Goal: Task Accomplishment & Management: Manage account settings

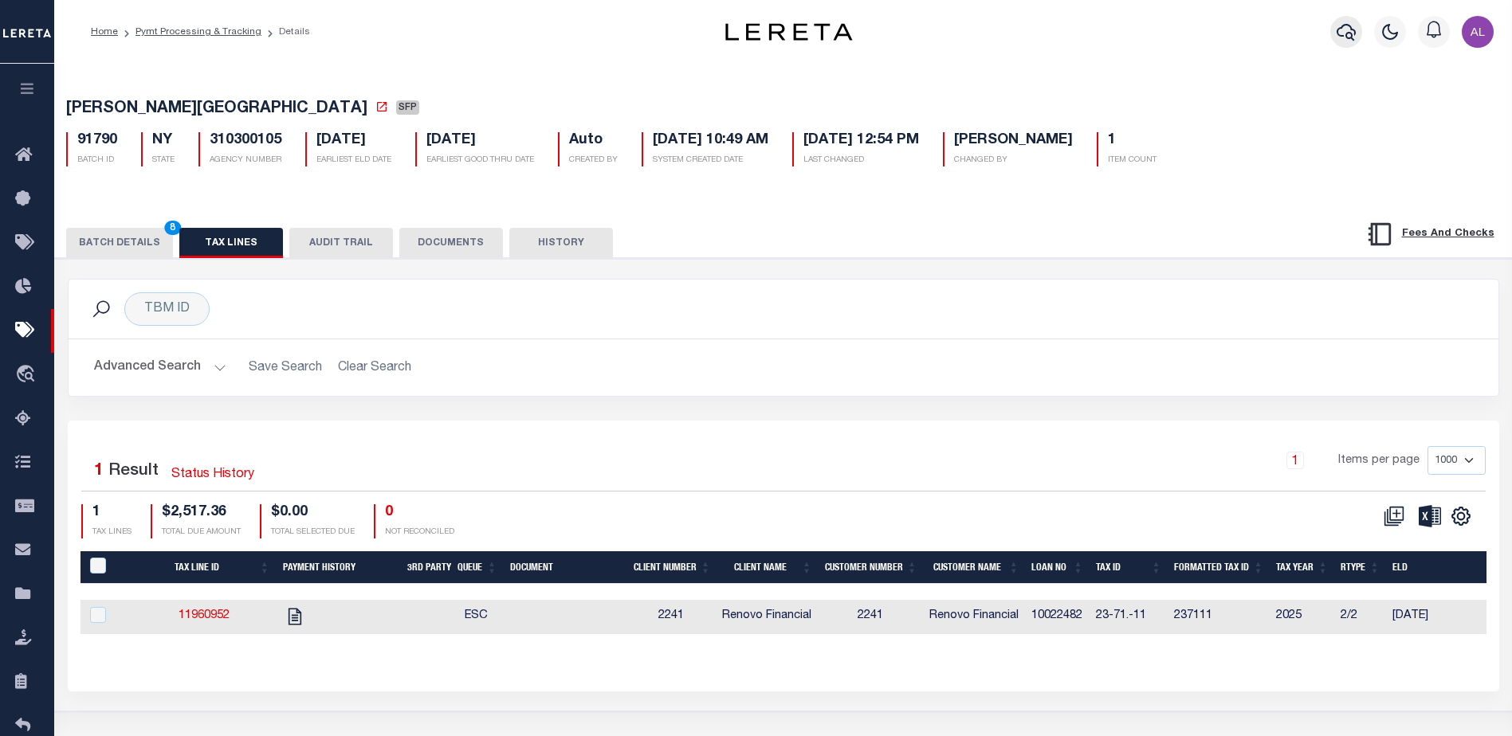
click at [1349, 31] on icon "button" at bounding box center [1346, 31] width 19 height 19
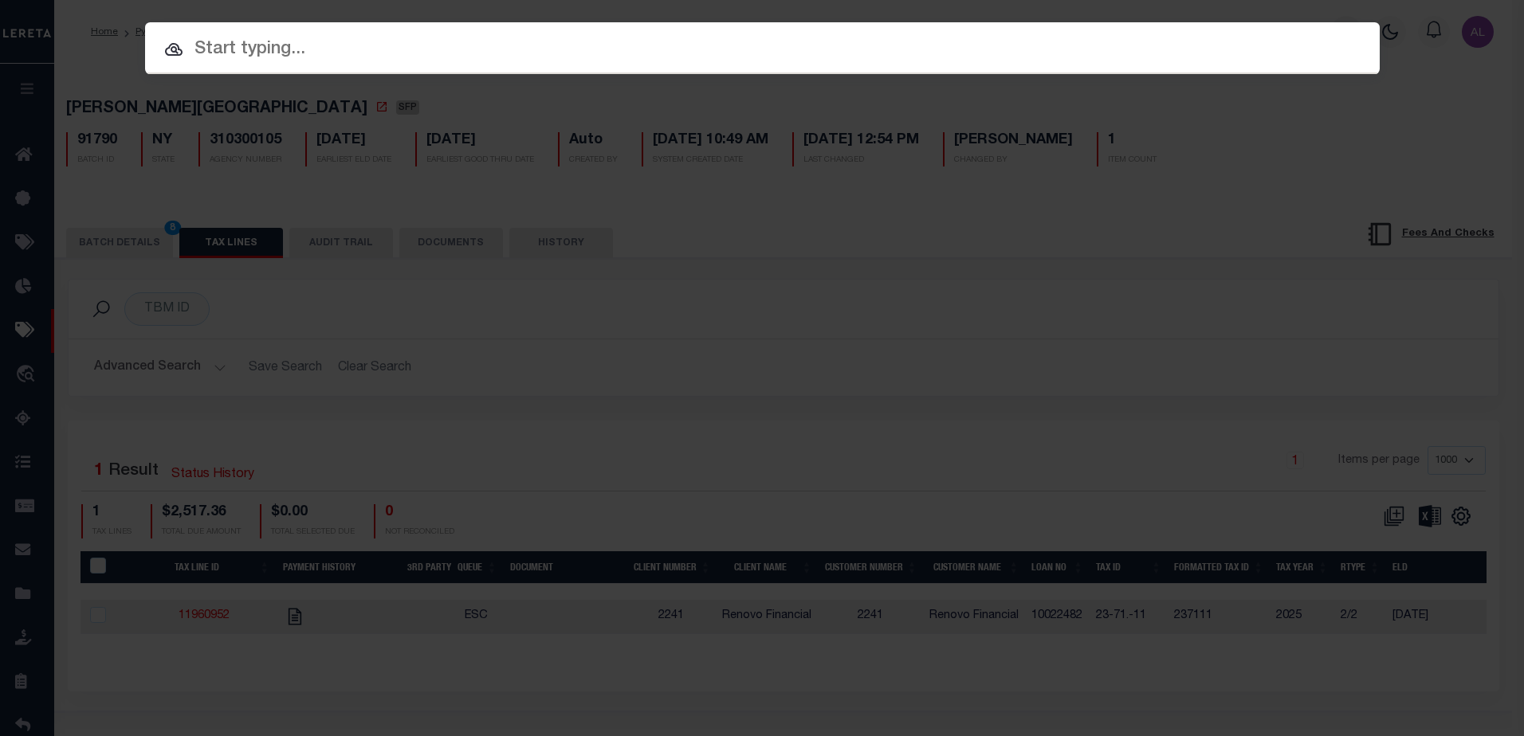
click at [261, 46] on input "text" at bounding box center [762, 50] width 1235 height 28
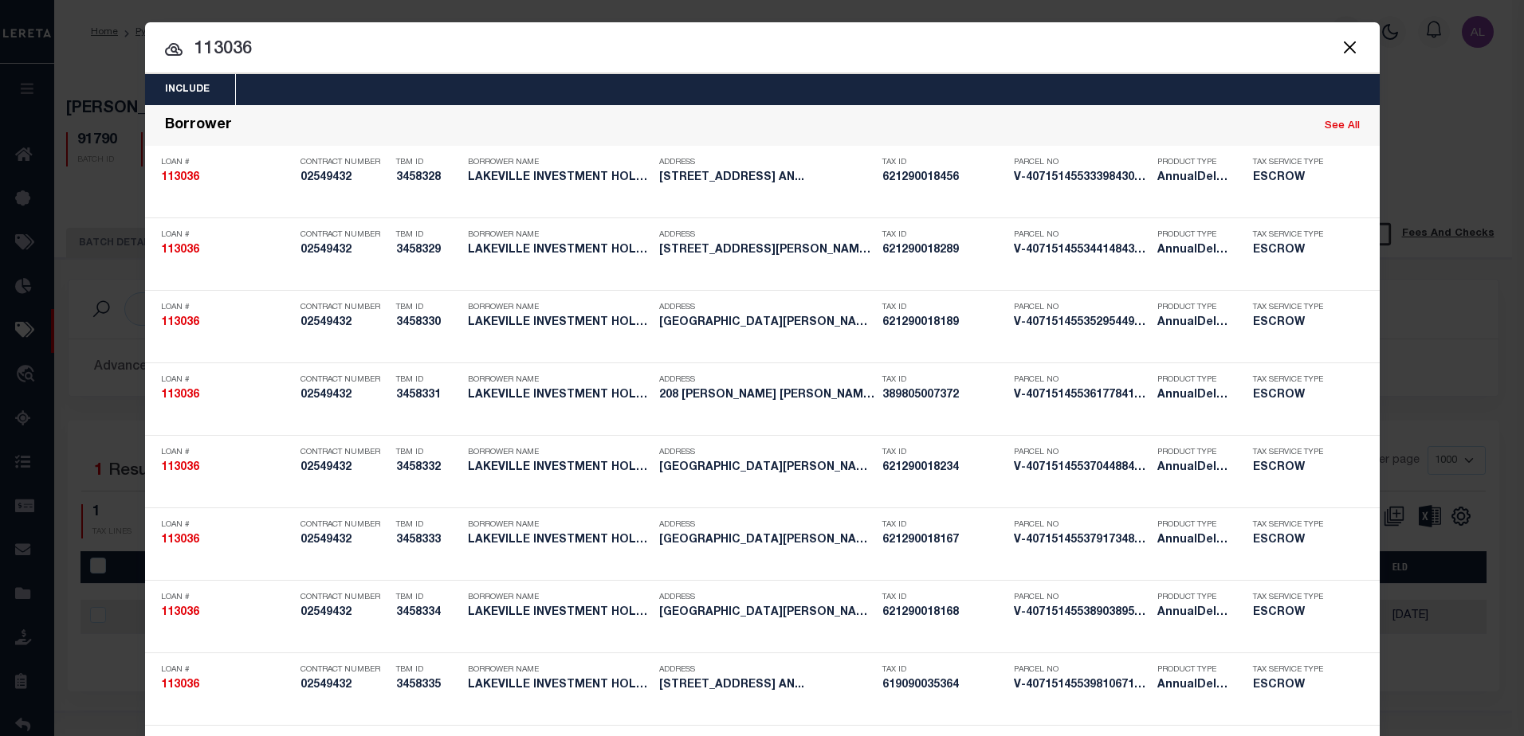
drag, startPoint x: 285, startPoint y: 46, endPoint x: 193, endPoint y: 49, distance: 92.5
click at [193, 49] on input "113036" at bounding box center [762, 50] width 1235 height 28
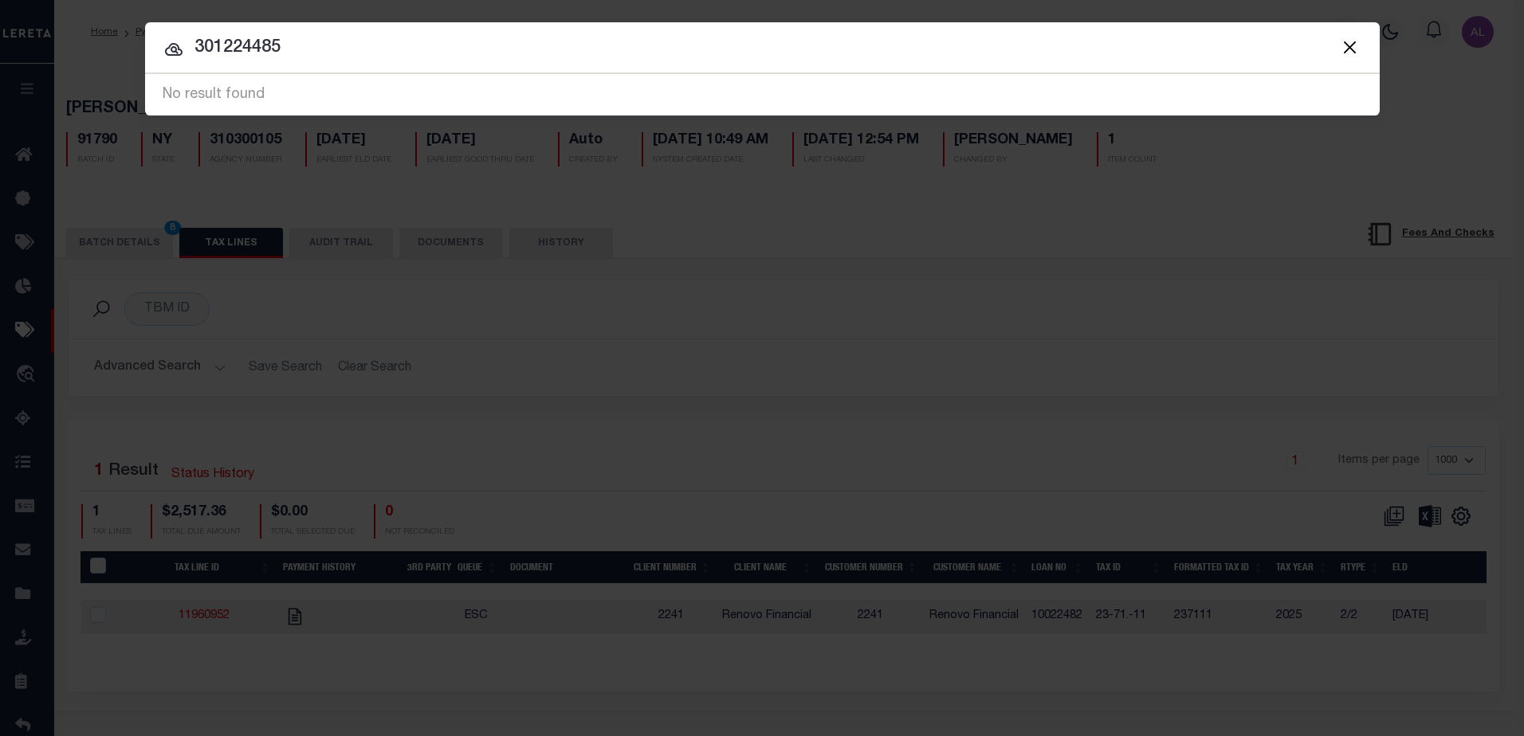
drag, startPoint x: 259, startPoint y: 46, endPoint x: 234, endPoint y: 45, distance: 25.6
click at [234, 45] on input "301224485" at bounding box center [762, 48] width 1235 height 28
drag, startPoint x: 304, startPoint y: 49, endPoint x: 216, endPoint y: 29, distance: 89.9
click at [192, 31] on div "Include Loans TBM Customers Borrowers Payments (Lender Non-Disb) Payments (Lend…" at bounding box center [762, 68] width 1235 height 93
type input "1"
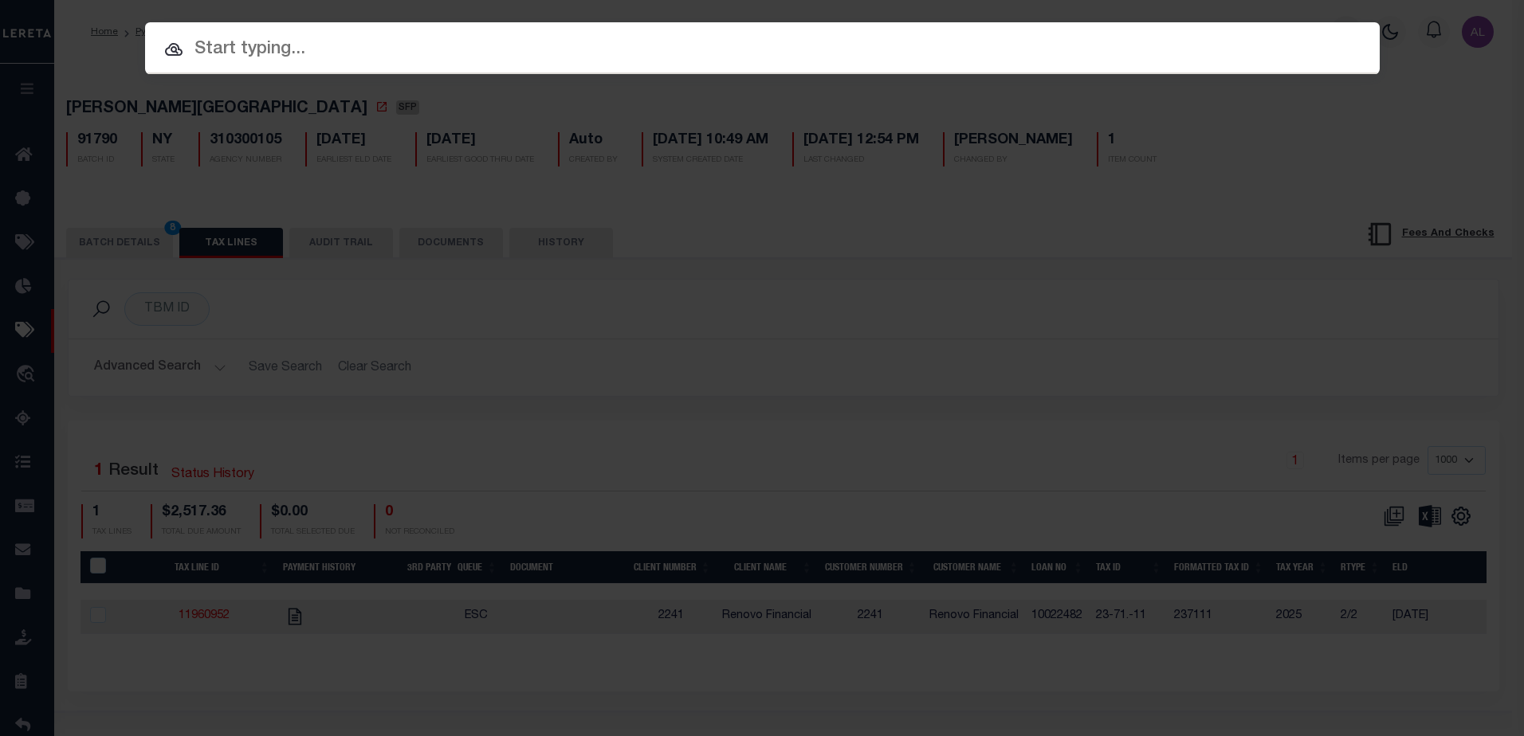
type input "0"
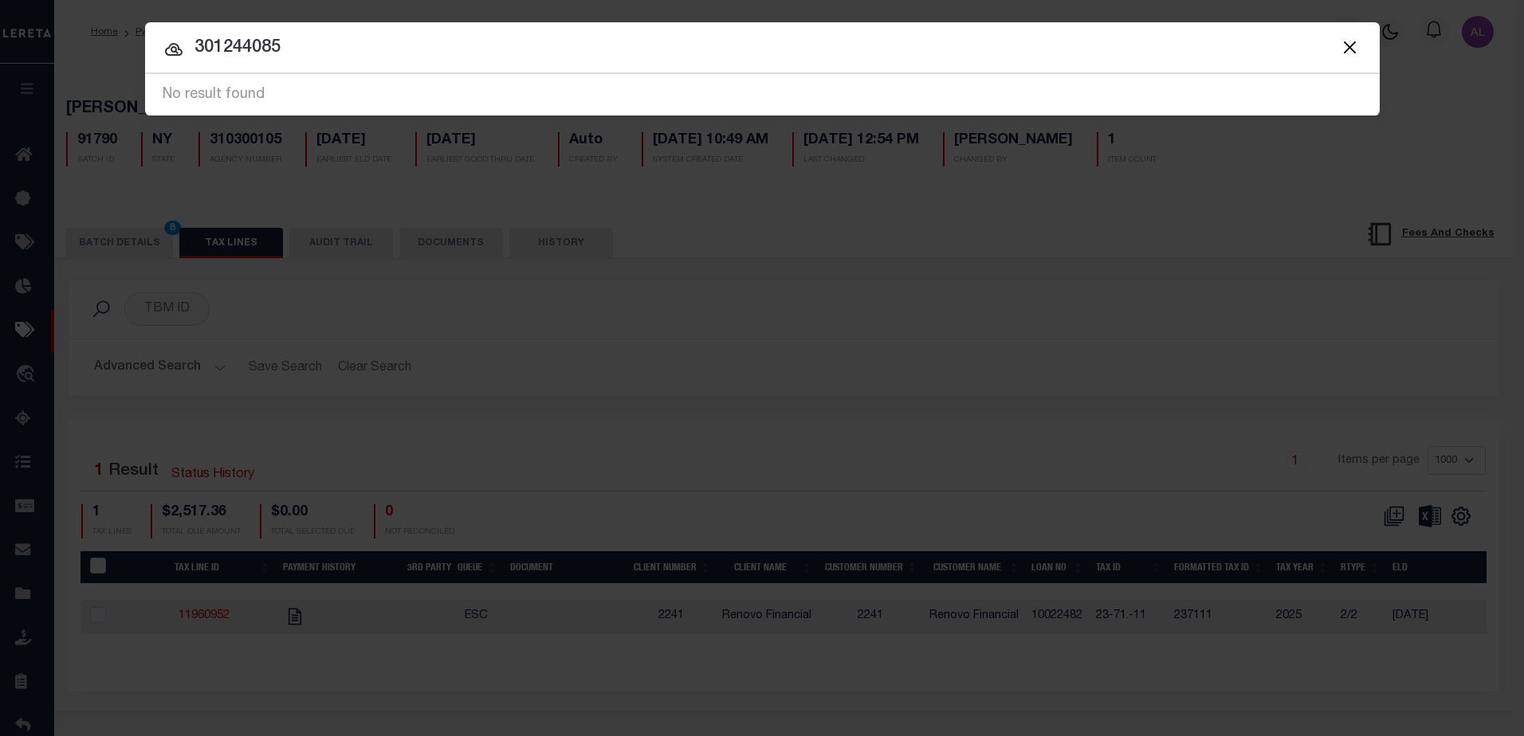
click at [265, 45] on input "301244085" at bounding box center [762, 48] width 1235 height 28
drag, startPoint x: 299, startPoint y: 48, endPoint x: 190, endPoint y: 34, distance: 109.2
click at [190, 34] on input "3012440085" at bounding box center [762, 48] width 1235 height 28
type input "1244 85"
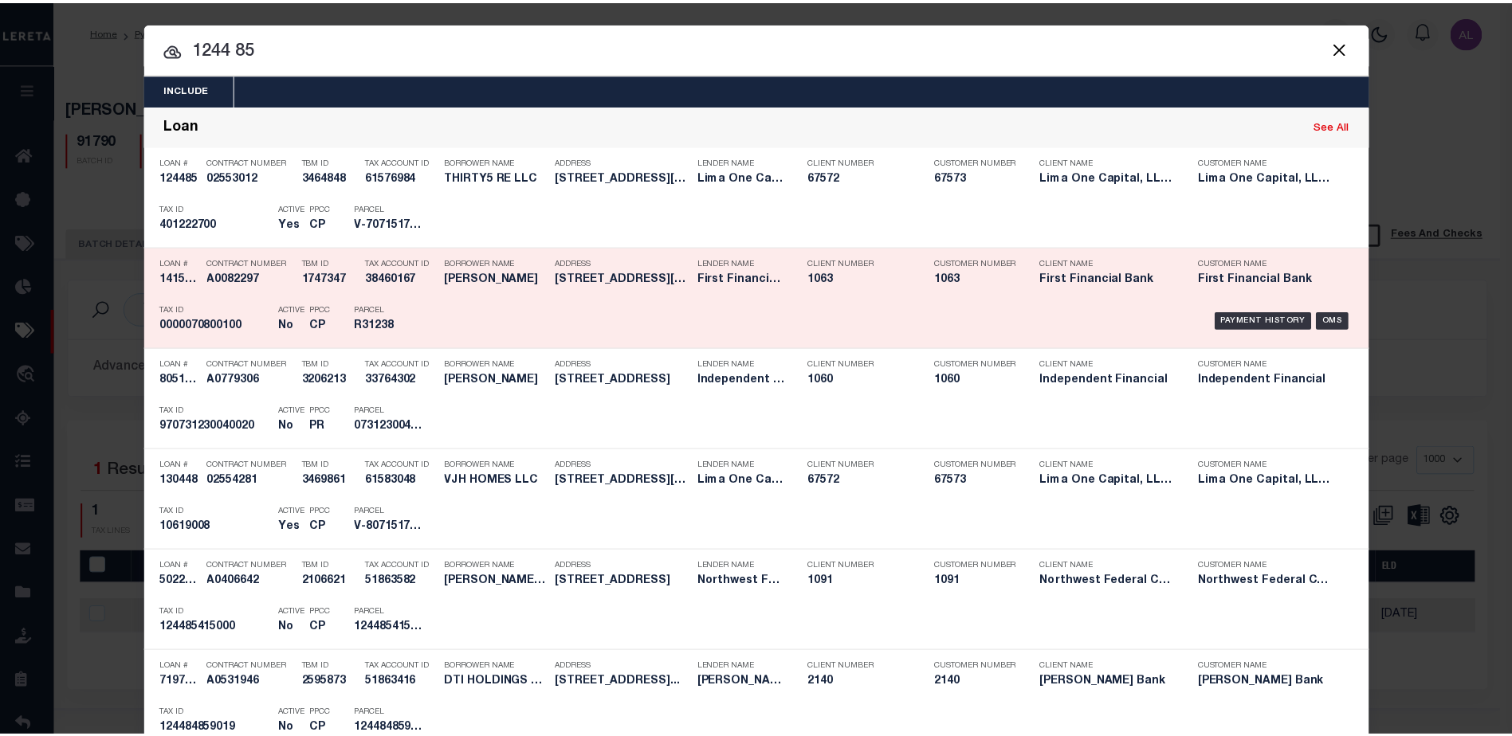
scroll to position [80, 0]
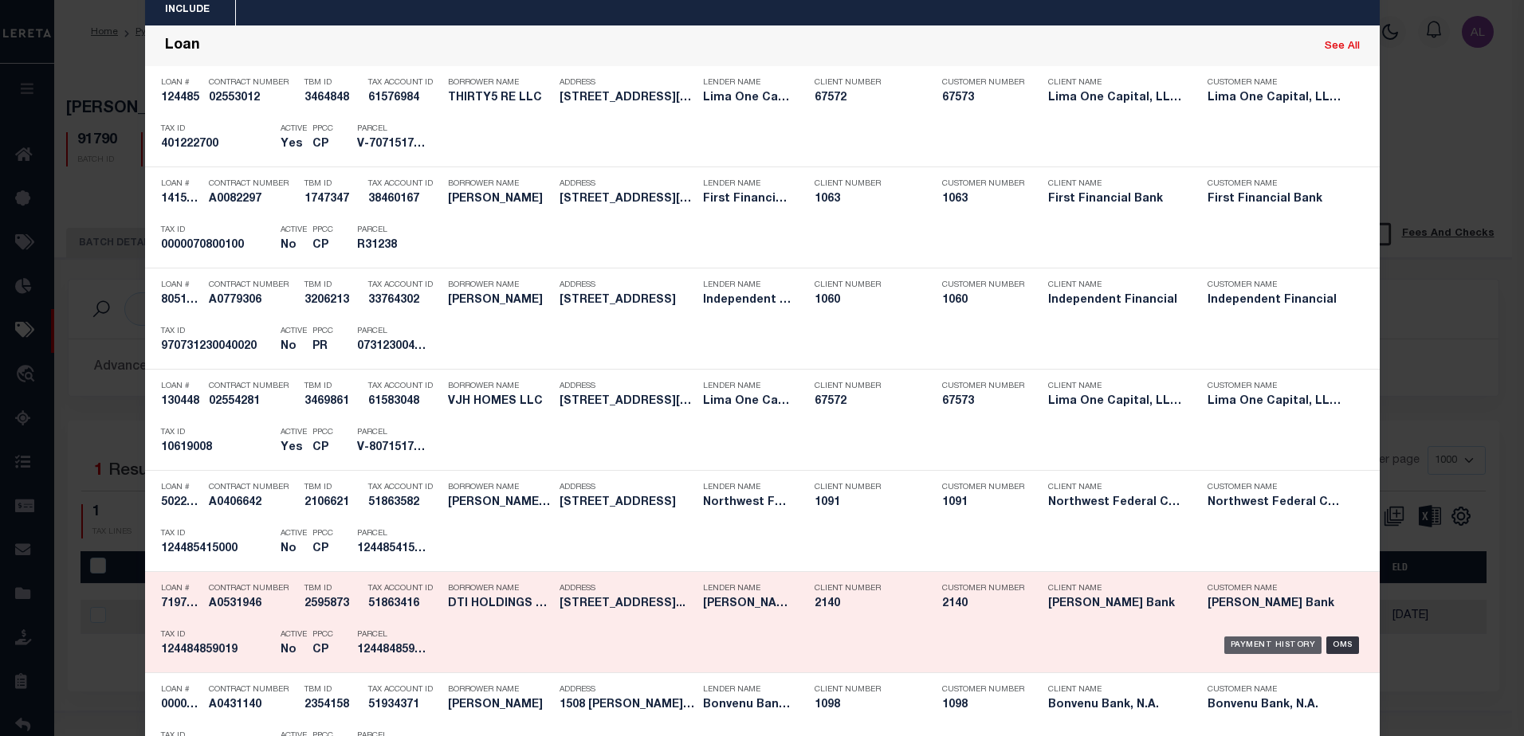
click at [1265, 646] on div "Payment History" at bounding box center [1273, 646] width 98 height 18
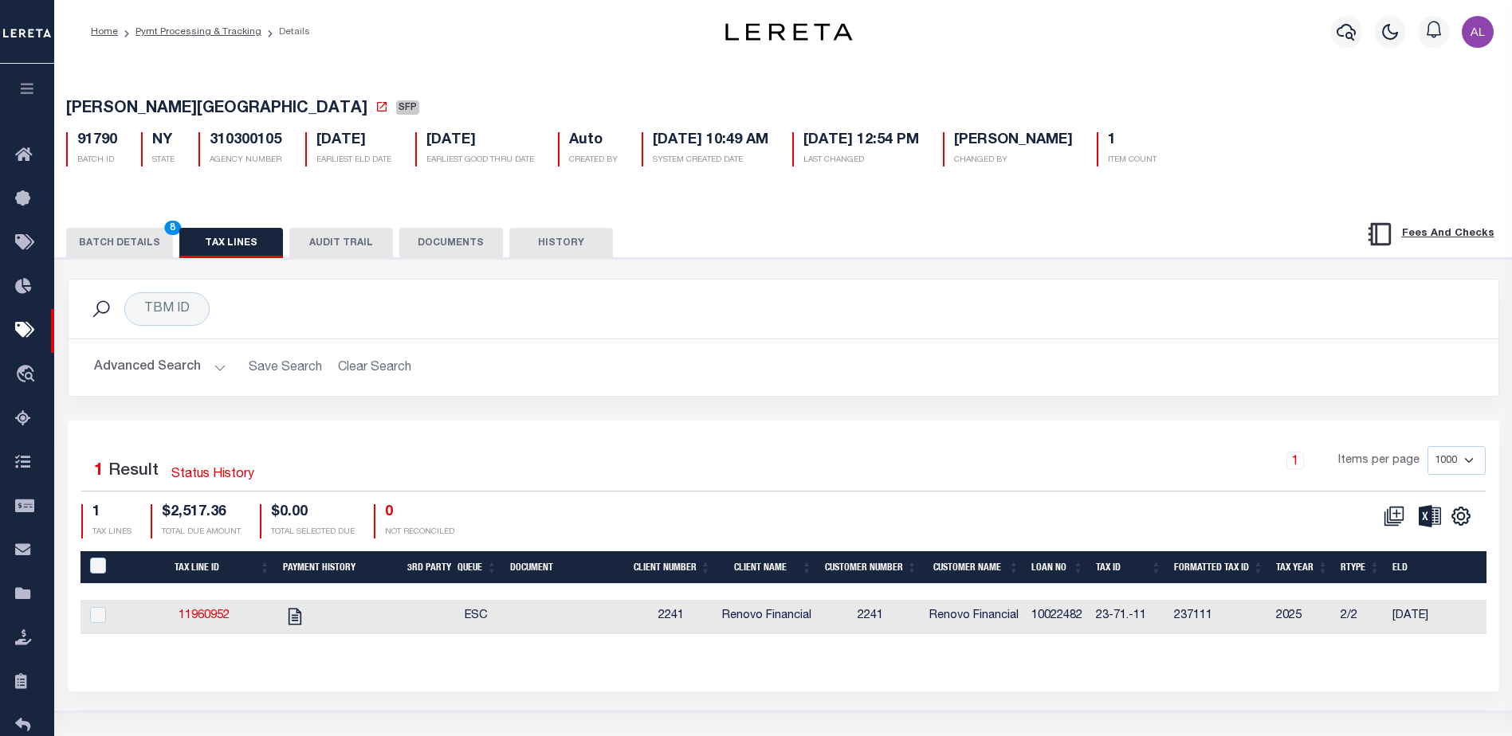
drag, startPoint x: 807, startPoint y: 649, endPoint x: 989, endPoint y: 648, distance: 181.7
click at [989, 634] on div "Tax Line ID Payment History 3rd Party Queue Document Client Number Client Name …" at bounding box center [783, 617] width 1406 height 34
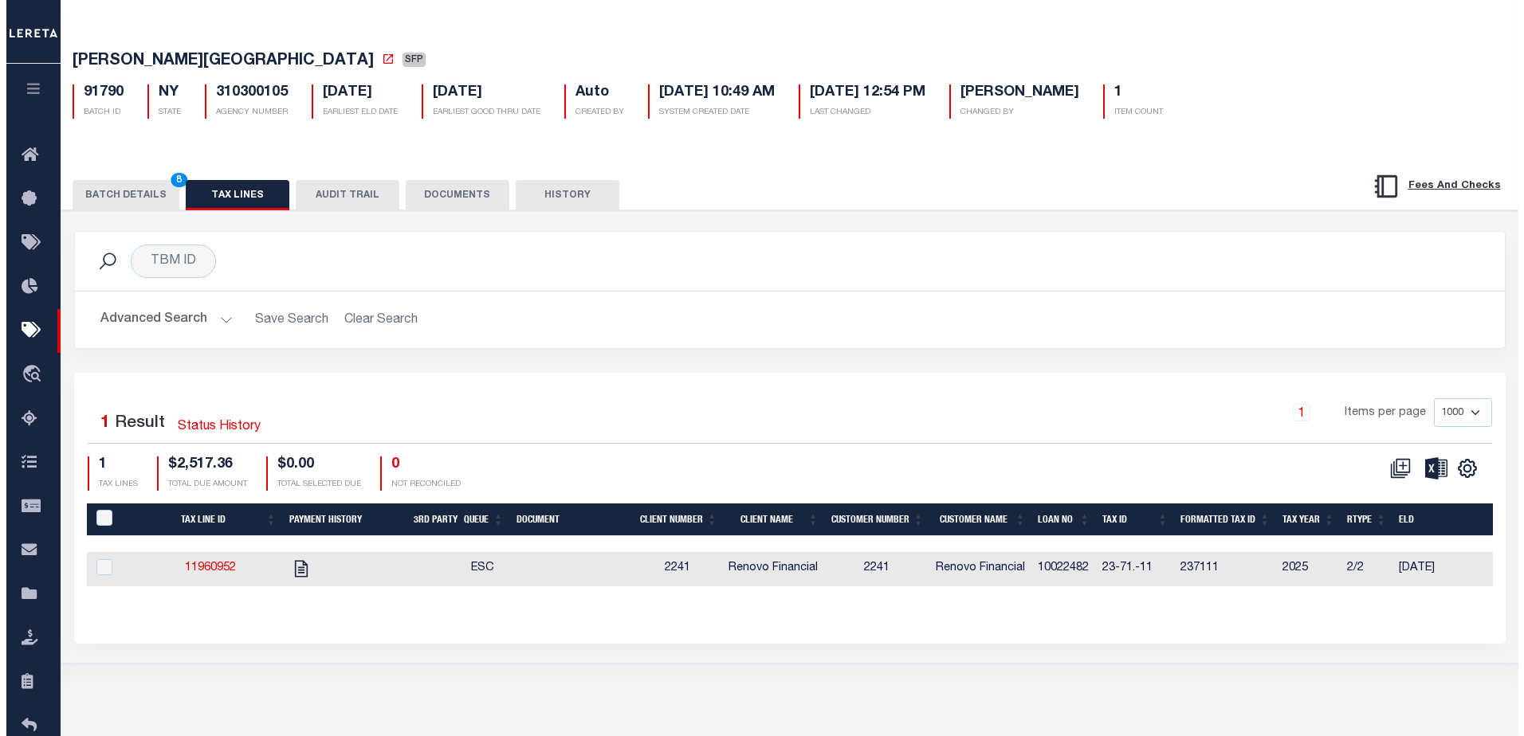
scroll to position [0, 0]
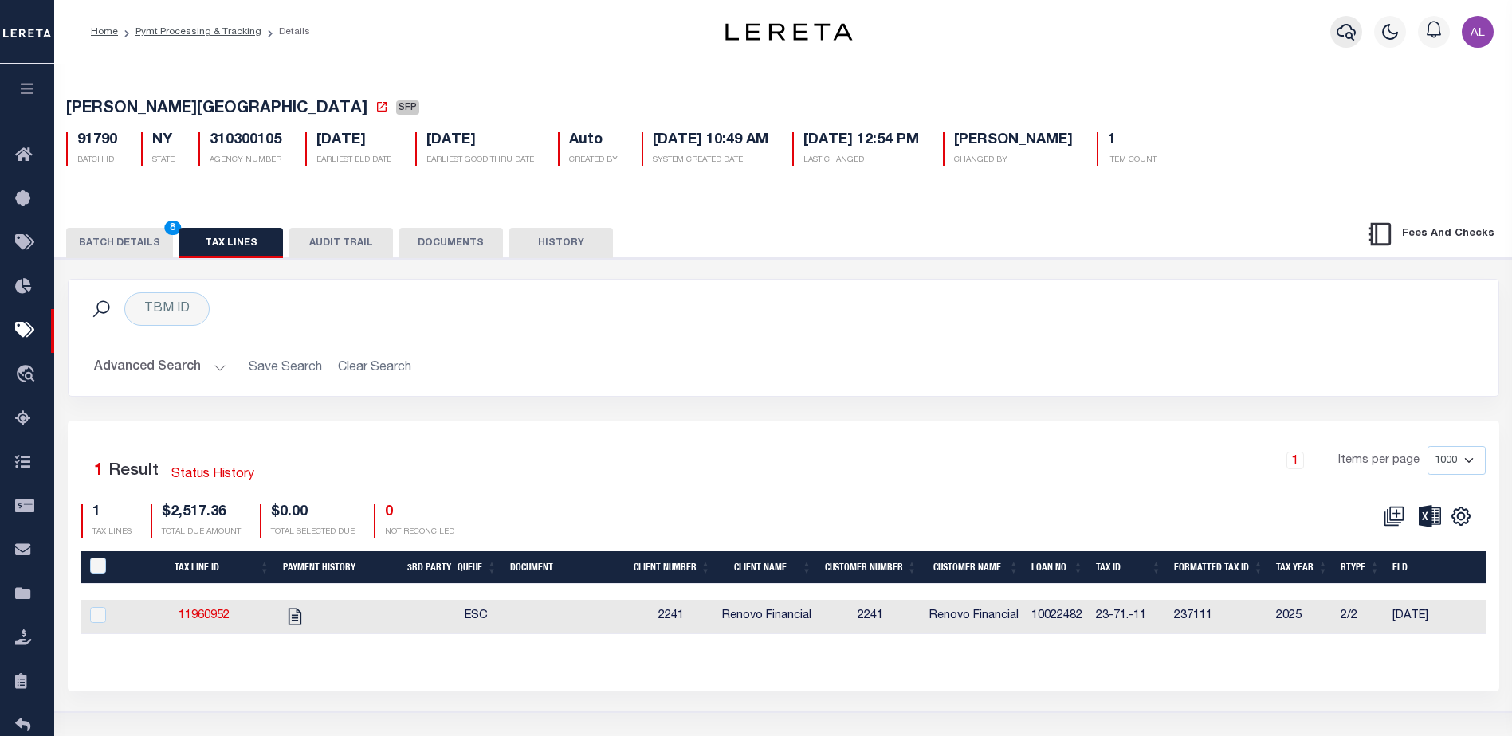
click at [1342, 30] on icon "button" at bounding box center [1346, 31] width 19 height 19
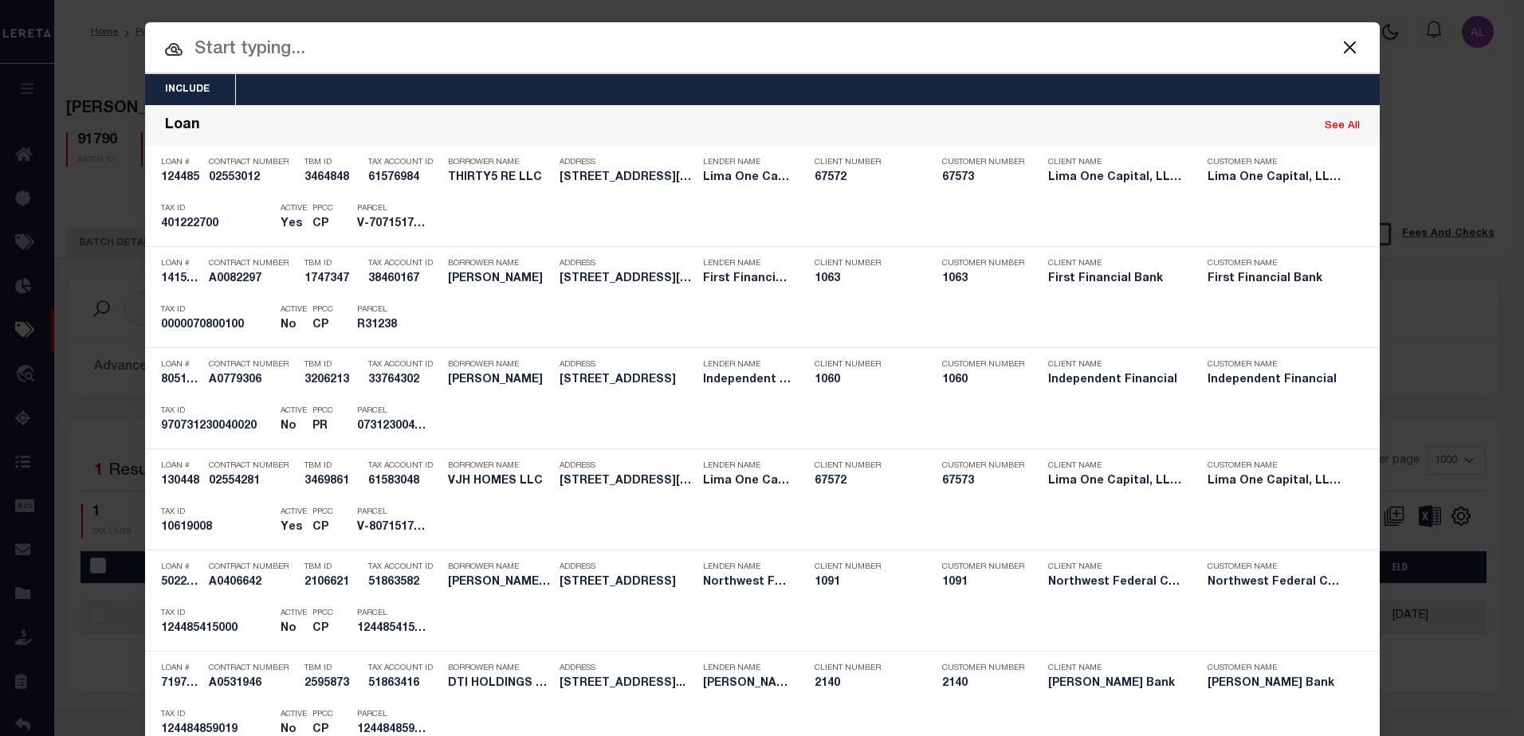
click at [239, 41] on input "text" at bounding box center [762, 50] width 1235 height 28
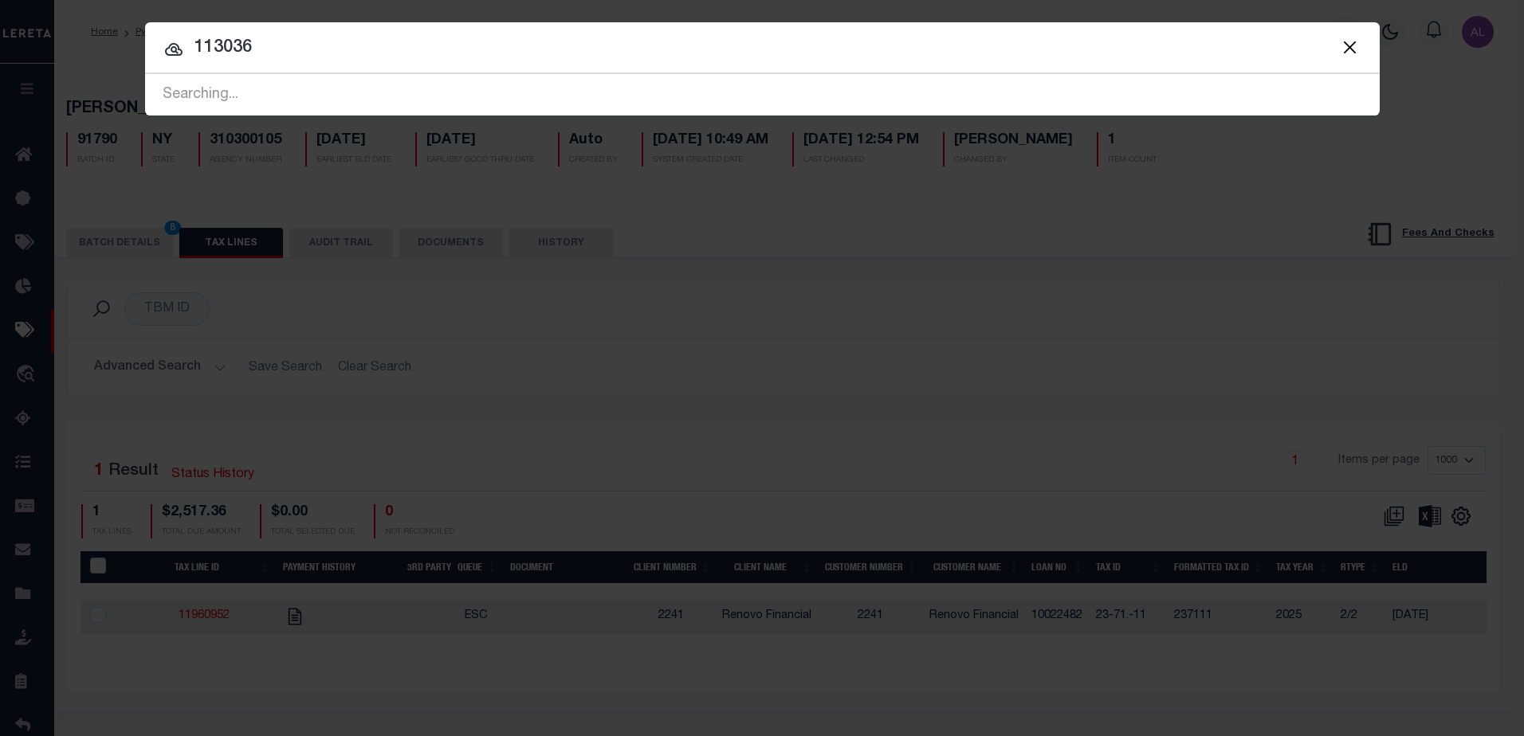
type input "113036"
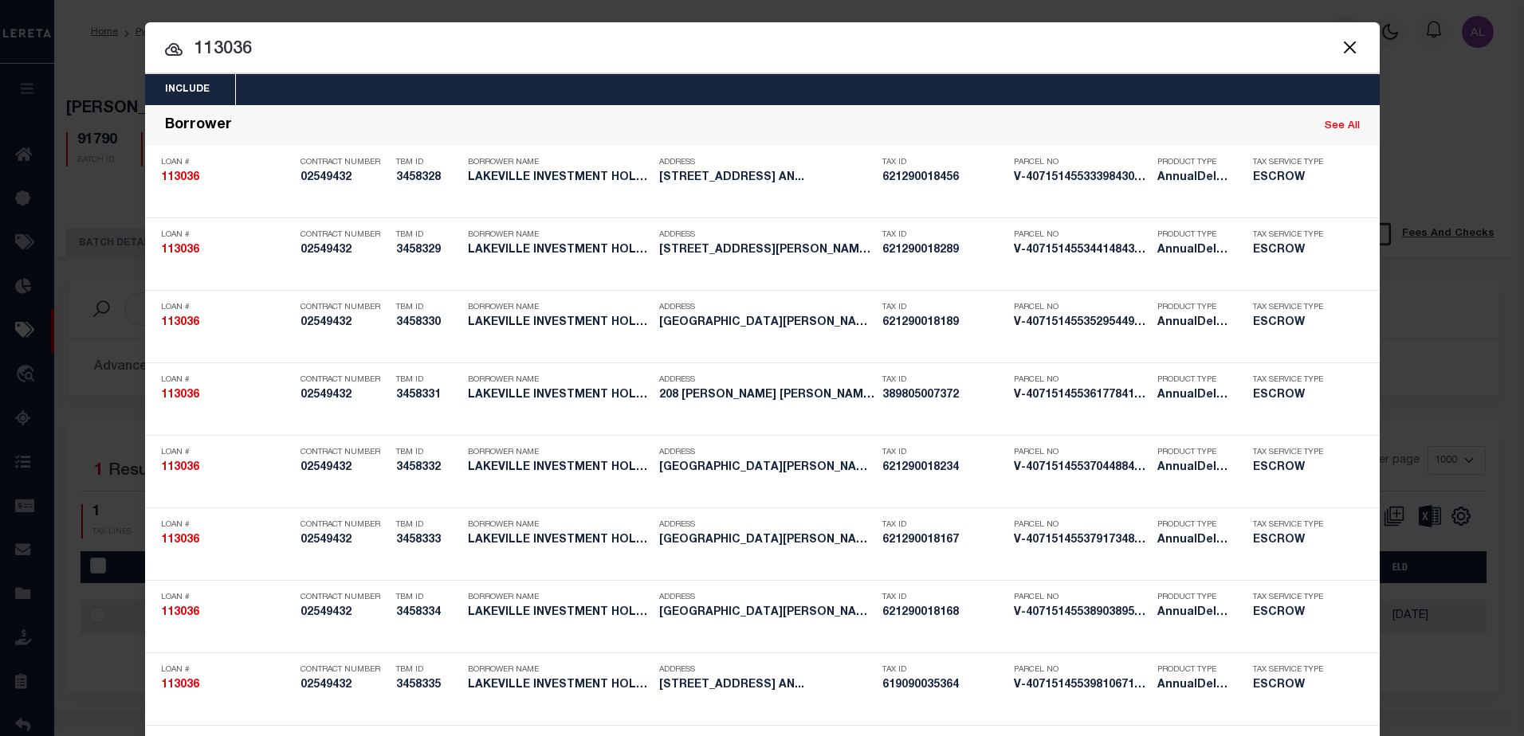
click at [1345, 50] on button "Close" at bounding box center [1350, 47] width 21 height 21
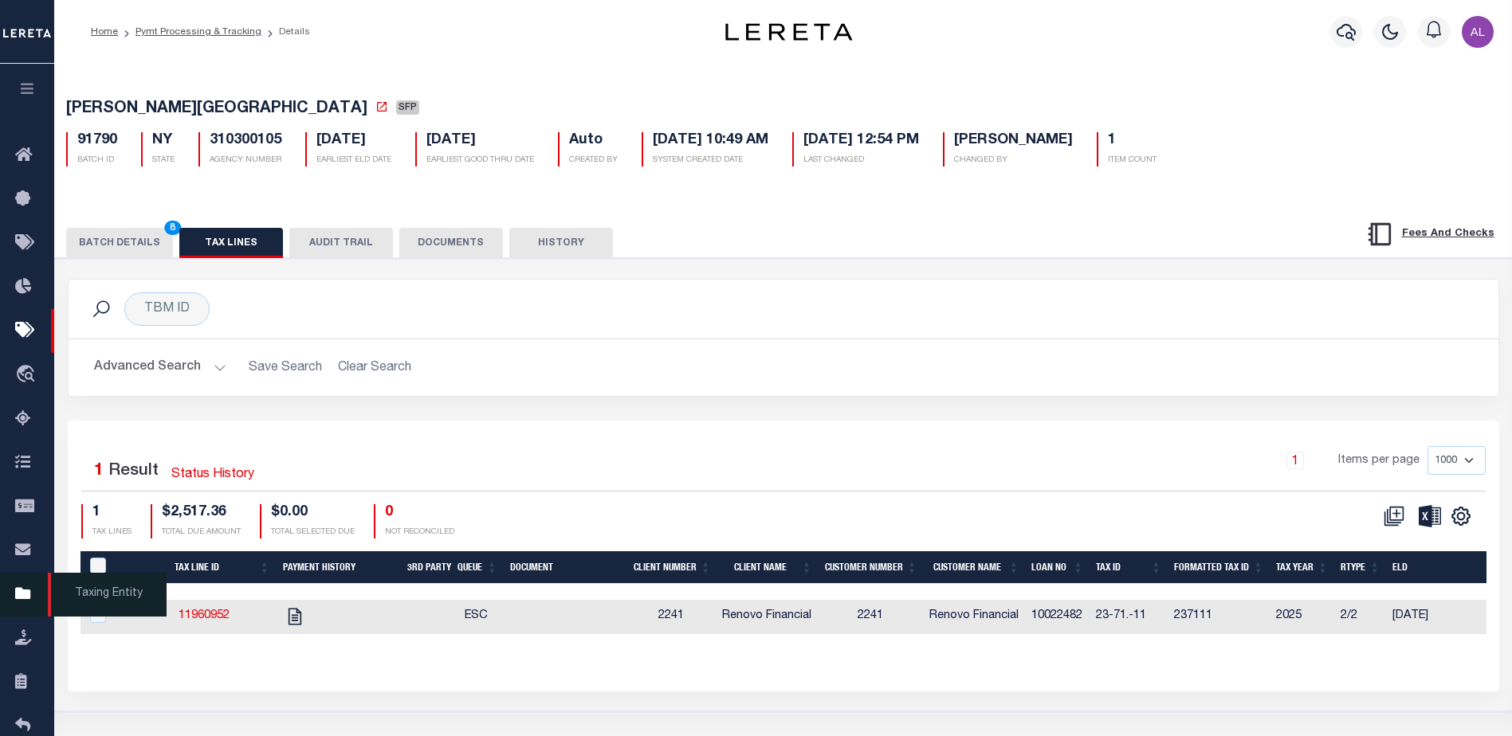
click at [15, 597] on icon at bounding box center [28, 595] width 26 height 20
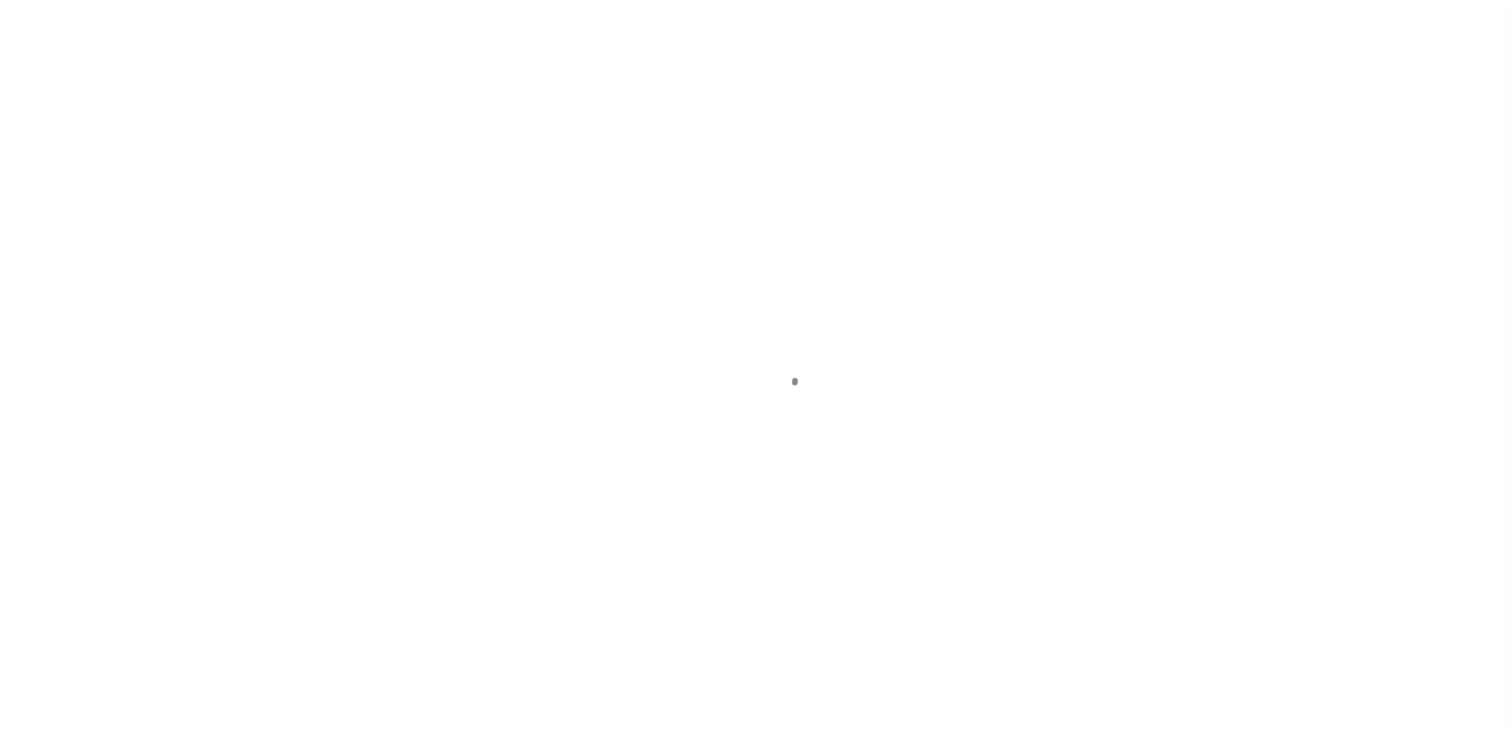
scroll to position [40, 0]
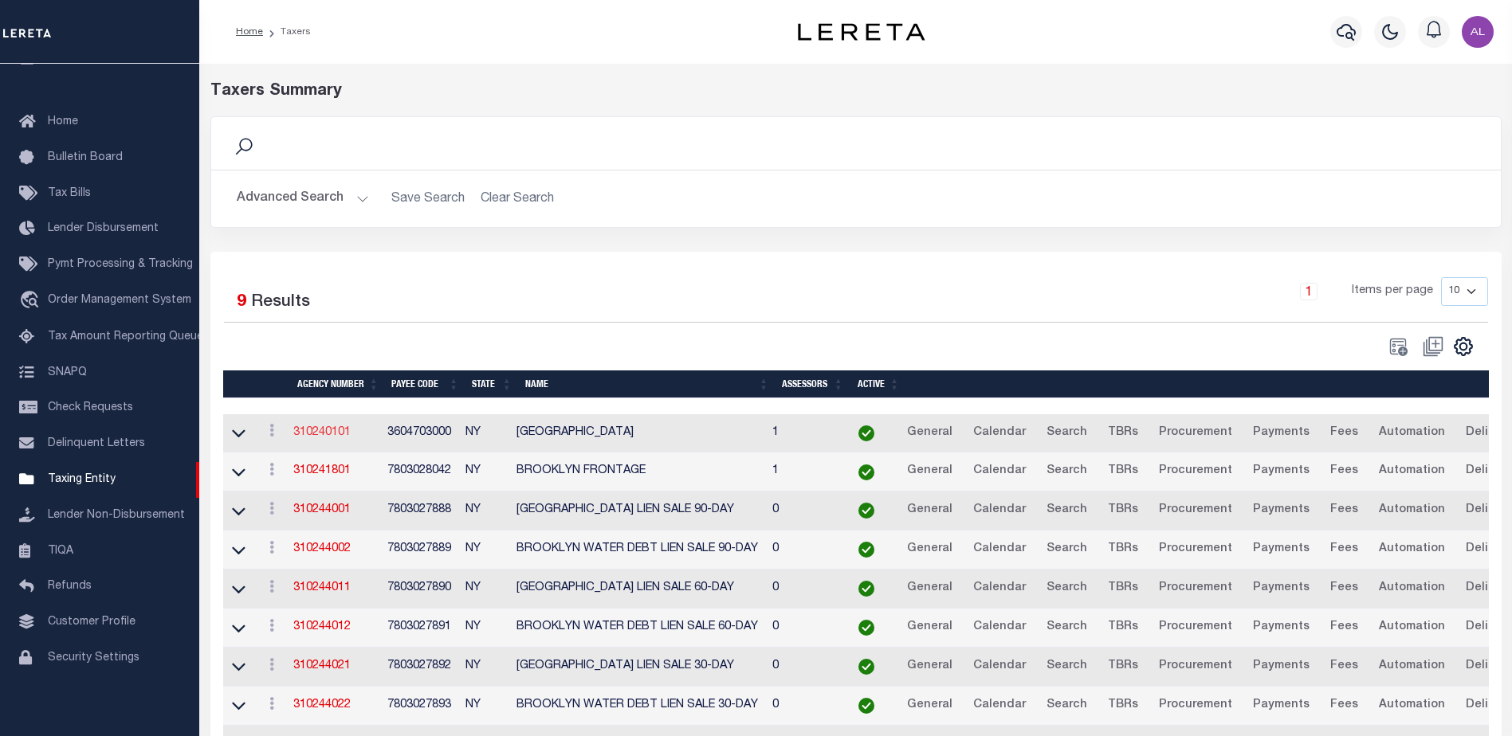
click at [324, 434] on link "310240101" at bounding box center [321, 432] width 57 height 11
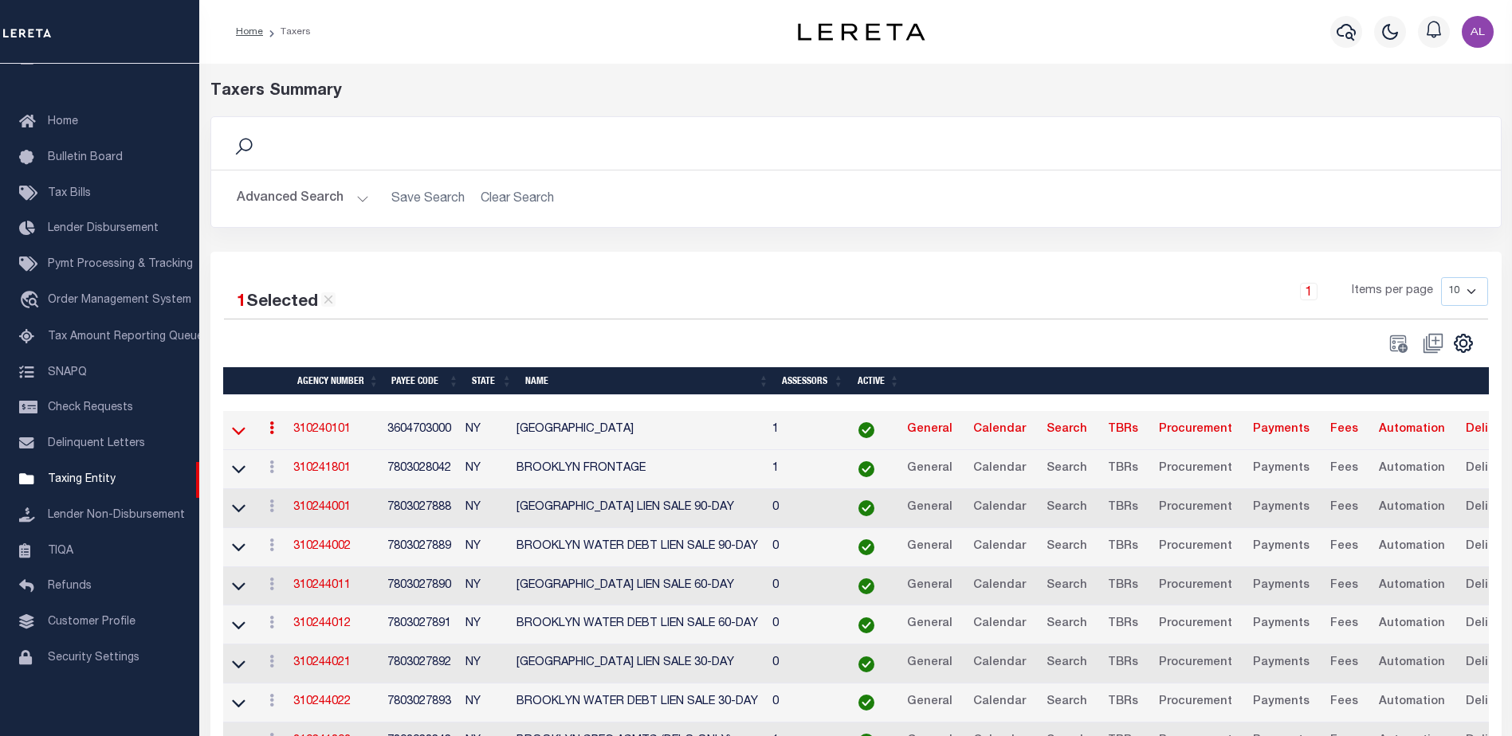
click at [240, 433] on icon at bounding box center [239, 430] width 14 height 17
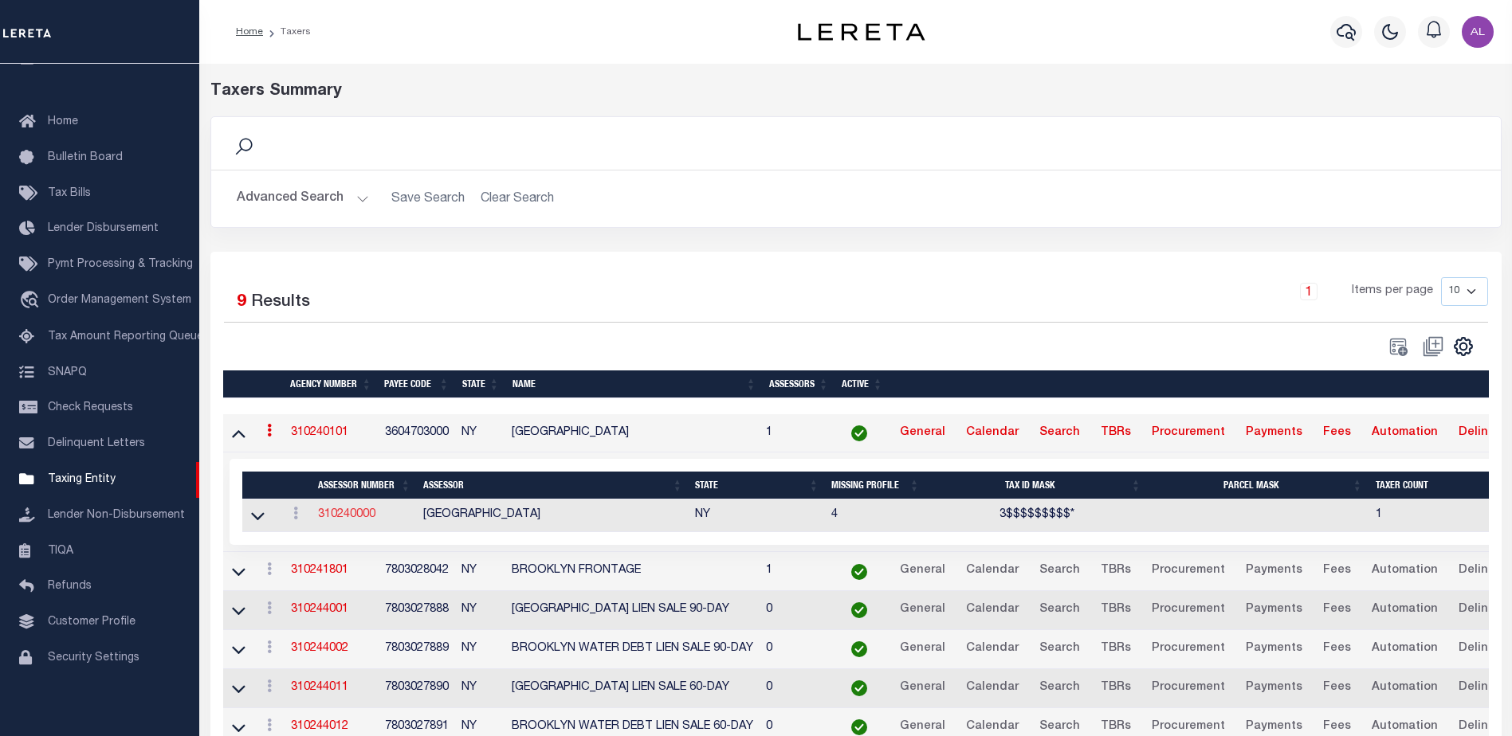
click at [347, 516] on link "310240000" at bounding box center [346, 514] width 57 height 11
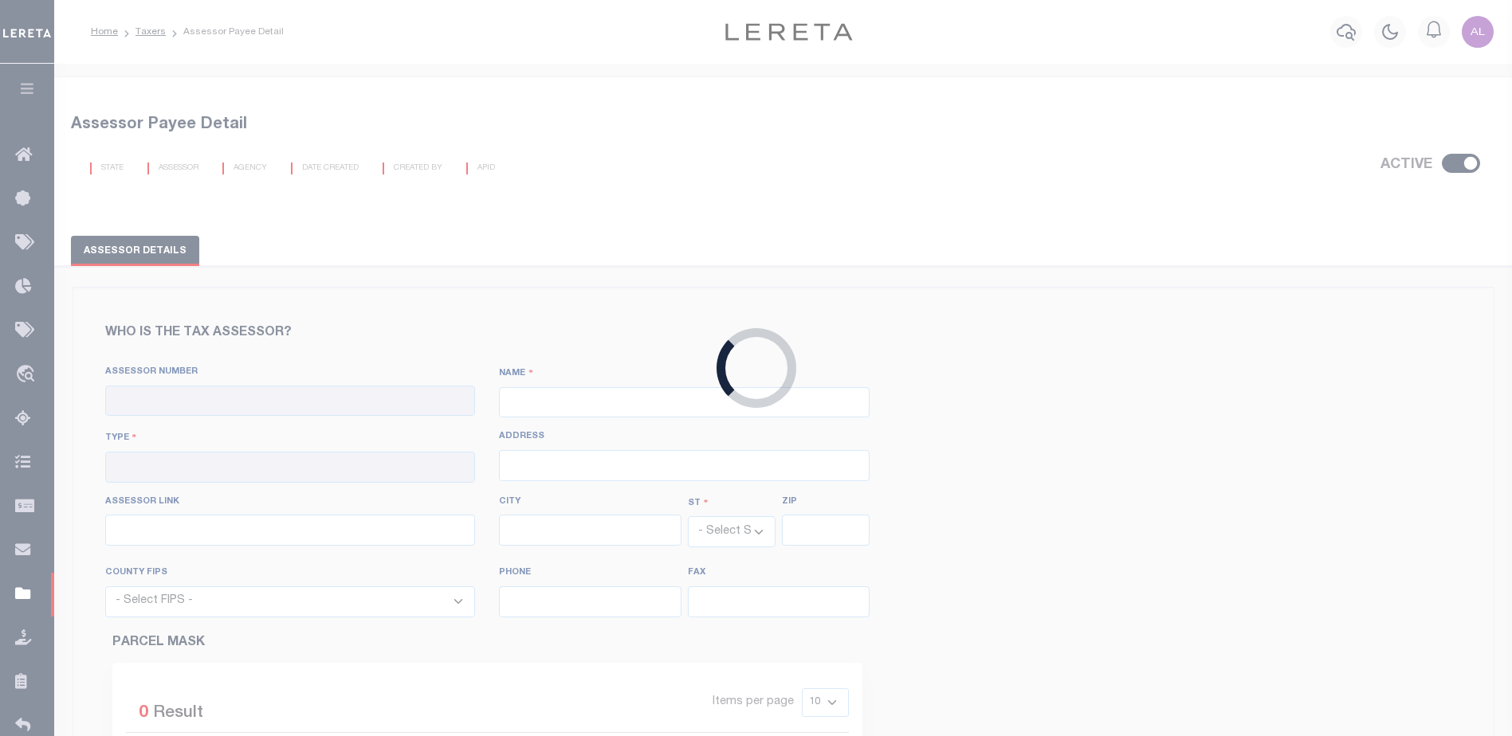
checkbox input "true"
type input "310240000"
type input "[GEOGRAPHIC_DATA]"
type input "00 - County"
type input "http://webapps.nyc.gov:8084/CICS/fin1/find001i"
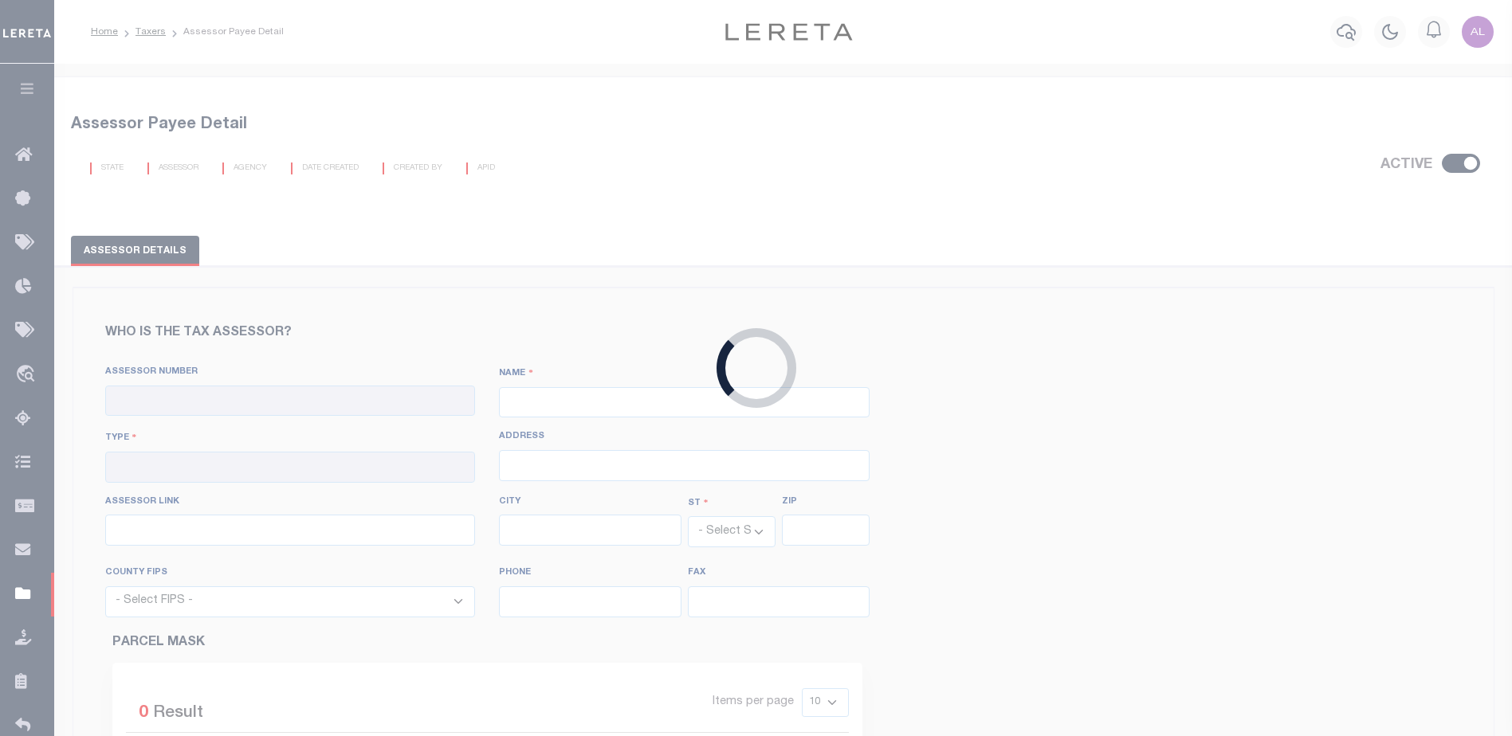
select select "NY"
select select "36047"
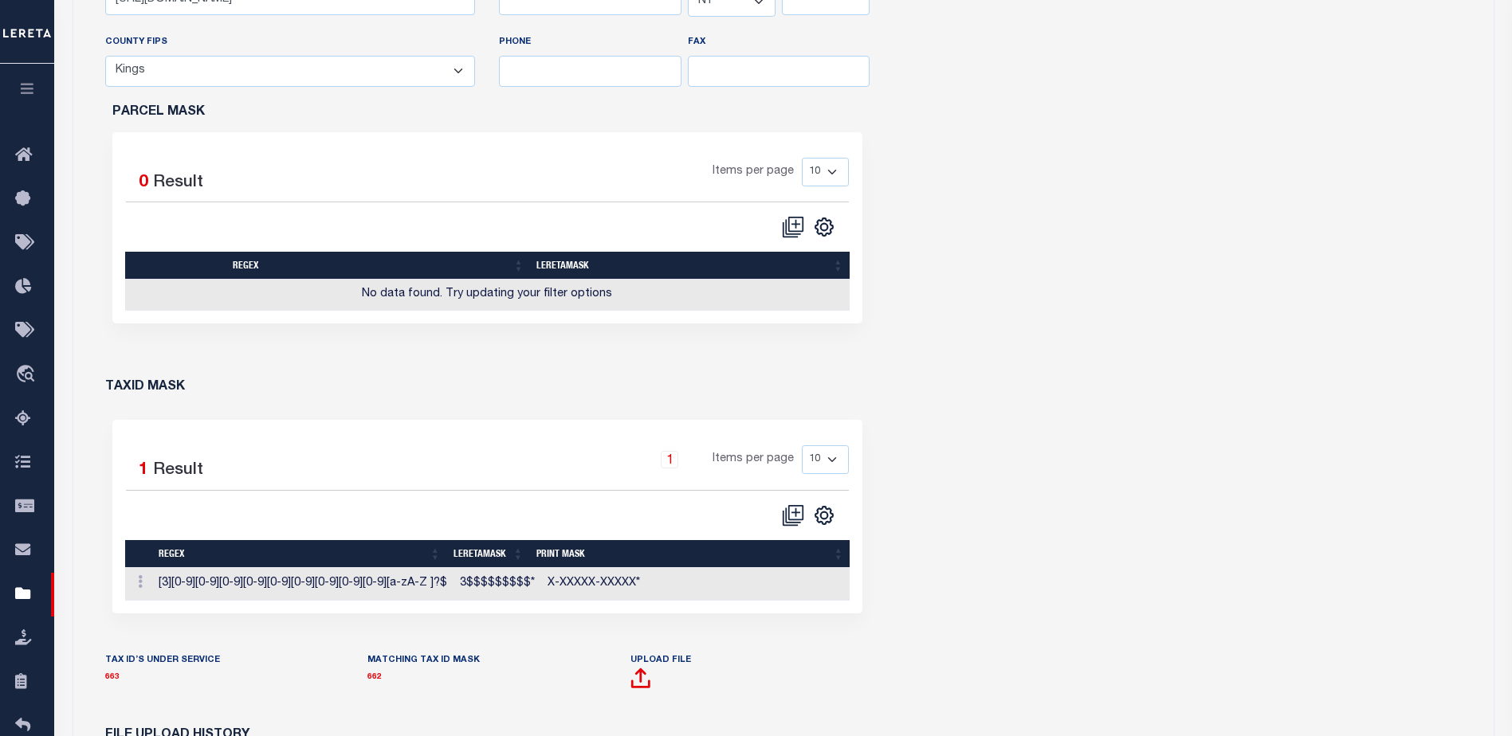
scroll to position [877, 0]
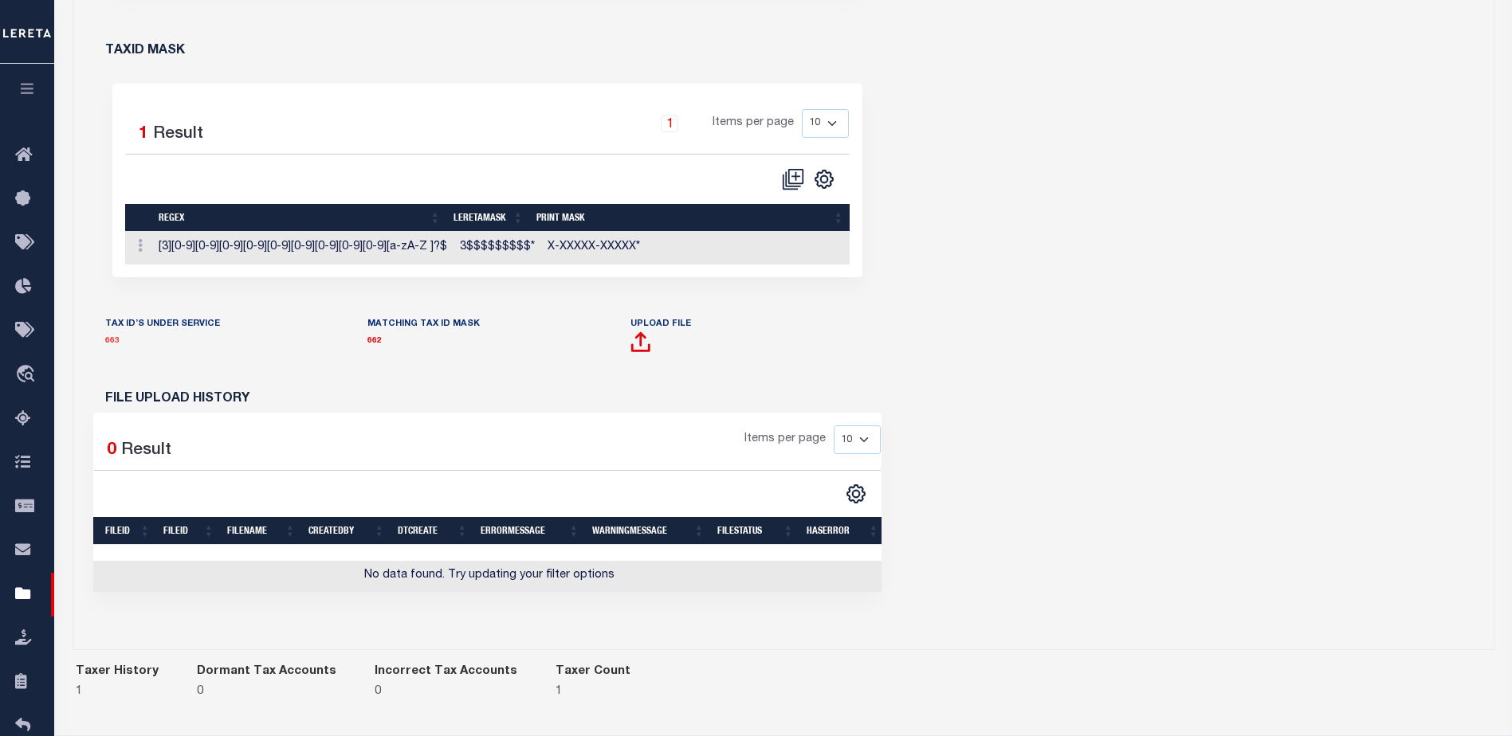
click at [112, 339] on link "663" at bounding box center [112, 341] width 14 height 8
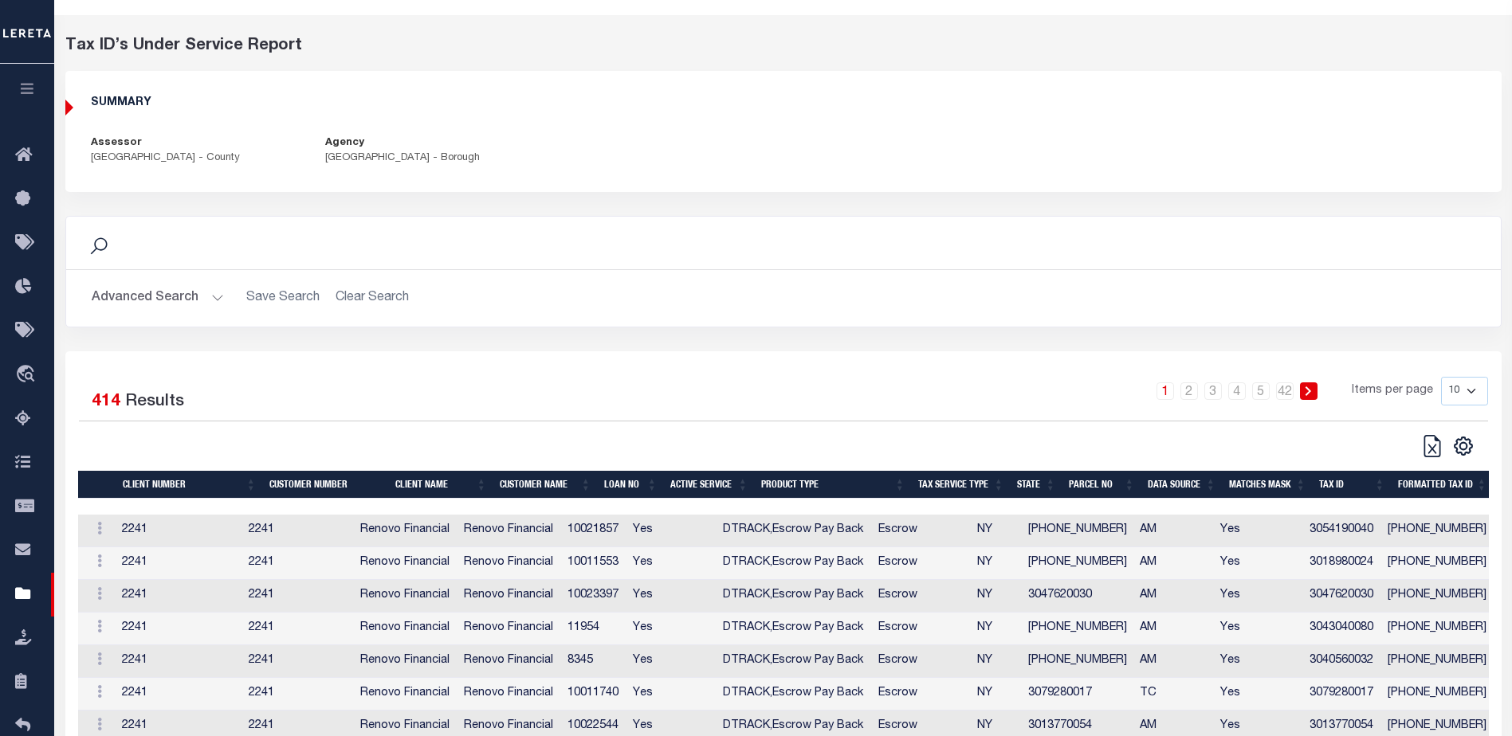
scroll to position [226, 0]
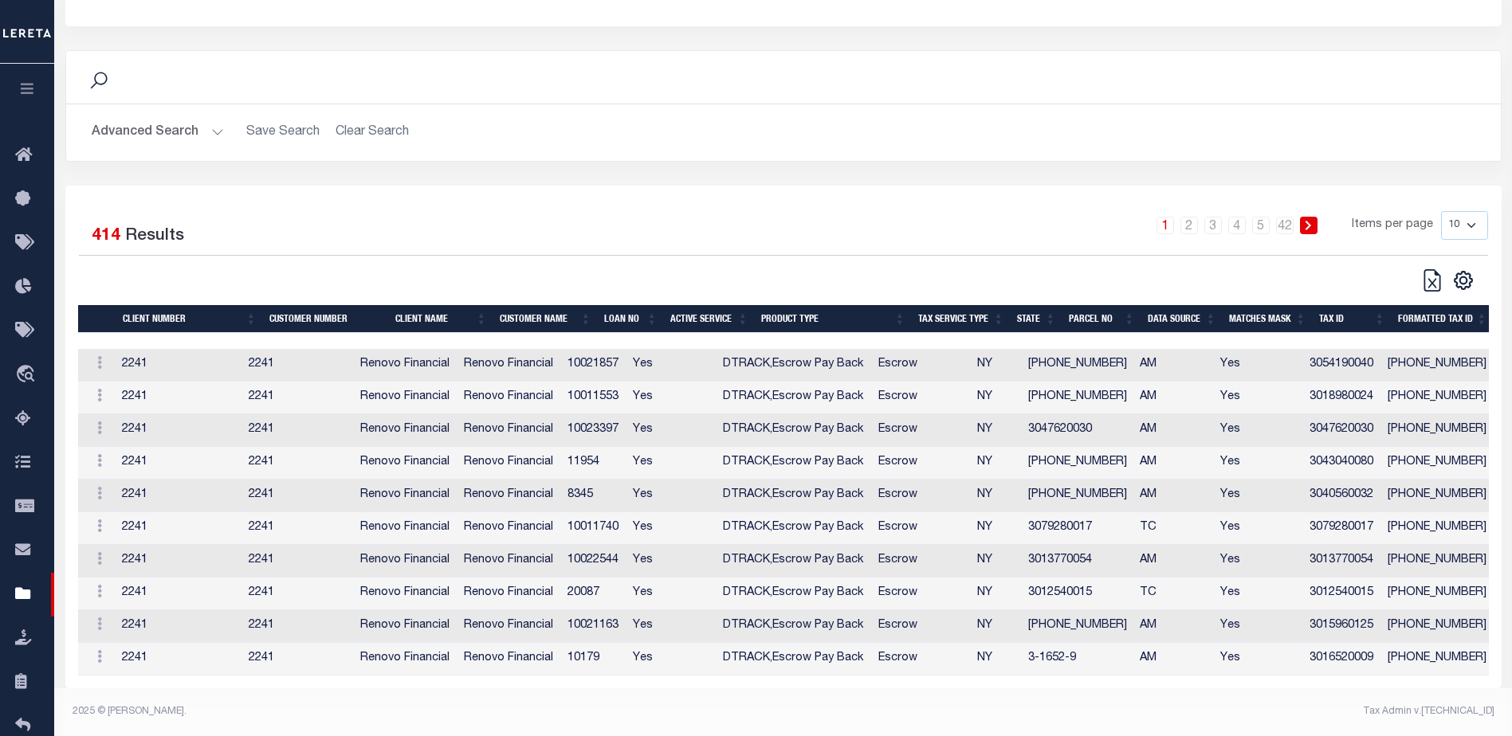
click at [1470, 217] on select "10 25 50 100" at bounding box center [1464, 225] width 47 height 29
select select "100"
click at [1441, 211] on select "10 25 50 100" at bounding box center [1464, 225] width 47 height 29
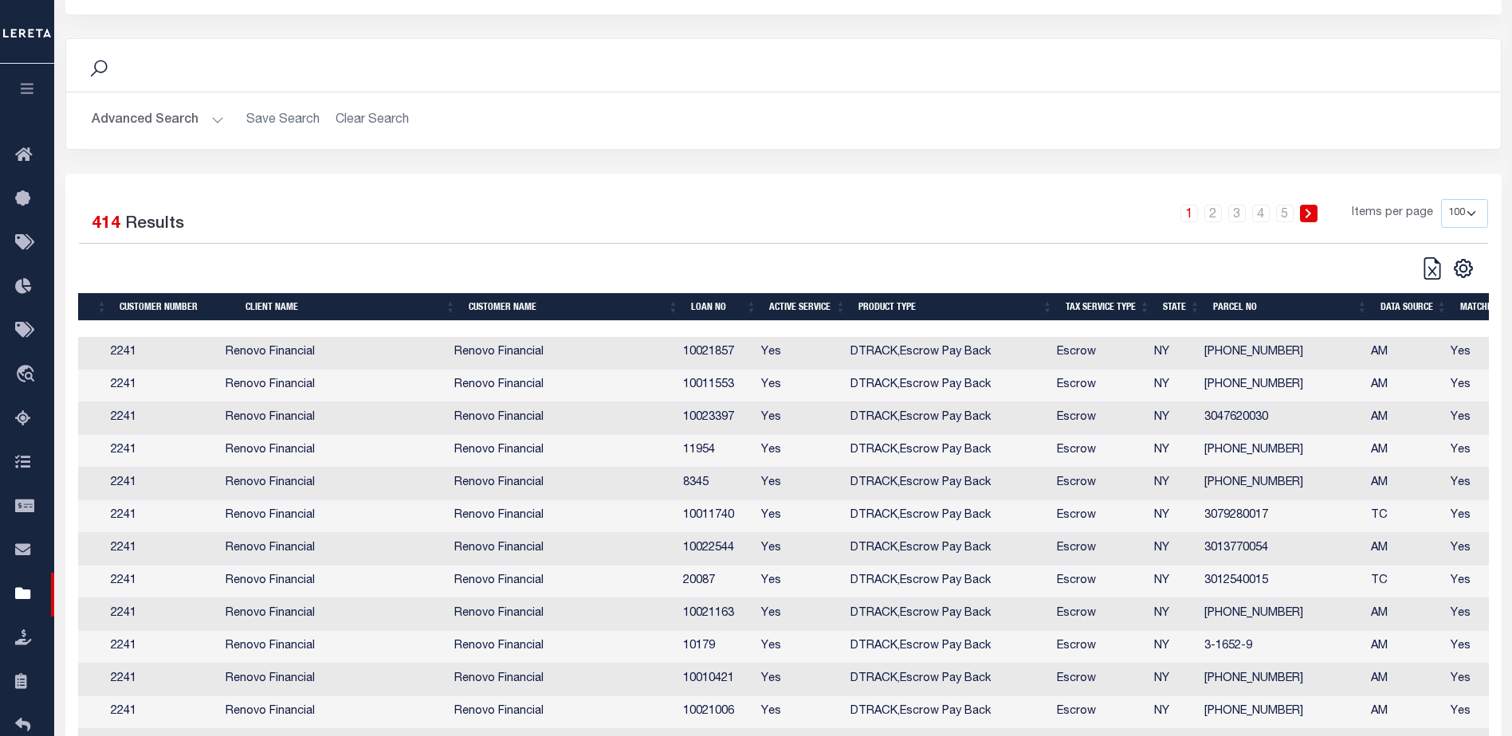
scroll to position [0, 159]
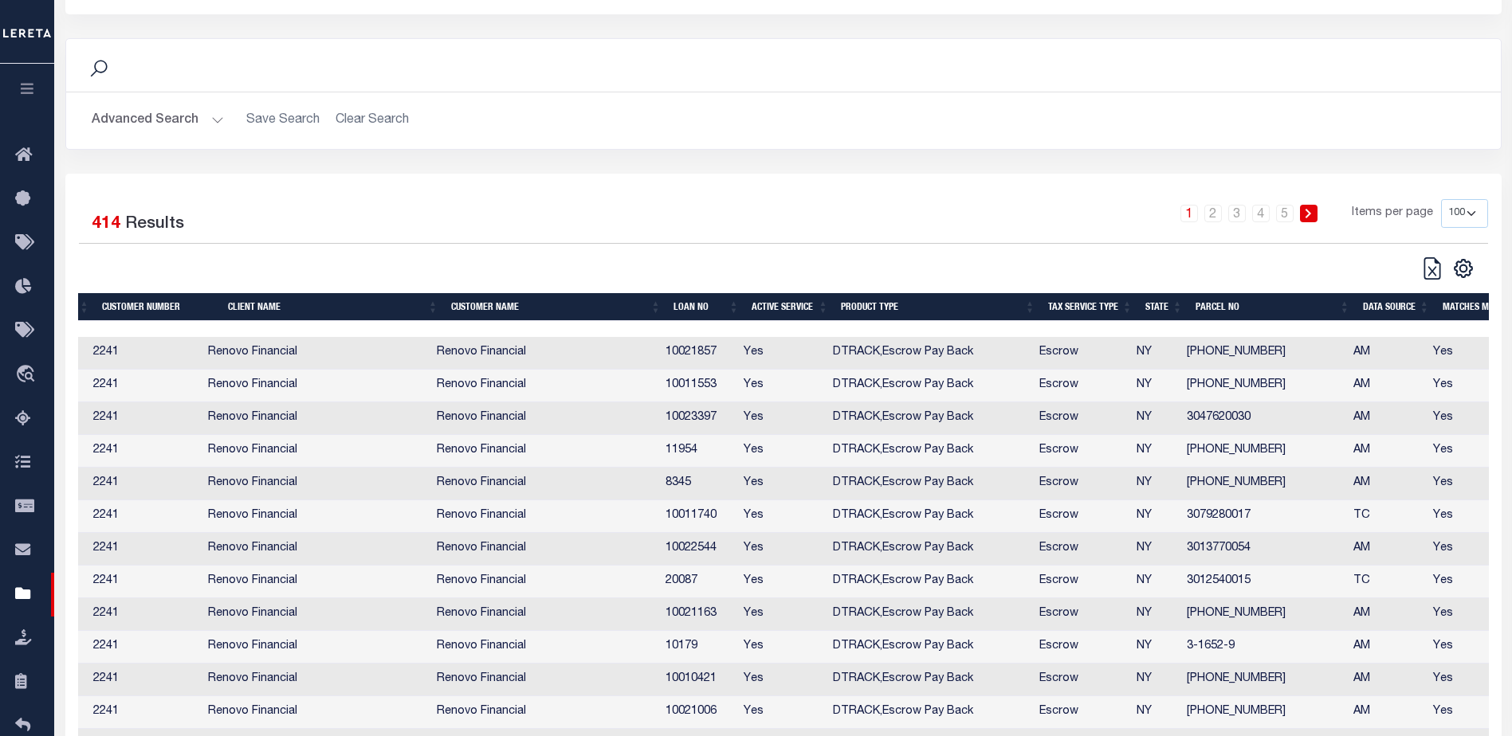
click at [1259, 300] on th "PARCEL NO" at bounding box center [1272, 307] width 167 height 28
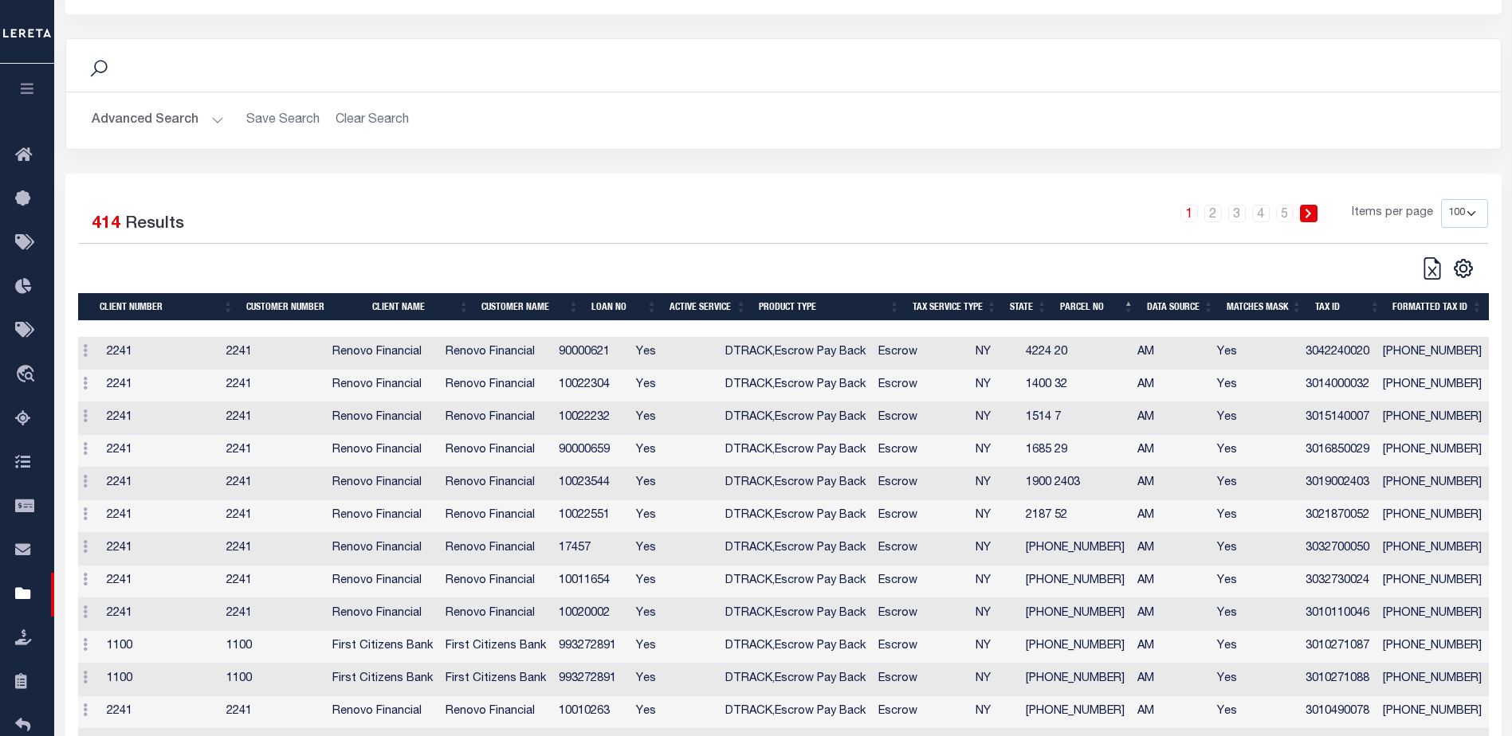
scroll to position [0, 14]
click at [1361, 310] on th "TAX ID" at bounding box center [1348, 307] width 78 height 28
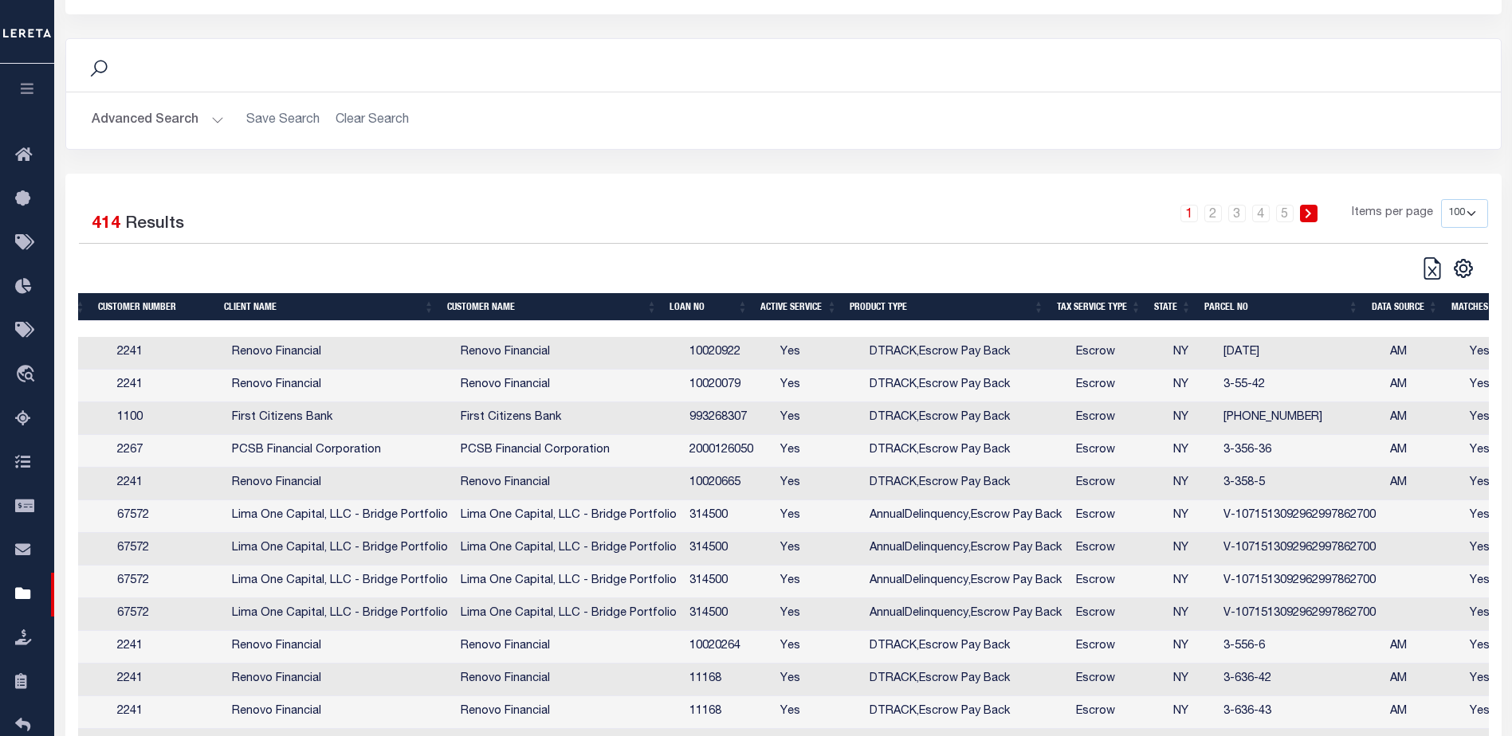
scroll to position [0, 0]
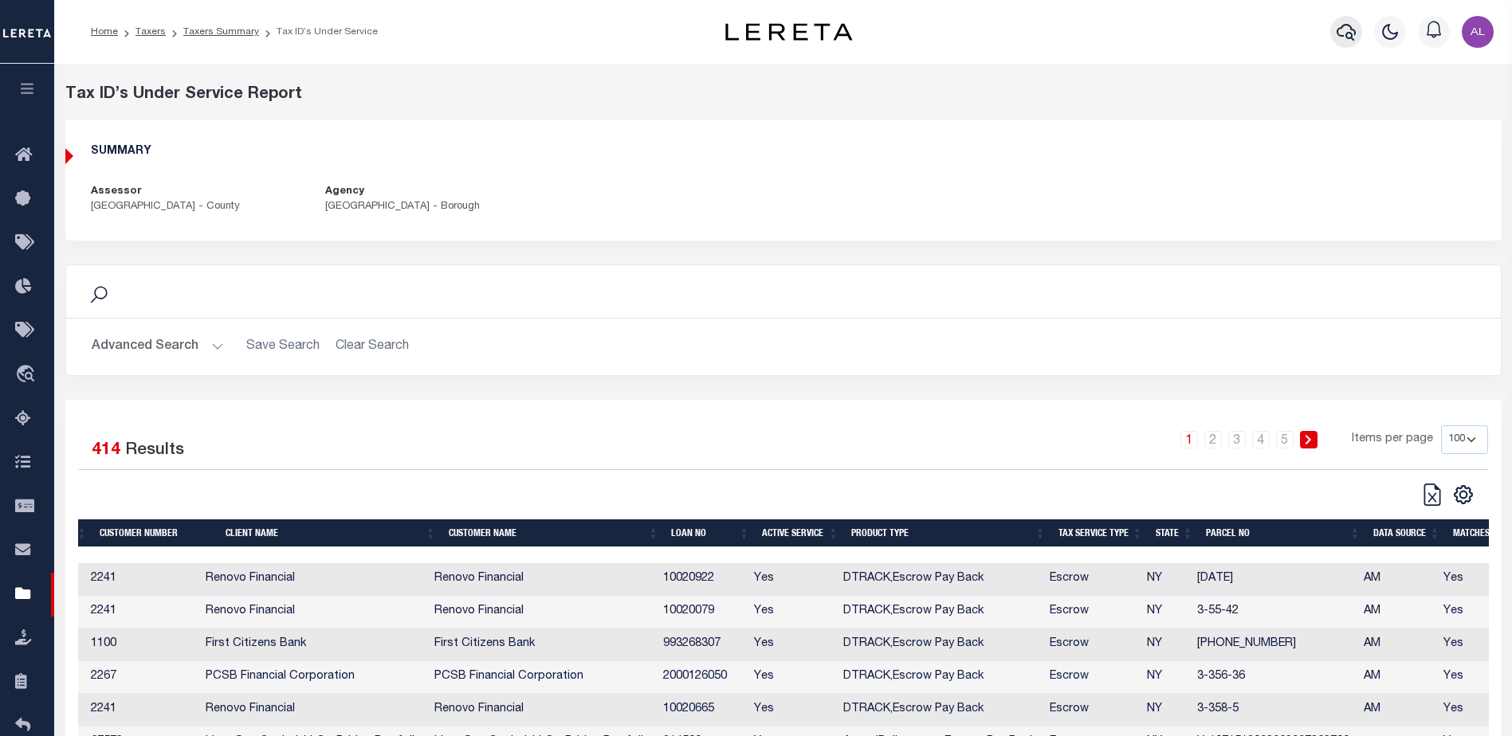
click at [1345, 37] on icon "button" at bounding box center [1346, 31] width 19 height 19
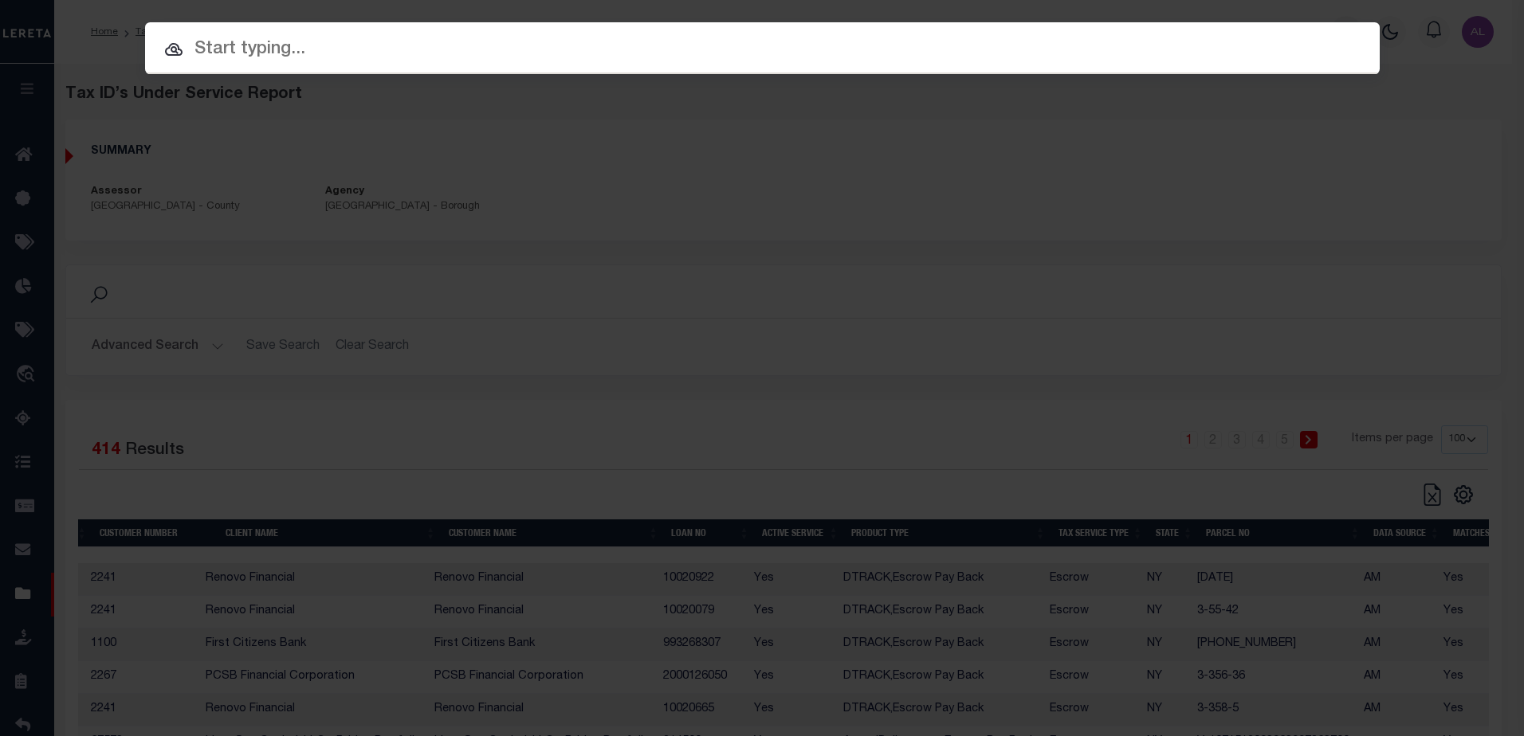
click at [235, 45] on input "text" at bounding box center [762, 50] width 1235 height 28
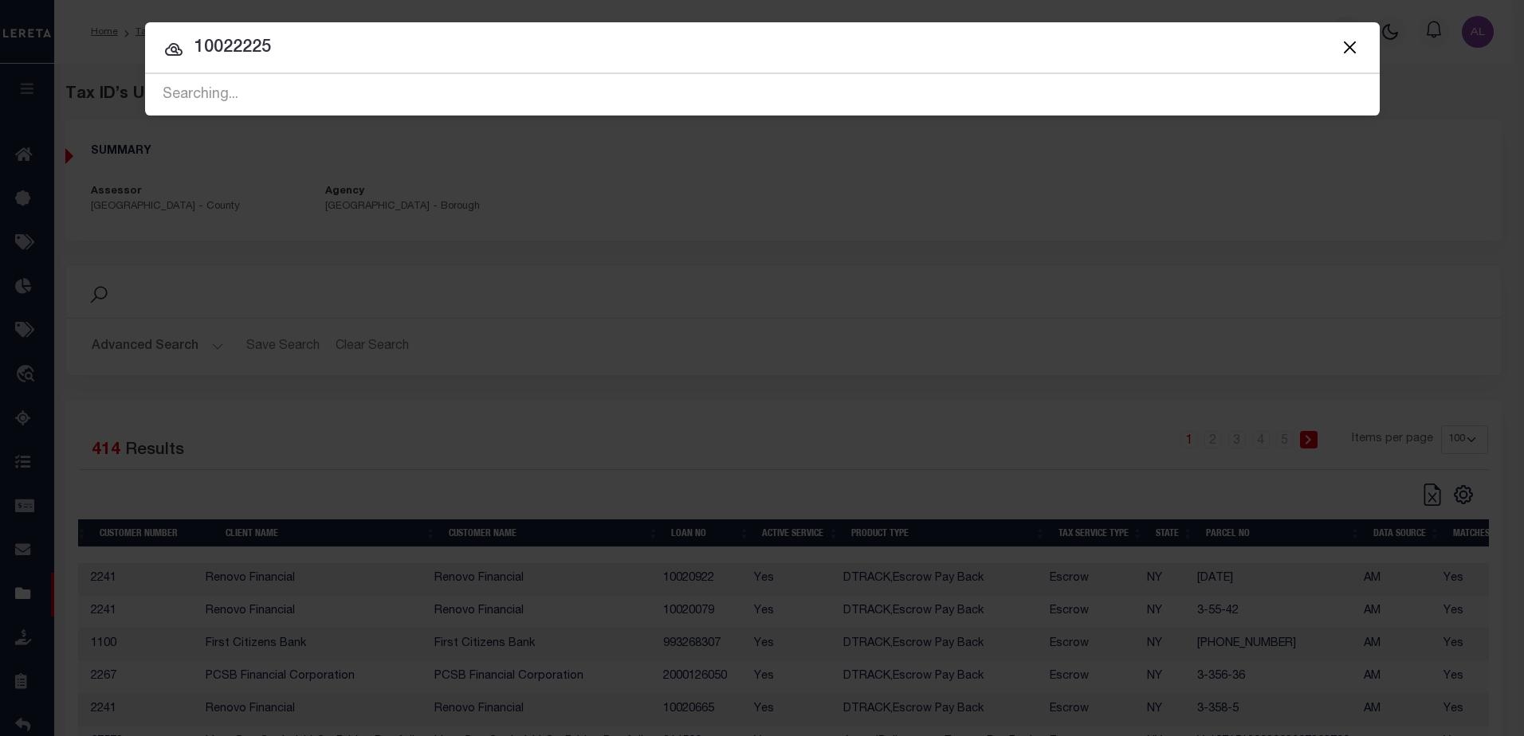
type input "10022225"
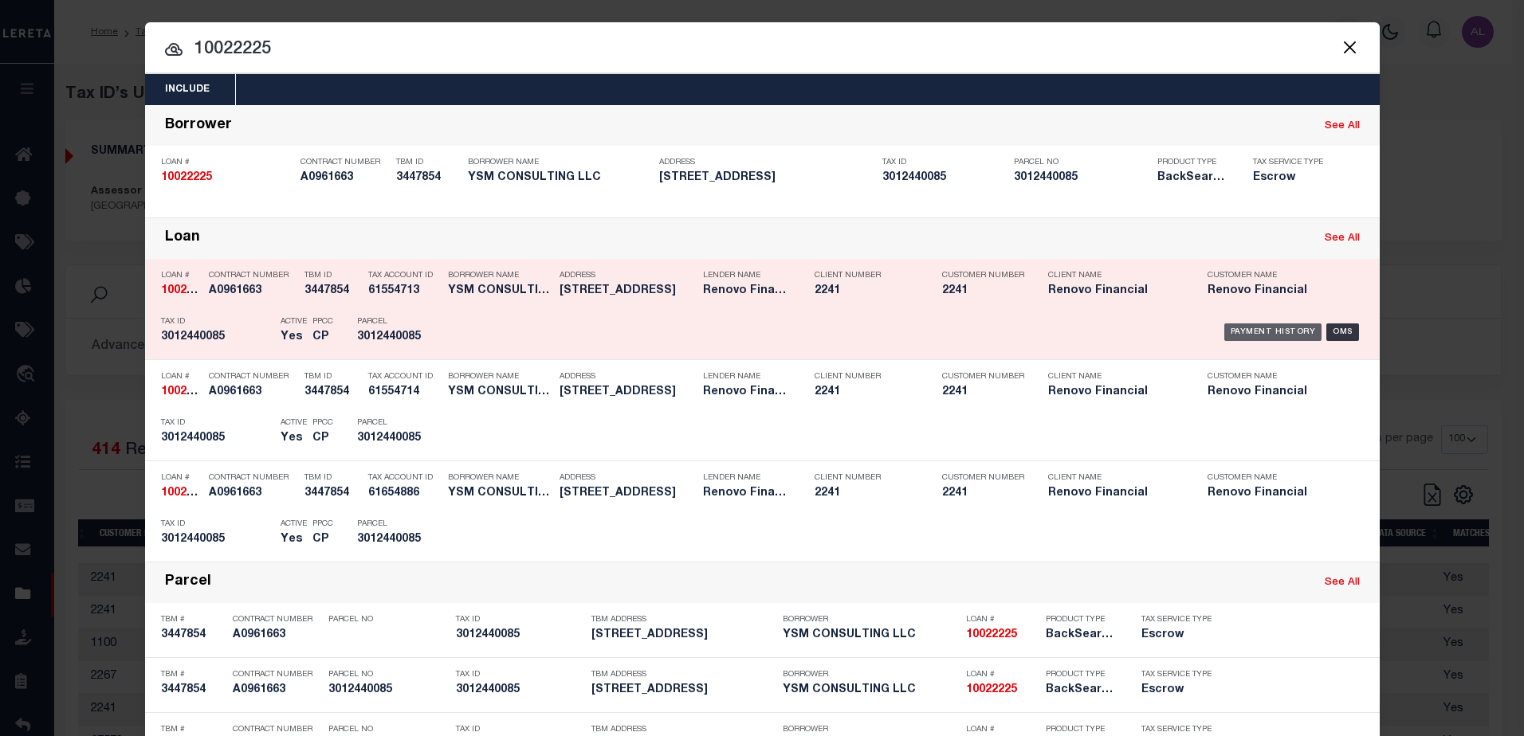
click at [1309, 335] on div "Payment History" at bounding box center [1273, 333] width 98 height 18
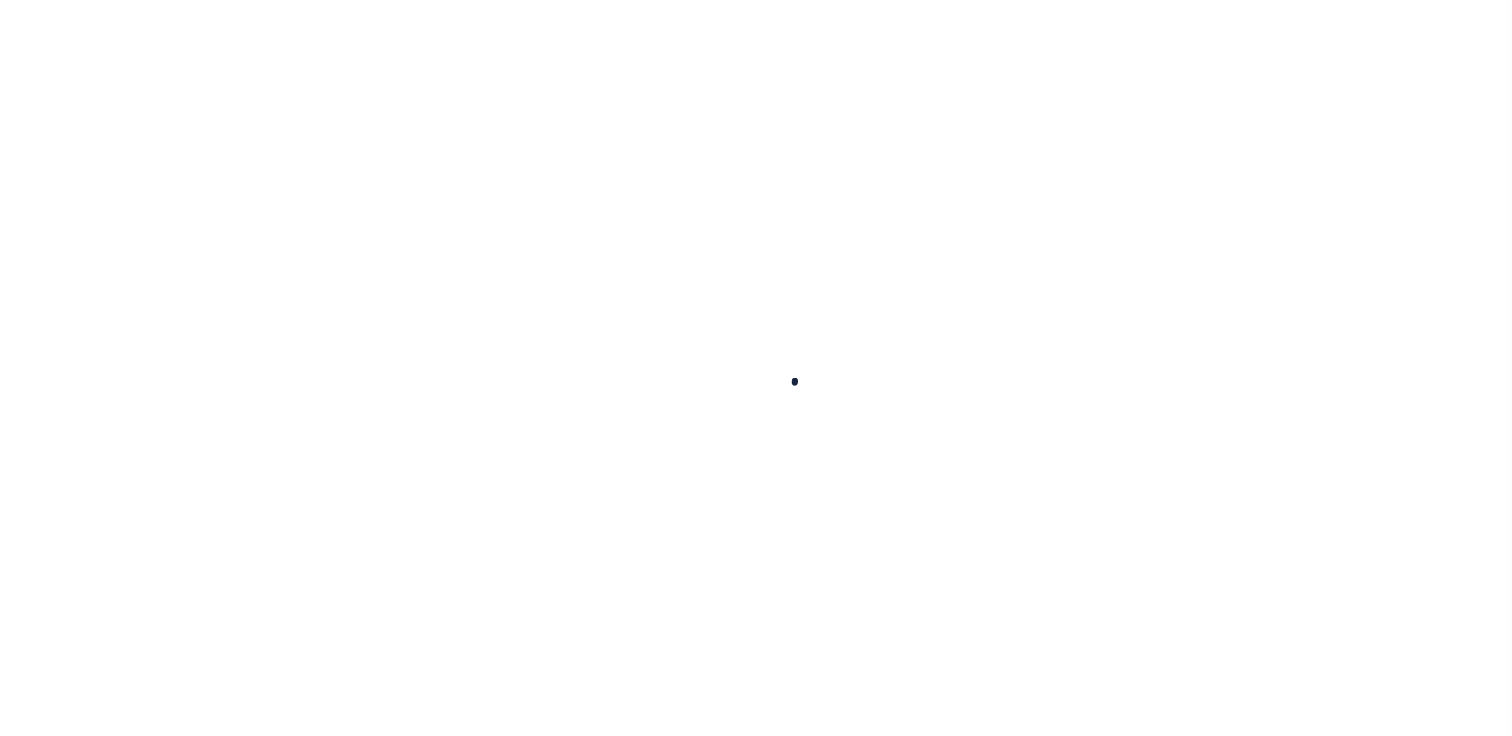
select select
checkbox input "false"
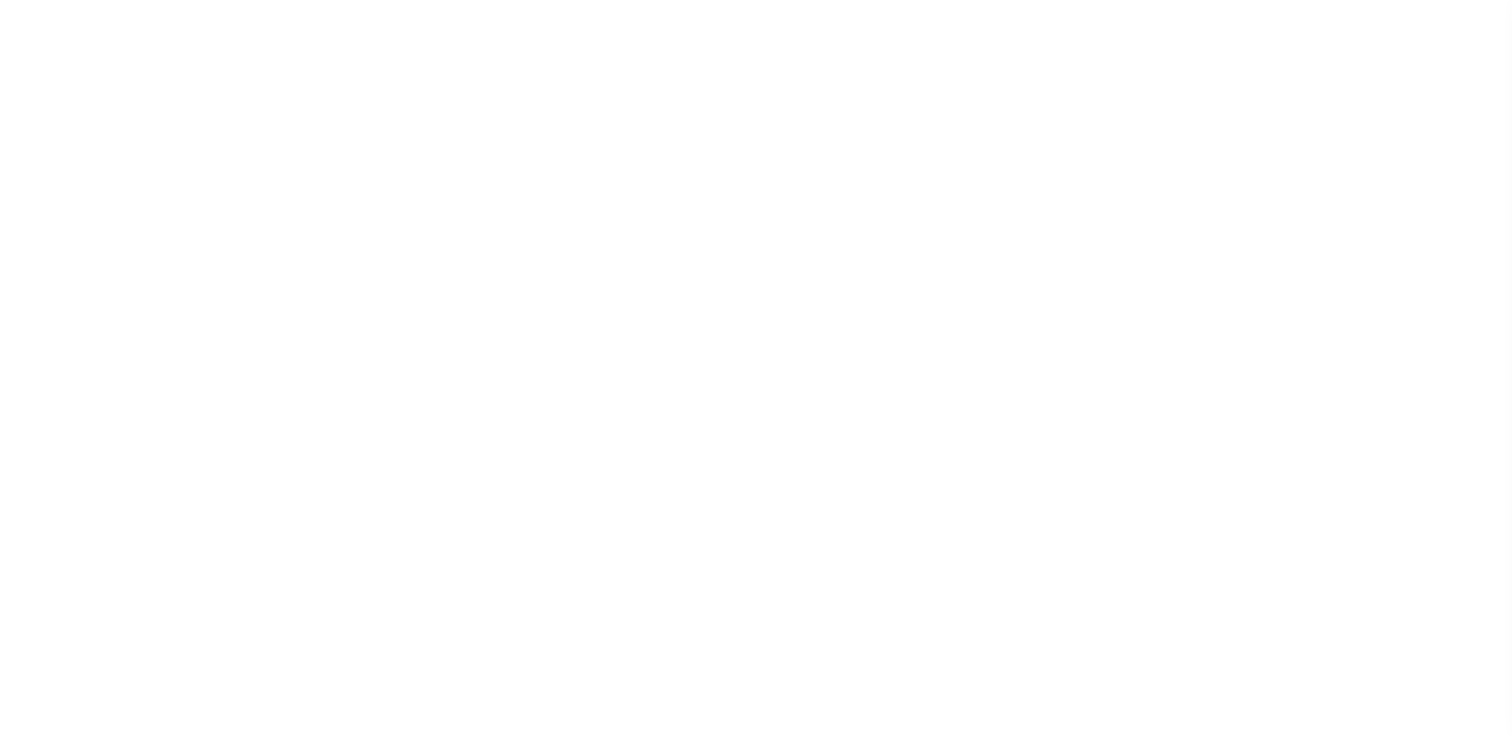
checkbox input "false"
type input "3604703000"
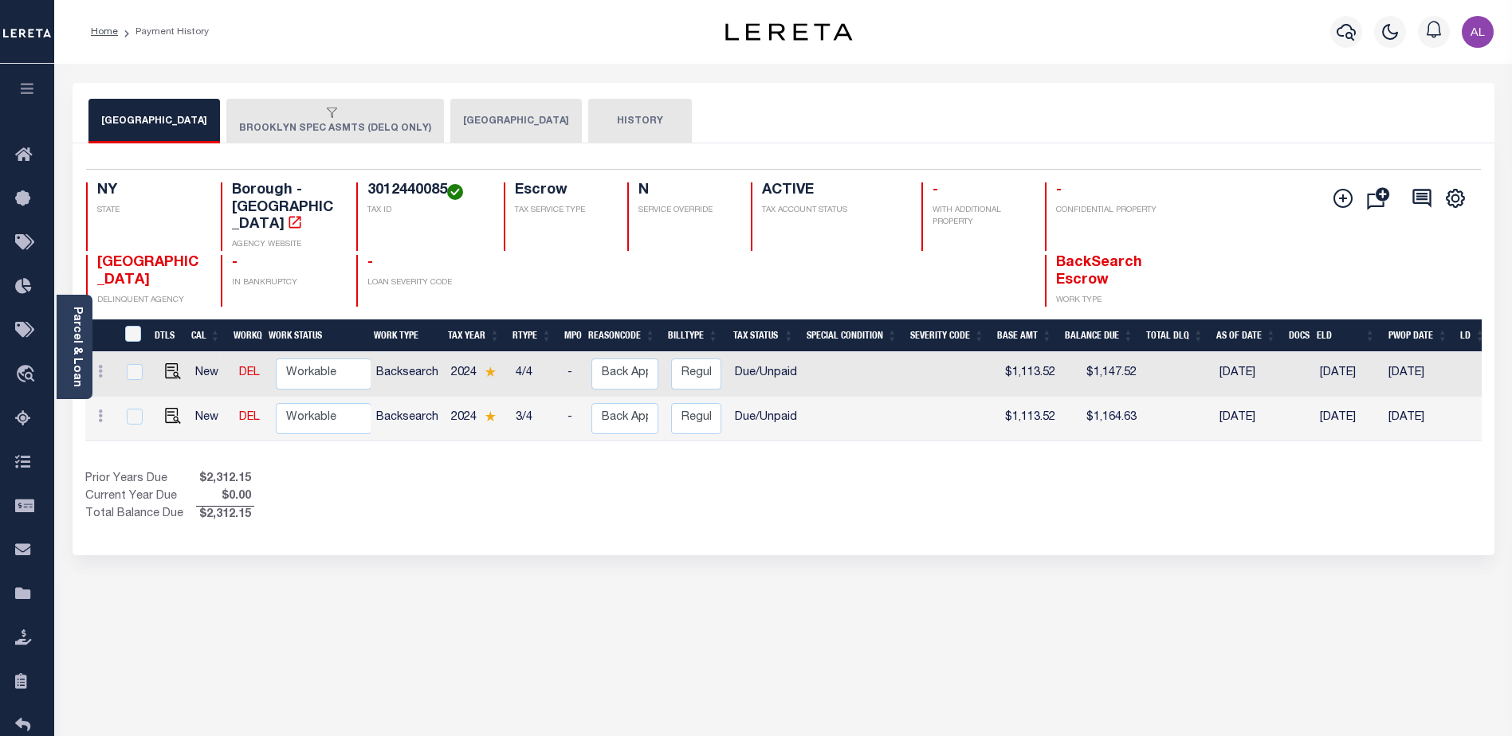
click at [467, 123] on button "[GEOGRAPHIC_DATA]" at bounding box center [516, 121] width 132 height 45
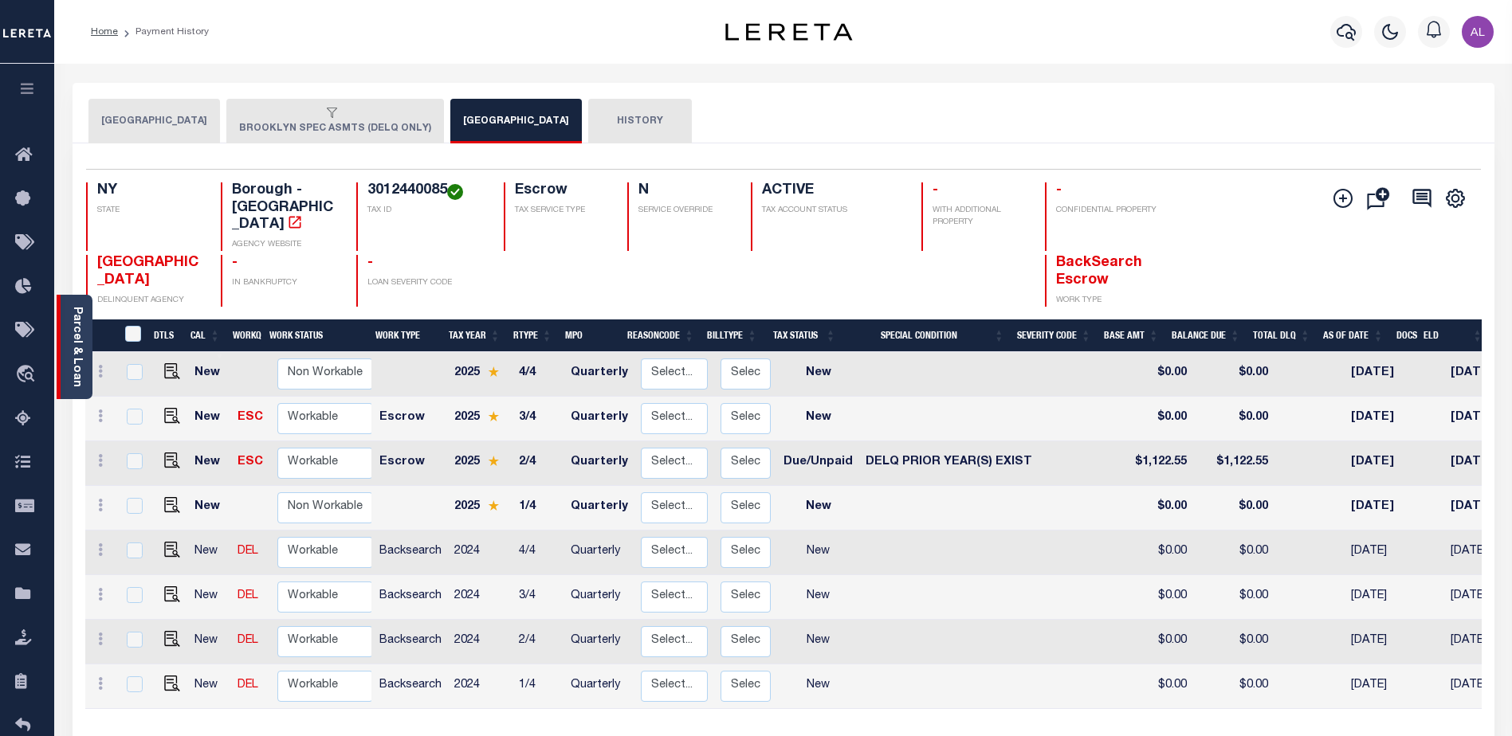
click at [77, 335] on link "Parcel & Loan" at bounding box center [76, 347] width 11 height 80
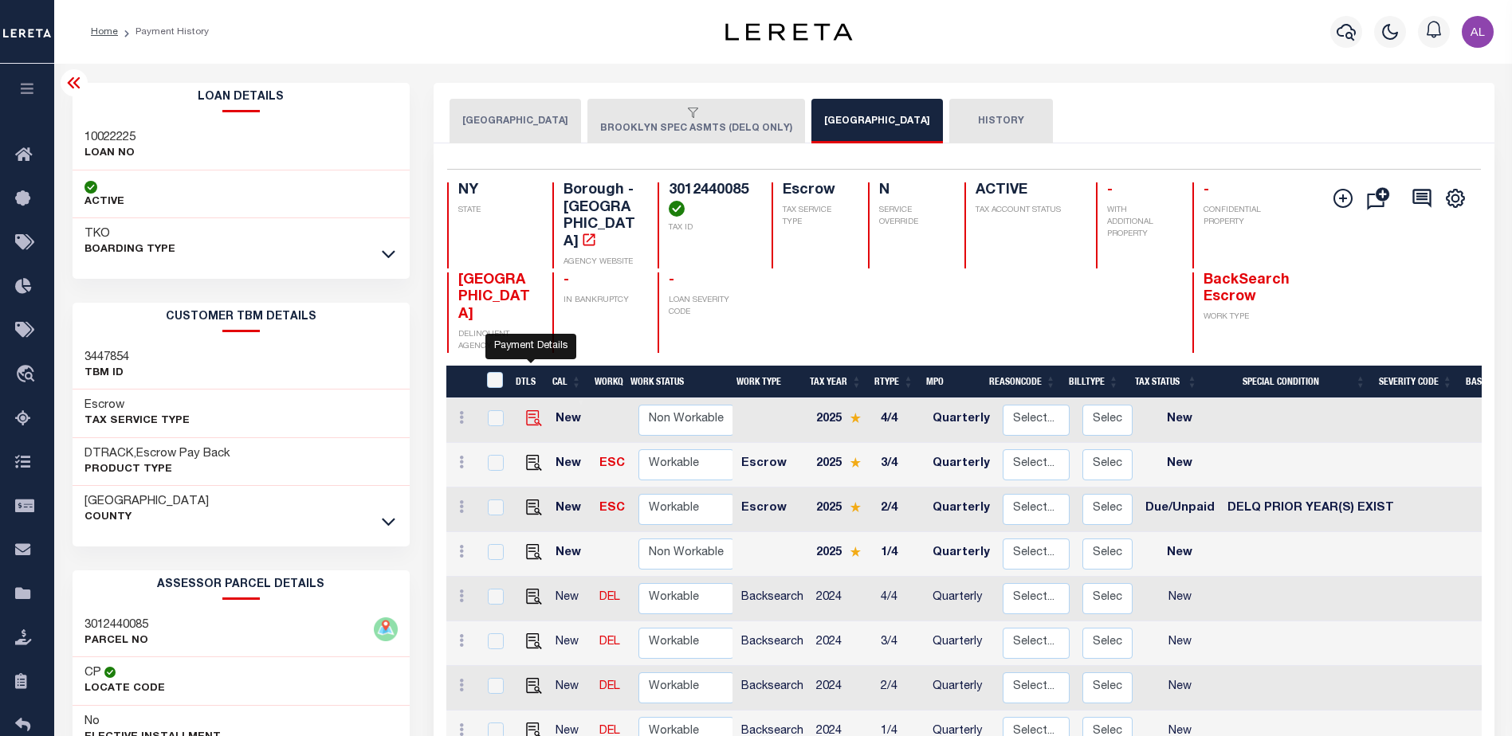
click at [528, 410] on img "" at bounding box center [534, 418] width 16 height 16
checkbox input "true"
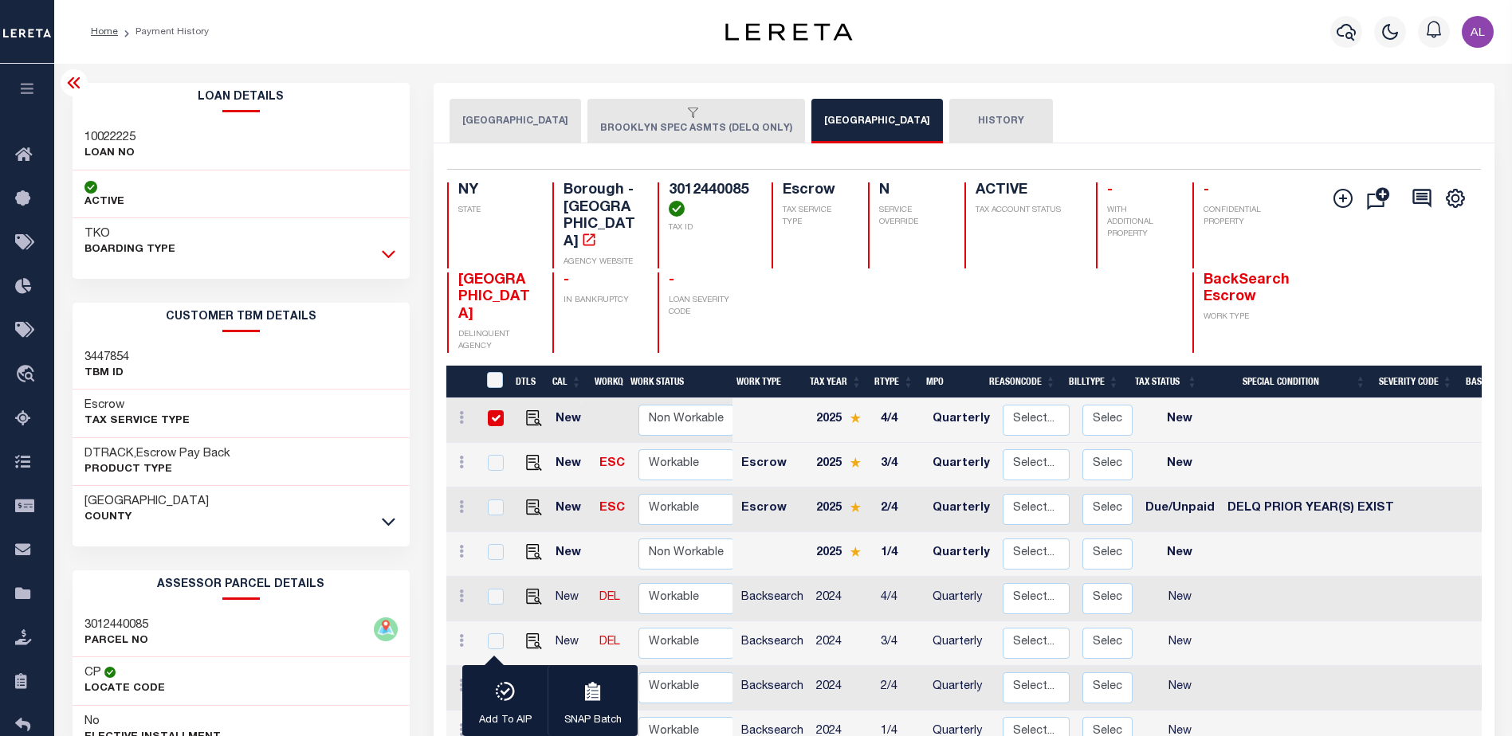
click at [383, 254] on icon at bounding box center [389, 255] width 14 height 8
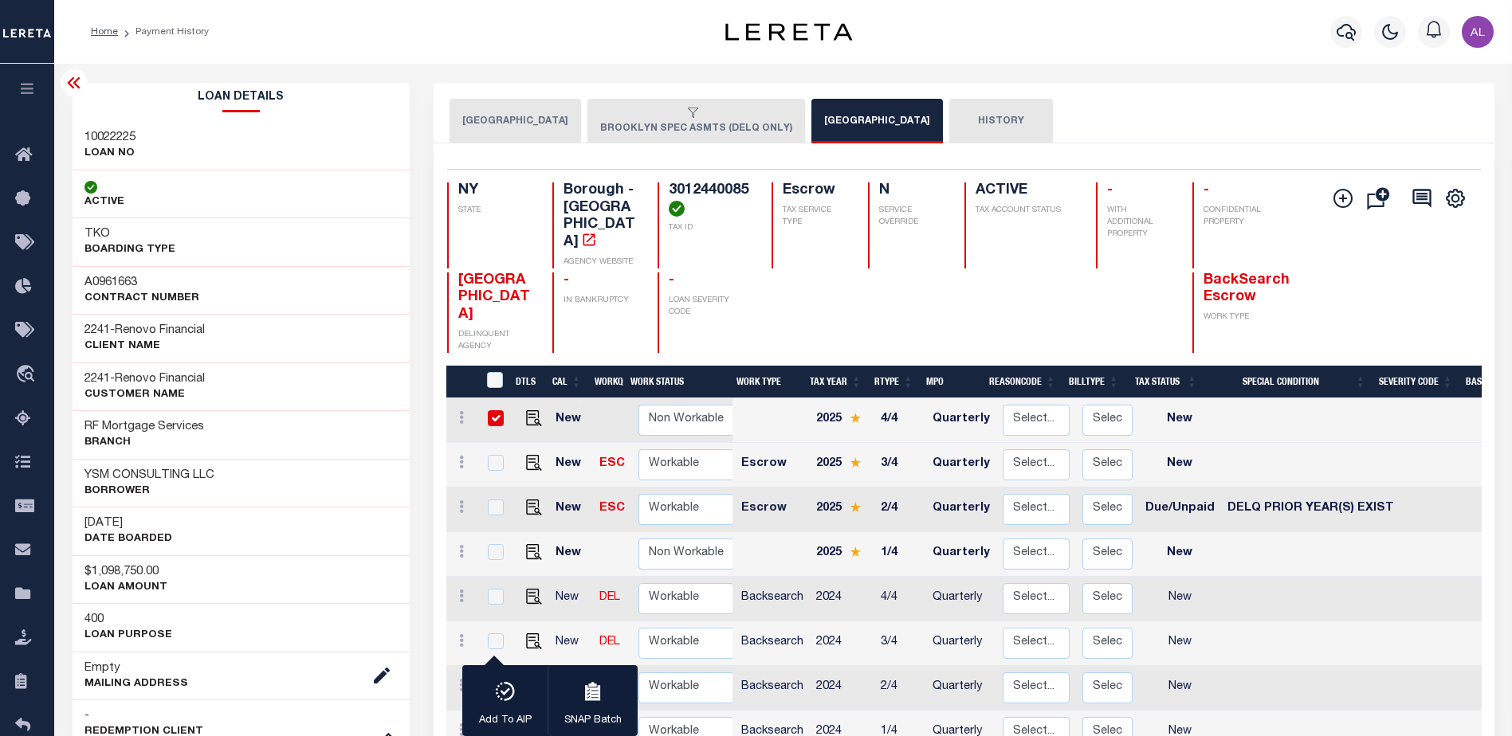
click at [949, 124] on button "HISTORY" at bounding box center [1001, 121] width 104 height 45
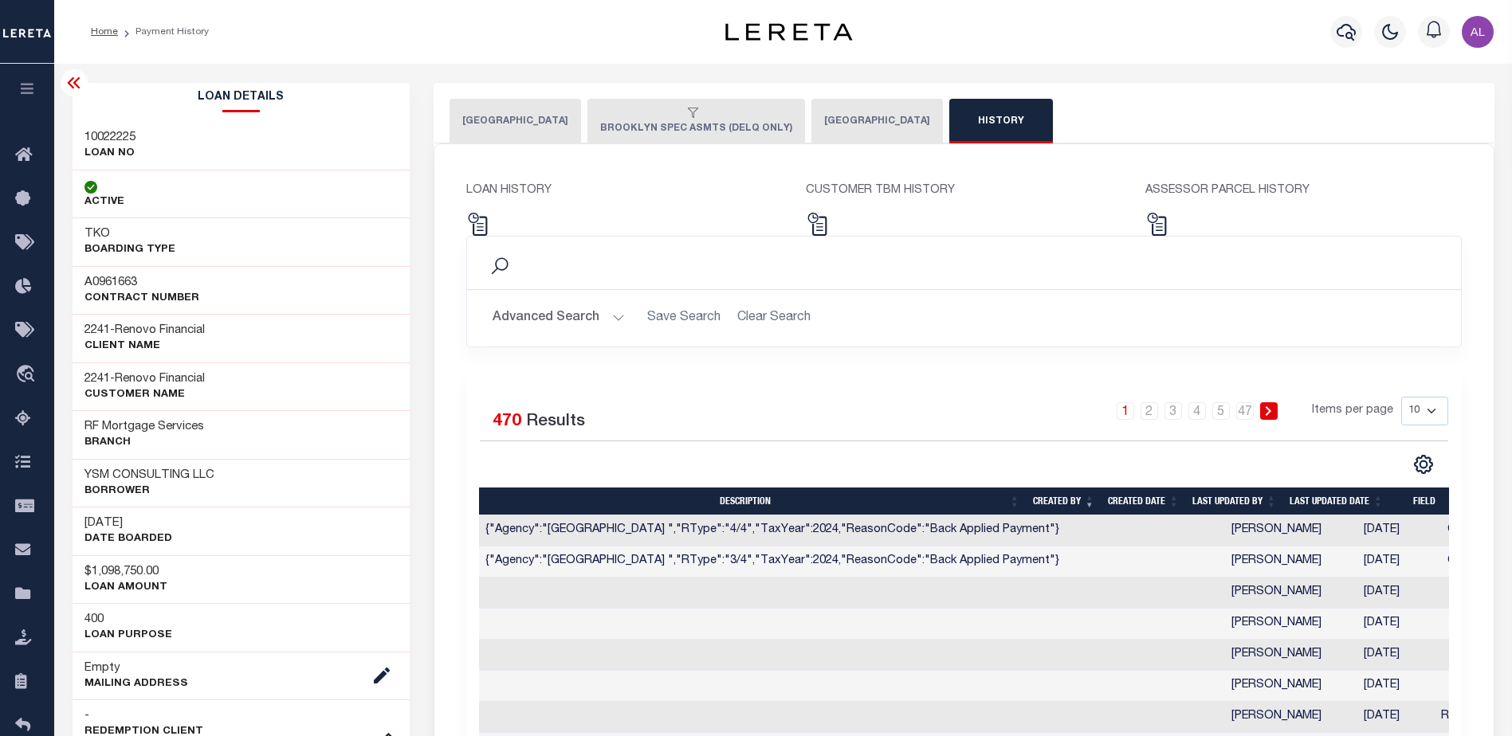
drag, startPoint x: 925, startPoint y: 122, endPoint x: 487, endPoint y: 262, distance: 460.2
click at [481, 266] on div "[GEOGRAPHIC_DATA] BROOKLYN SPEC ASMTS (DELQ ONLY) BROOKLYN CITY HISTORY" at bounding box center [964, 490] width 1061 height 814
click at [478, 227] on img at bounding box center [477, 224] width 23 height 23
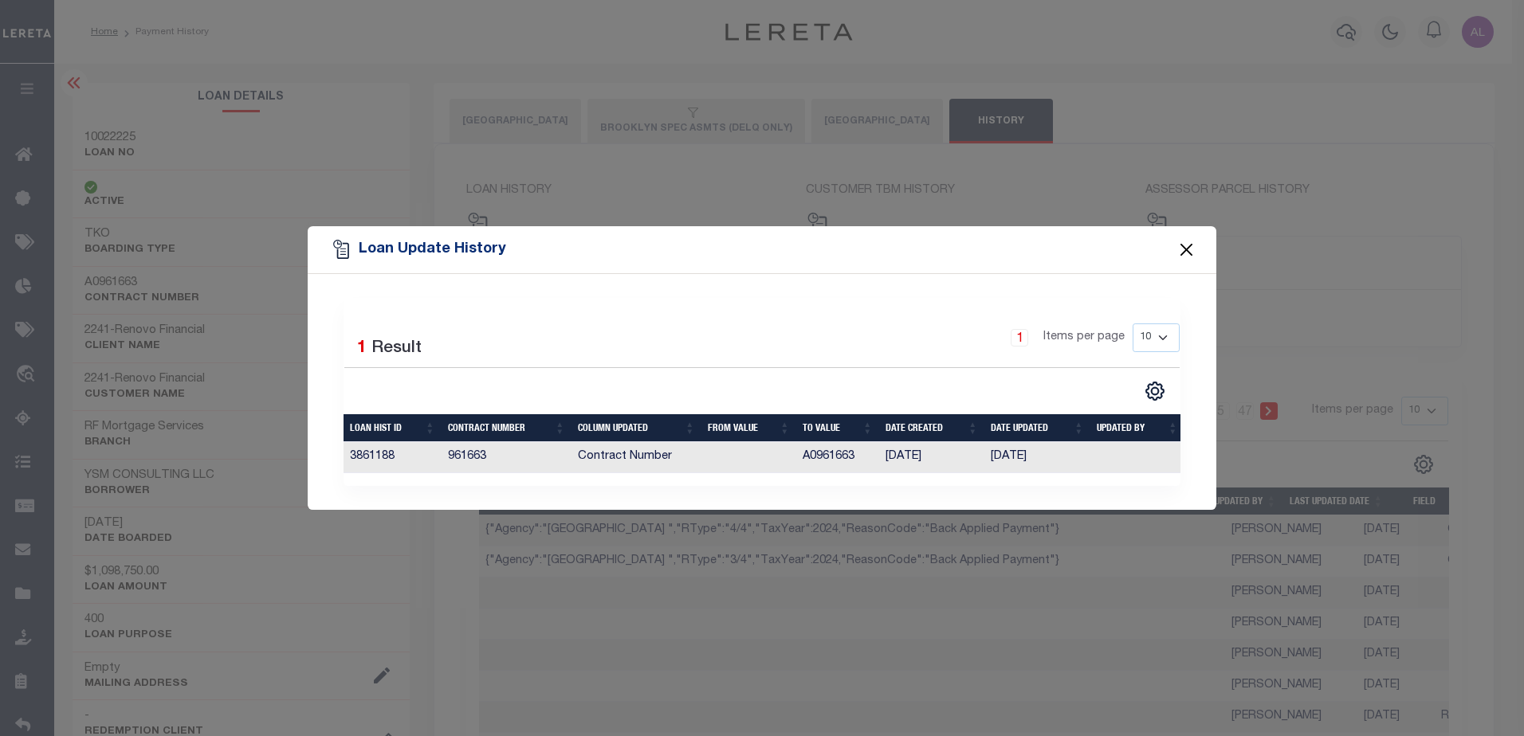
click at [1185, 241] on button "Close" at bounding box center [1186, 249] width 21 height 21
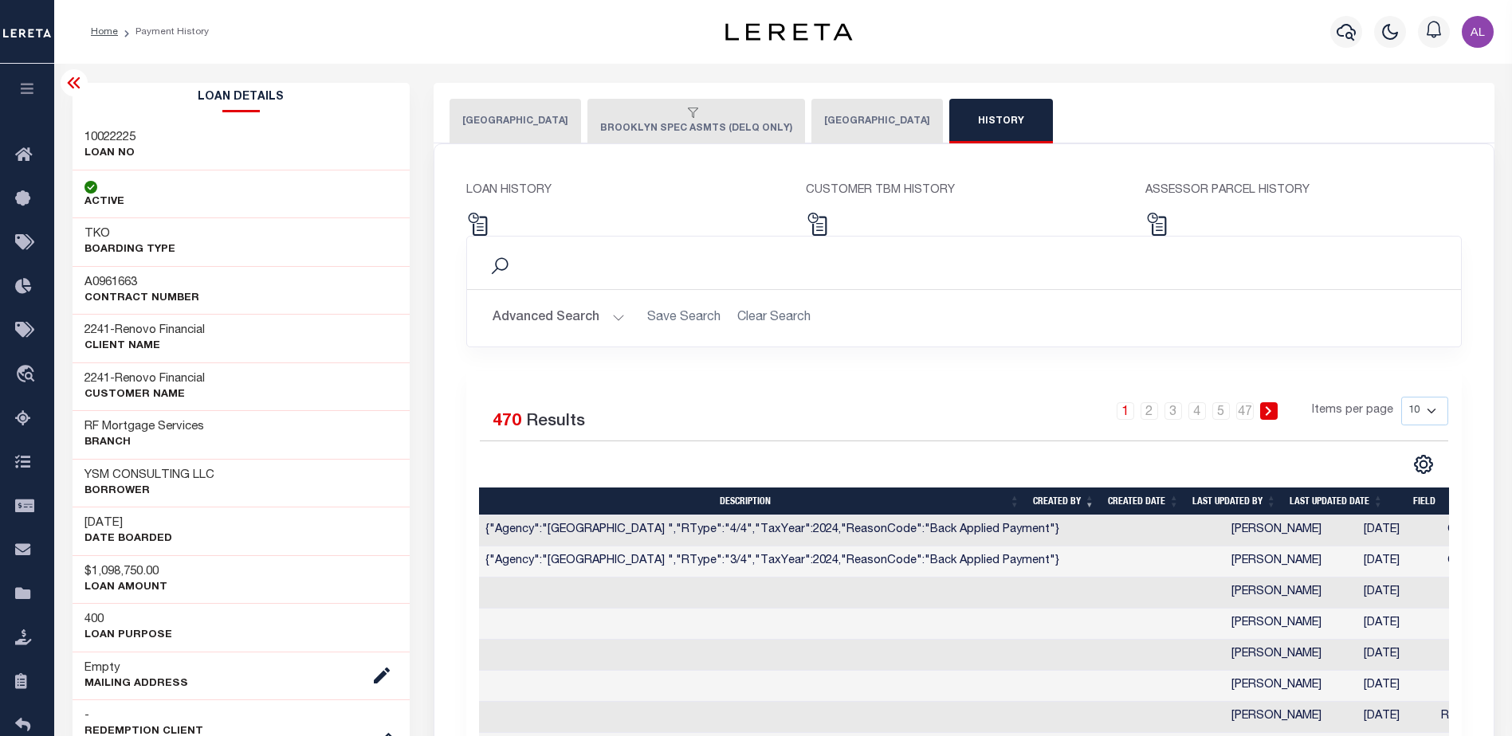
click at [949, 118] on button "HISTORY" at bounding box center [1001, 121] width 104 height 45
click at [822, 227] on img at bounding box center [817, 224] width 23 height 23
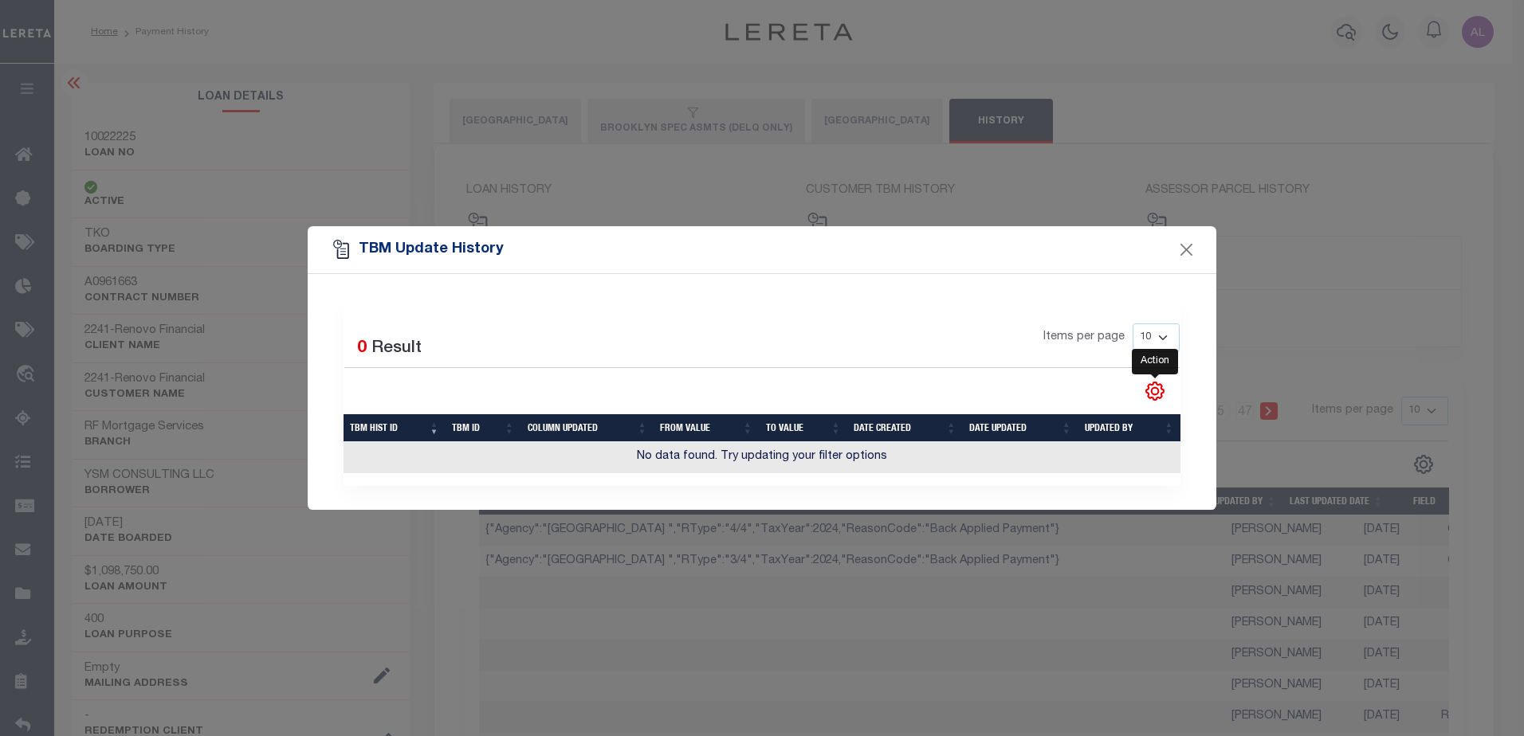
click at [1160, 391] on icon "" at bounding box center [1154, 391] width 21 height 21
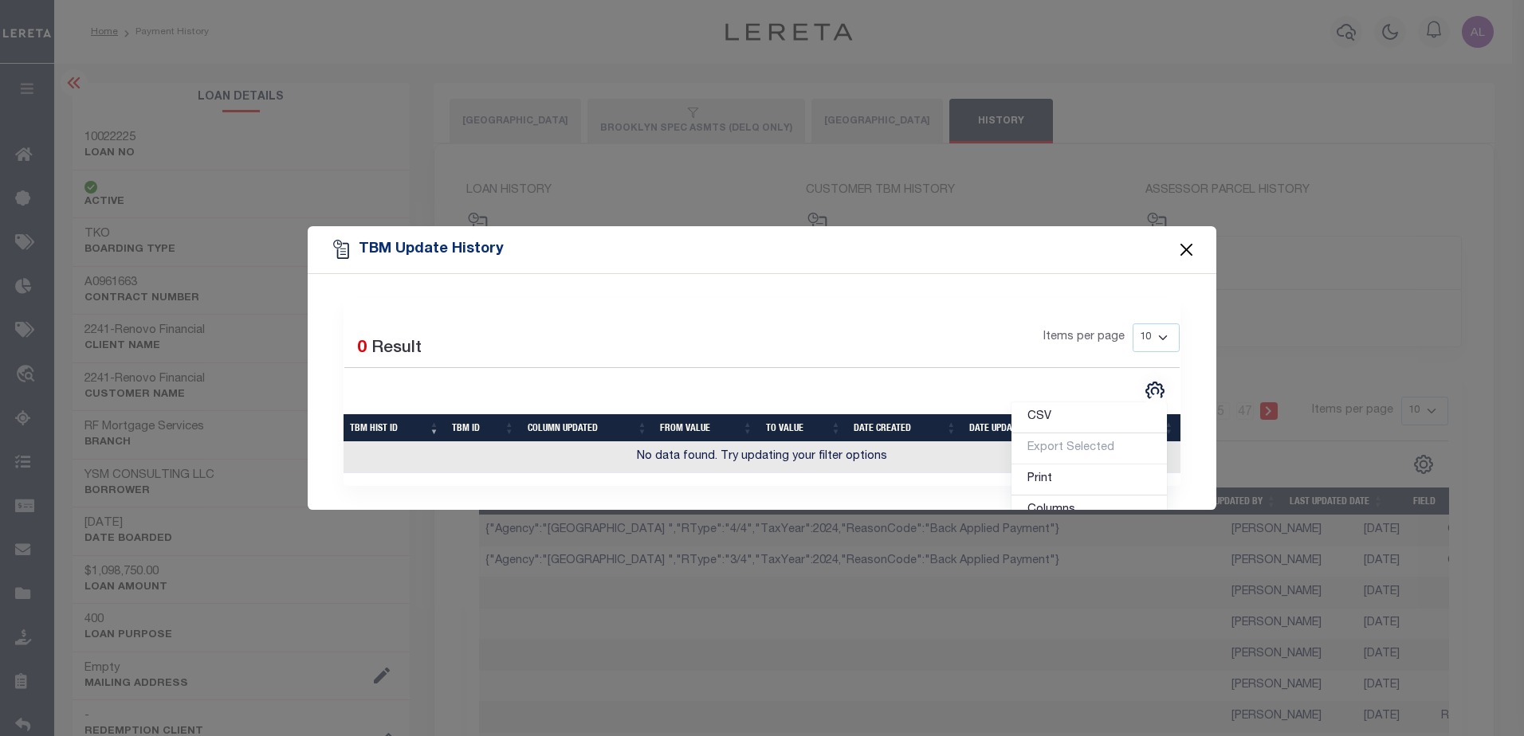
click at [1188, 250] on button "Close" at bounding box center [1186, 249] width 21 height 21
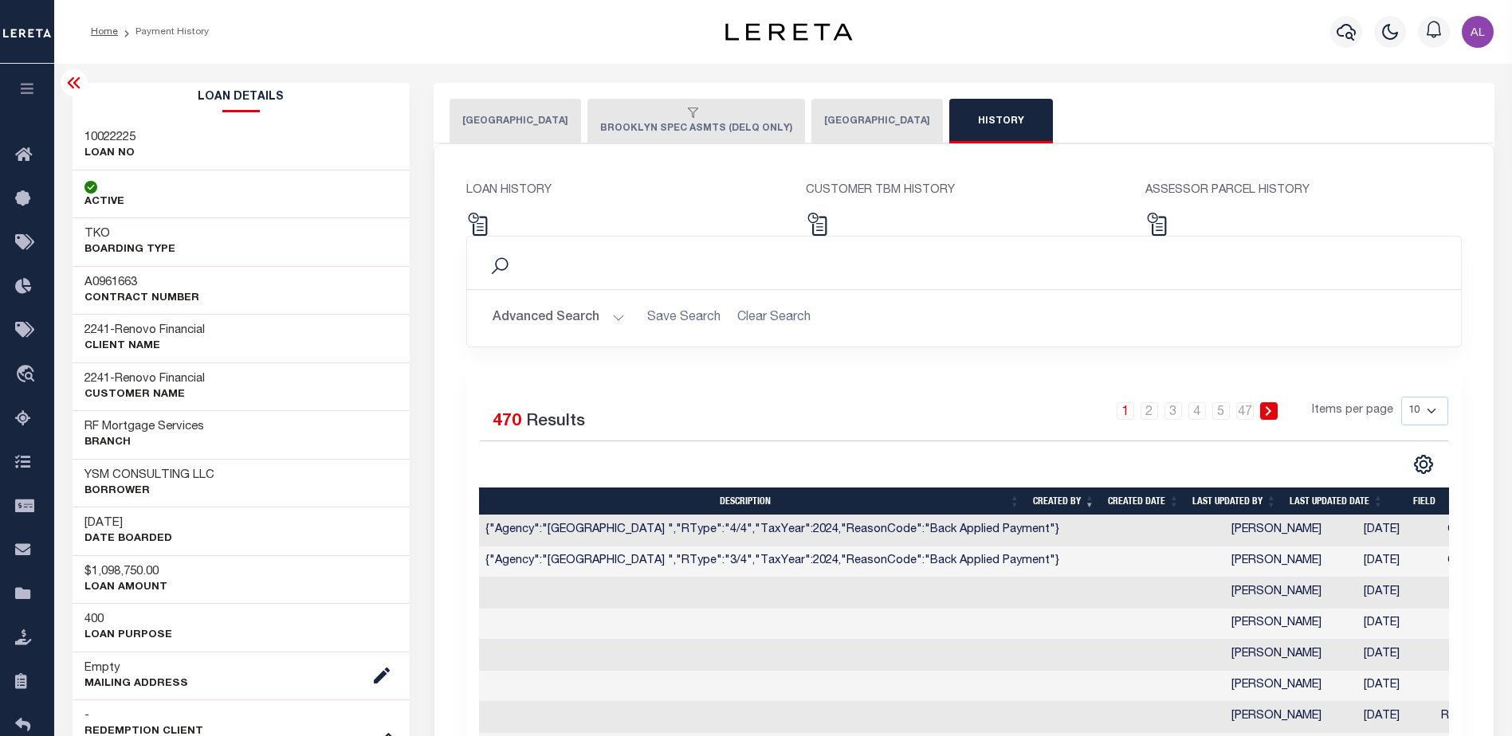
click at [1170, 226] on div "ASSESSOR PARCEL HISTORY" at bounding box center [1303, 209] width 340 height 53
click at [1163, 233] on img at bounding box center [1156, 224] width 23 height 23
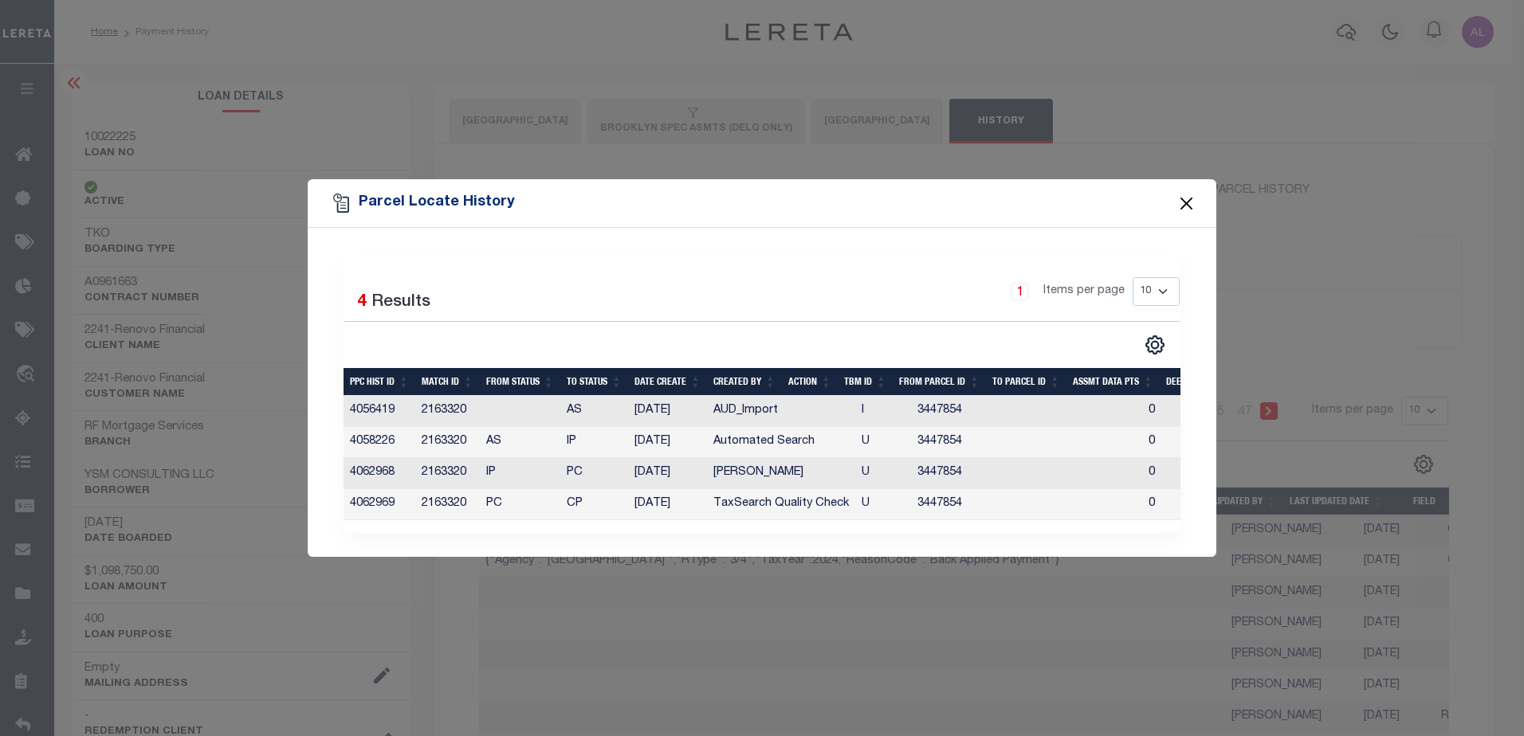
drag, startPoint x: 1196, startPoint y: 196, endPoint x: 1188, endPoint y: 198, distance: 8.1
click at [1190, 198] on button "Close" at bounding box center [1186, 203] width 21 height 21
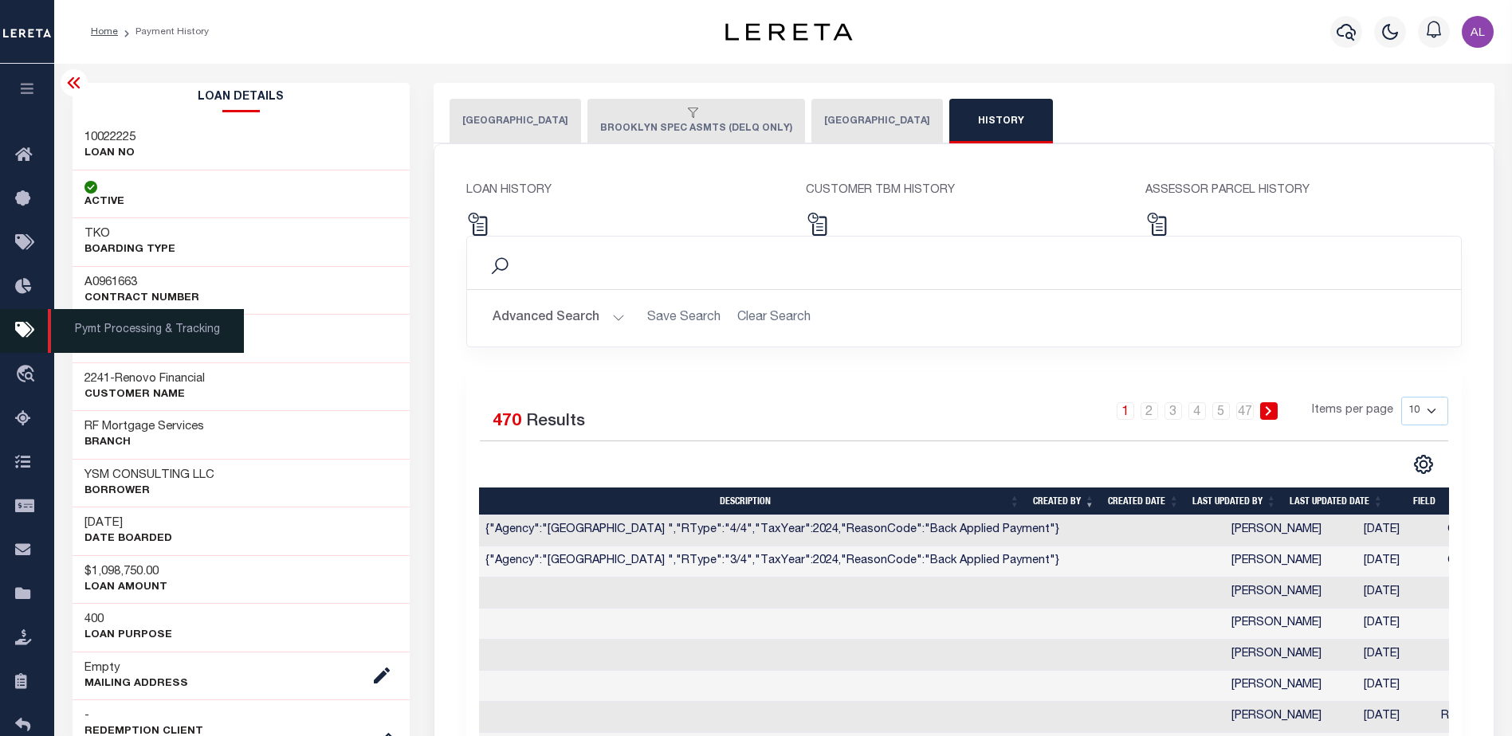
click at [120, 335] on span "Pymt Processing & Tracking" at bounding box center [146, 331] width 196 height 44
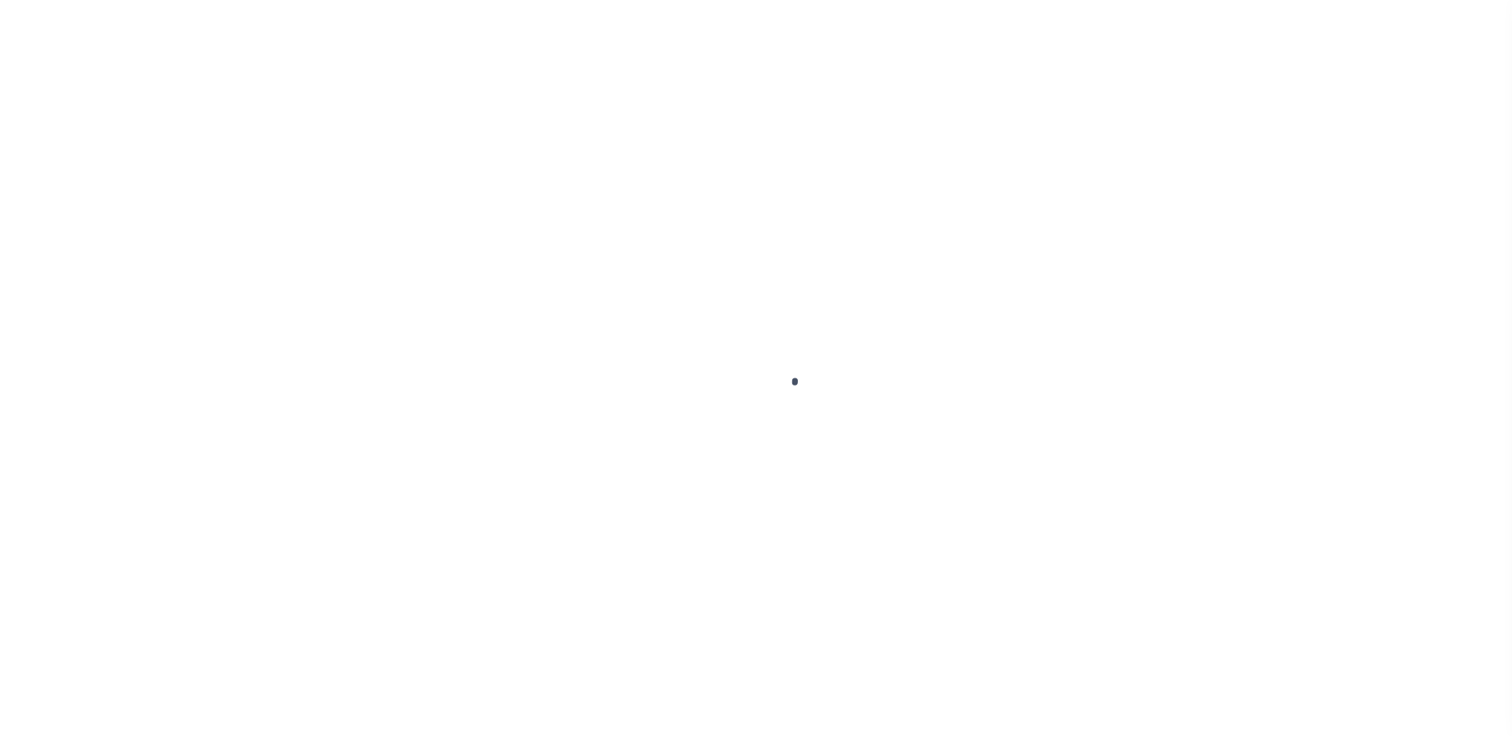
select select "NW2"
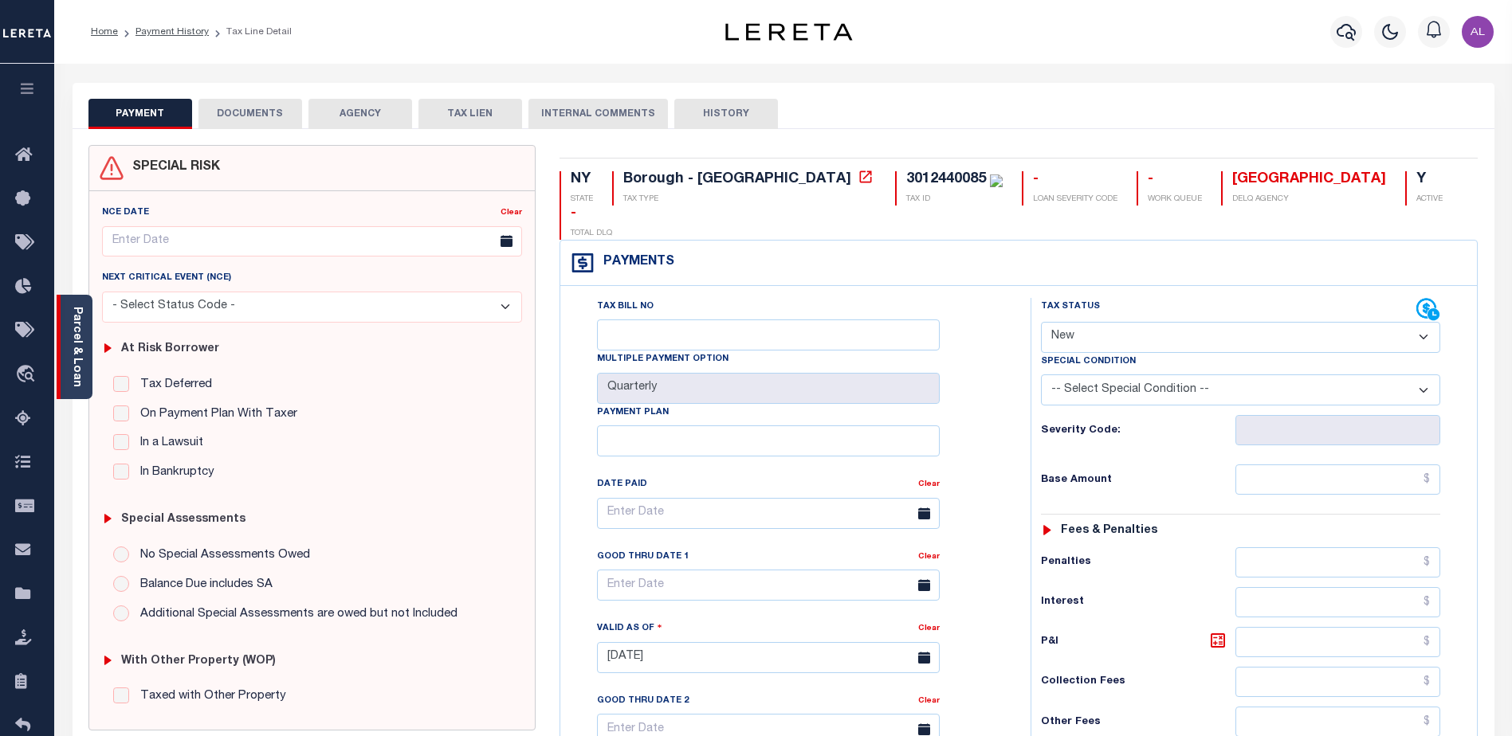
click at [73, 346] on link "Parcel & Loan" at bounding box center [76, 347] width 11 height 80
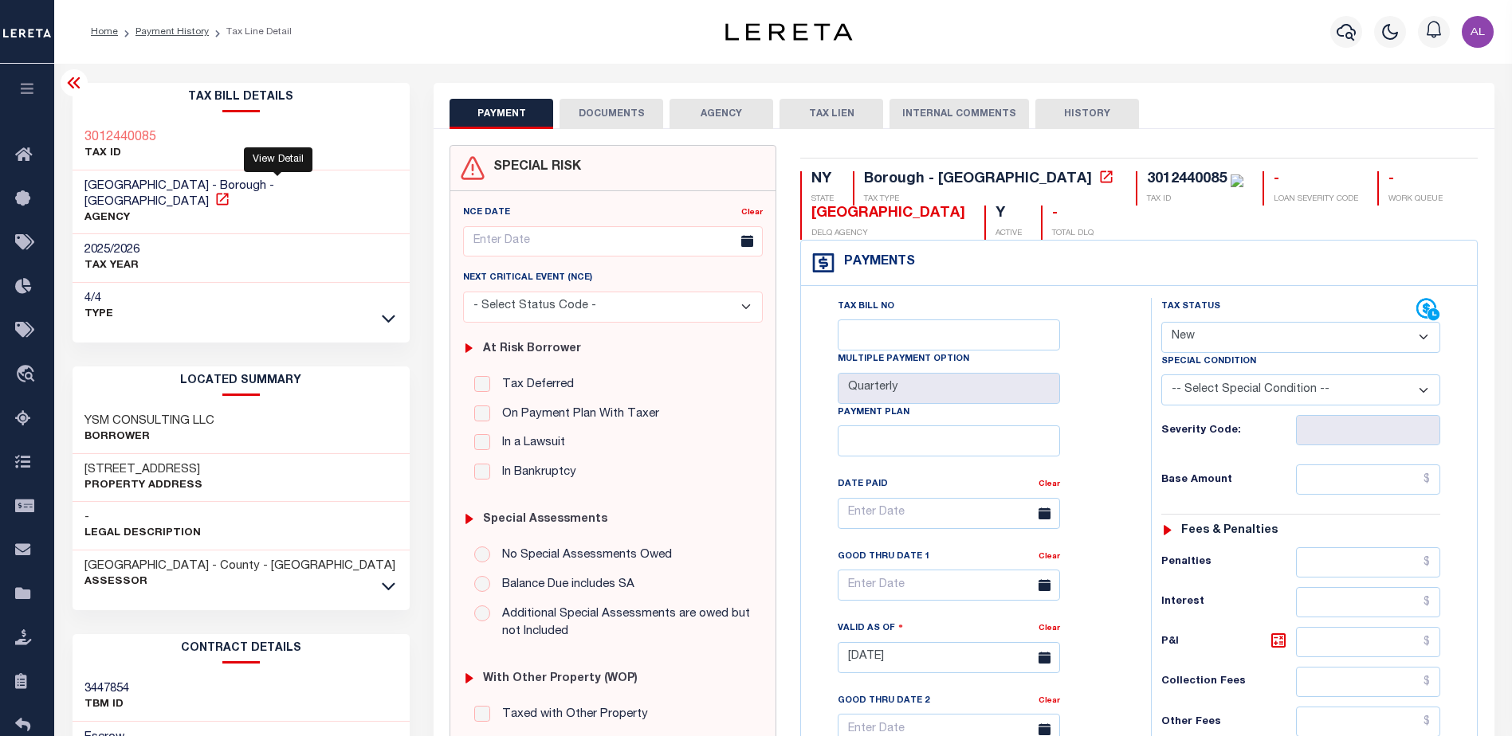
click at [230, 191] on icon at bounding box center [222, 199] width 16 height 16
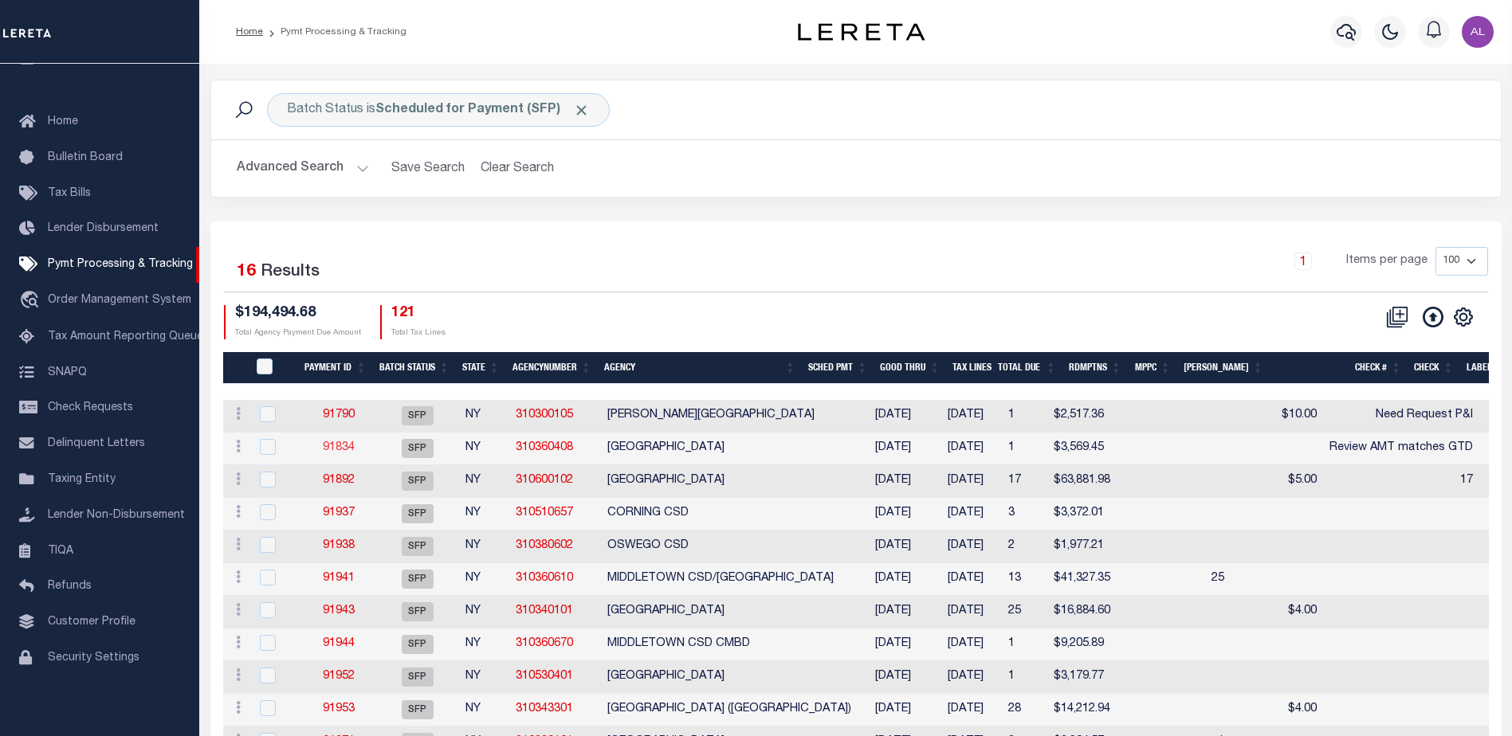
click at [342, 450] on link "91834" at bounding box center [339, 447] width 32 height 11
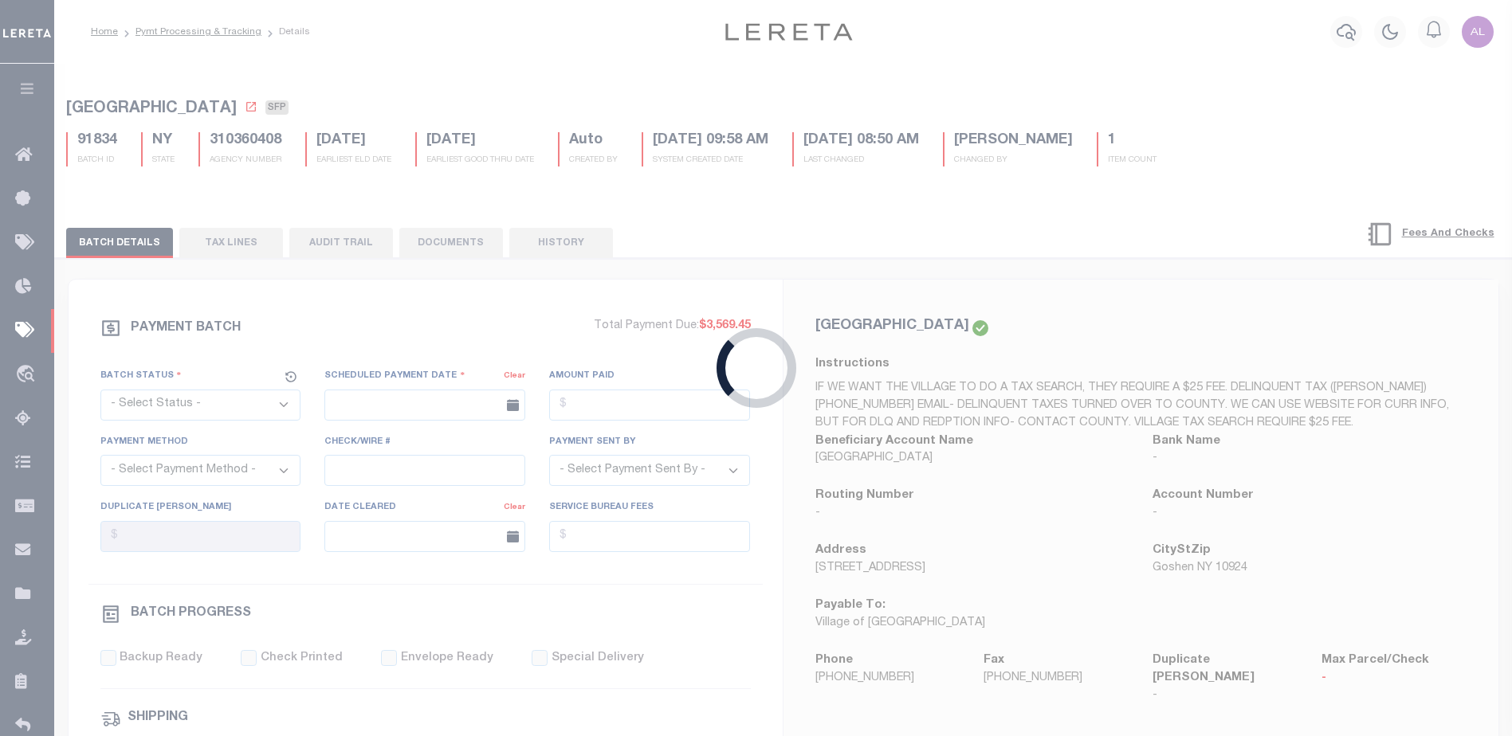
select select "SFP"
type input "[DATE]"
type input "Review AMT matches GTD"
type input "[PERSON_NAME]"
type input "N"
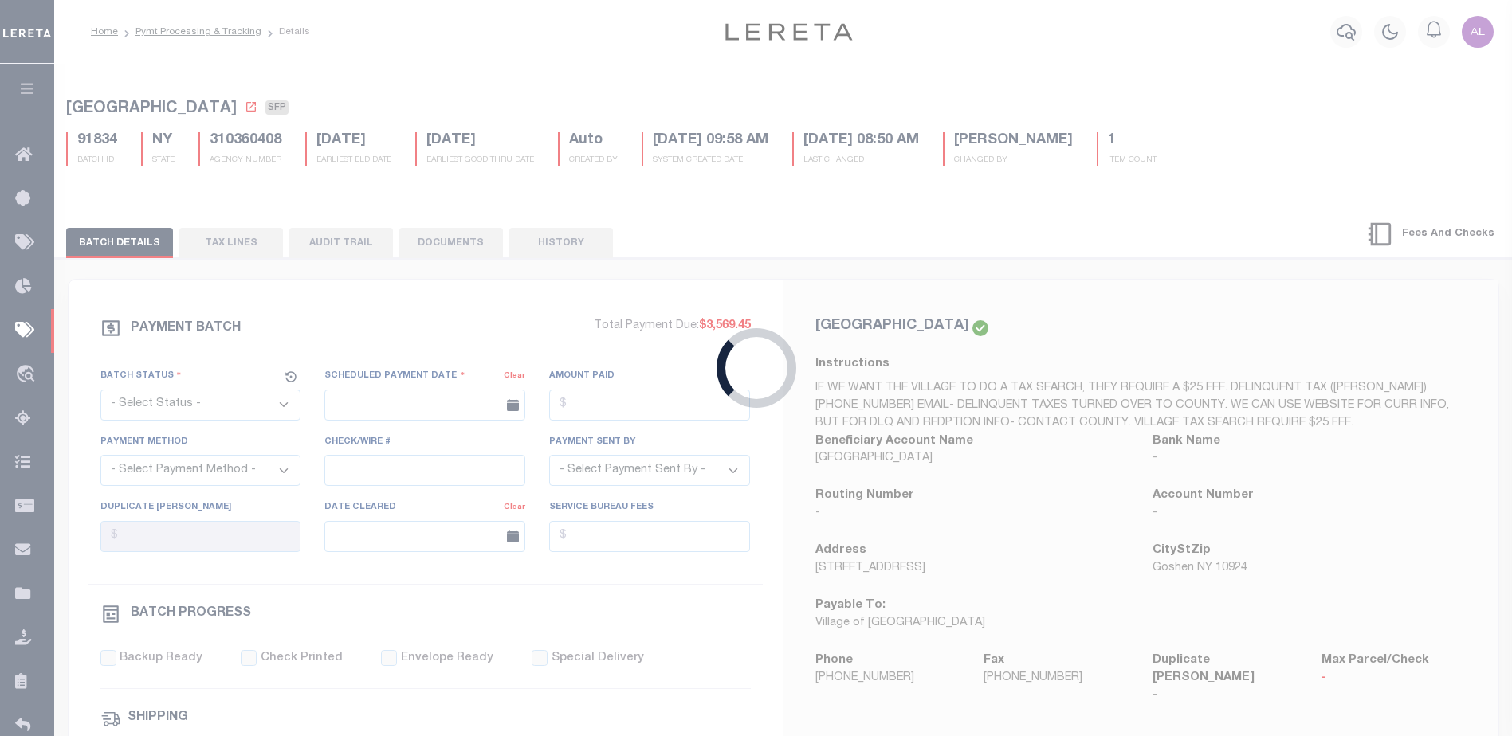
radio input "true"
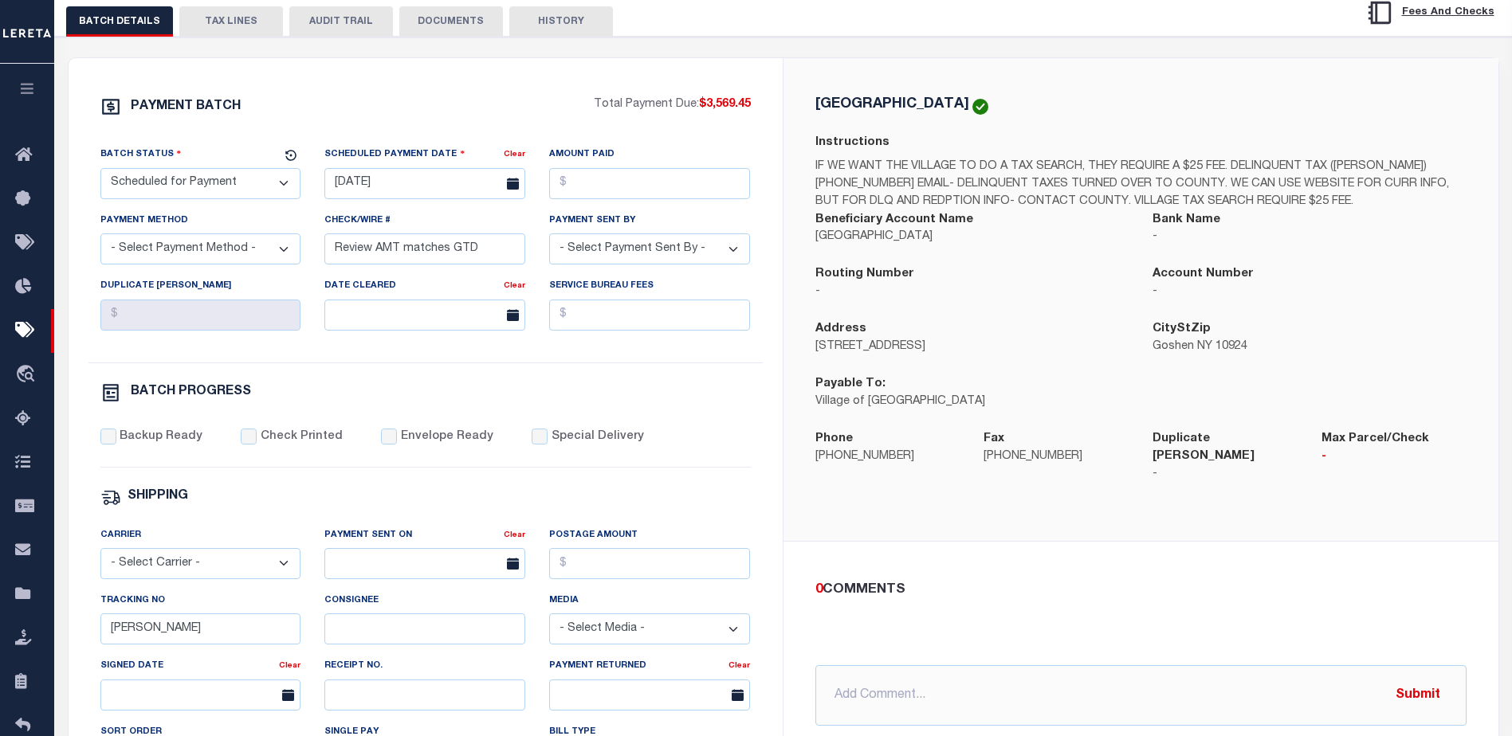
scroll to position [159, 0]
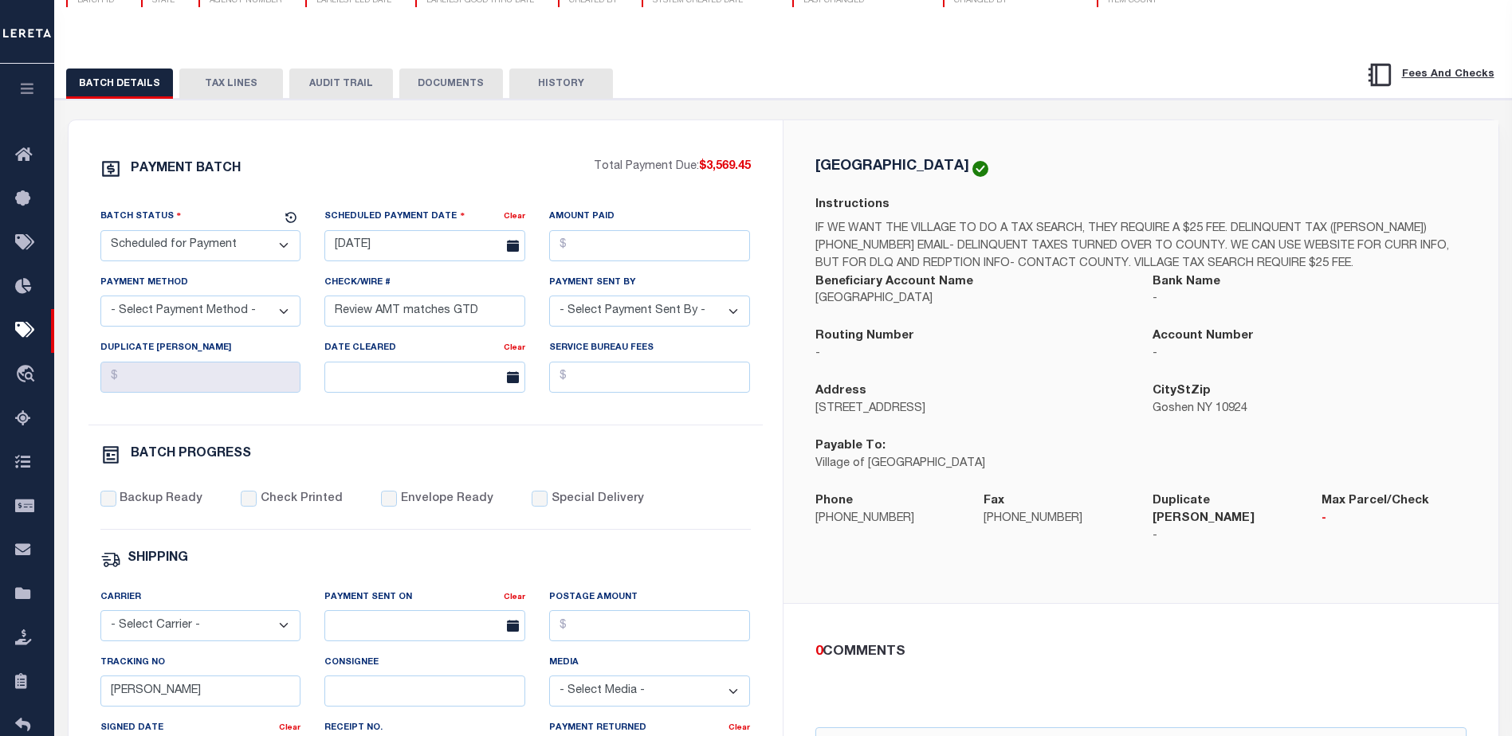
click at [215, 82] on button "TAX LINES" at bounding box center [231, 84] width 104 height 30
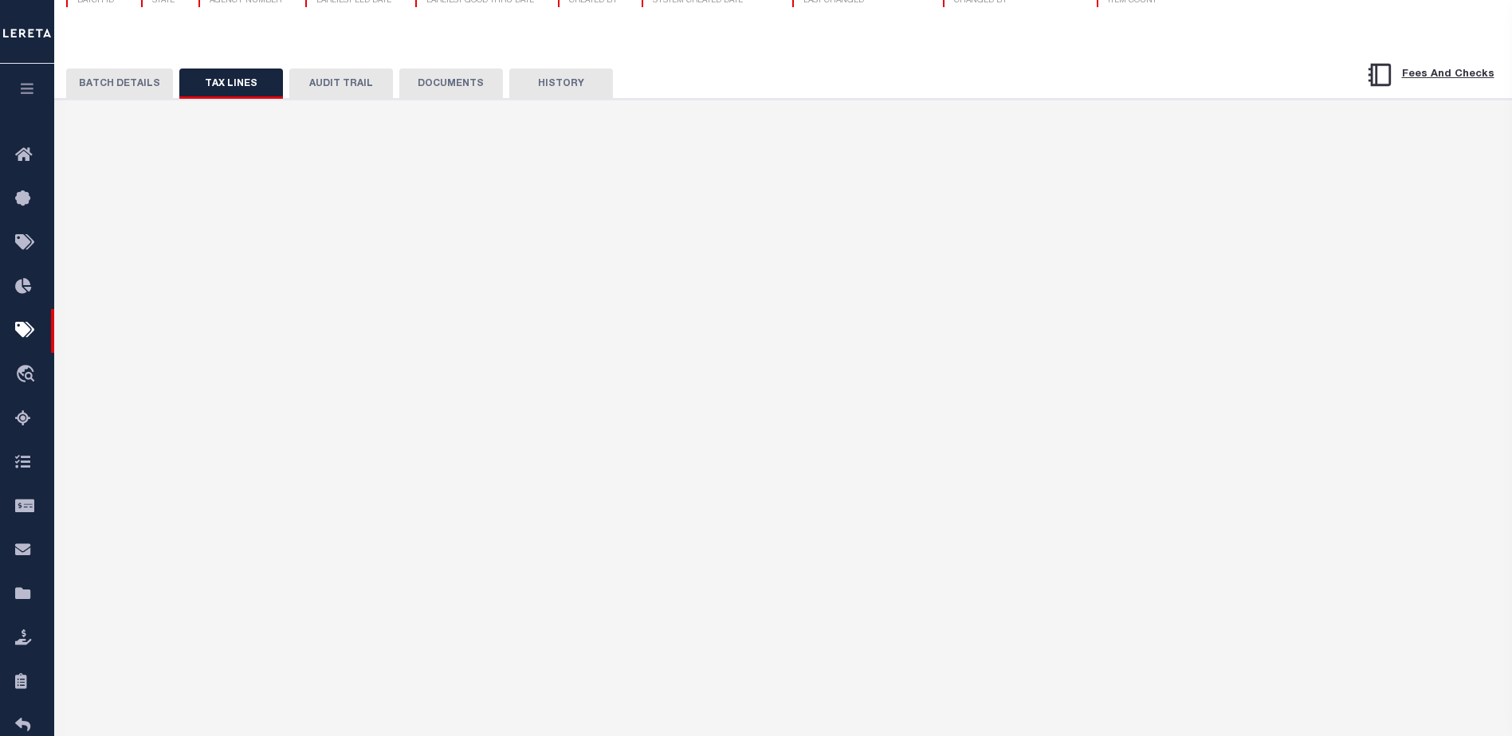
scroll to position [108, 0]
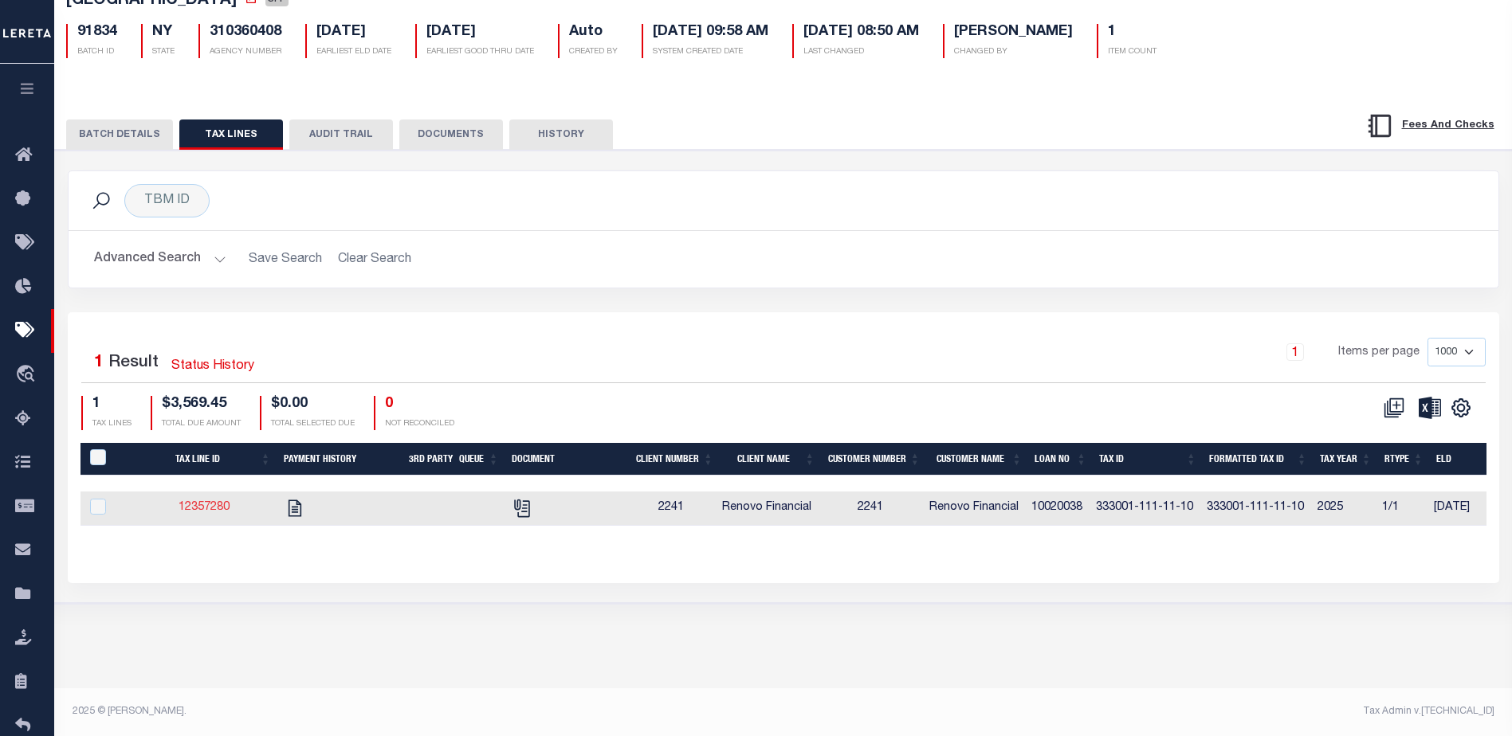
click at [199, 508] on link "12357280" at bounding box center [204, 507] width 51 height 11
checkbox input "true"
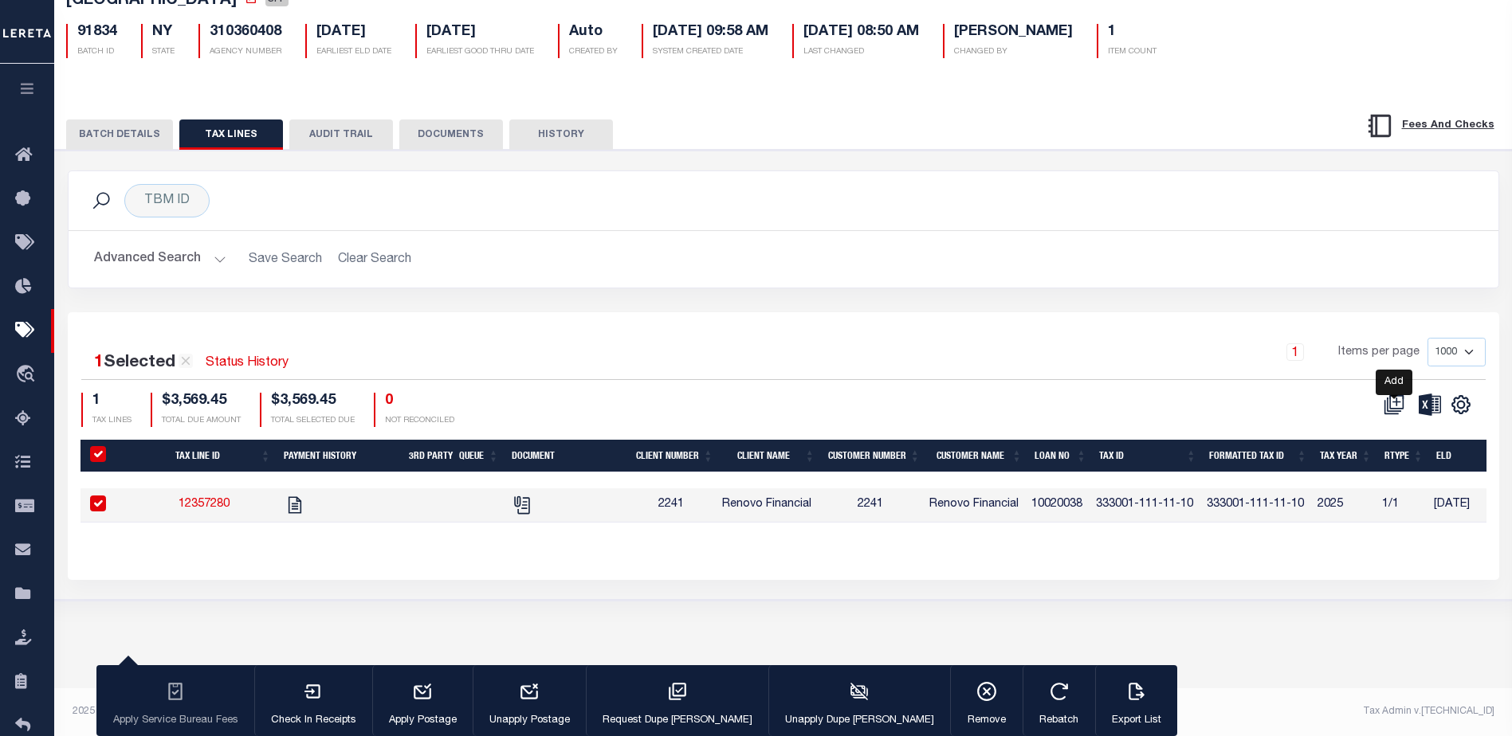
click at [1396, 406] on icon at bounding box center [1396, 402] width 8 height 8
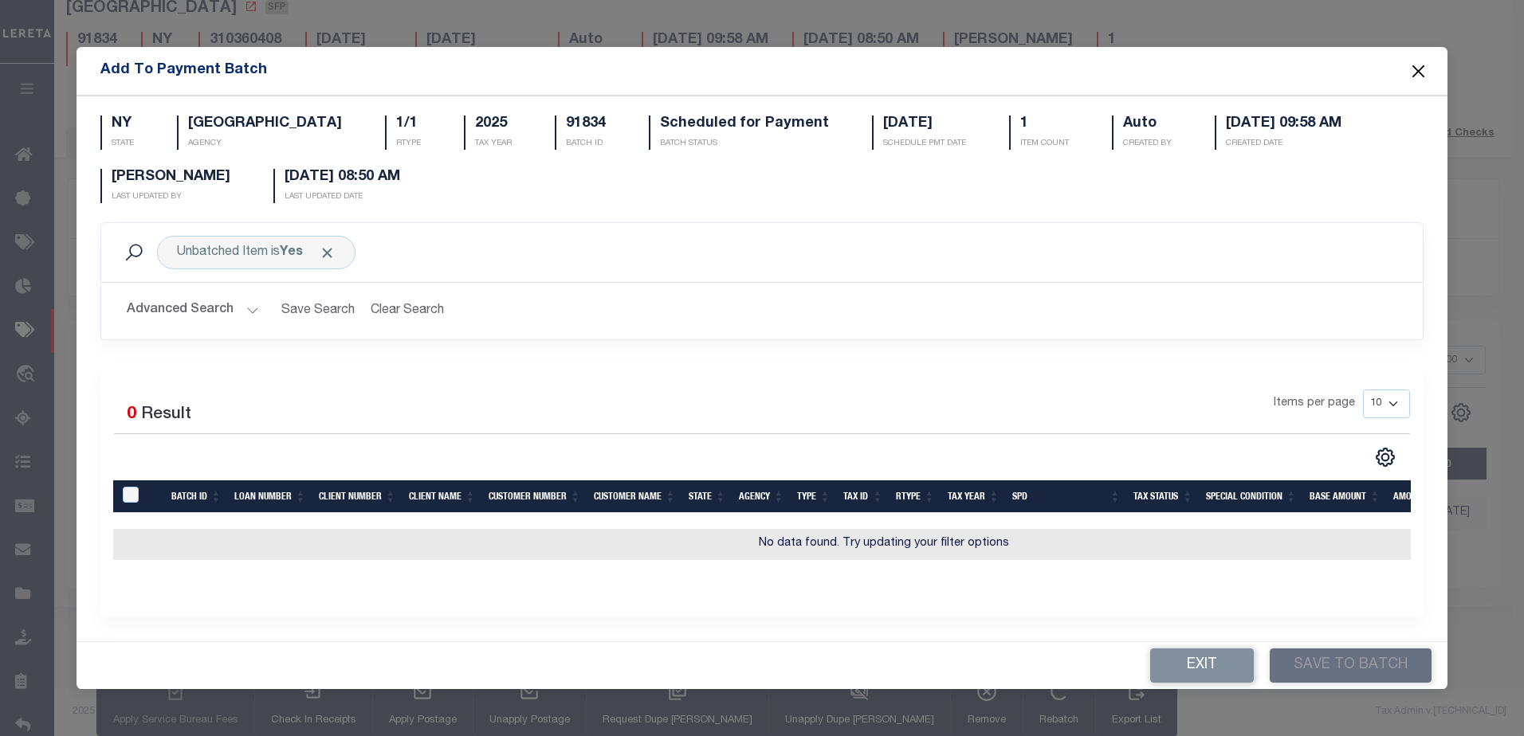
click at [1419, 61] on button "Close" at bounding box center [1417, 71] width 21 height 21
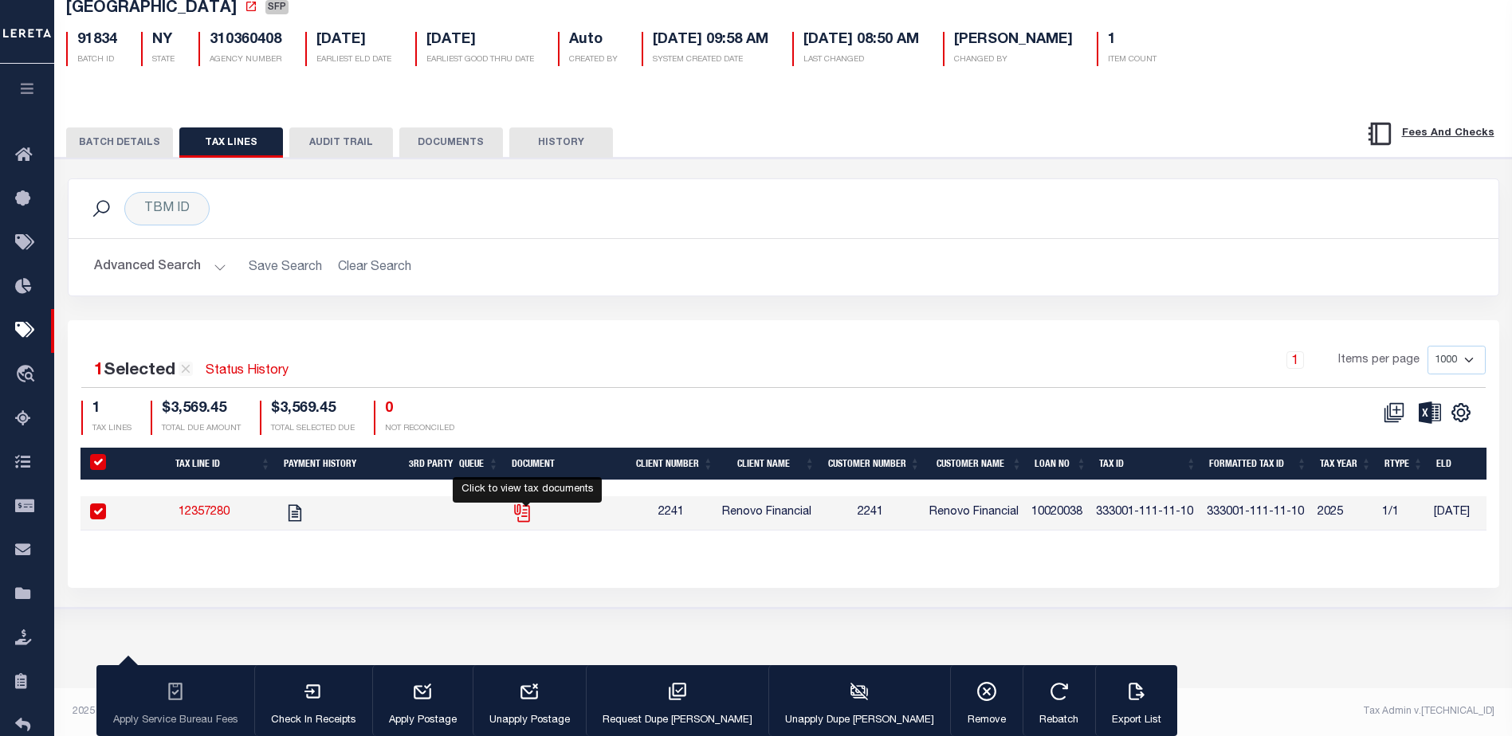
click at [527, 517] on icon "" at bounding box center [520, 510] width 13 height 13
checkbox input "false"
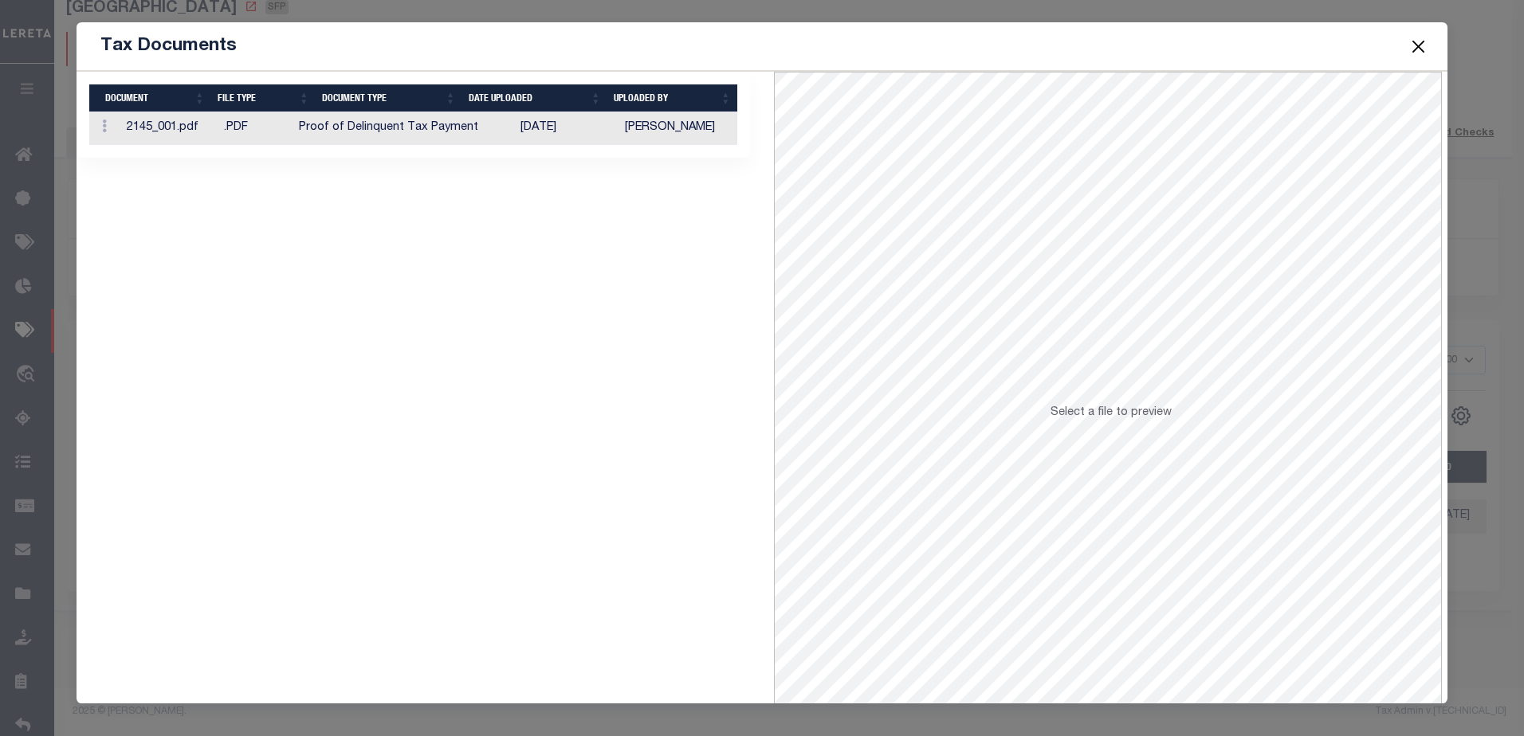
click at [680, 126] on td "[PERSON_NAME]" at bounding box center [677, 128] width 119 height 33
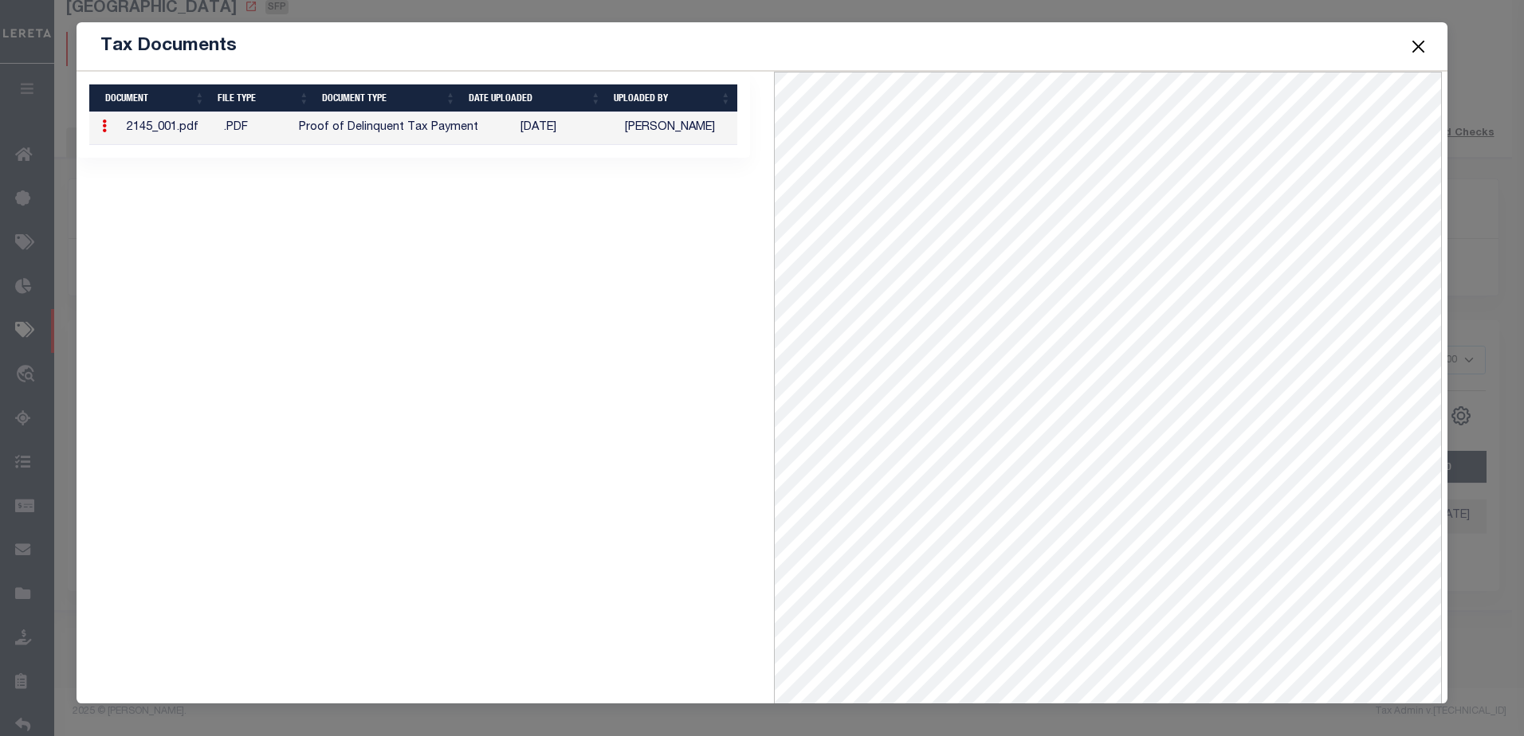
click at [1419, 42] on button "Close" at bounding box center [1417, 46] width 21 height 21
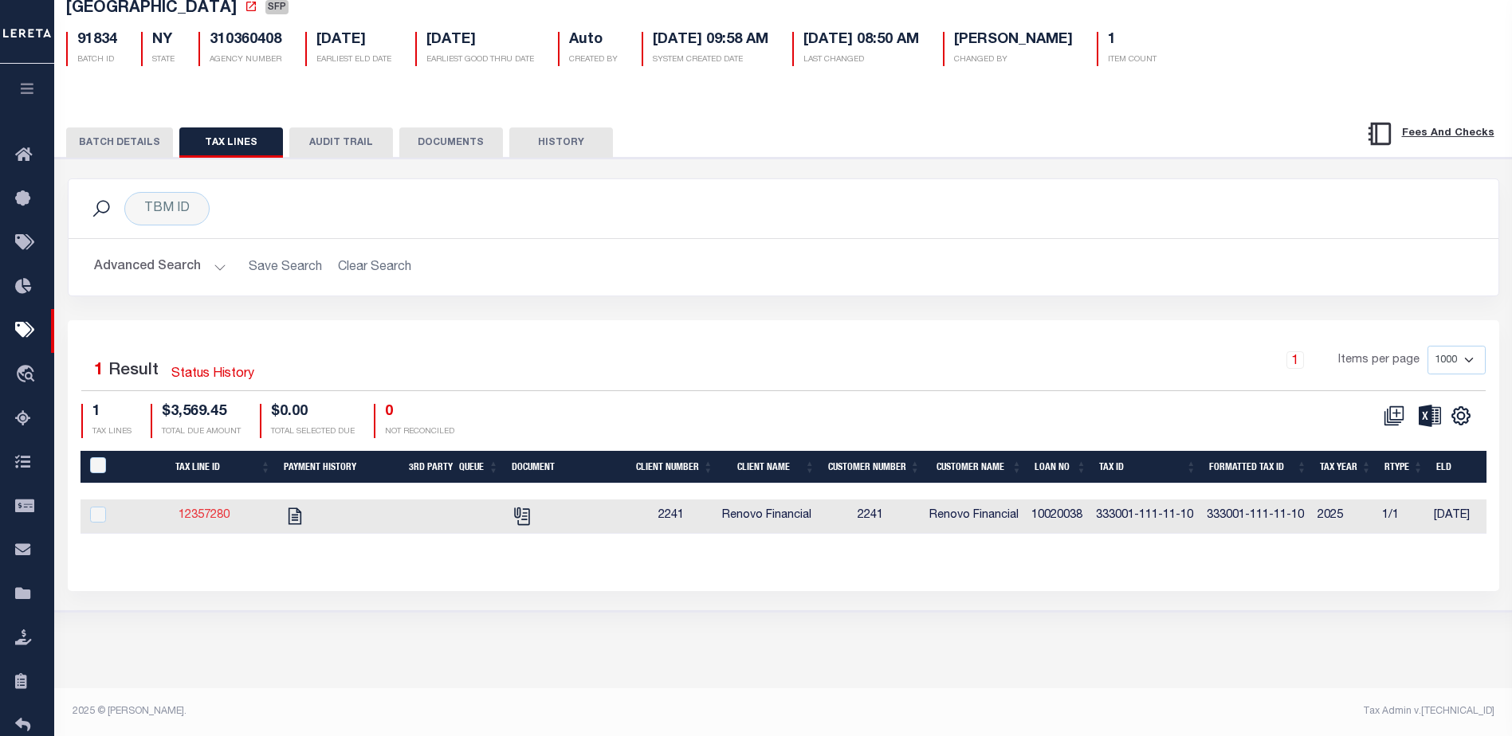
click at [212, 516] on link "12357280" at bounding box center [204, 515] width 51 height 11
checkbox input "true"
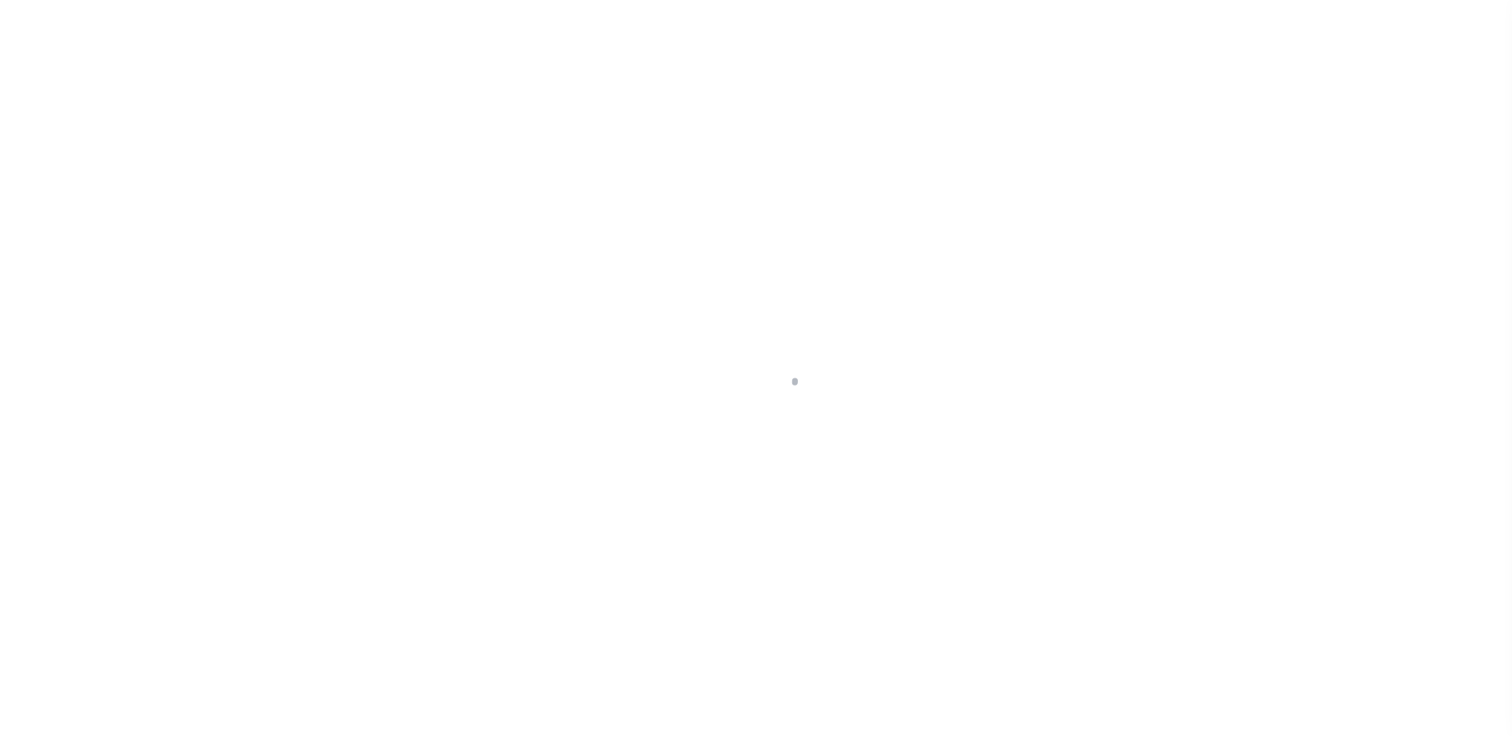
select select "DUE"
select select "17"
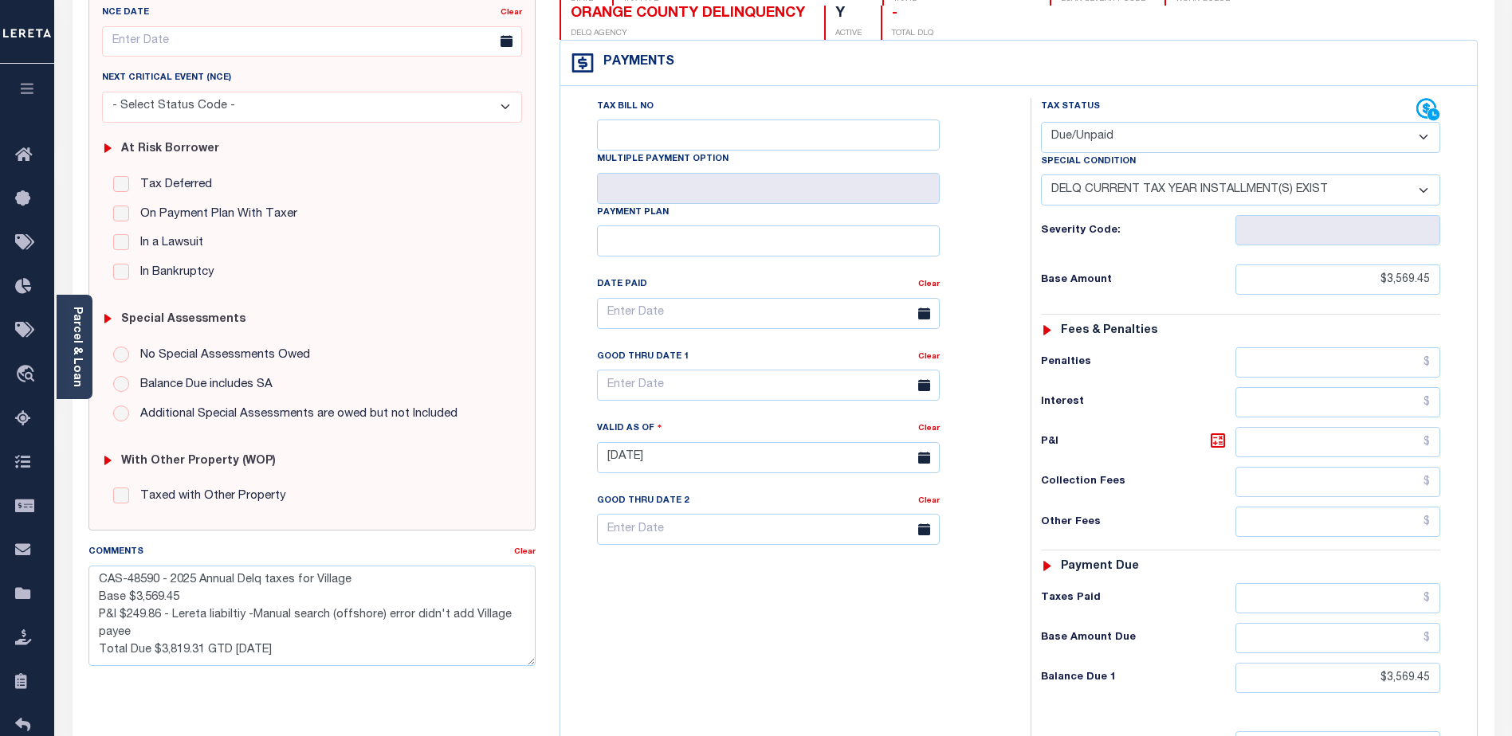
scroll to position [398, 0]
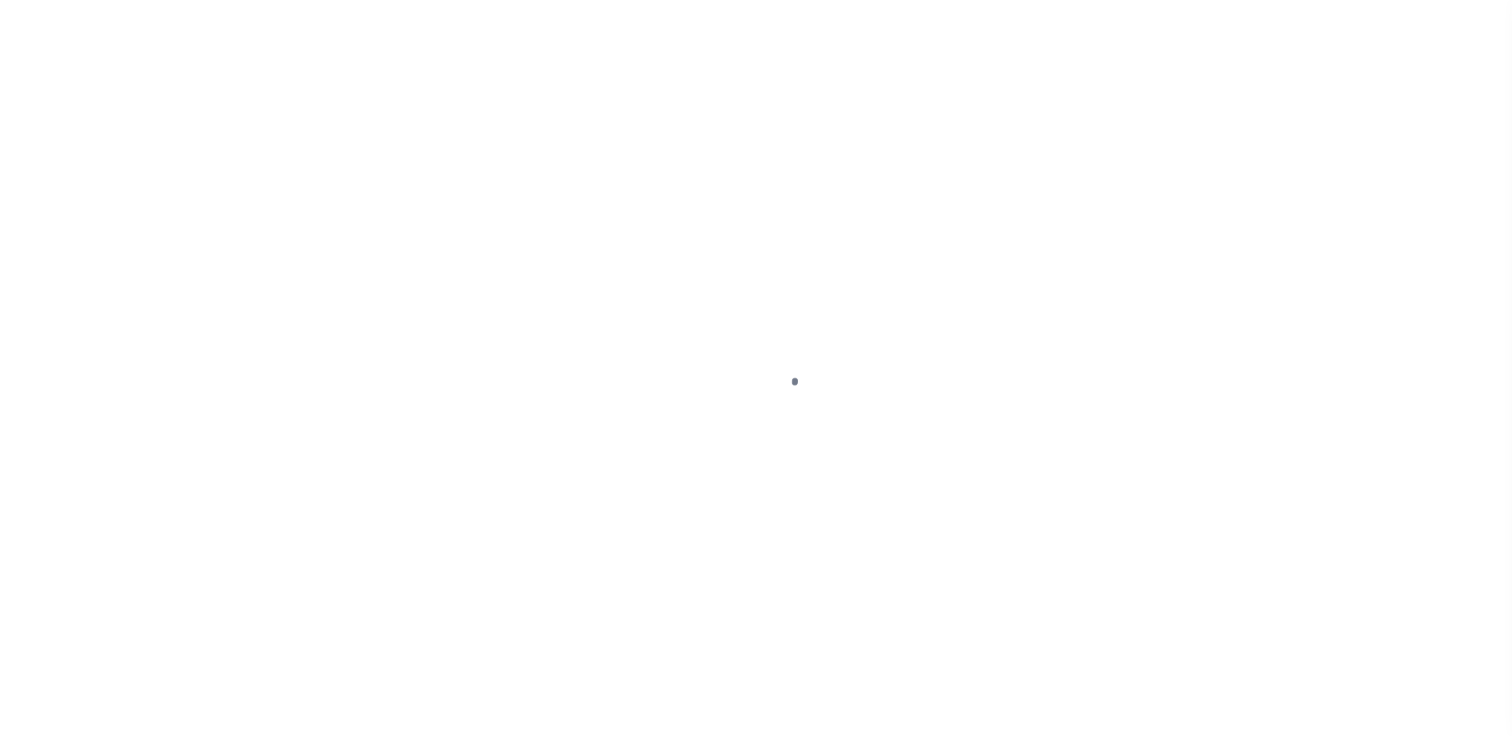
select select "DUE"
select select "17"
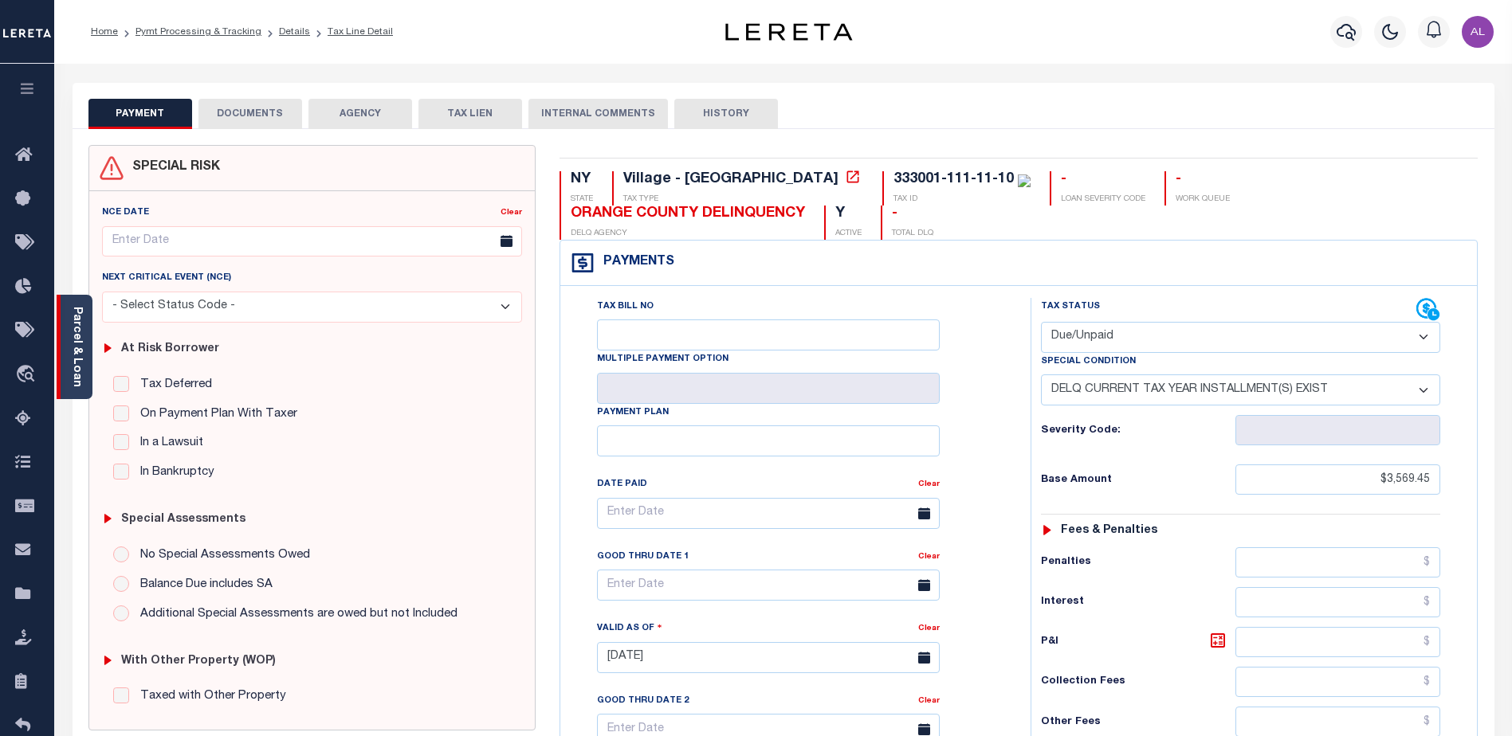
click at [75, 372] on link "Parcel & Loan" at bounding box center [76, 347] width 11 height 80
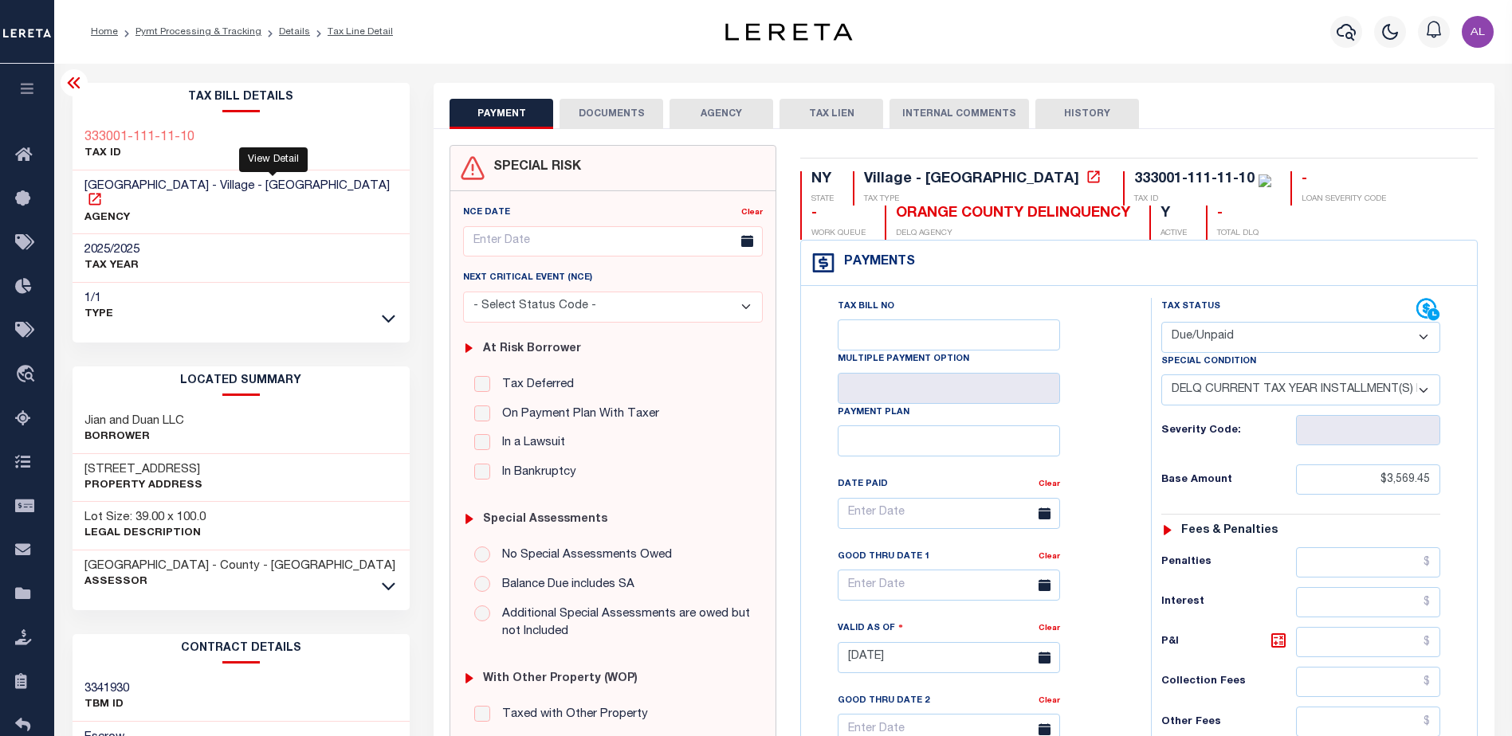
click at [103, 191] on icon at bounding box center [95, 199] width 16 height 16
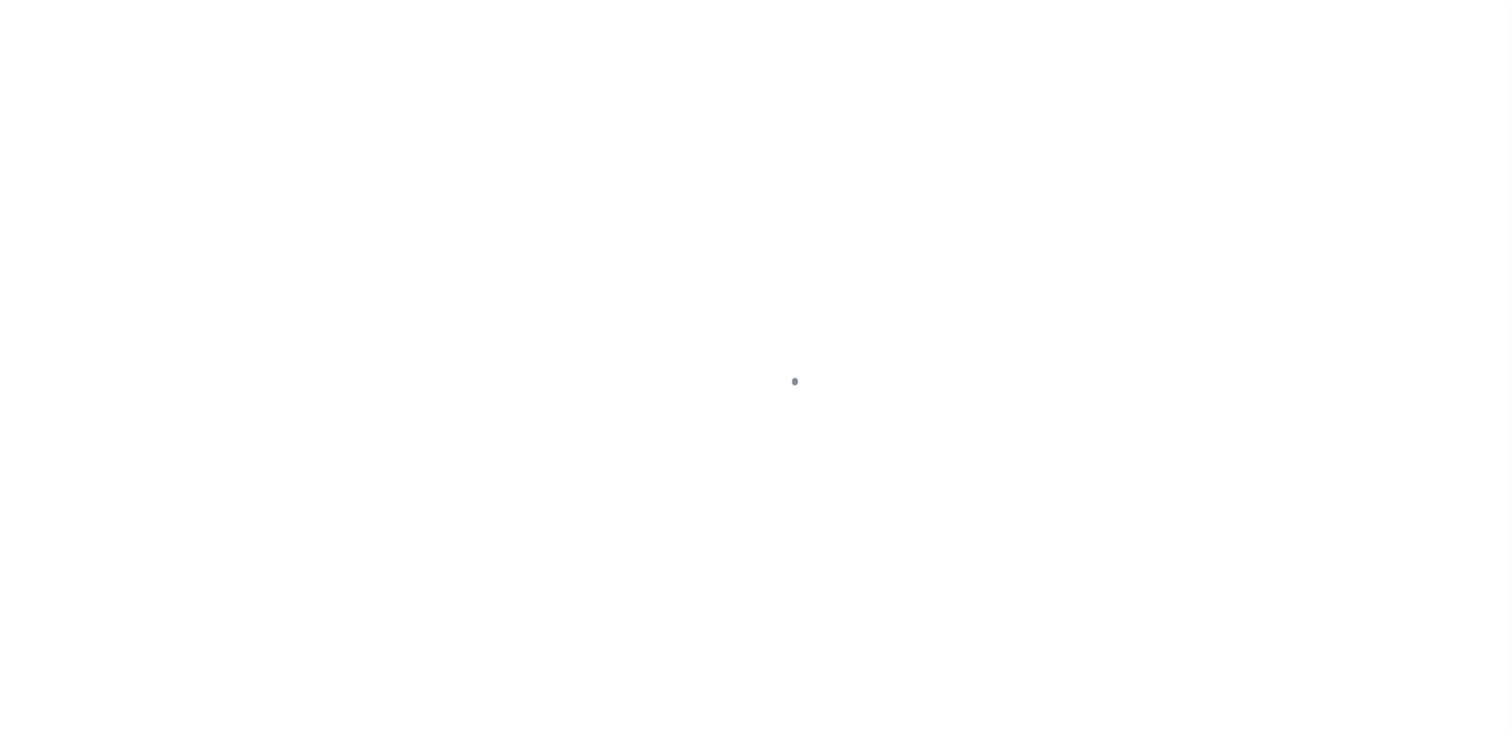
select select "SFP"
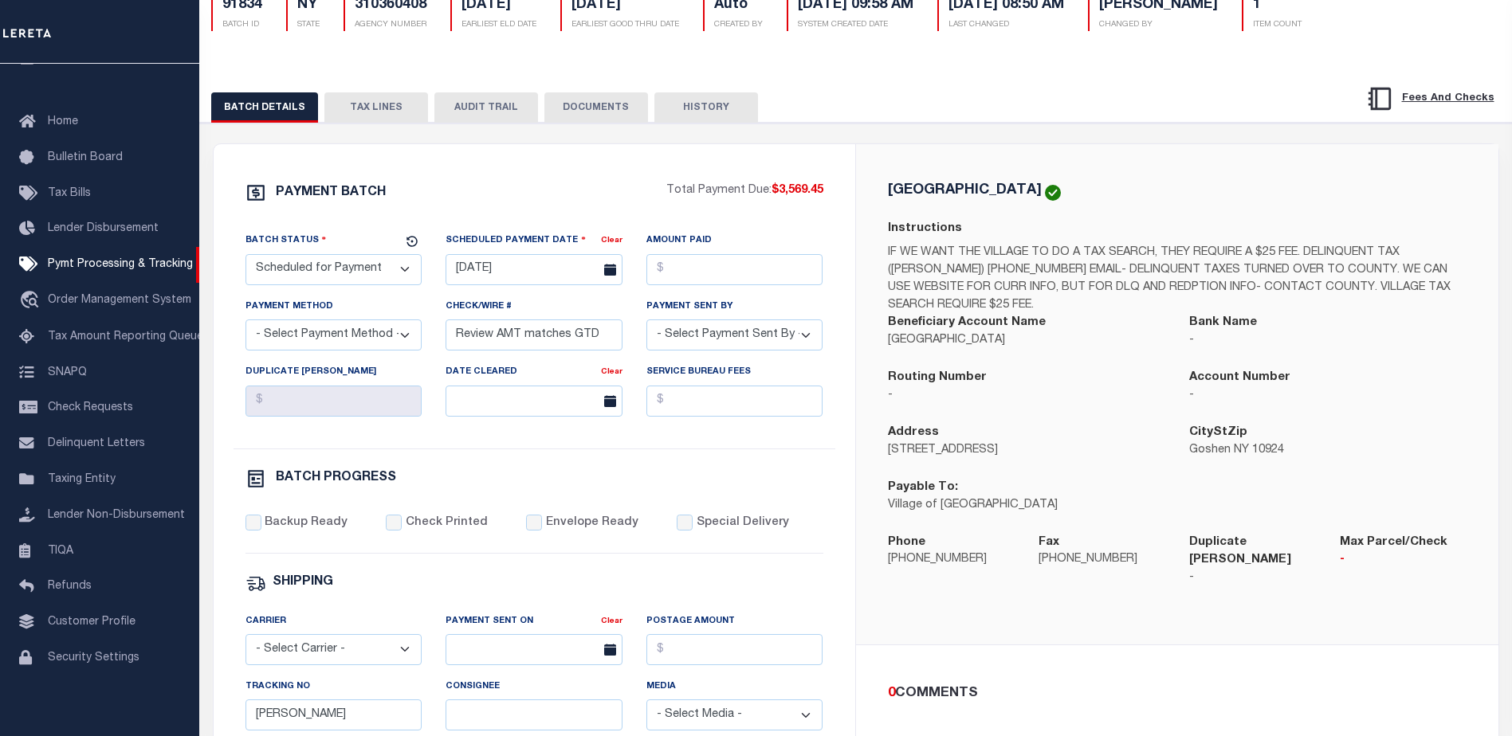
scroll to position [108, 0]
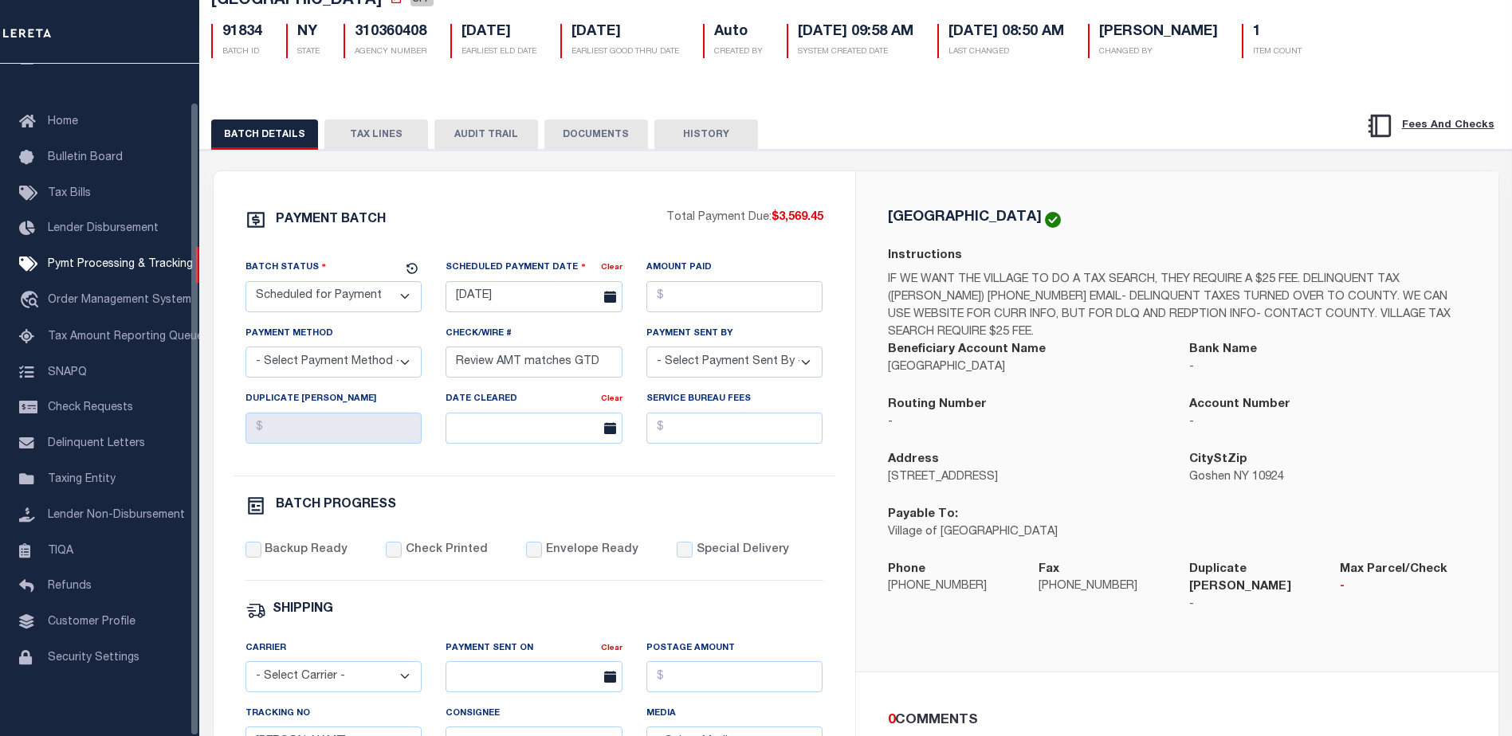
click at [387, 129] on button "TAX LINES" at bounding box center [376, 135] width 104 height 30
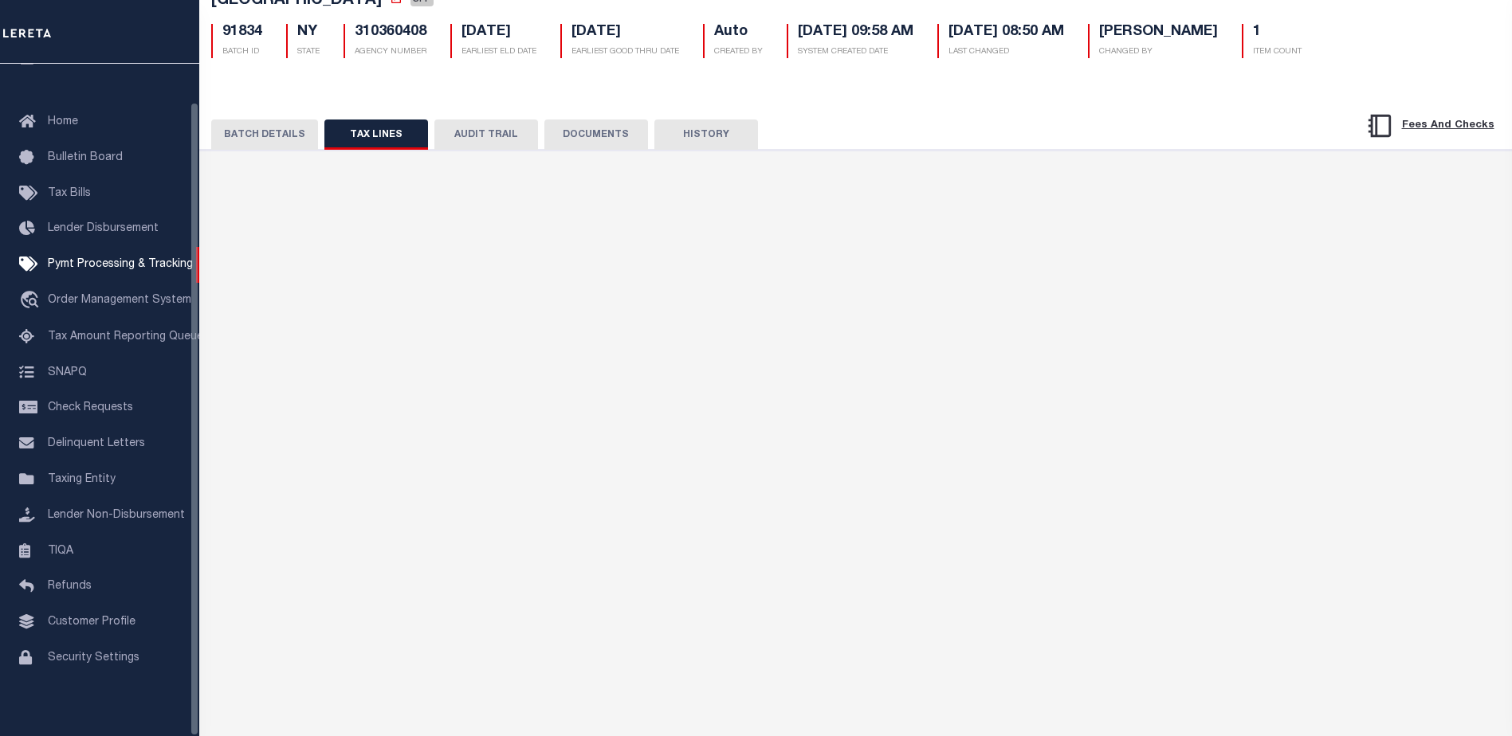
scroll to position [0, 0]
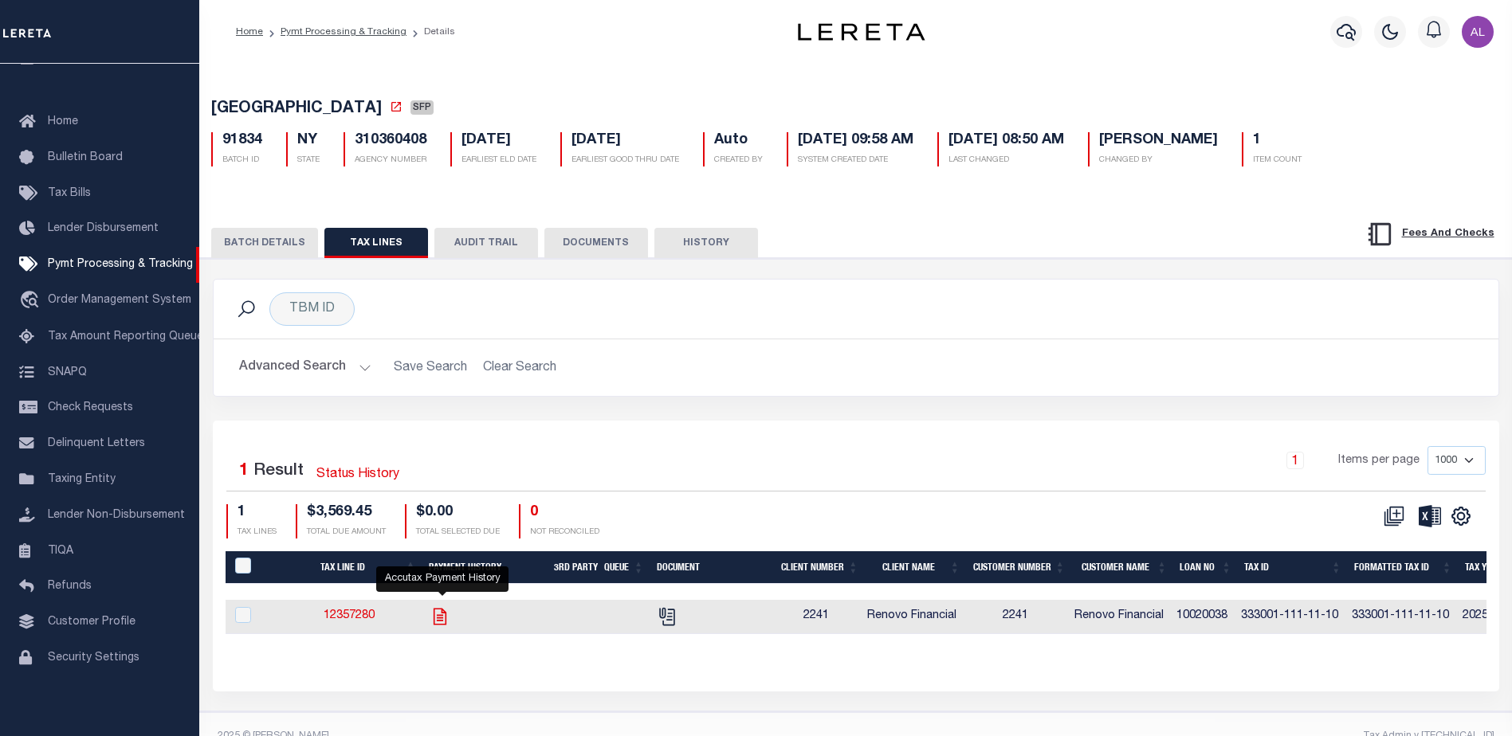
click at [442, 620] on icon "" at bounding box center [440, 616] width 13 height 17
checkbox input "true"
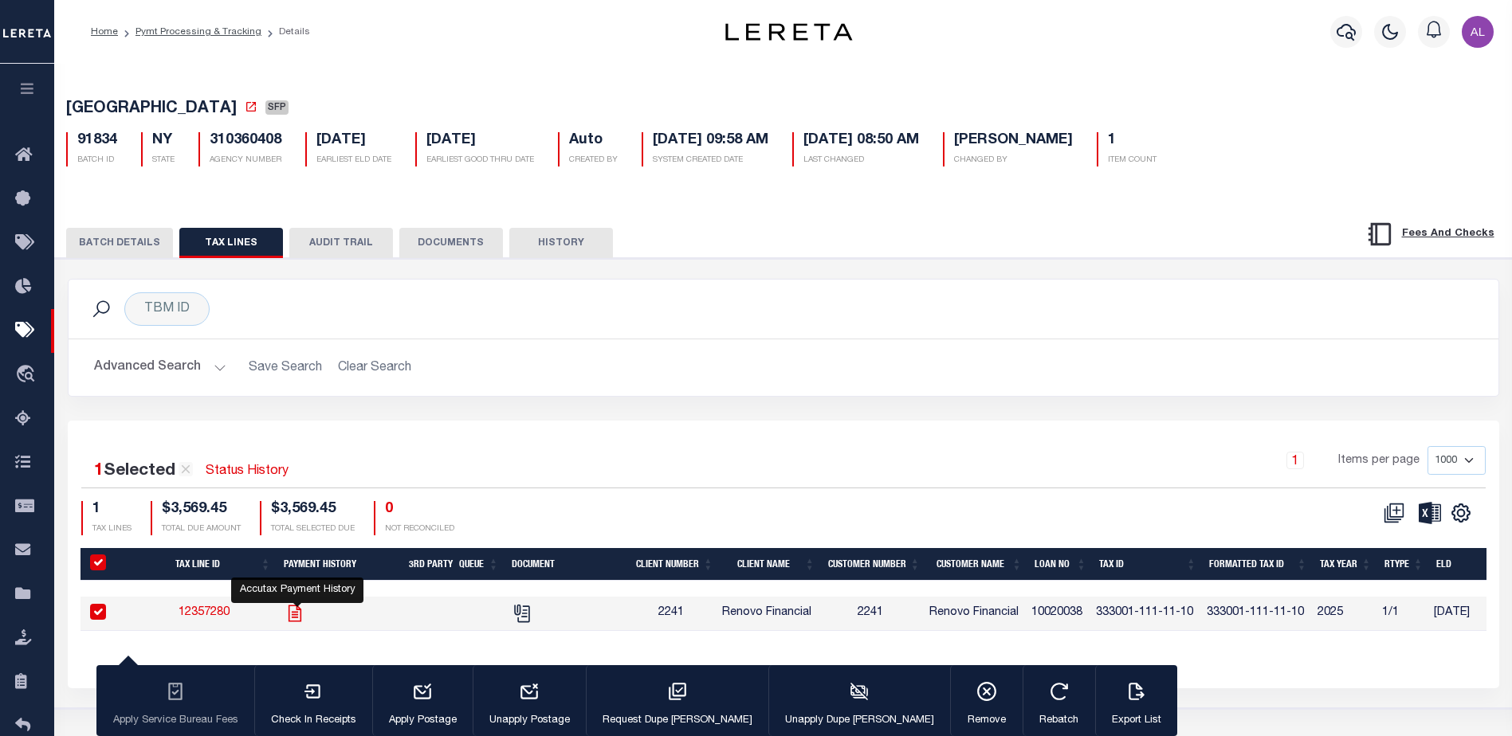
click at [293, 618] on icon "" at bounding box center [295, 613] width 21 height 21
checkbox input "false"
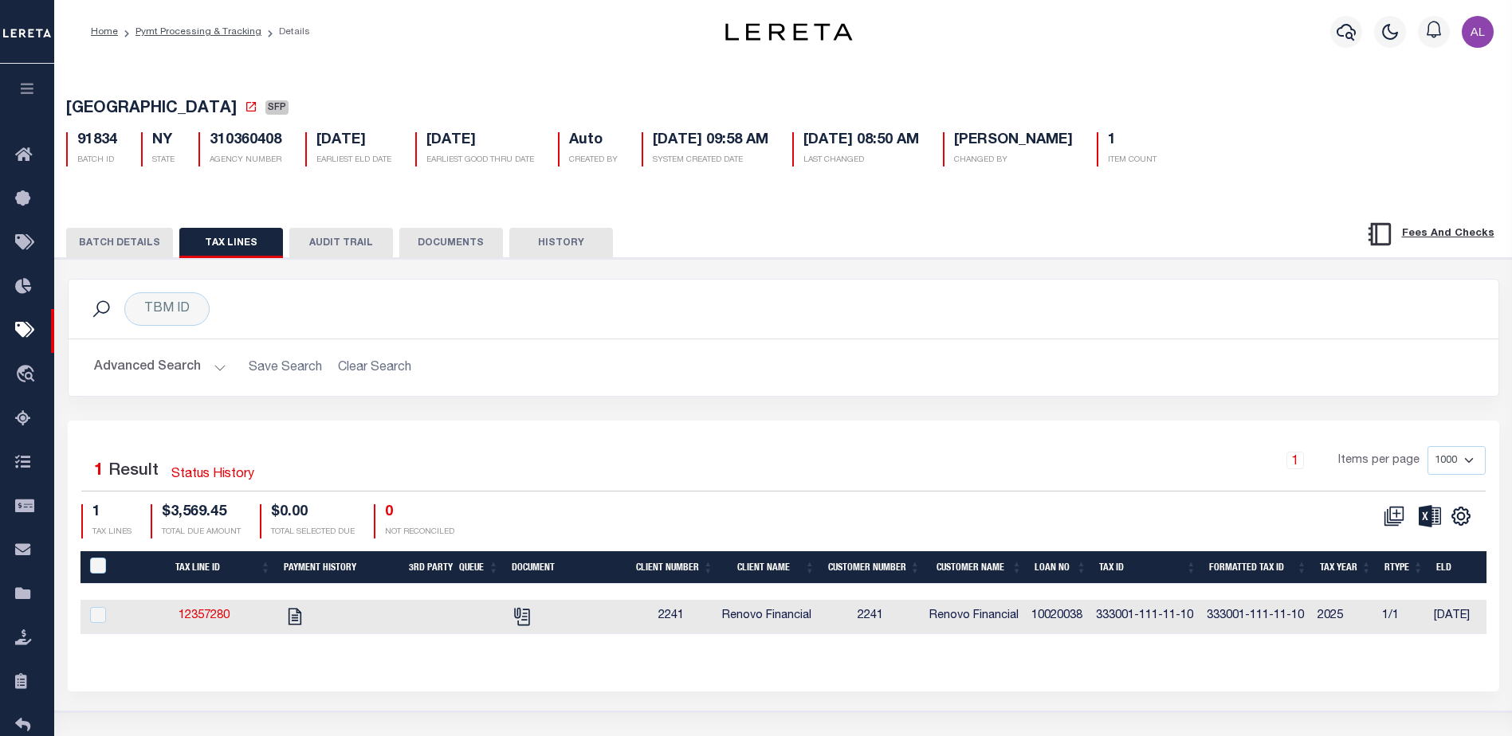
click at [124, 248] on button "BATCH DETAILS" at bounding box center [119, 243] width 107 height 30
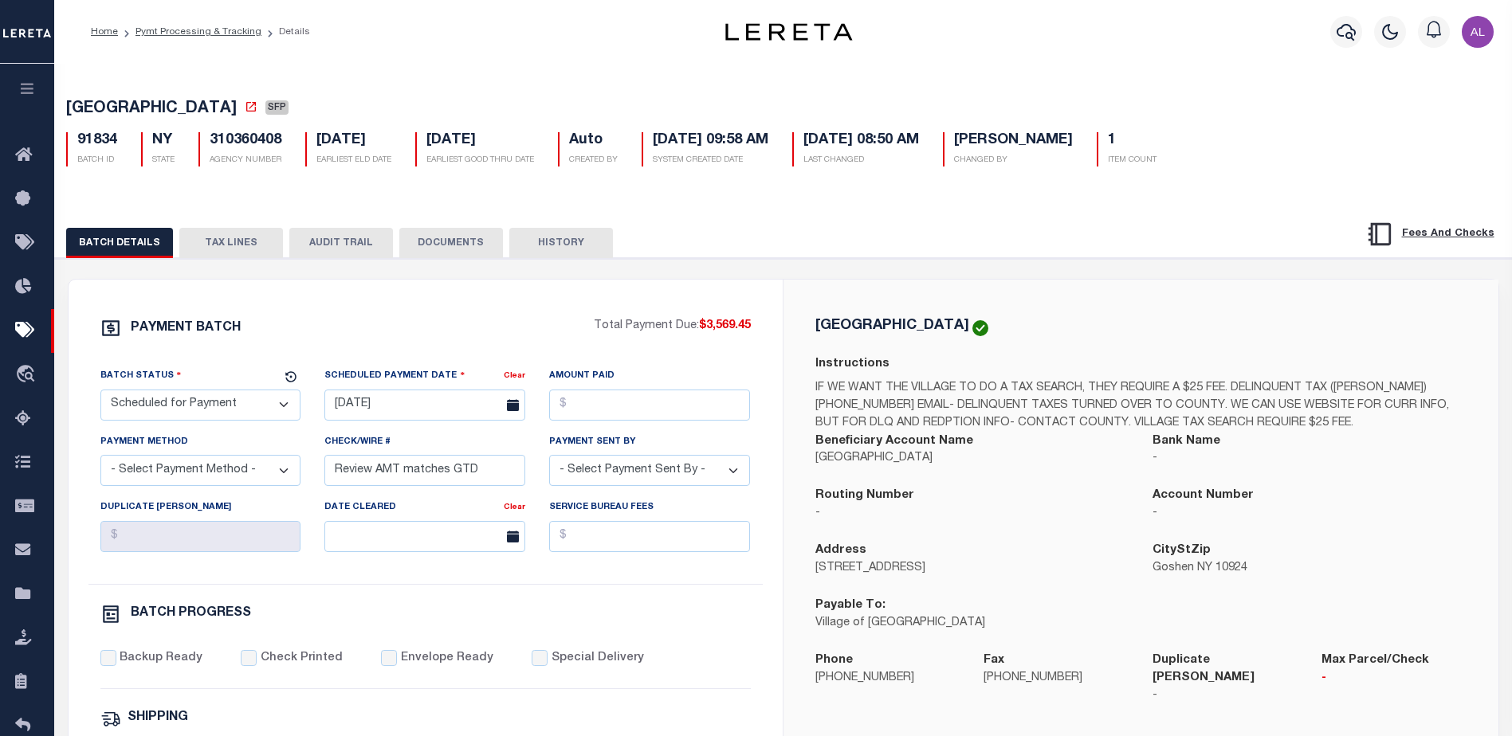
click at [249, 245] on button "TAX LINES" at bounding box center [231, 243] width 104 height 30
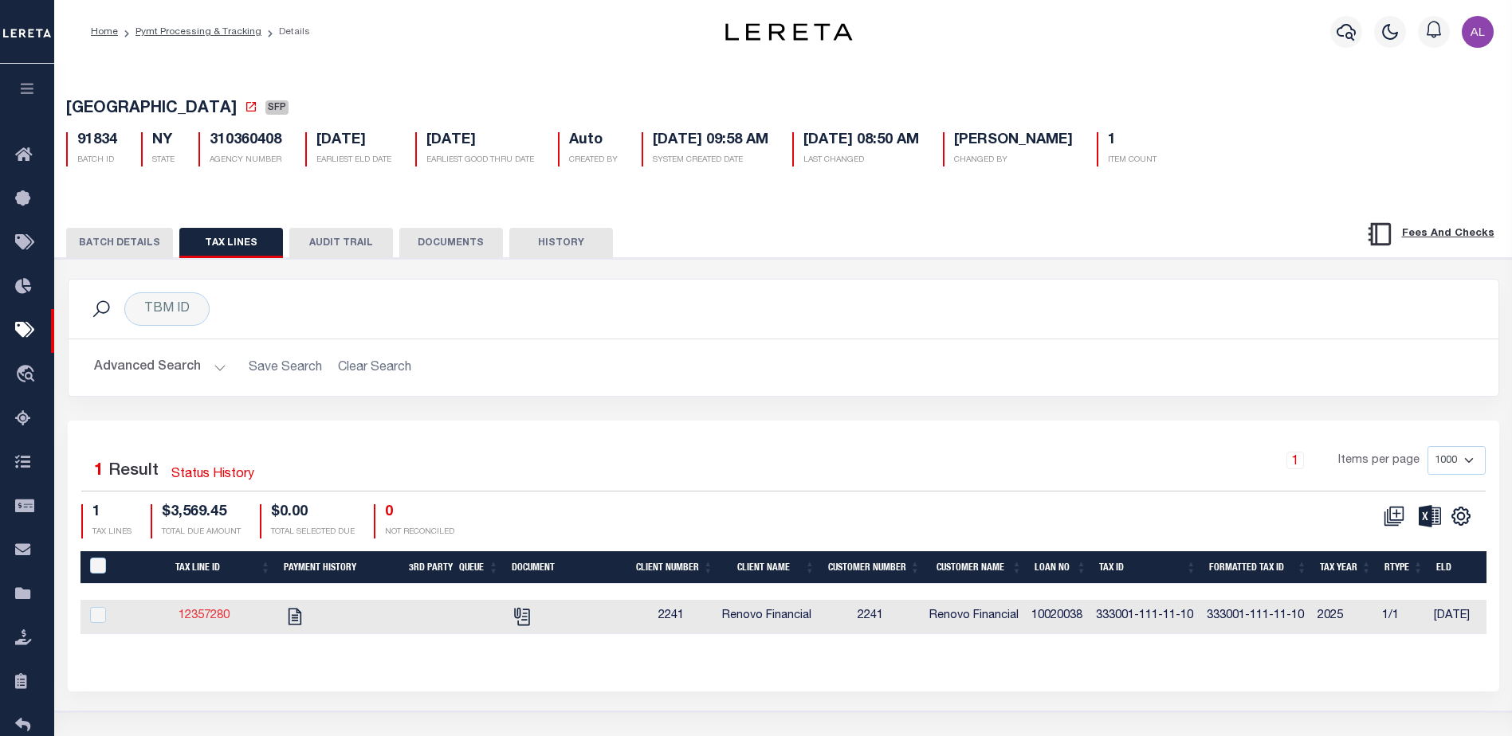
click at [204, 622] on link "12357280" at bounding box center [204, 615] width 51 height 11
checkbox input "true"
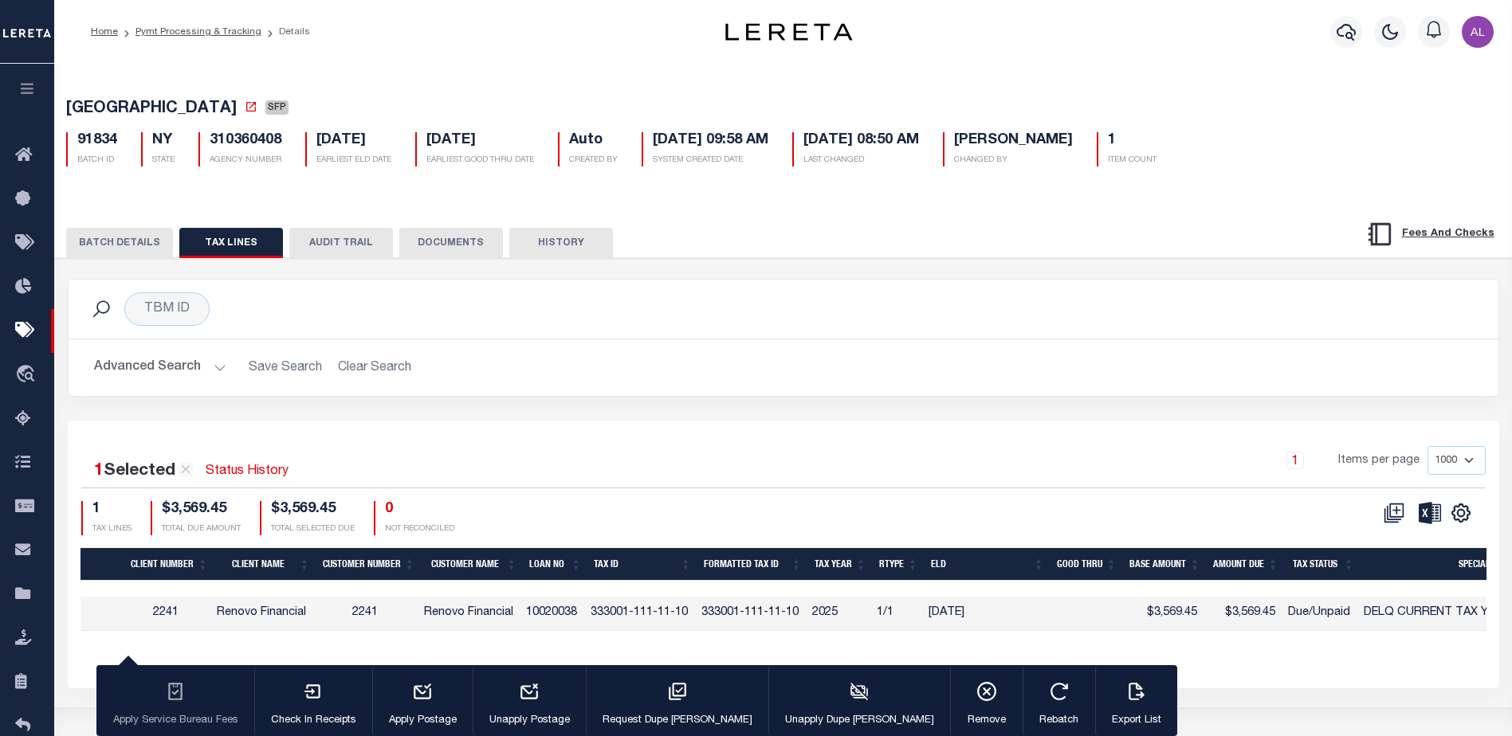
scroll to position [0, 516]
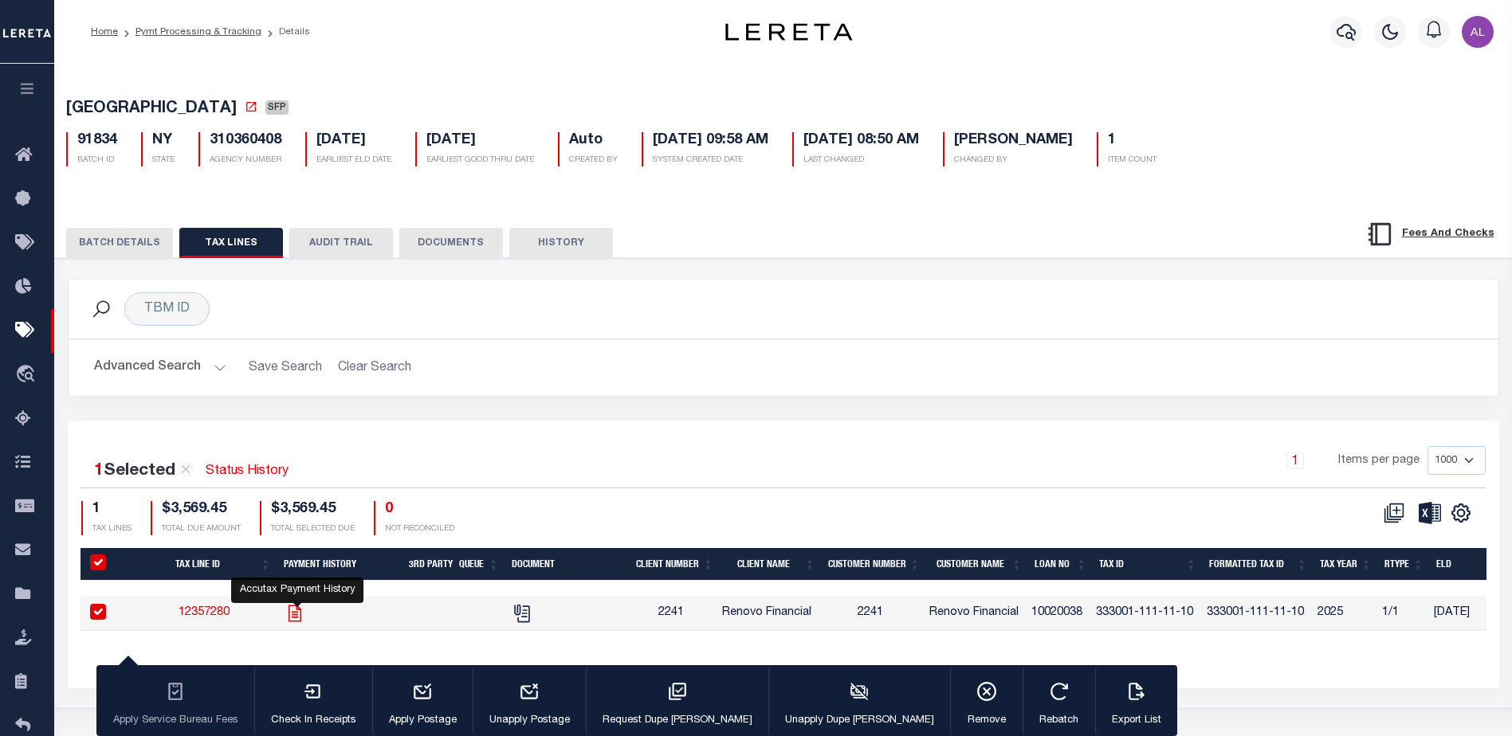
click at [296, 619] on icon "" at bounding box center [295, 614] width 13 height 17
checkbox input "false"
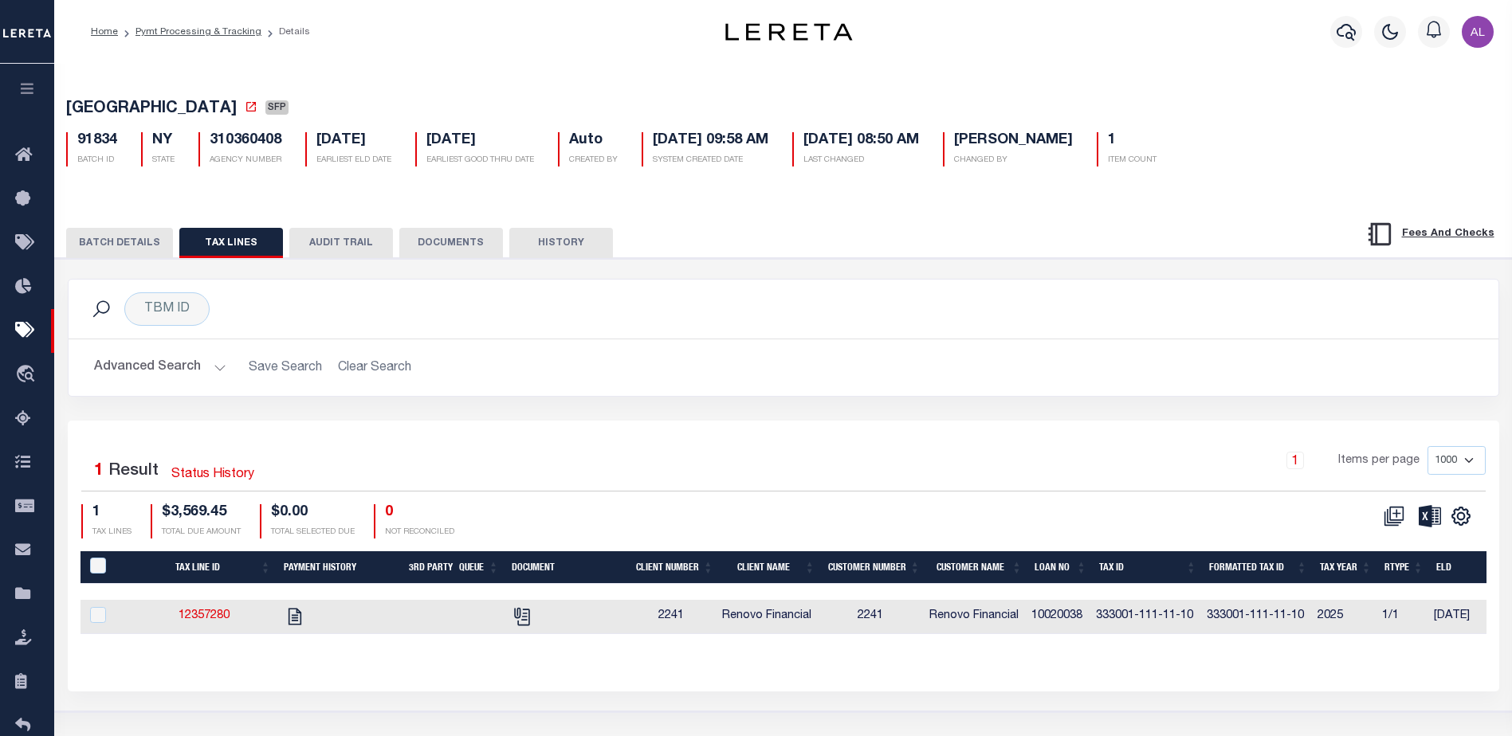
click at [136, 237] on button "BATCH DETAILS" at bounding box center [119, 243] width 107 height 30
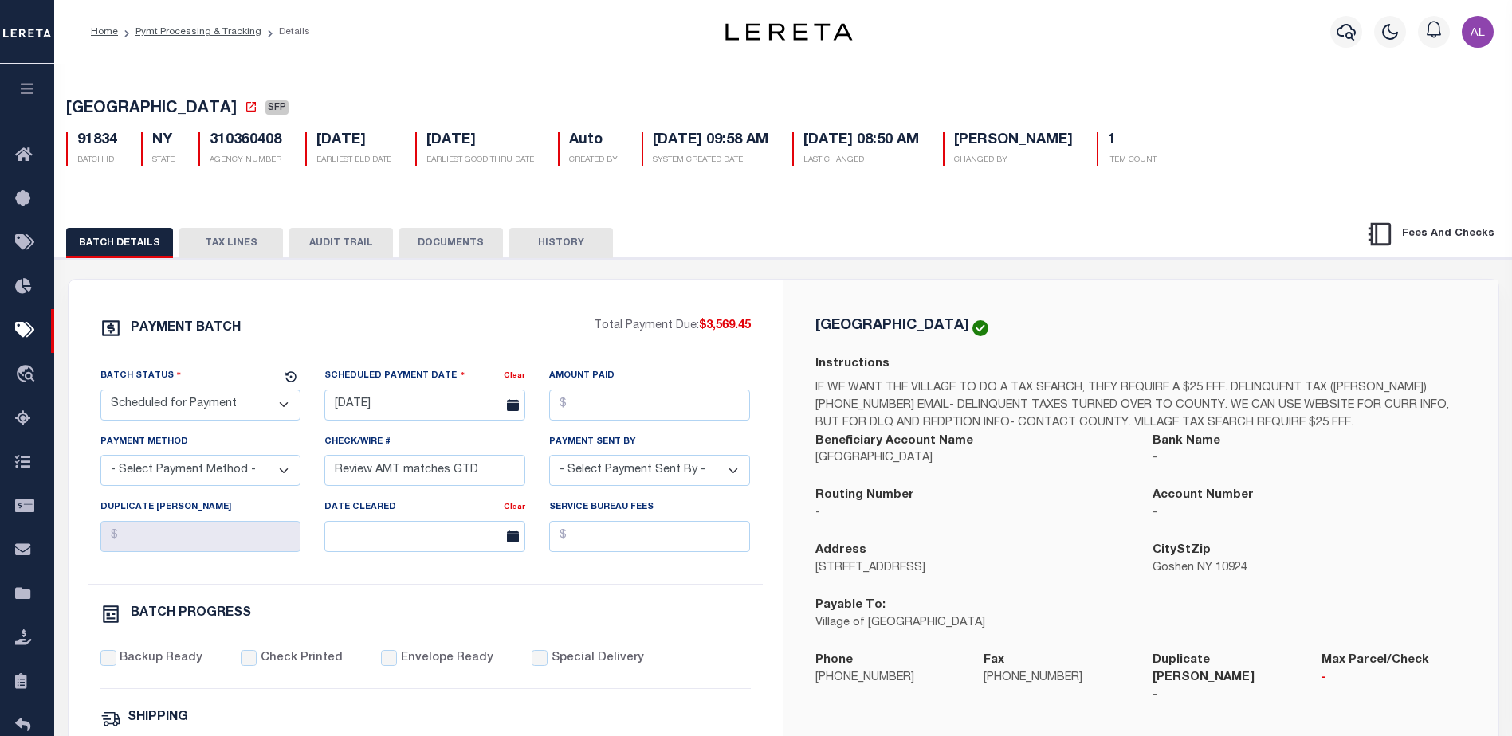
click at [177, 405] on select "- Select Status - Scheduled for Payment Ready For Payment Payment Sent Cleared …" at bounding box center [200, 405] width 201 height 31
select select "RFP"
click at [100, 393] on select "- Select Status - Scheduled for Payment Ready For Payment Payment Sent Cleared …" at bounding box center [200, 405] width 201 height 31
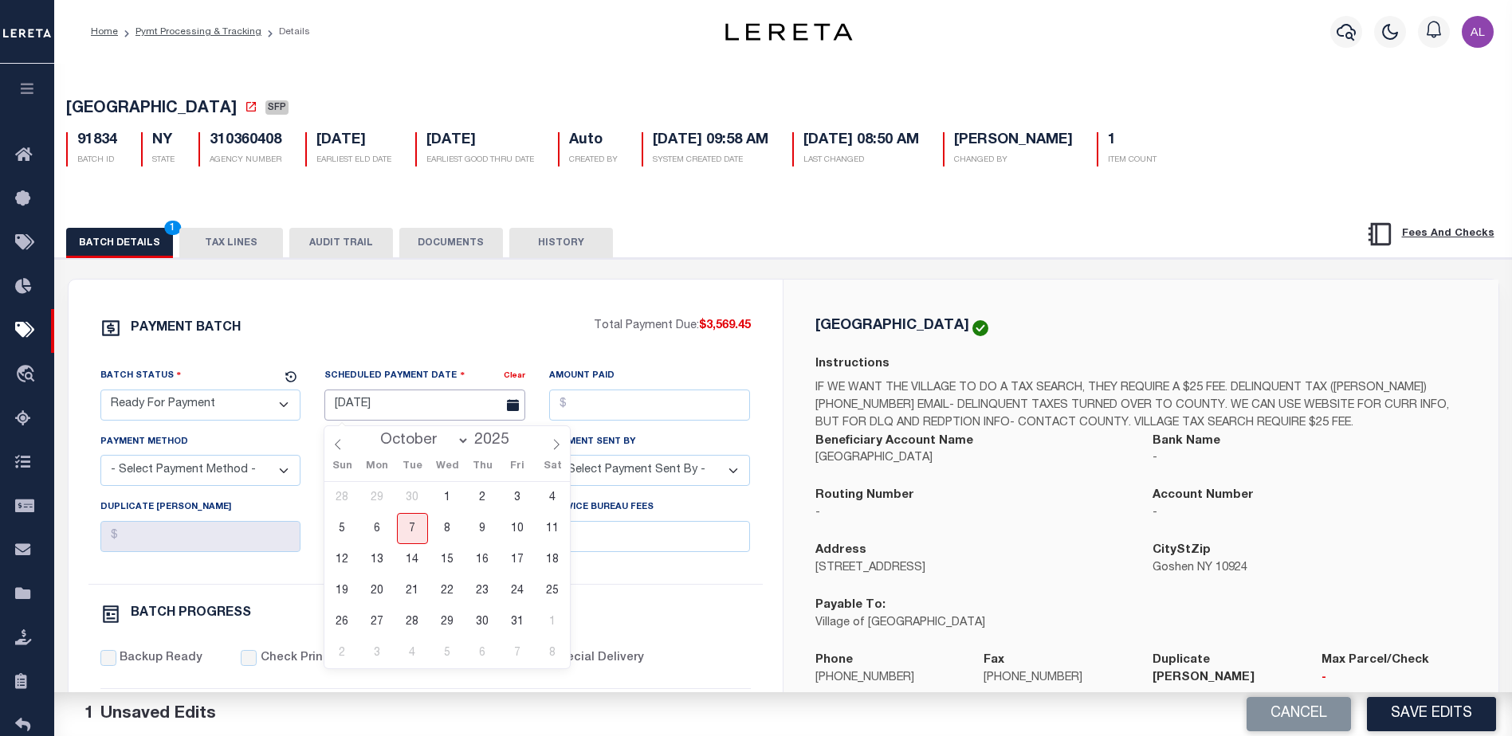
click at [380, 404] on input "06/24/2025" at bounding box center [424, 405] width 201 height 31
drag, startPoint x: 418, startPoint y: 532, endPoint x: 489, endPoint y: 455, distance: 104.3
click at [416, 527] on span "7" at bounding box center [412, 528] width 31 height 31
type input "10/07/2025"
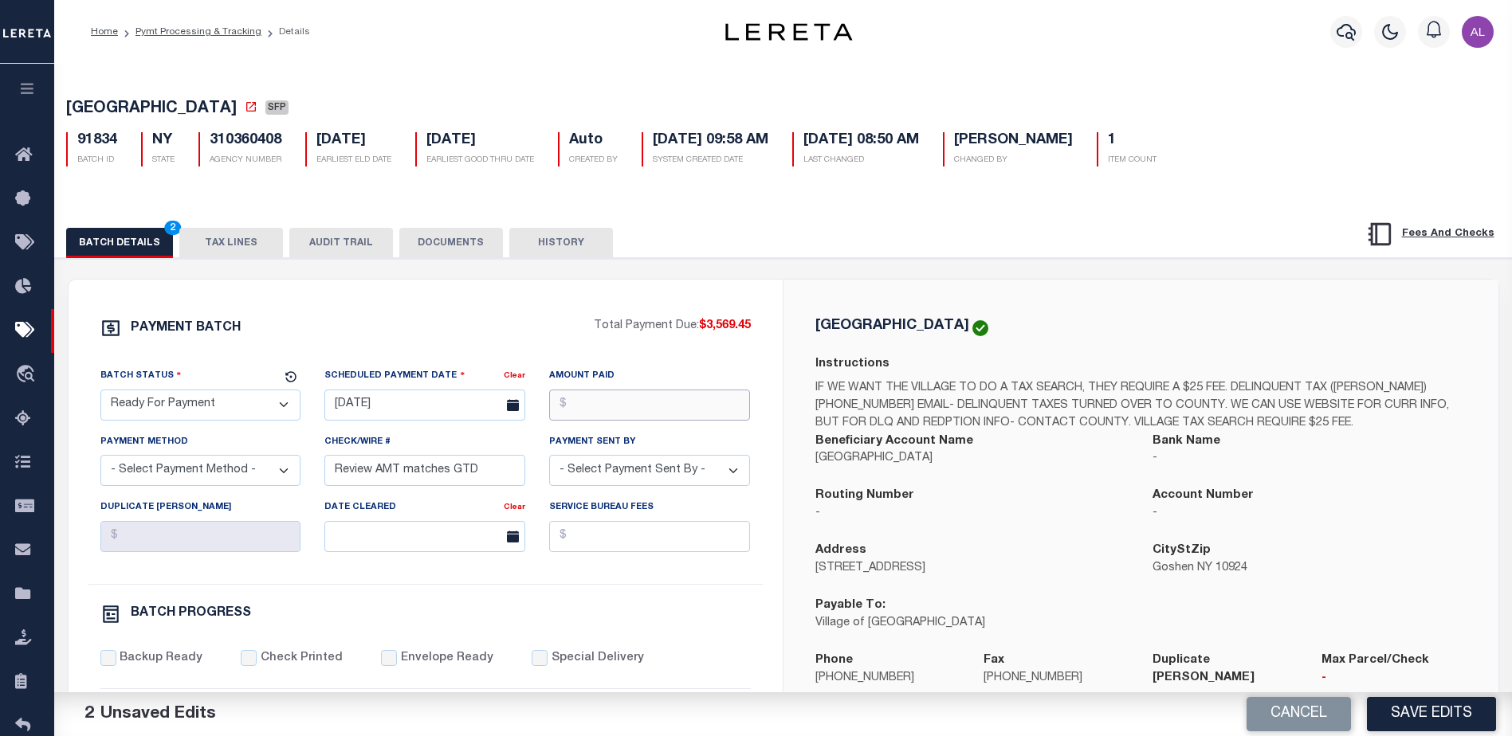
click at [573, 406] on input "Amount Paid" at bounding box center [649, 405] width 201 height 31
type input "$3,569.45"
click at [198, 478] on select "- Select Payment Method - ACH Certified Check Check Direct Deposit Wire Transfer" at bounding box center [200, 470] width 201 height 31
select select "CHK"
click at [100, 460] on select "- Select Payment Method - ACH Certified Check Check Direct Deposit Wire Transfer" at bounding box center [200, 470] width 201 height 31
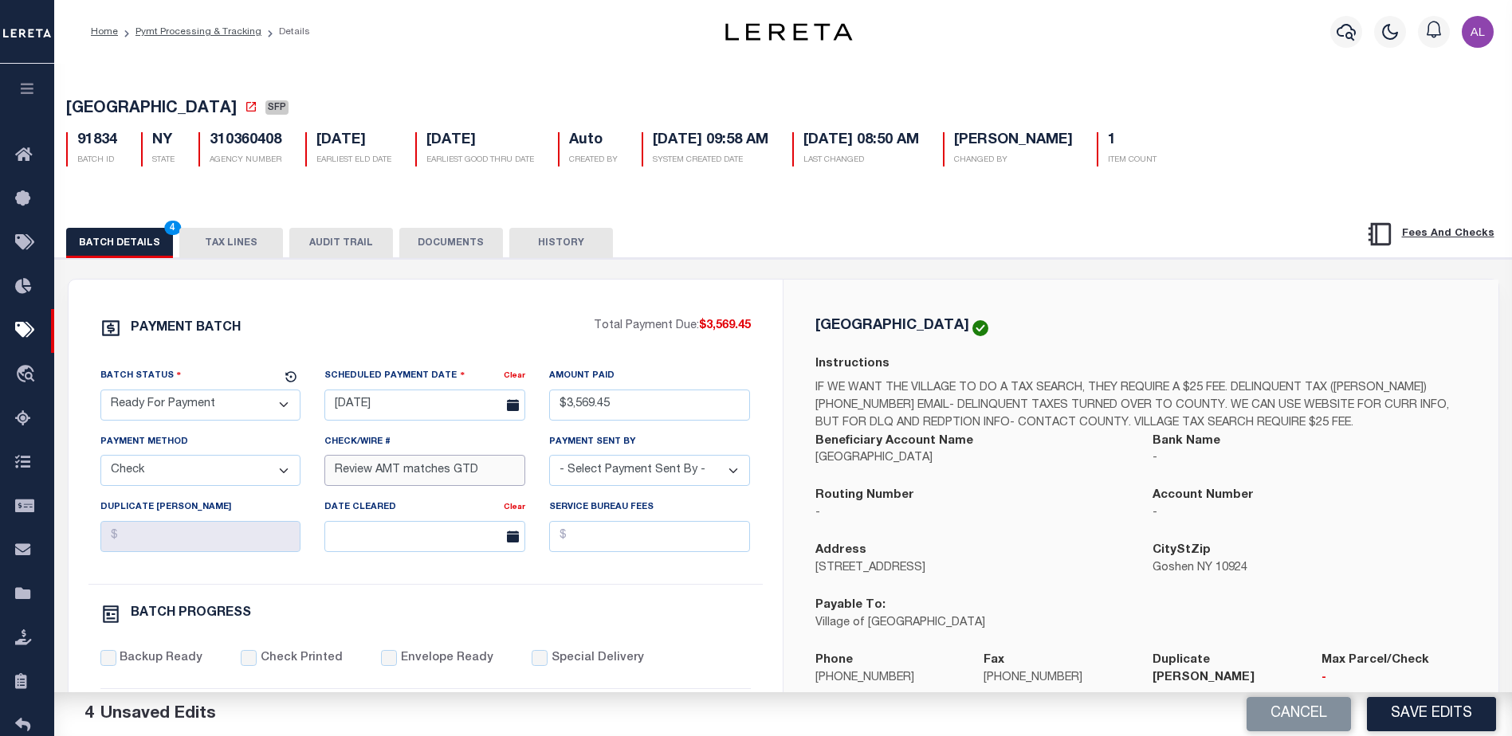
click at [437, 473] on input "Review AMT matches GTD" at bounding box center [424, 470] width 201 height 31
drag, startPoint x: 483, startPoint y: 472, endPoint x: -3, endPoint y: 453, distance: 486.5
click at [0, 453] on html "Home Pymt Processing & Tracking Details" at bounding box center [756, 669] width 1512 height 1338
click at [651, 477] on select "- Select Payment Sent By - Aakash Patel Abdul Muzain Adams, Pamela S Adhikary R…" at bounding box center [649, 470] width 201 height 31
select select "Little, Audria"
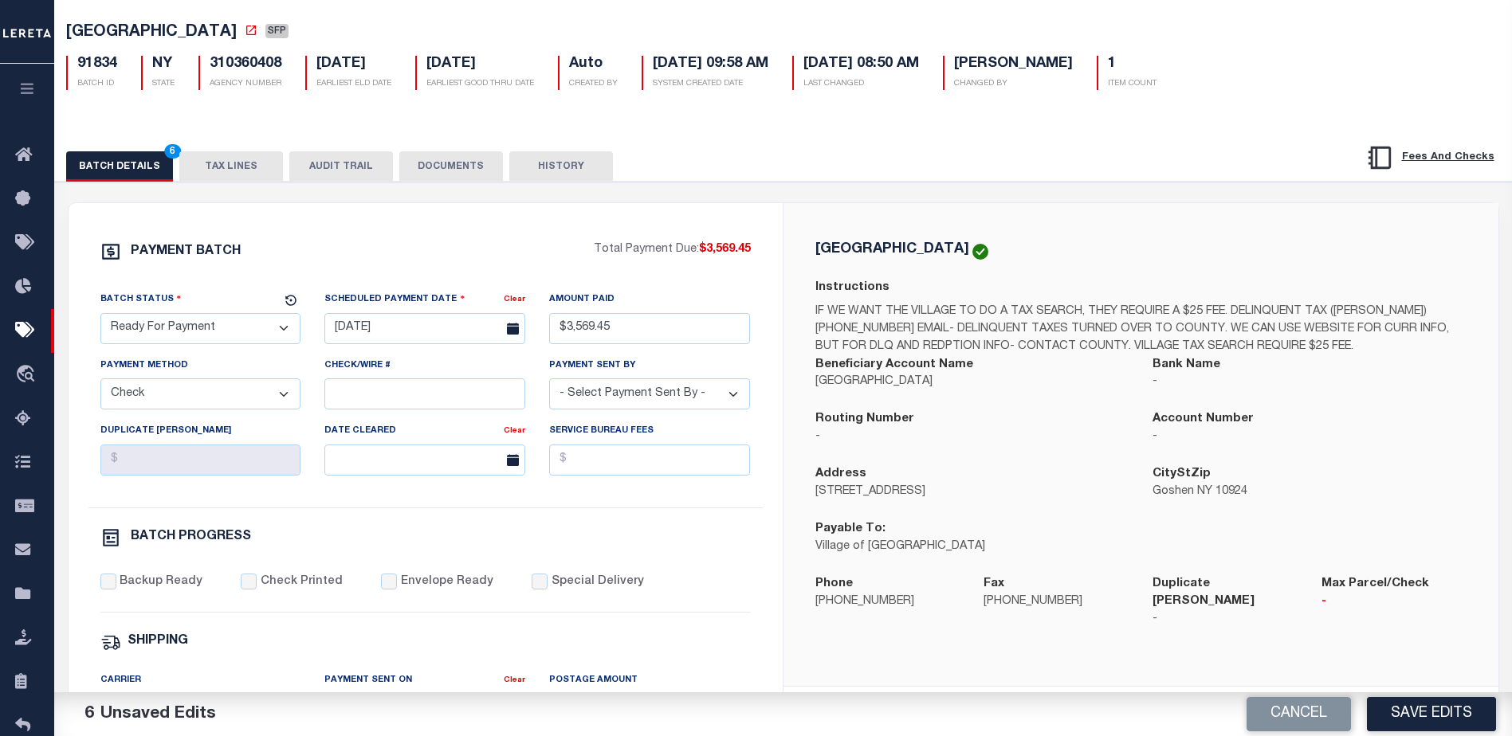
scroll to position [80, 0]
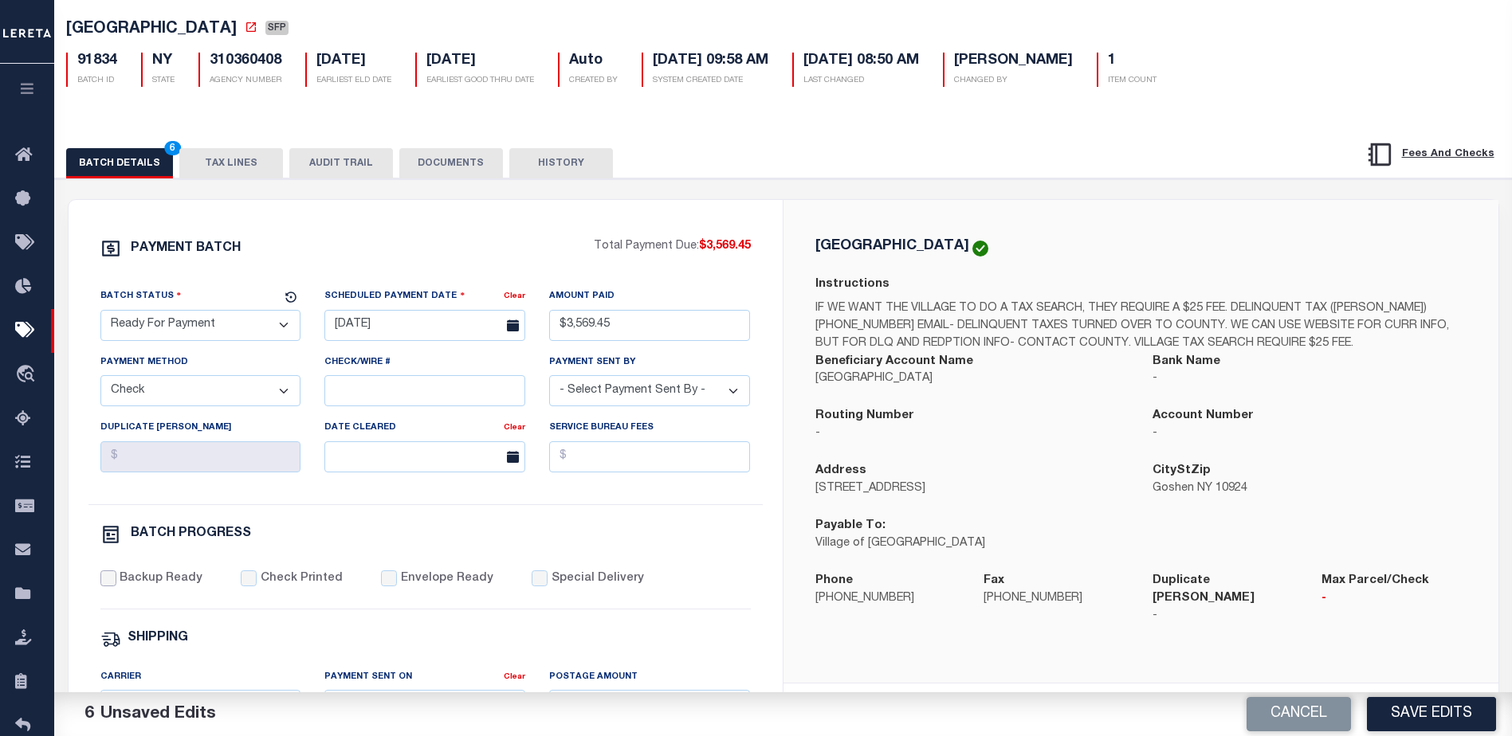
click at [111, 580] on input "Backup Ready" at bounding box center [108, 579] width 16 height 16
checkbox input "true"
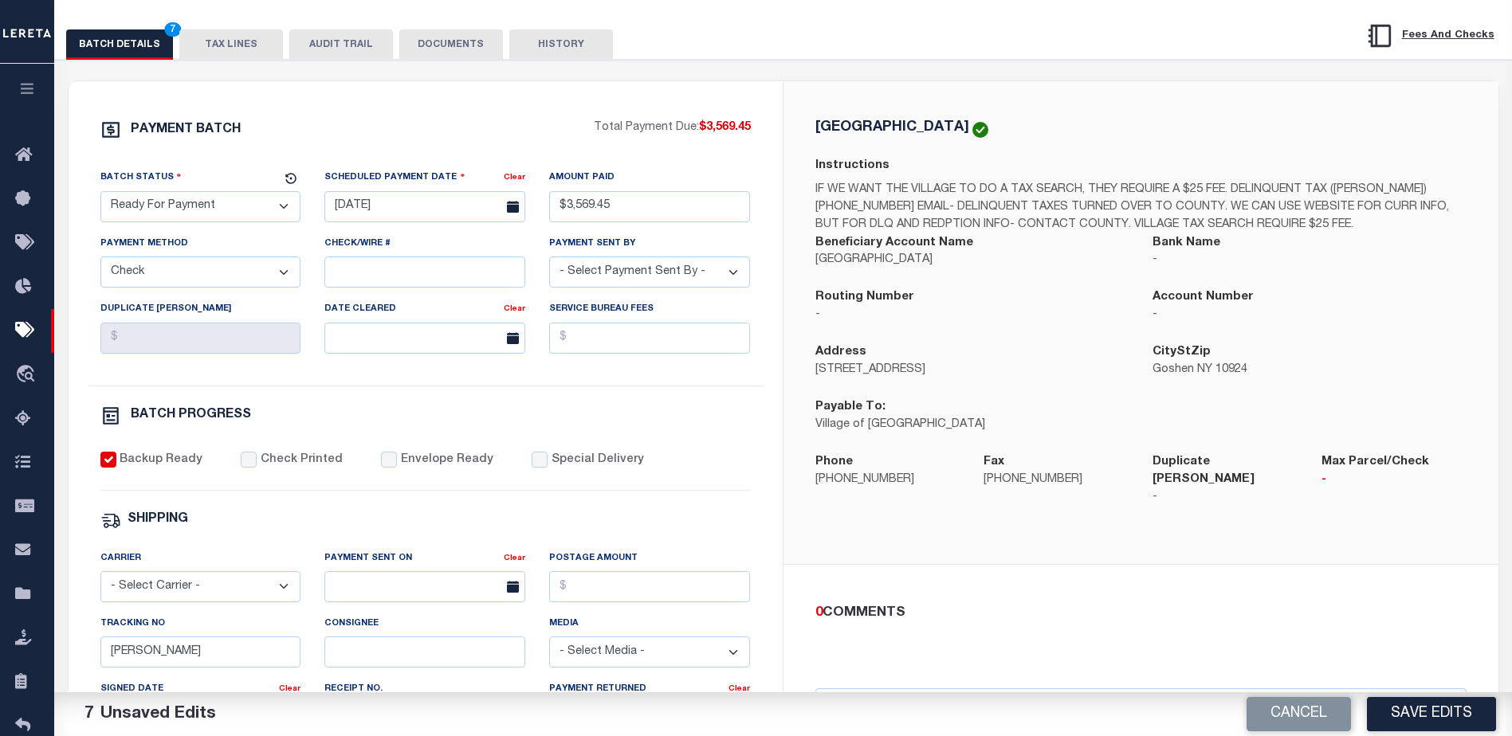
scroll to position [319, 0]
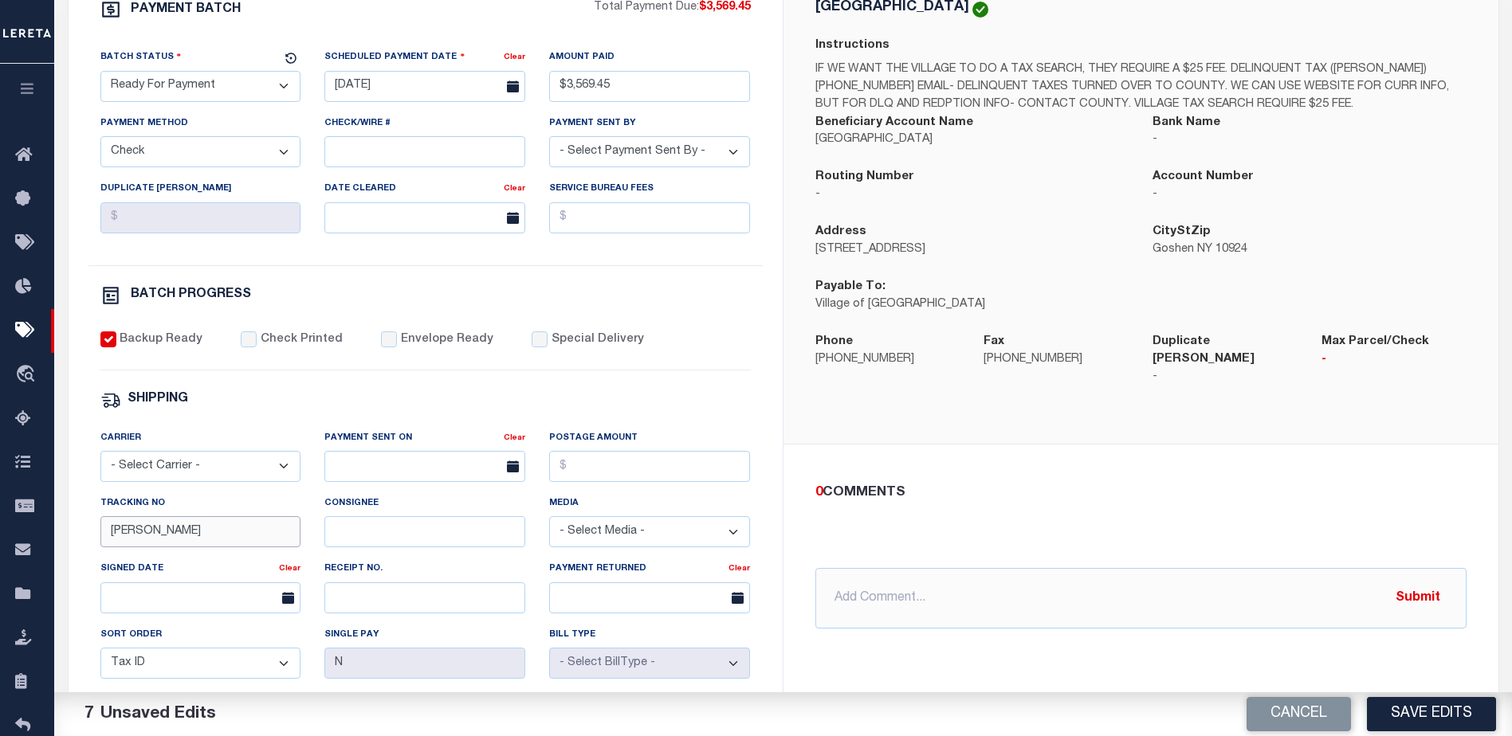
drag, startPoint x: 107, startPoint y: 544, endPoint x: -3, endPoint y: 528, distance: 111.0
click at [0, 528] on html "Home Pymt Processing & Tracking Details" at bounding box center [756, 350] width 1512 height 1338
drag, startPoint x: 855, startPoint y: 579, endPoint x: 855, endPoint y: 570, distance: 9.6
click at [854, 577] on input "text" at bounding box center [1140, 598] width 651 height 61
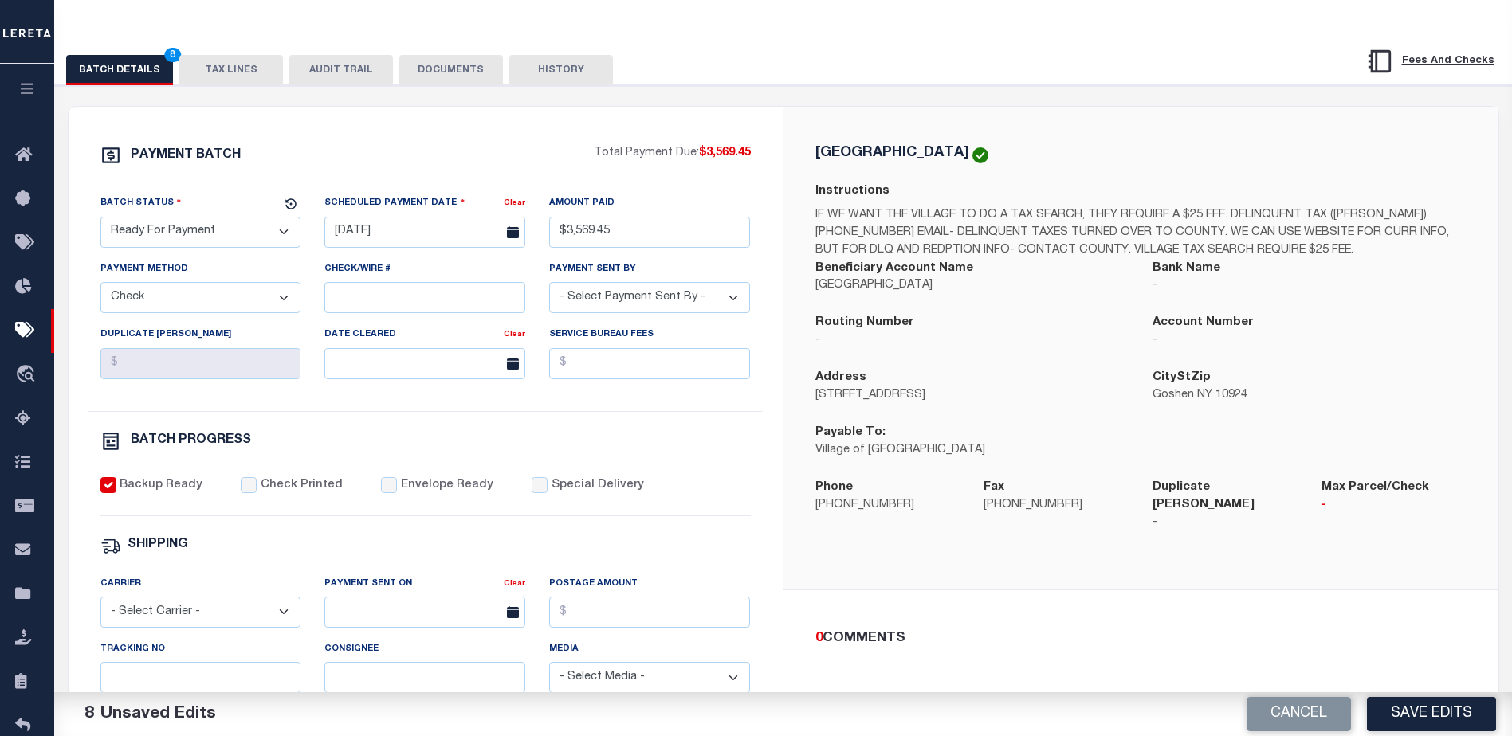
scroll to position [80, 0]
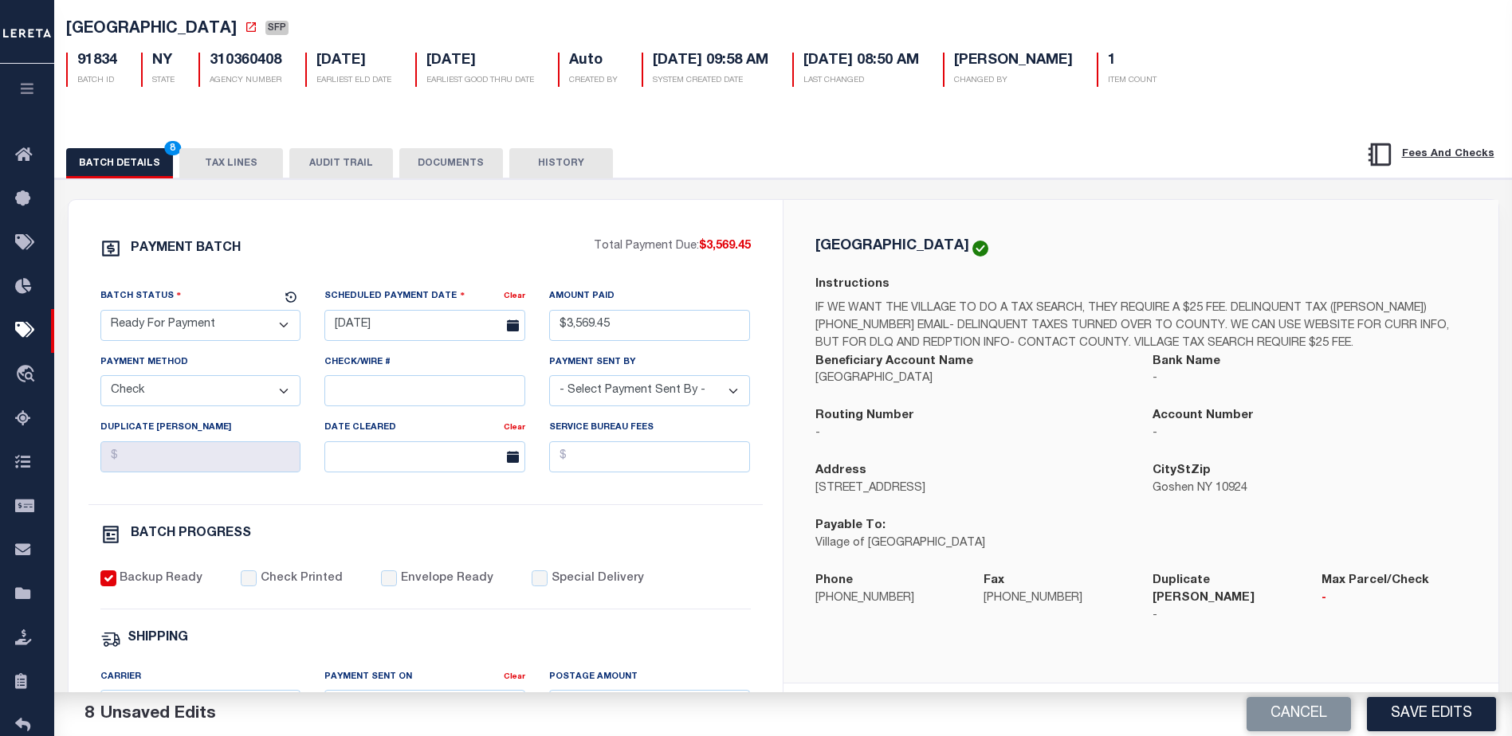
type input "P&I requested $249.86"
click at [230, 171] on button "TAX LINES" at bounding box center [231, 163] width 104 height 30
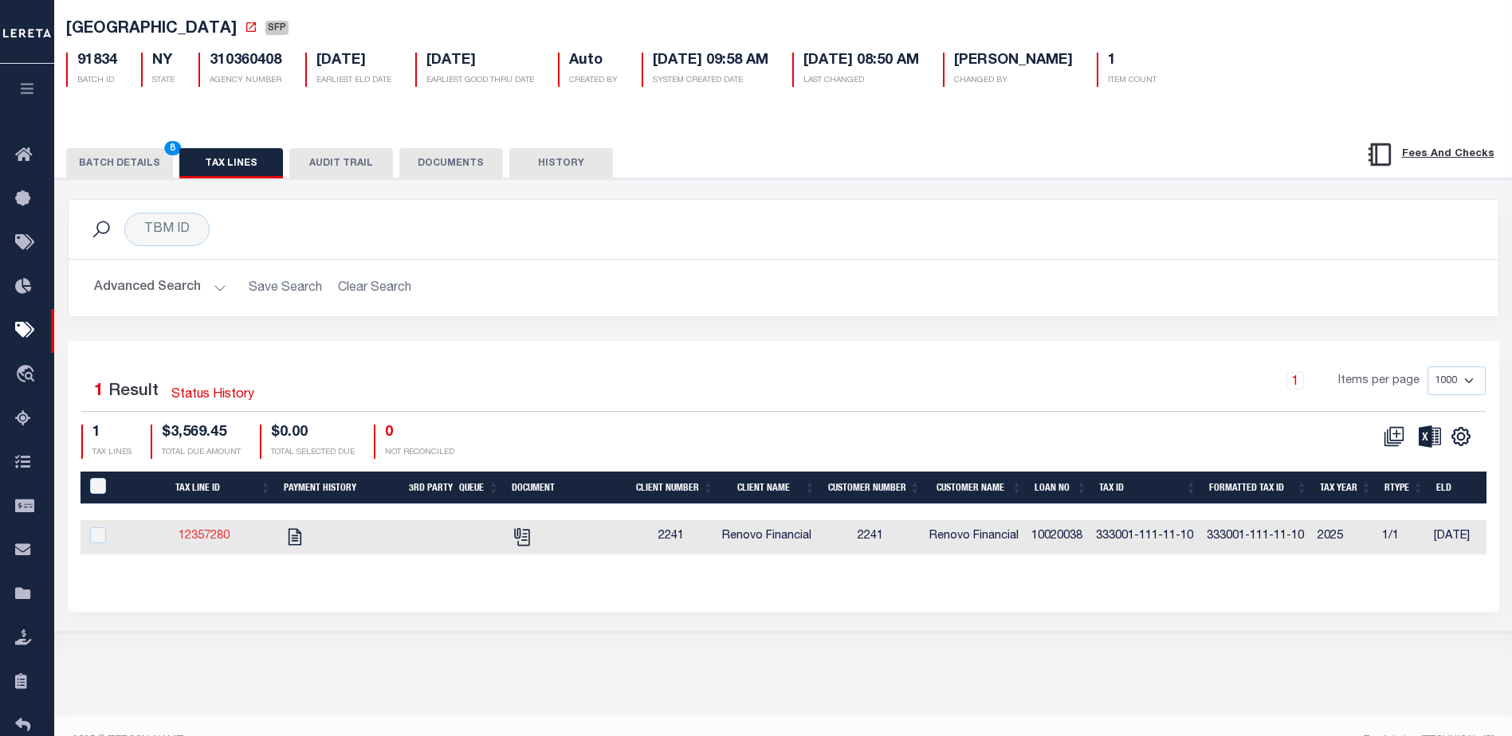
click at [206, 540] on link "12357280" at bounding box center [204, 536] width 51 height 11
checkbox input "true"
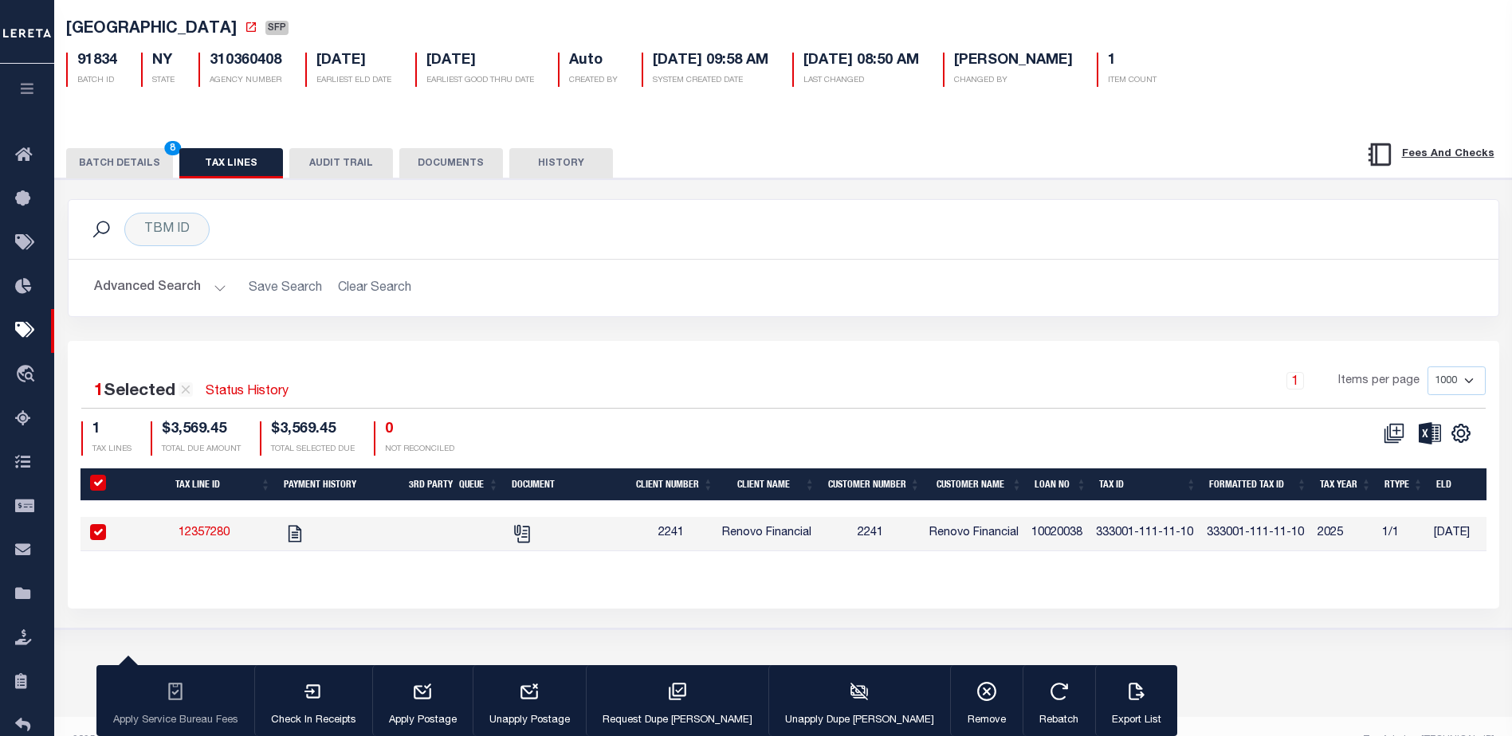
click at [227, 162] on button "TAX LINES" at bounding box center [231, 163] width 104 height 30
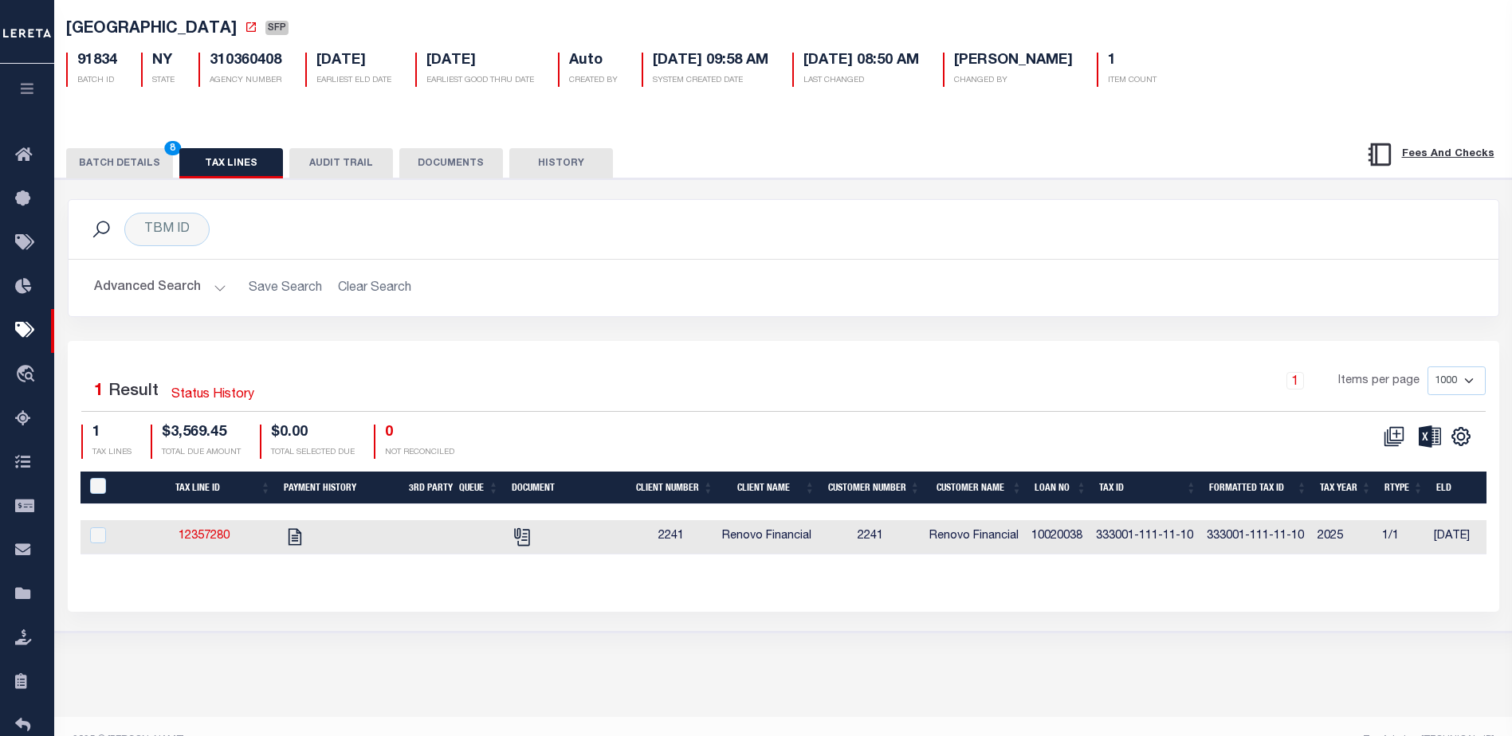
click at [125, 154] on button "BATCH DETAILS 8" at bounding box center [119, 163] width 107 height 30
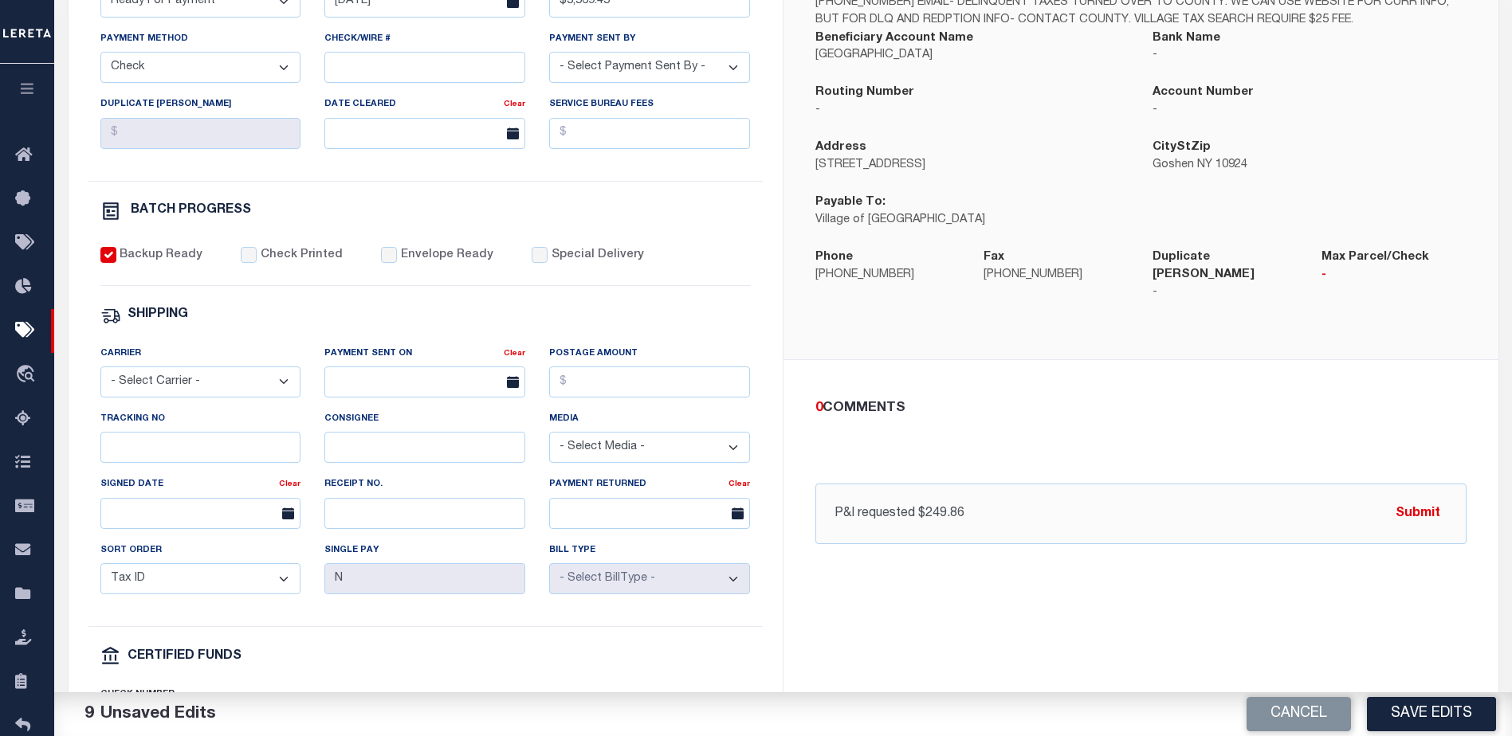
scroll to position [319, 0]
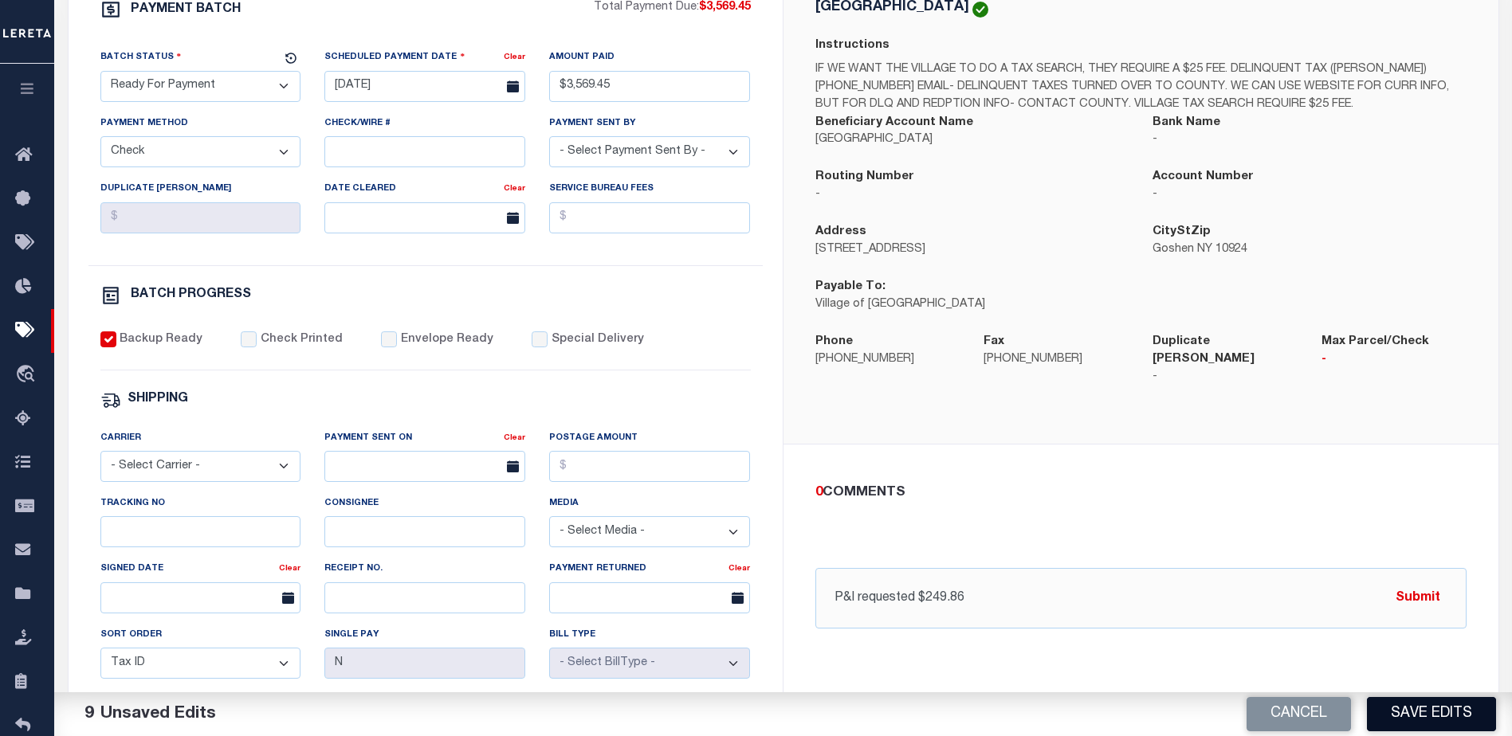
click at [1436, 719] on button "Save Edits" at bounding box center [1431, 714] width 129 height 34
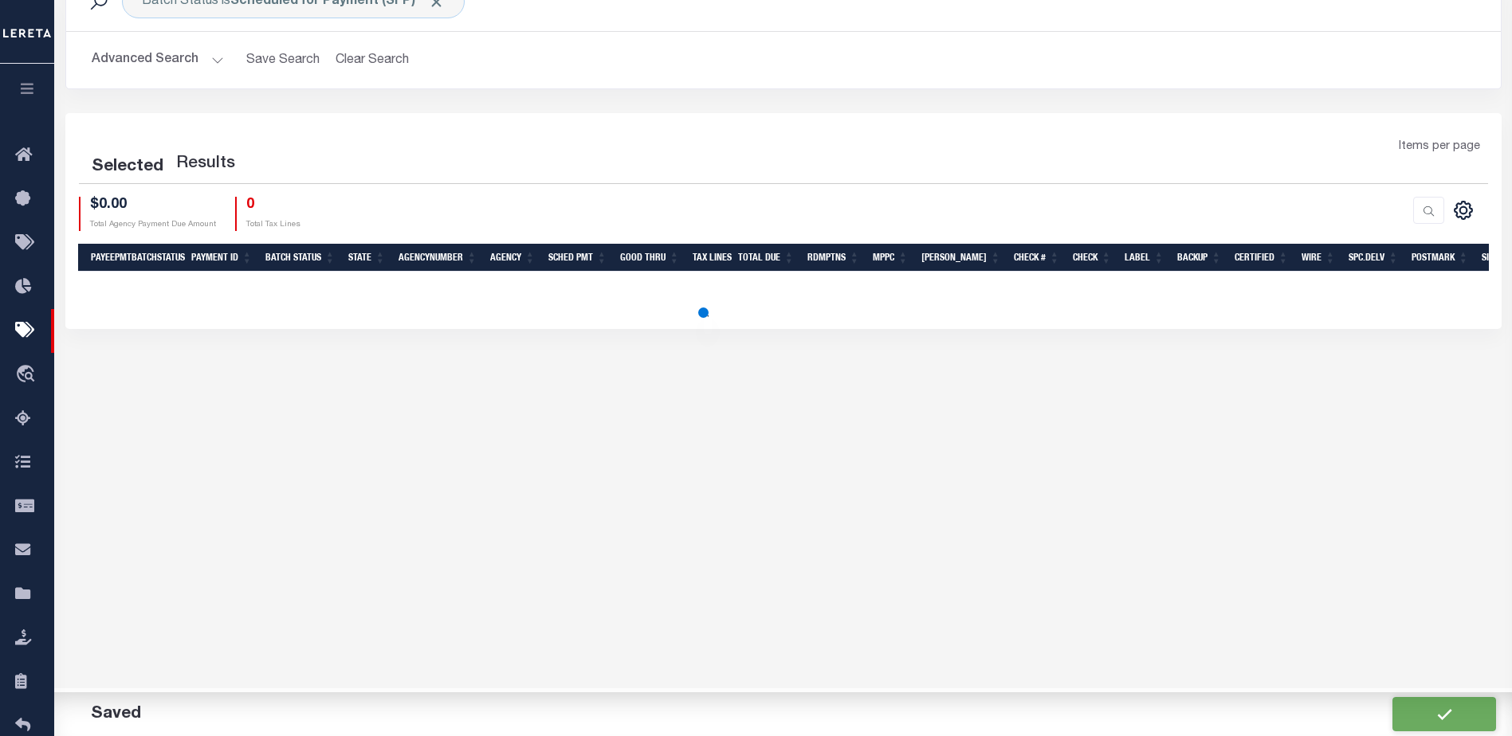
scroll to position [227, 0]
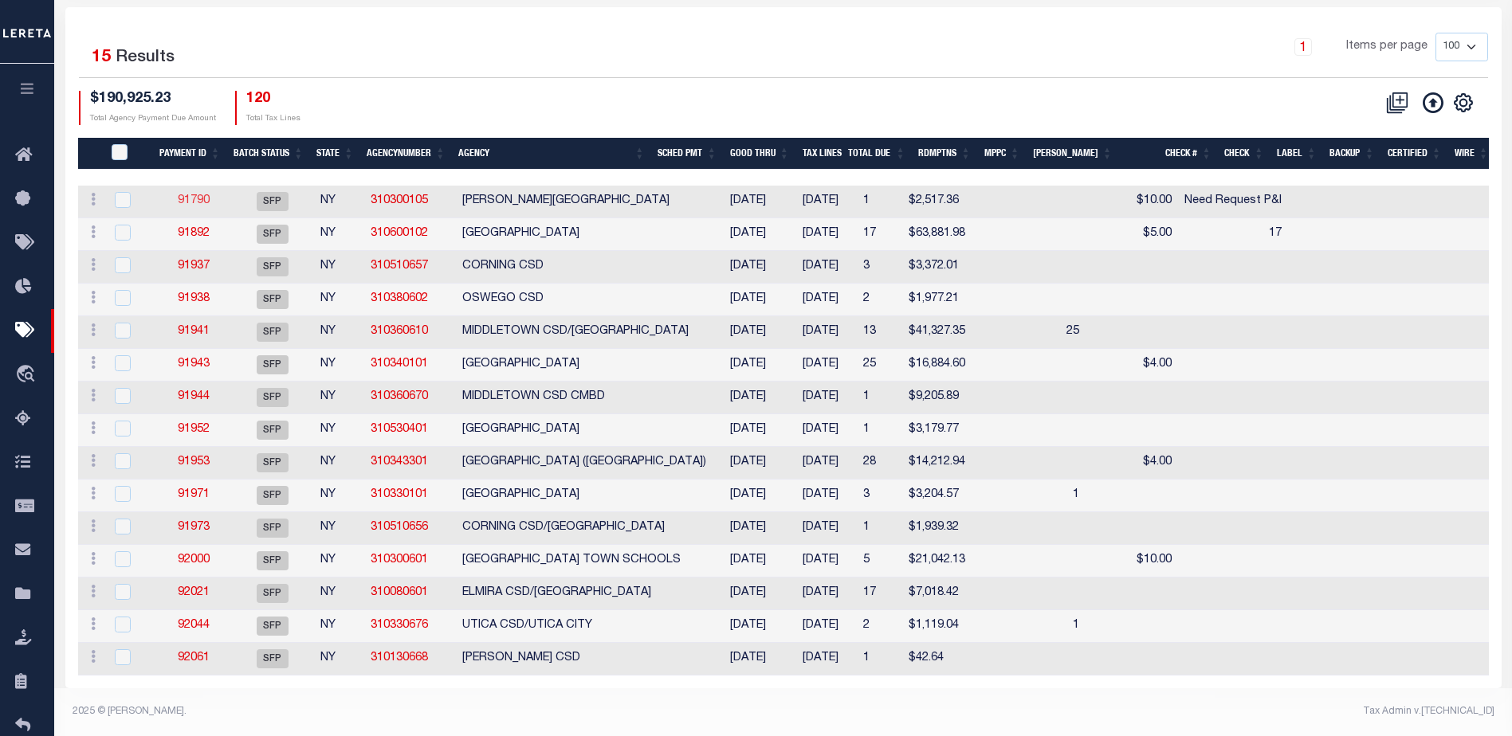
click at [185, 195] on link "91790" at bounding box center [194, 200] width 32 height 11
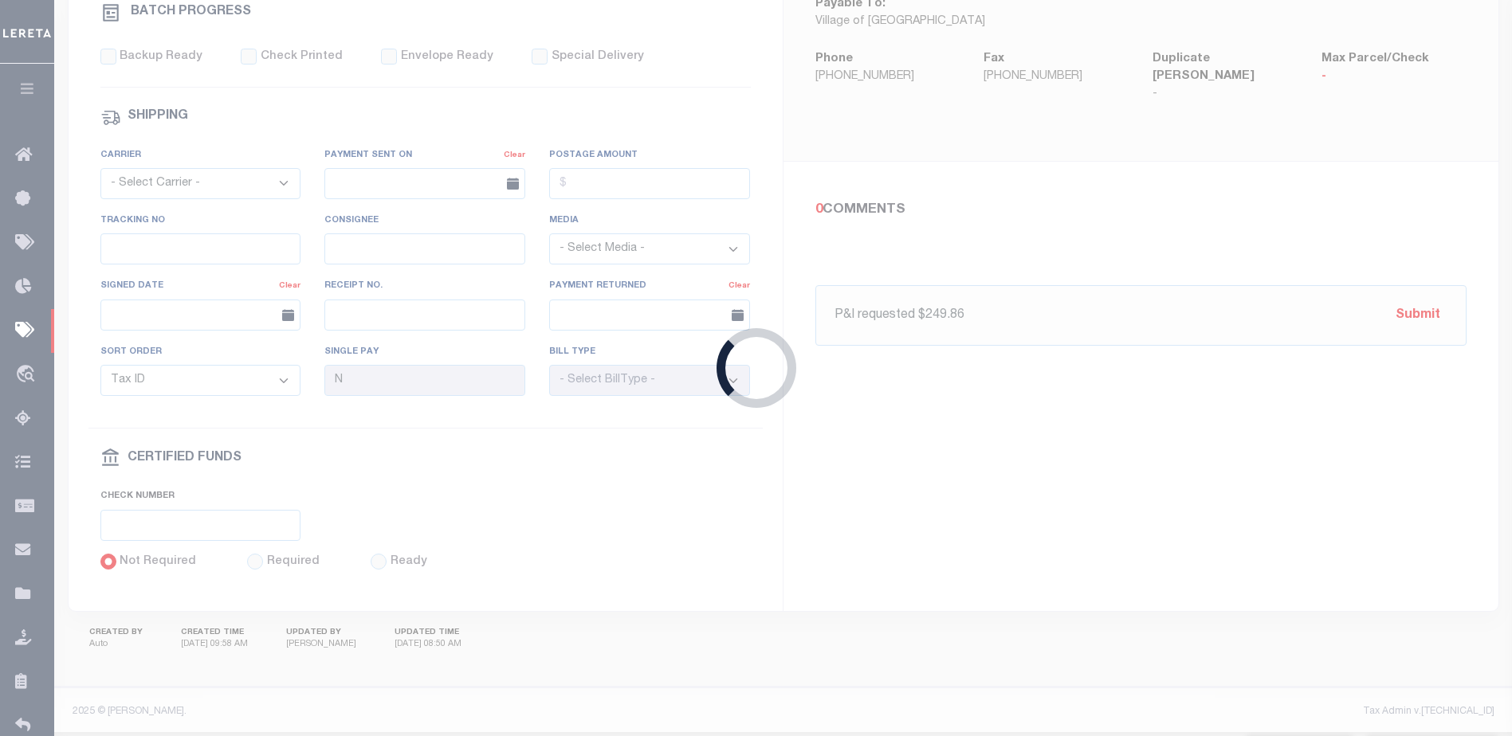
select select "SFP"
type input "06/30/2025"
select select
type input "Need Request P&I"
select select
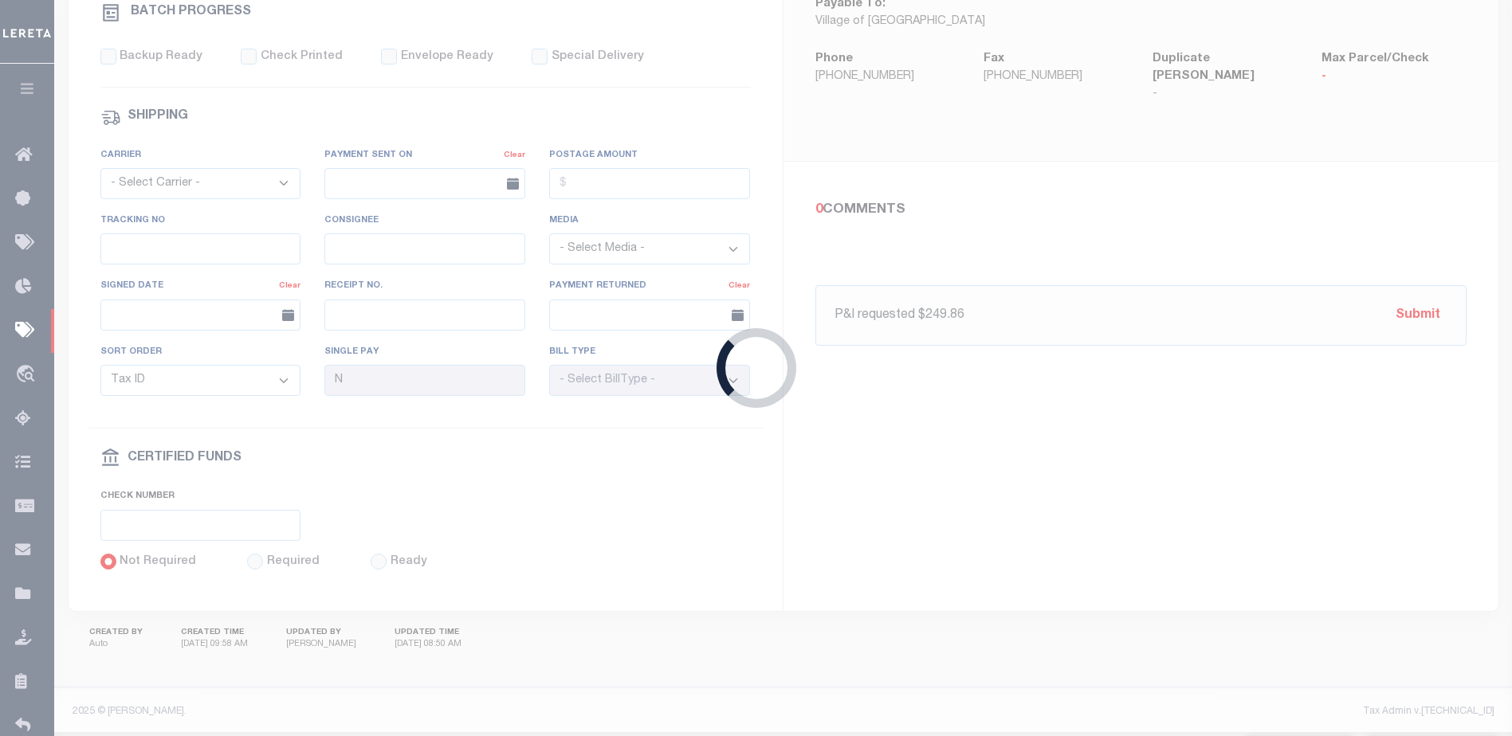
type input "$10"
checkbox input "false"
type input "Audria"
select select "37"
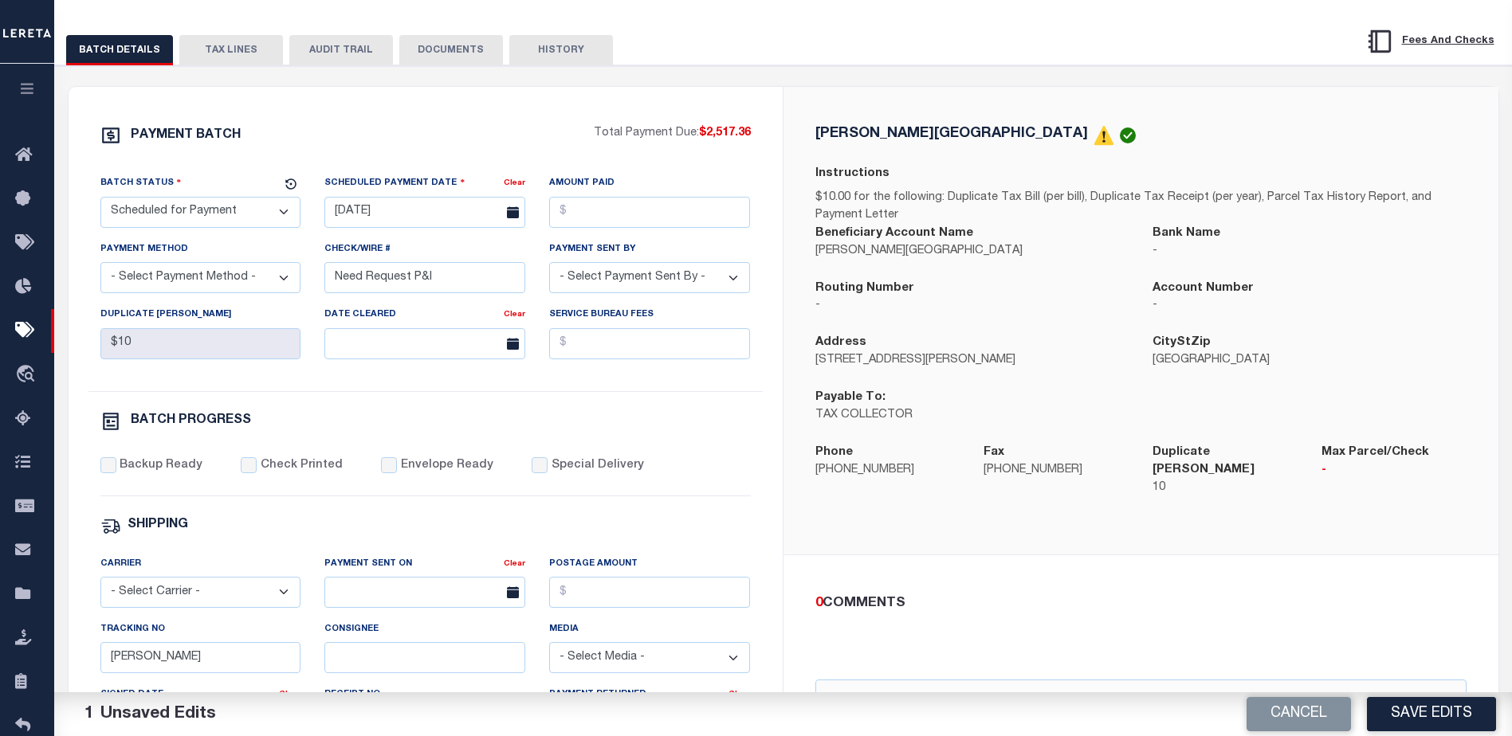
scroll to position [239, 0]
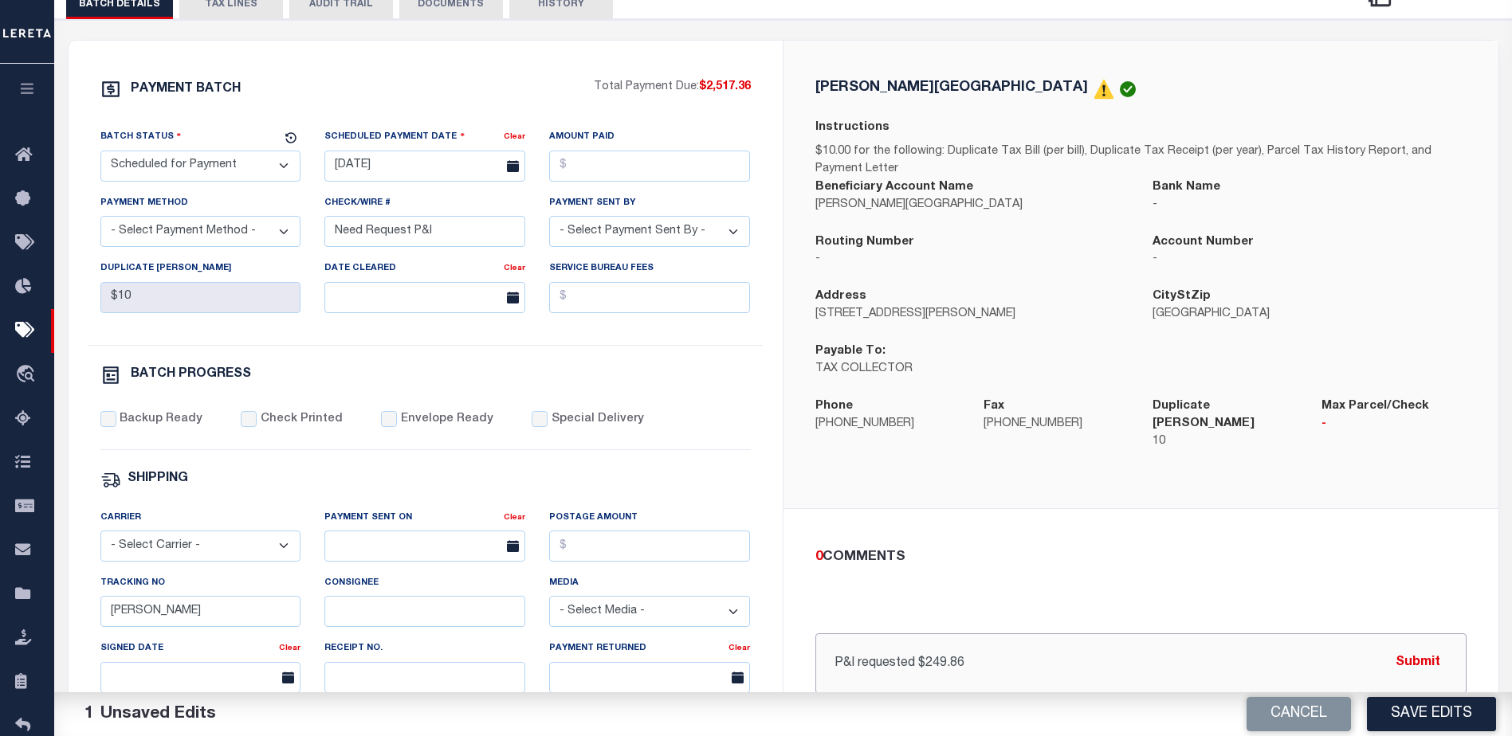
drag, startPoint x: 992, startPoint y: 639, endPoint x: 679, endPoint y: 648, distance: 313.3
click at [679, 648] on div "PAYMENT BATCH Total Payment Due: $2,517.36 Batch Status" at bounding box center [784, 507] width 1430 height 932
click at [218, 168] on select "- Select Status - Scheduled for Payment Ready For Payment Payment Sent Cleared …" at bounding box center [200, 166] width 201 height 31
select select "RFP"
click at [100, 154] on select "- Select Status - Scheduled for Payment Ready For Payment Payment Sent Cleared …" at bounding box center [200, 166] width 201 height 31
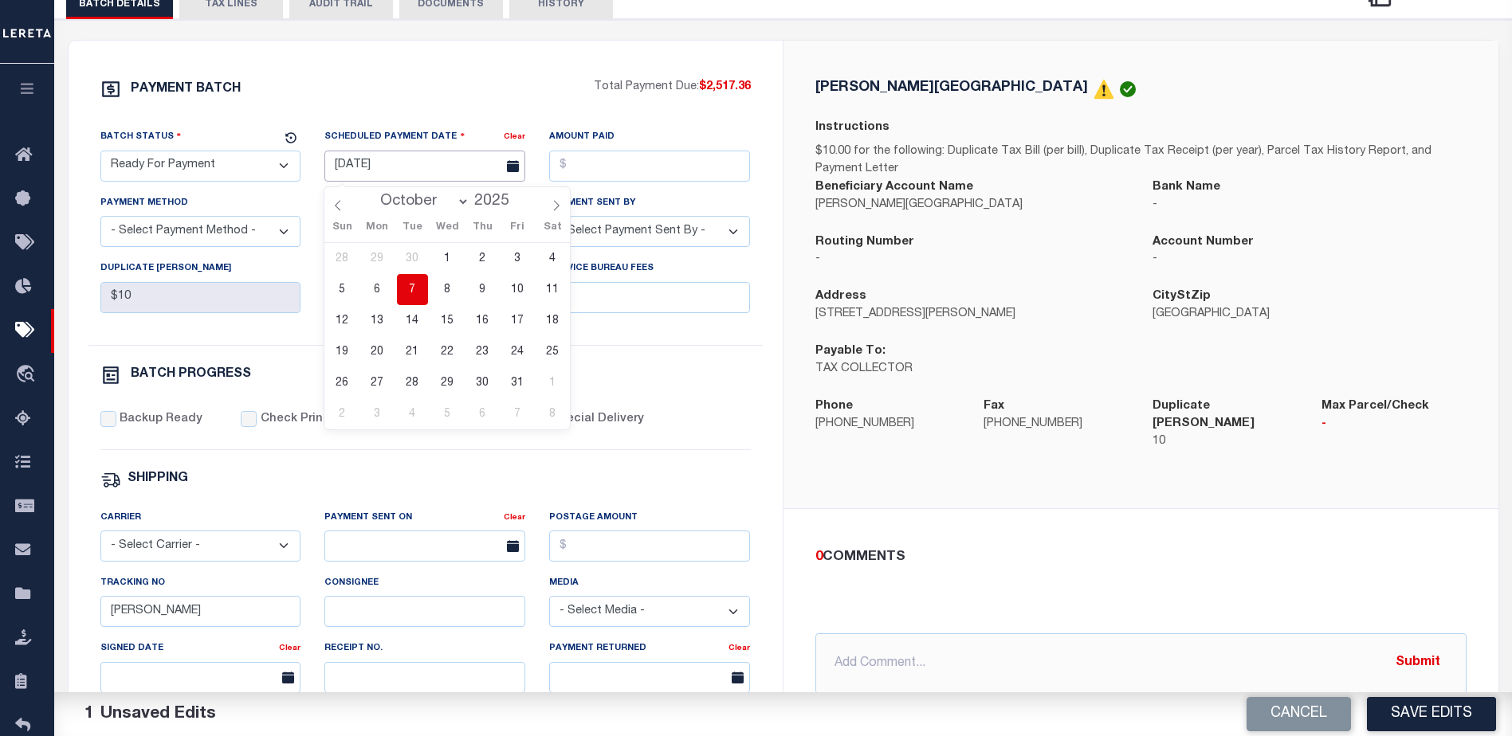
click at [393, 177] on input "[DATE]" at bounding box center [424, 166] width 201 height 31
drag, startPoint x: 414, startPoint y: 293, endPoint x: 493, endPoint y: 248, distance: 90.4
click at [446, 271] on div "28 29 30 1 2 3 4 5 6 7 8 9 10 11 12 13 14 15 16 17 18 19 20 21 22 23 24 25 26 2…" at bounding box center [446, 336] width 245 height 186
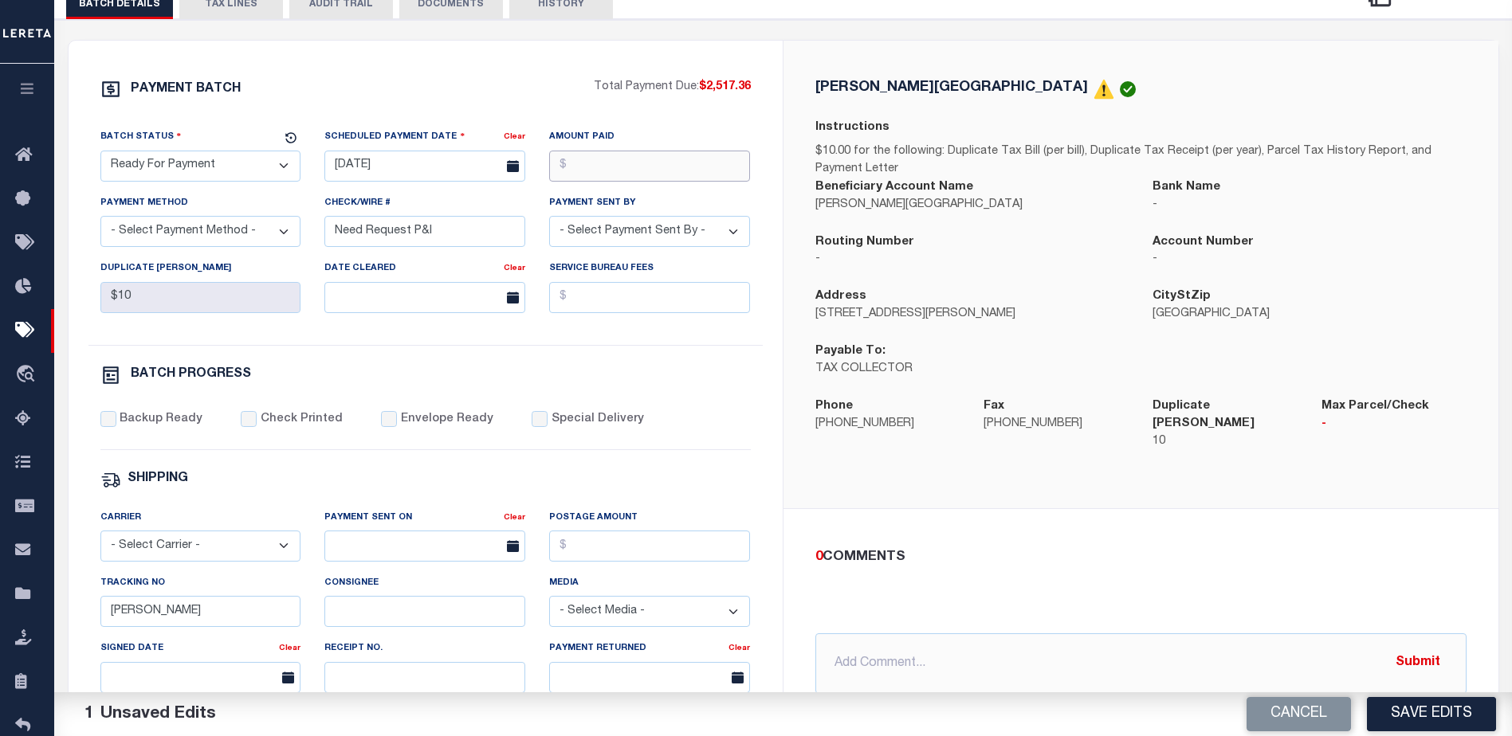
click at [629, 168] on input "Amount Paid" at bounding box center [649, 166] width 201 height 31
type input "$2,517.36"
click at [172, 236] on select "- Select Payment Method - ACH Certified Check Check Direct Deposit Wire Transfer" at bounding box center [200, 231] width 201 height 31
select select "CHK"
click at [100, 221] on select "- Select Payment Method - ACH Certified Check Check Direct Deposit Wire Transfer" at bounding box center [200, 231] width 201 height 31
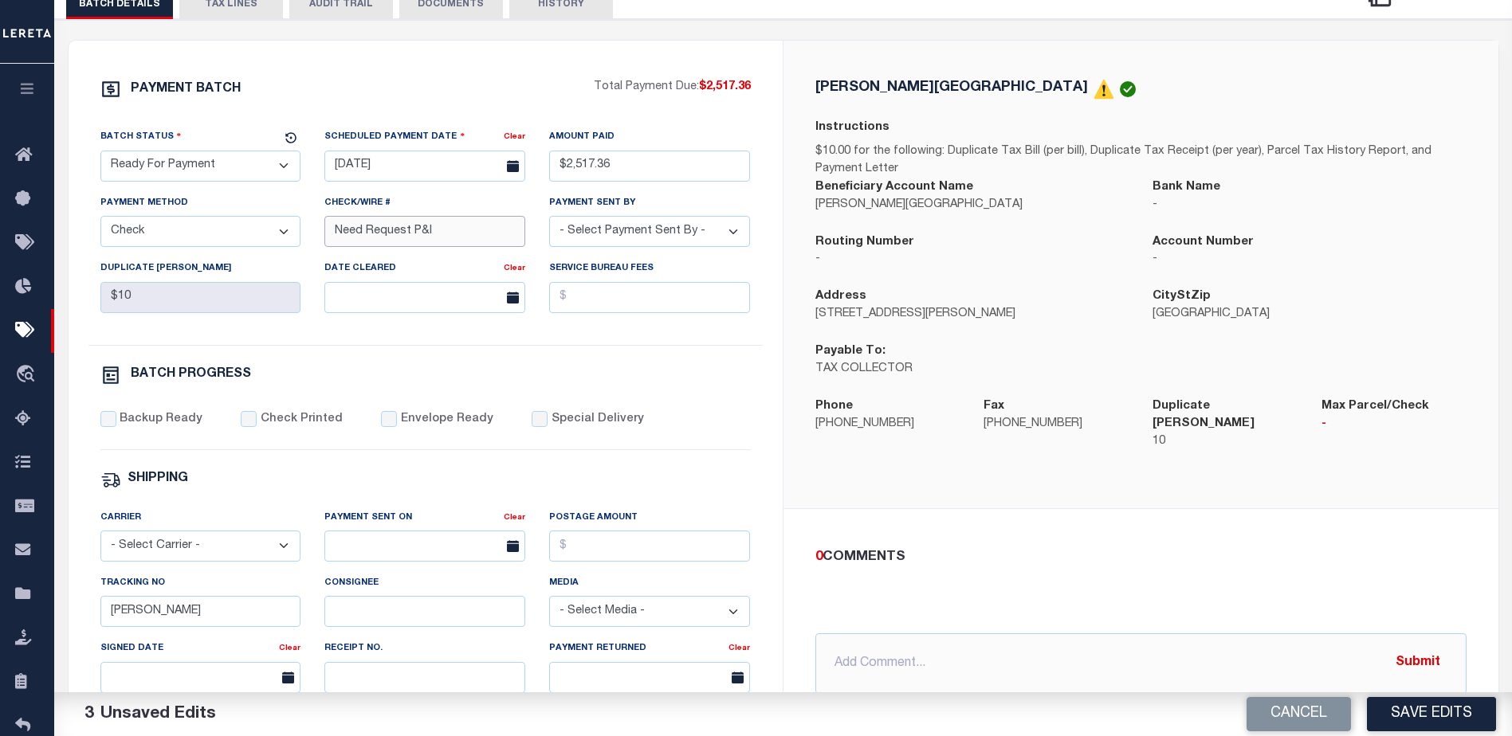
drag, startPoint x: 443, startPoint y: 234, endPoint x: 129, endPoint y: 251, distance: 314.5
click at [129, 251] on div "Batch Status - Select Status - Scheduled for Payment Ready For Payment Payment …" at bounding box center [425, 236] width 674 height 217
click at [643, 232] on select "- Select Payment Sent By - Aakash Patel Abdul Muzain Adams, Pamela S Adhikary R…" at bounding box center [649, 231] width 201 height 31
select select "[PERSON_NAME]"
drag, startPoint x: 277, startPoint y: 363, endPoint x: 325, endPoint y: 357, distance: 49.0
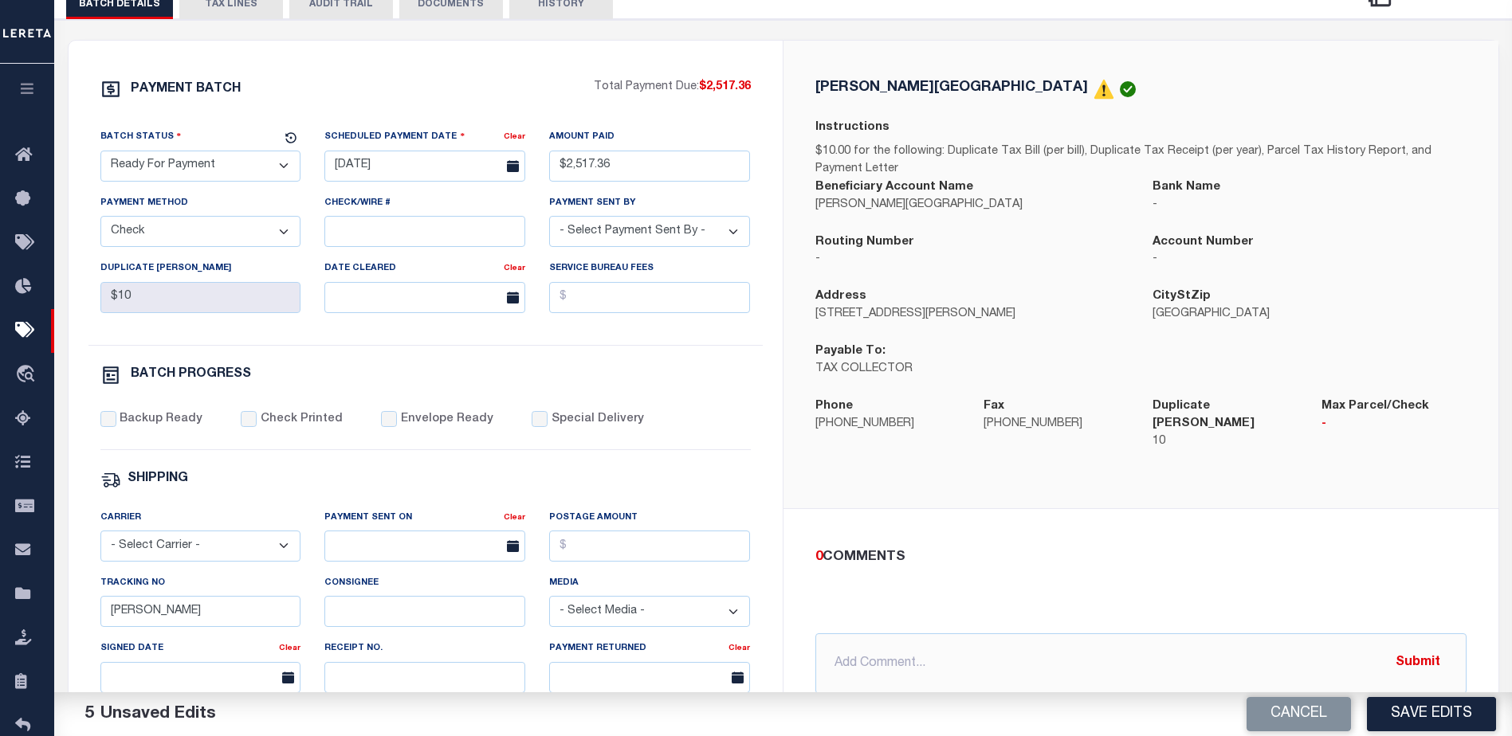
click at [288, 363] on div "PAYMENT BATCH Total Payment Due: $2,517.36 Batch Status - Select Status -" at bounding box center [426, 507] width 676 height 856
click at [111, 427] on input "Backup Ready" at bounding box center [108, 419] width 16 height 16
checkbox input "true"
drag, startPoint x: 144, startPoint y: 618, endPoint x: 44, endPoint y: 616, distance: 100.4
click at [45, 616] on div "Home Pymt Processing & Tracking Details Profile Sign out" at bounding box center [756, 430] width 1512 height 1338
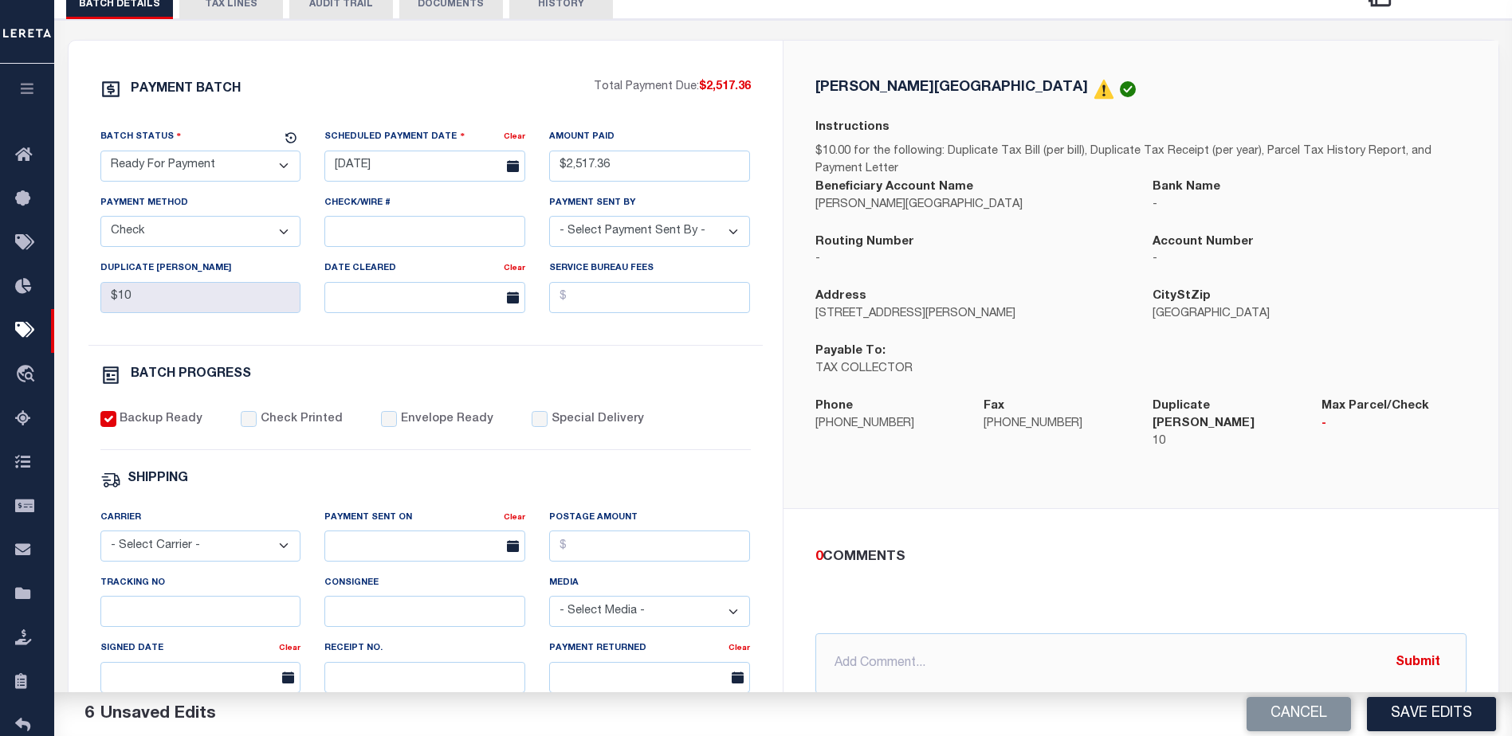
drag, startPoint x: 814, startPoint y: 645, endPoint x: 825, endPoint y: 644, distance: 11.2
click at [822, 645] on div "0 COMMENTS @Aakash Patel @Abdul Muzain @Adams, Pamela S @Adhikary Rinki @Agusti…" at bounding box center [1141, 621] width 677 height 147
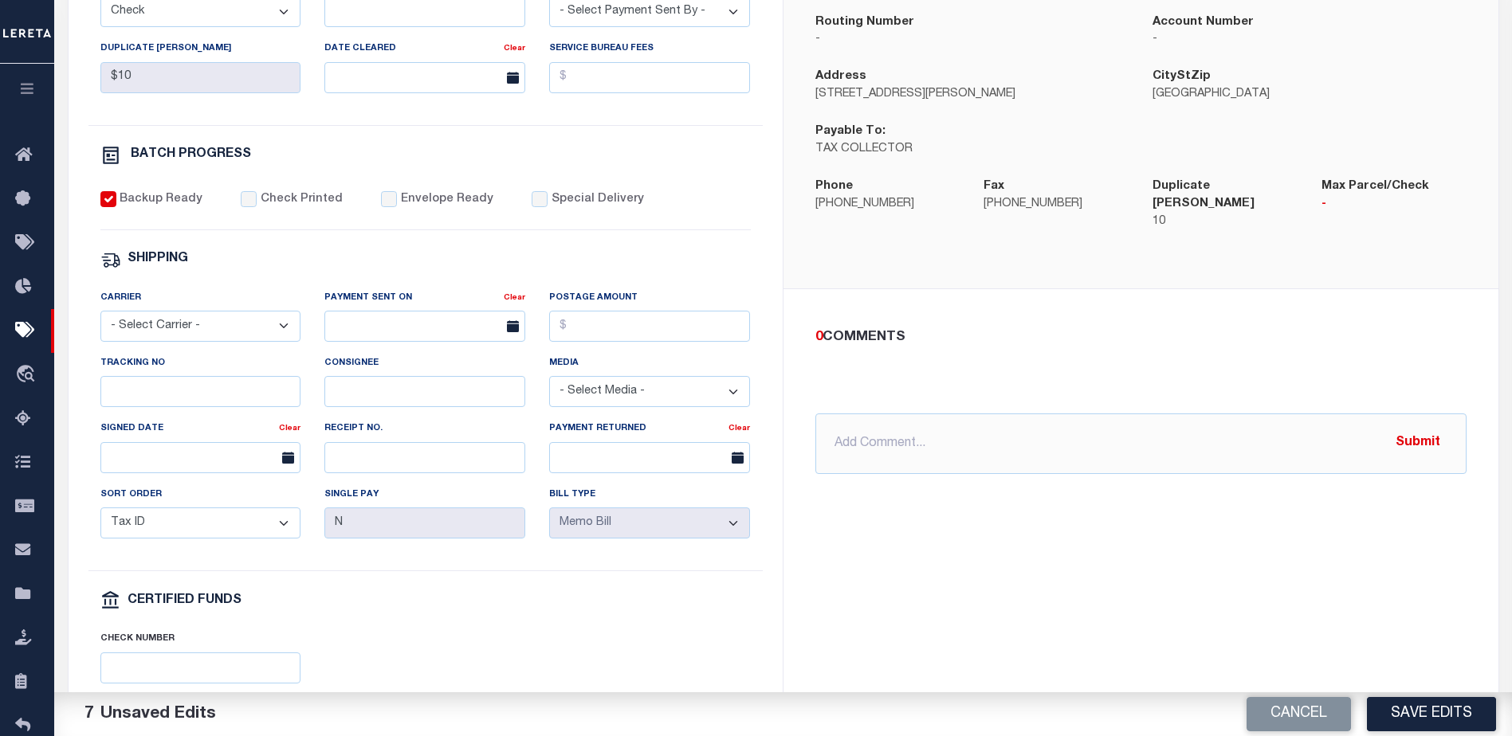
scroll to position [478, 0]
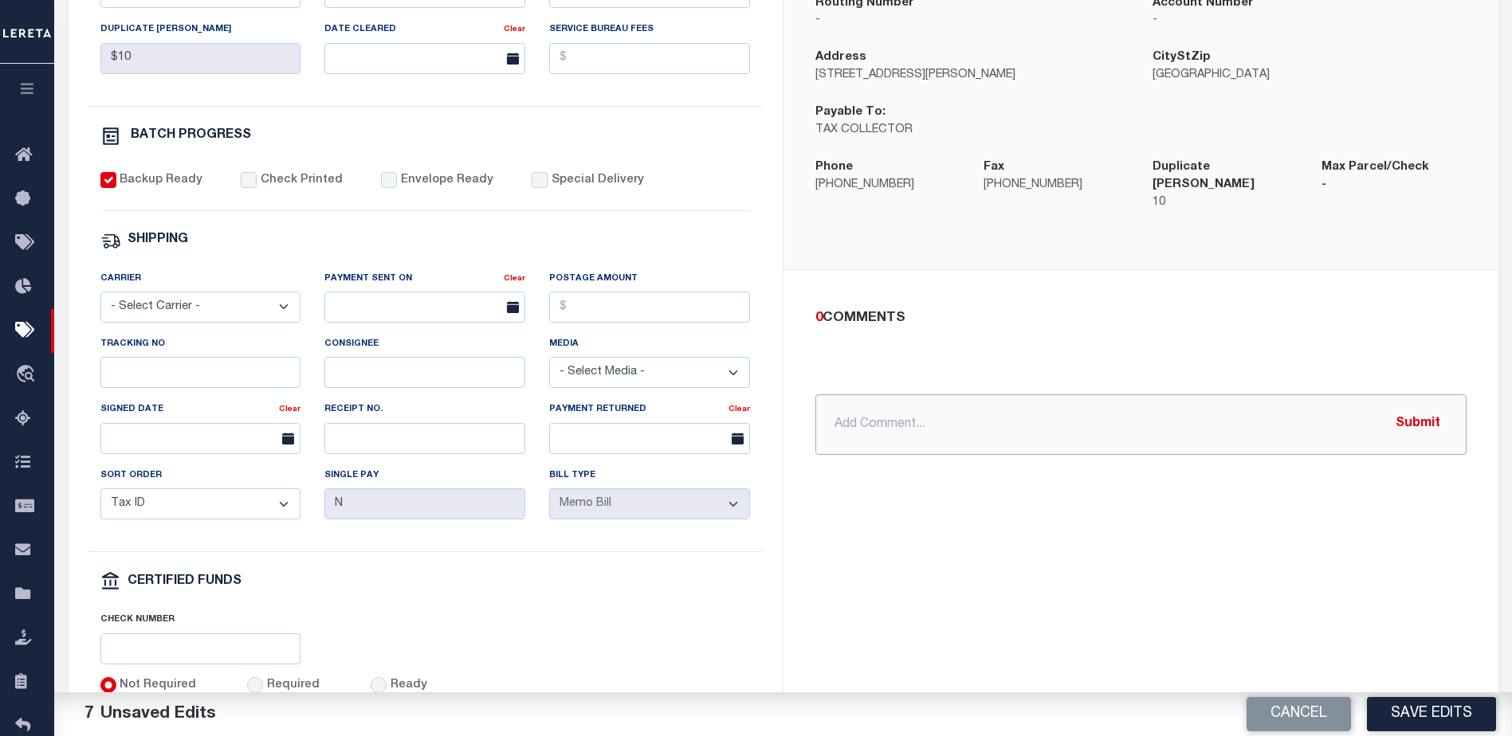
click at [941, 414] on input "text" at bounding box center [1140, 425] width 651 height 61
type input "P&I requested $188.80"
click at [1423, 408] on button "Submit" at bounding box center [1417, 424] width 65 height 33
click at [1436, 716] on button "Save Edits" at bounding box center [1431, 714] width 129 height 34
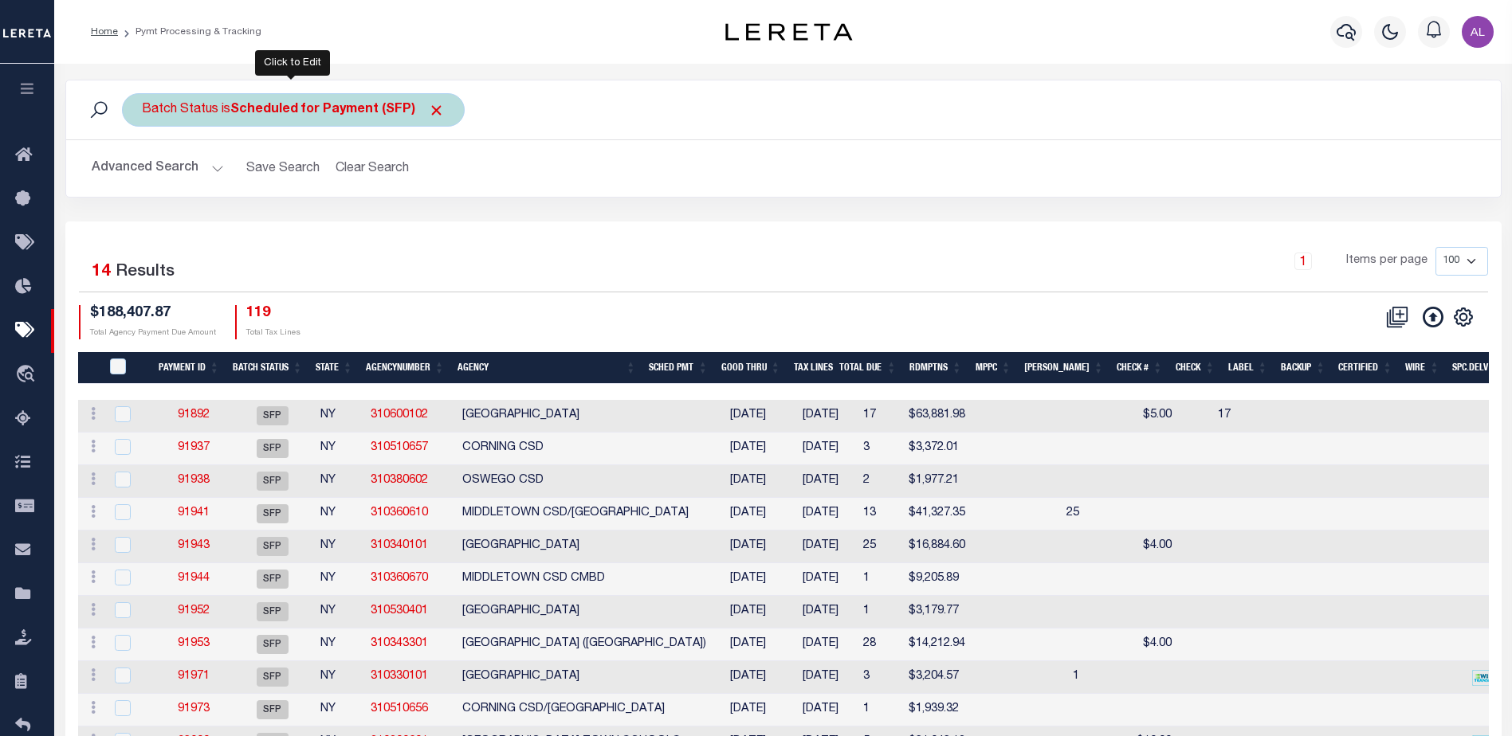
click at [360, 110] on b "Scheduled for Payment (SFP)" at bounding box center [337, 110] width 214 height 13
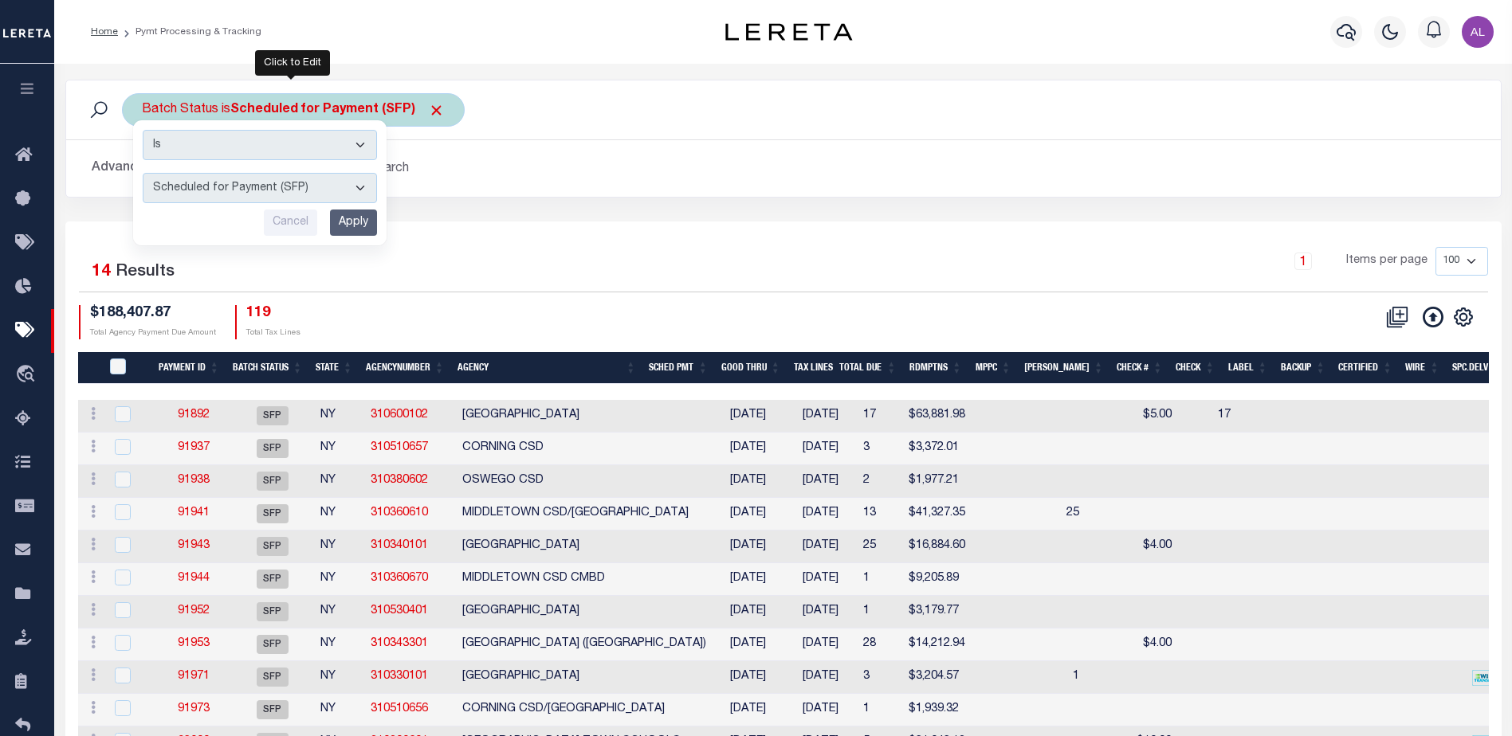
click at [293, 181] on select "Awaiting Funds (AWF) Cleared and Complete (CAC) New Check Needed (NCN) Payment …" at bounding box center [260, 188] width 234 height 30
select select "RFP"
click at [143, 173] on select "Awaiting Funds (AWF) Cleared and Complete (CAC) New Check Needed (NCN) Payment …" at bounding box center [260, 188] width 234 height 30
click at [366, 226] on input "Apply" at bounding box center [353, 223] width 47 height 26
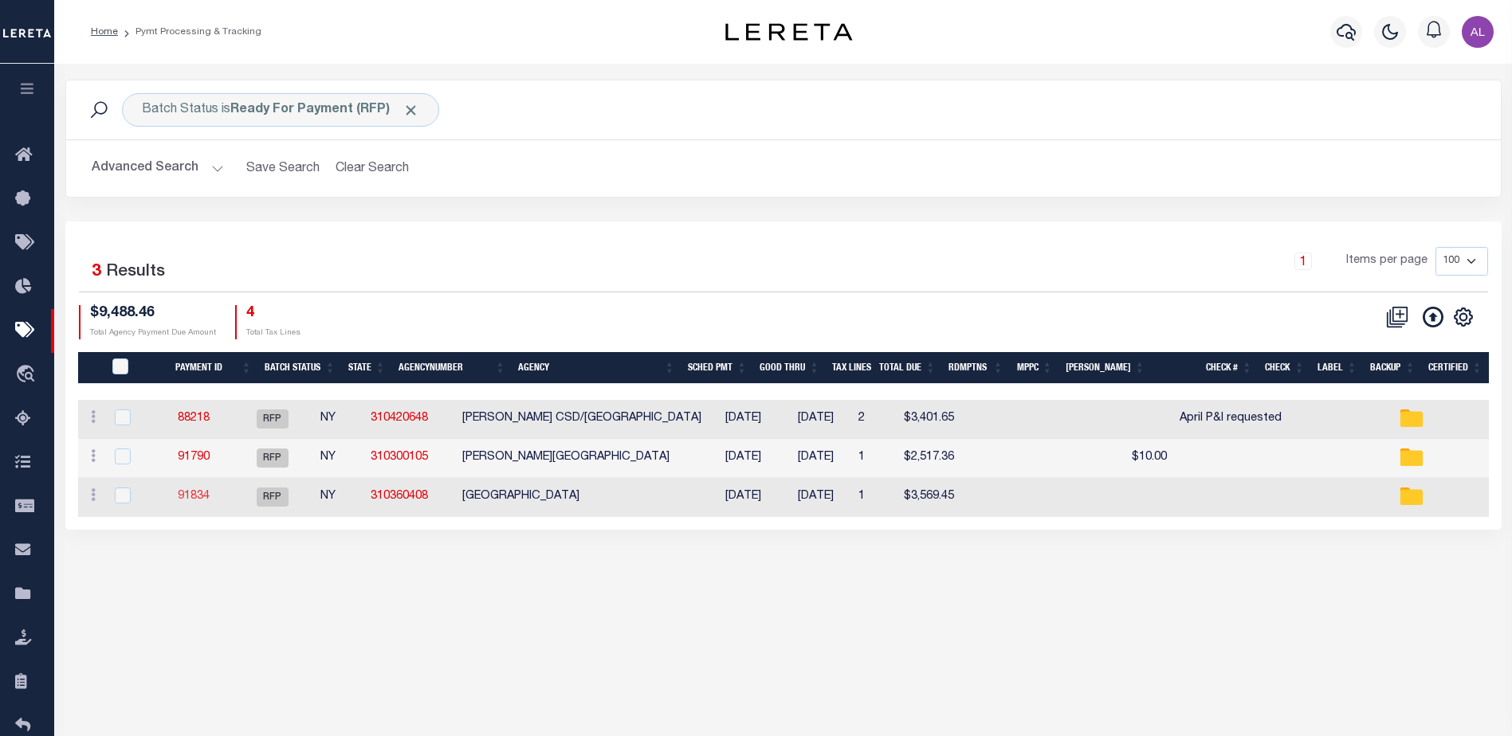
click at [210, 496] on link "91834" at bounding box center [194, 496] width 32 height 11
type input "[DATE]"
type input "$3,569.45"
select select
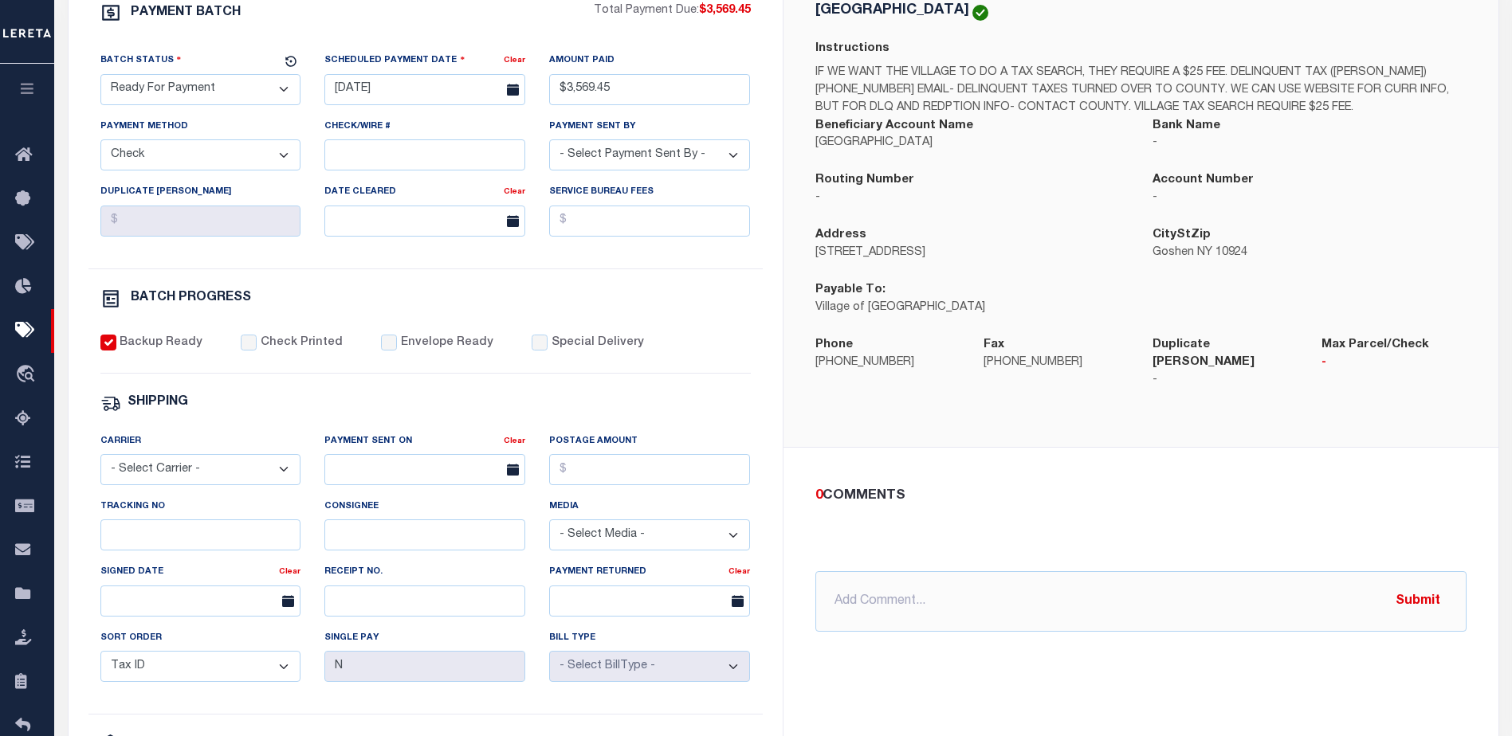
scroll to position [214, 0]
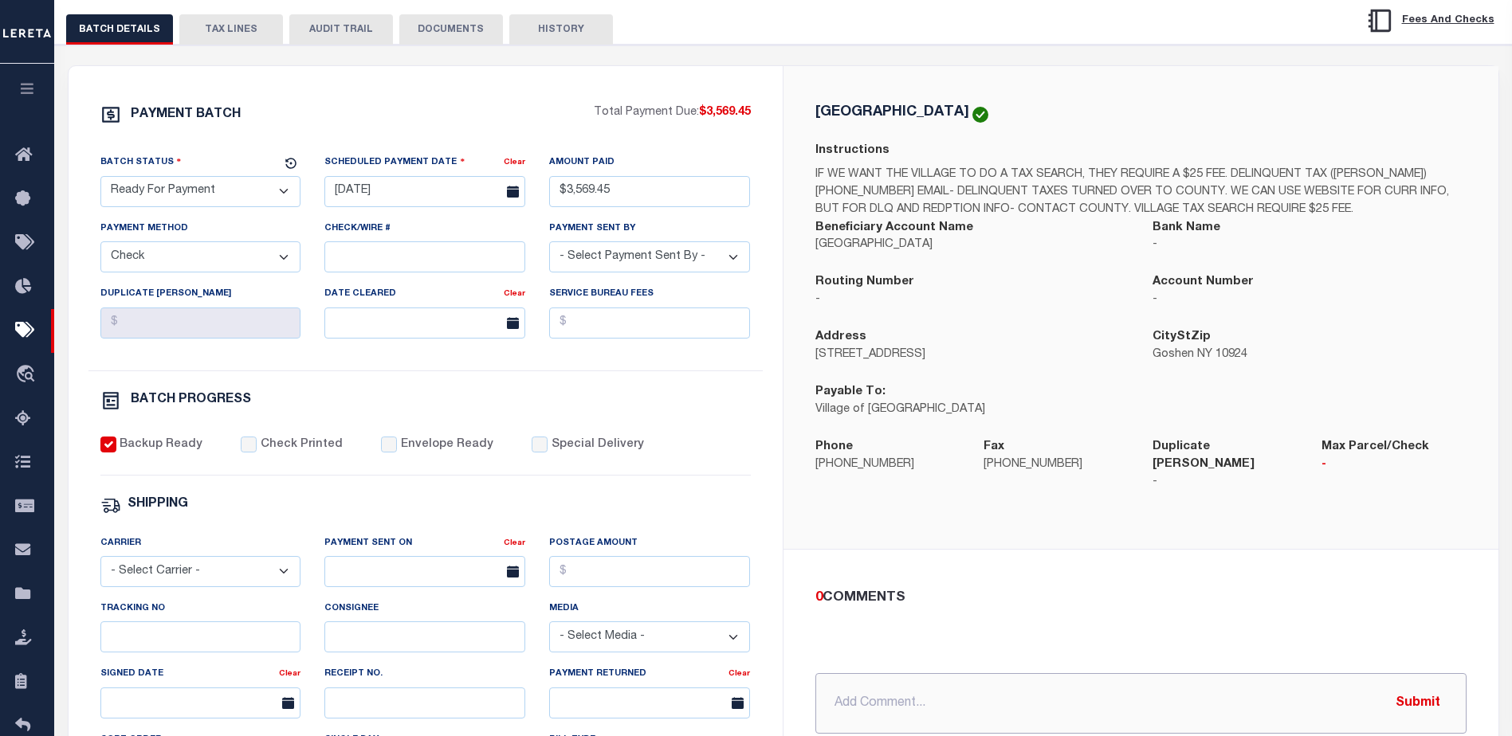
click at [873, 682] on input "text" at bounding box center [1140, 703] width 651 height 61
click at [219, 34] on button "TAX LINES" at bounding box center [231, 29] width 104 height 30
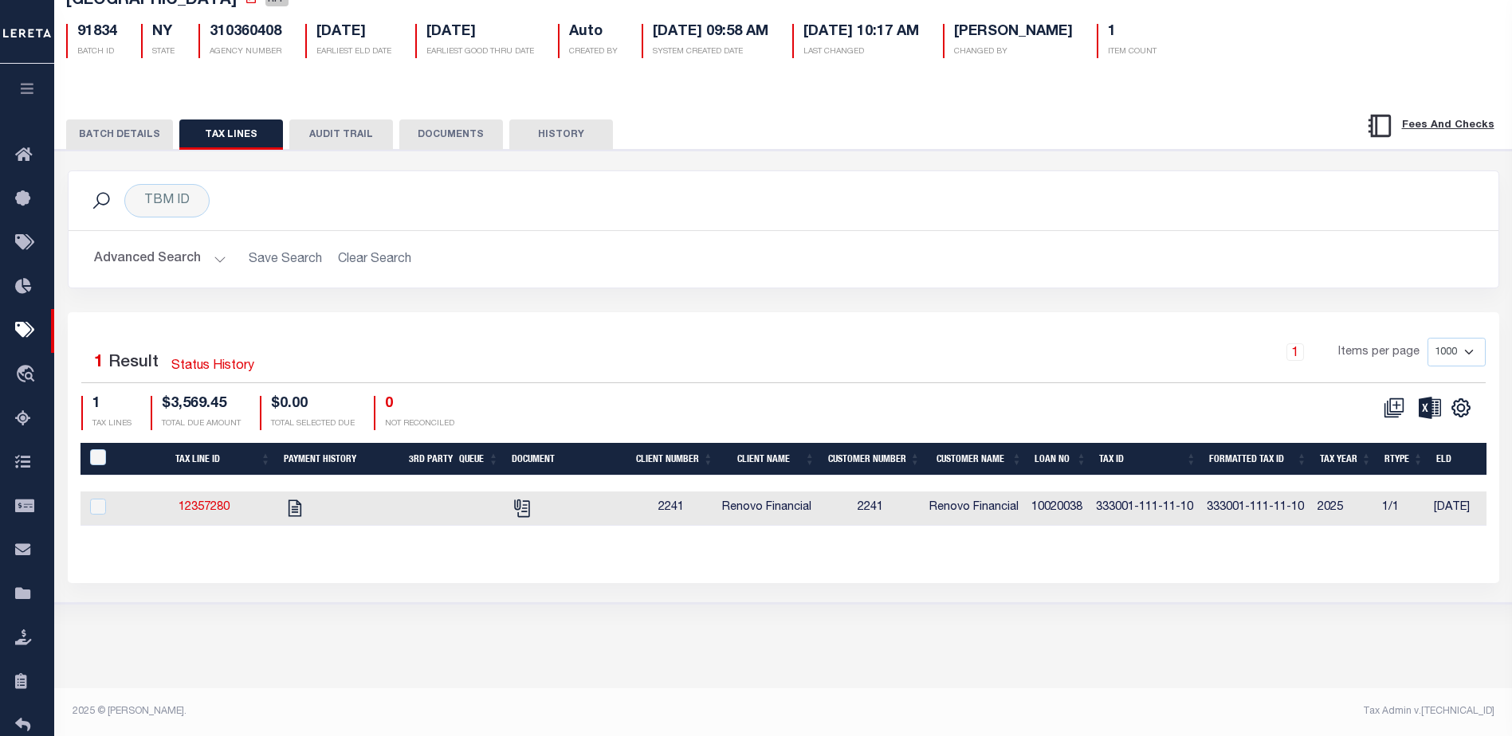
scroll to position [108, 0]
click at [206, 503] on td "12357280" at bounding box center [204, 509] width 144 height 34
checkbox input "true"
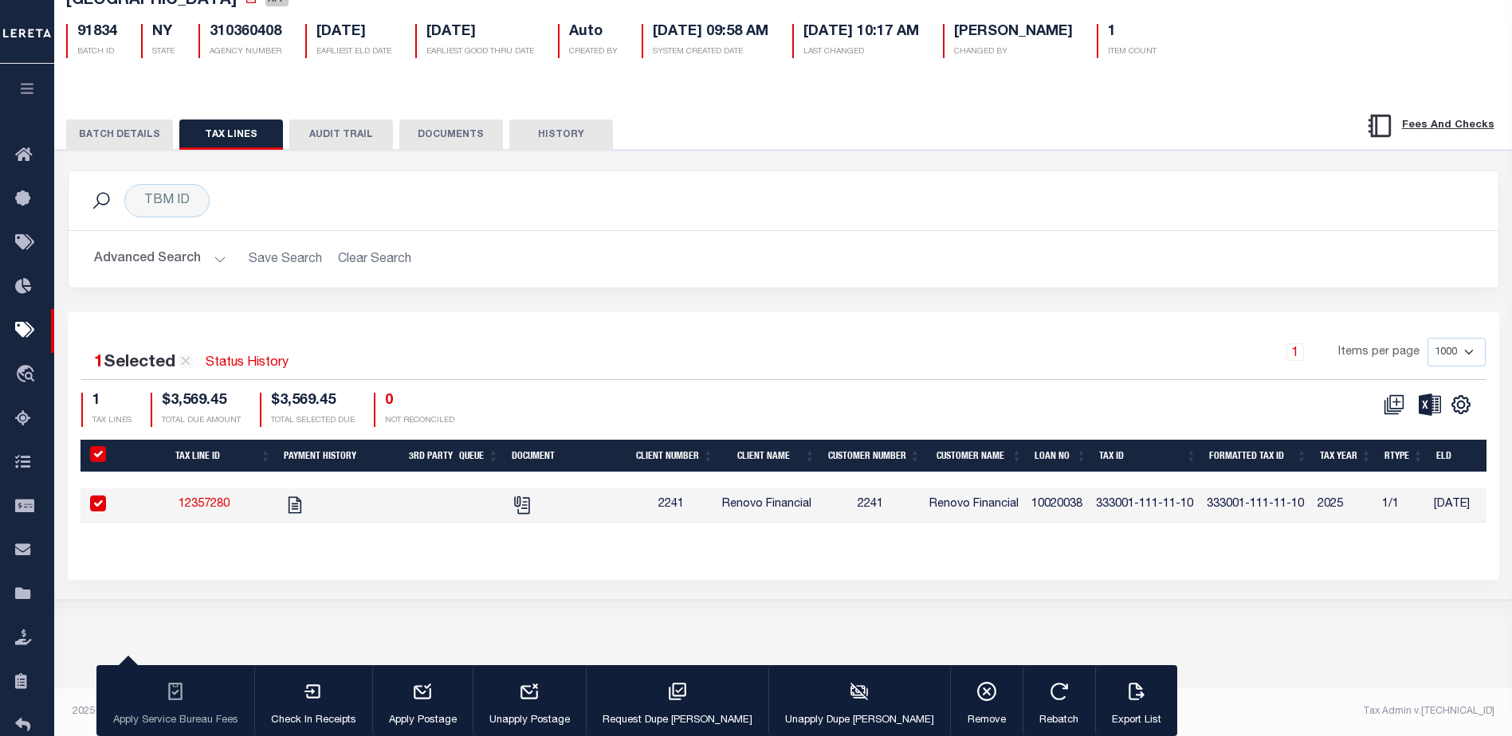
click at [202, 516] on td "12357280" at bounding box center [204, 506] width 144 height 34
checkbox input "false"
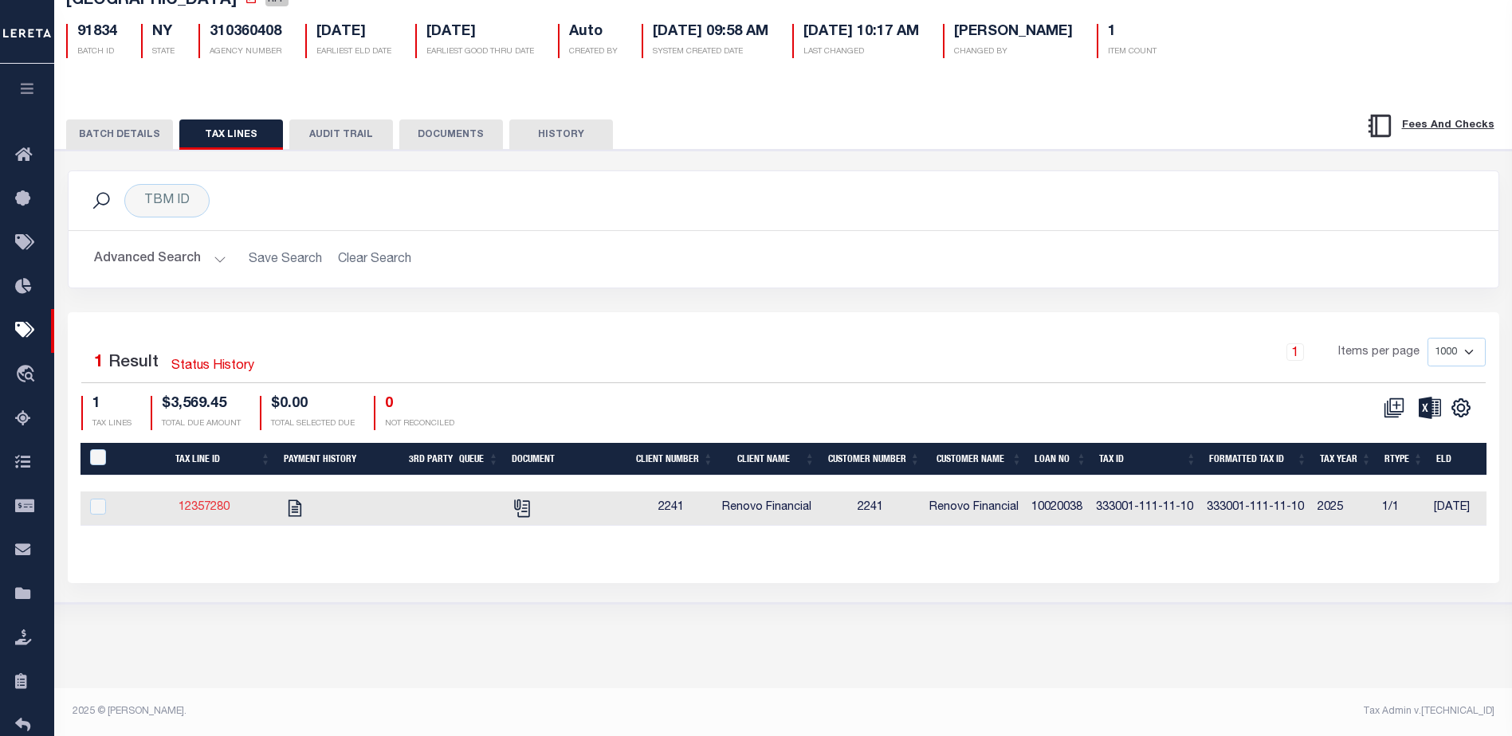
click at [215, 510] on link "12357280" at bounding box center [204, 507] width 51 height 11
checkbox input "true"
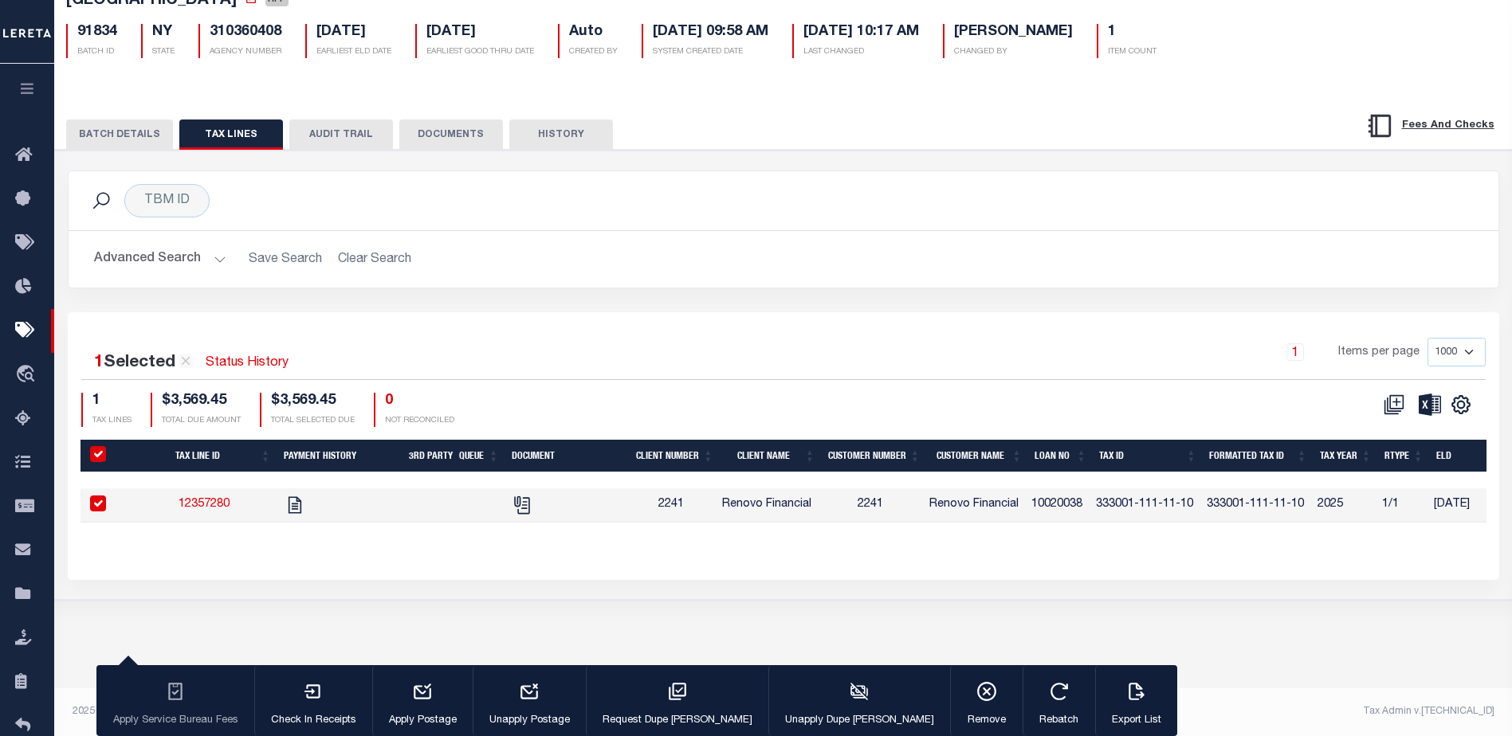
drag, startPoint x: 117, startPoint y: 133, endPoint x: 168, endPoint y: 146, distance: 52.6
click at [117, 133] on button "BATCH DETAILS" at bounding box center [119, 135] width 107 height 30
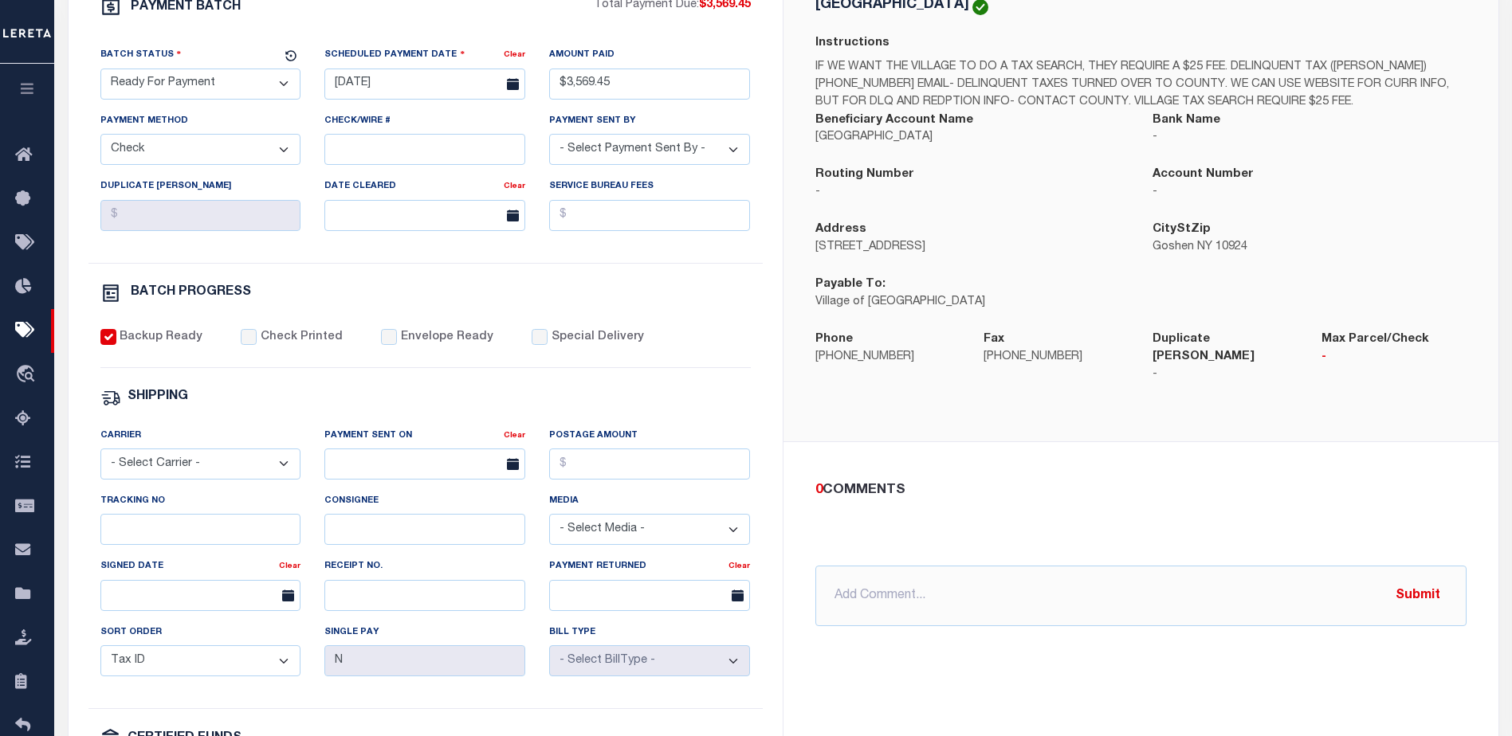
scroll to position [347, 0]
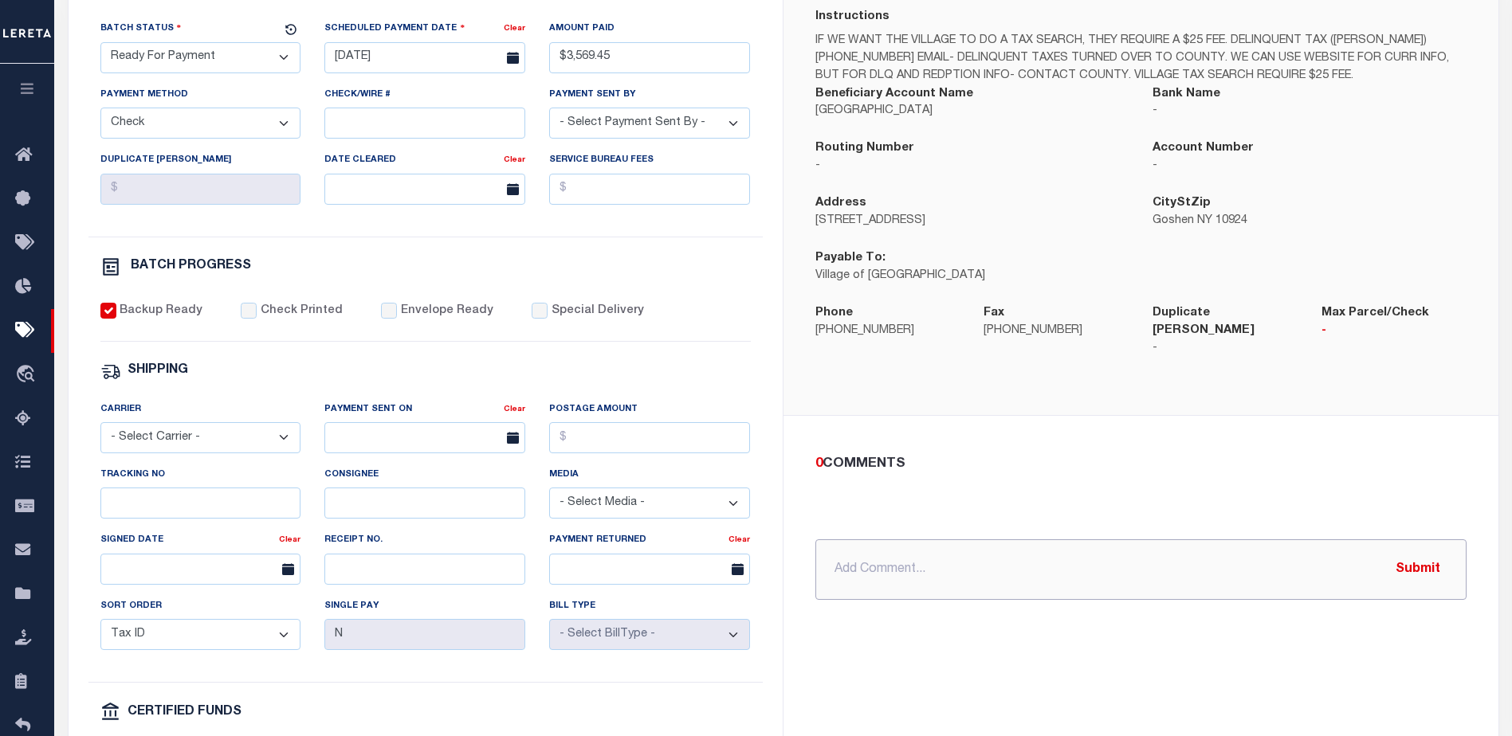
click at [831, 547] on input "text" at bounding box center [1140, 570] width 651 height 61
paste input "P&I $249.86"
drag, startPoint x: 938, startPoint y: 554, endPoint x: 914, endPoint y: 552, distance: 24.0
click at [914, 552] on input "P&I requested P&I $249.86" at bounding box center [1140, 570] width 651 height 61
type input "P&I requested $249.86"
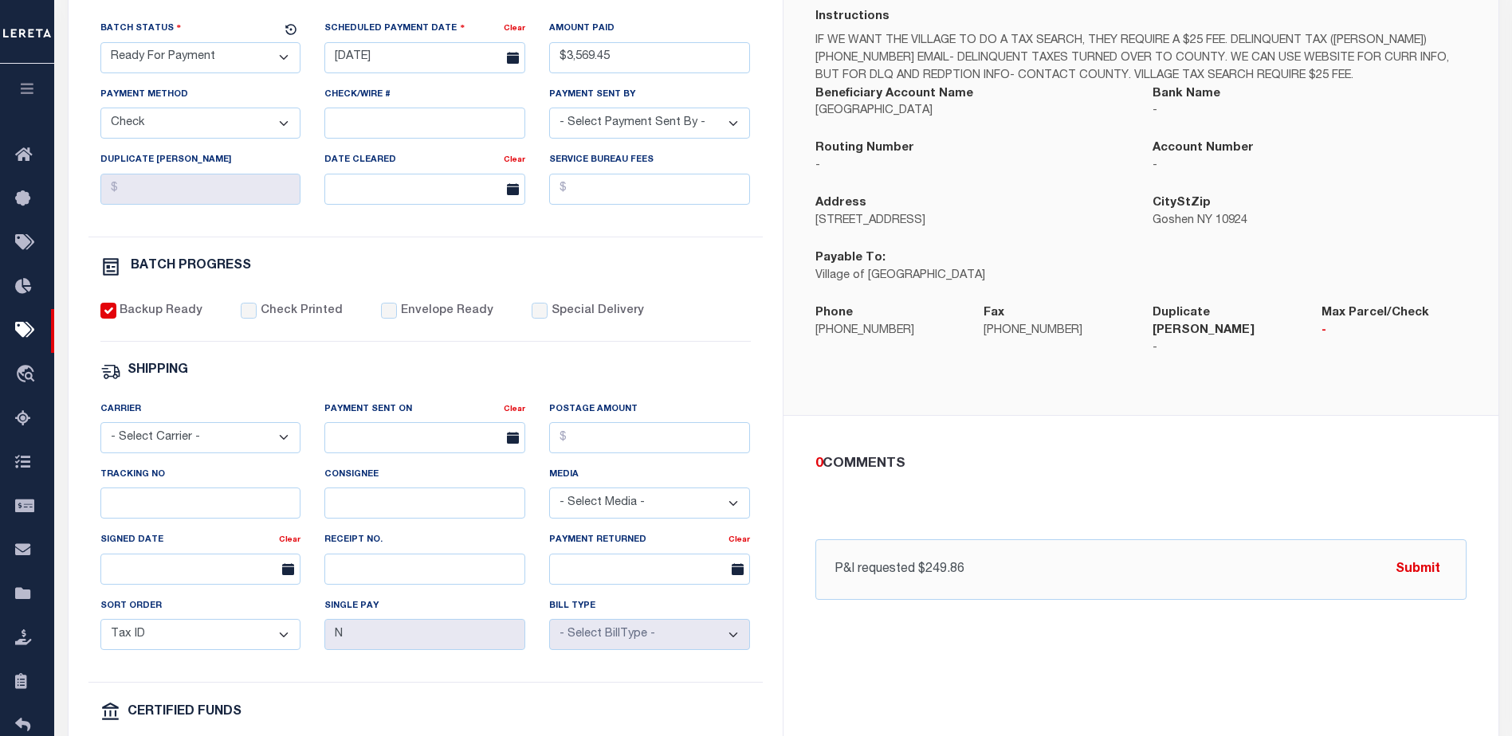
click at [1430, 556] on button "Submit" at bounding box center [1417, 569] width 65 height 33
click at [1413, 646] on button "Submit" at bounding box center [1417, 658] width 65 height 33
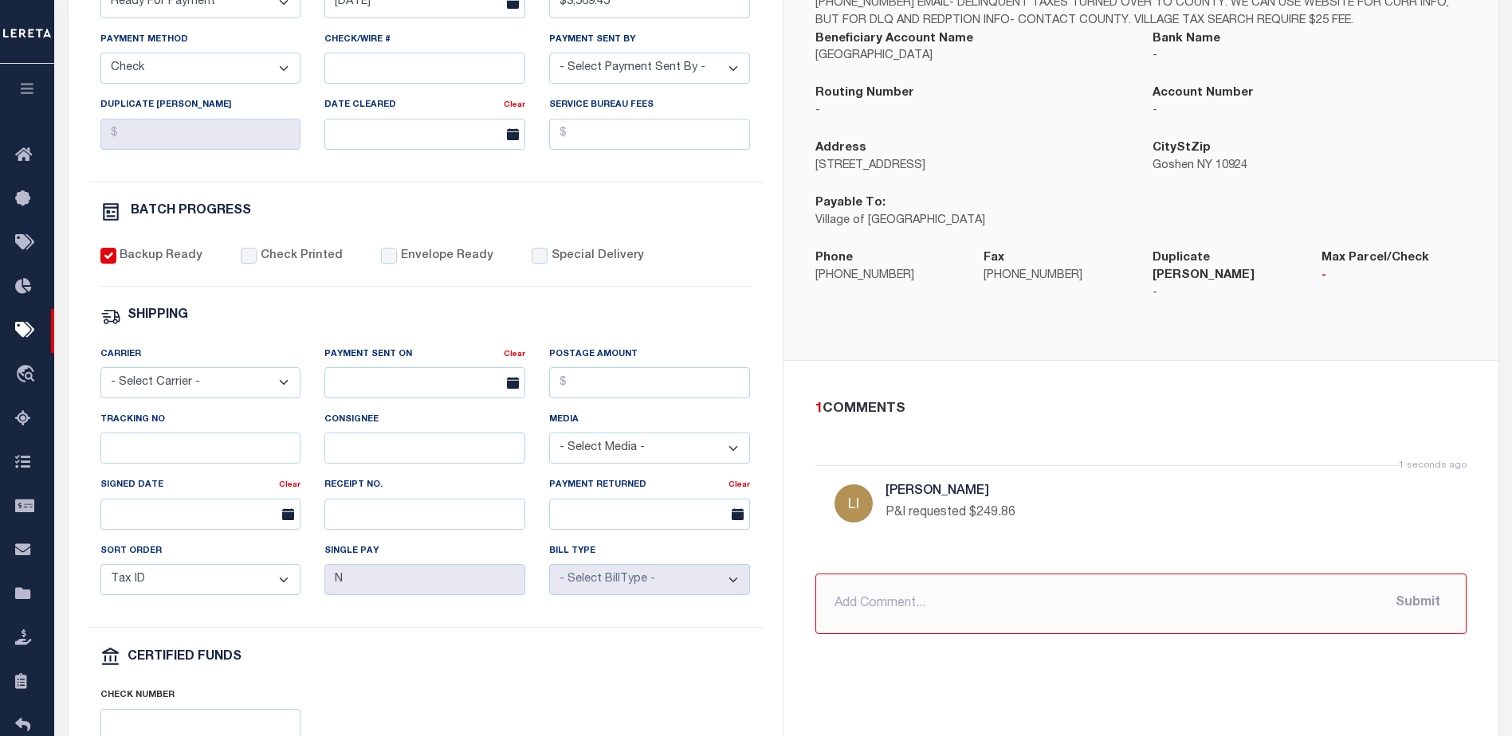
scroll to position [587, 0]
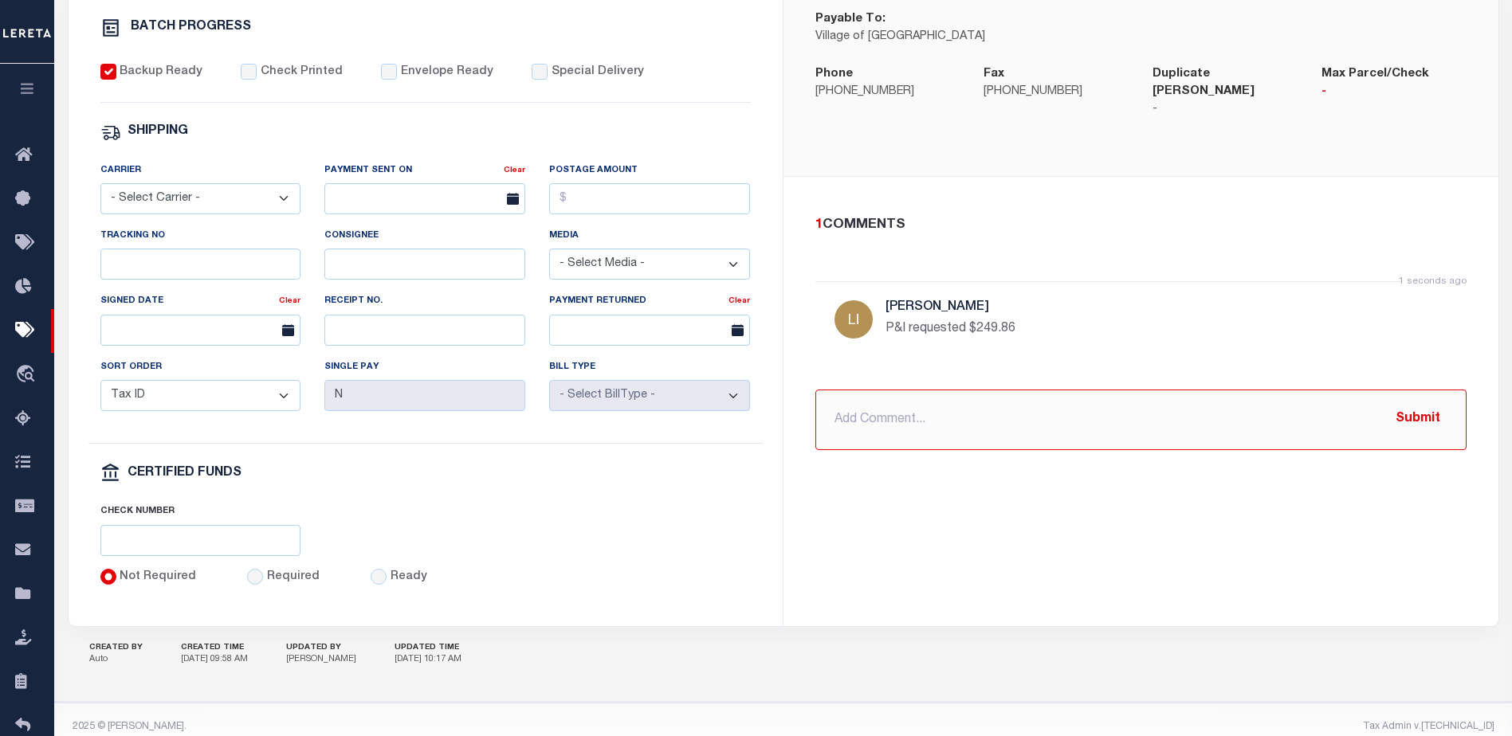
click at [1312, 579] on div "GOSHEN VILLAGE Instructions IF WE WANT THE VILLAGE TO DO A TAX SEARCH, THEY REQ…" at bounding box center [1140, 159] width 715 height 932
click at [1156, 505] on div "GOSHEN VILLAGE Instructions IF WE WANT THE VILLAGE TO DO A TAX SEARCH, THEY REQ…" at bounding box center [1140, 159] width 715 height 932
drag, startPoint x: 1153, startPoint y: 529, endPoint x: 1162, endPoint y: 523, distance: 10.8
click at [1159, 528] on div "GOSHEN VILLAGE Instructions IF WE WANT THE VILLAGE TO DO A TAX SEARCH, THEY REQ…" at bounding box center [1140, 159] width 715 height 932
drag, startPoint x: 665, startPoint y: 310, endPoint x: 447, endPoint y: 234, distance: 230.6
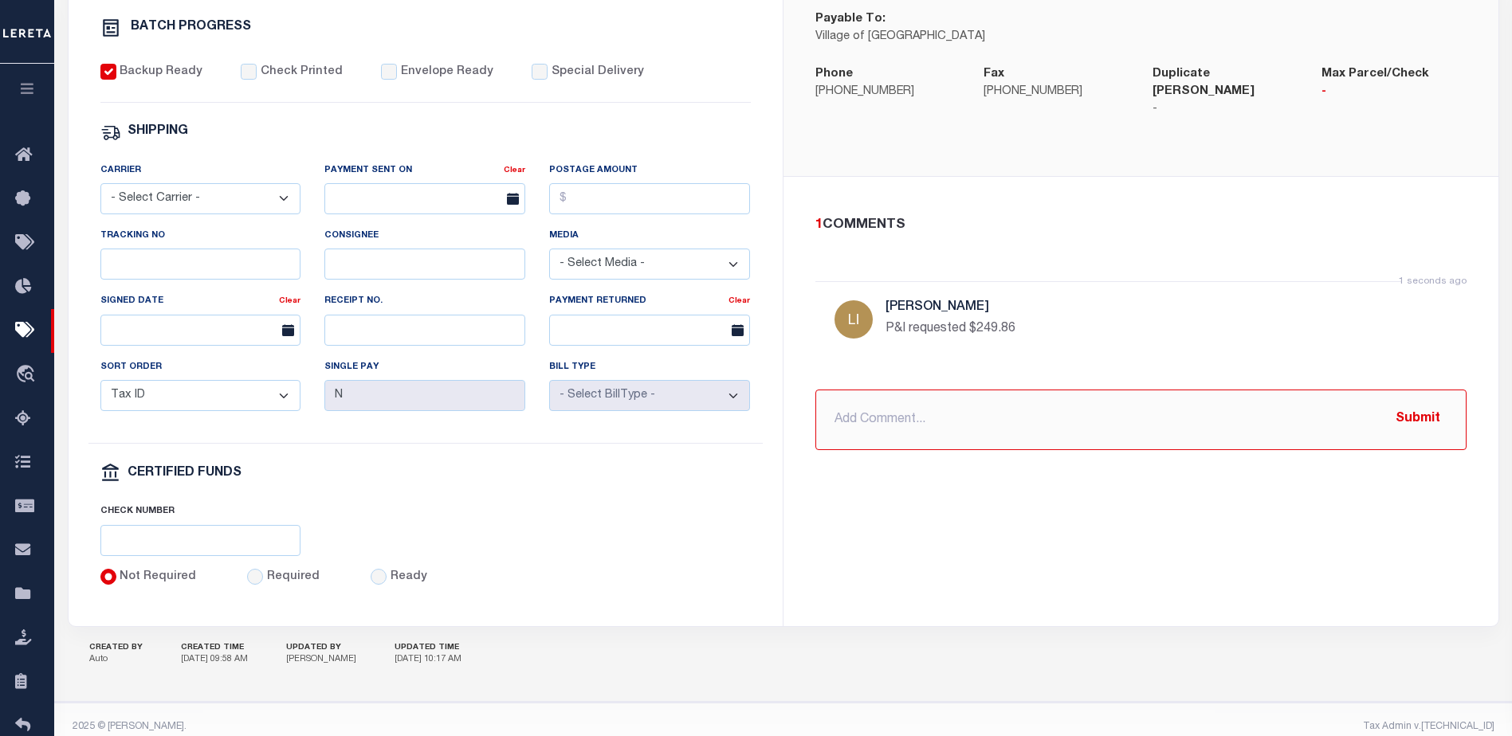
click at [658, 284] on div "Carrier - Select Carrier - E-mail Fax Fedex FTP Other UPS USPS Payment Sent On …" at bounding box center [425, 303] width 674 height 283
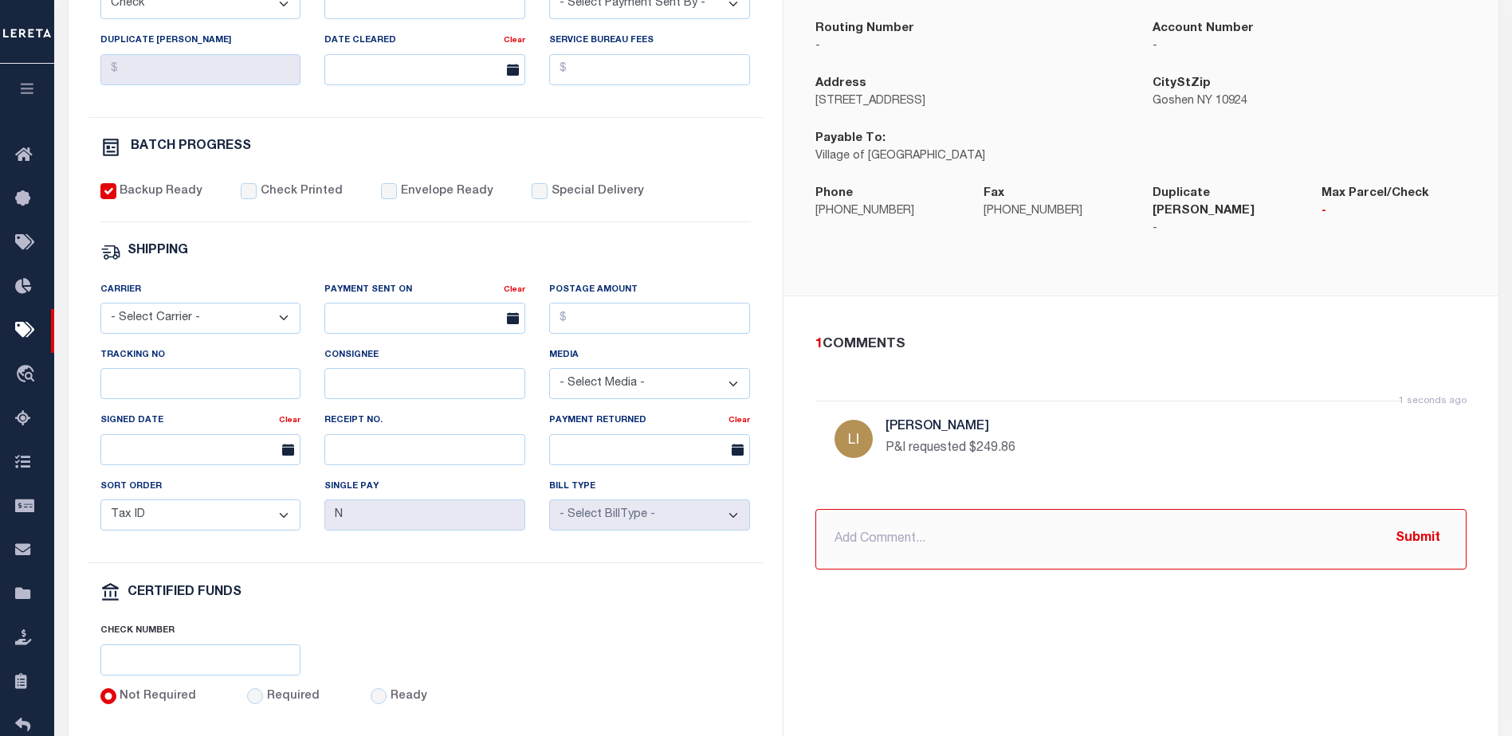
scroll to position [427, 0]
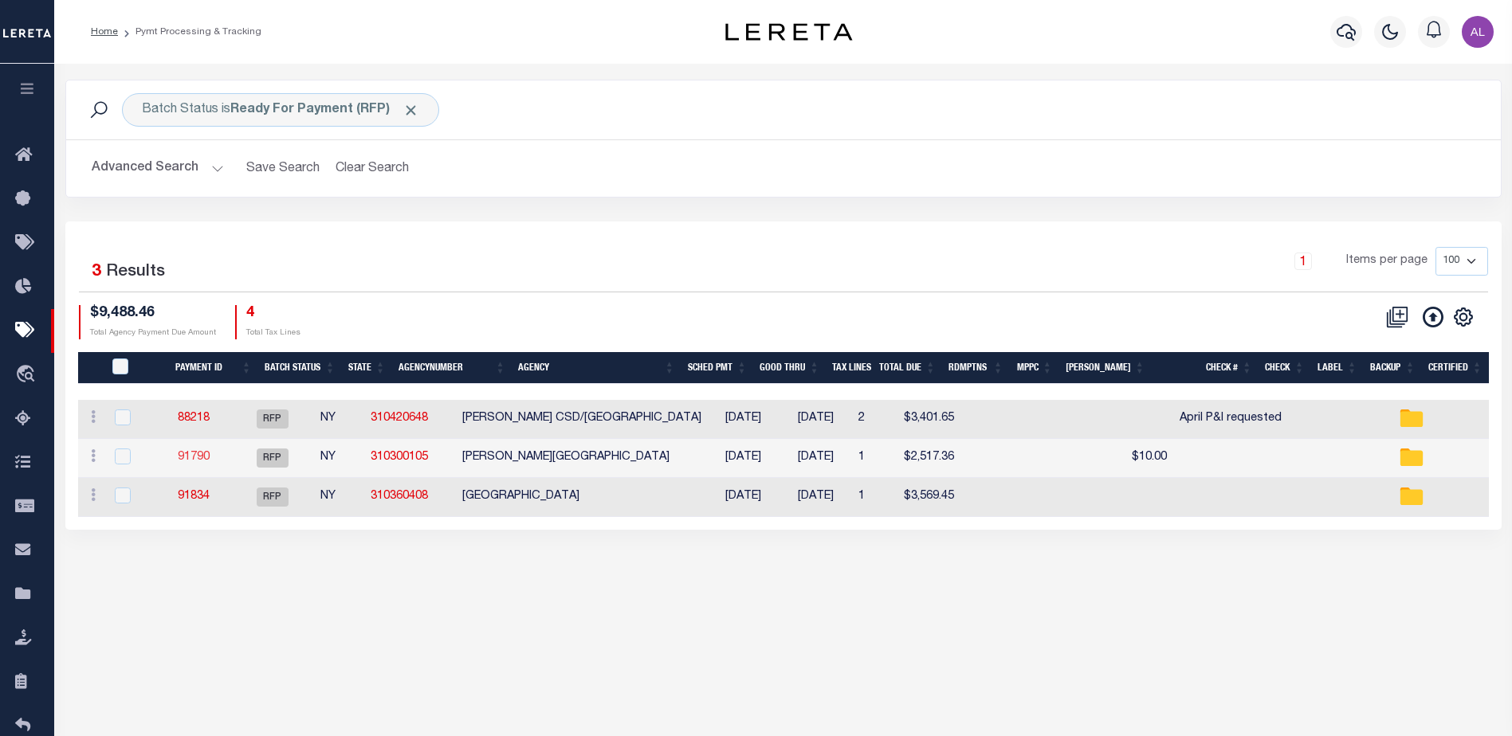
click at [210, 458] on link "91790" at bounding box center [194, 457] width 32 height 11
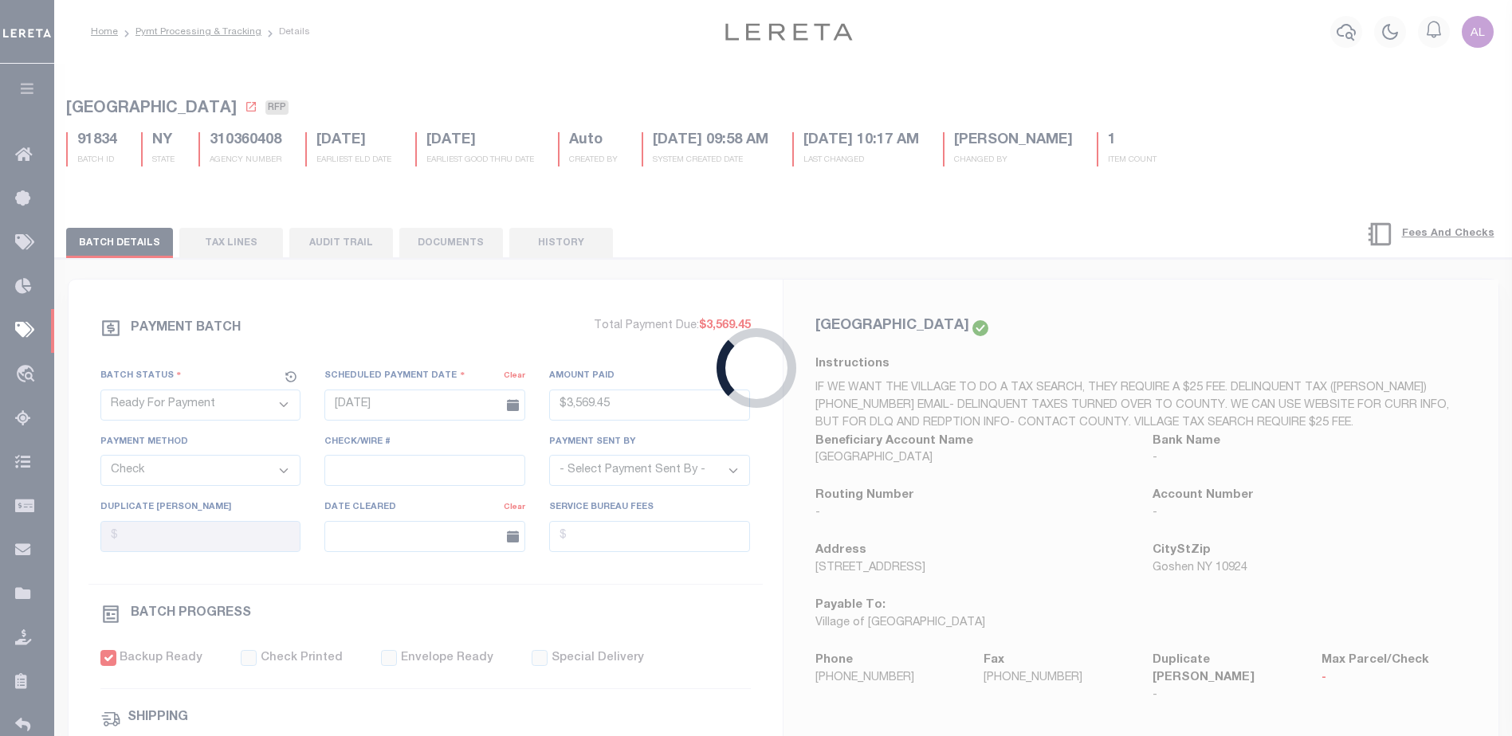
type input "[DATE]"
type input "$2,517.36"
type input "$10"
select select "37"
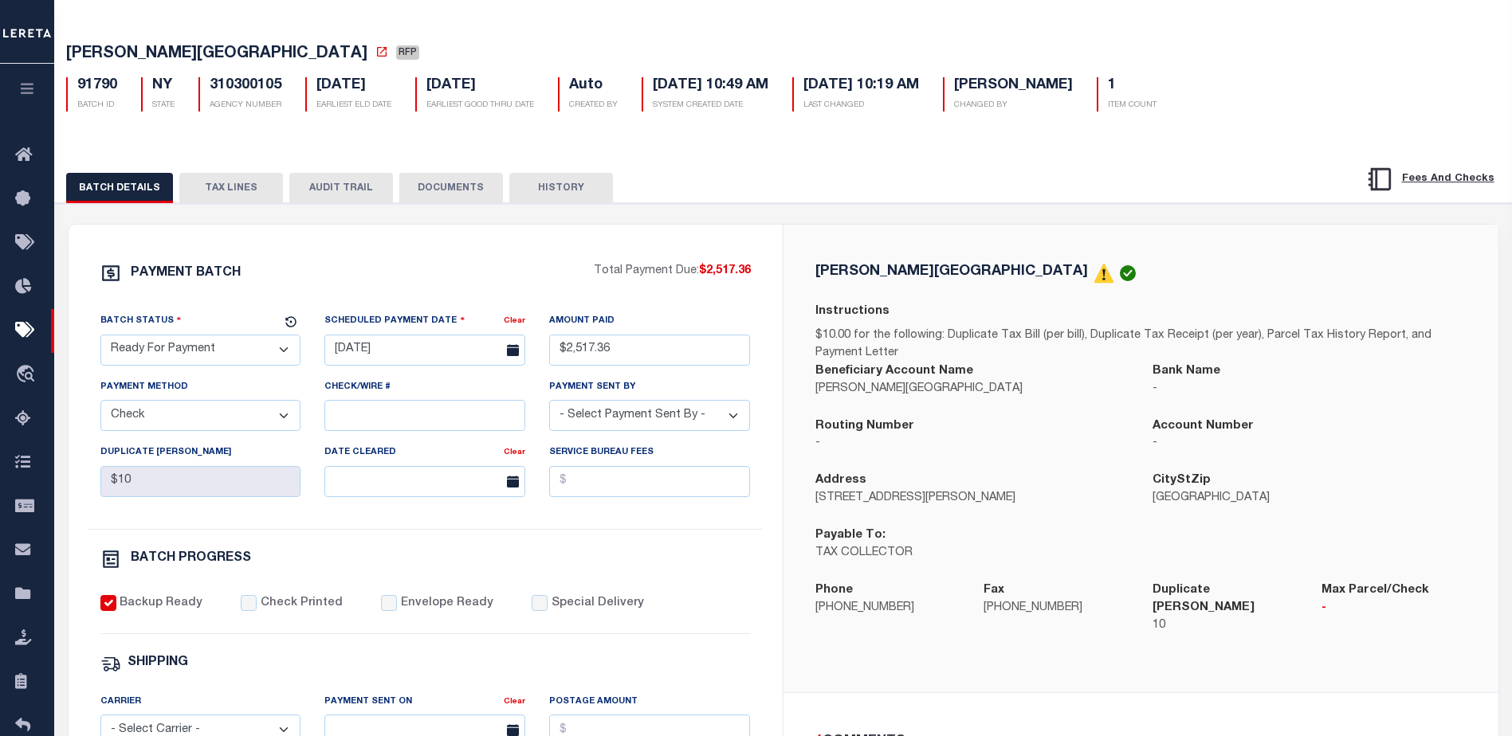
scroll to position [319, 0]
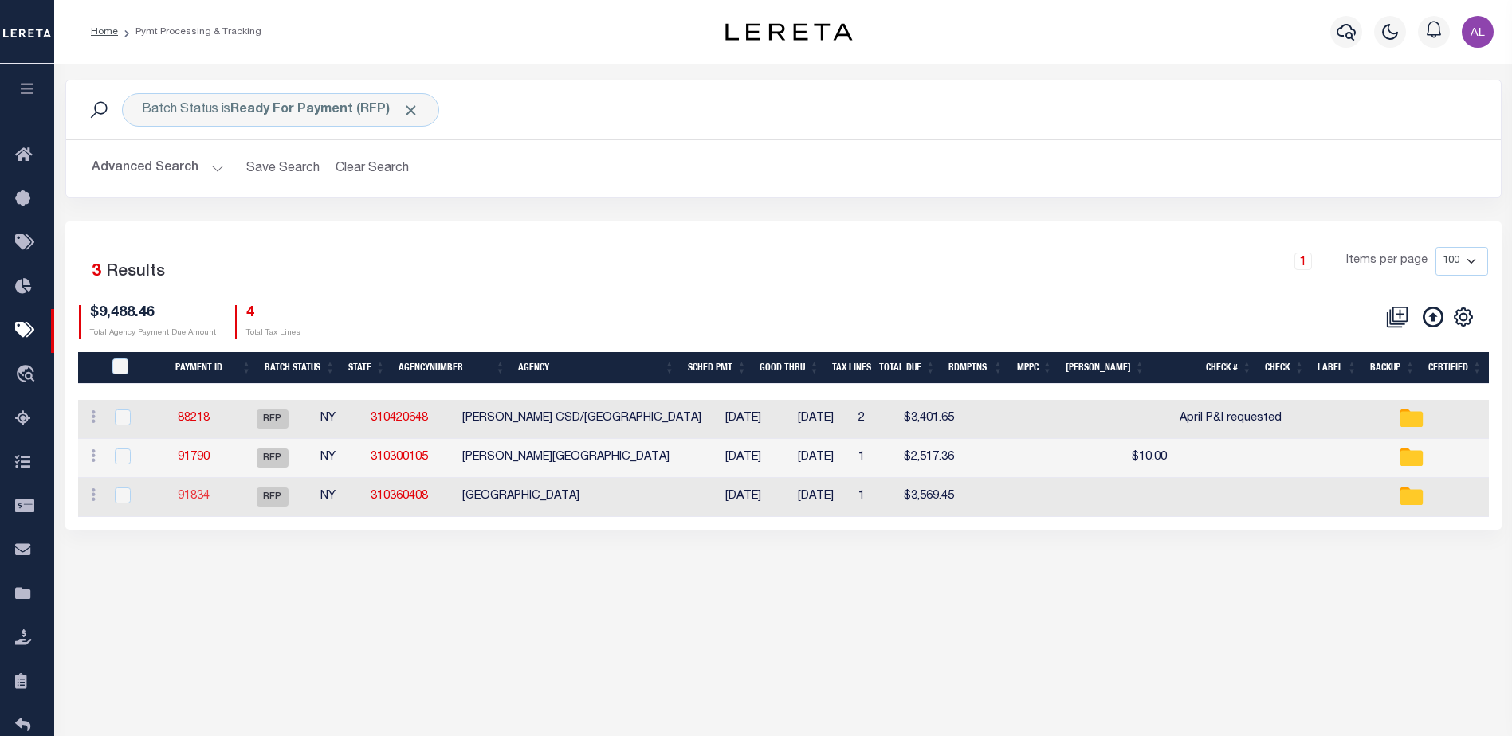
click at [210, 491] on link "91834" at bounding box center [194, 496] width 32 height 11
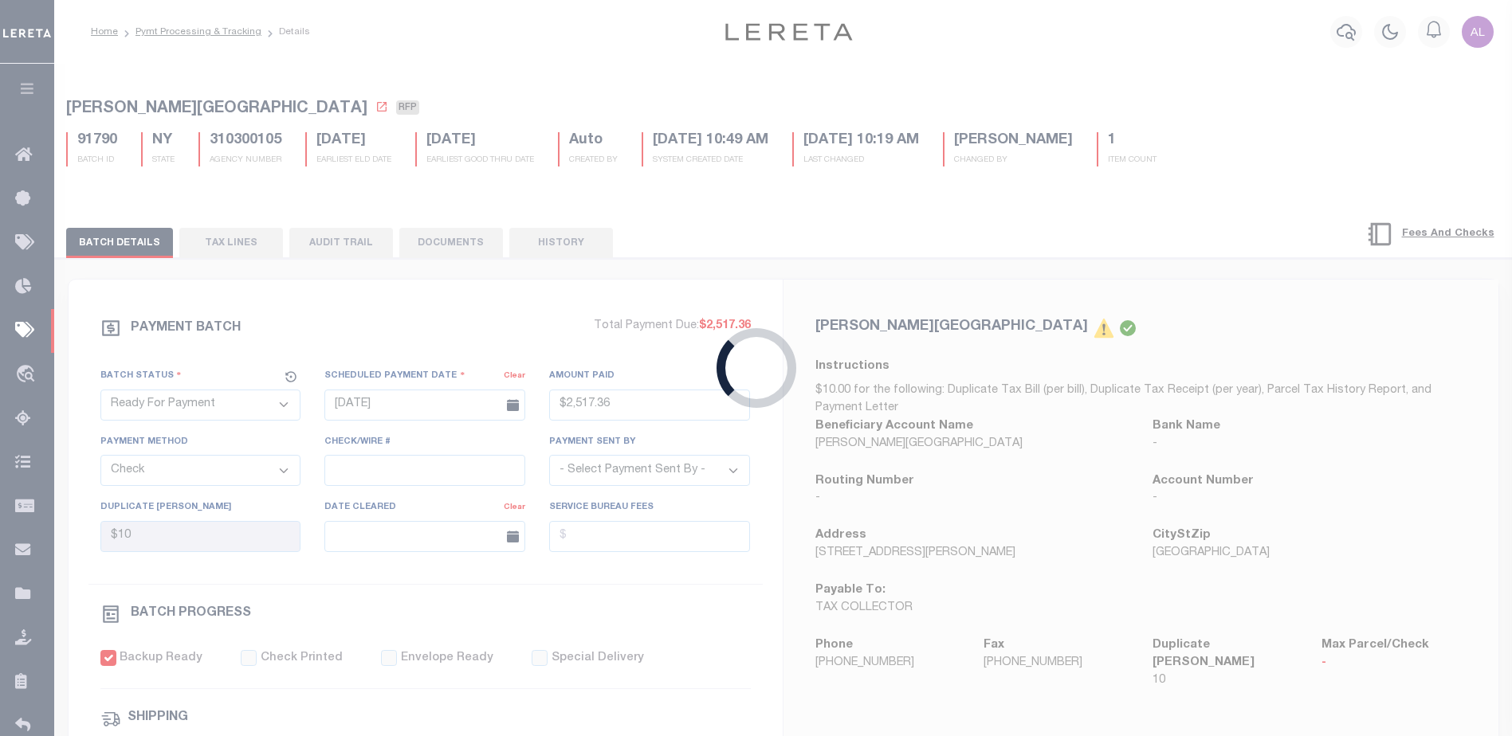
type input "[DATE]"
type input "$3,569.45"
select select
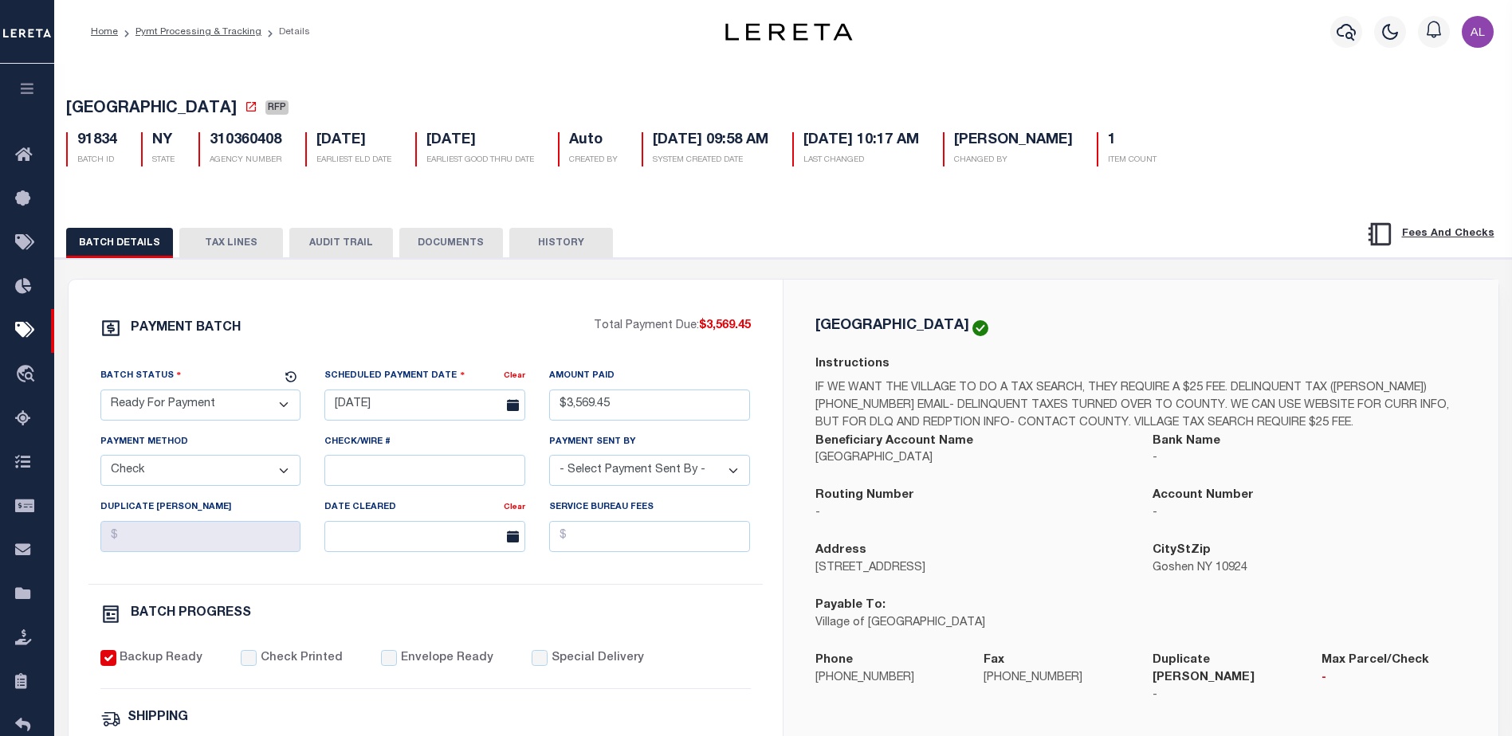
click at [238, 248] on button "TAX LINES" at bounding box center [231, 243] width 104 height 30
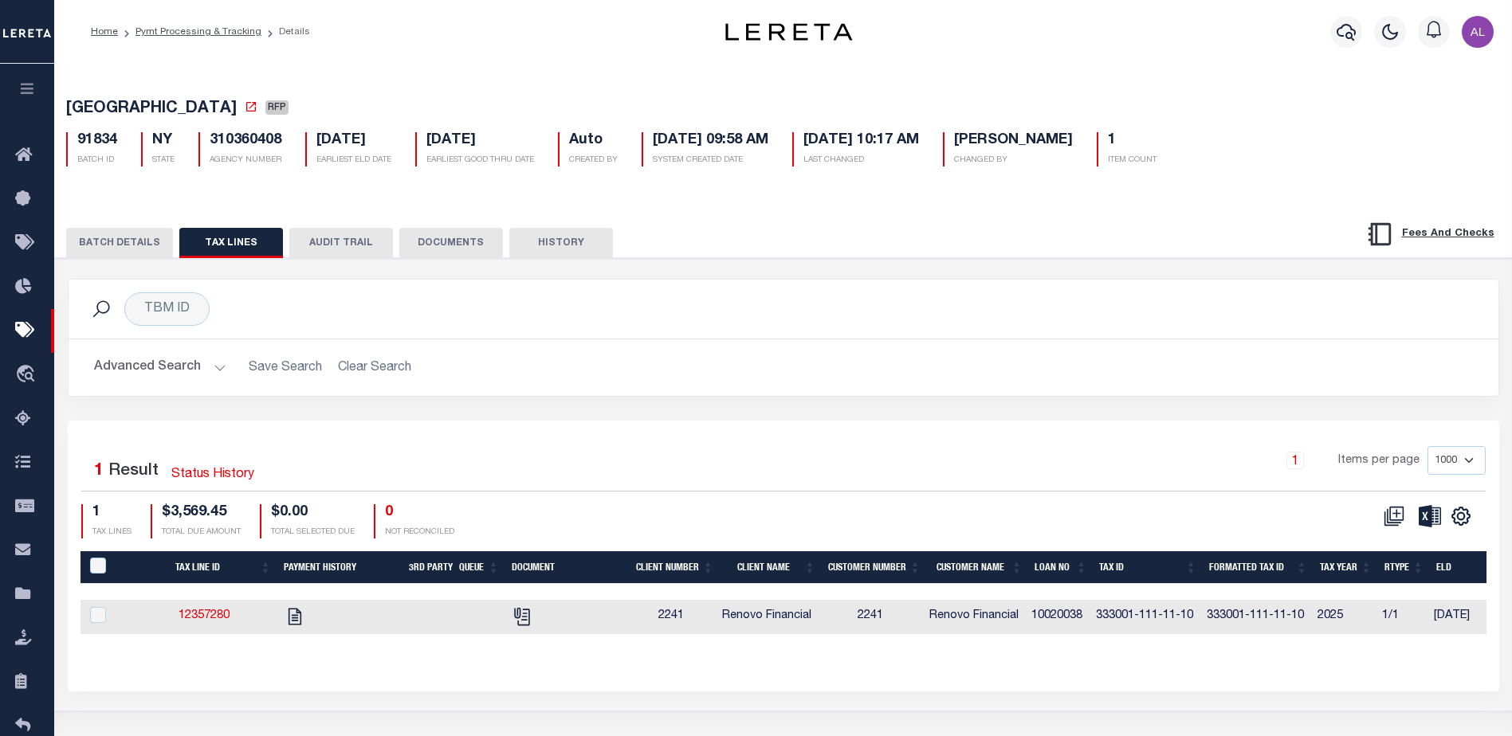
click at [109, 248] on button "BATCH DETAILS" at bounding box center [119, 243] width 107 height 30
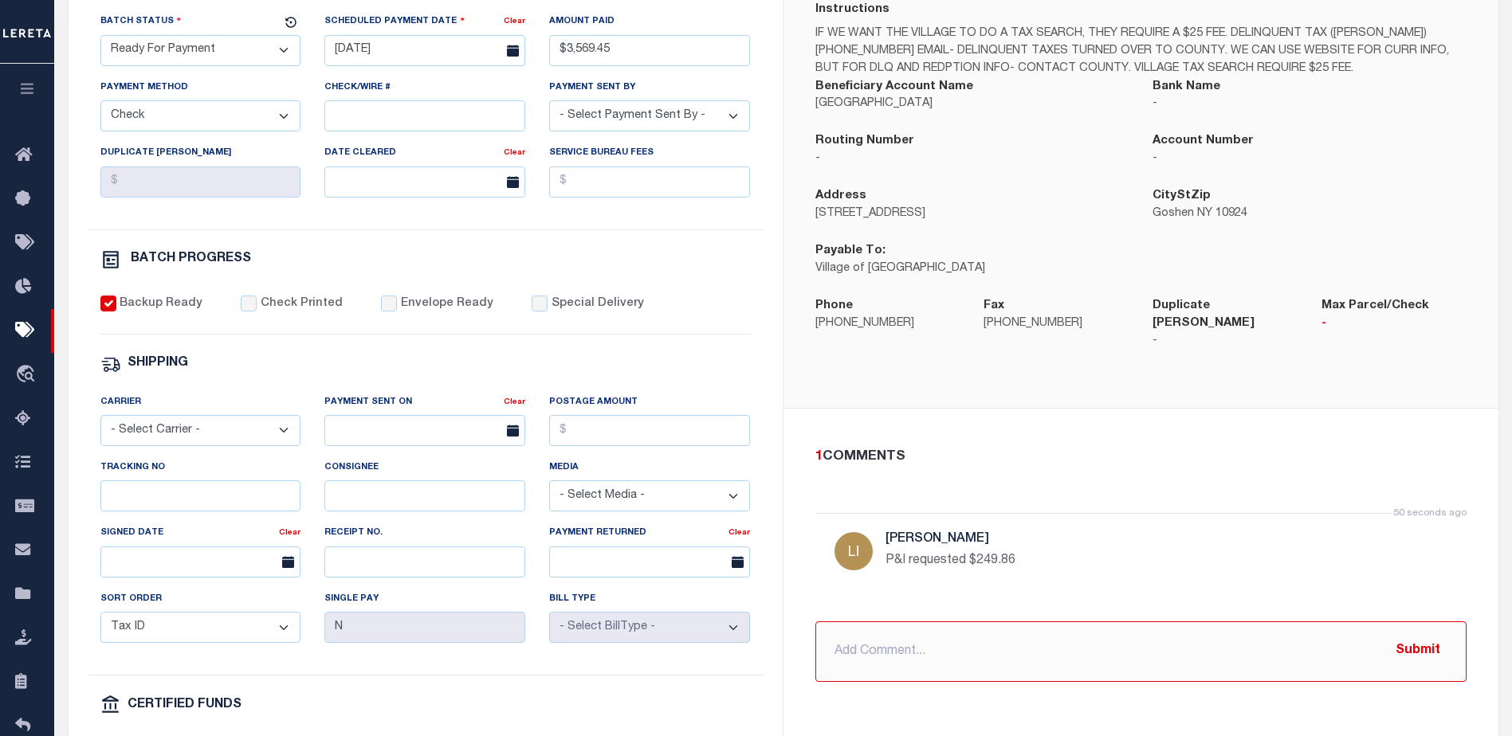
scroll to position [398, 0]
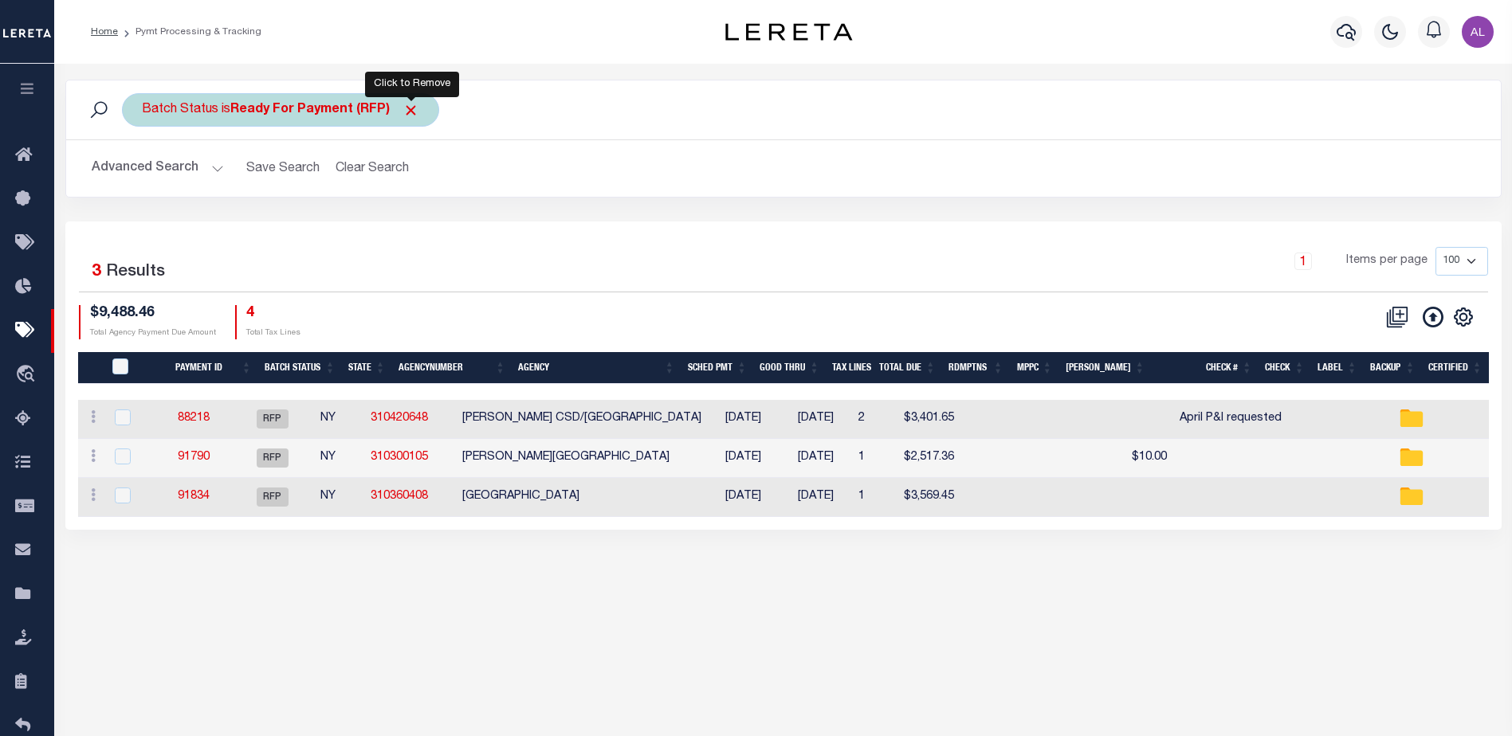
click at [412, 109] on span "Click to Remove" at bounding box center [410, 110] width 17 height 17
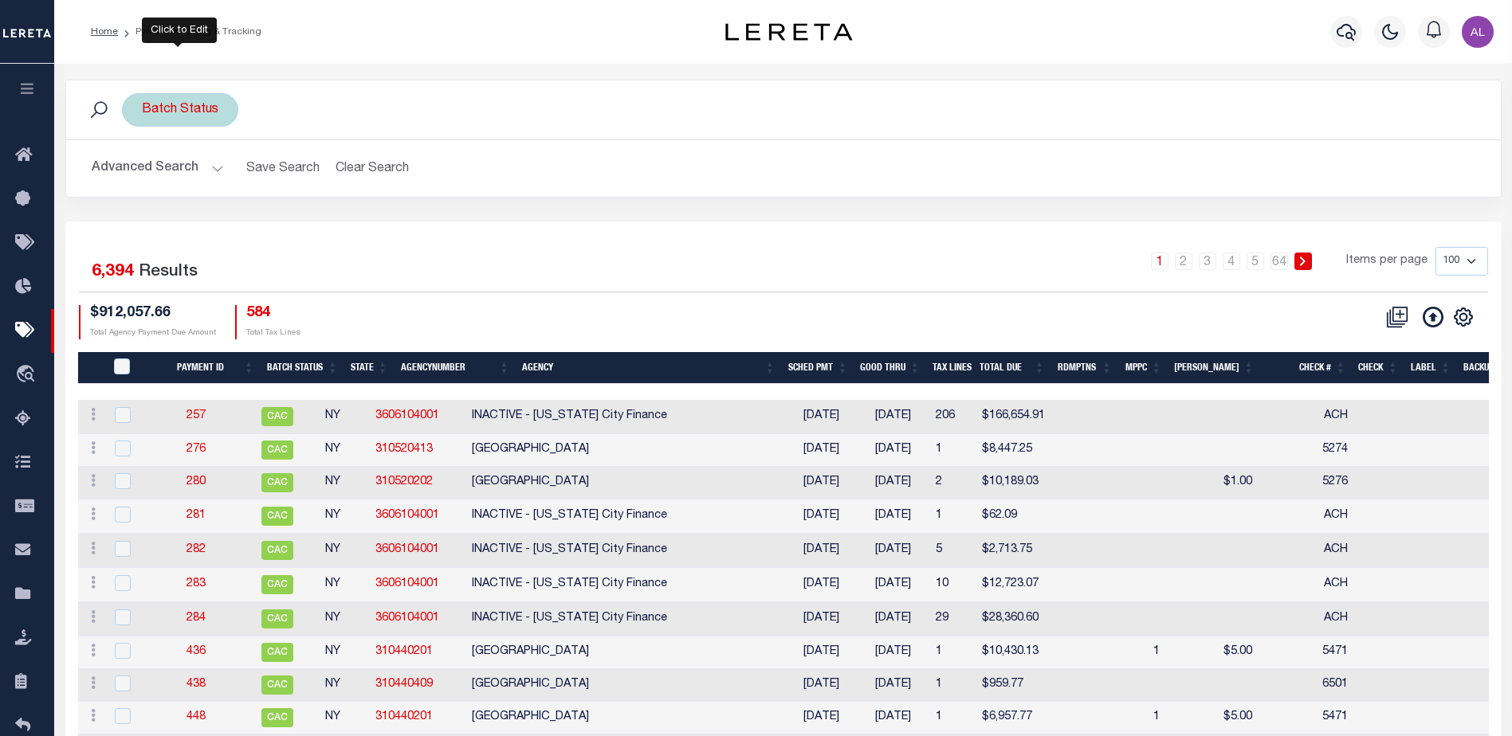
click at [210, 109] on div "Batch Status" at bounding box center [180, 109] width 116 height 33
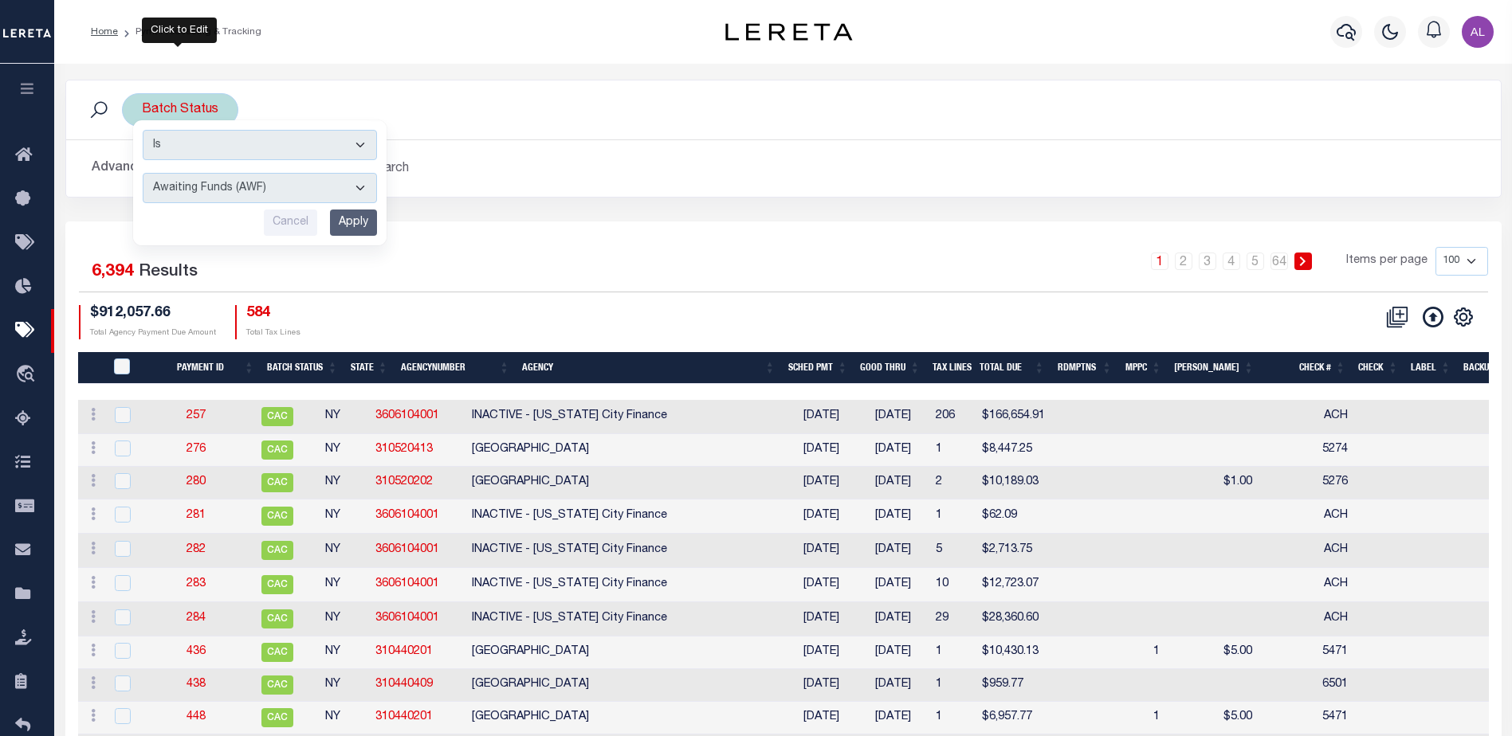
click at [251, 187] on select "Awaiting Funds (AWF) Cleared and Complete (CAC) New Check Needed (NCN) Payment …" at bounding box center [260, 188] width 234 height 30
select select "SFP"
click at [143, 173] on select "Awaiting Funds (AWF) Cleared and Complete (CAC) New Check Needed (NCN) Payment …" at bounding box center [260, 188] width 234 height 30
click at [353, 219] on input "Apply" at bounding box center [353, 223] width 47 height 26
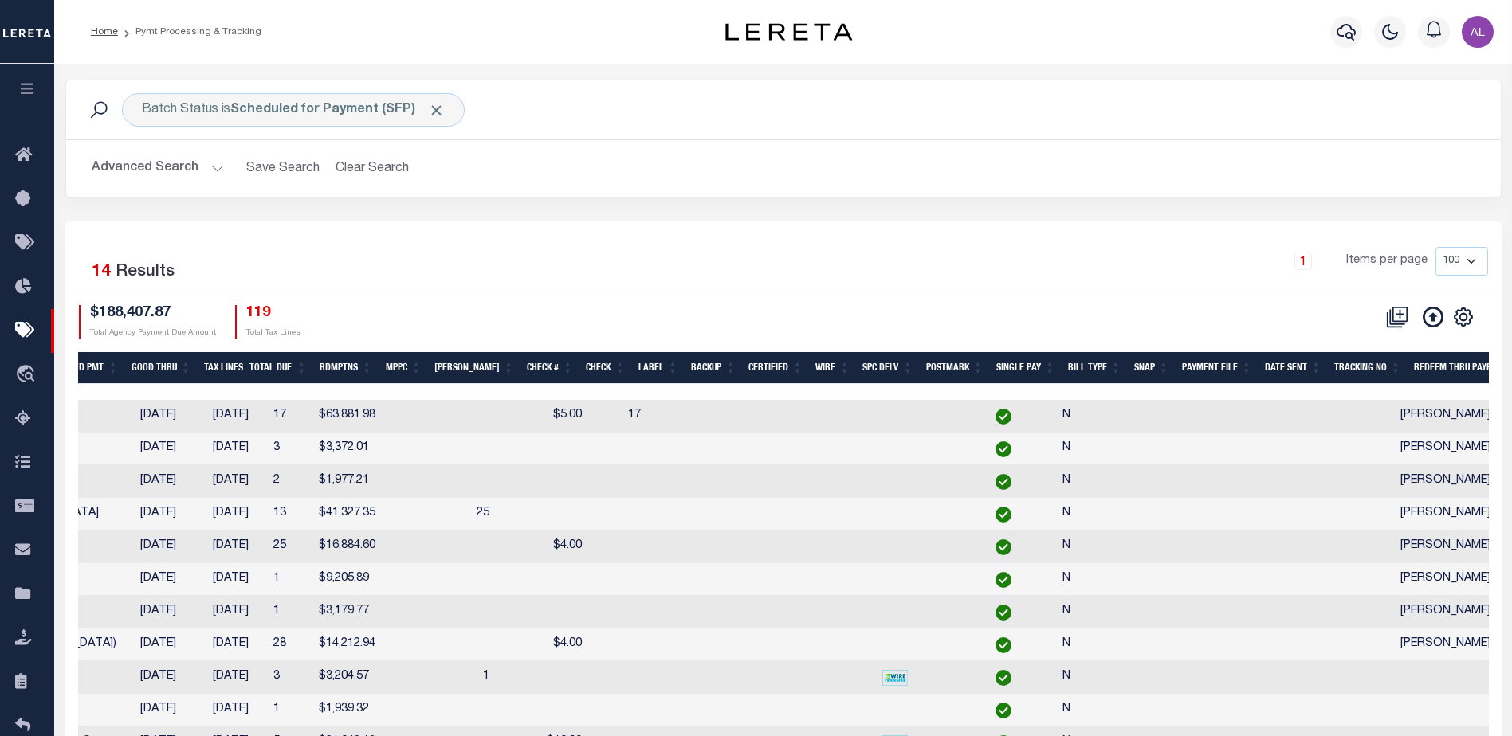
scroll to position [0, 618]
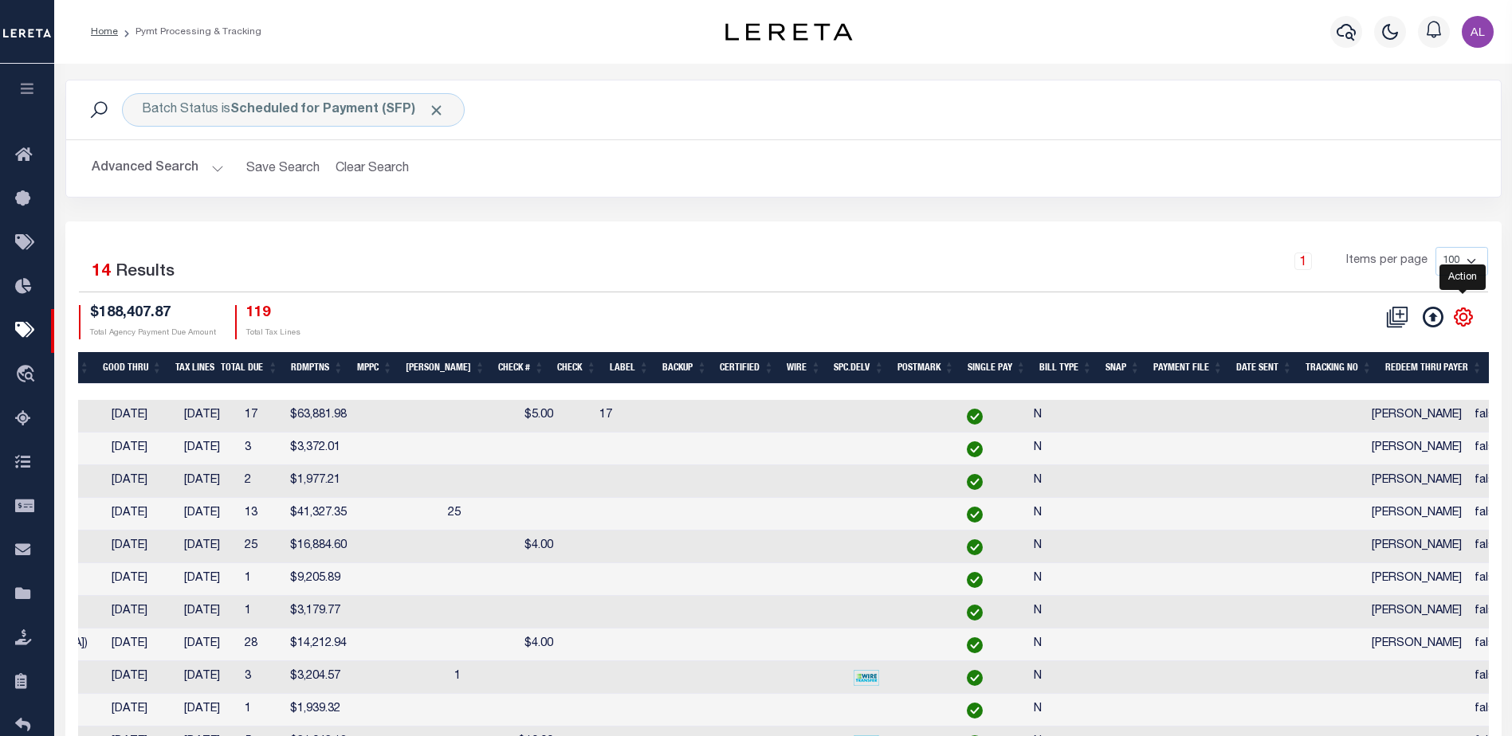
click at [1464, 315] on icon "" at bounding box center [1462, 316] width 7 height 7
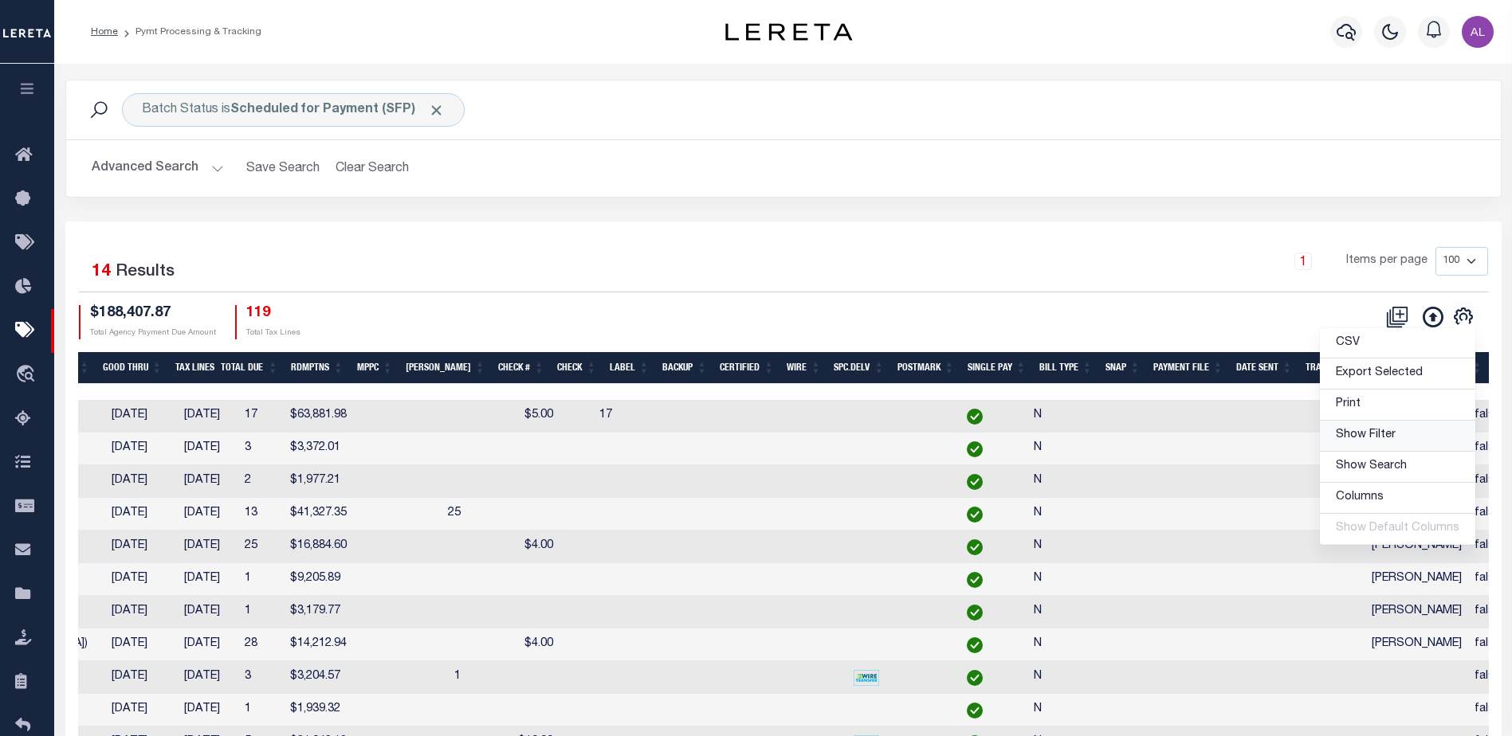
click at [1372, 436] on span "Show Filter" at bounding box center [1366, 435] width 60 height 11
select select
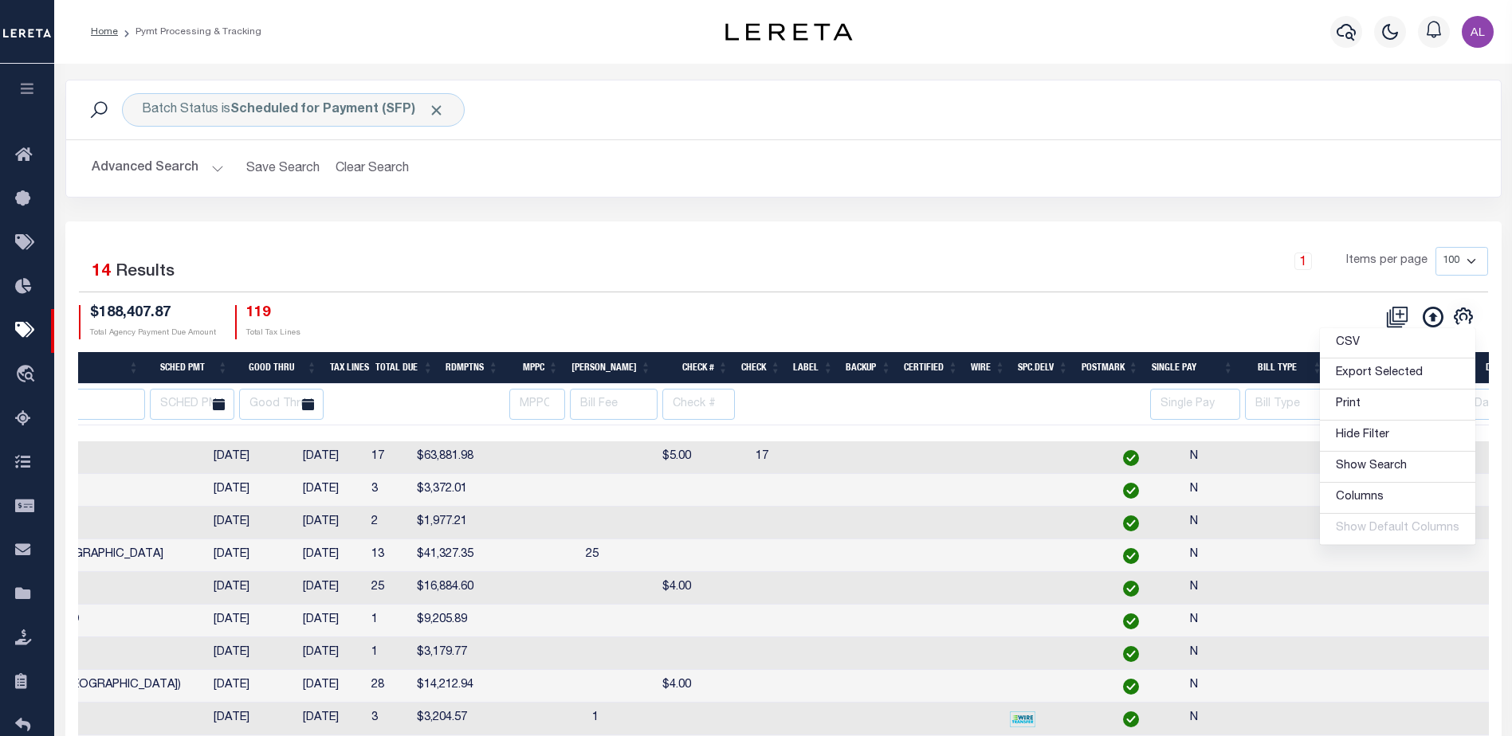
click at [983, 303] on div "1 Selected 14 Results 1 Items per page 100 200 500 1000 $188,407.87 Total Agenc…" at bounding box center [783, 293] width 1435 height 92
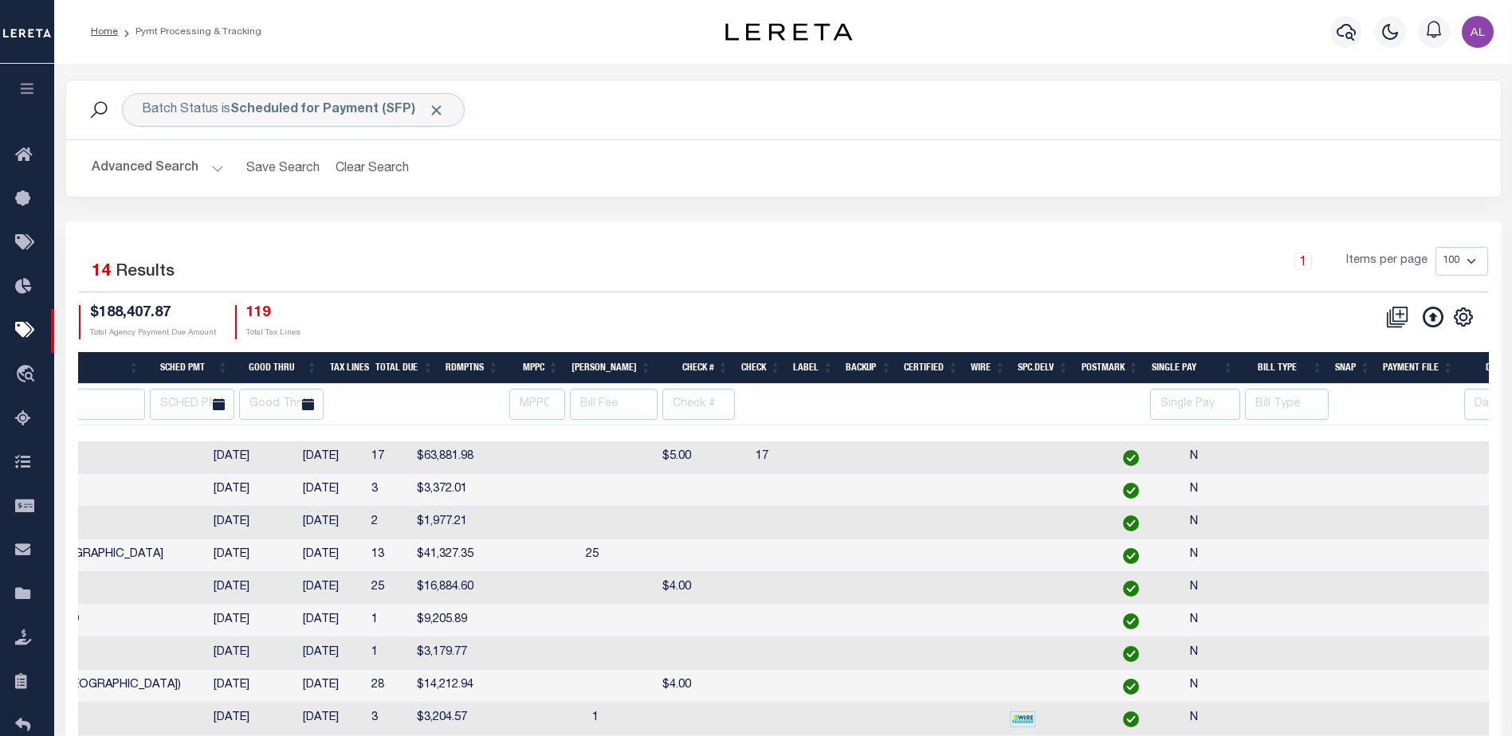
drag, startPoint x: 761, startPoint y: 428, endPoint x: 444, endPoint y: 414, distance: 317.5
click at [457, 421] on div "Payment ID Batch Status State AgencyNumber Agency SCHED PMT Good Thru Tax Lines…" at bounding box center [783, 626] width 1411 height 548
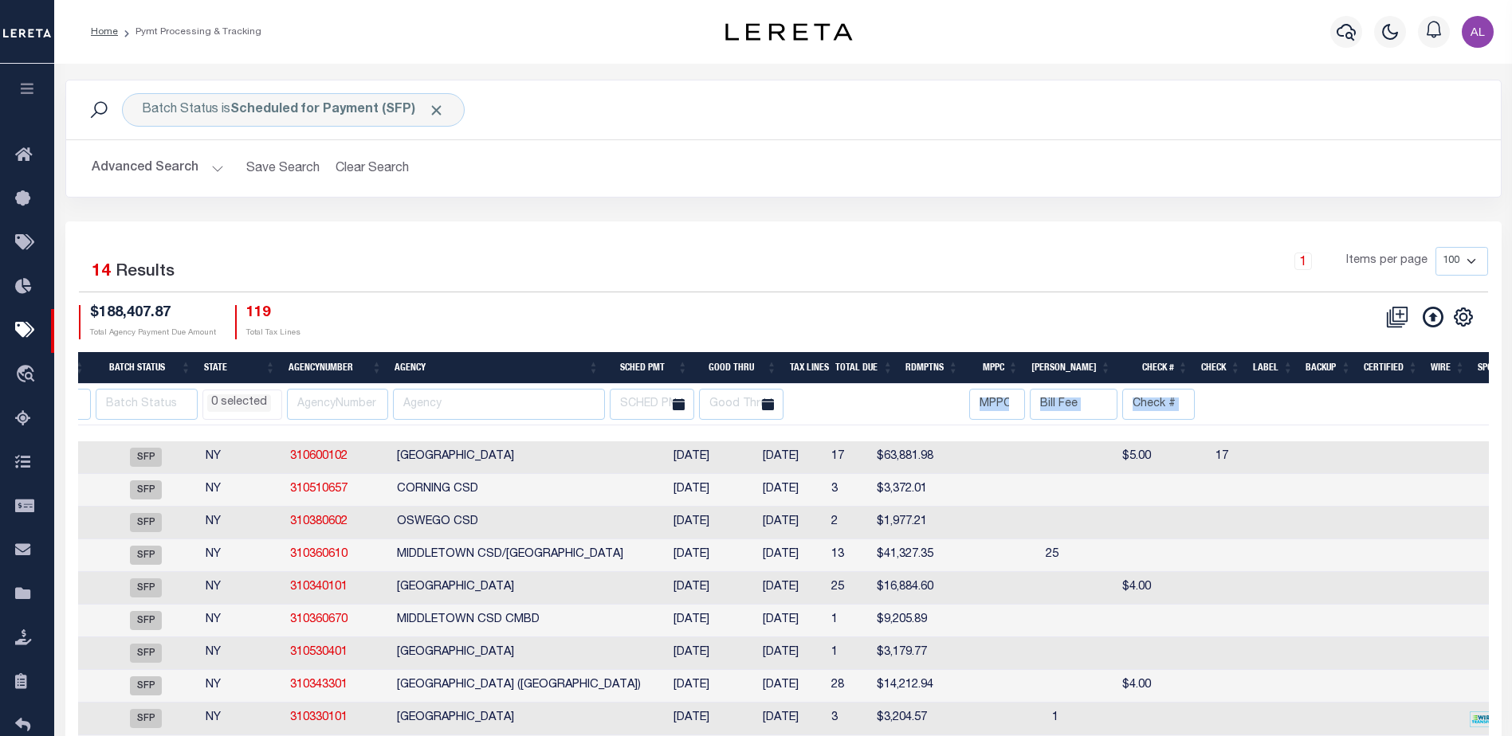
scroll to position [0, 110]
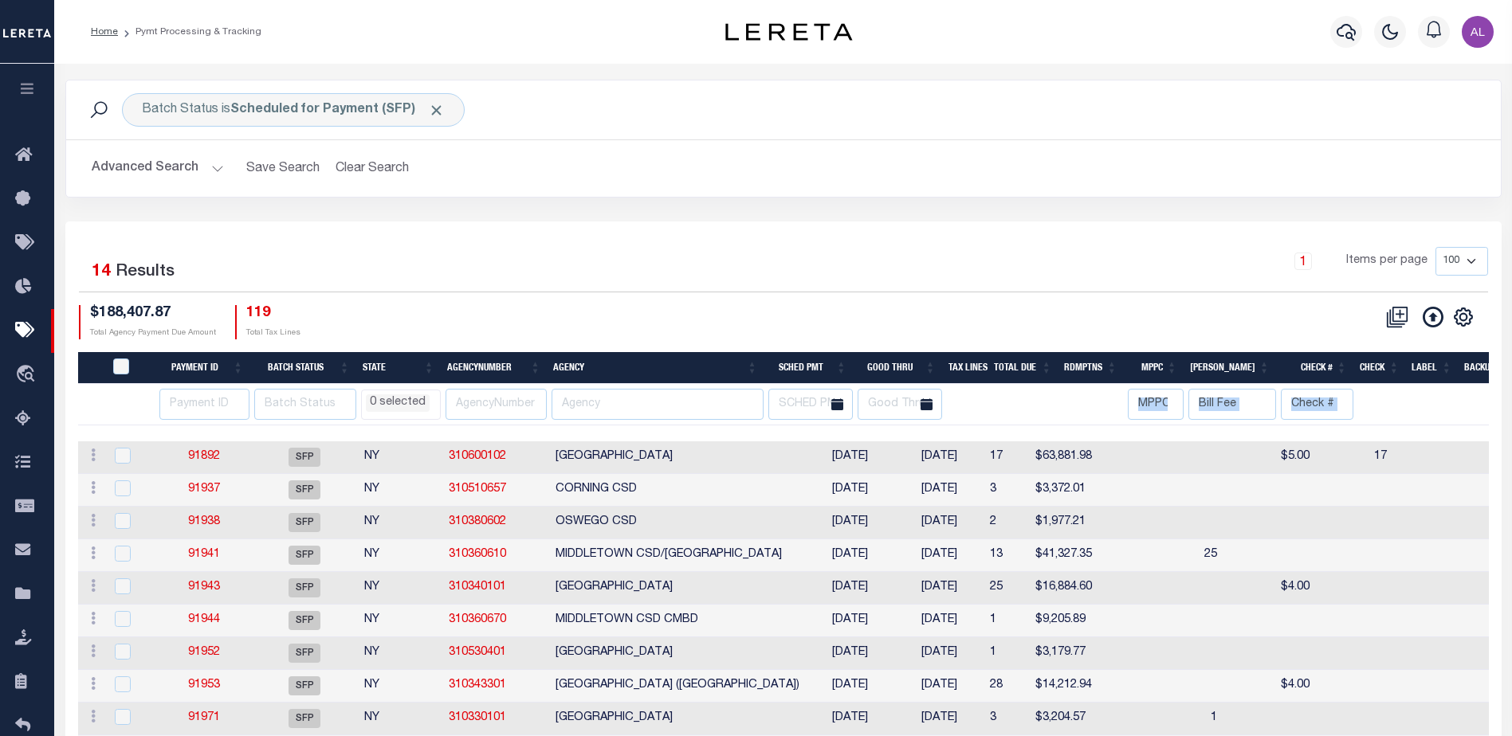
click at [408, 399] on li "0 selected" at bounding box center [398, 404] width 64 height 18
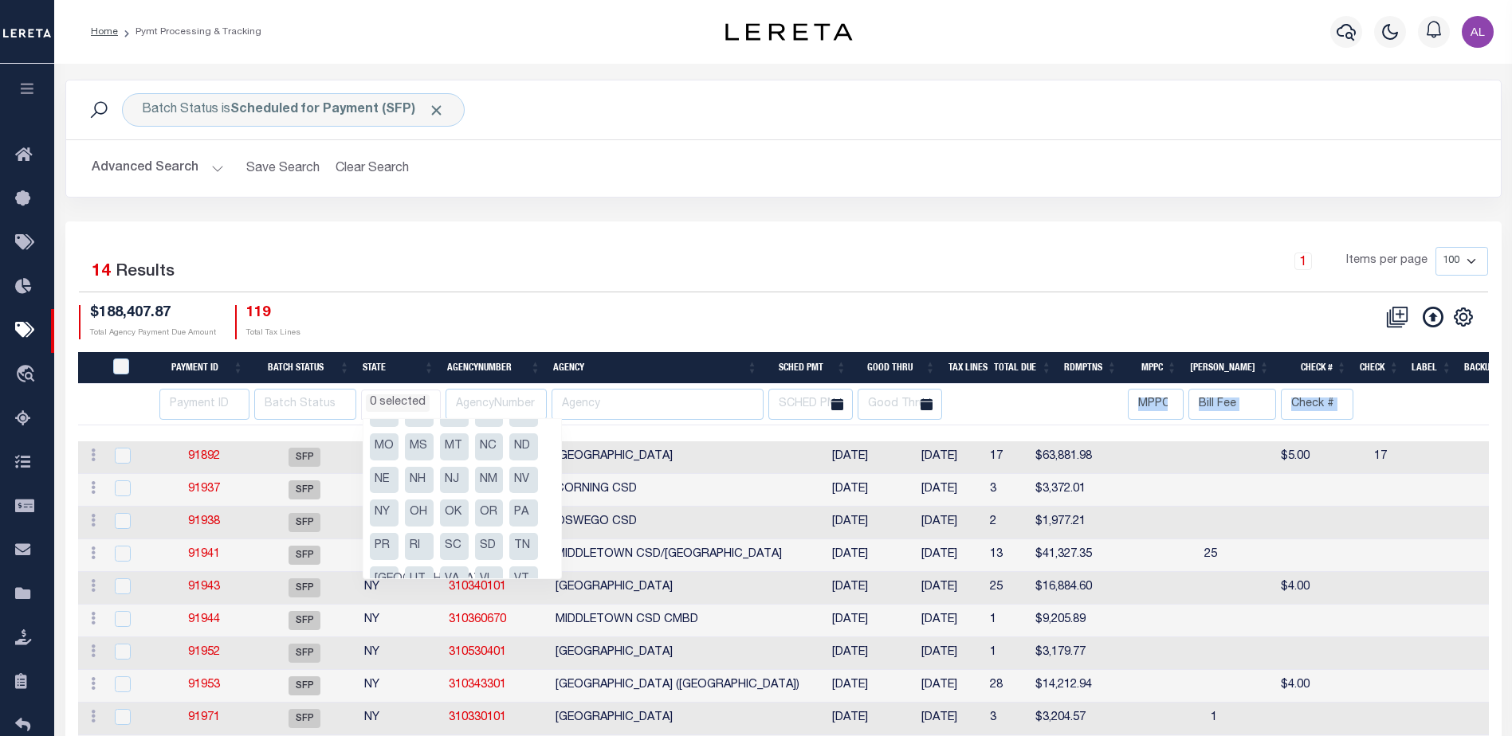
drag, startPoint x: 526, startPoint y: 513, endPoint x: 533, endPoint y: 419, distance: 94.3
click at [526, 512] on li "PA" at bounding box center [523, 513] width 29 height 27
select select "PA"
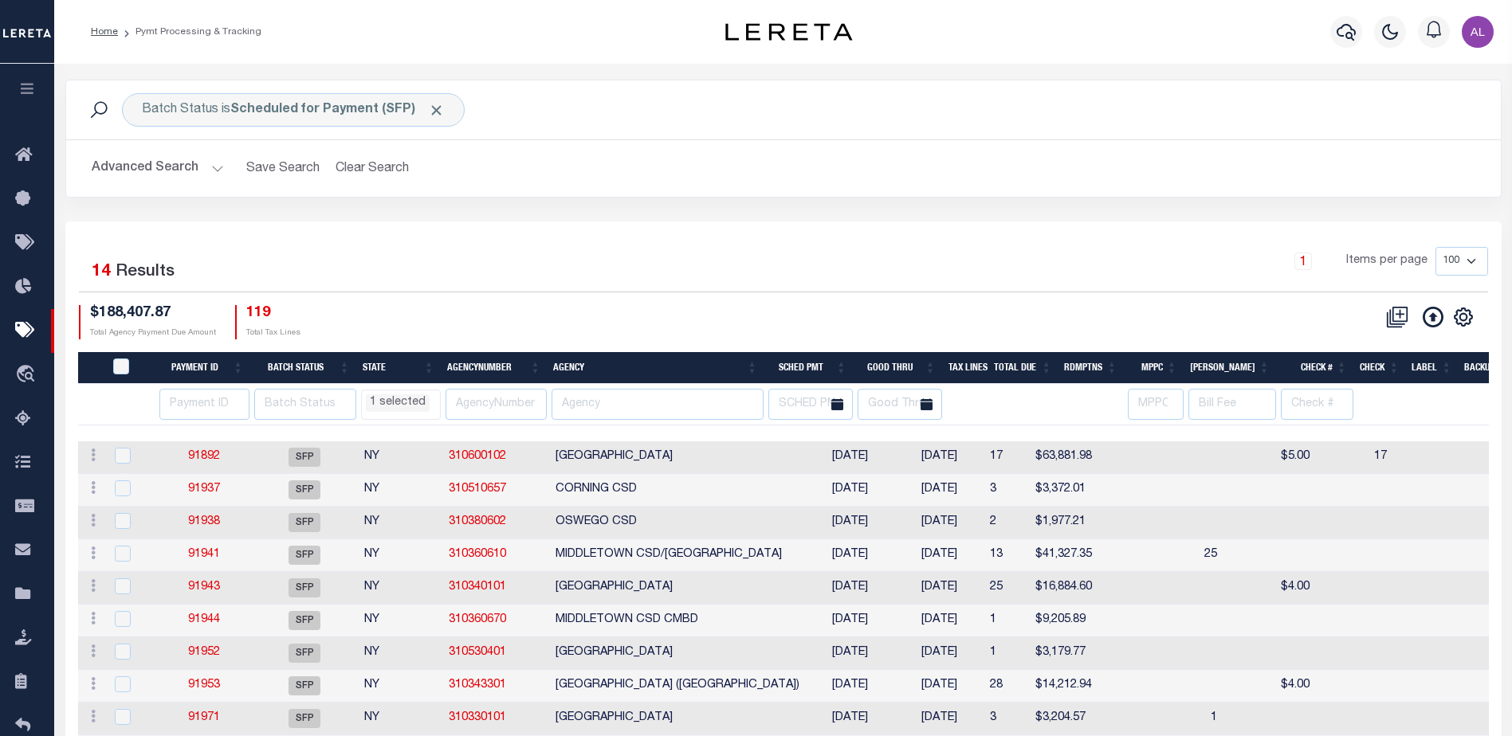
click at [563, 308] on div "$188,407.87 Total Agency Payment Due Amount 119 Total Tax Lines" at bounding box center [431, 322] width 705 height 34
select select "PA"
select select
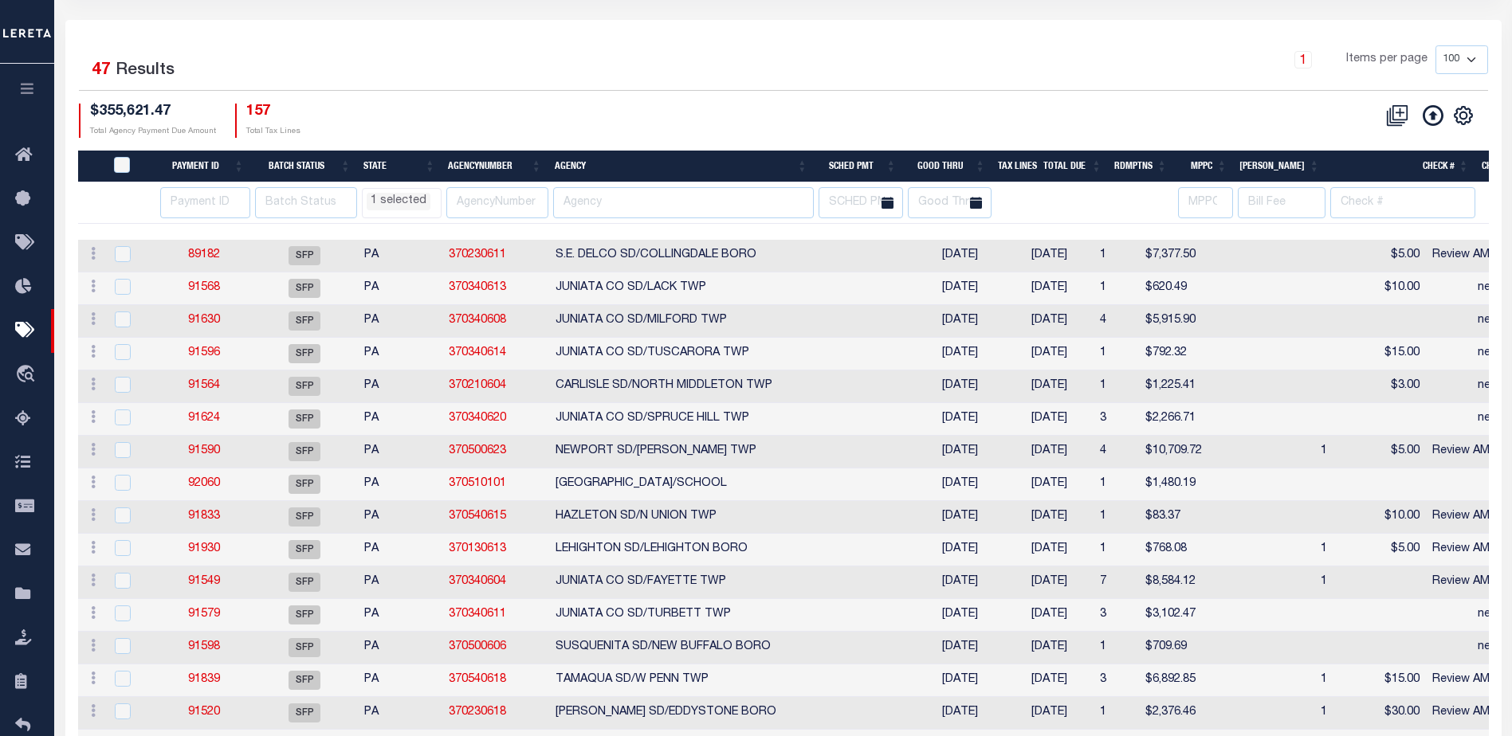
select select "PA"
select select
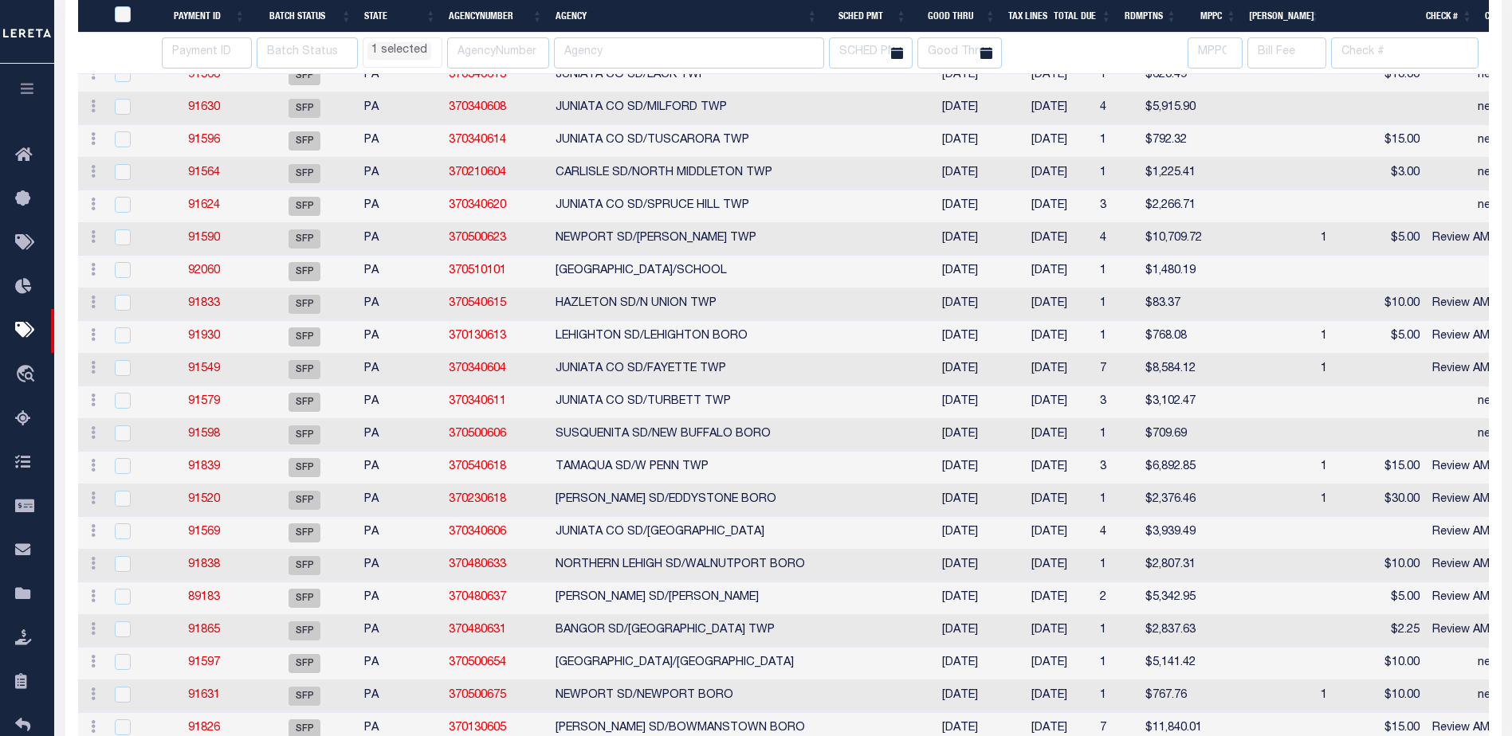
select select "PA"
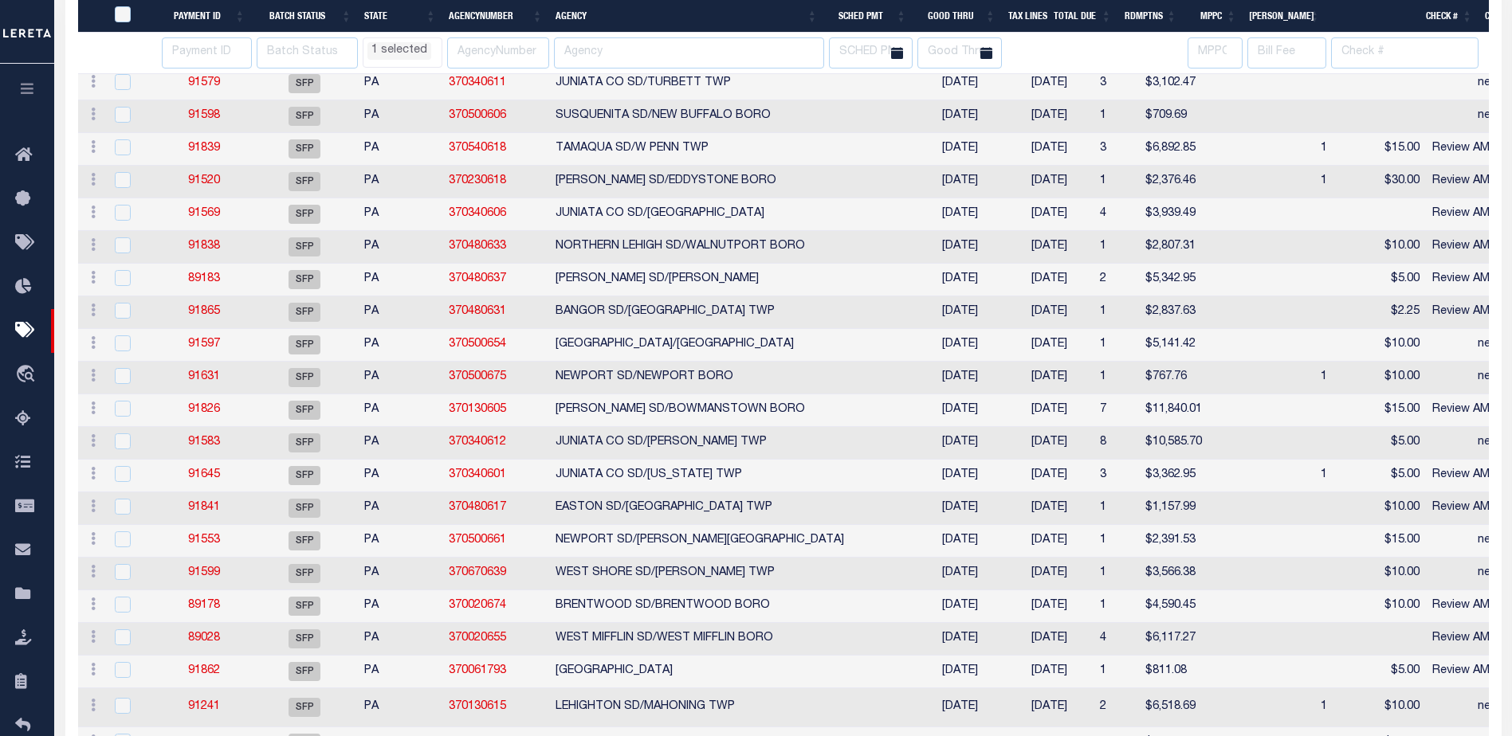
select select "PA"
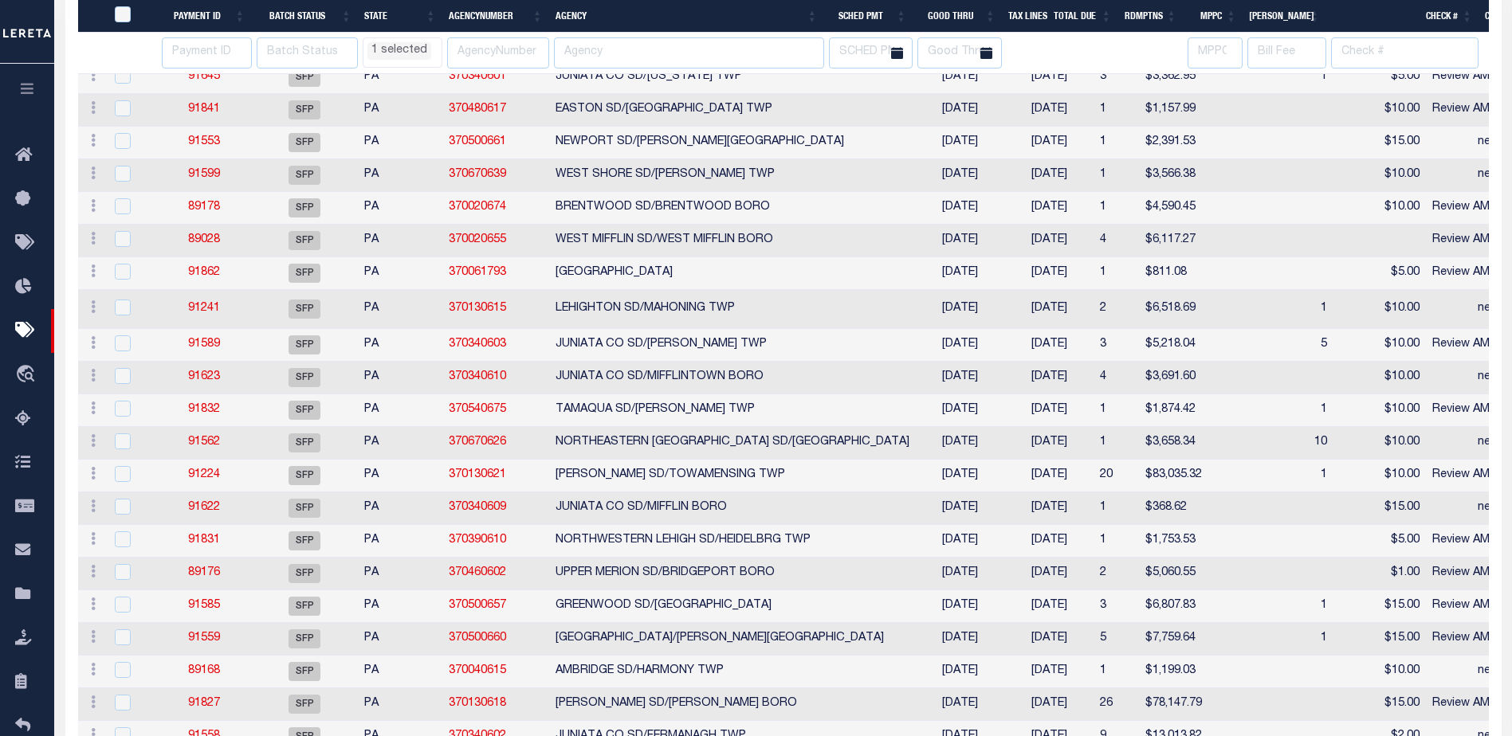
select select "PA"
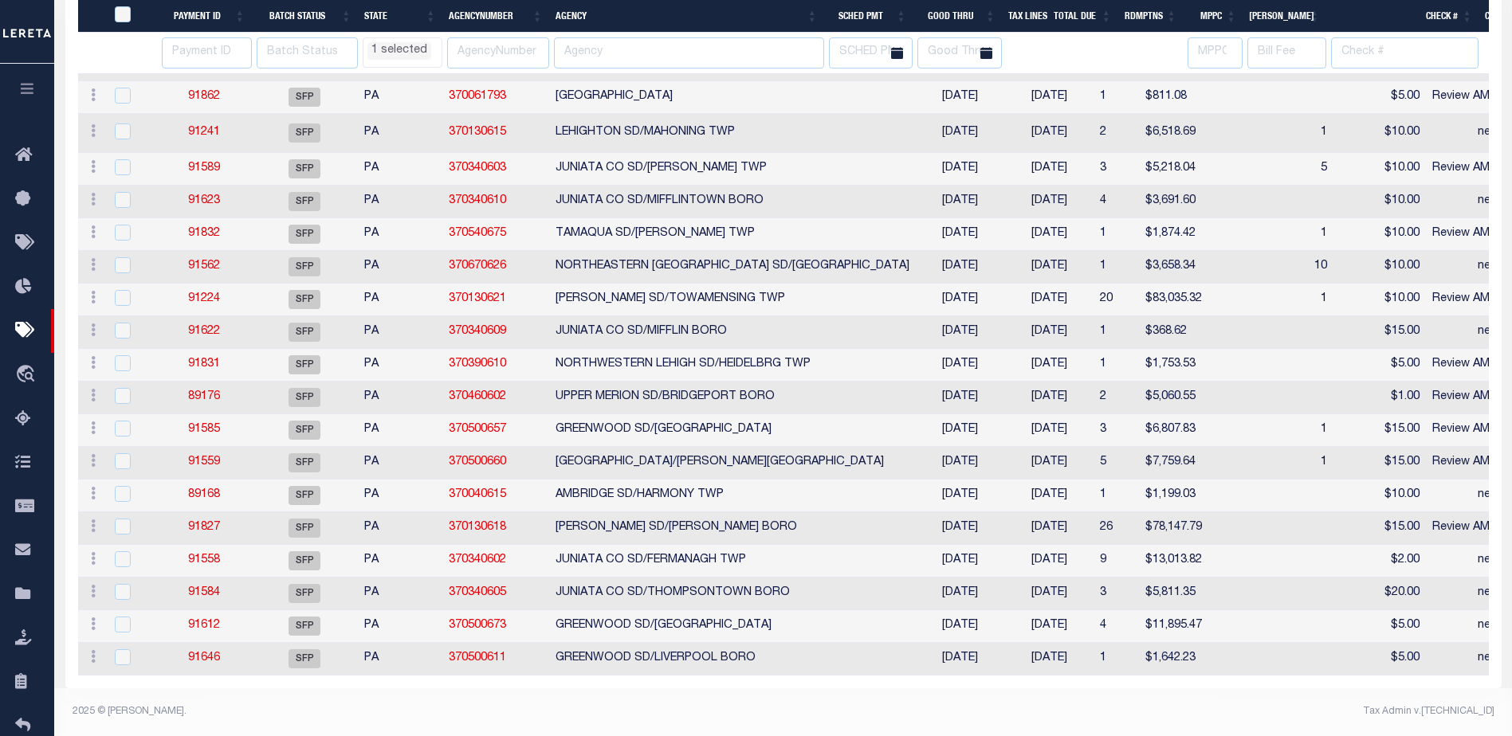
select select "PA"
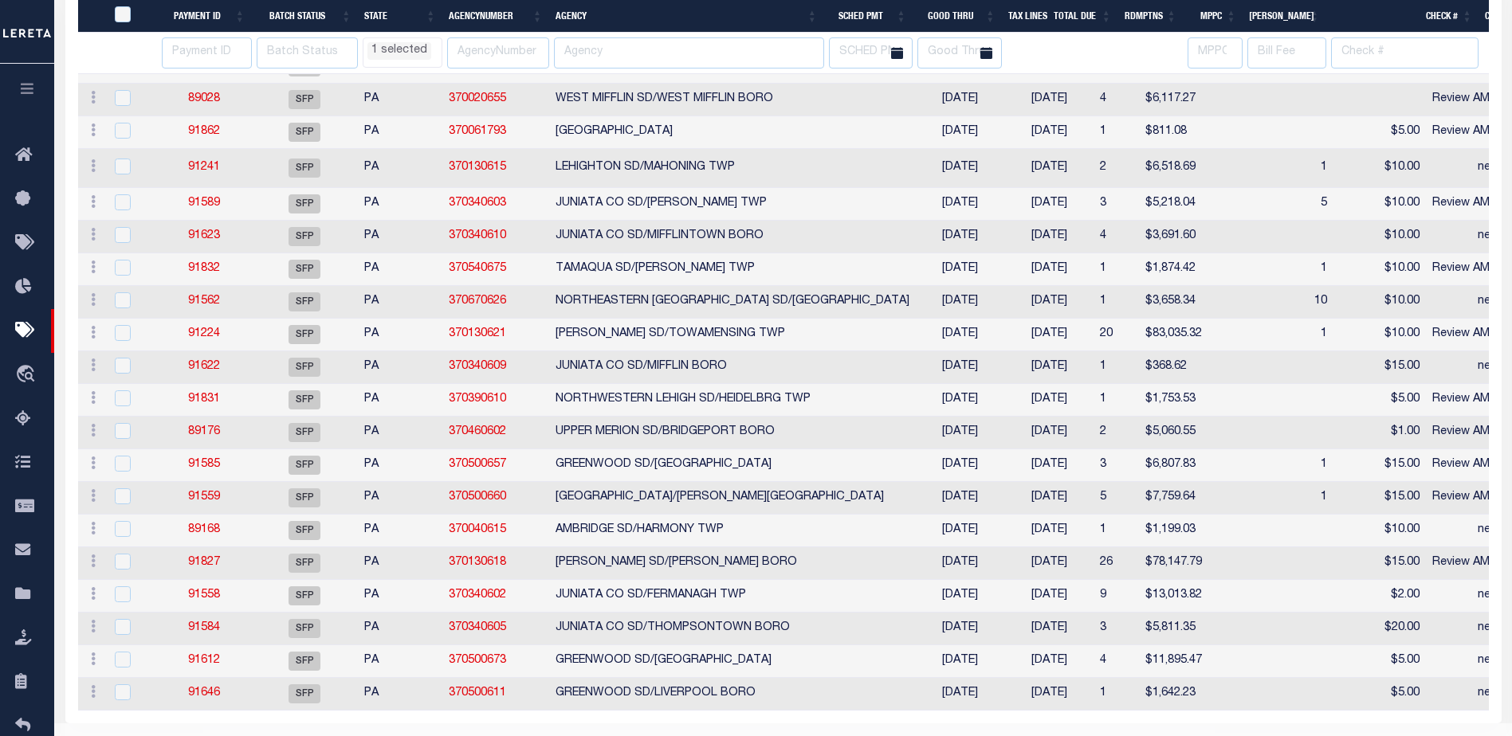
select select "PA"
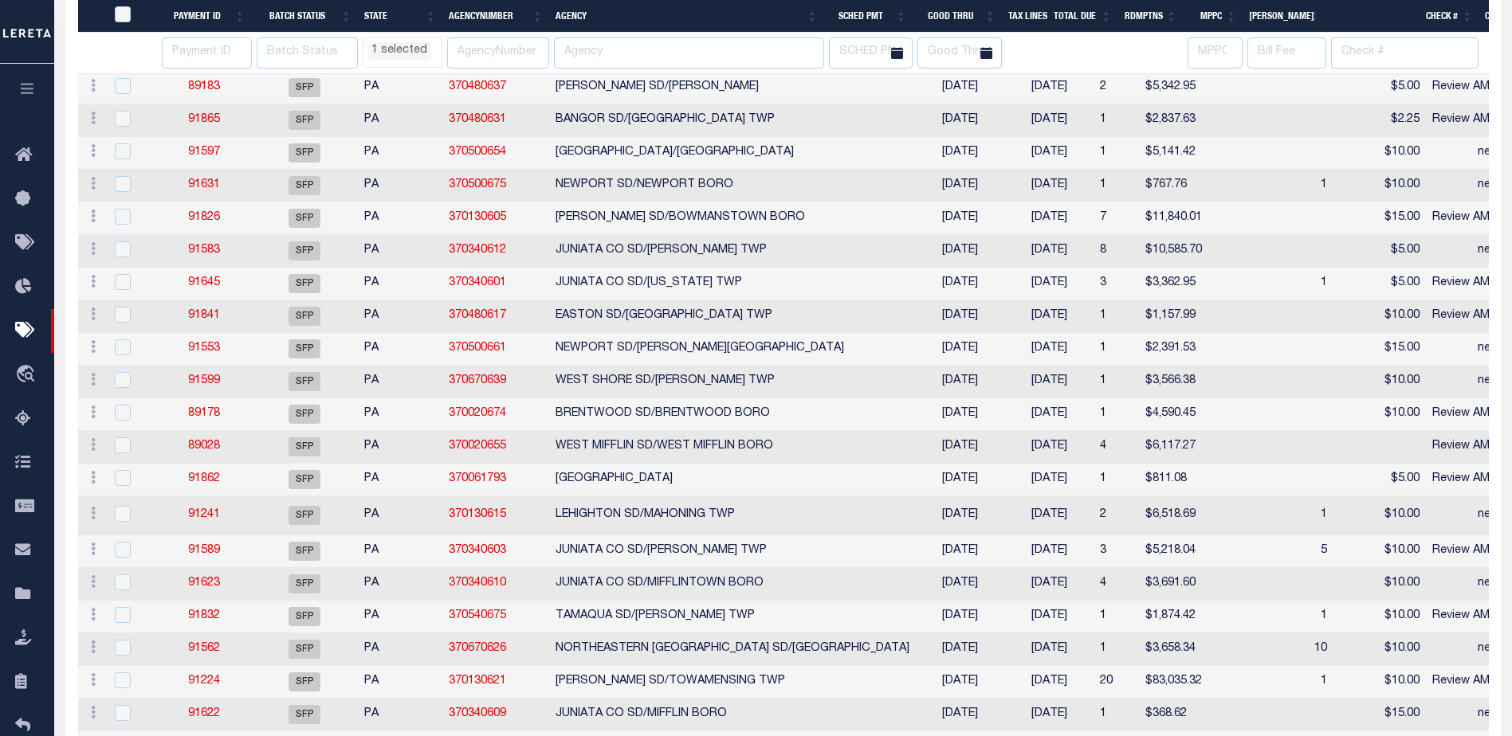
select select "PA"
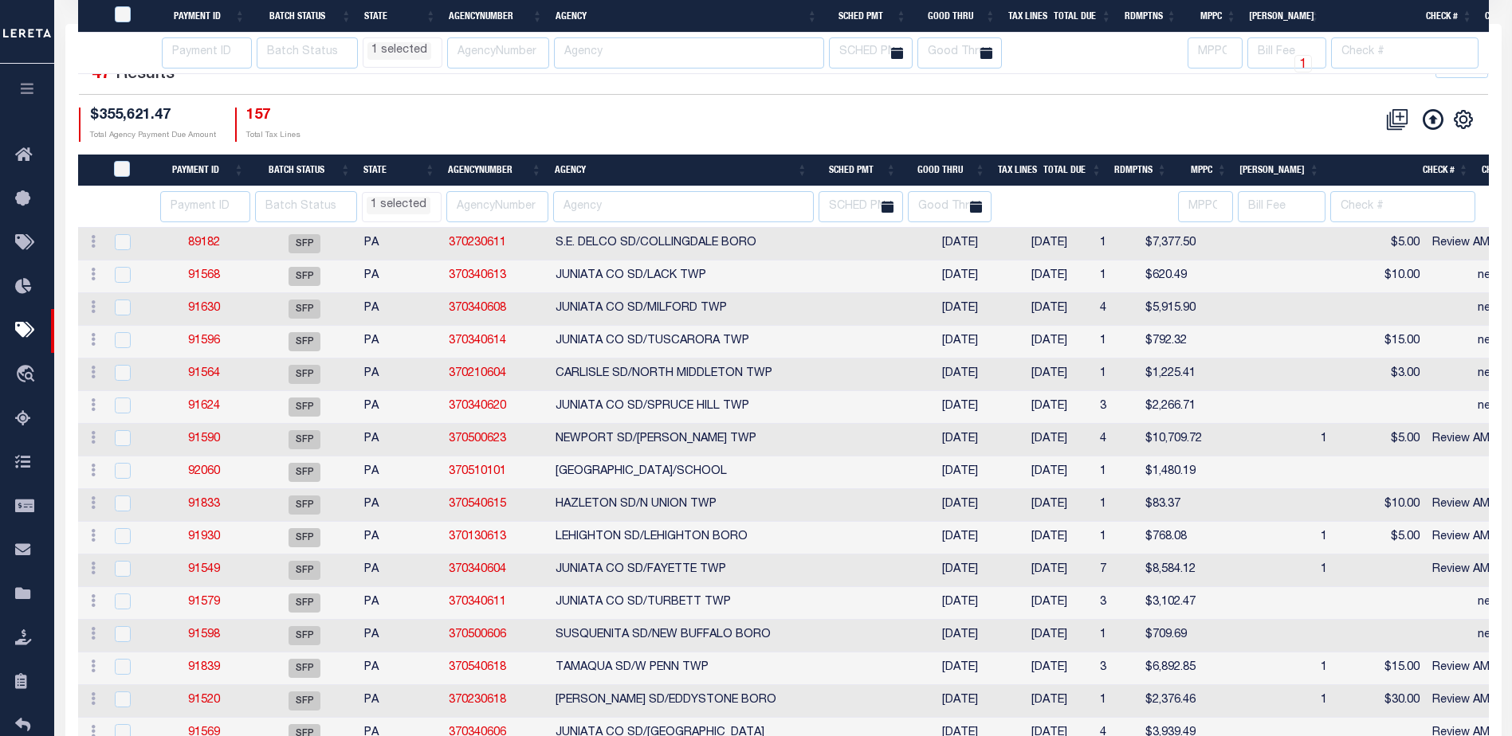
select select "PA"
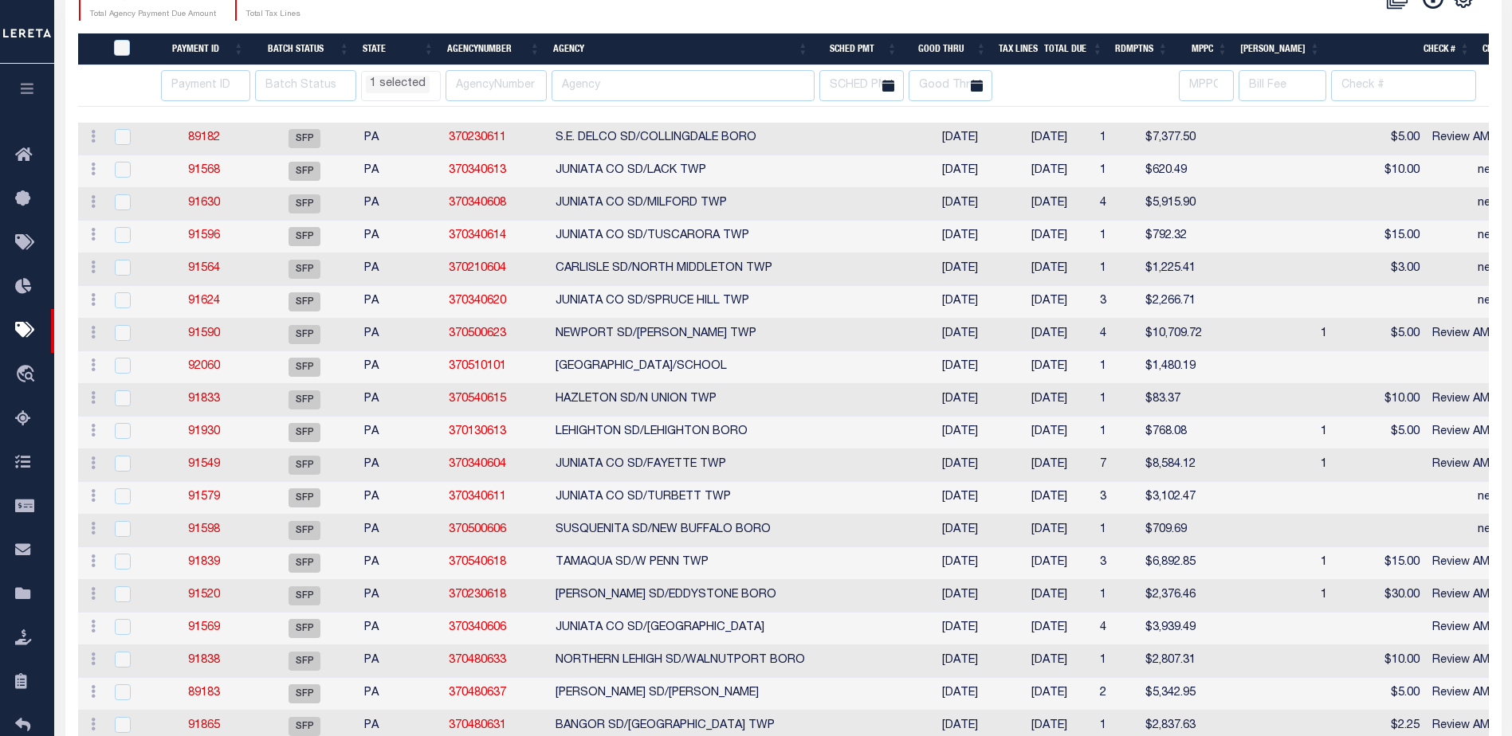
click at [673, 37] on th "Agency" at bounding box center [681, 49] width 269 height 33
select select "PA"
select select
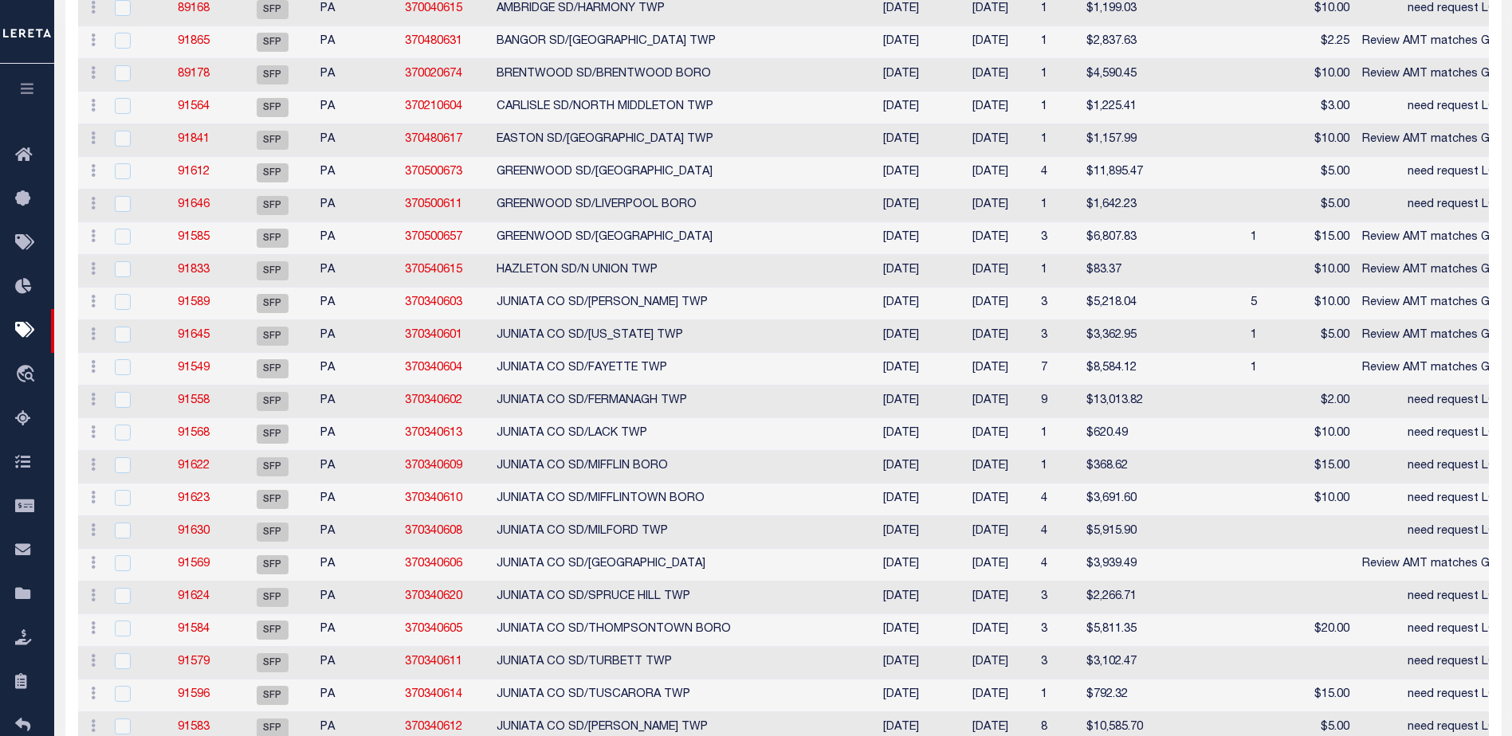
select select "PA"
select select
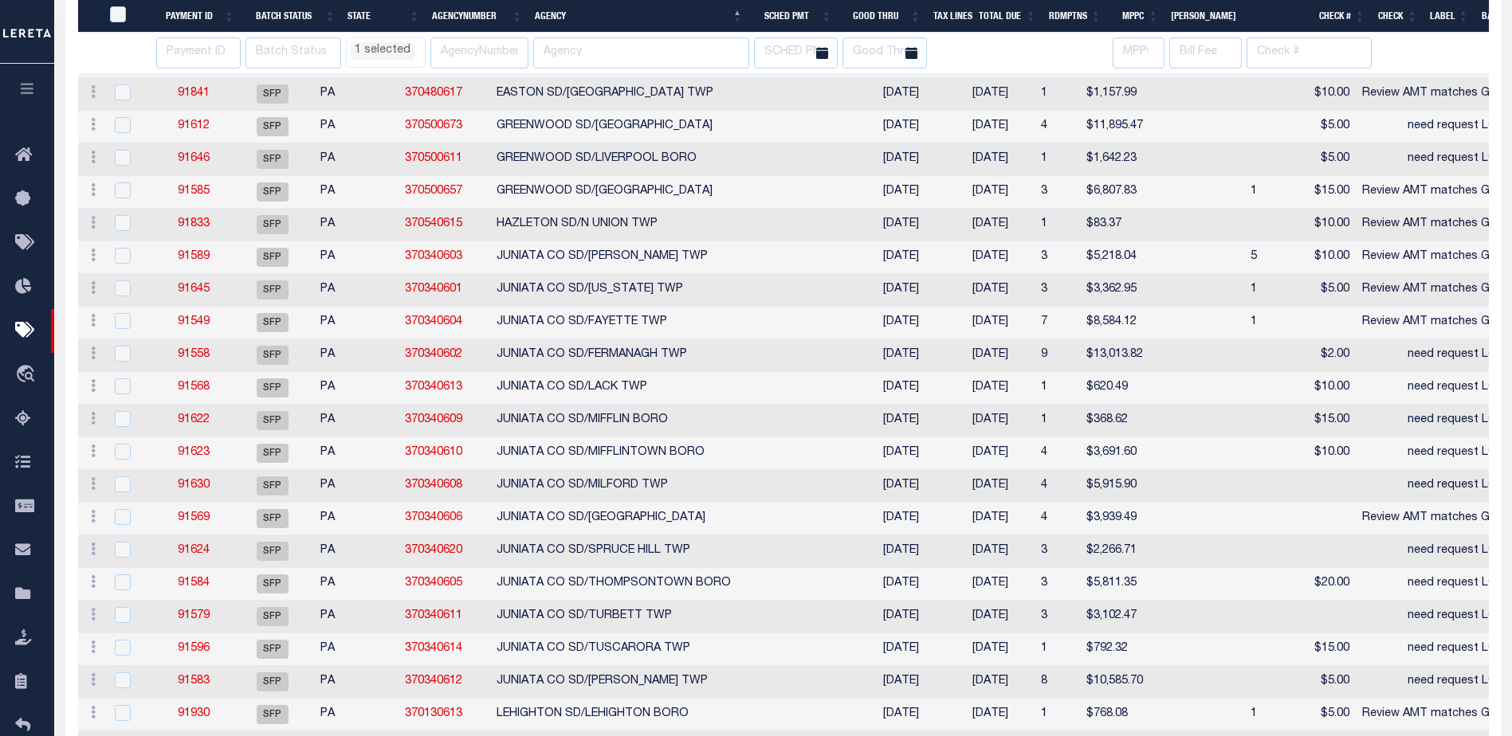
select select "PA"
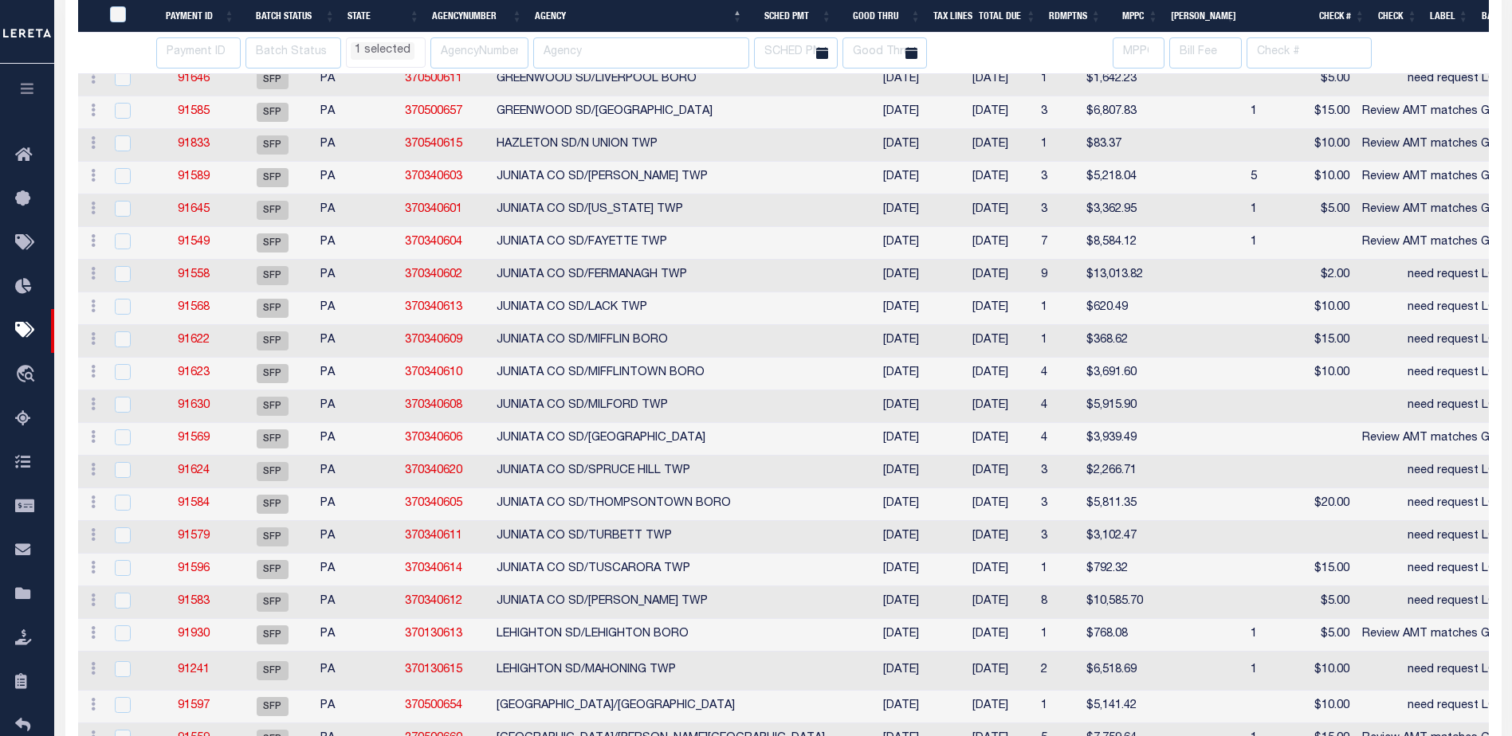
select select "PA"
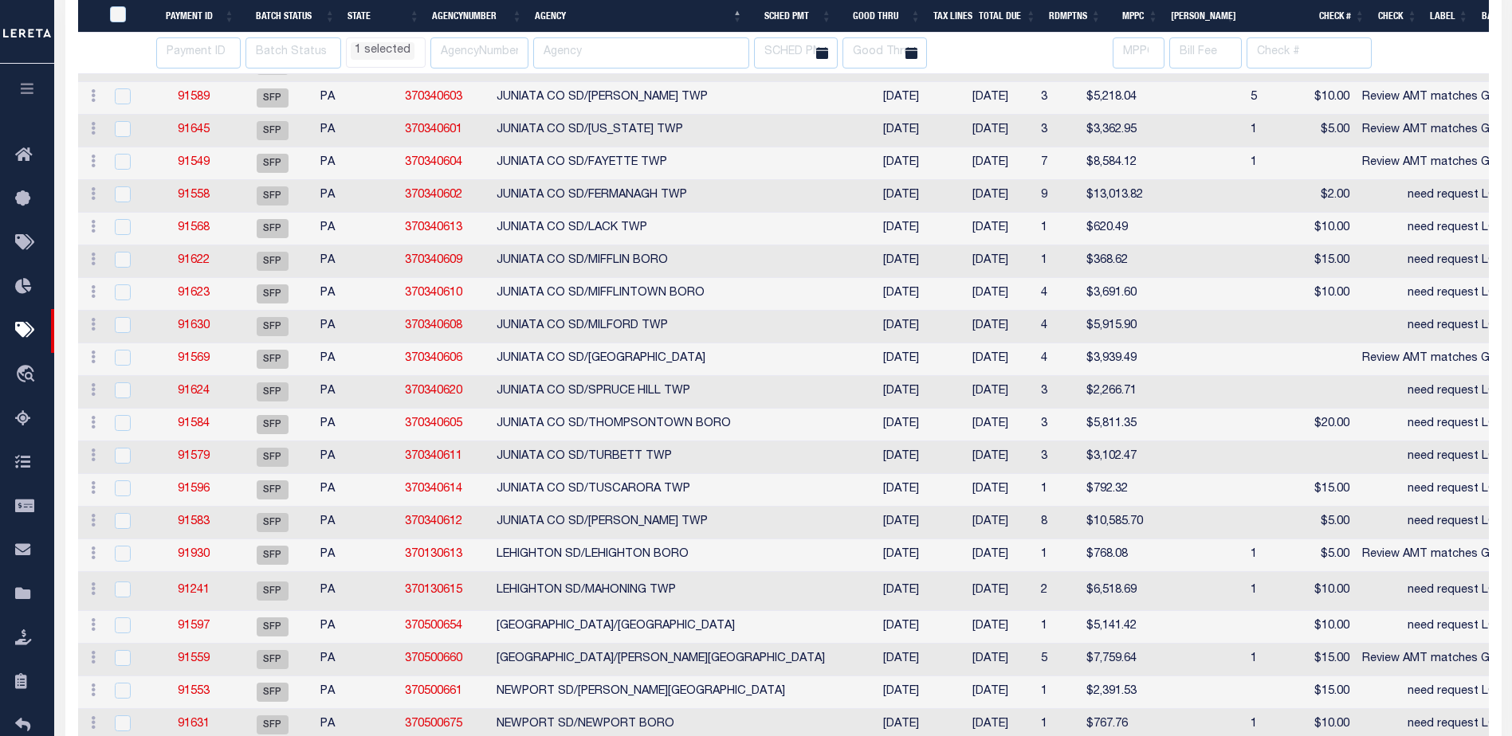
select select "PA"
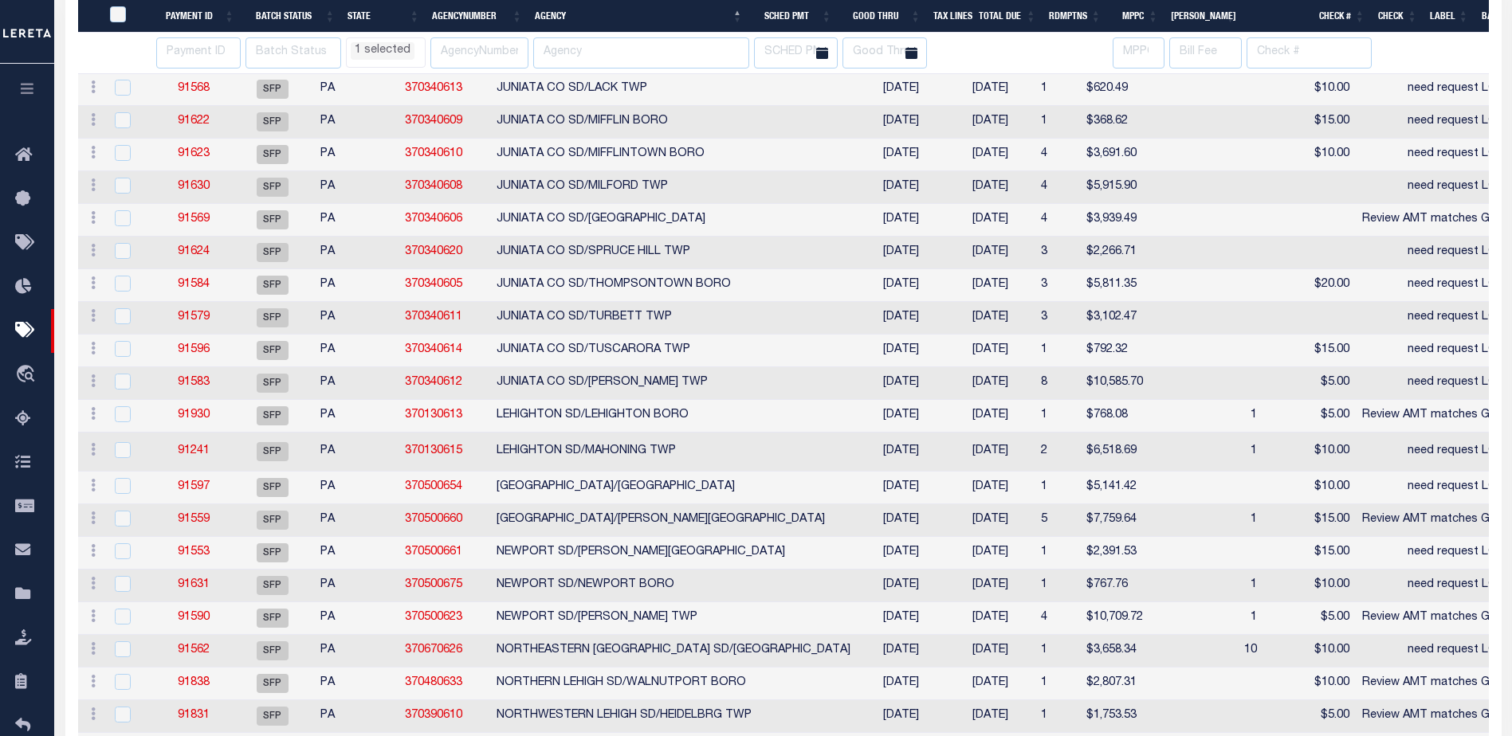
select select "PA"
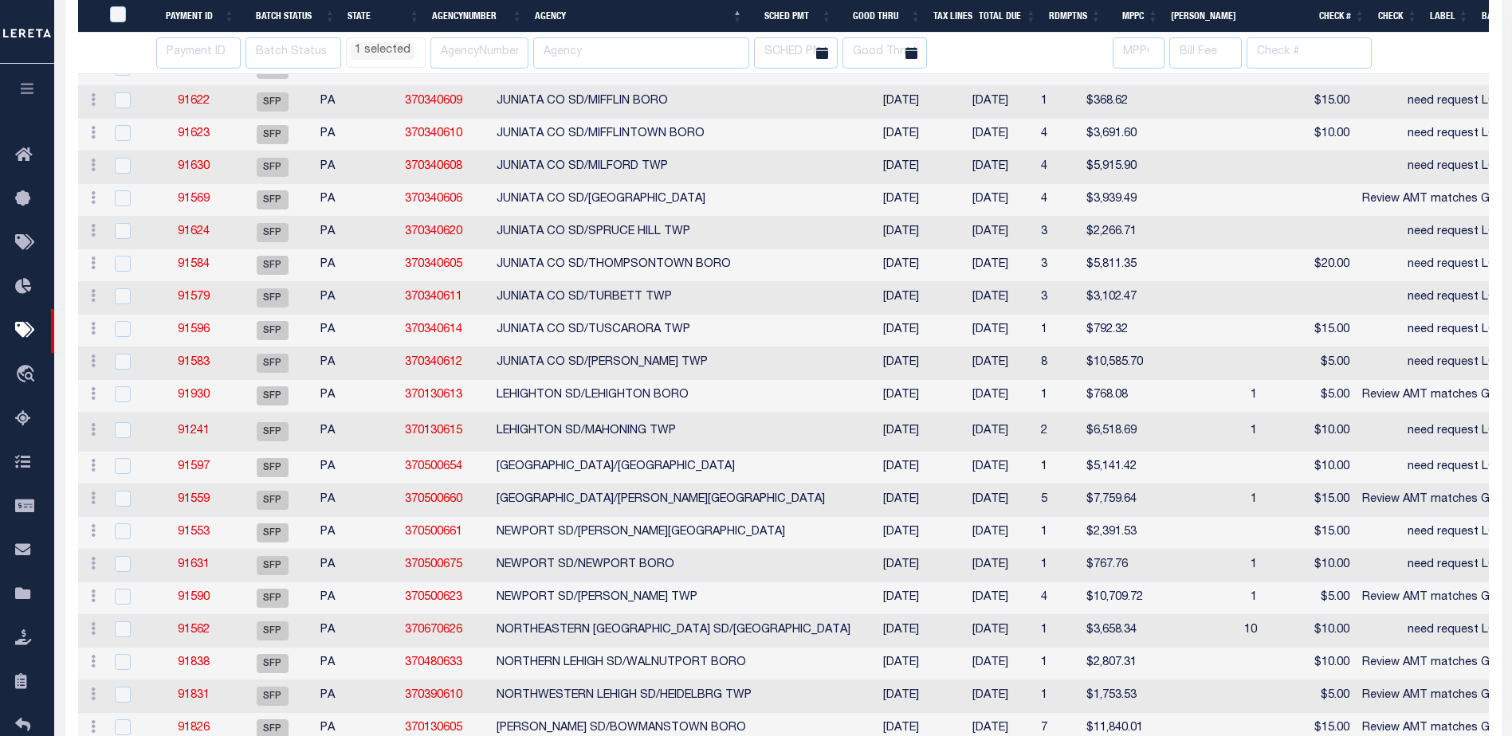
select select "PA"
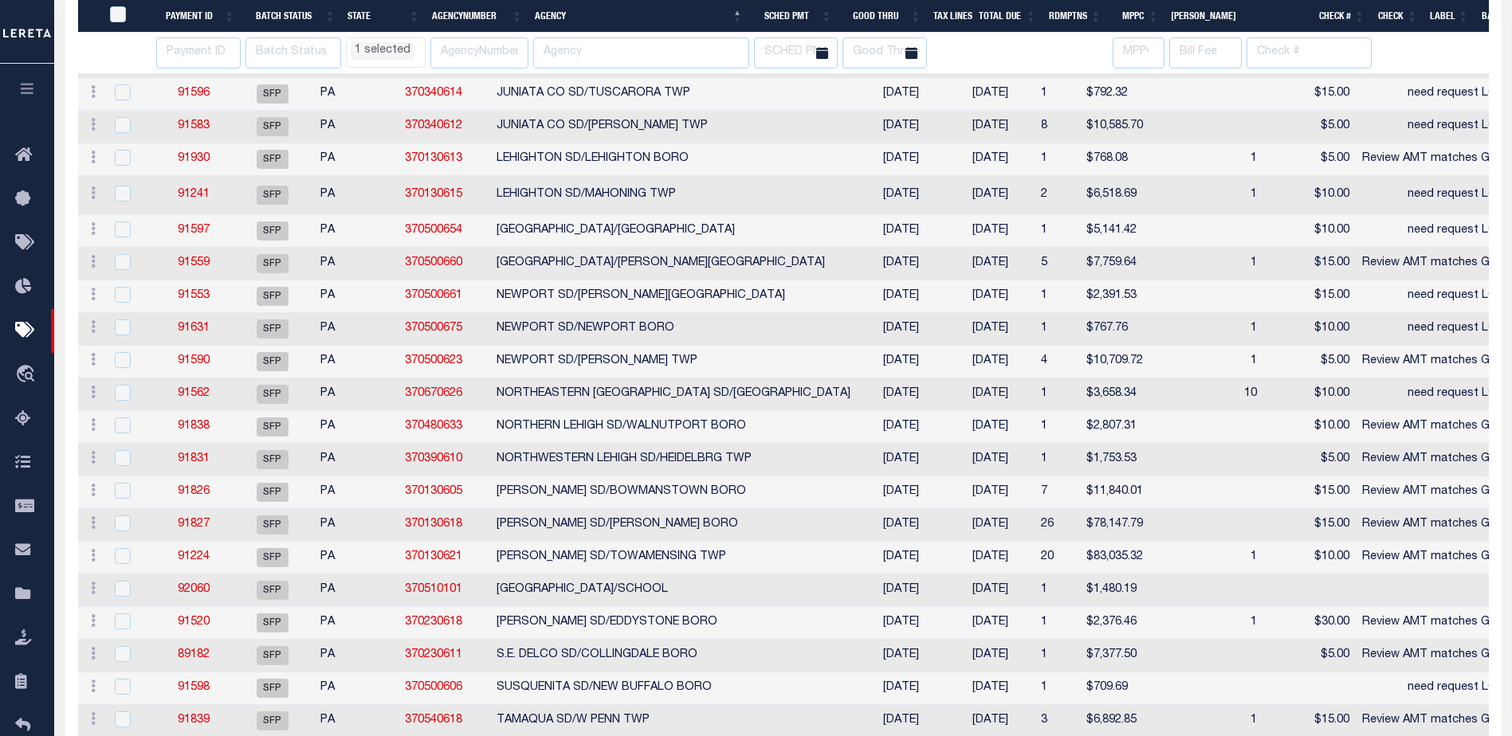
select select "PA"
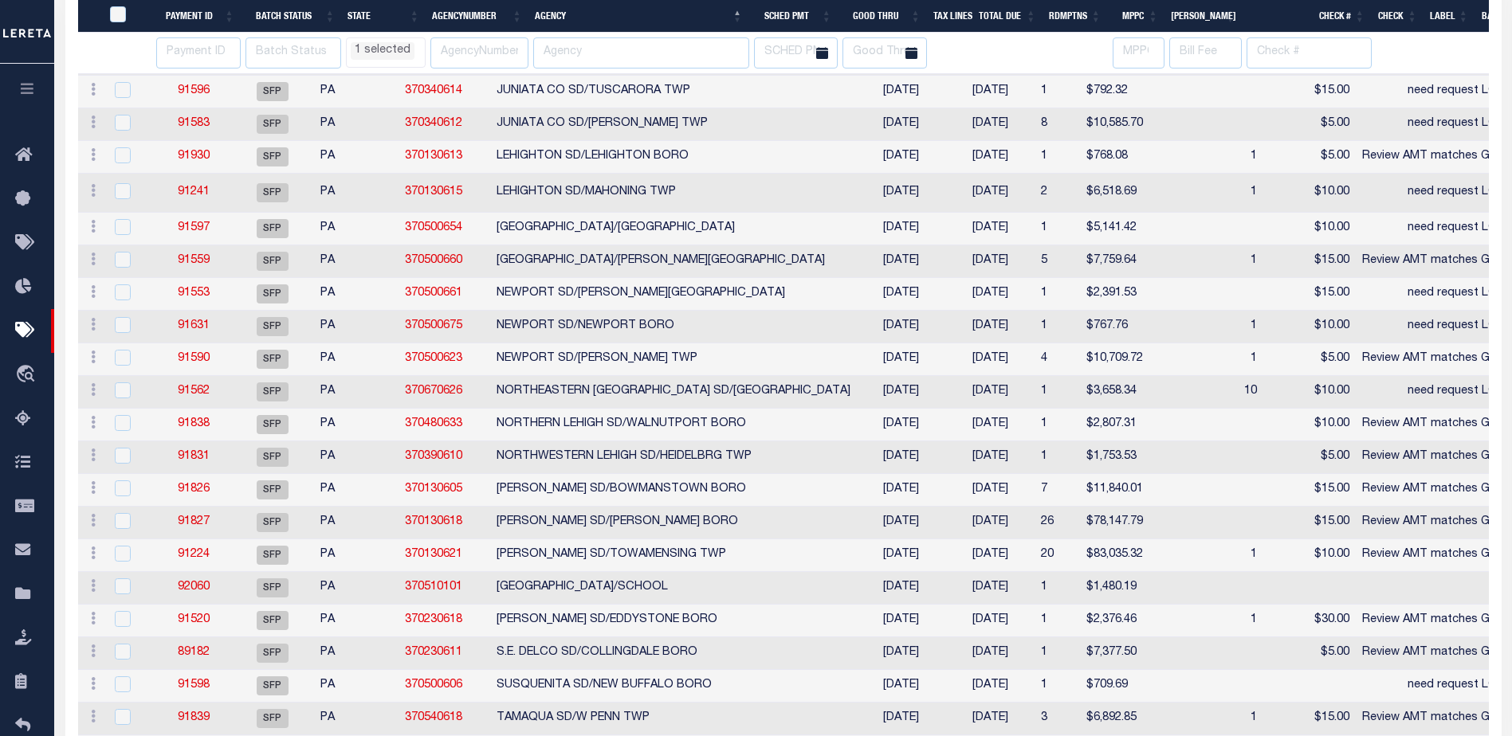
select select "PA"
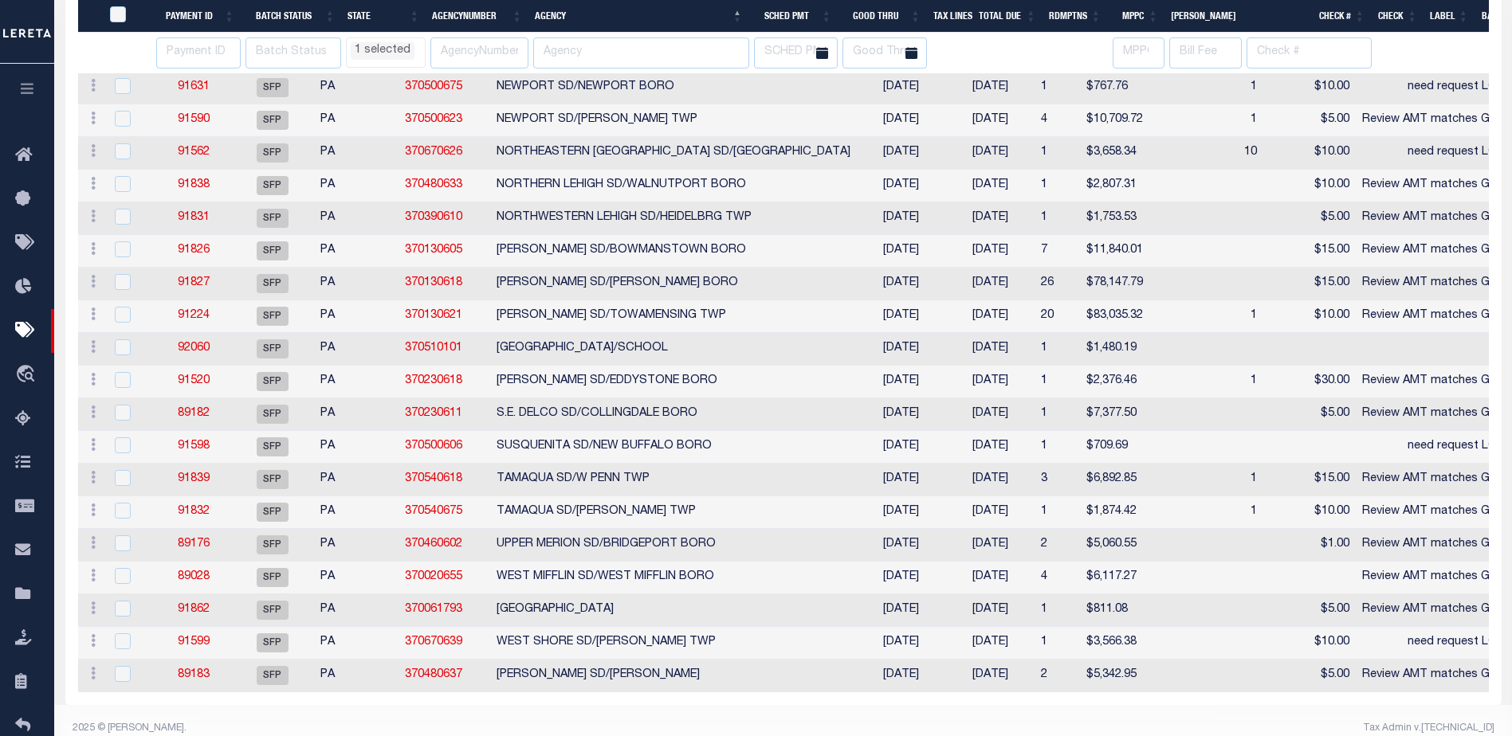
select select "PA"
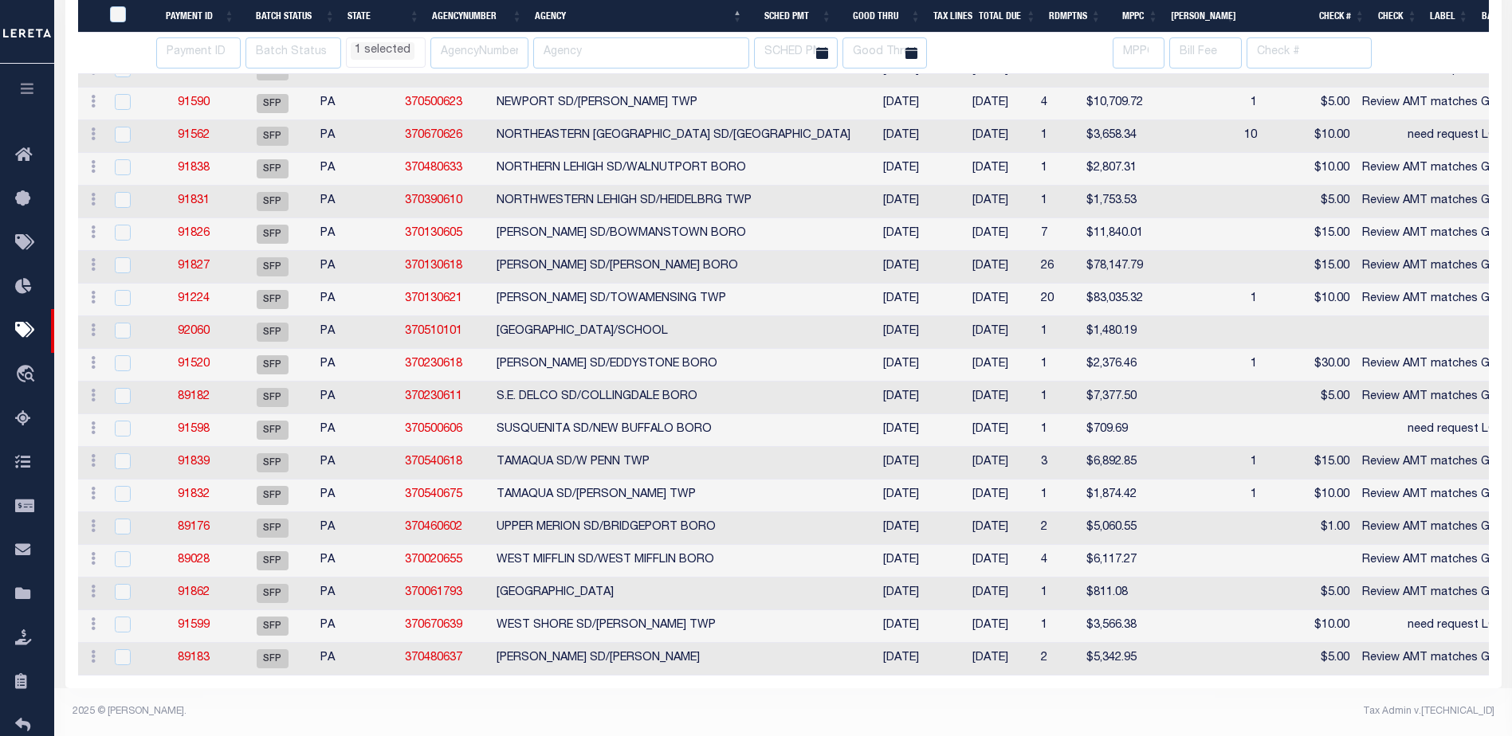
select select "PA"
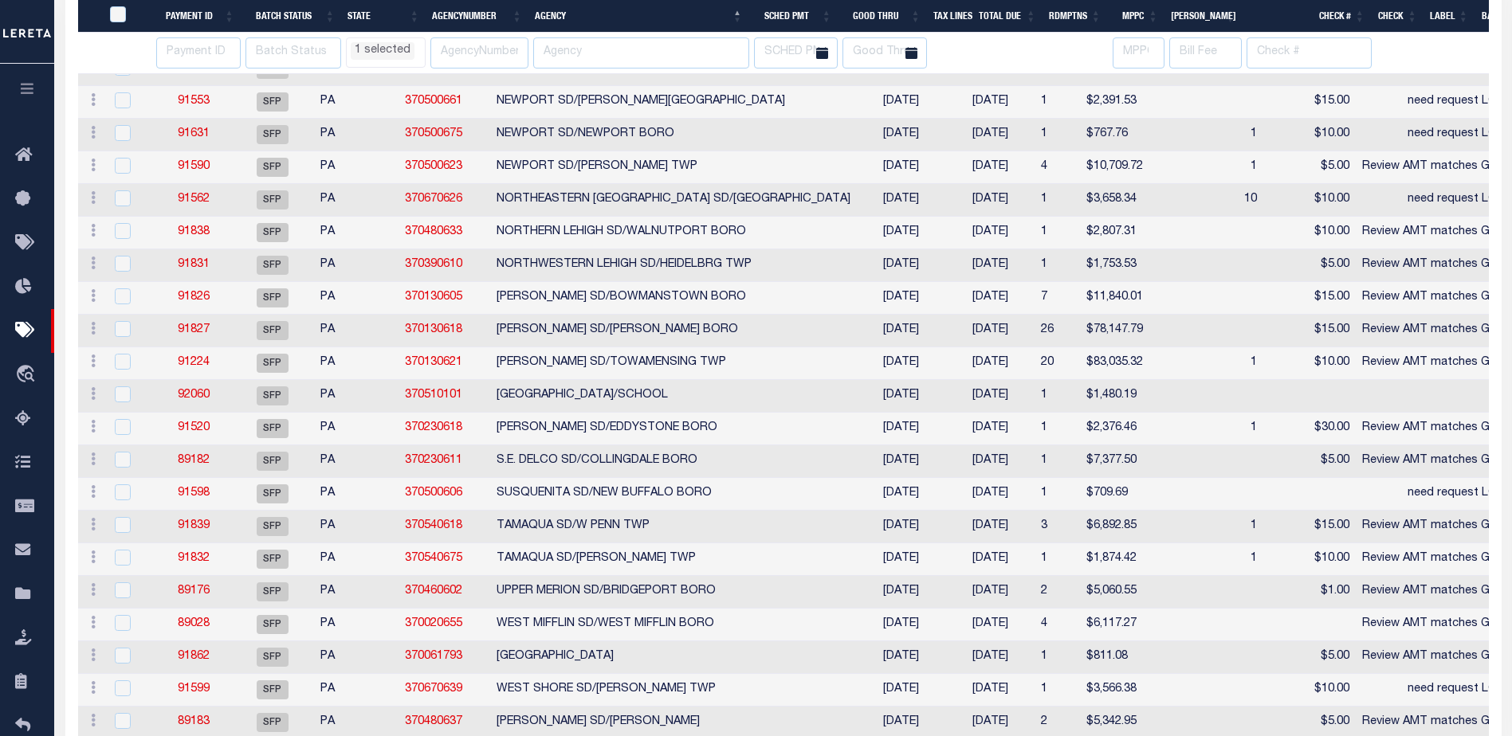
select select "PA"
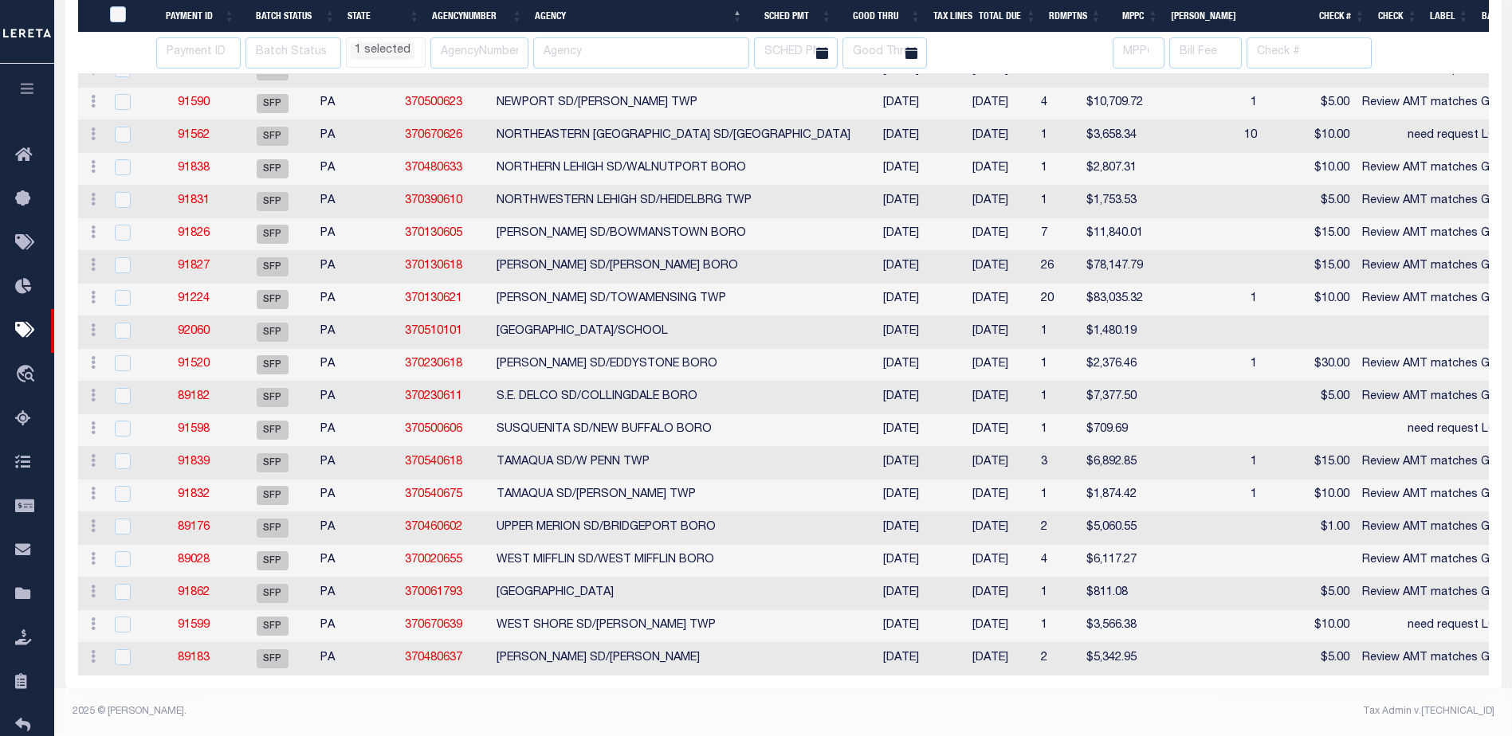
select select "PA"
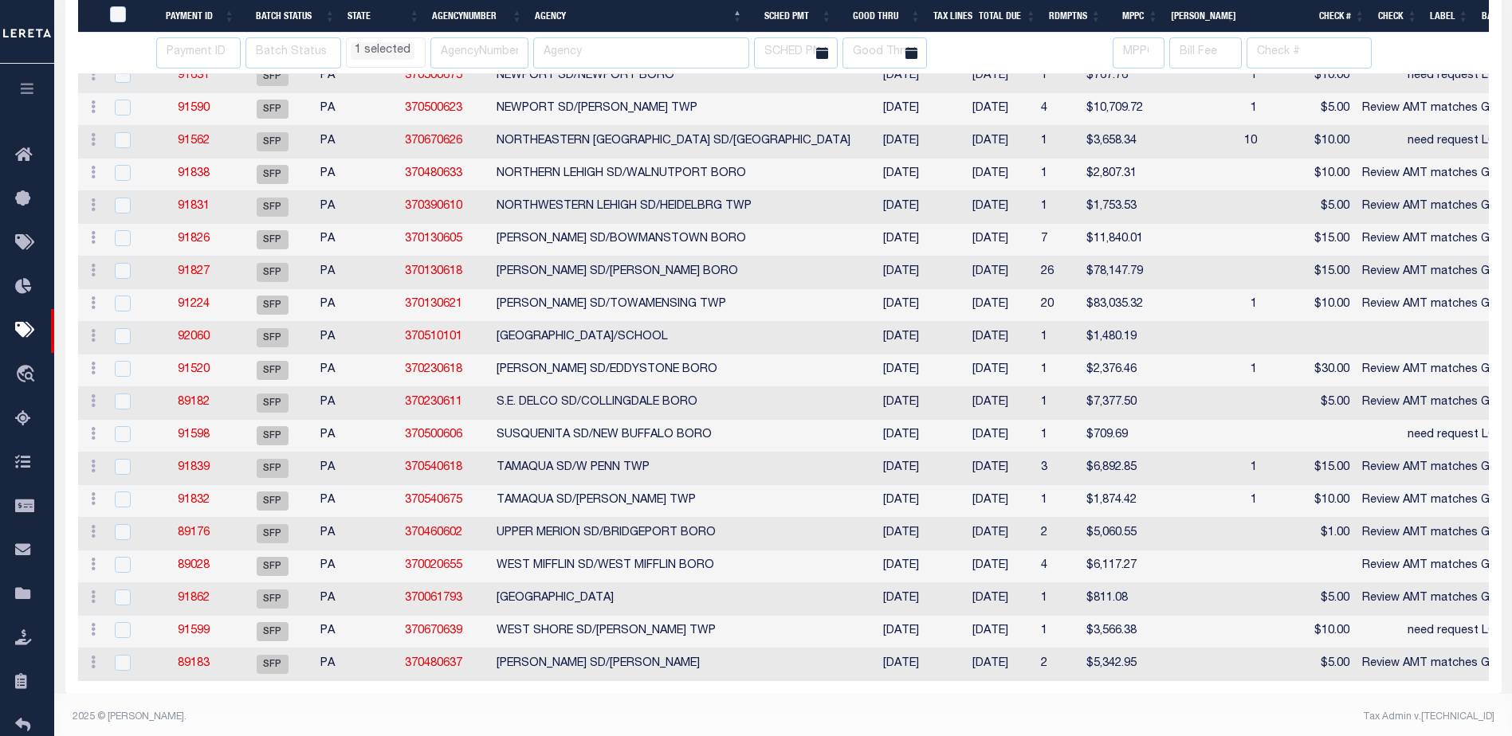
select select "PA"
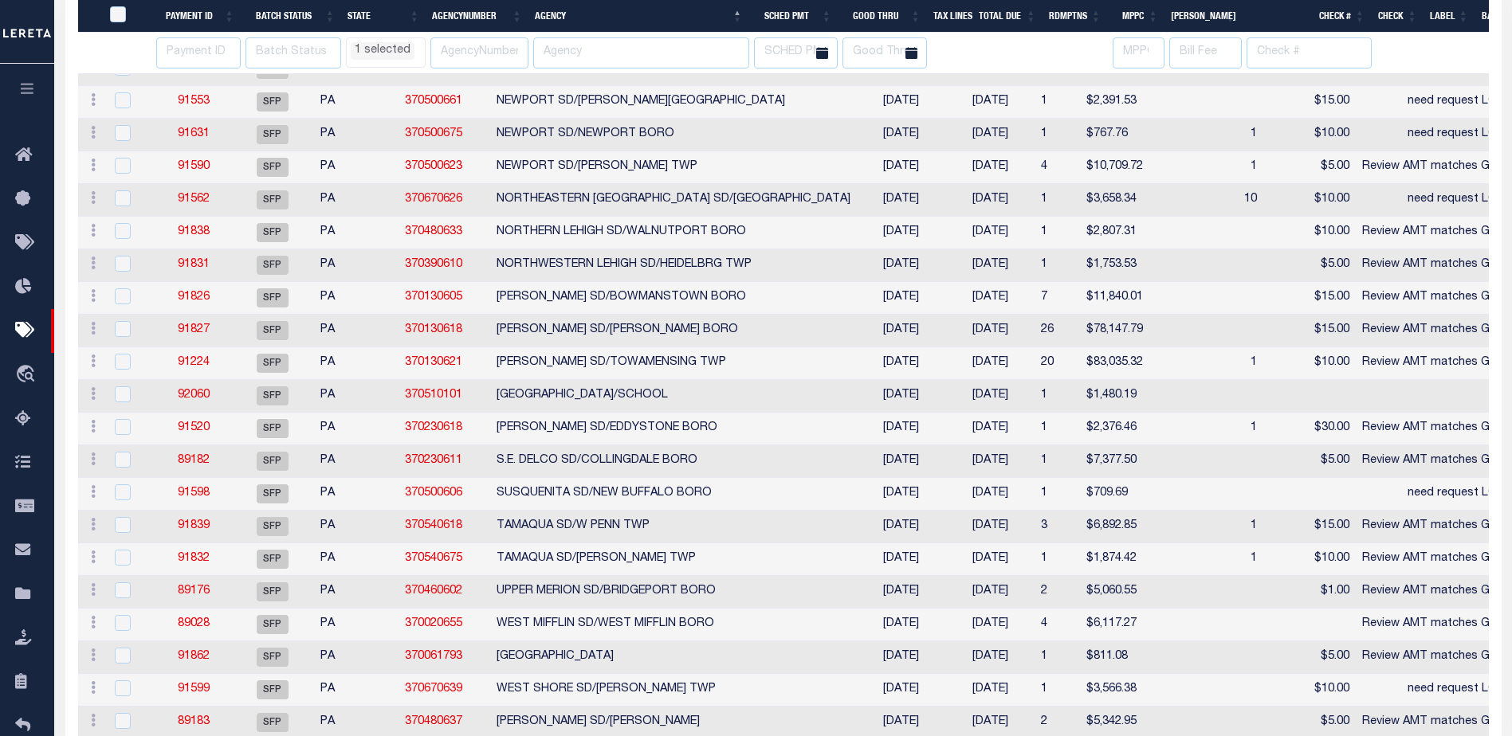
select select "PA"
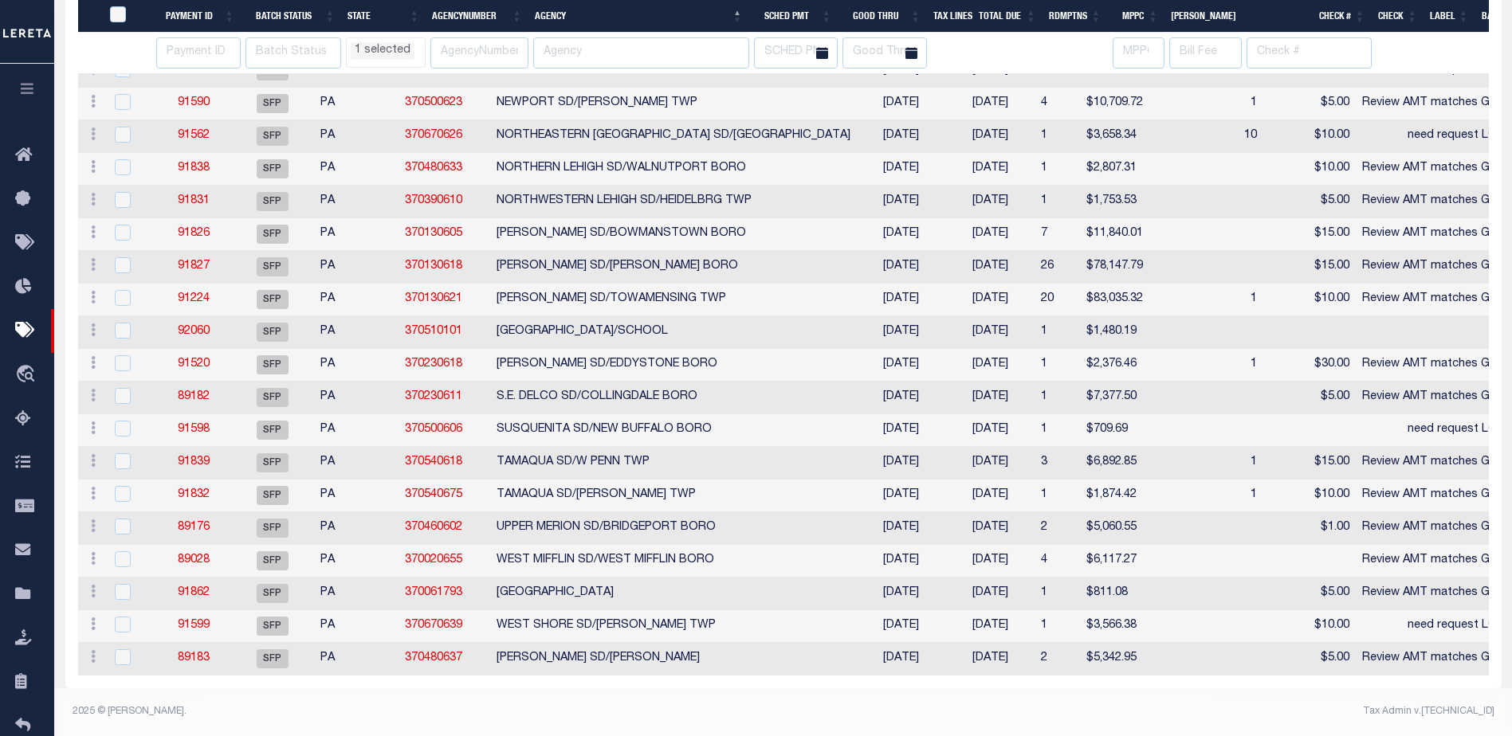
select select "PA"
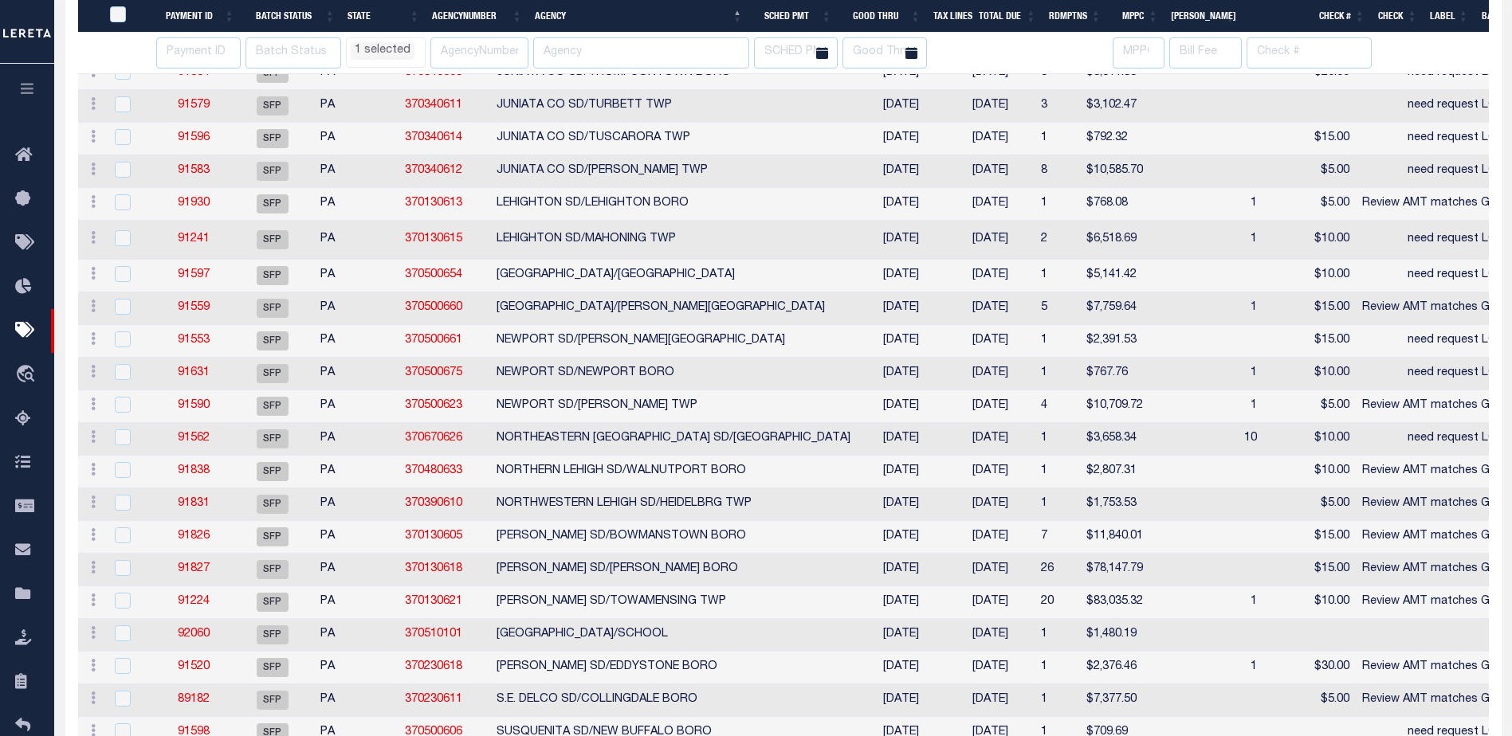
select select "PA"
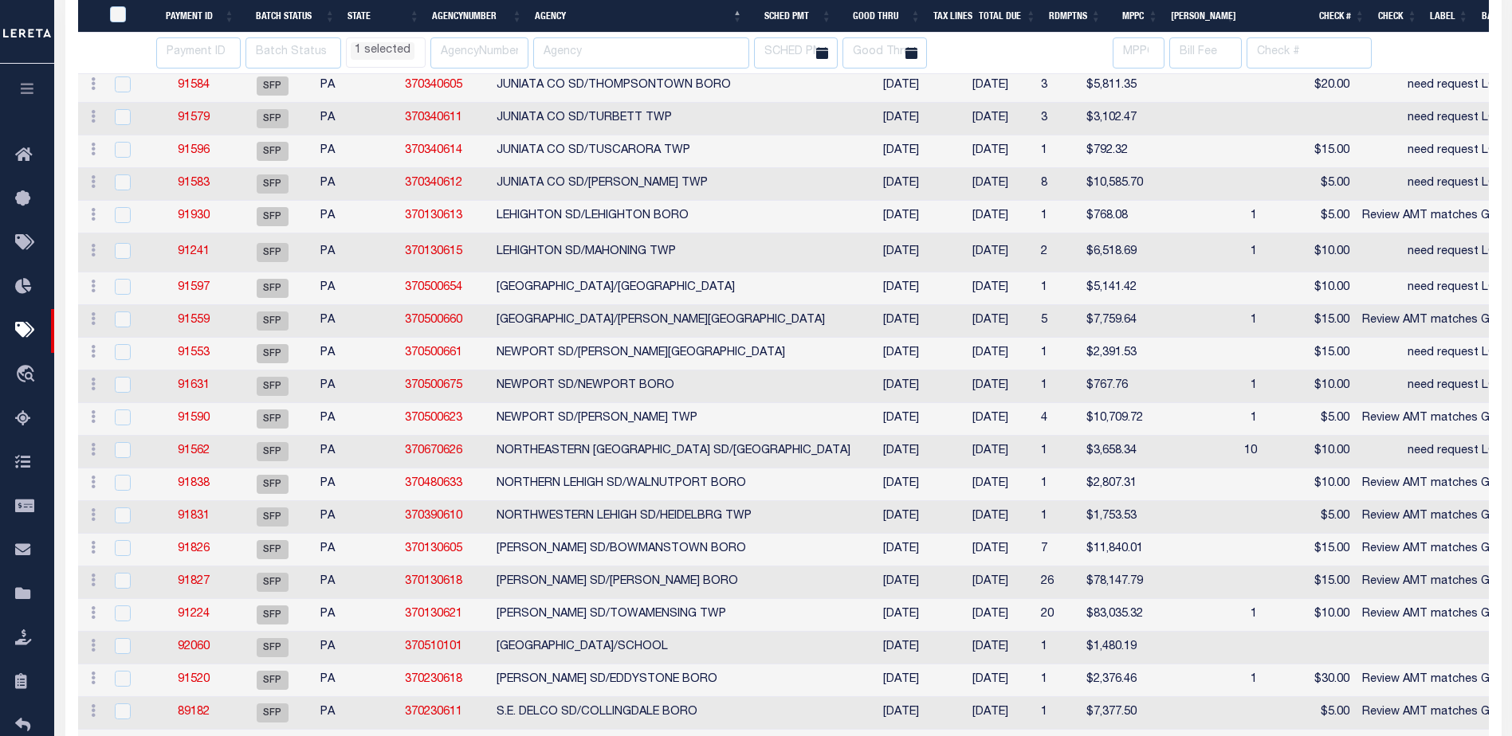
select select "PA"
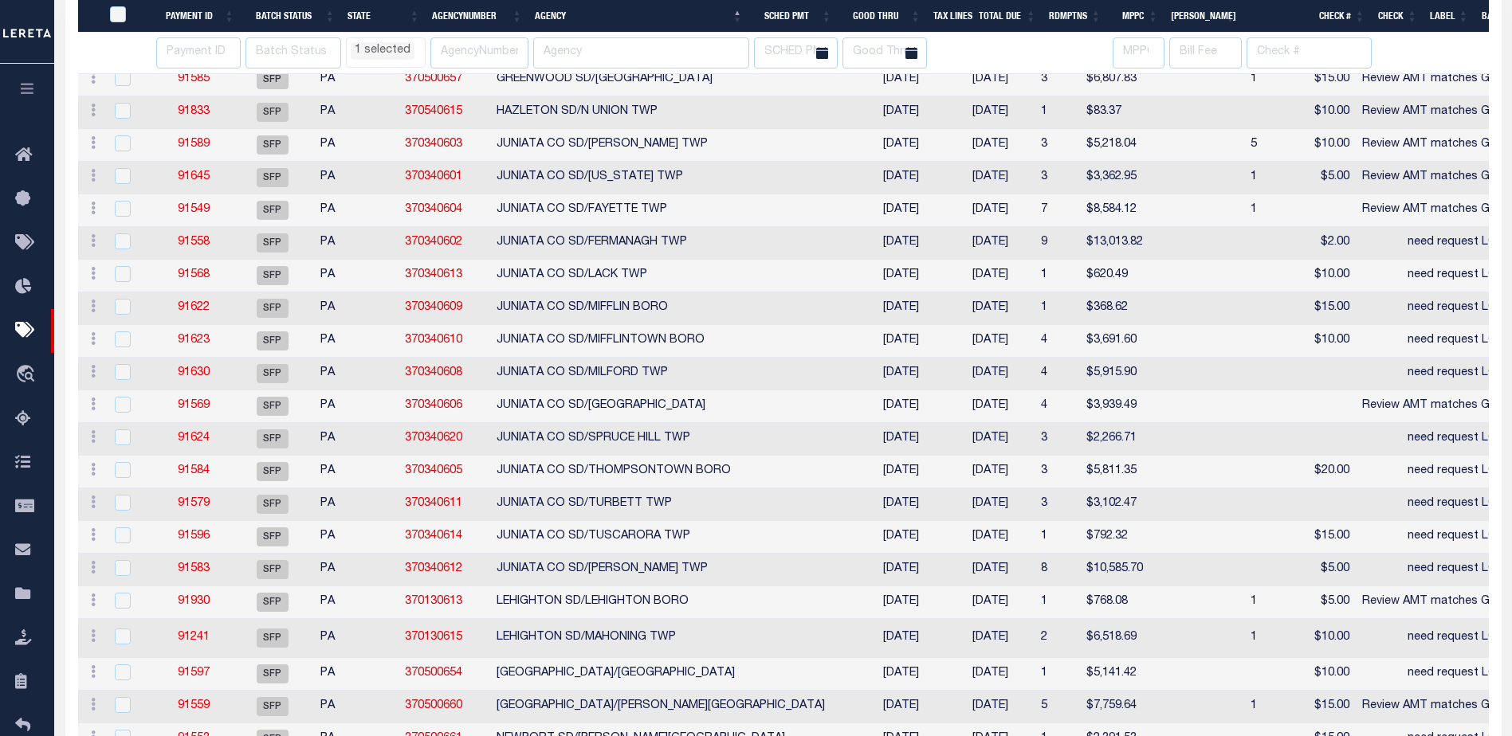
select select "PA"
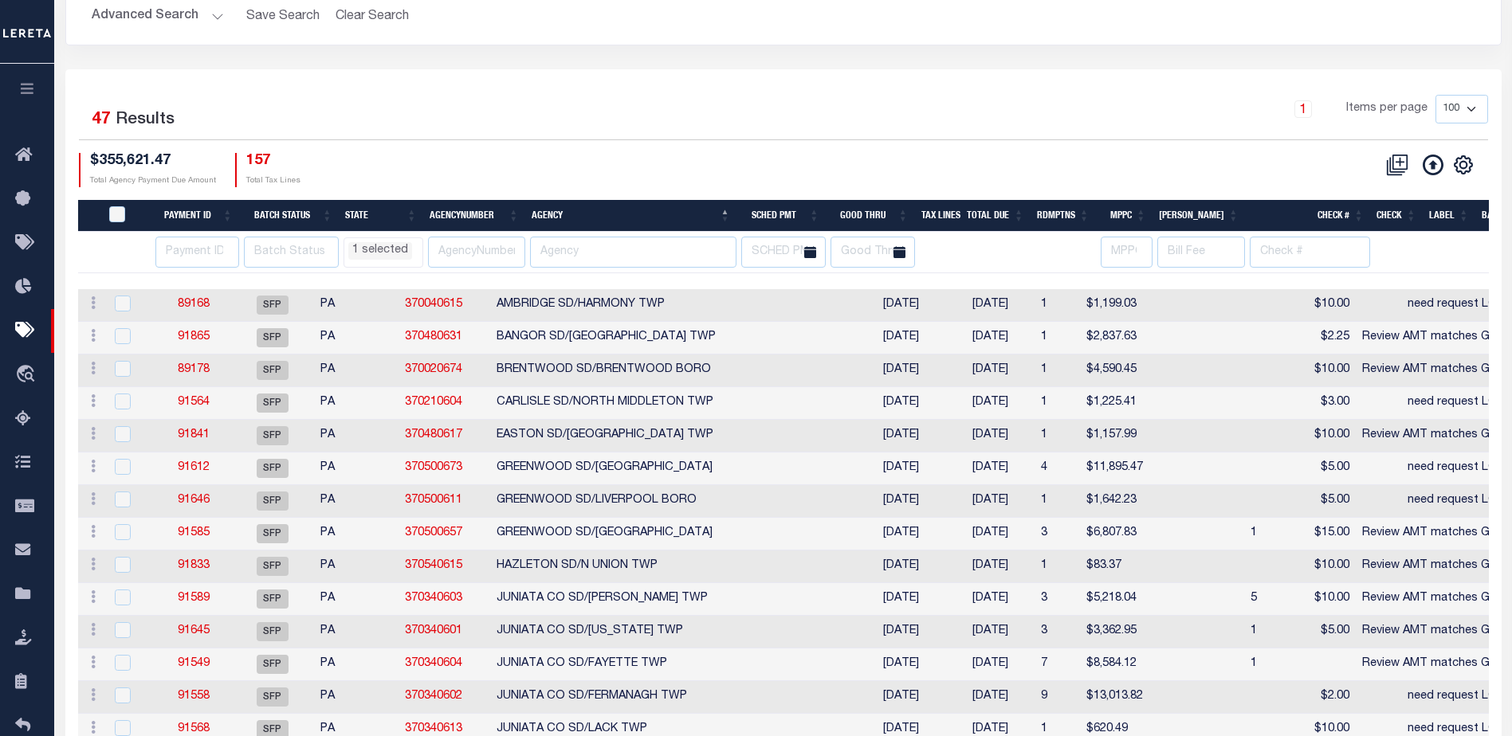
scroll to position [0, 0]
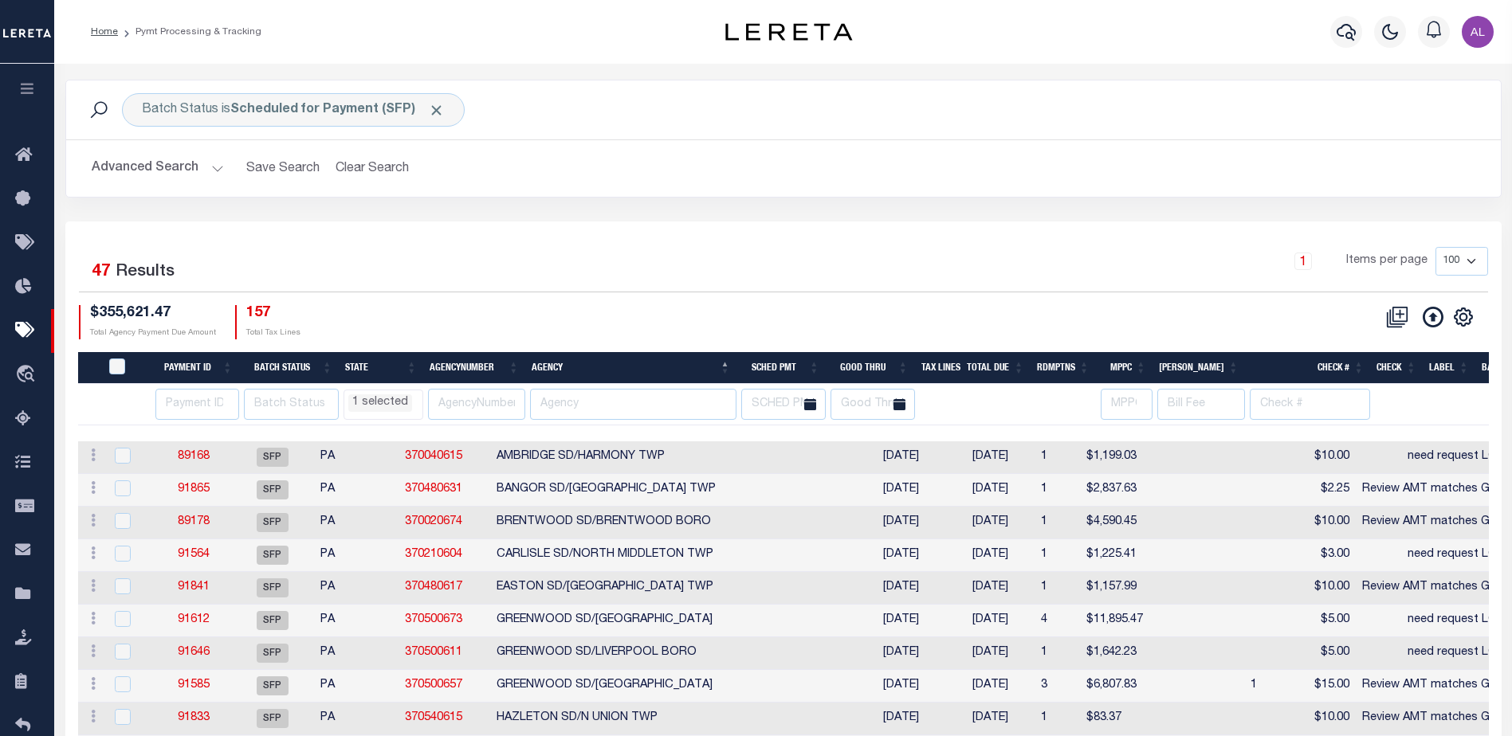
click at [1334, 368] on th "Check #" at bounding box center [1307, 368] width 125 height 33
select select "PA"
select select
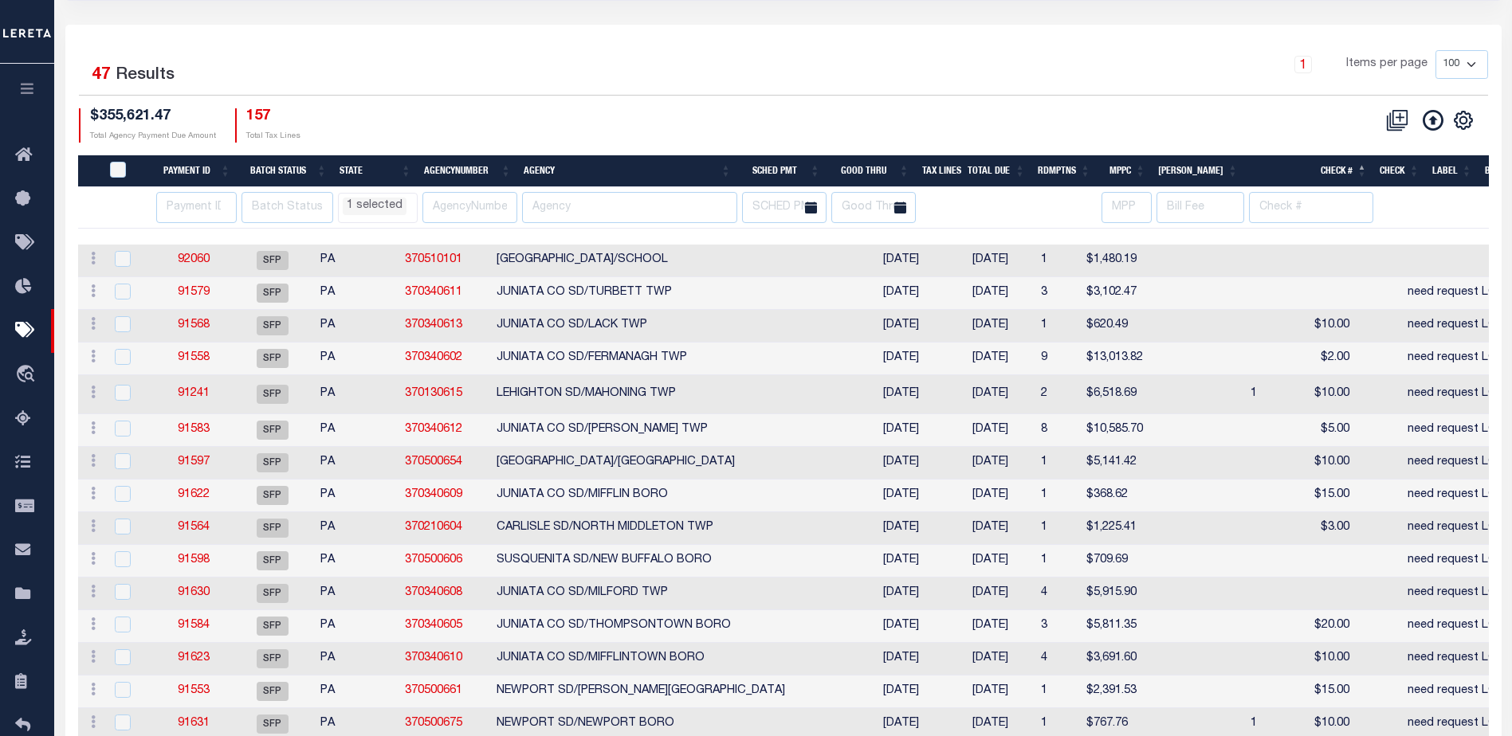
select select "PA"
select select
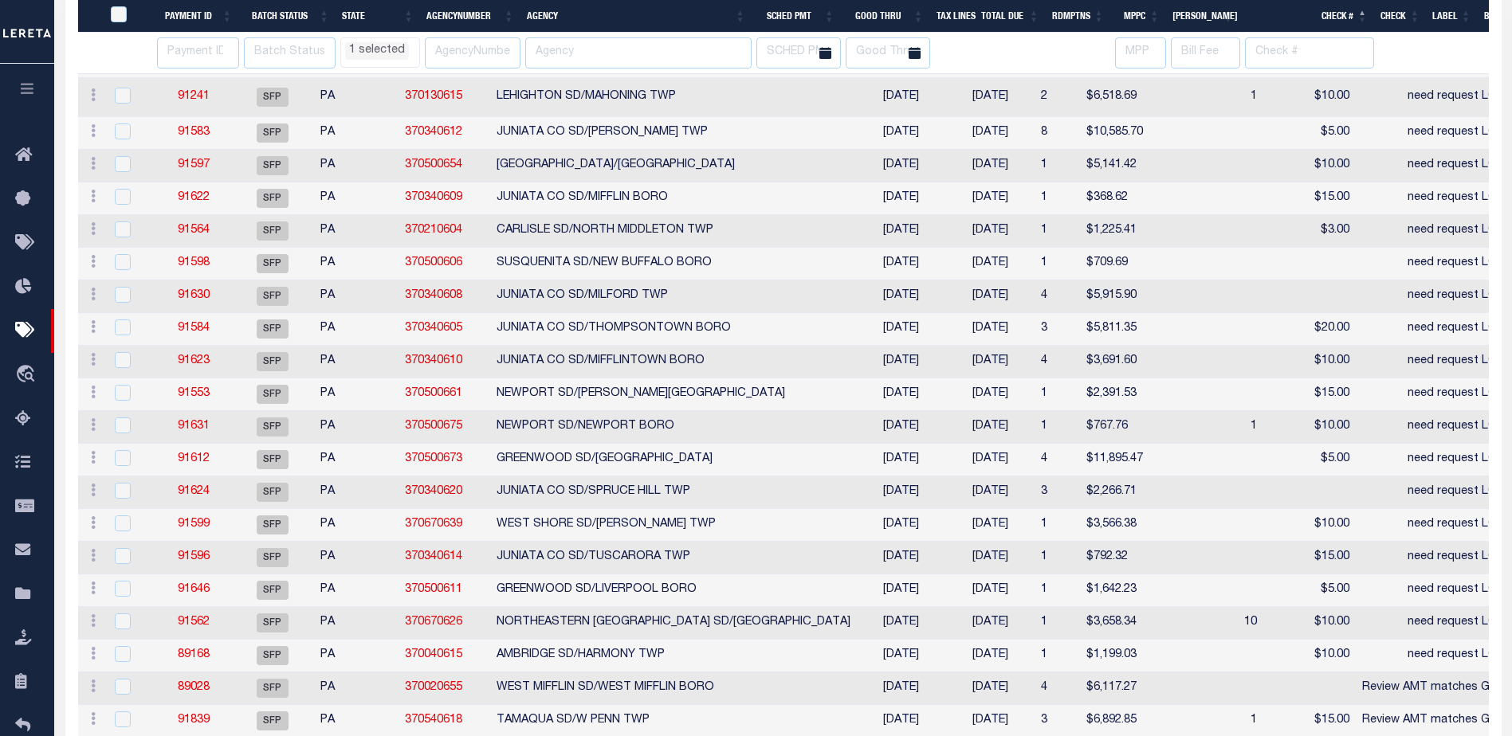
select select "PA"
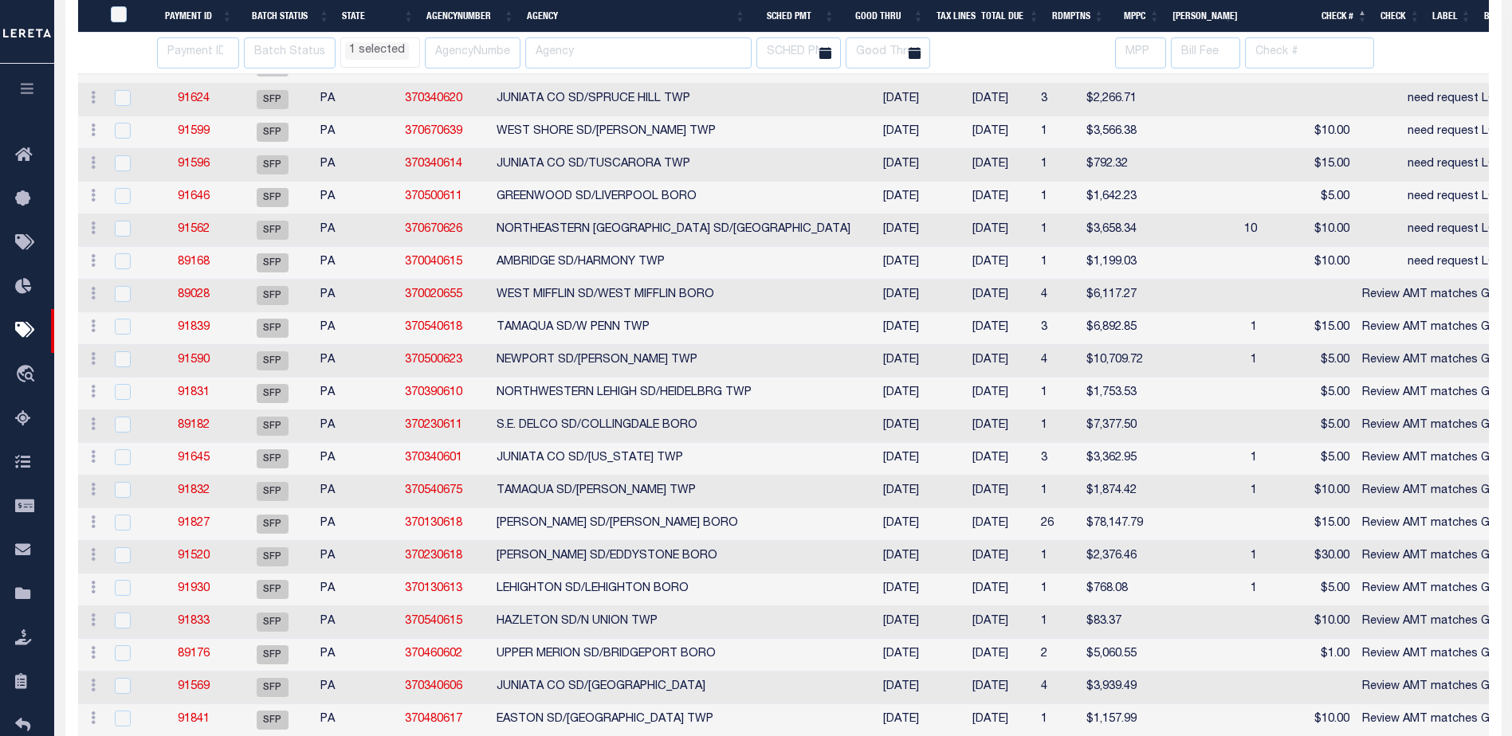
select select "PA"
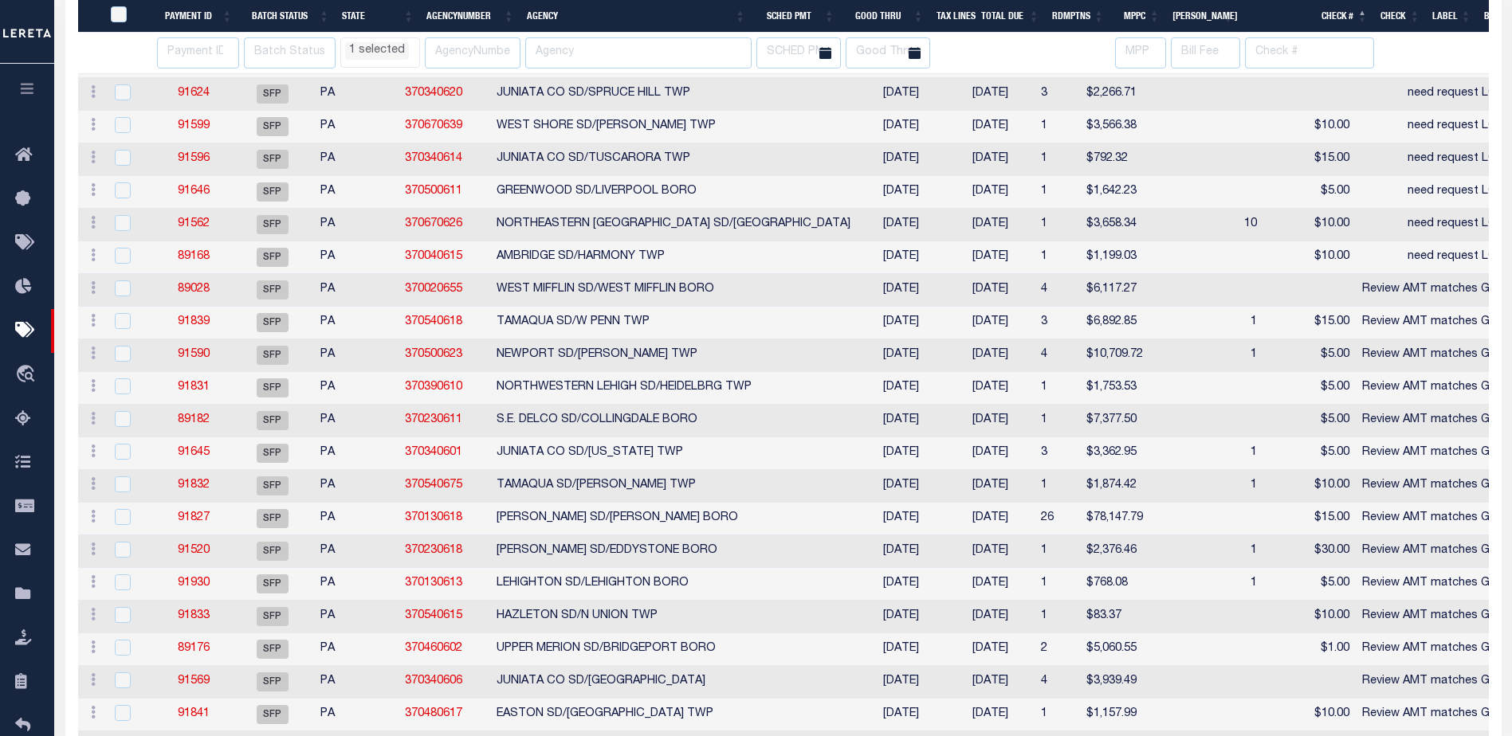
select select "PA"
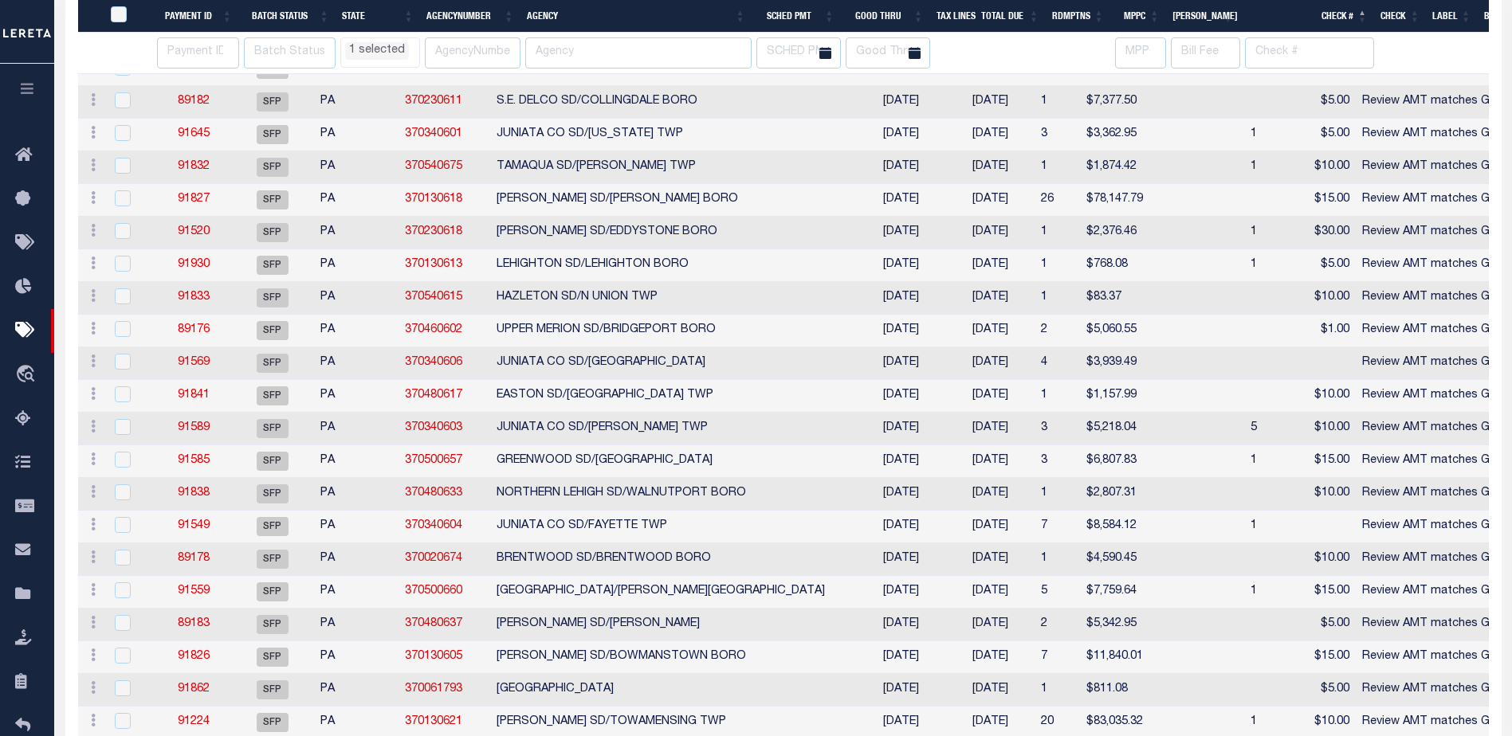
select select "PA"
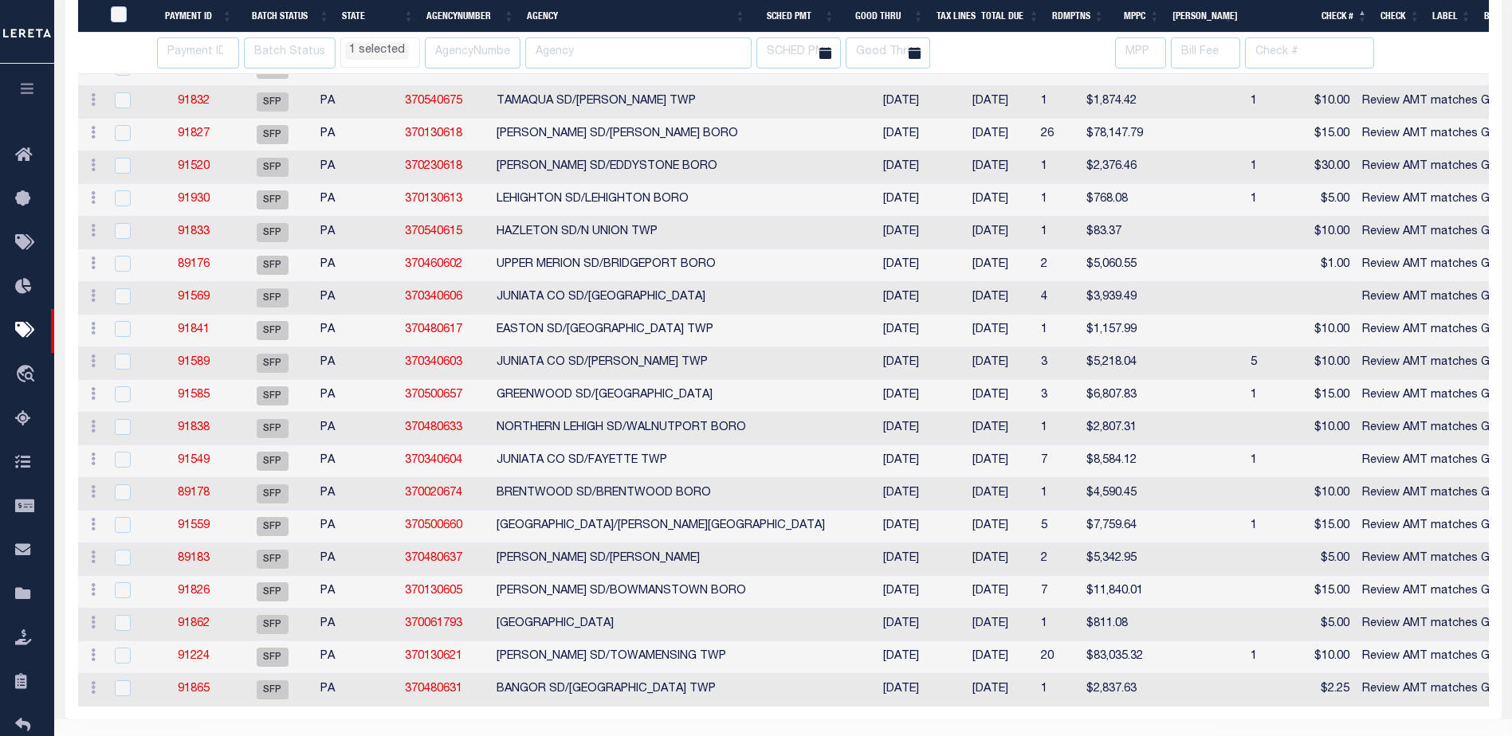
select select "PA"
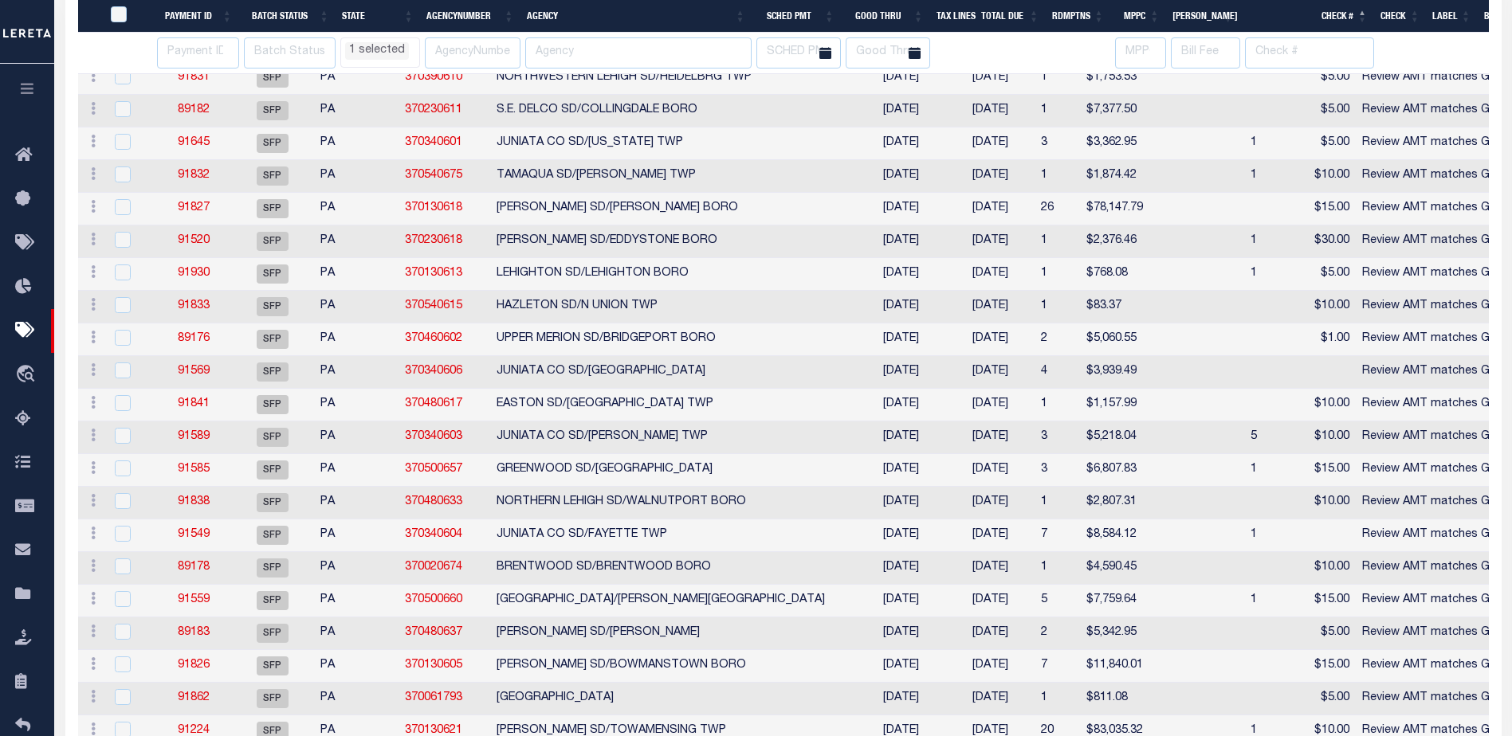
select select "PA"
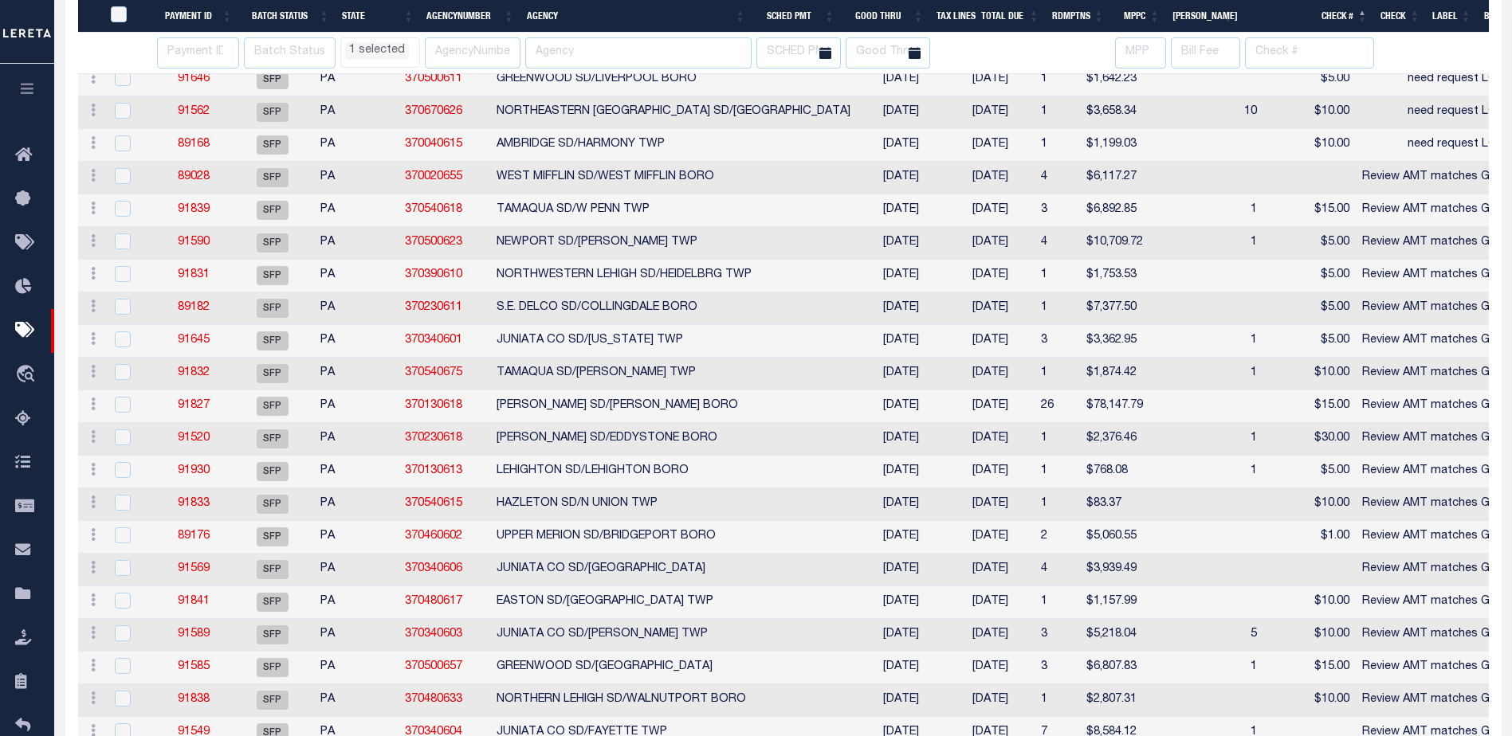
select select "PA"
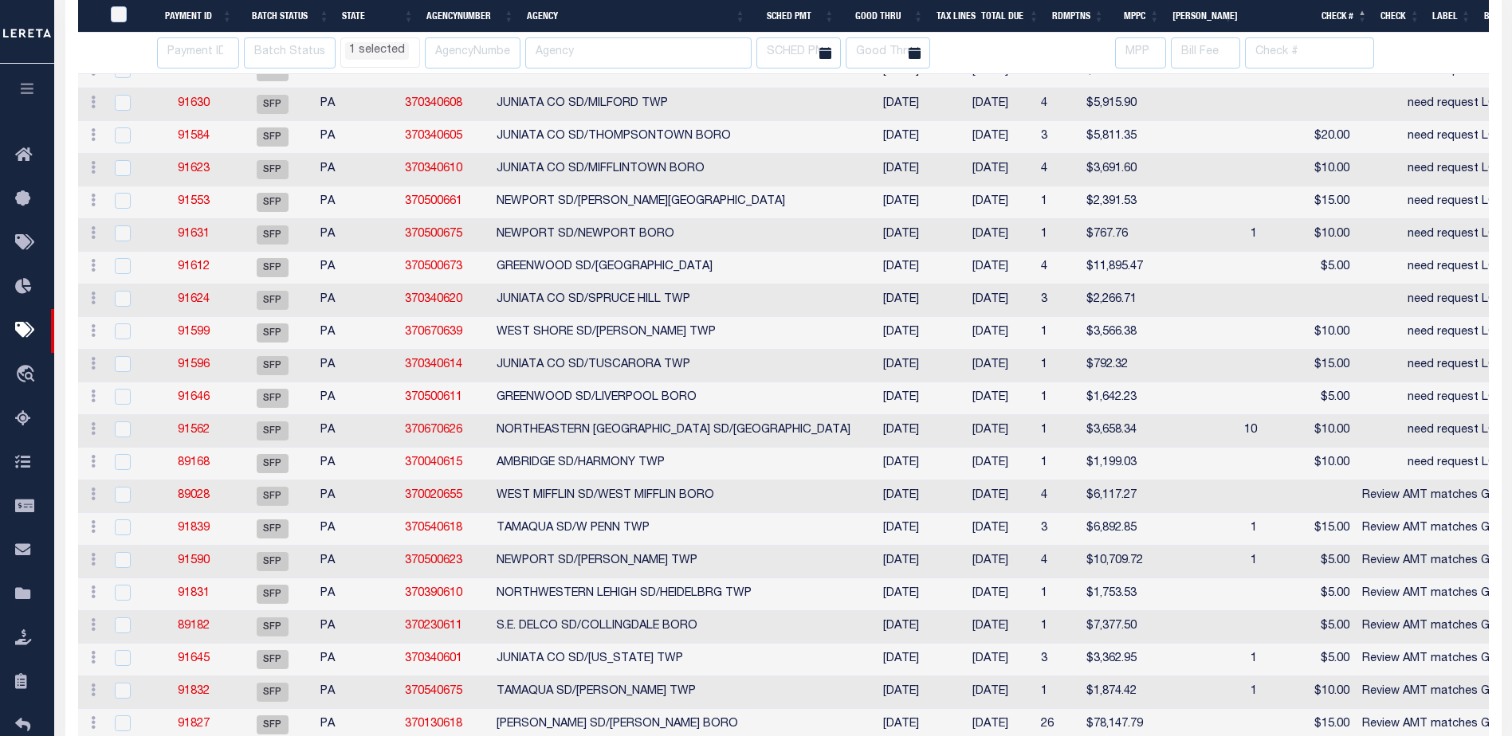
select select "PA"
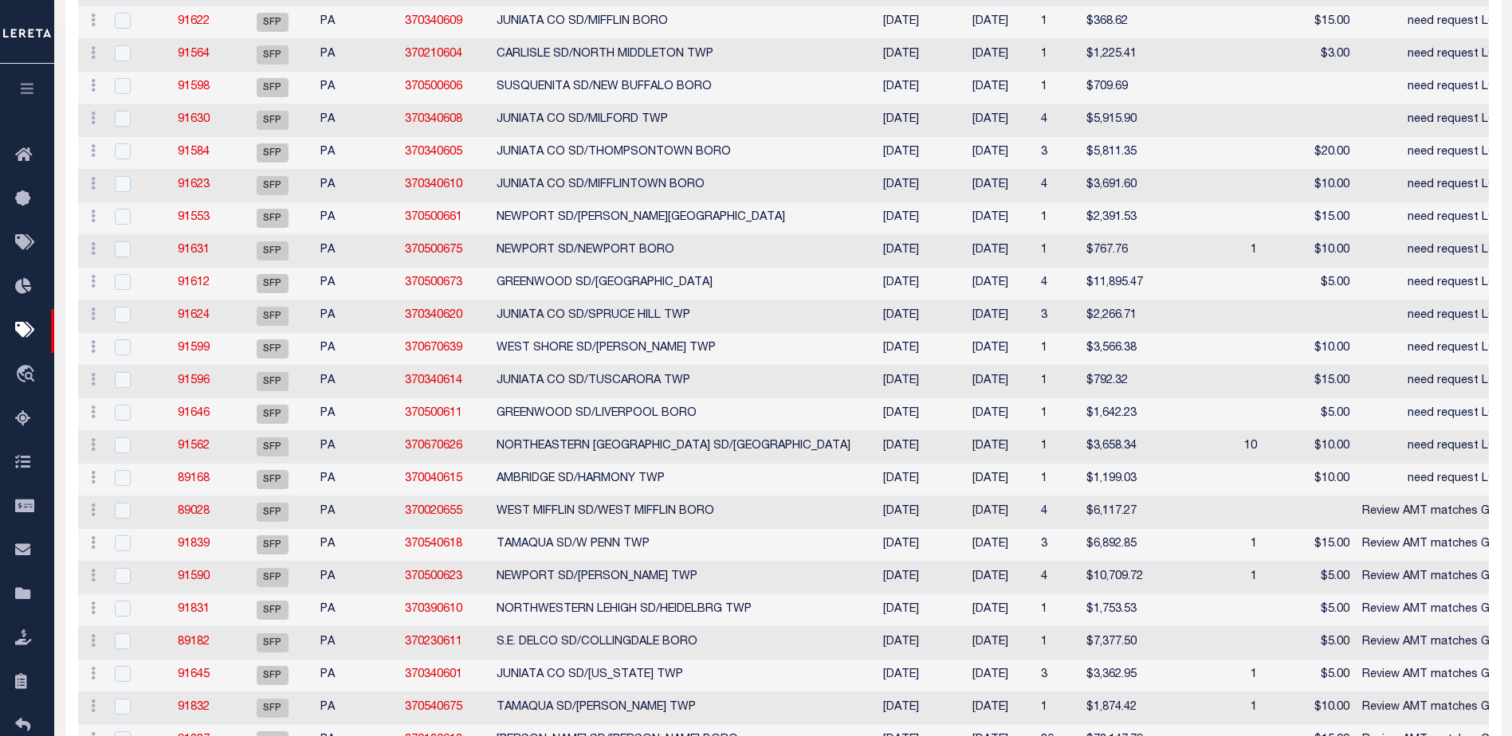
scroll to position [272, 0]
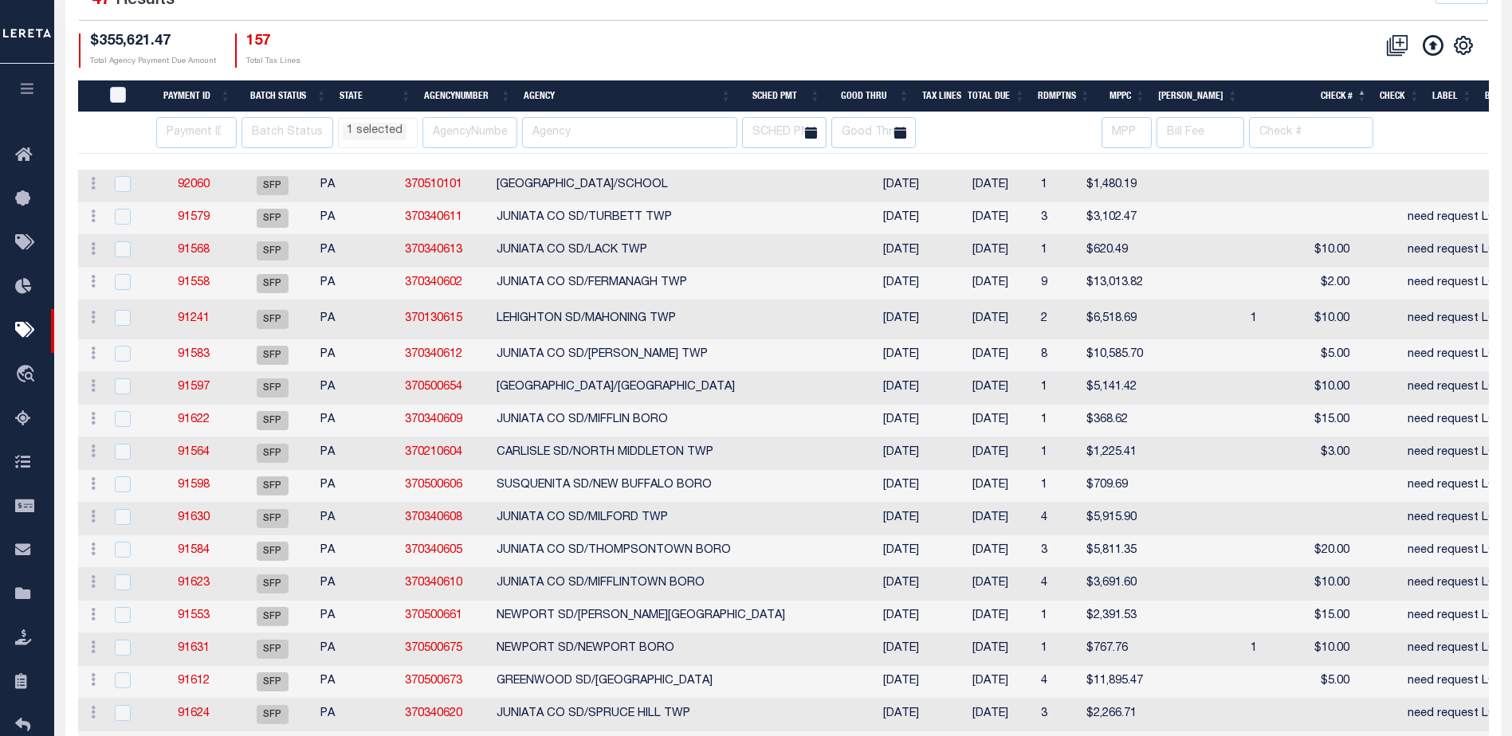
select select "PA"
select select
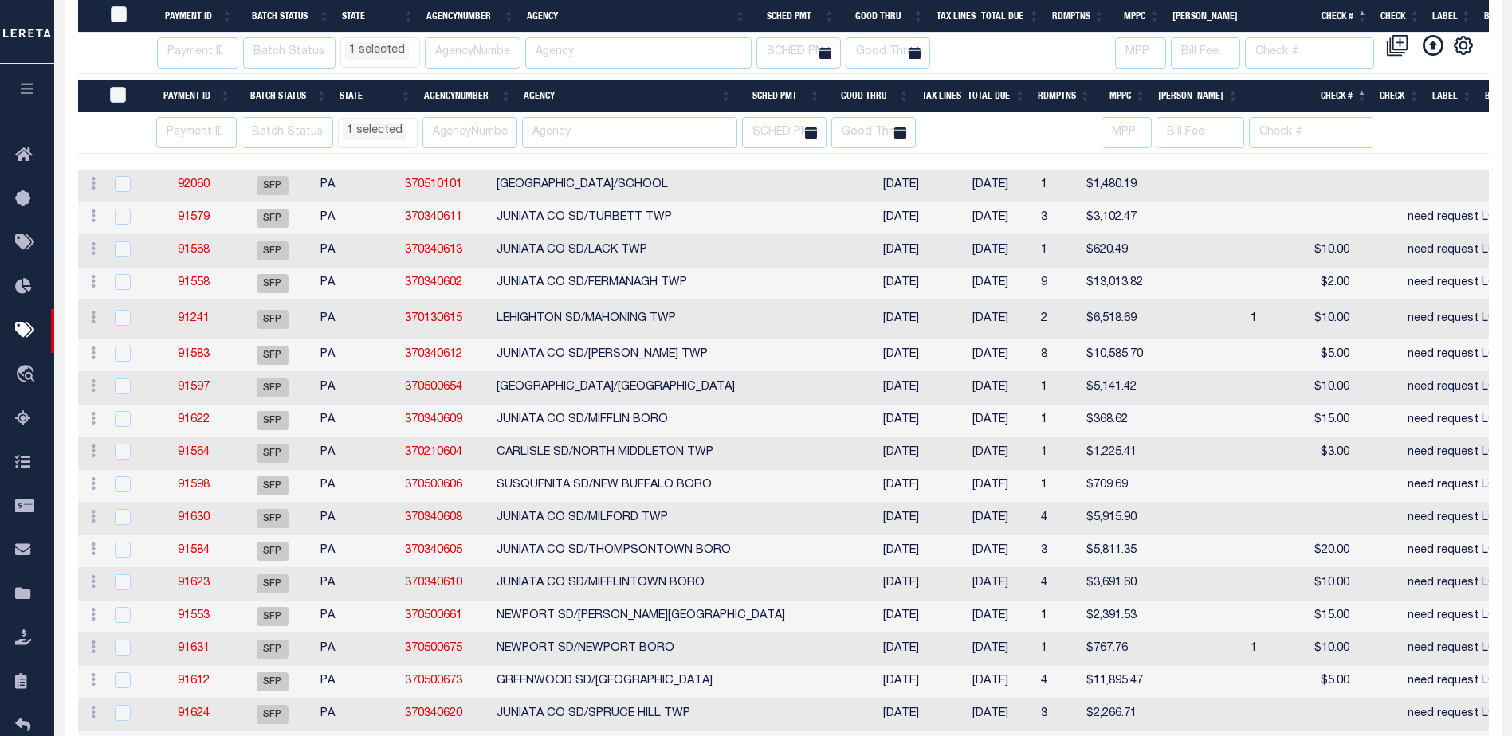
scroll to position [511, 0]
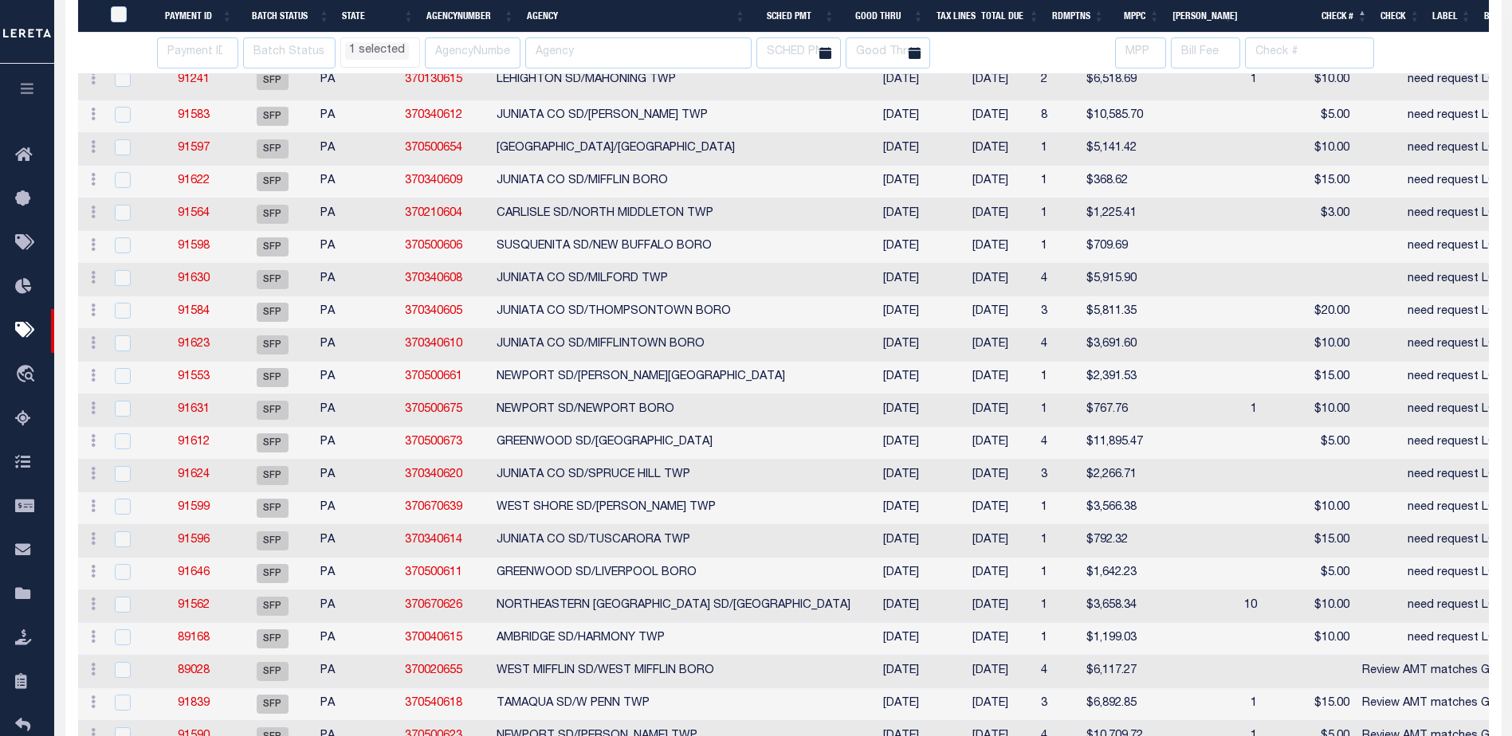
select select "PA"
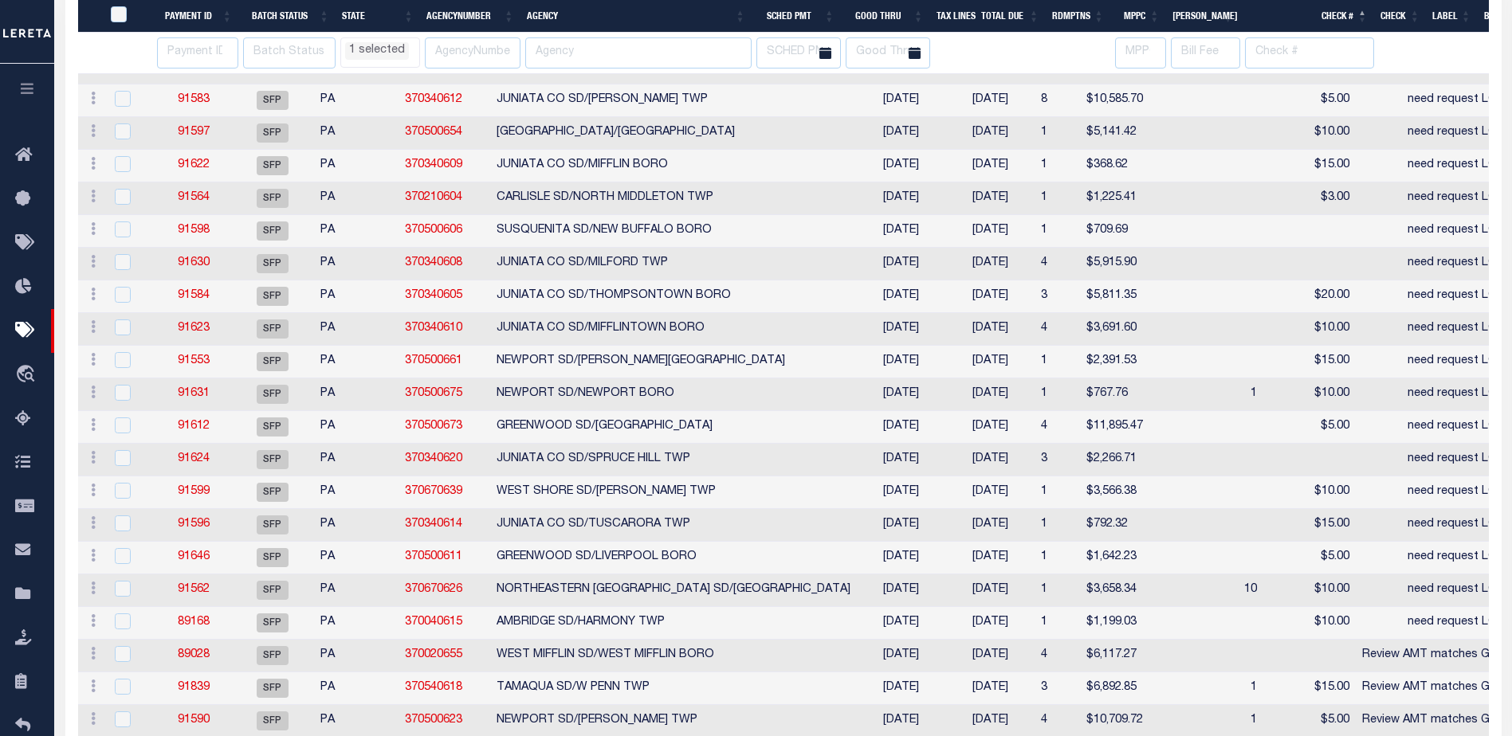
select select "PA"
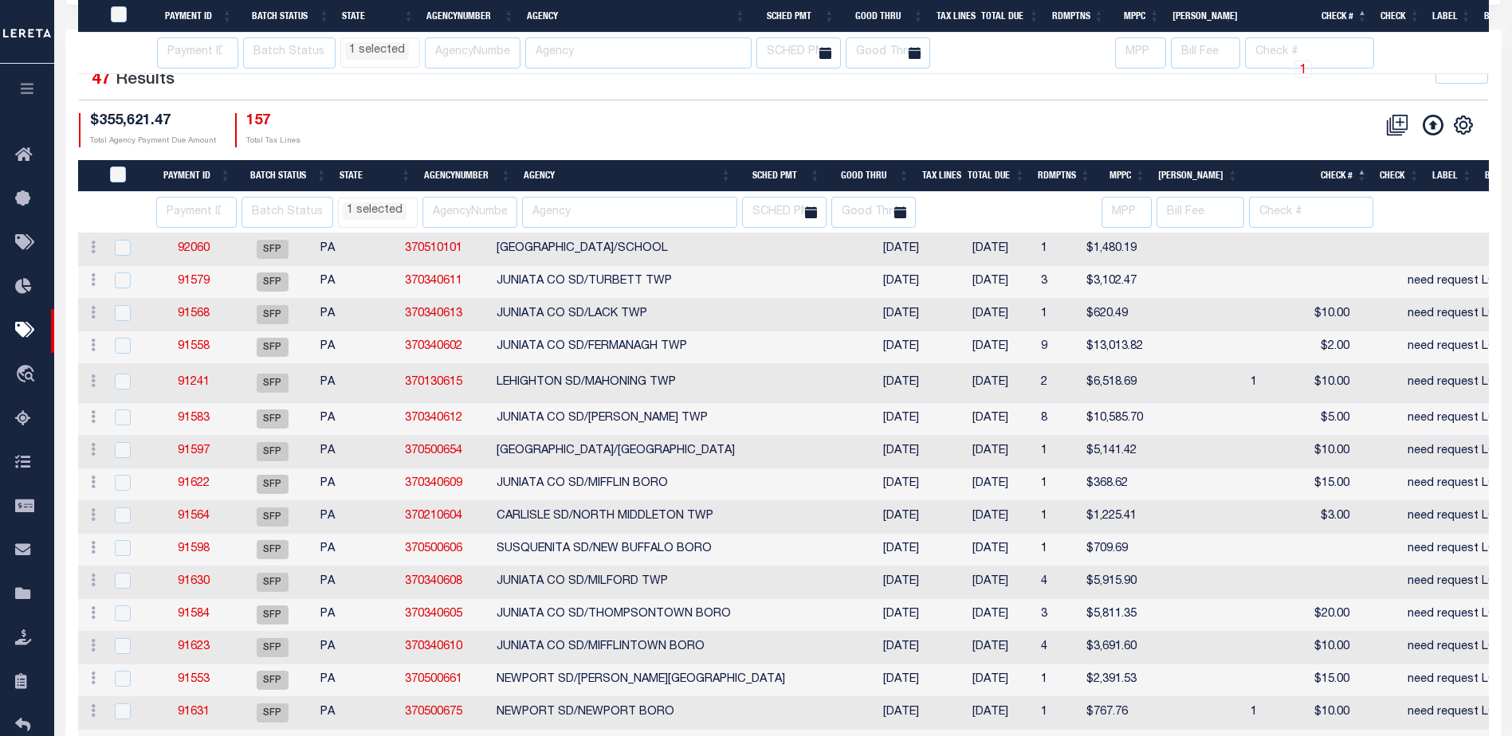
select select "PA"
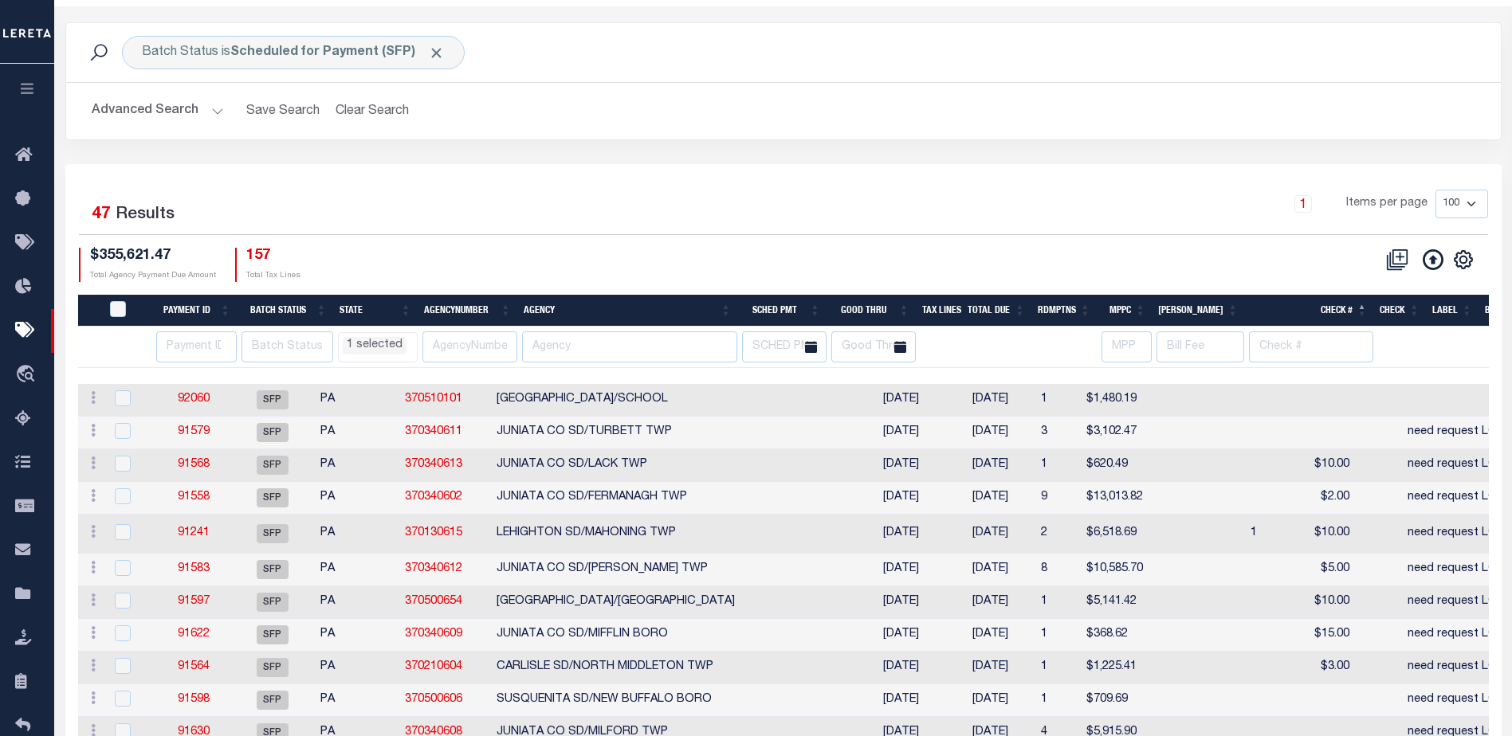
scroll to position [0, 0]
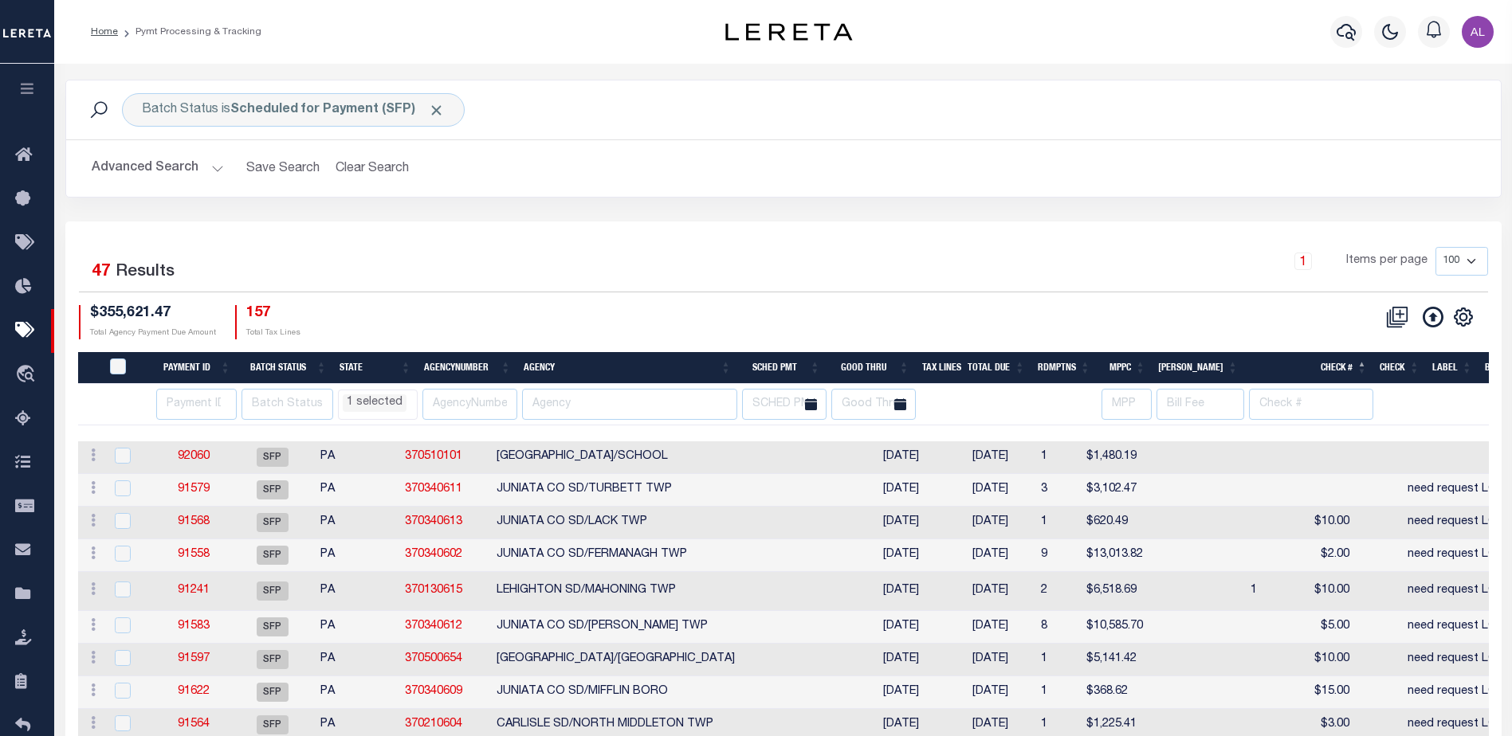
click at [679, 363] on th "Agency" at bounding box center [627, 368] width 220 height 33
select select "PA"
select select
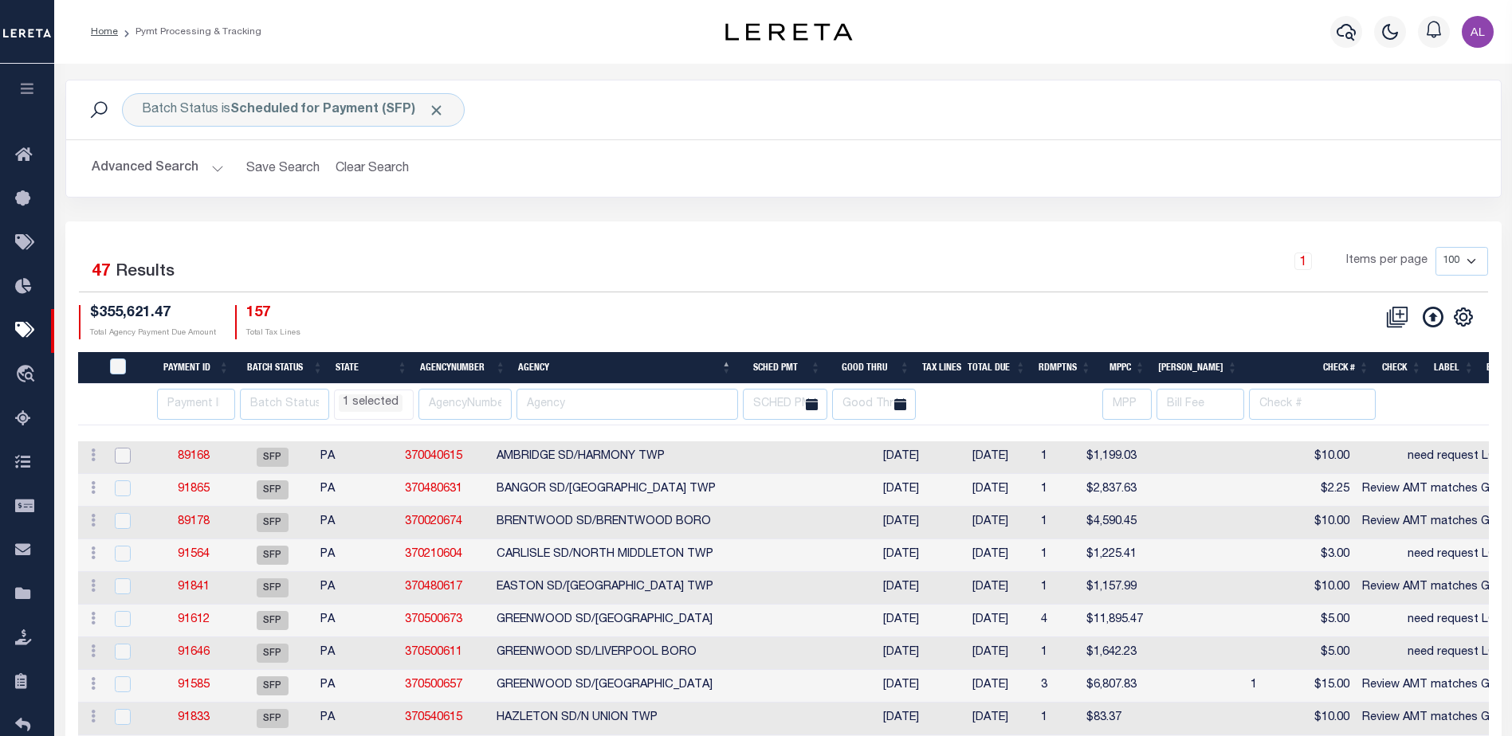
click at [124, 454] on input "checkbox" at bounding box center [123, 456] width 16 height 16
checkbox input "true"
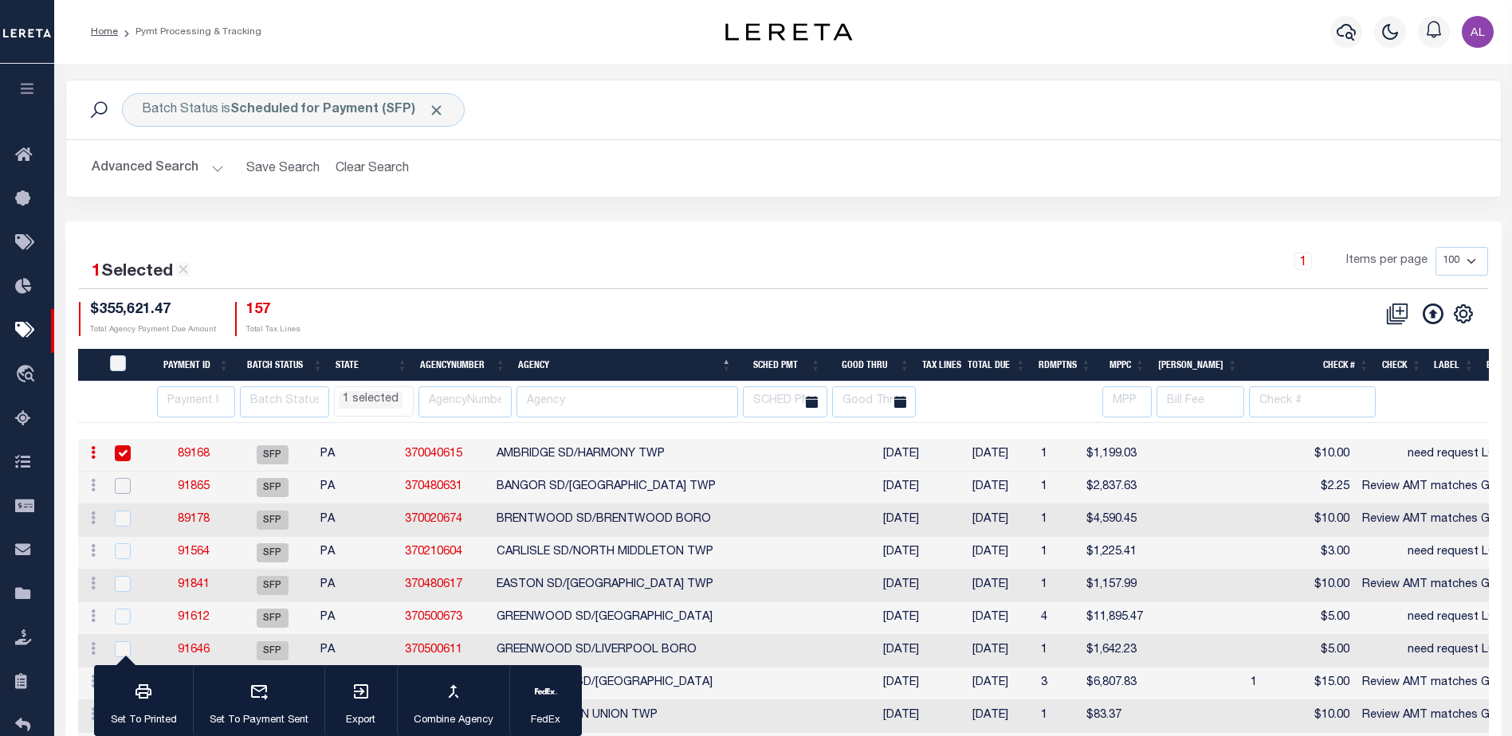
click at [116, 492] on input "checkbox" at bounding box center [123, 486] width 16 height 16
checkbox input "true"
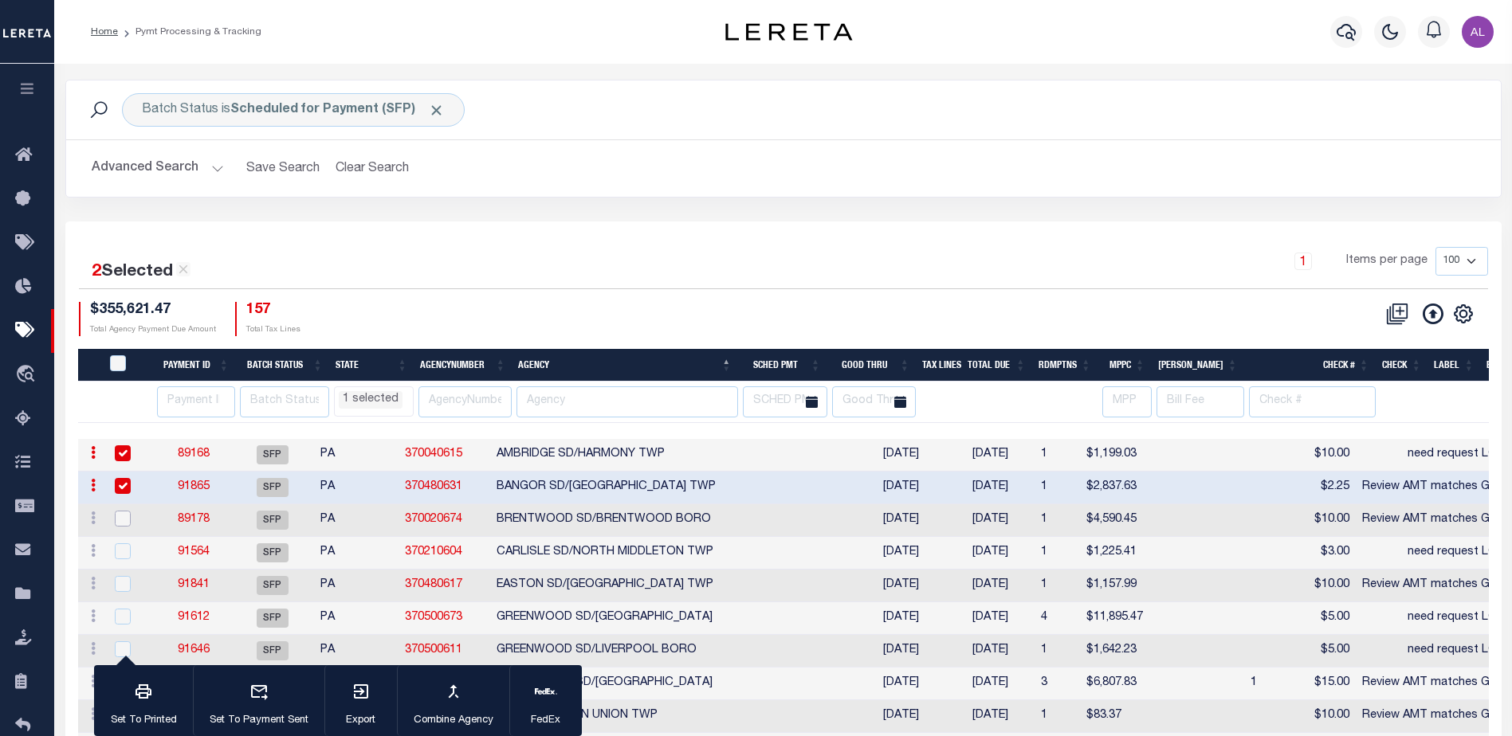
click at [120, 525] on input "checkbox" at bounding box center [123, 519] width 16 height 16
checkbox input "true"
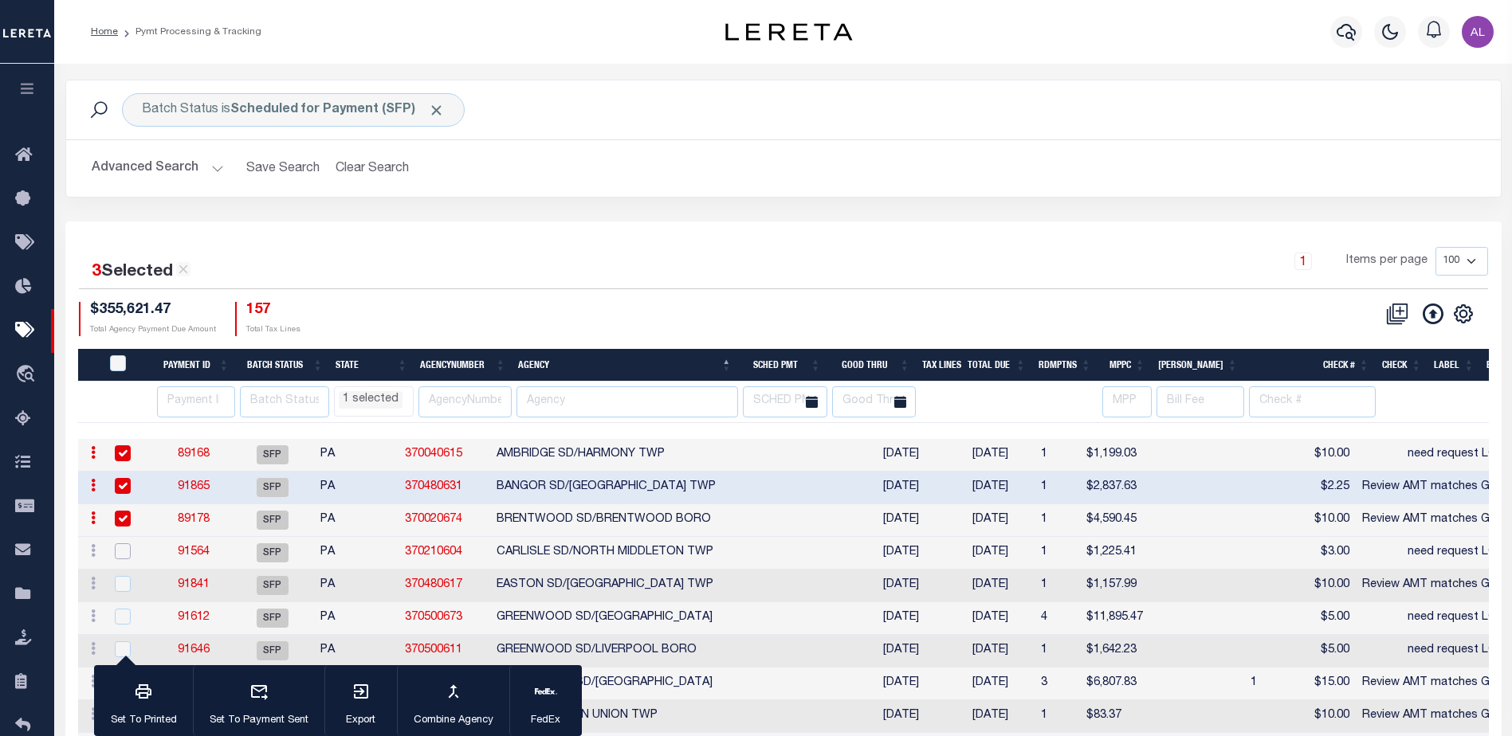
click at [126, 546] on input "checkbox" at bounding box center [123, 552] width 16 height 16
checkbox input "true"
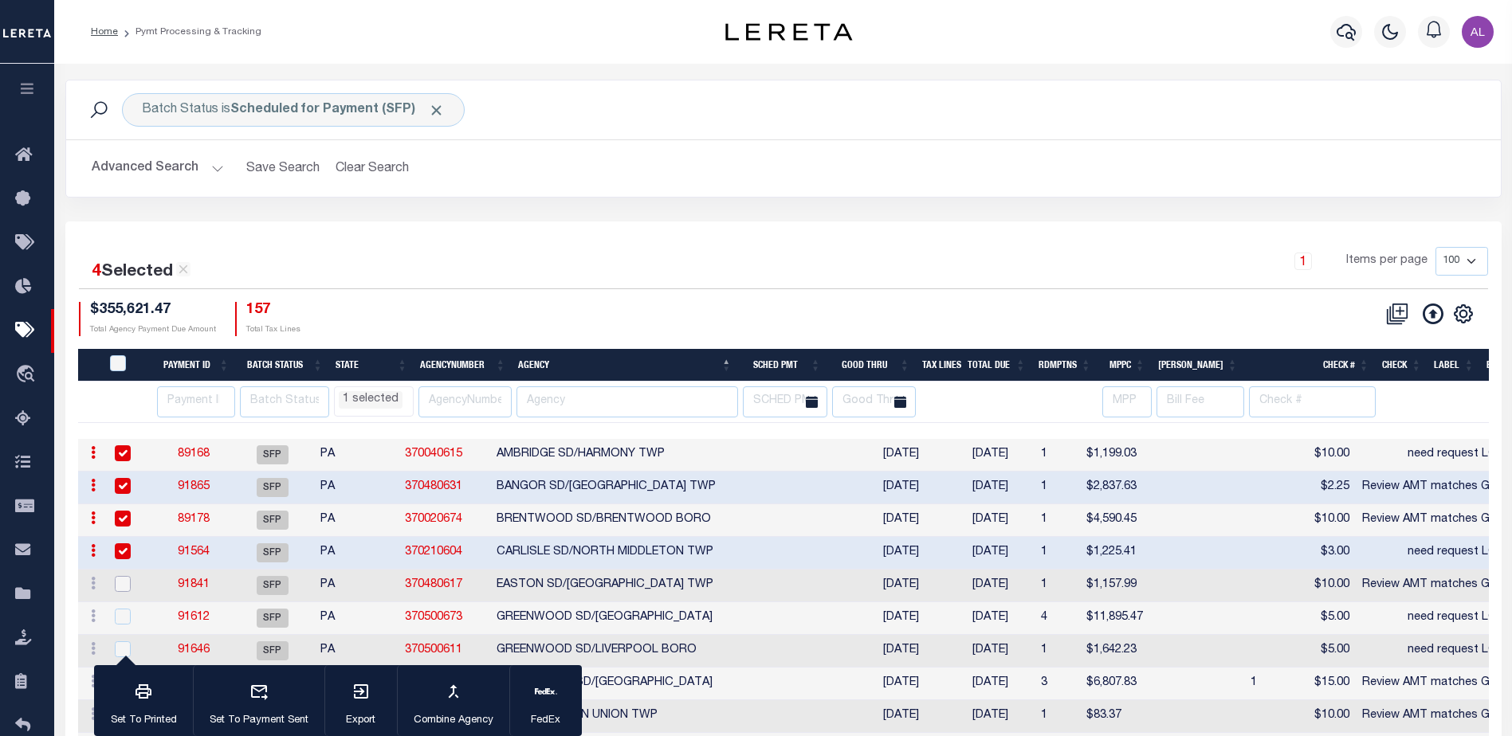
click at [126, 589] on input "checkbox" at bounding box center [123, 584] width 16 height 16
checkbox input "true"
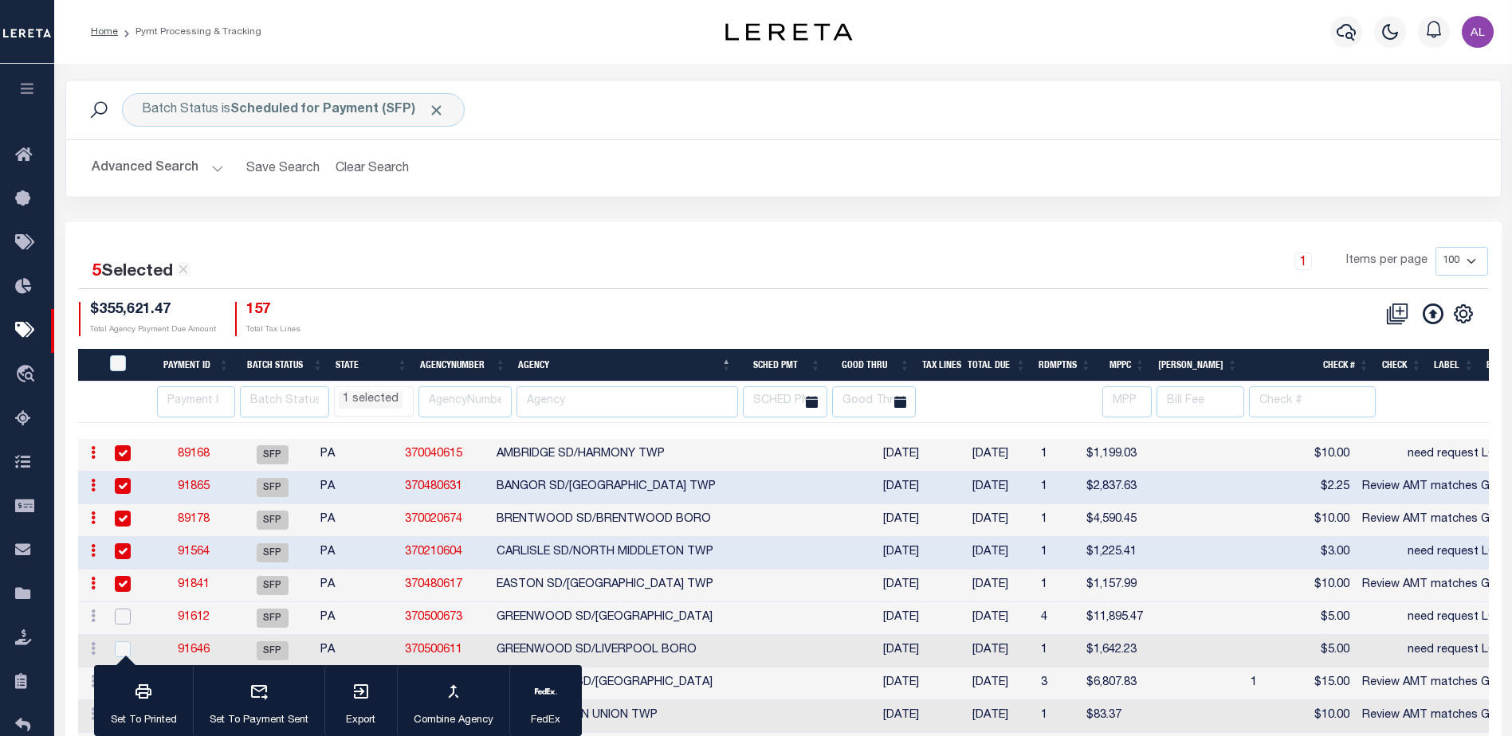
click at [124, 613] on input "checkbox" at bounding box center [123, 617] width 16 height 16
checkbox input "true"
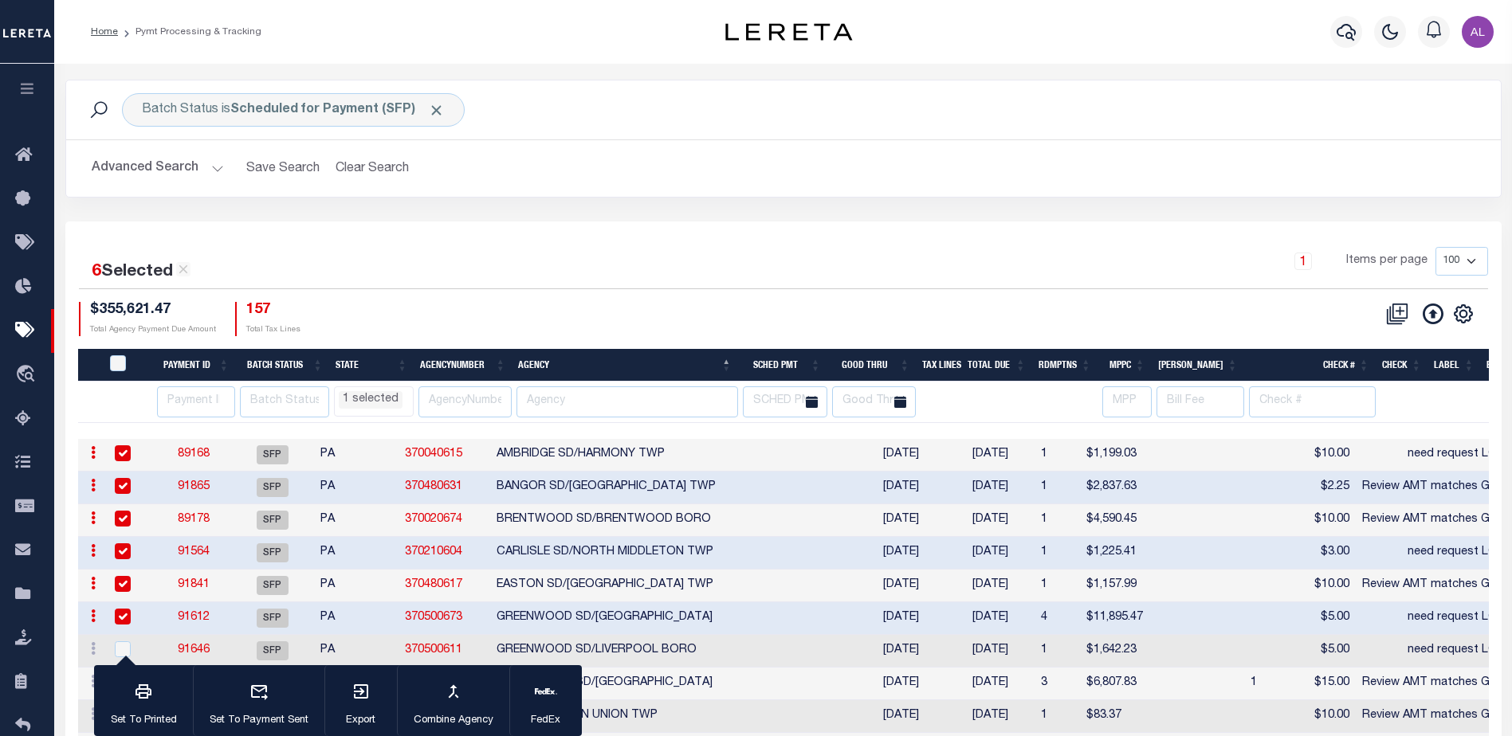
select select "PA"
select select
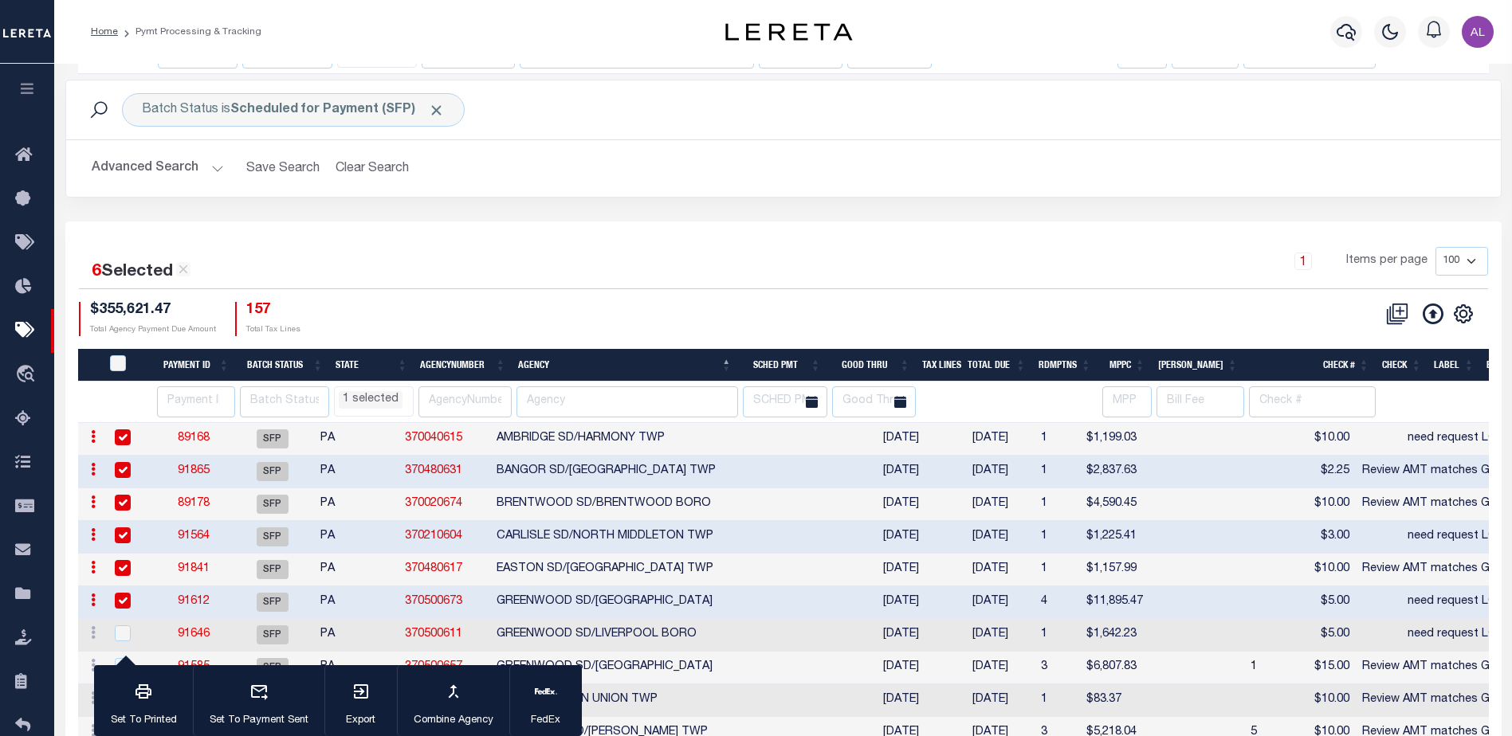
scroll to position [398, 0]
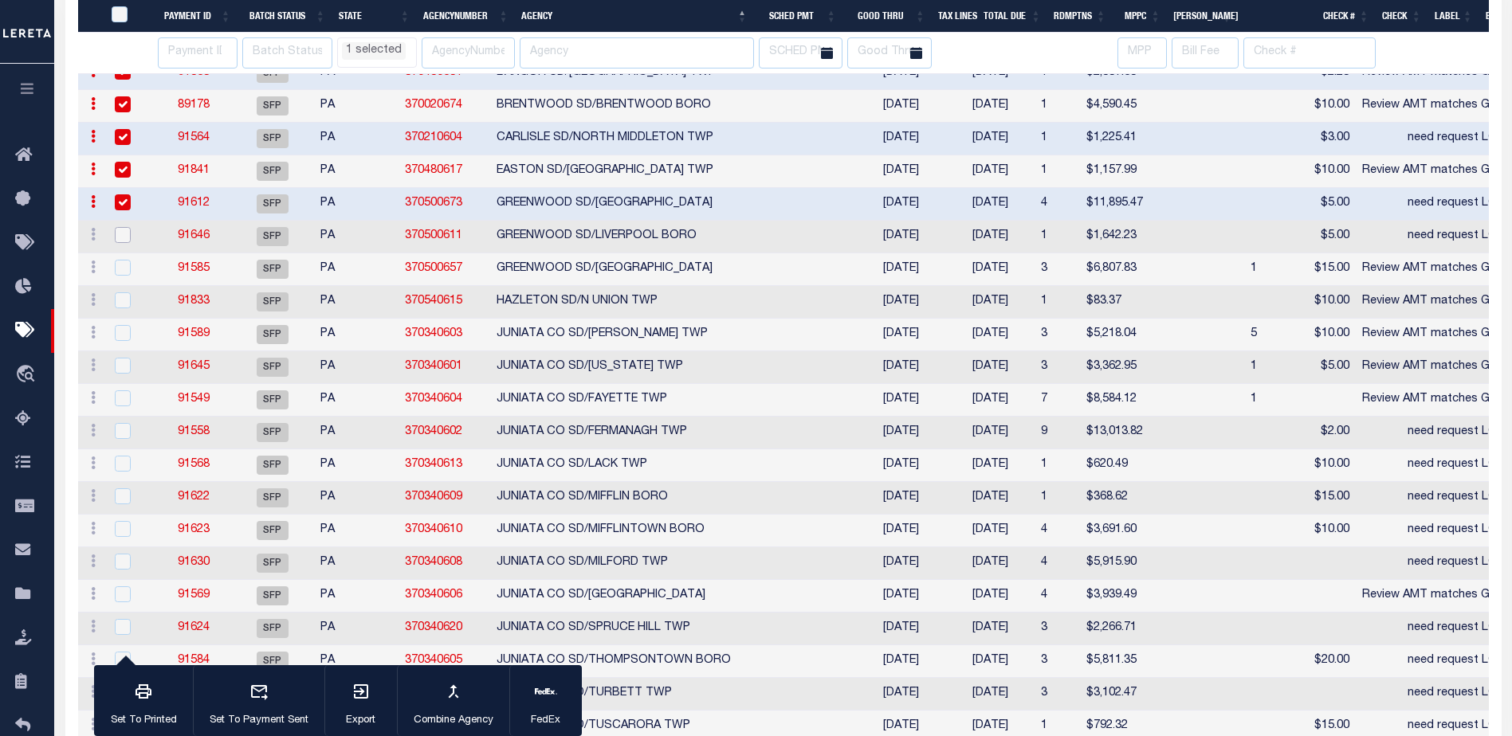
click at [121, 233] on input "checkbox" at bounding box center [123, 235] width 16 height 16
checkbox input "true"
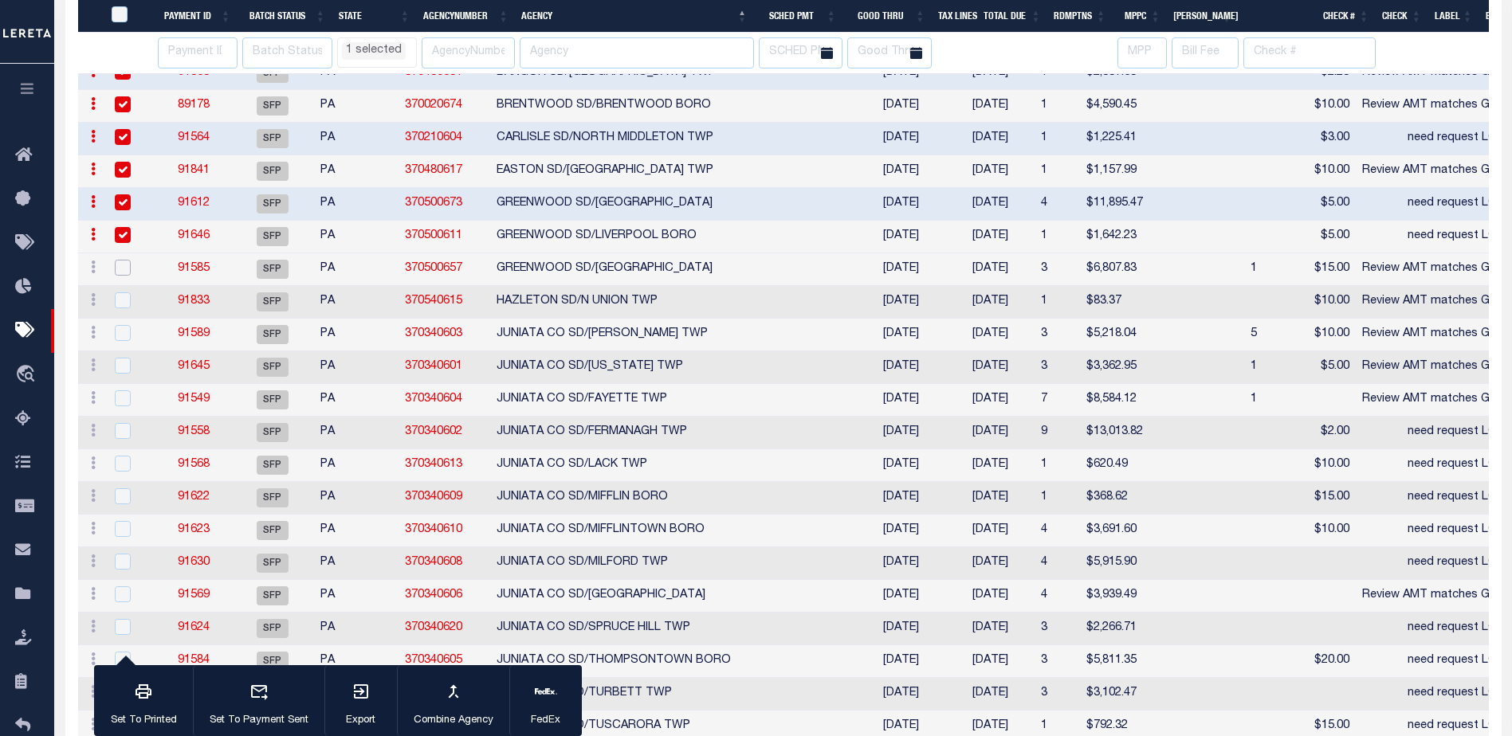
click at [128, 265] on input "checkbox" at bounding box center [123, 268] width 16 height 16
checkbox input "true"
select select "PA"
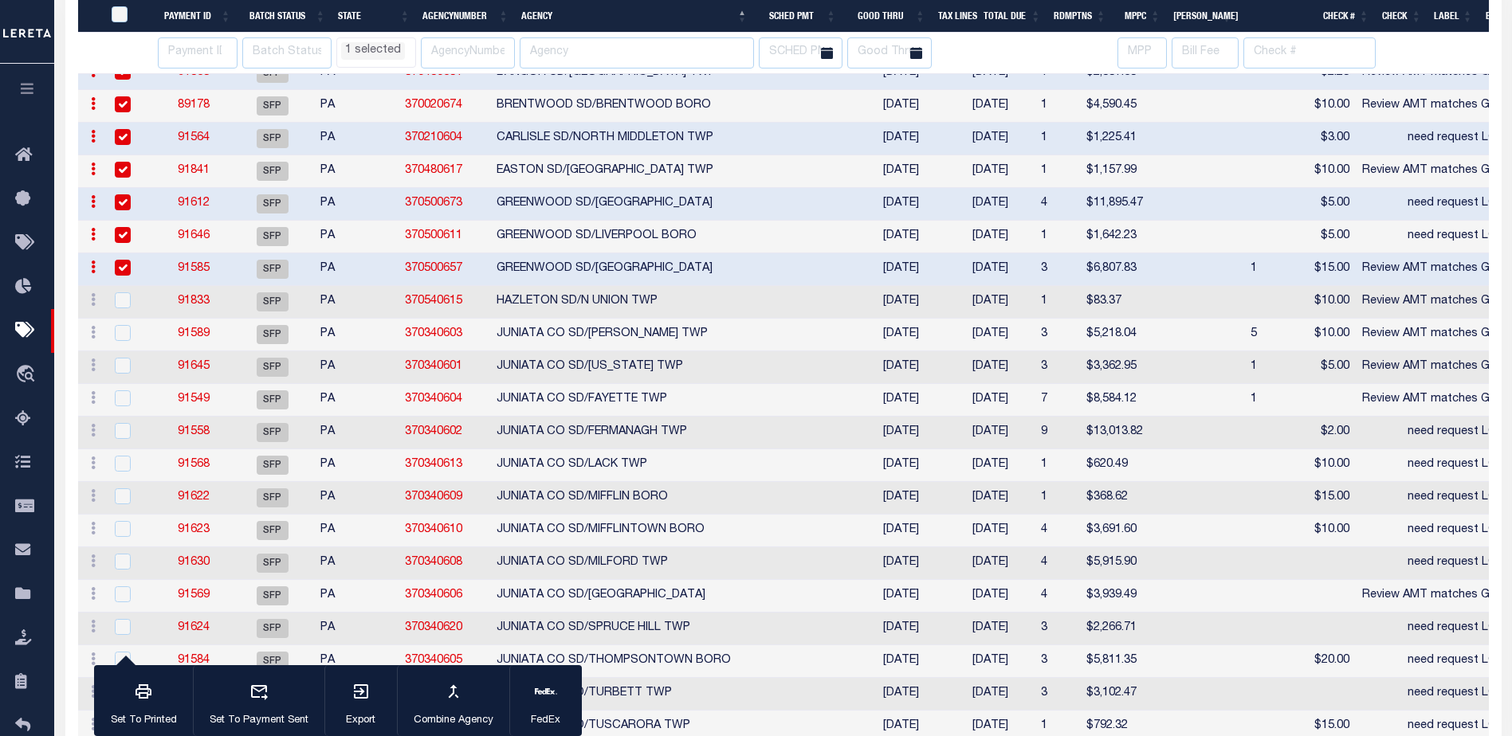
click at [124, 292] on td at bounding box center [131, 302] width 52 height 33
select select "PA"
select select
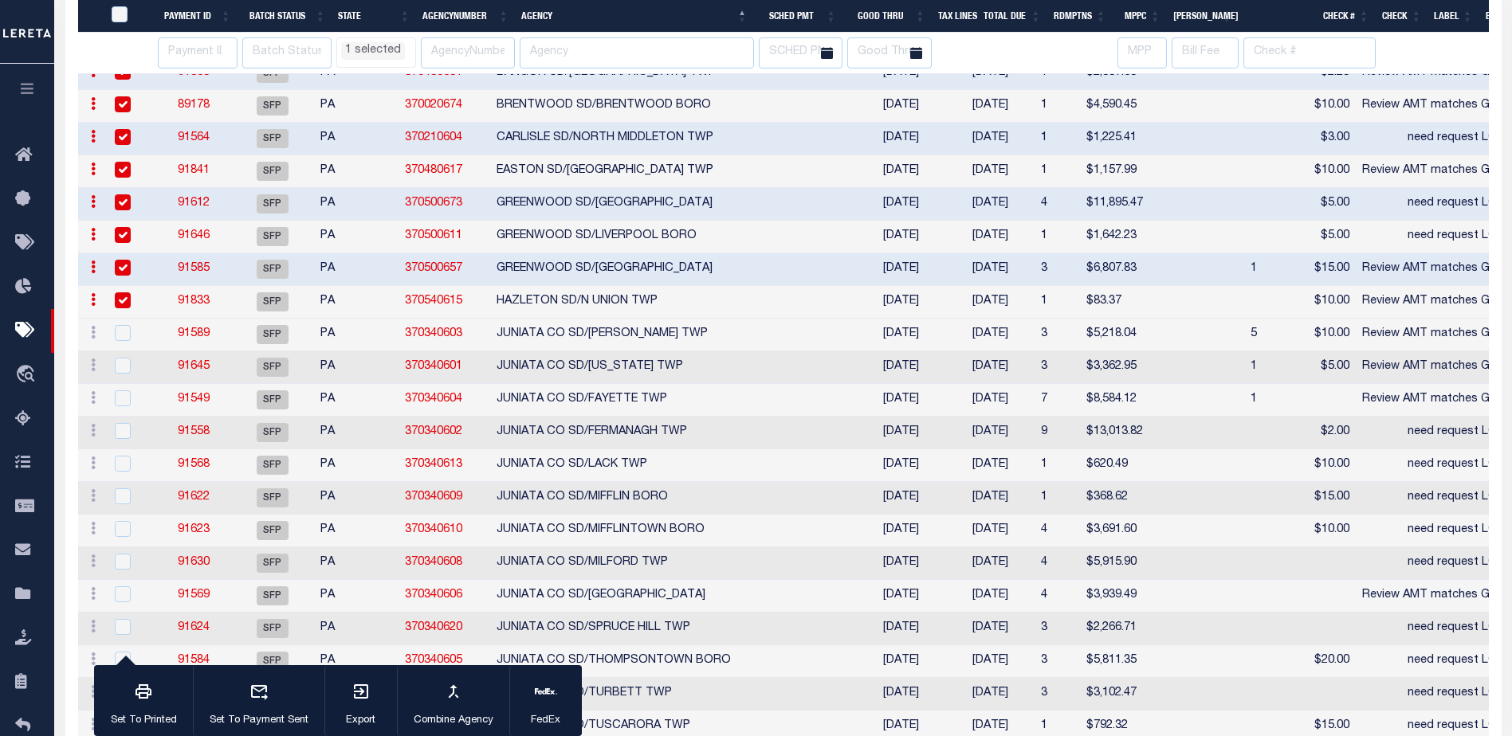
checkbox input "true"
click at [119, 343] on div at bounding box center [131, 334] width 39 height 18
select select "PA"
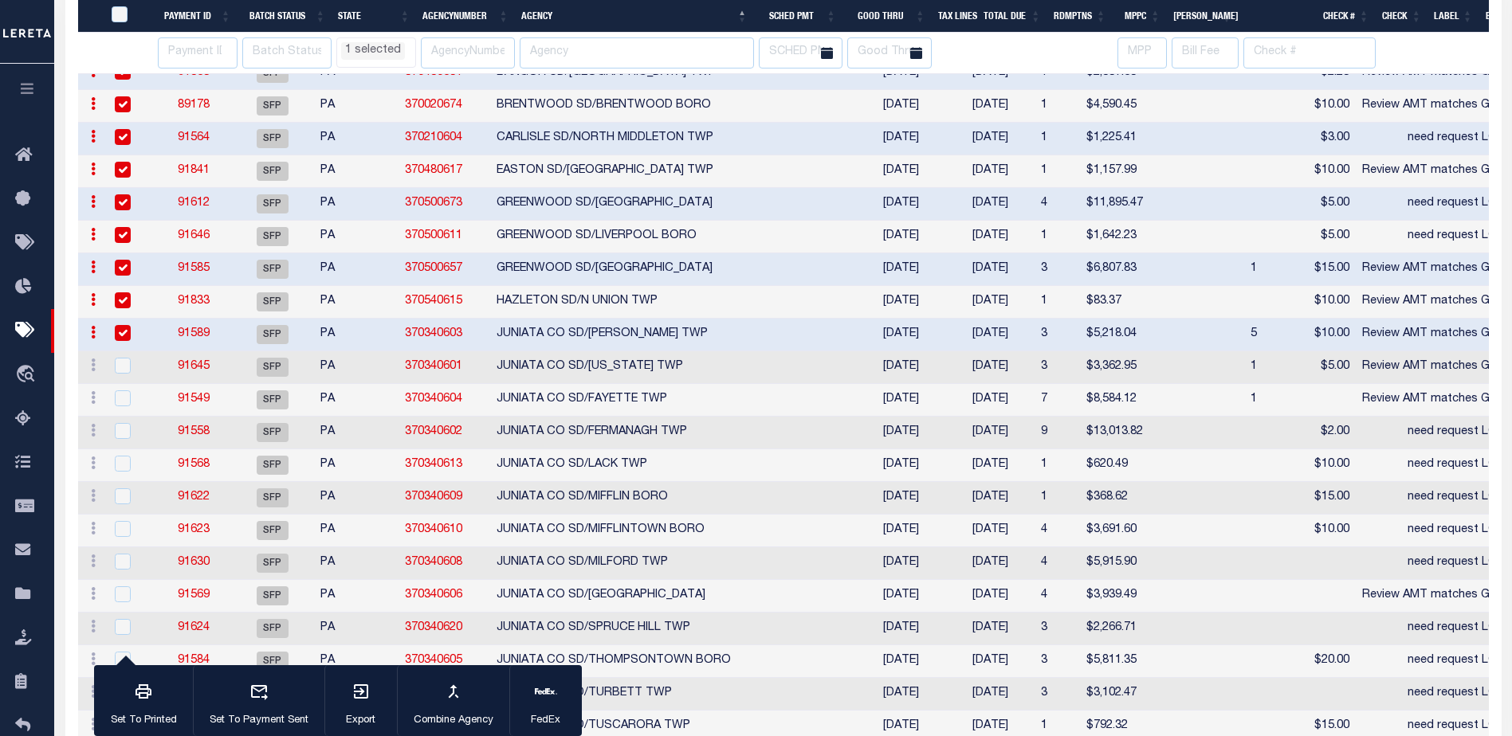
checkbox input "true"
select select "PA"
select select
click at [121, 380] on td at bounding box center [131, 367] width 52 height 33
select select "PA"
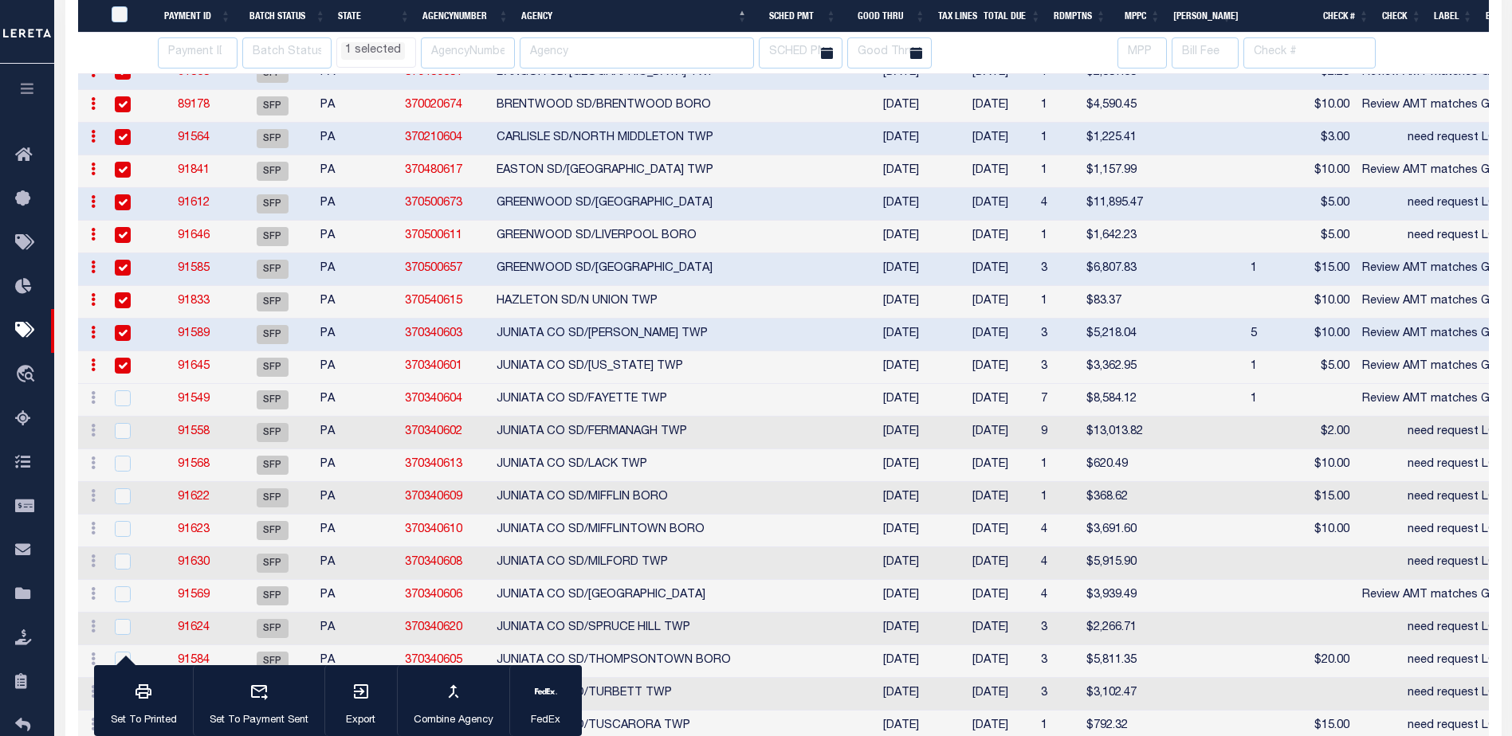
checkbox input "true"
click at [121, 410] on td at bounding box center [131, 400] width 52 height 33
select select "PA"
select select
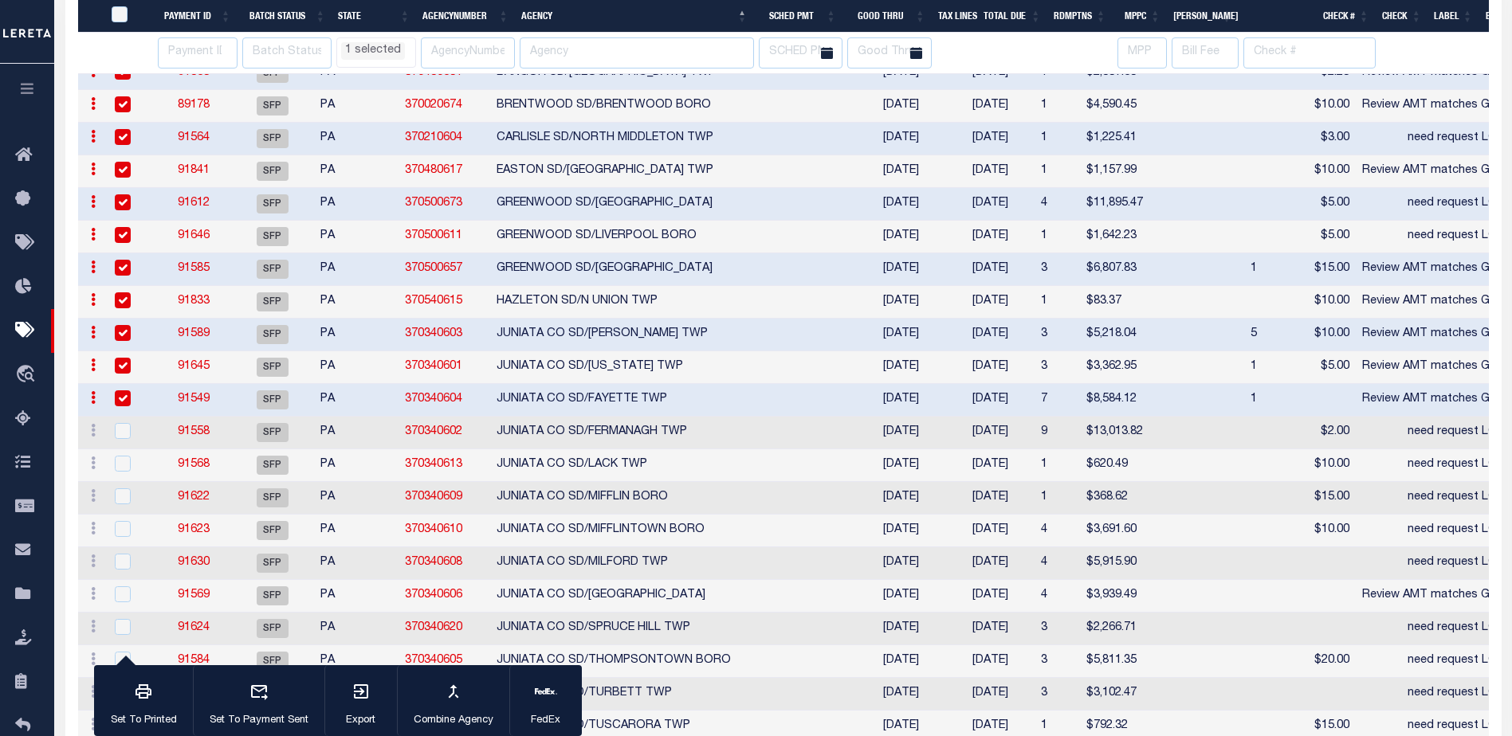
checkbox input "true"
select select "PA"
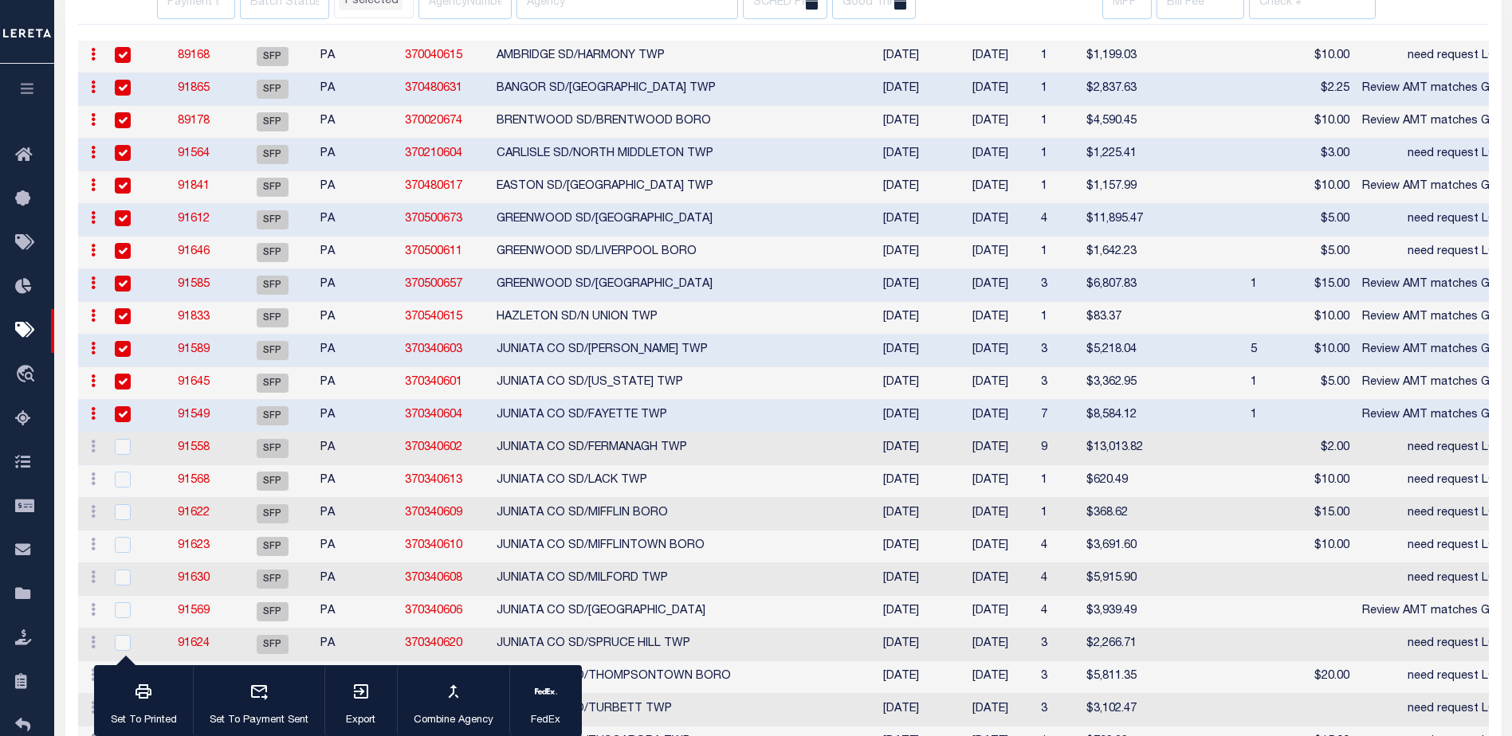
scroll to position [0, 0]
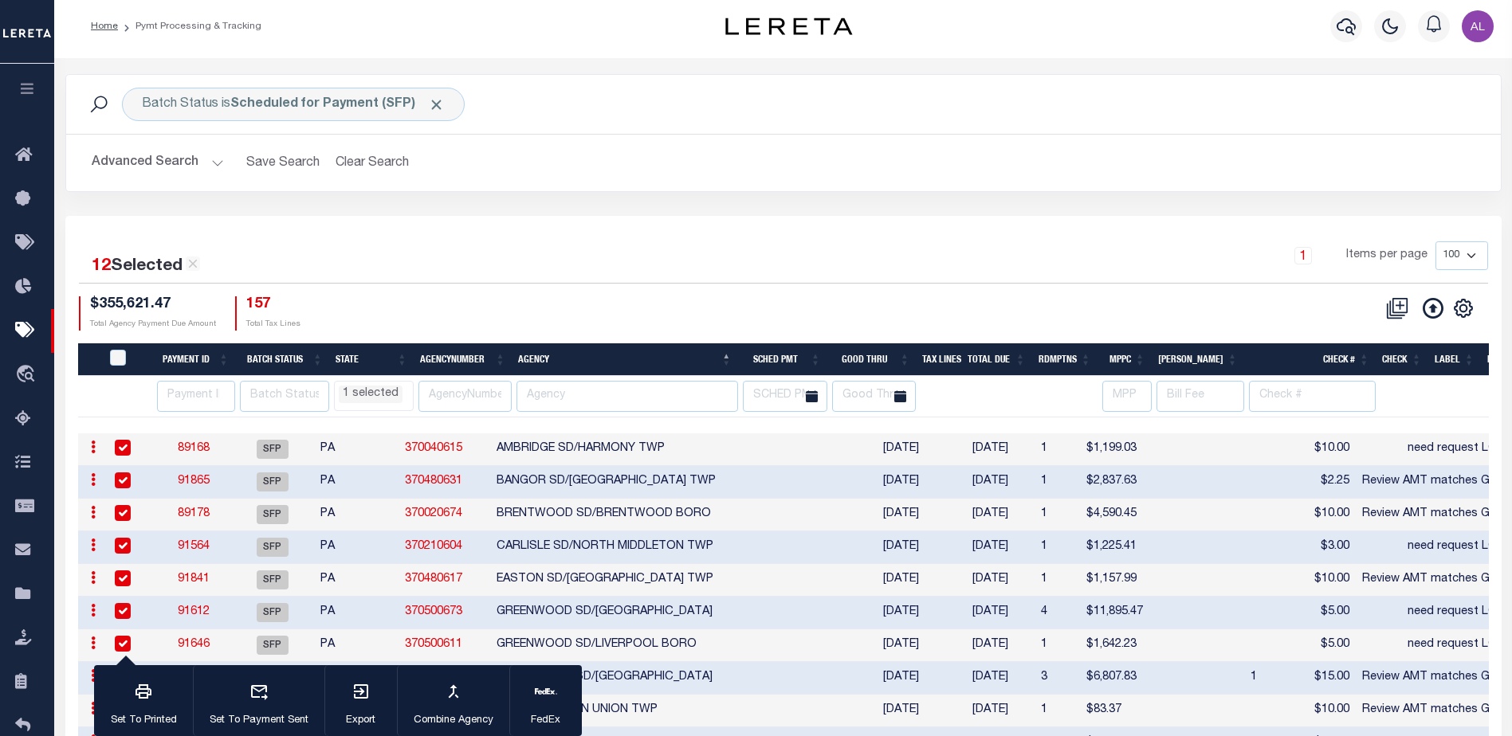
select select "PA"
select select
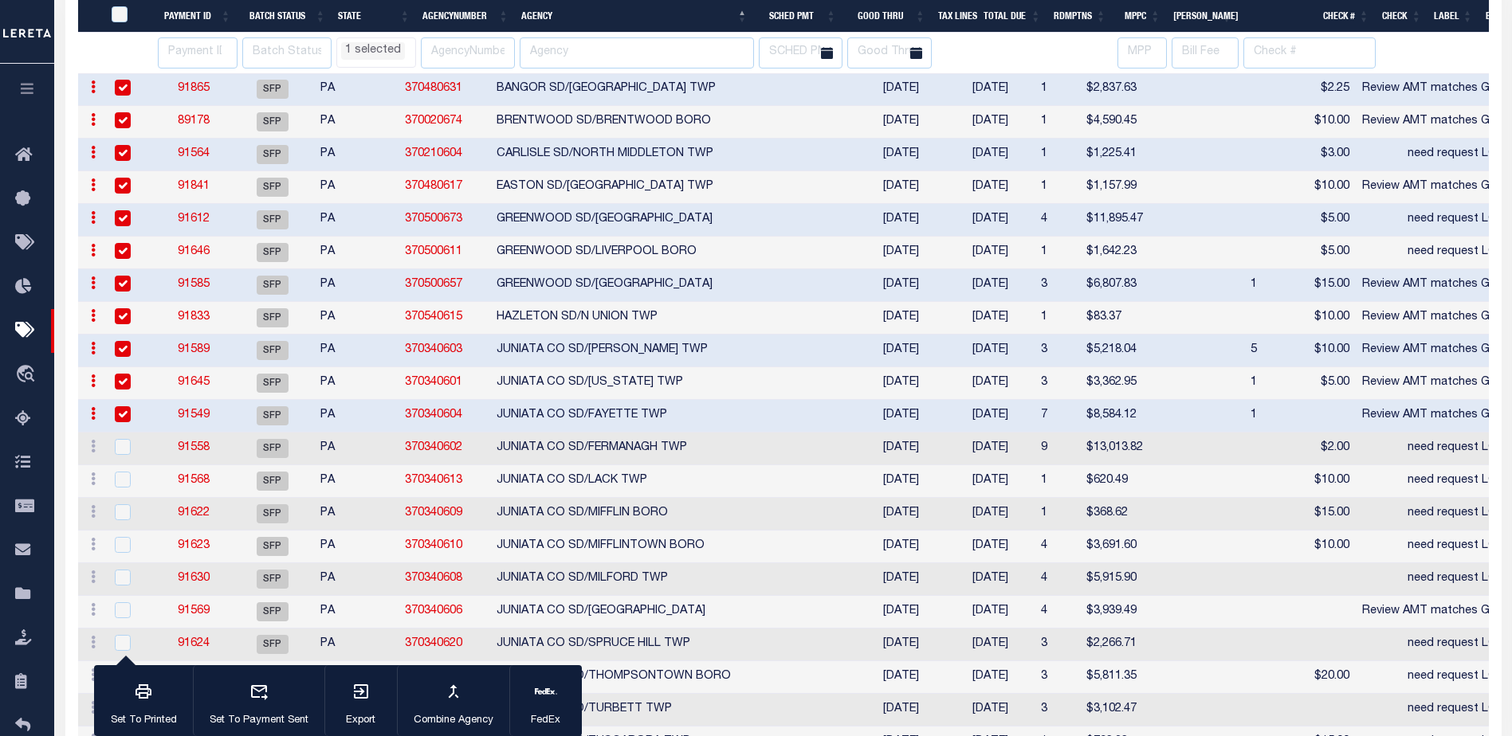
select select "PA"
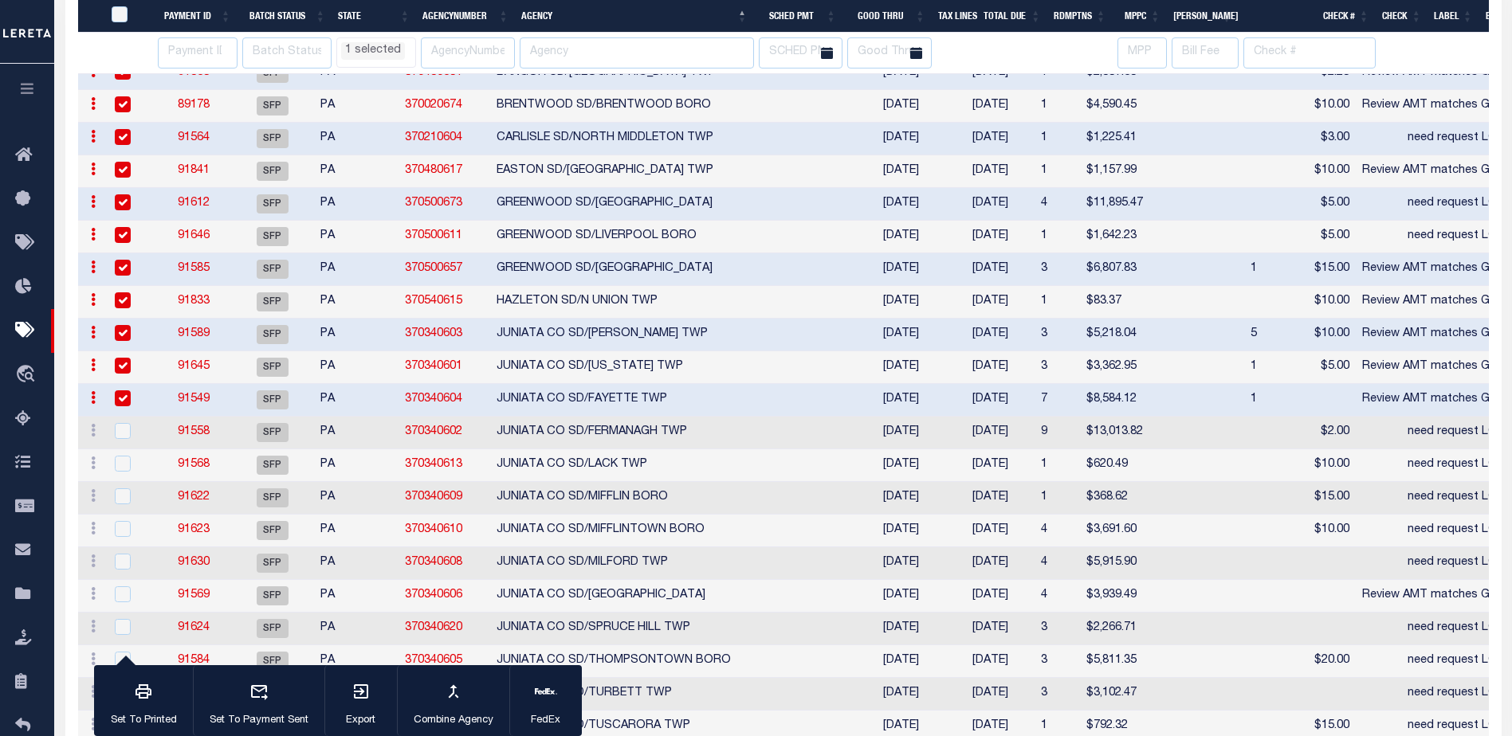
select select "PA"
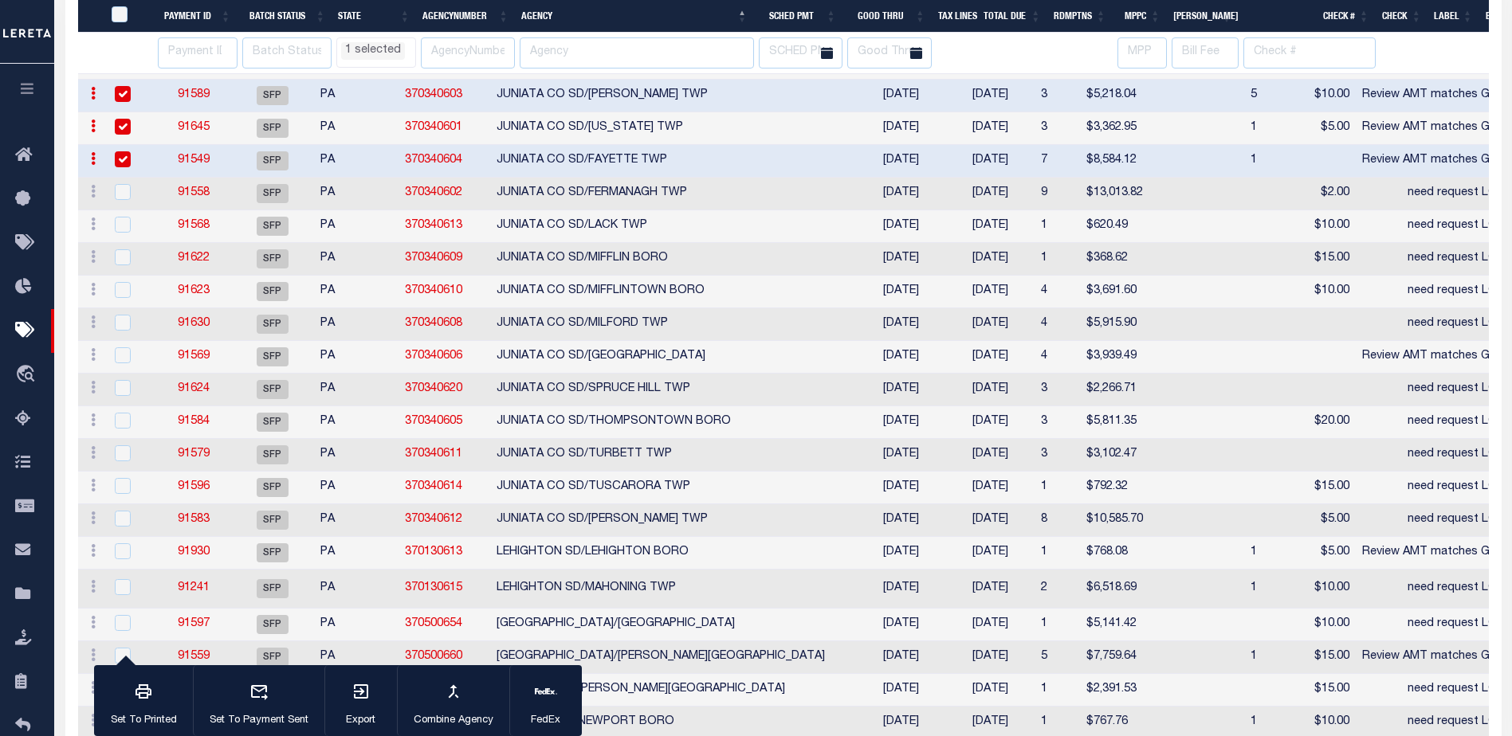
select select "PA"
drag, startPoint x: 117, startPoint y: 194, endPoint x: 124, endPoint y: 215, distance: 21.9
click at [118, 194] on input "checkbox" at bounding box center [123, 192] width 16 height 16
checkbox input "true"
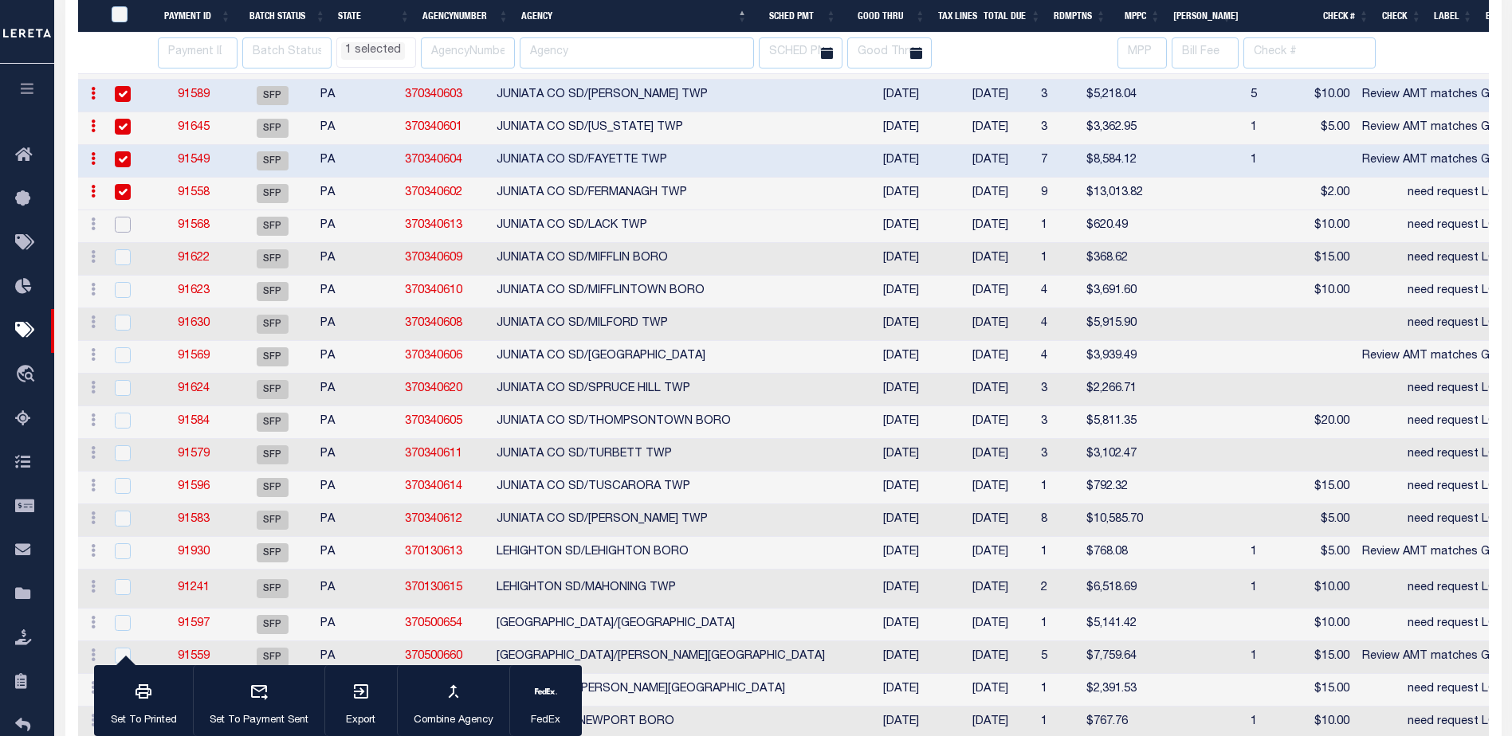
click at [128, 232] on input "checkbox" at bounding box center [123, 225] width 16 height 16
checkbox input "true"
select select "PA"
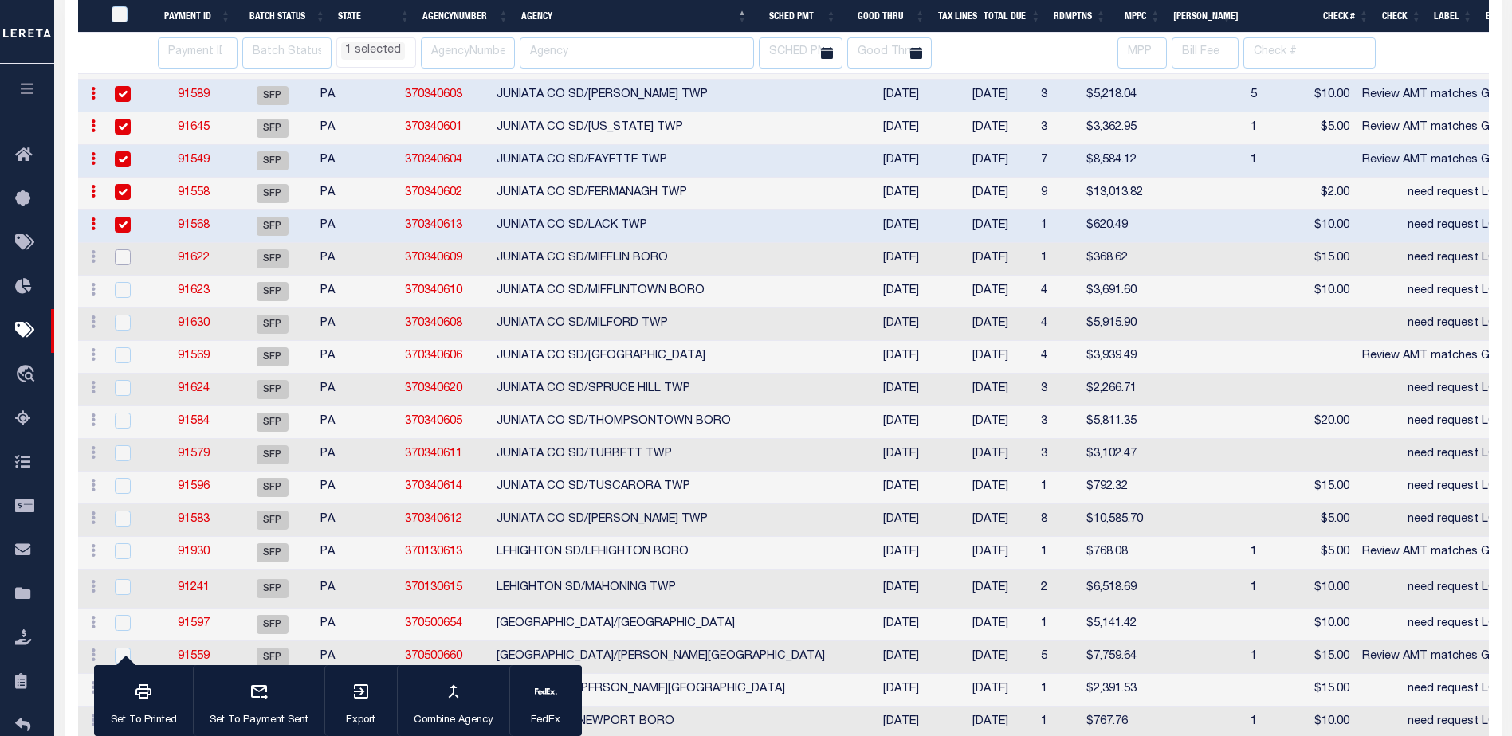
click at [120, 250] on input "checkbox" at bounding box center [123, 257] width 16 height 16
checkbox input "true"
click at [121, 283] on td at bounding box center [131, 292] width 52 height 33
select select "PA"
select select
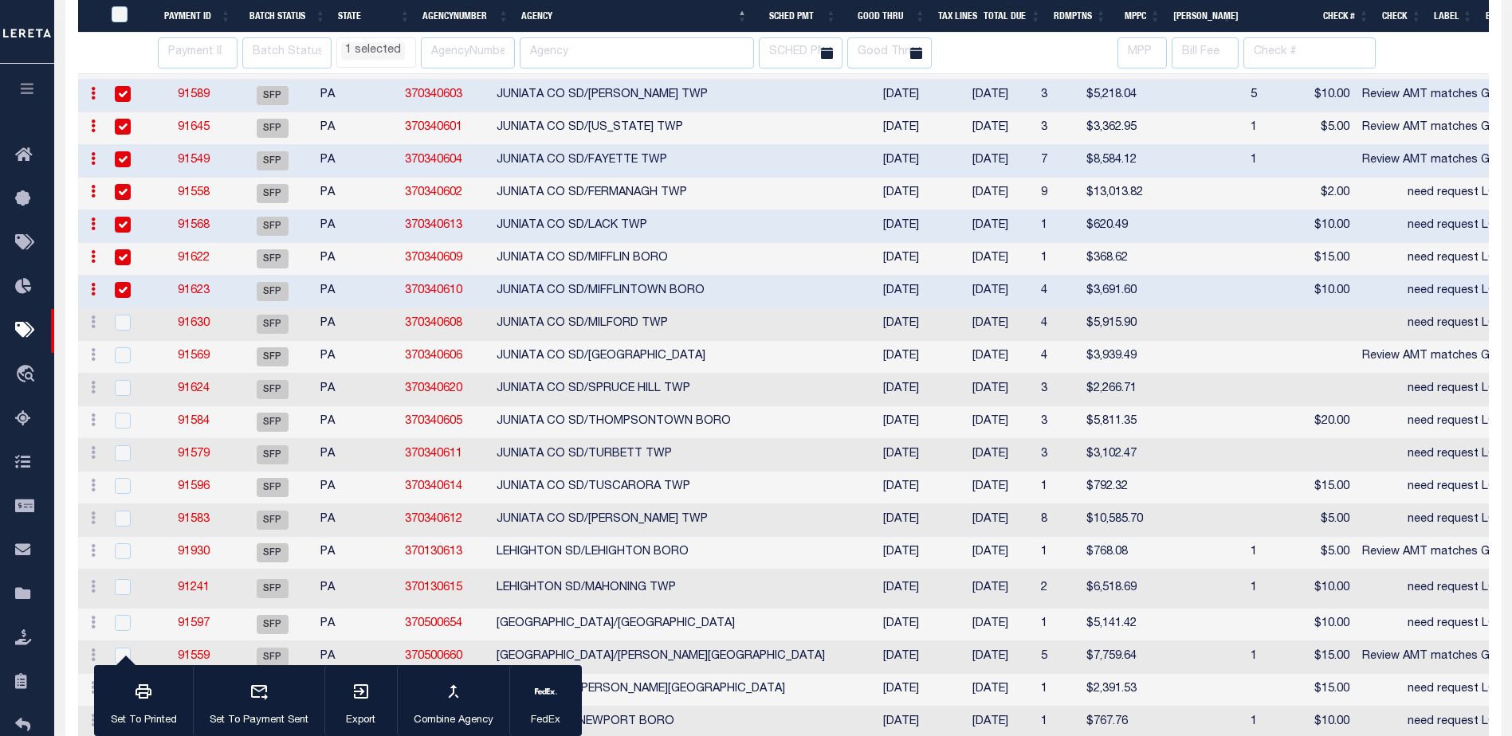
checkbox input "true"
click at [116, 327] on input "checkbox" at bounding box center [123, 323] width 16 height 16
checkbox input "true"
select select "PA"
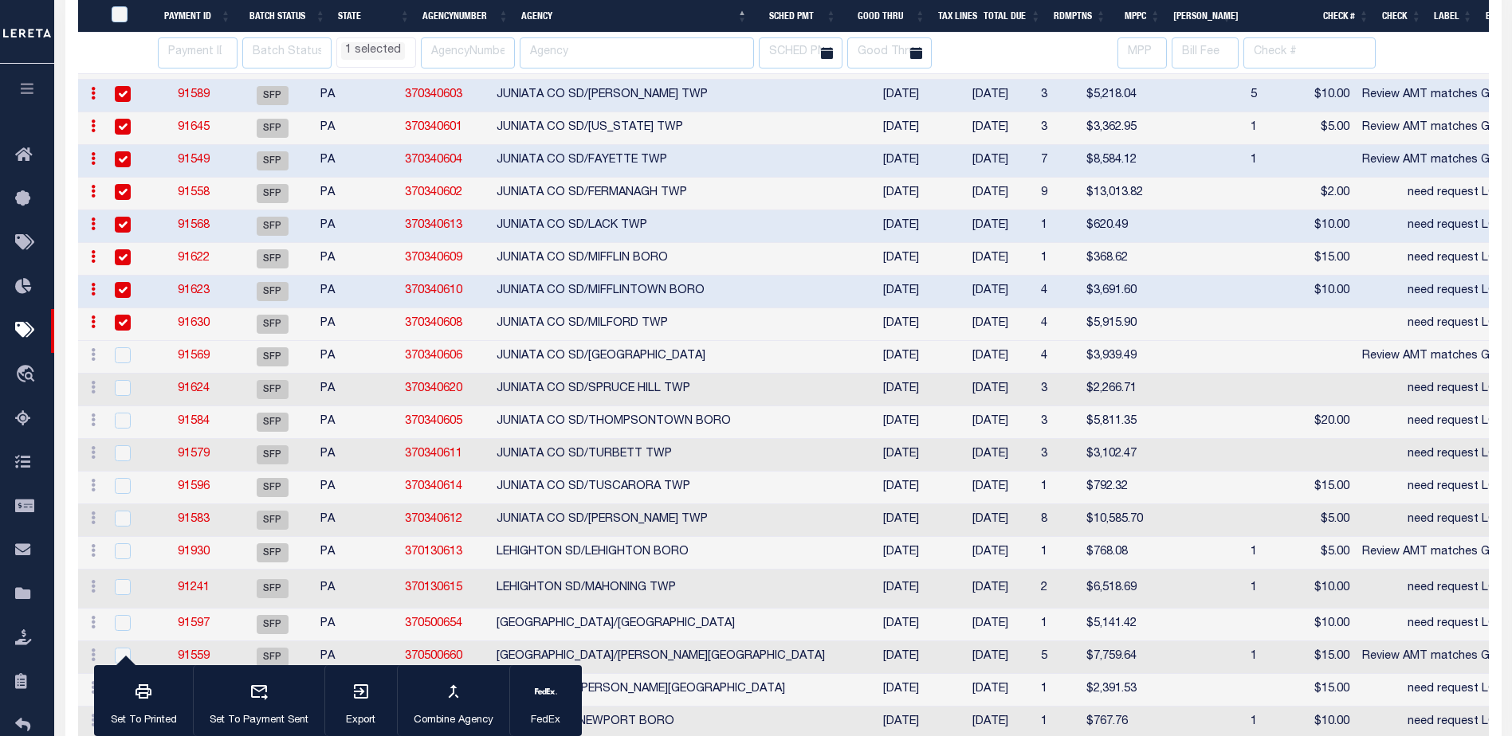
select select "PA"
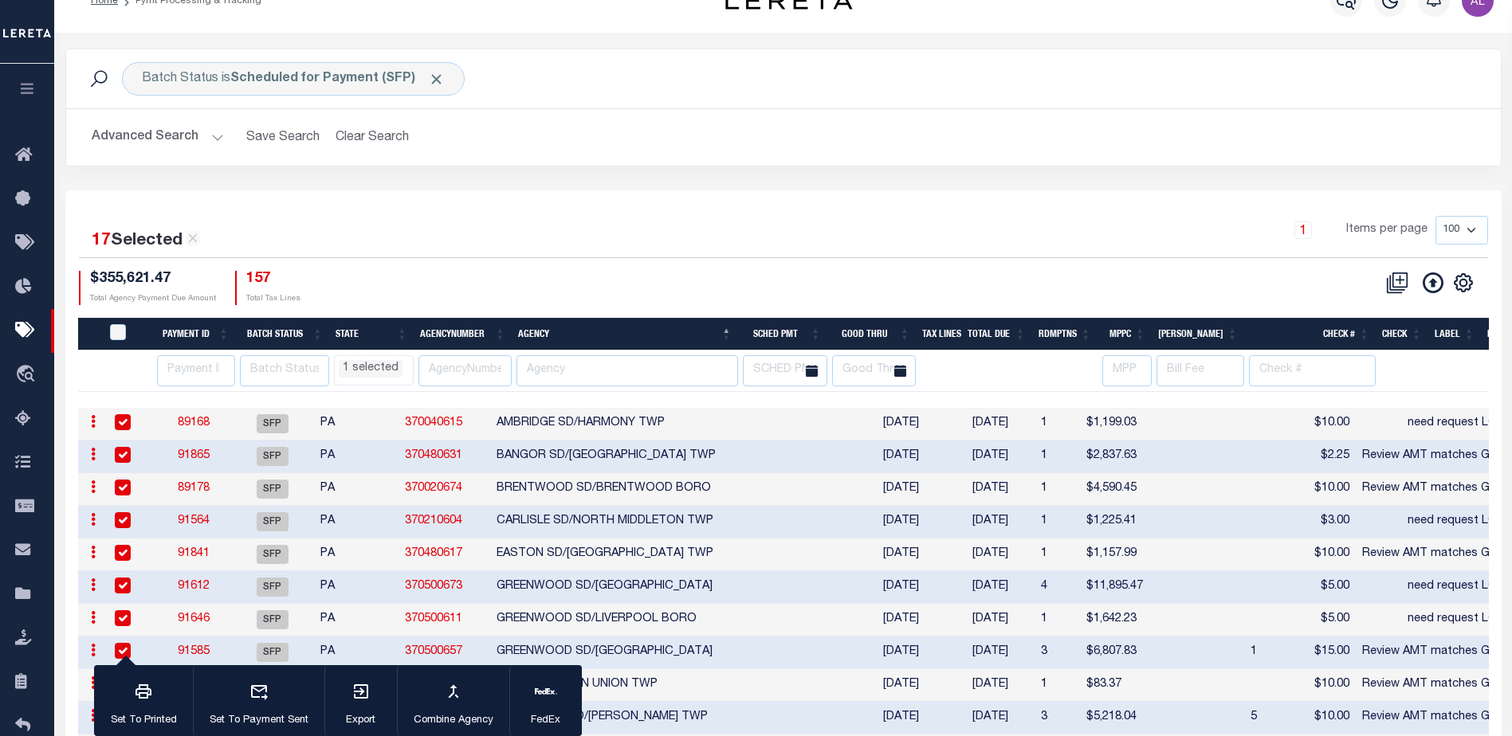
scroll to position [0, 0]
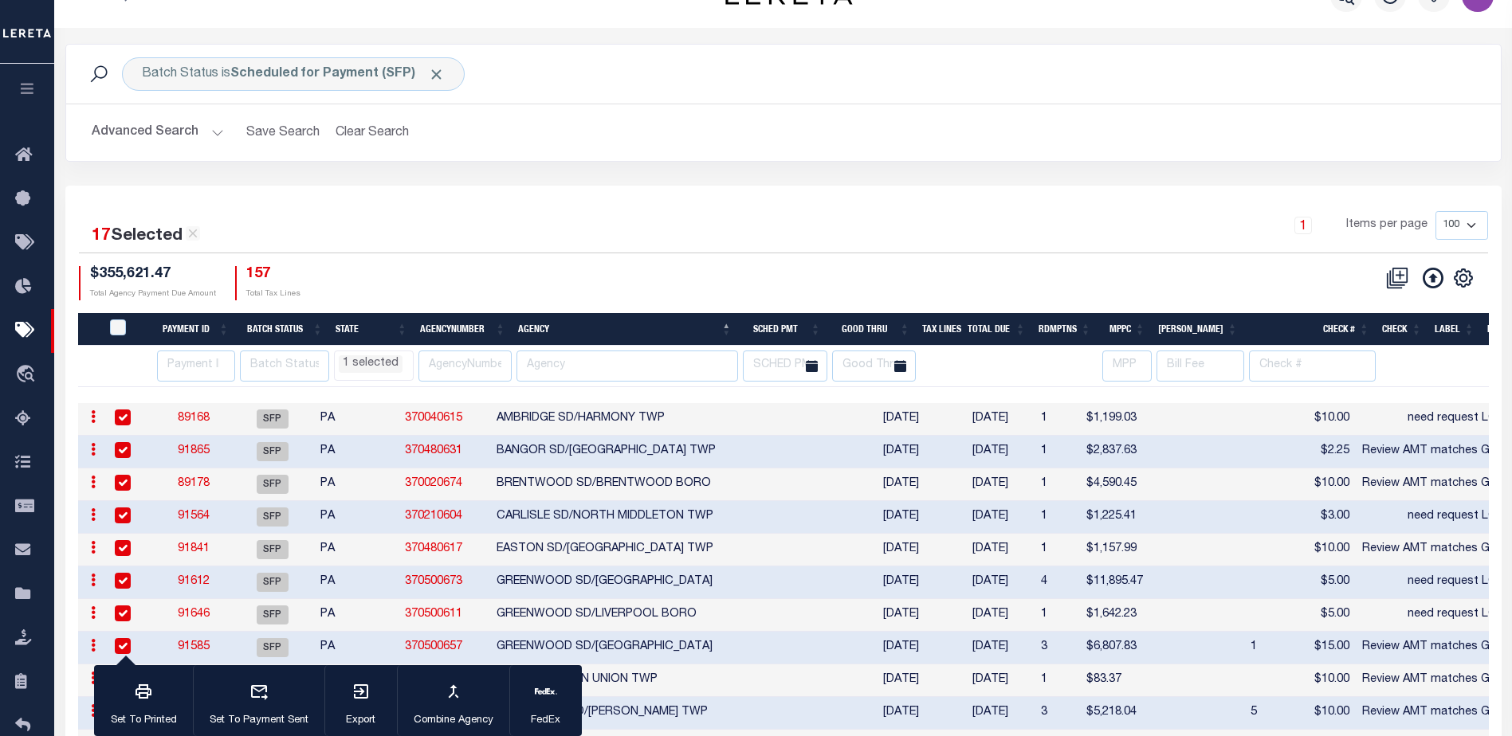
select select "PA"
select select
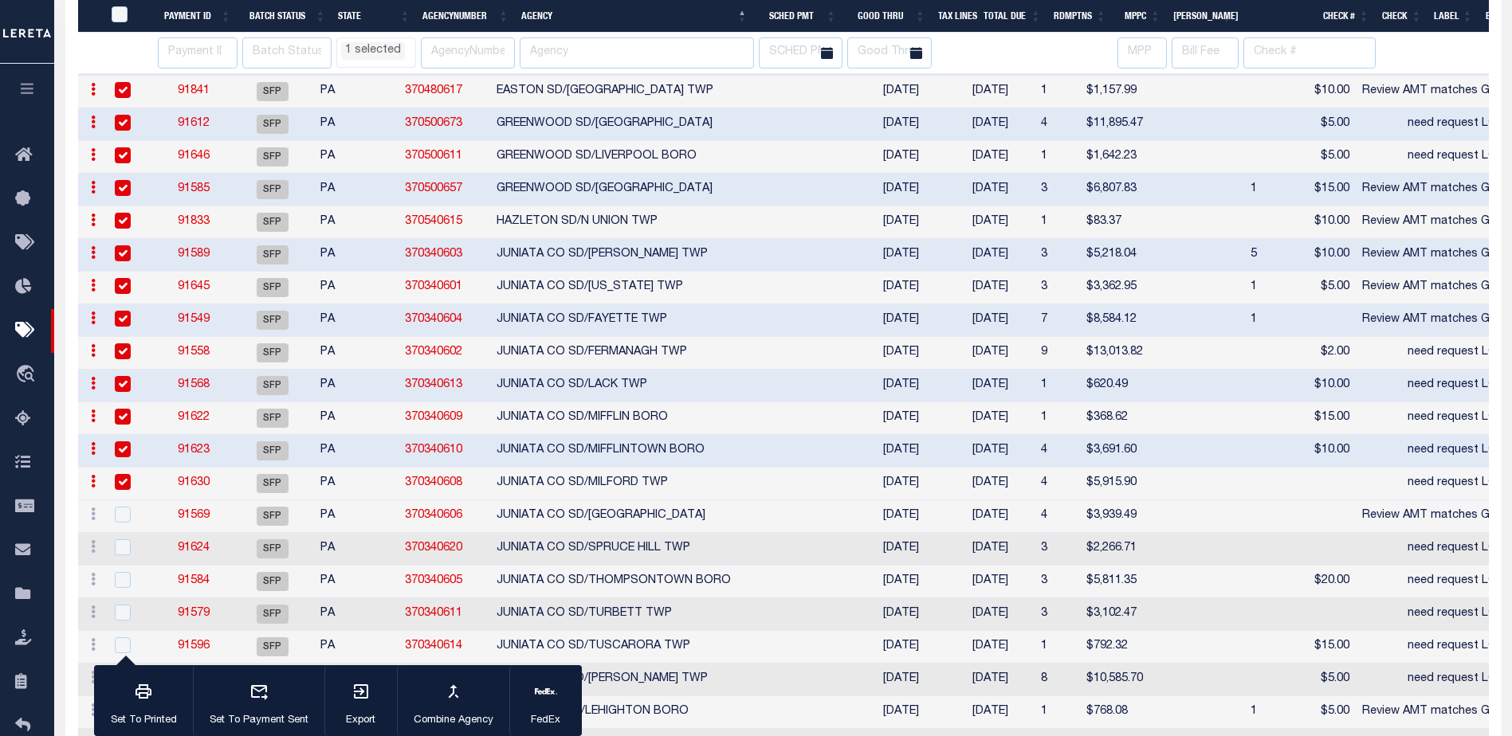
select select "PA"
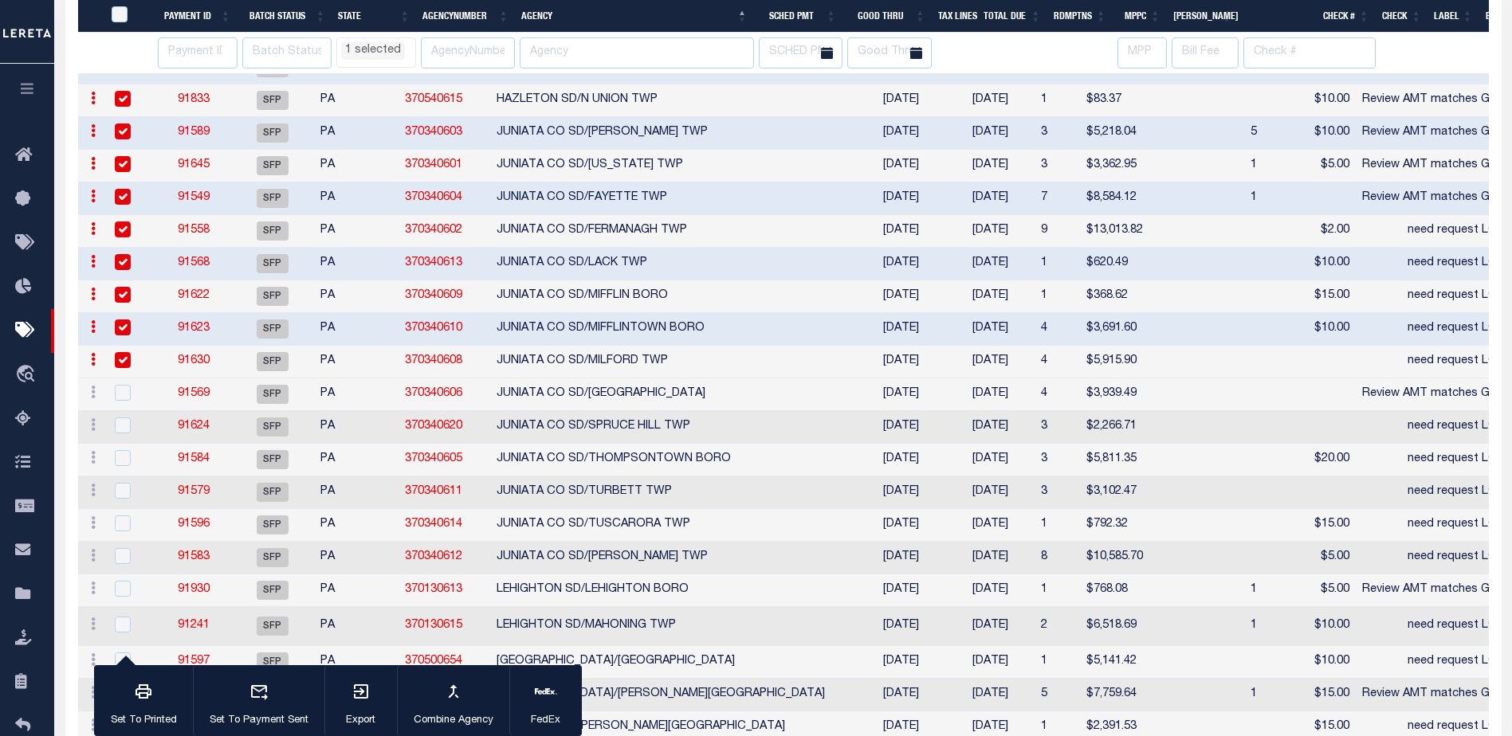
select select "PA"
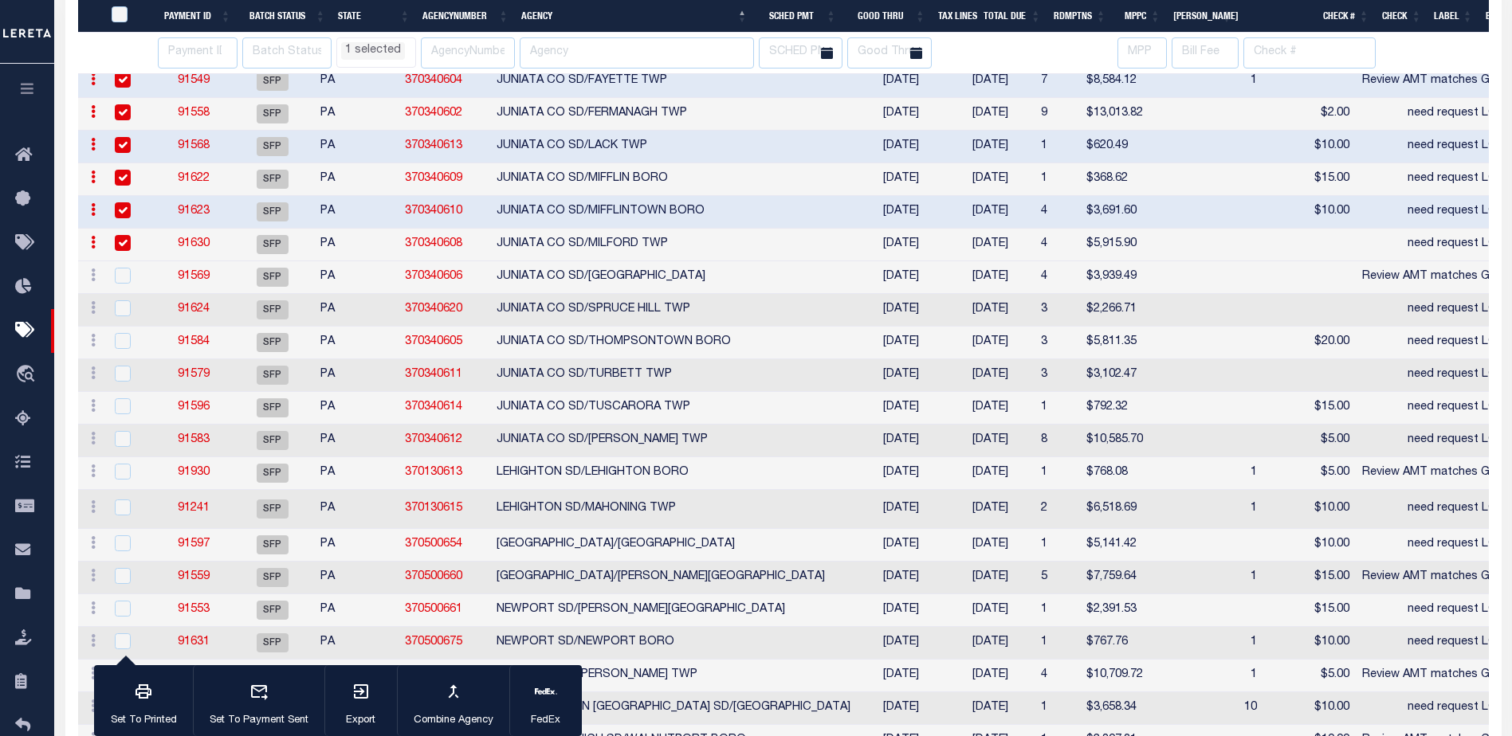
select select "PA"
click at [120, 279] on input "checkbox" at bounding box center [123, 276] width 16 height 16
checkbox input "true"
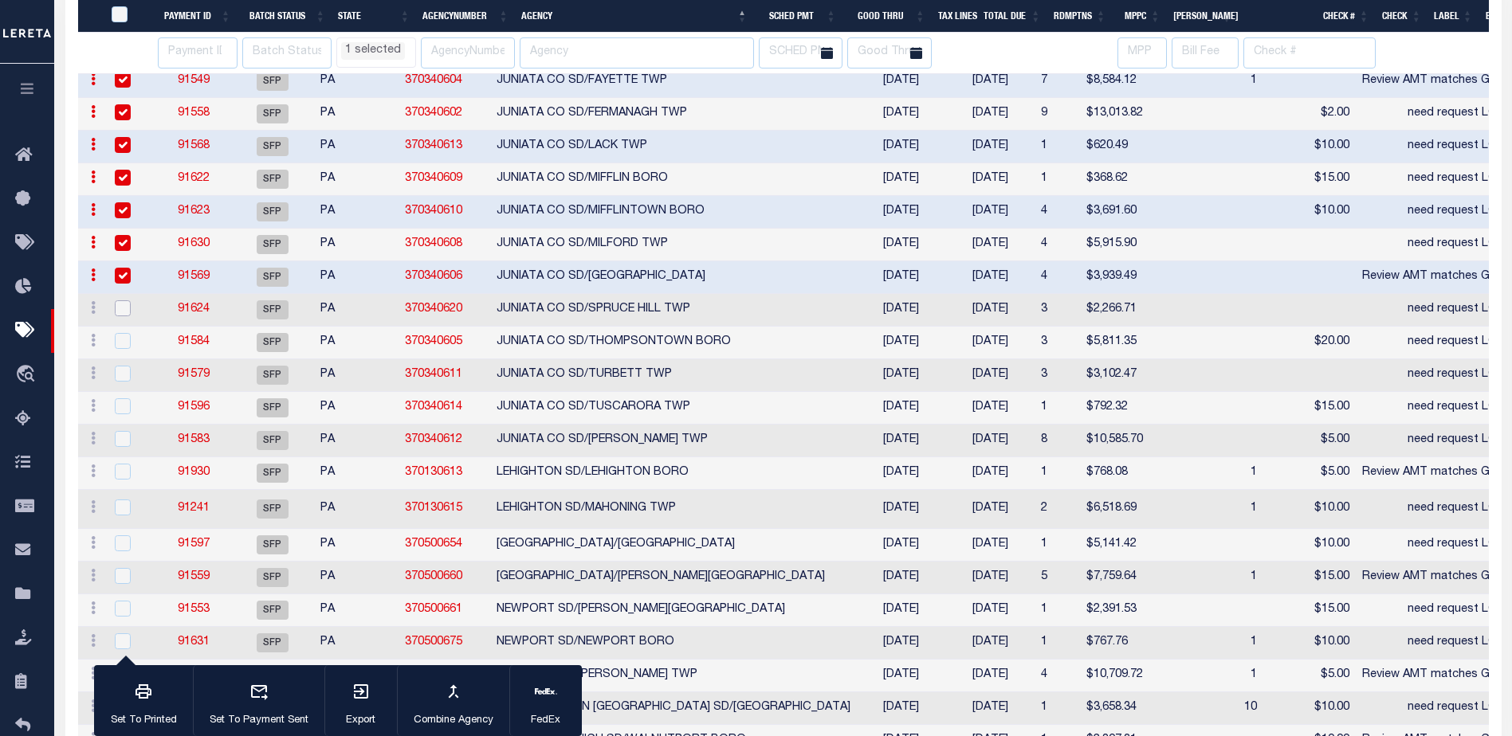
drag, startPoint x: 127, startPoint y: 308, endPoint x: 126, endPoint y: 341, distance: 32.7
click at [127, 309] on input "checkbox" at bounding box center [123, 308] width 16 height 16
checkbox input "true"
select select "PA"
select select
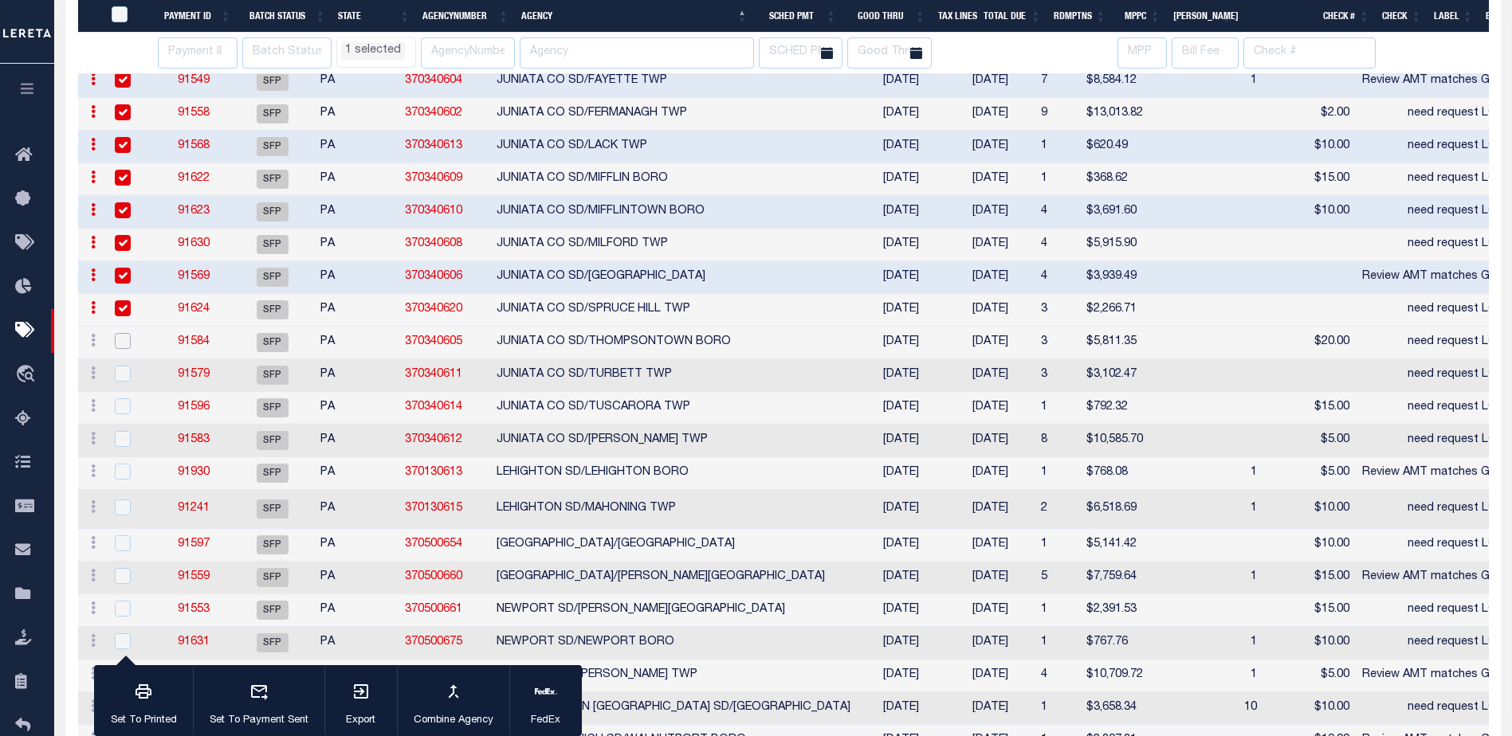
click at [126, 341] on input "checkbox" at bounding box center [123, 341] width 16 height 16
checkbox input "true"
select select "PA"
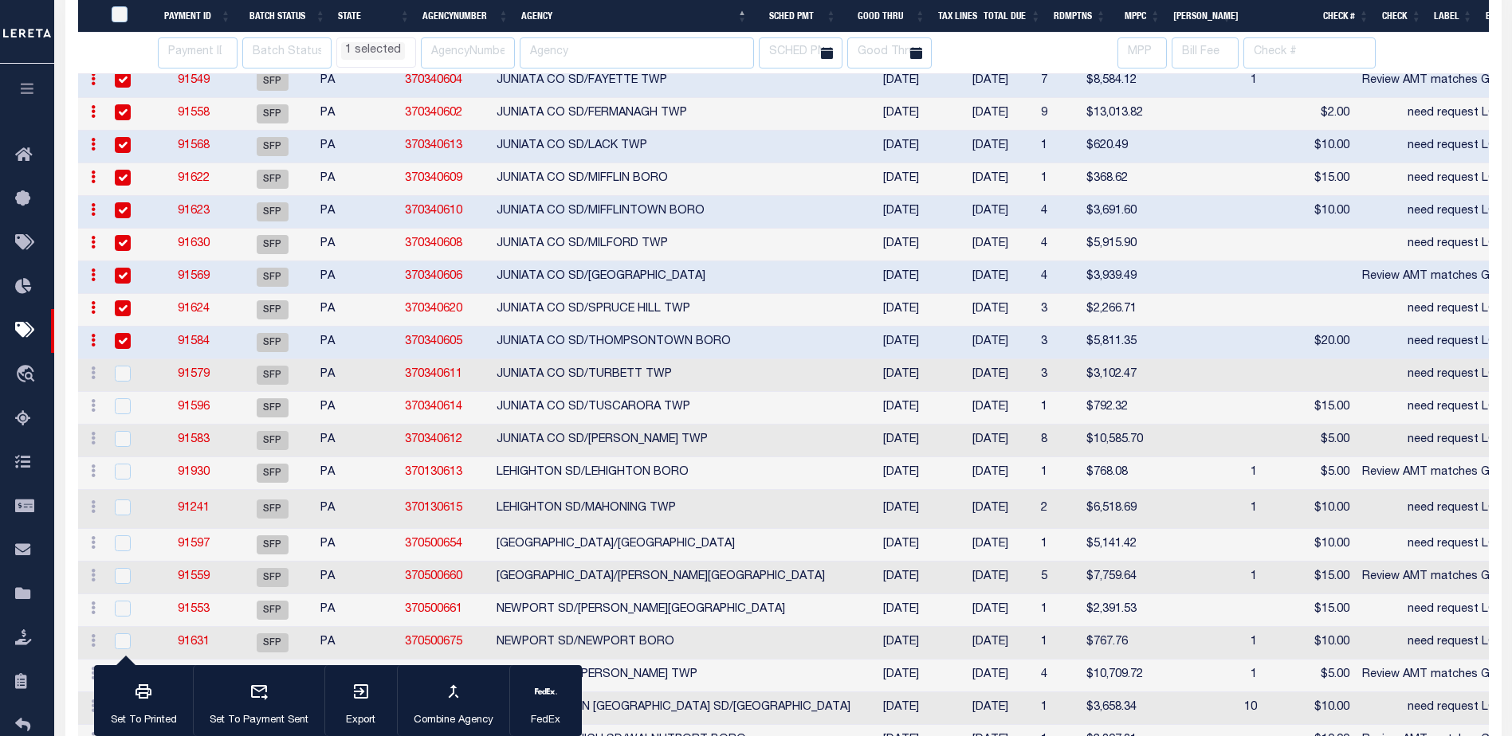
select select "PA"
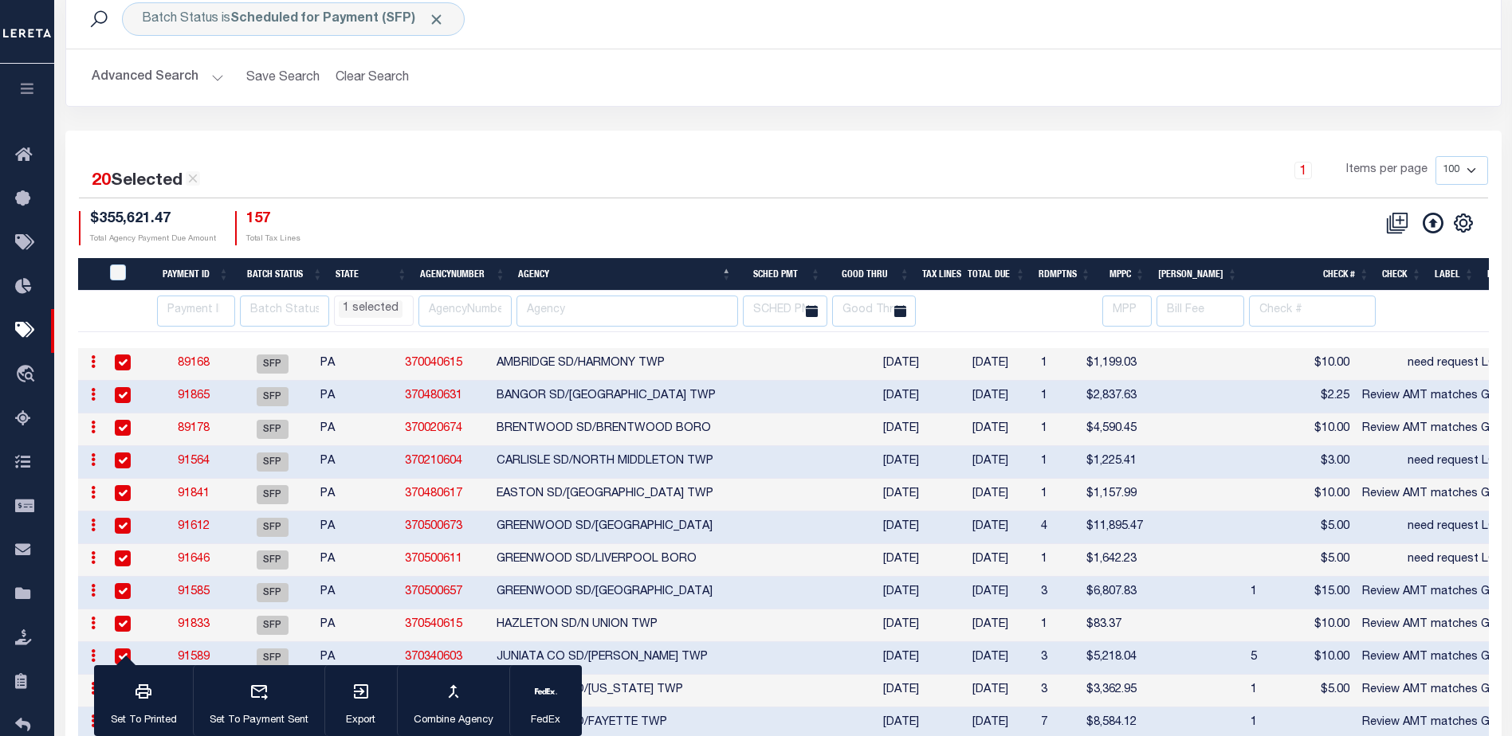
scroll to position [0, 0]
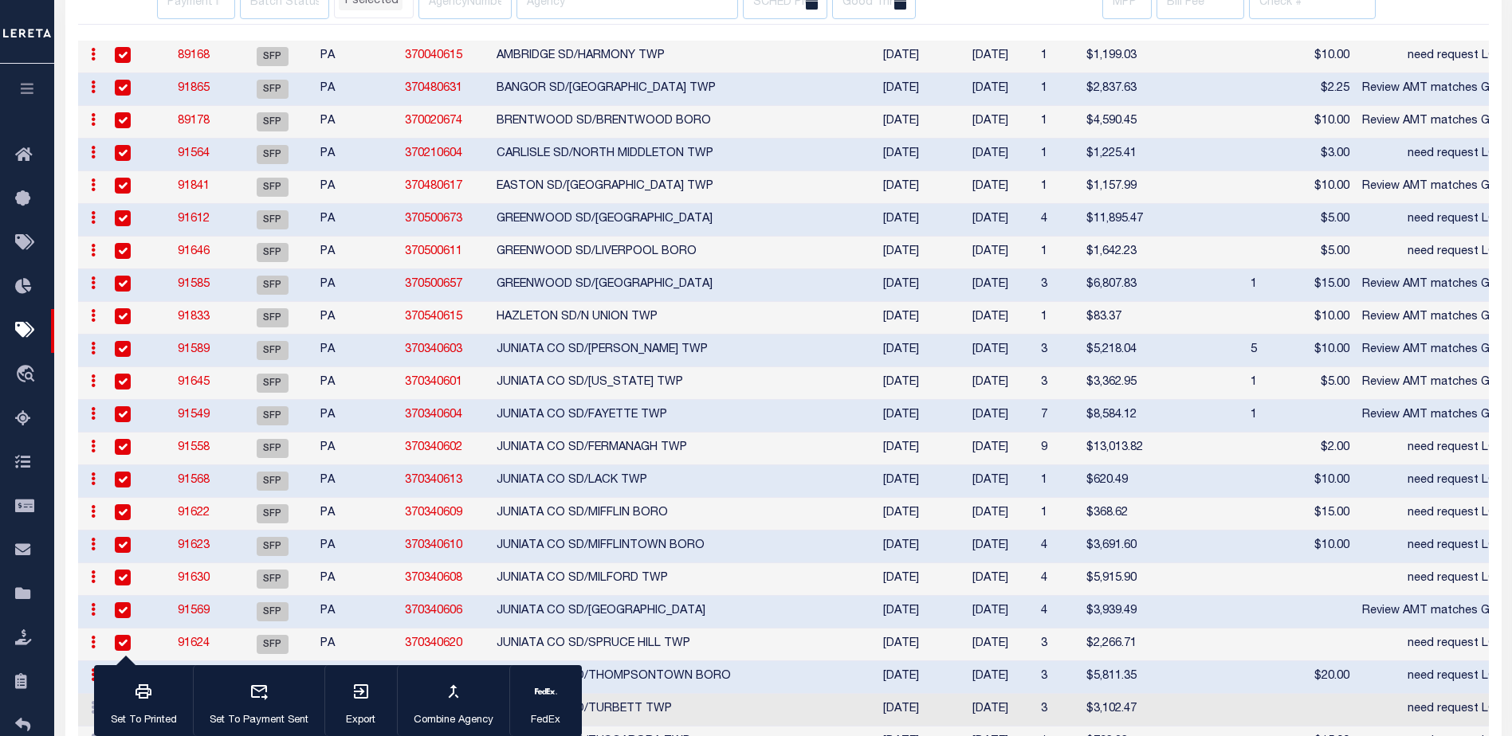
select select "PA"
select select
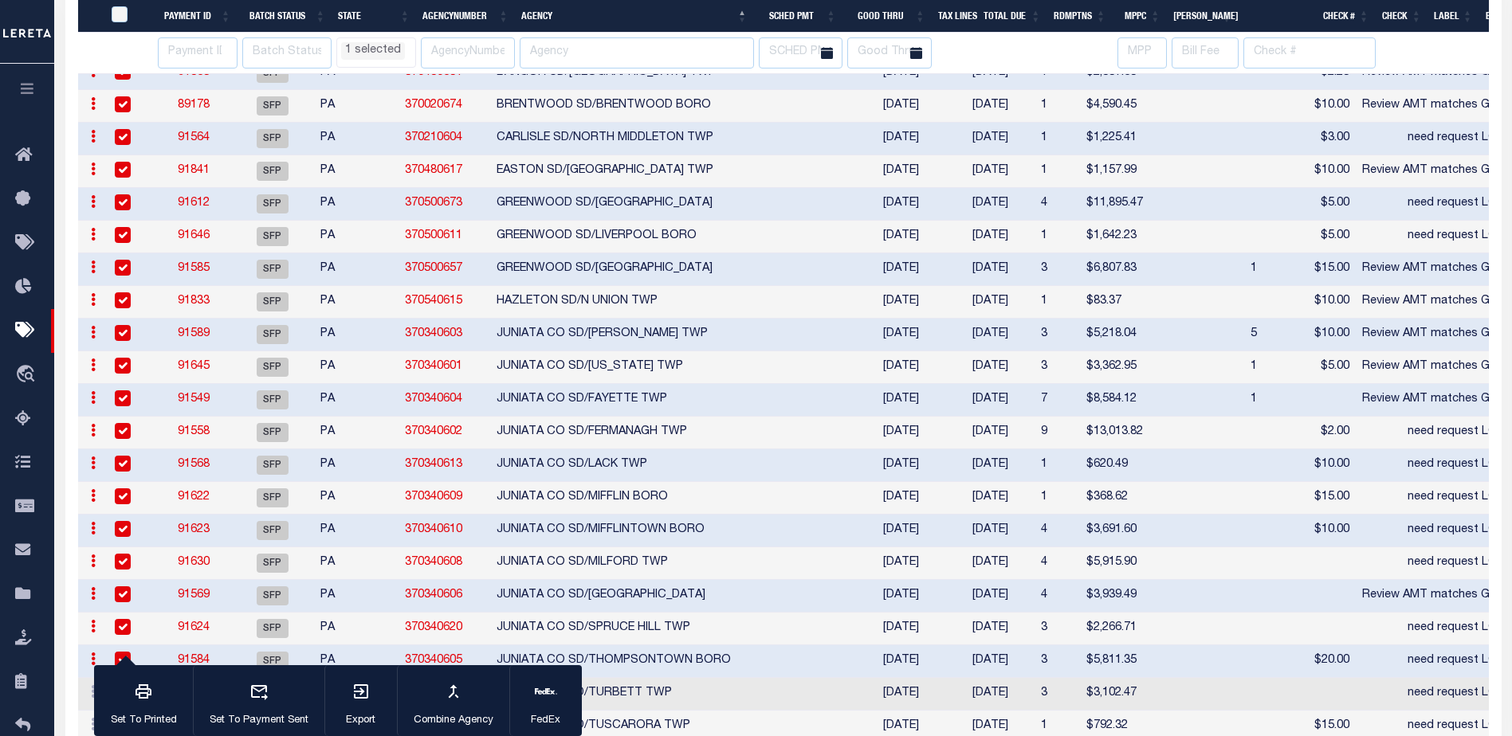
select select "PA"
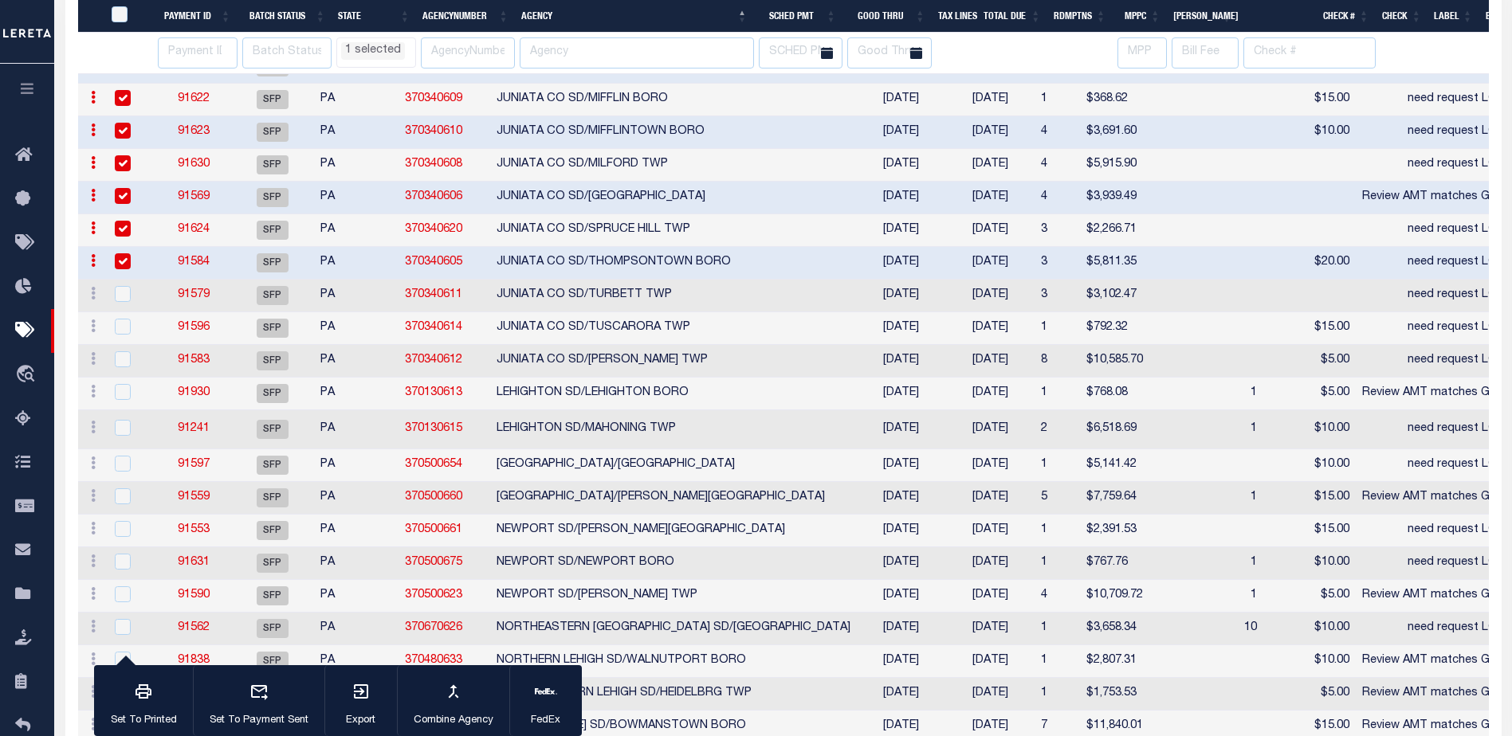
select select "PA"
click at [124, 300] on input "checkbox" at bounding box center [123, 294] width 16 height 16
checkbox input "true"
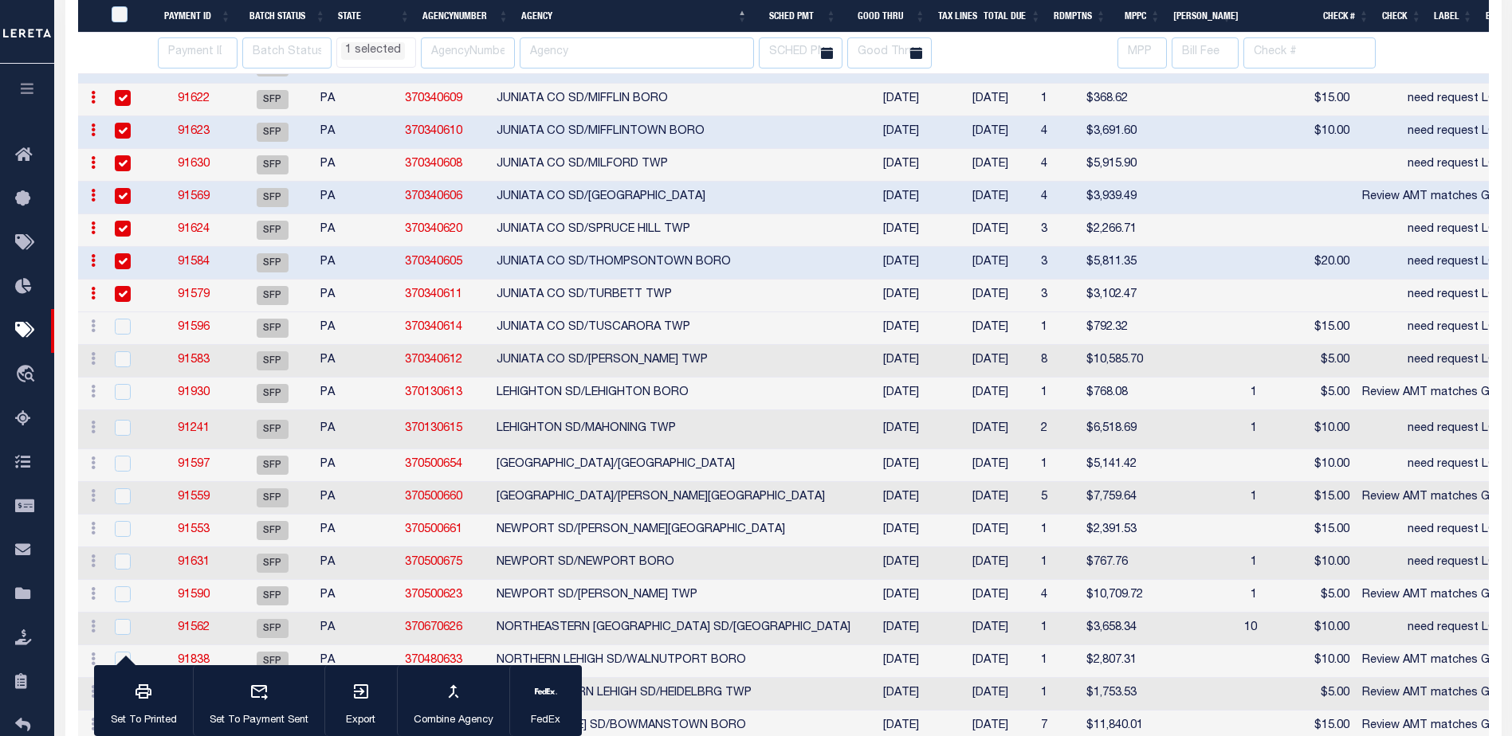
click at [124, 340] on td at bounding box center [131, 328] width 52 height 33
checkbox input "true"
click at [125, 365] on input "checkbox" at bounding box center [123, 359] width 16 height 16
checkbox input "true"
select select "PA"
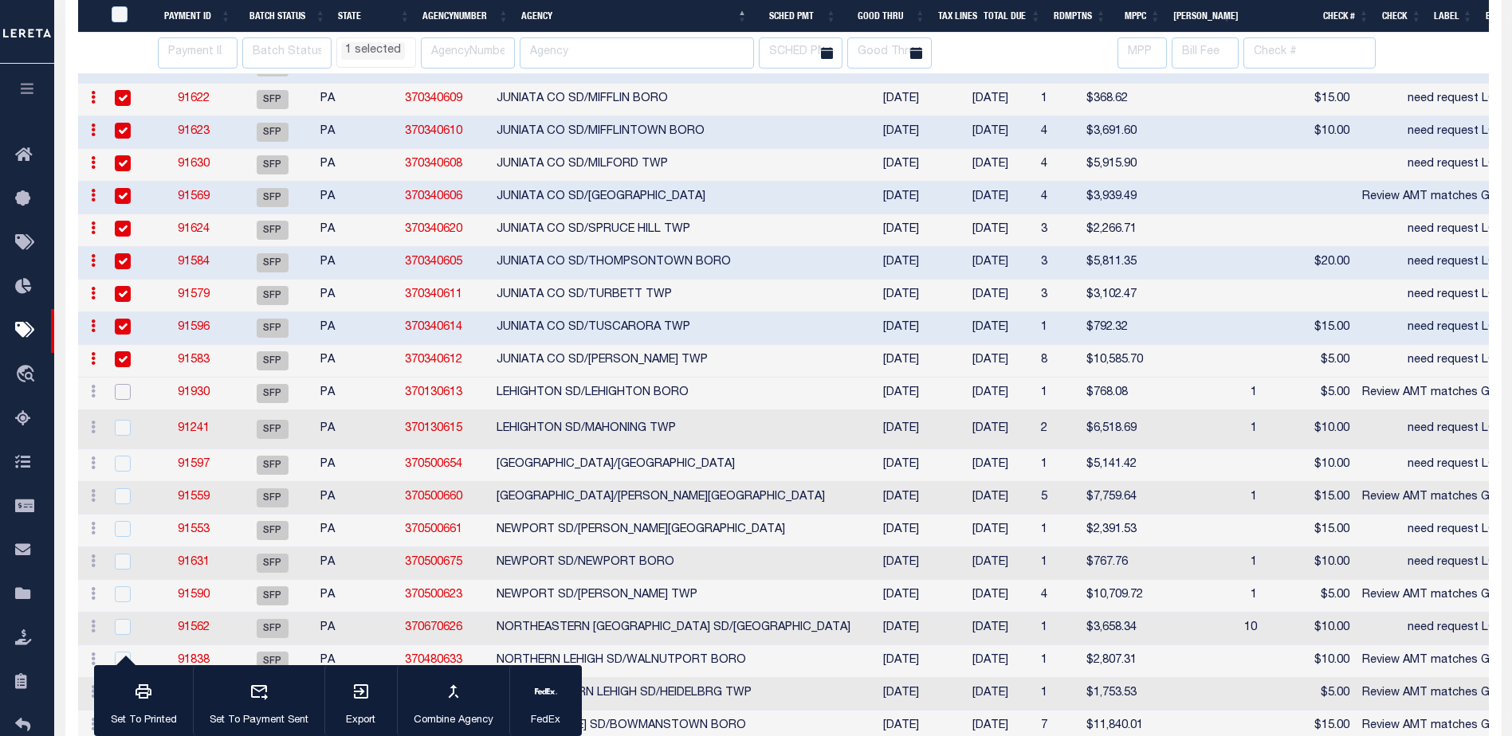
click at [118, 396] on input "checkbox" at bounding box center [123, 392] width 16 height 16
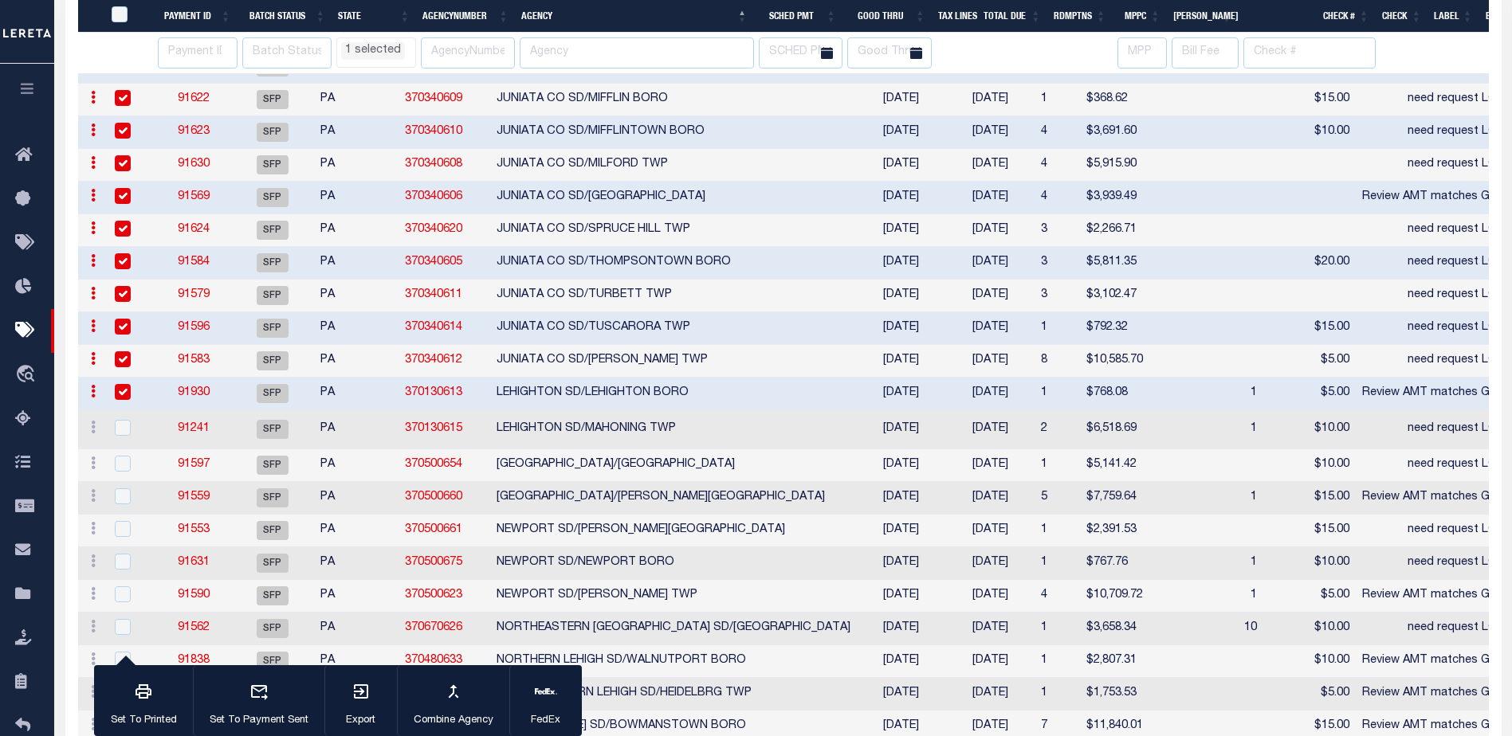
click at [122, 394] on input "checkbox" at bounding box center [123, 392] width 16 height 16
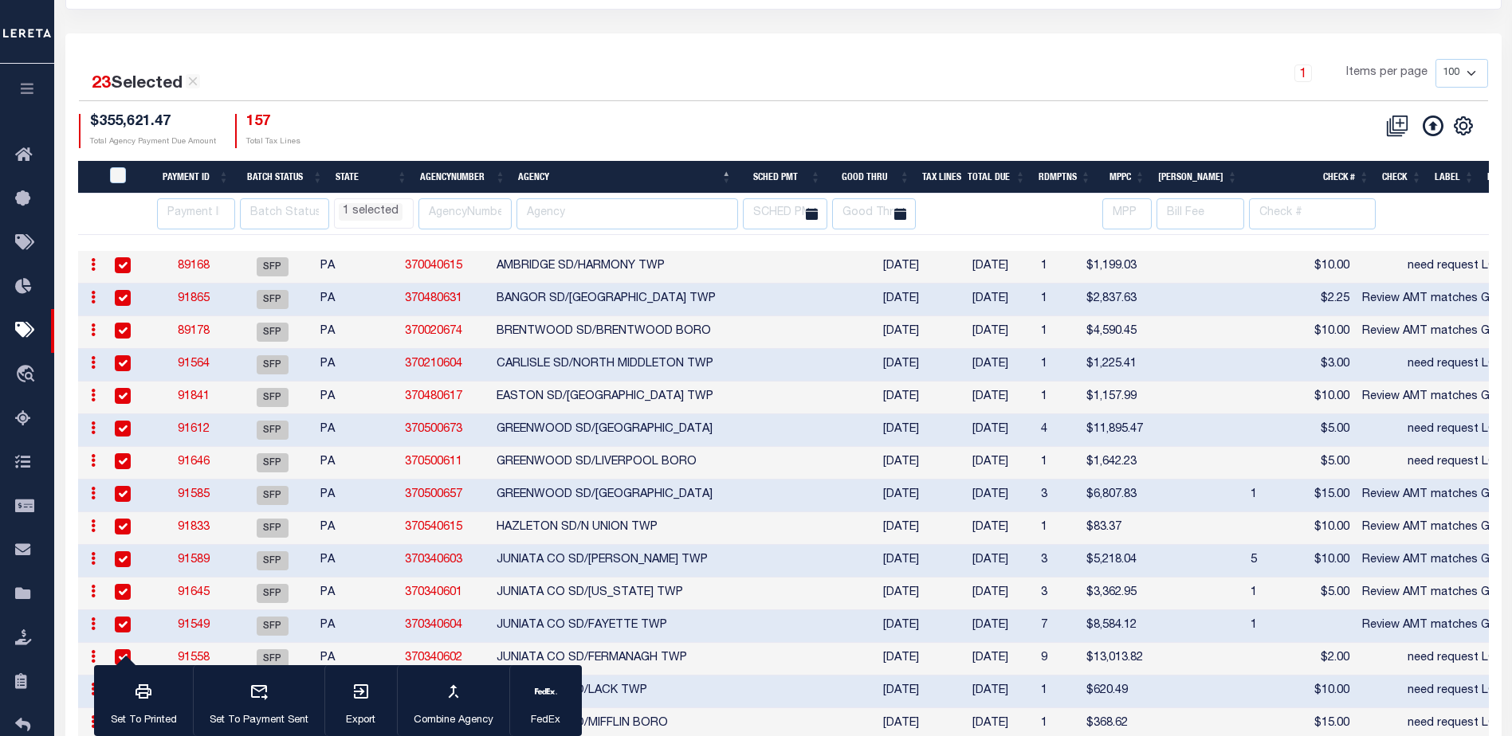
scroll to position [190, 0]
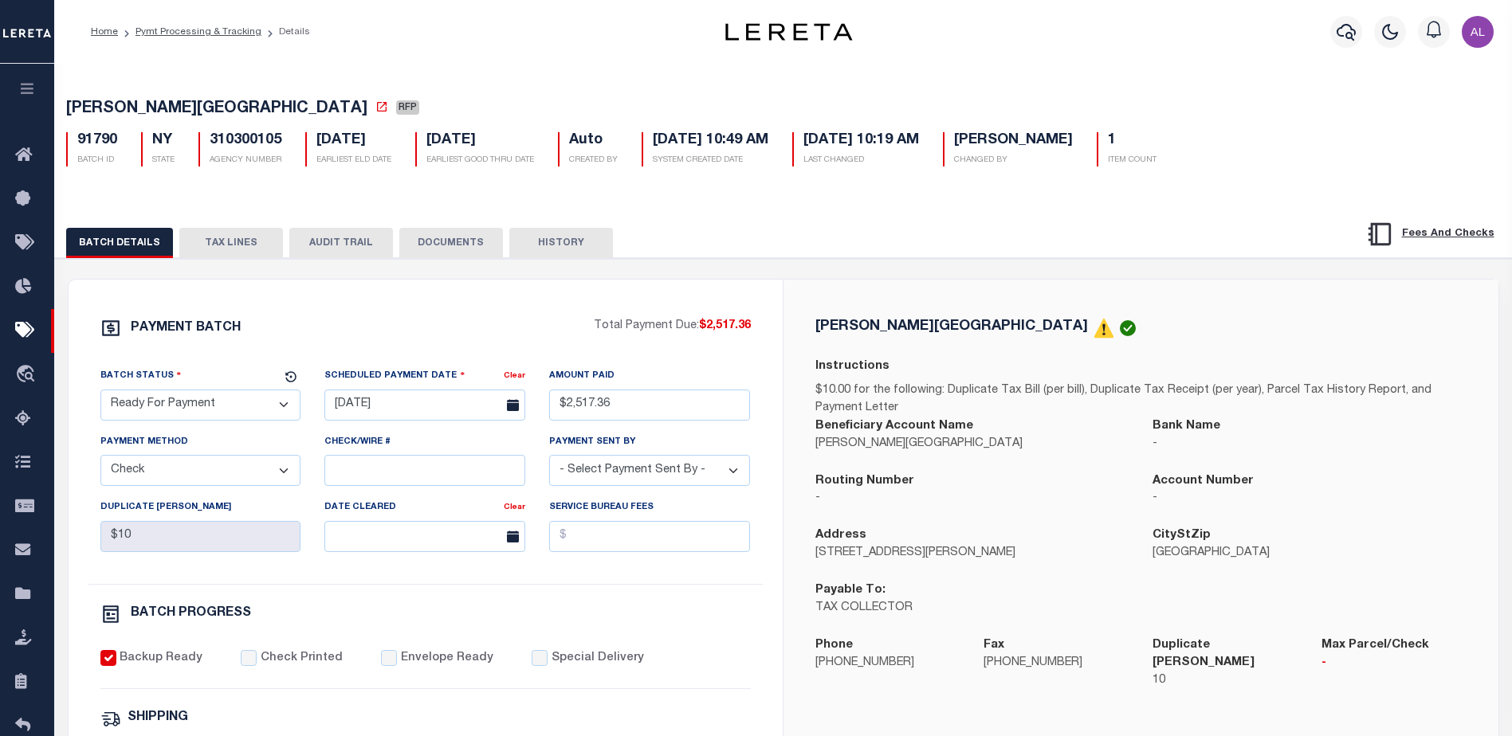
click at [232, 245] on button "TAX LINES" at bounding box center [231, 243] width 104 height 30
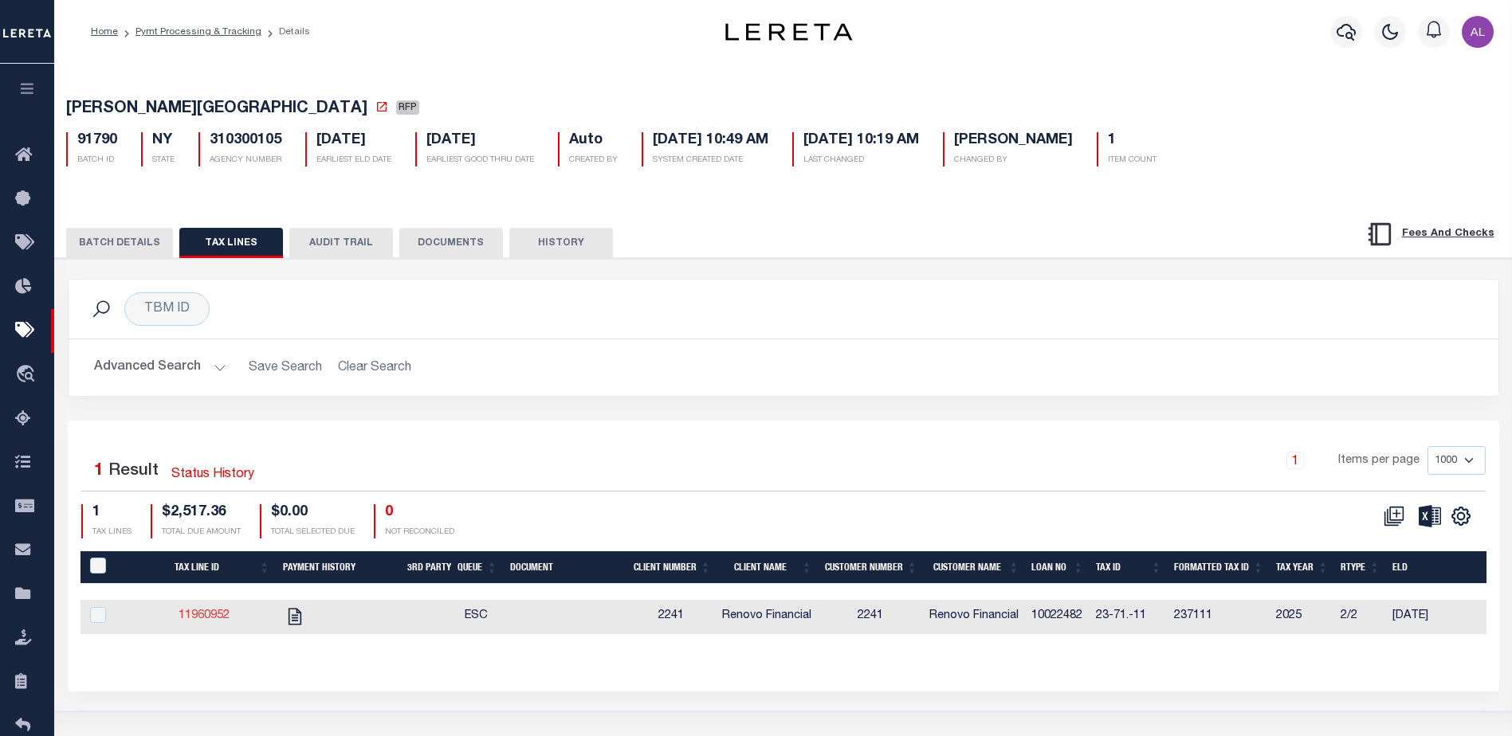
click at [210, 622] on link "11960952" at bounding box center [204, 615] width 51 height 11
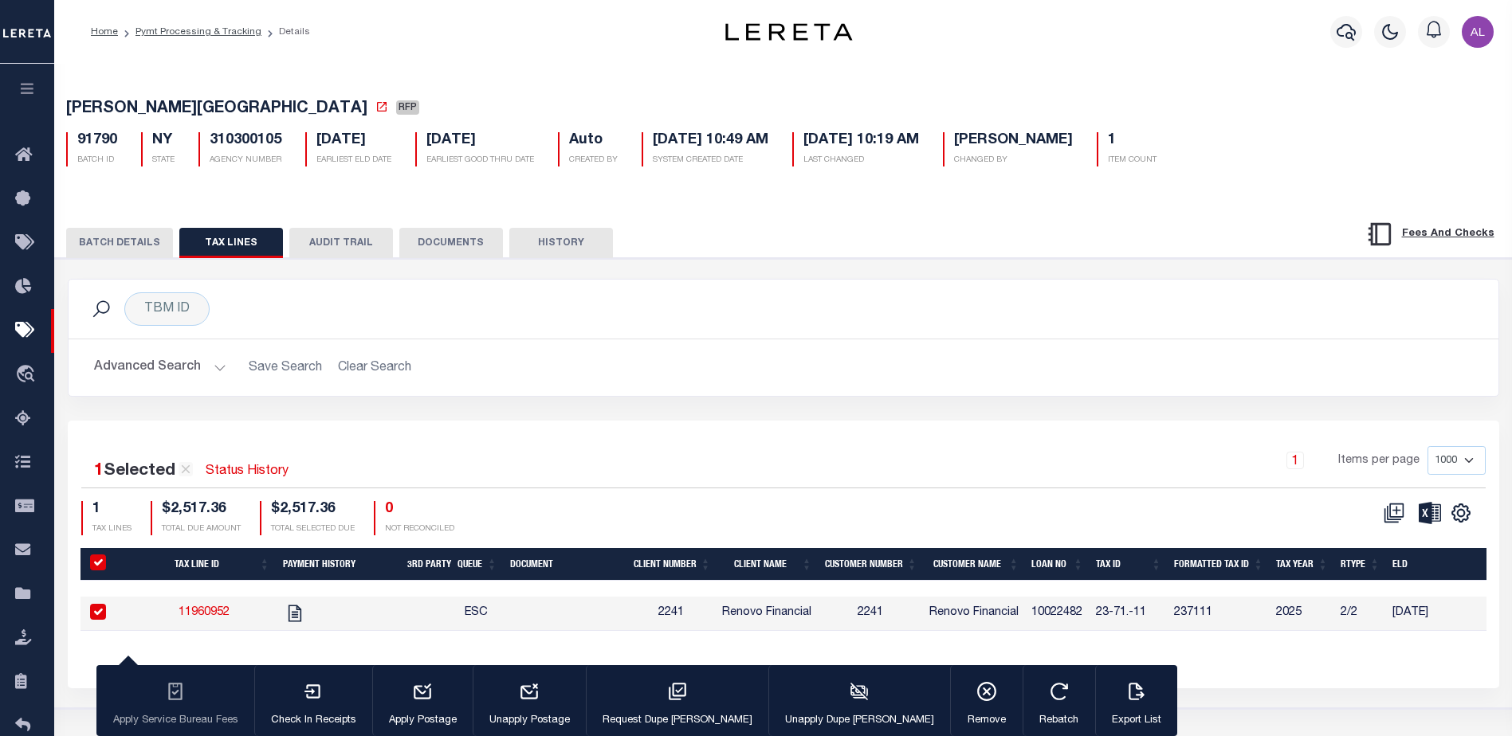
click at [127, 245] on button "BATCH DETAILS" at bounding box center [119, 243] width 107 height 30
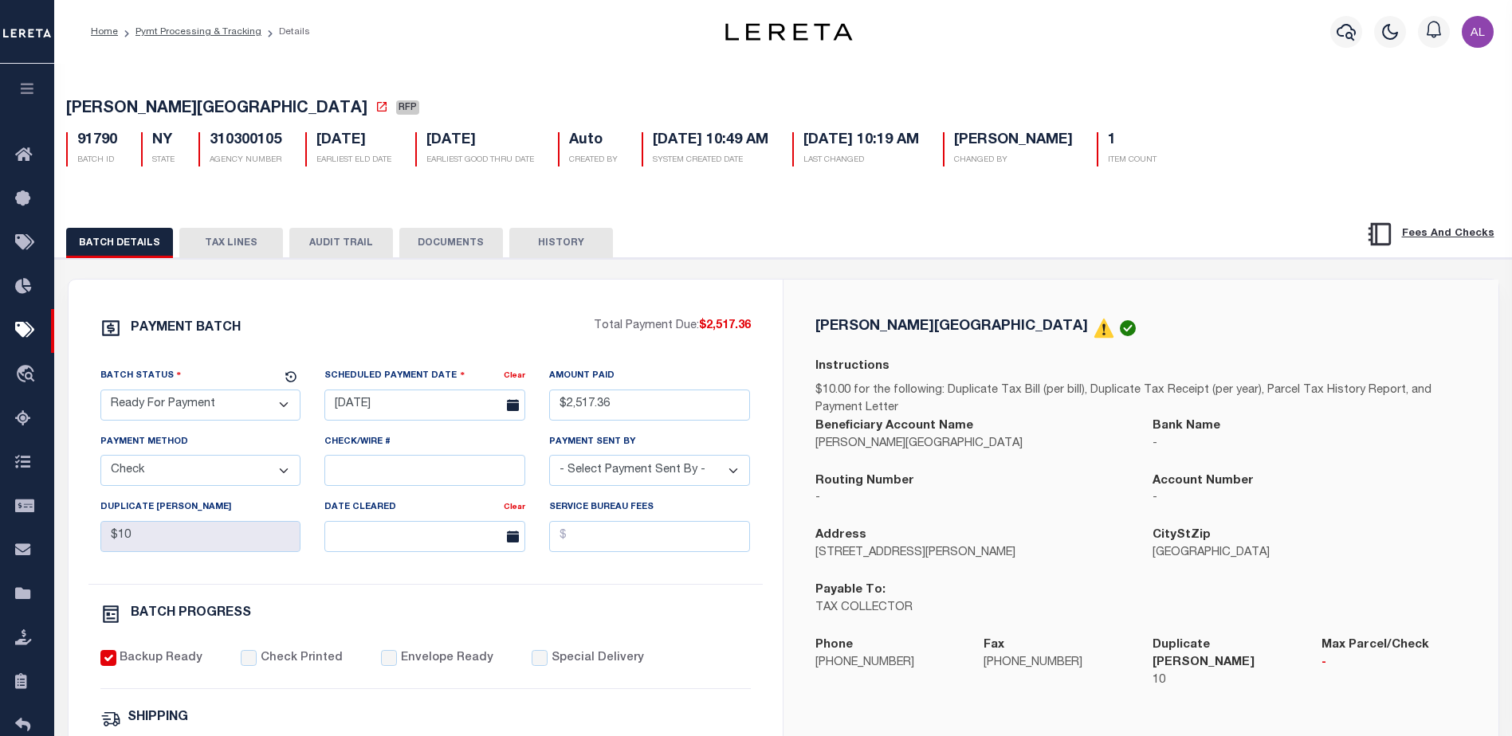
click at [232, 241] on button "TAX LINES" at bounding box center [231, 243] width 104 height 30
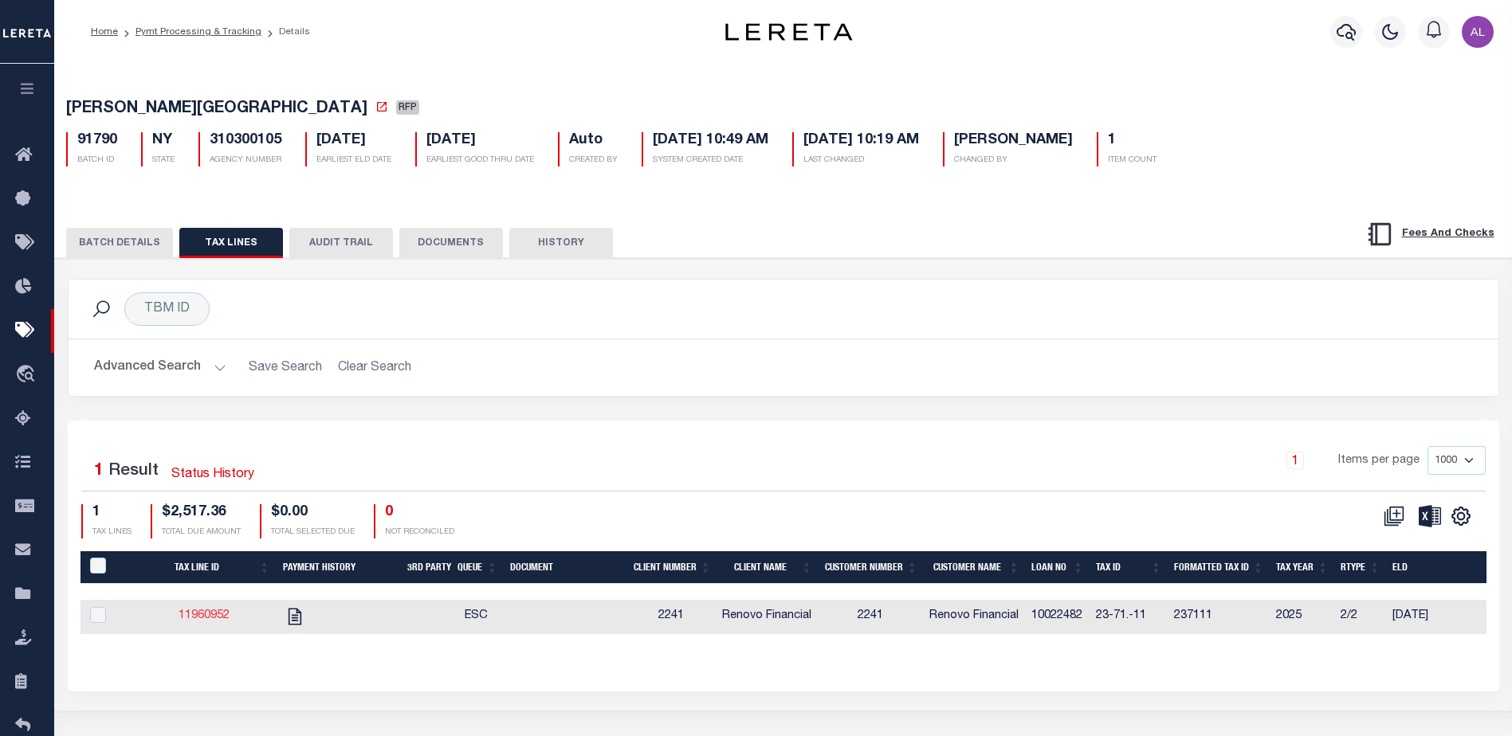
click at [211, 614] on link "11960952" at bounding box center [204, 615] width 51 height 11
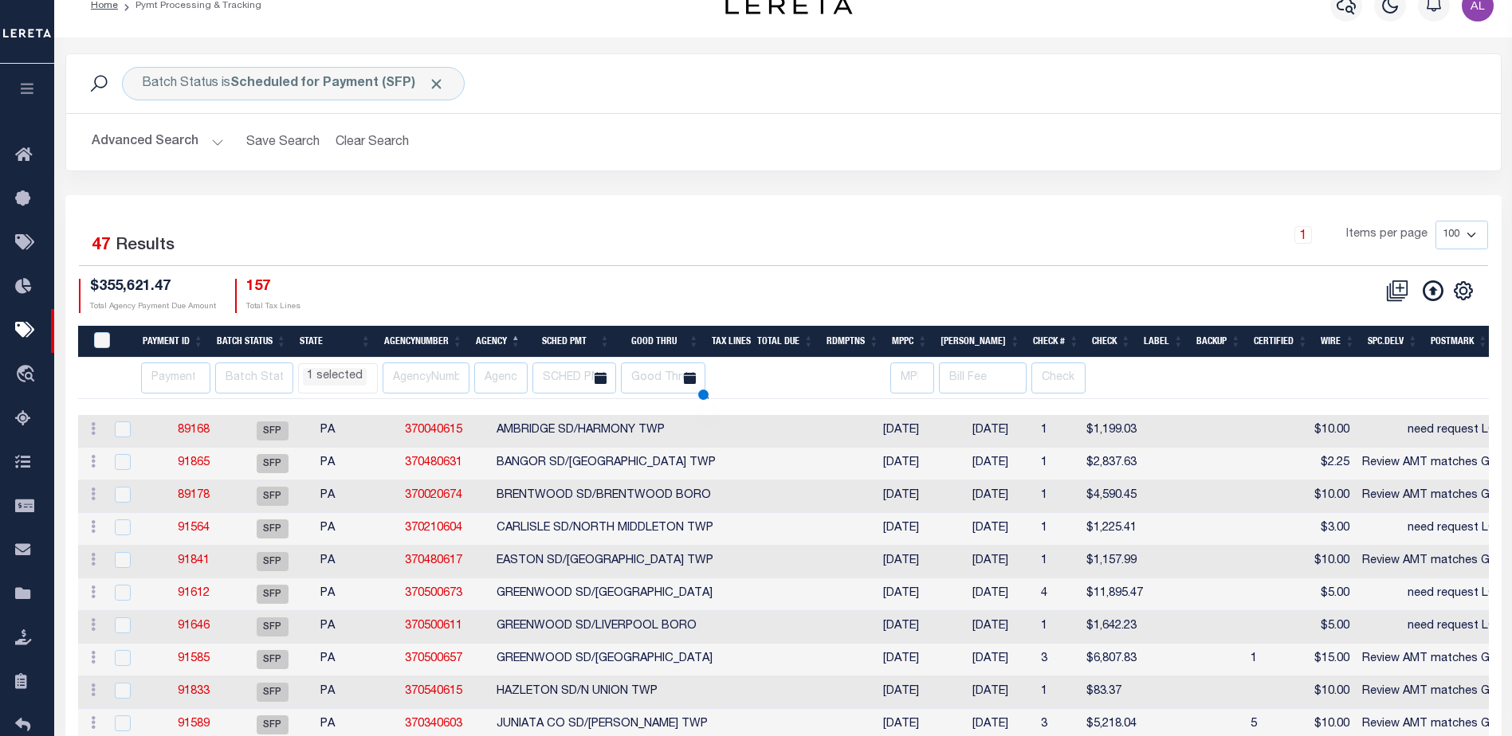
scroll to position [108, 0]
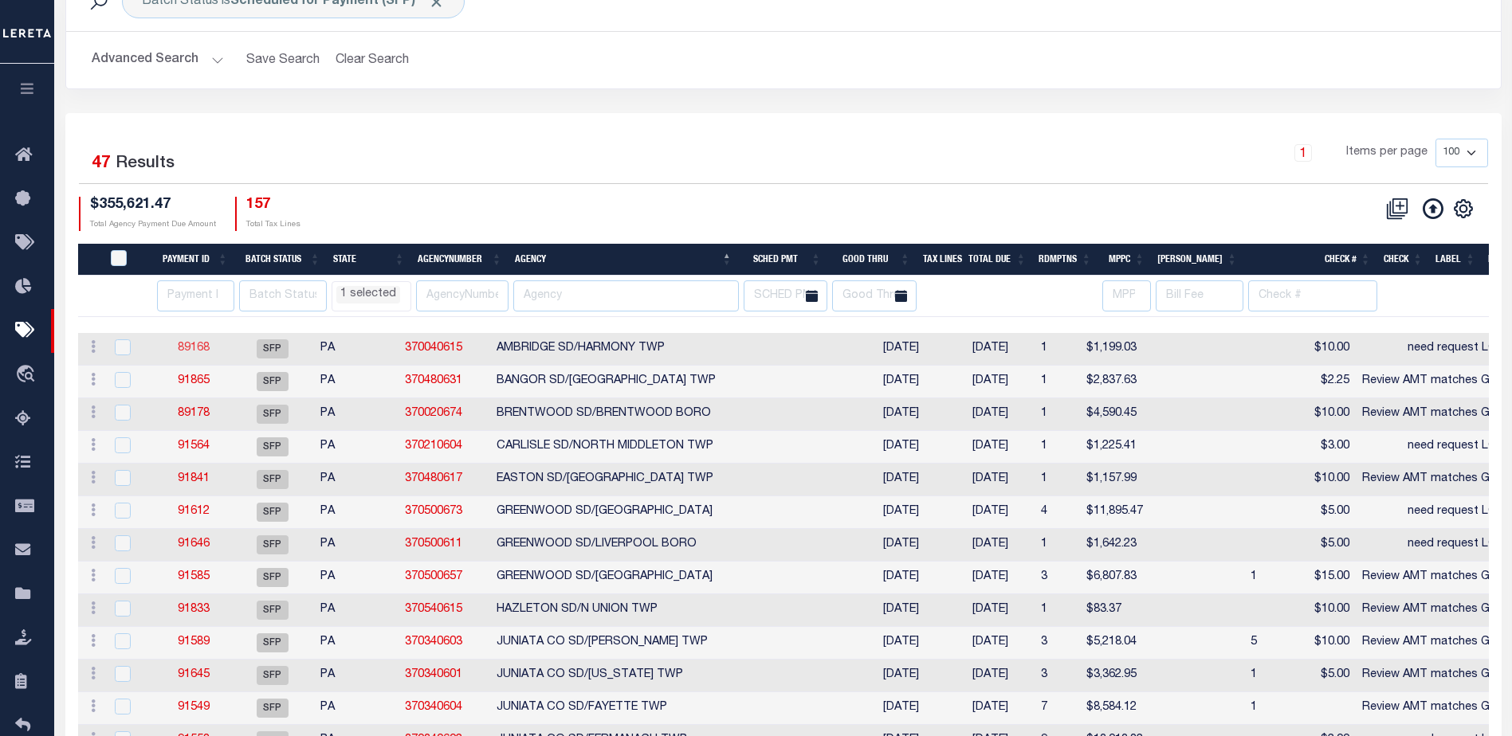
click at [189, 354] on link "89168" at bounding box center [194, 348] width 32 height 11
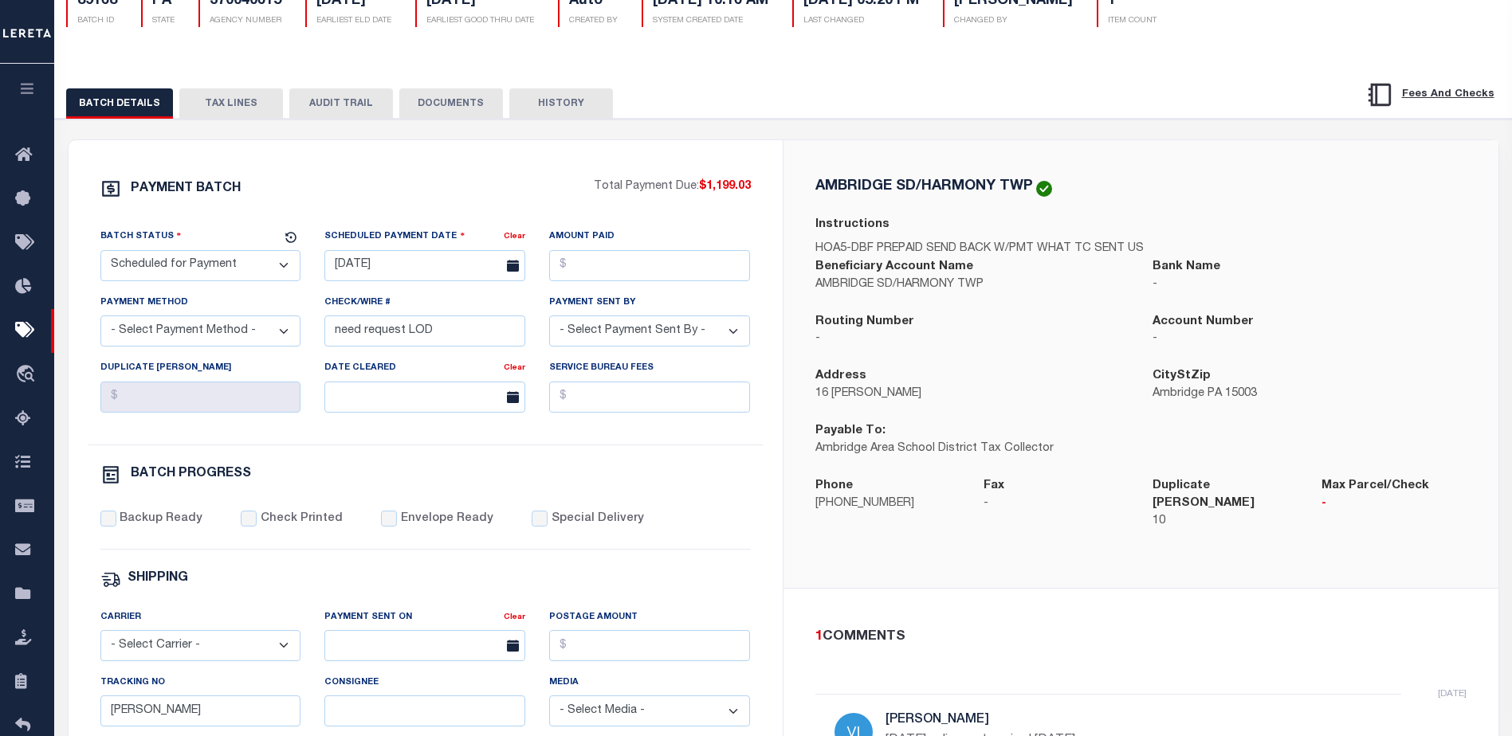
scroll to position [54, 0]
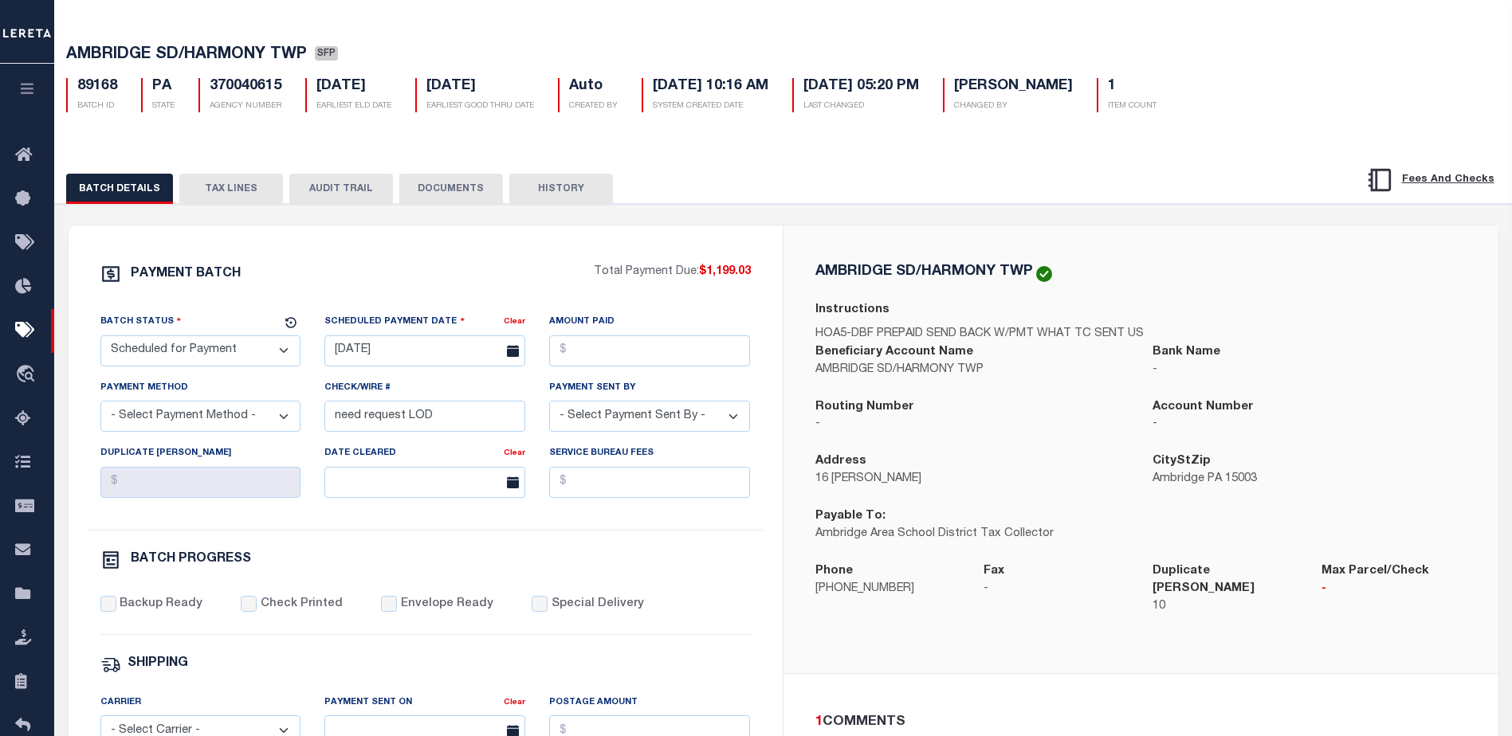
click at [249, 194] on button "TAX LINES" at bounding box center [231, 189] width 104 height 30
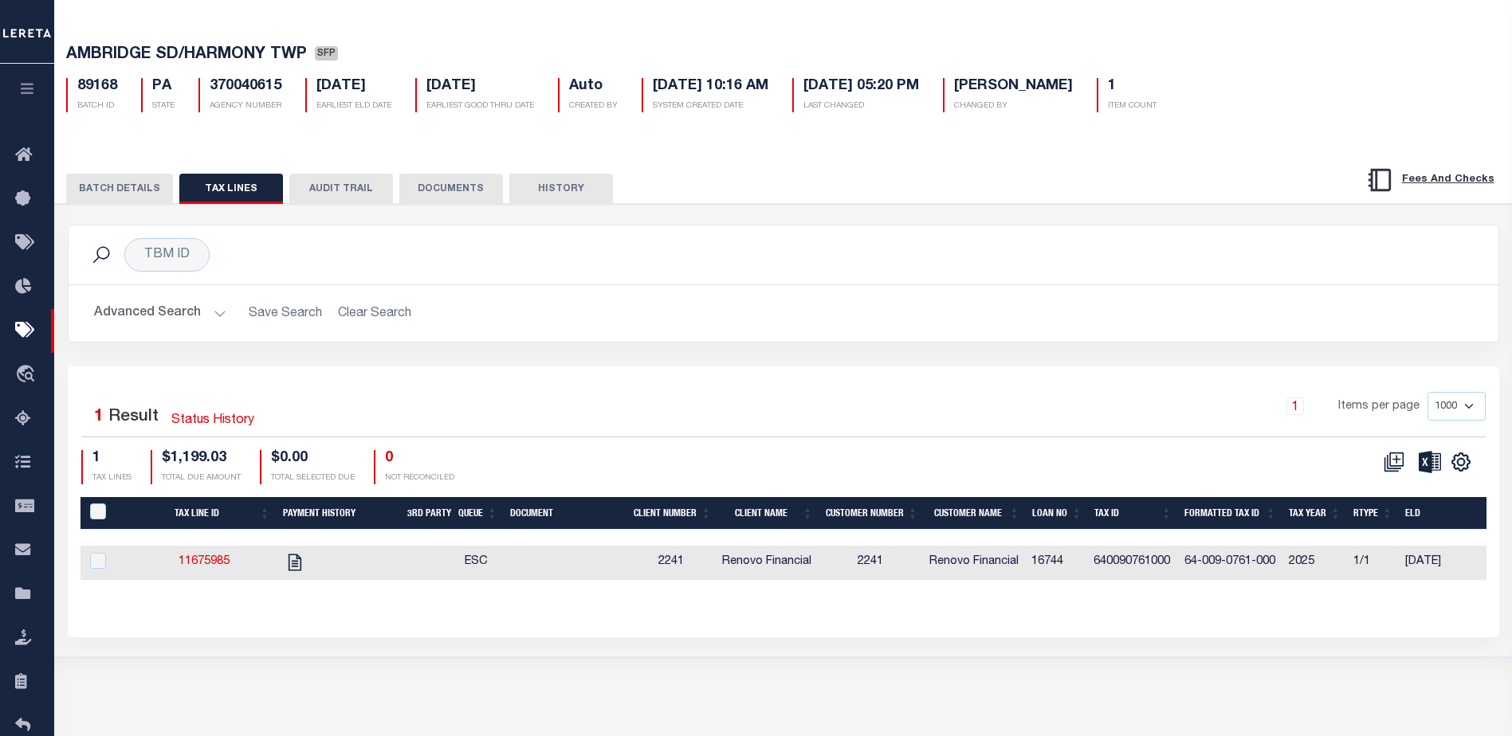
click at [216, 558] on td "11675985" at bounding box center [204, 563] width 144 height 34
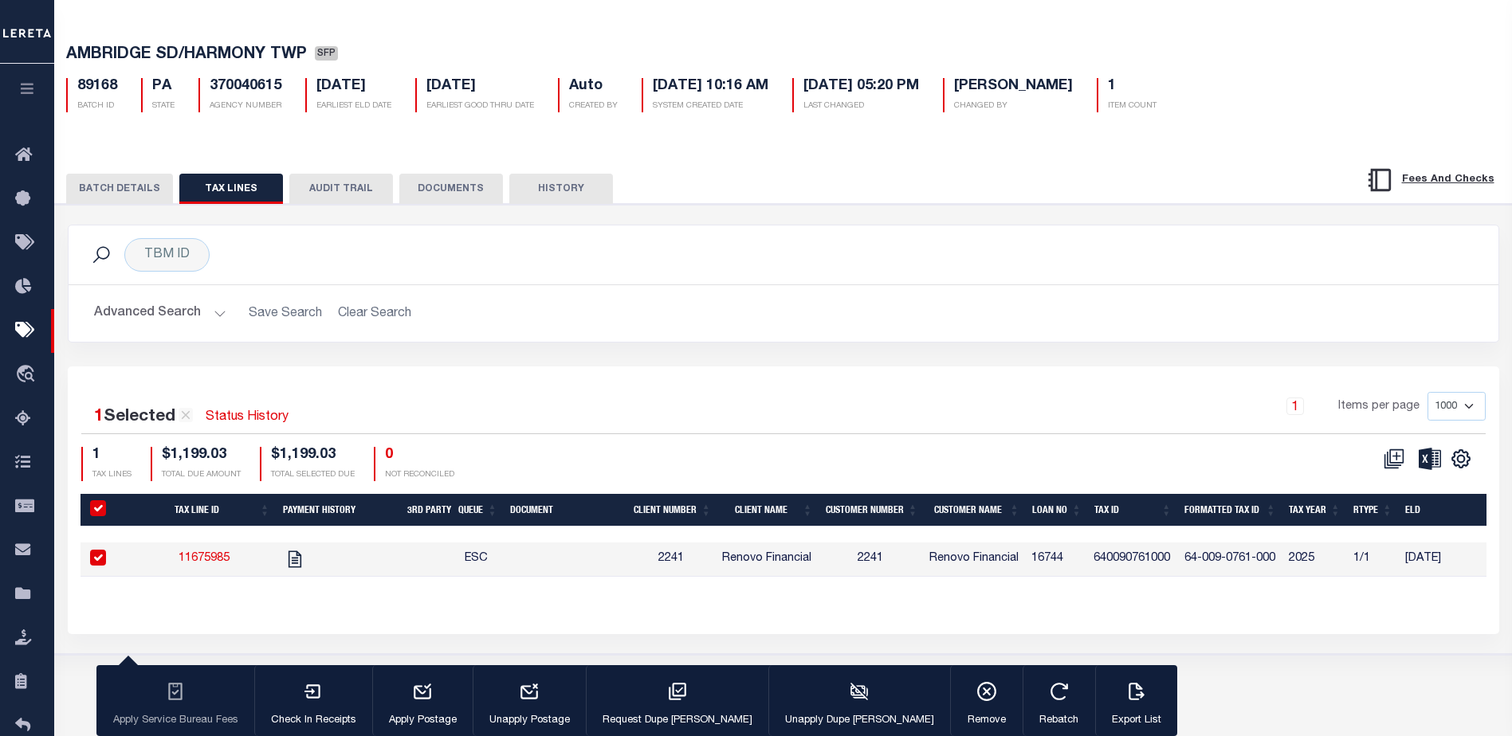
click at [222, 560] on link "11675985" at bounding box center [204, 558] width 51 height 11
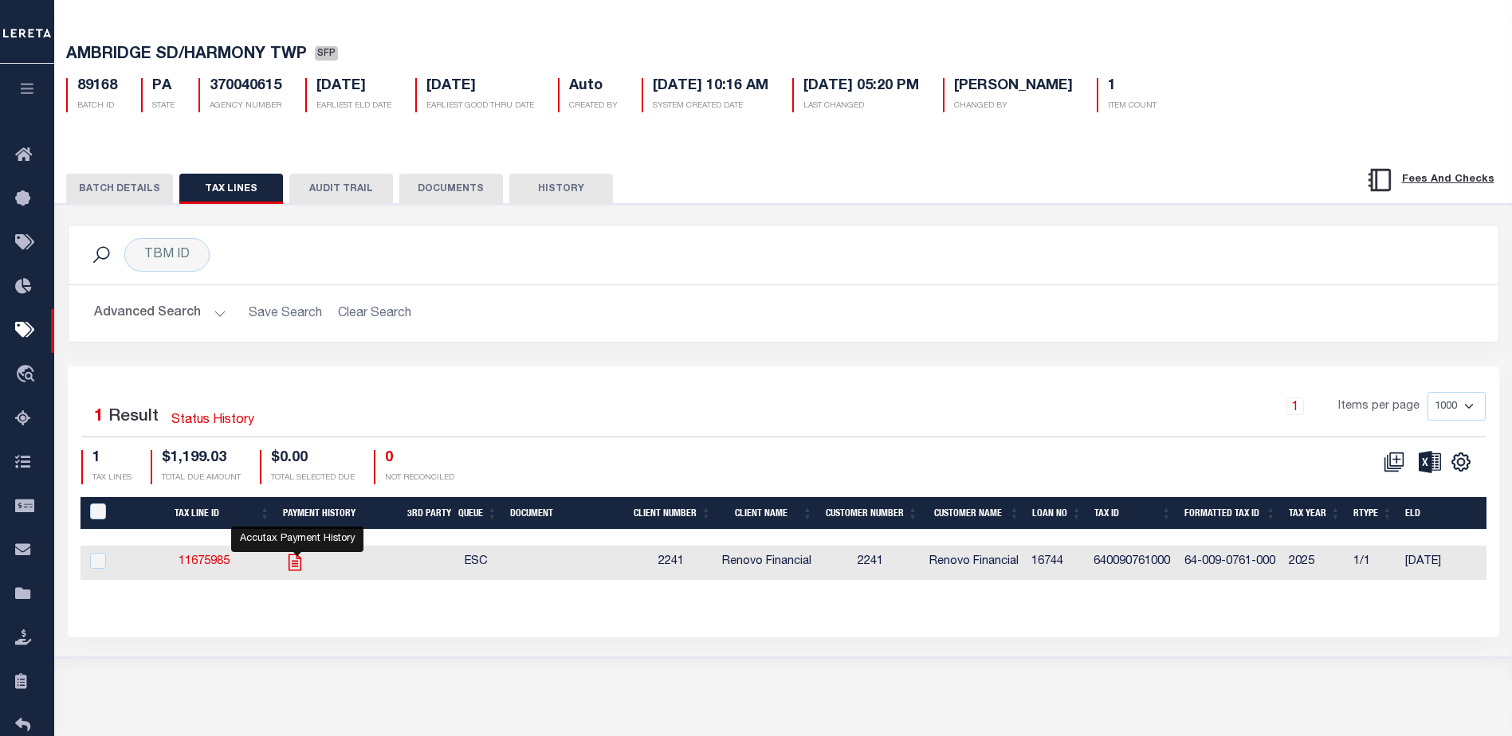
click at [298, 566] on icon "" at bounding box center [295, 562] width 13 height 17
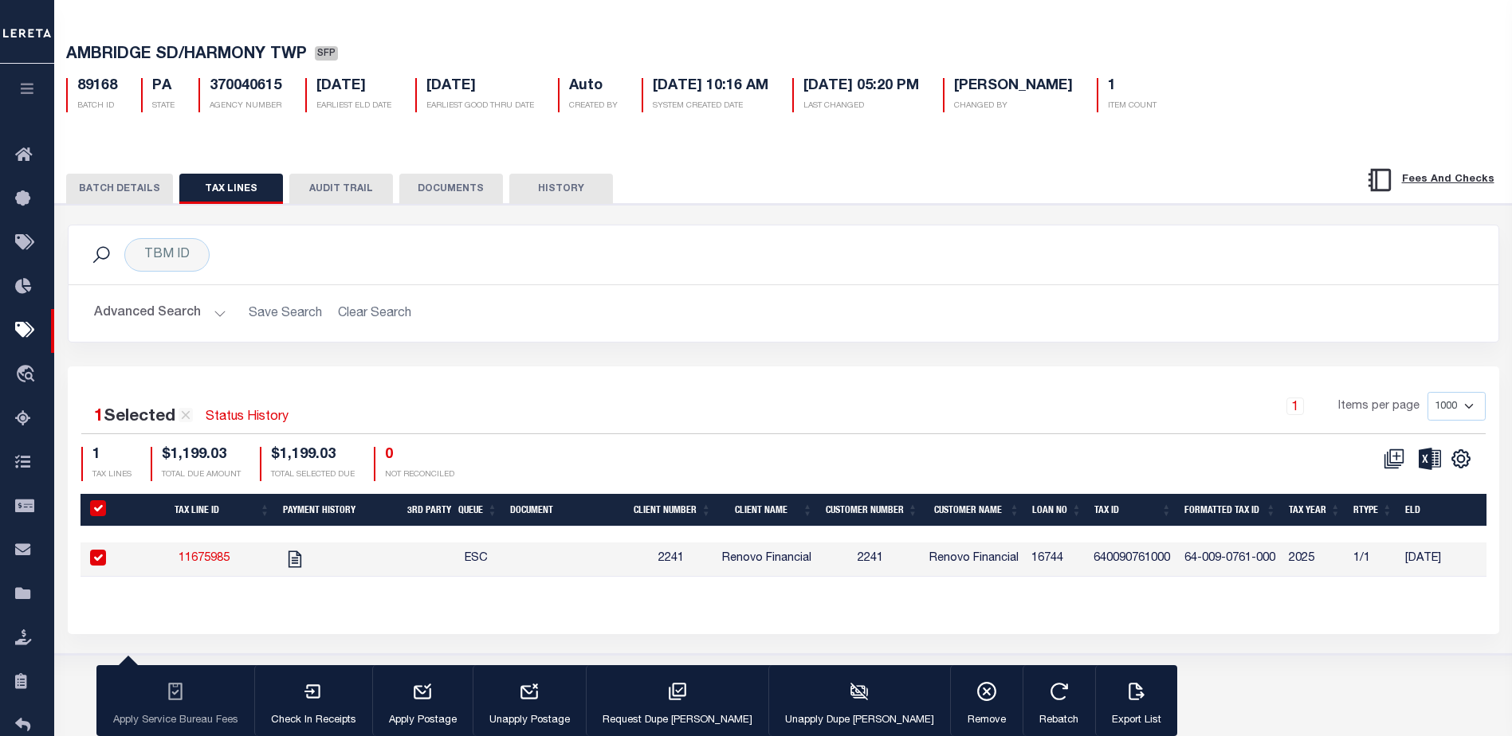
click at [130, 198] on button "BATCH DETAILS" at bounding box center [119, 189] width 107 height 30
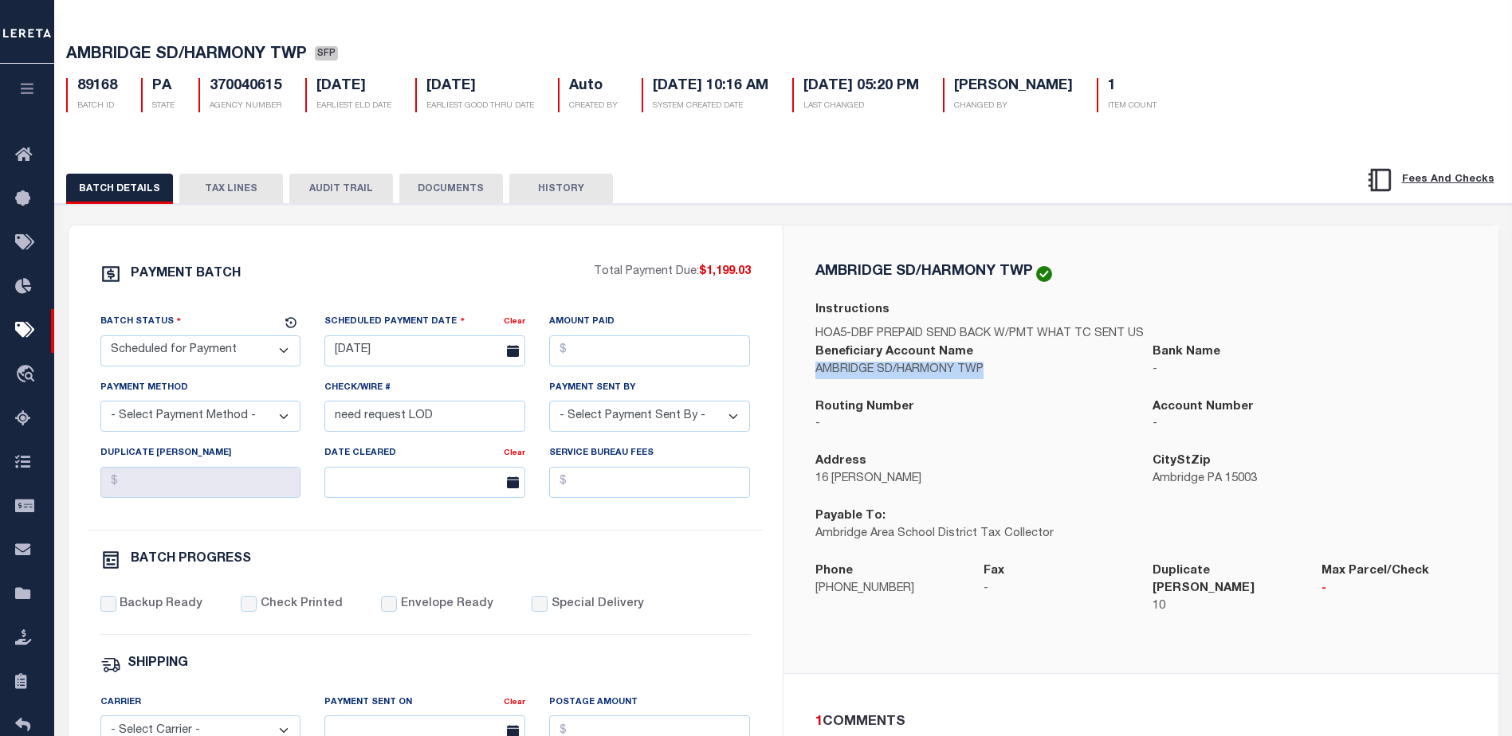
drag, startPoint x: 986, startPoint y: 367, endPoint x: 815, endPoint y: 367, distance: 171.4
click at [815, 367] on p "AMBRIDGE SD/HARMONY TWP" at bounding box center [972, 371] width 314 height 18
copy p "AMBRIDGE SD/HARMONY TWP"
click at [187, 353] on select "- Select Status - Scheduled for Payment Ready For Payment Payment Sent Cleared …" at bounding box center [200, 351] width 201 height 31
click at [100, 339] on select "- Select Status - Scheduled for Payment Ready For Payment Payment Sent Cleared …" at bounding box center [200, 351] width 201 height 31
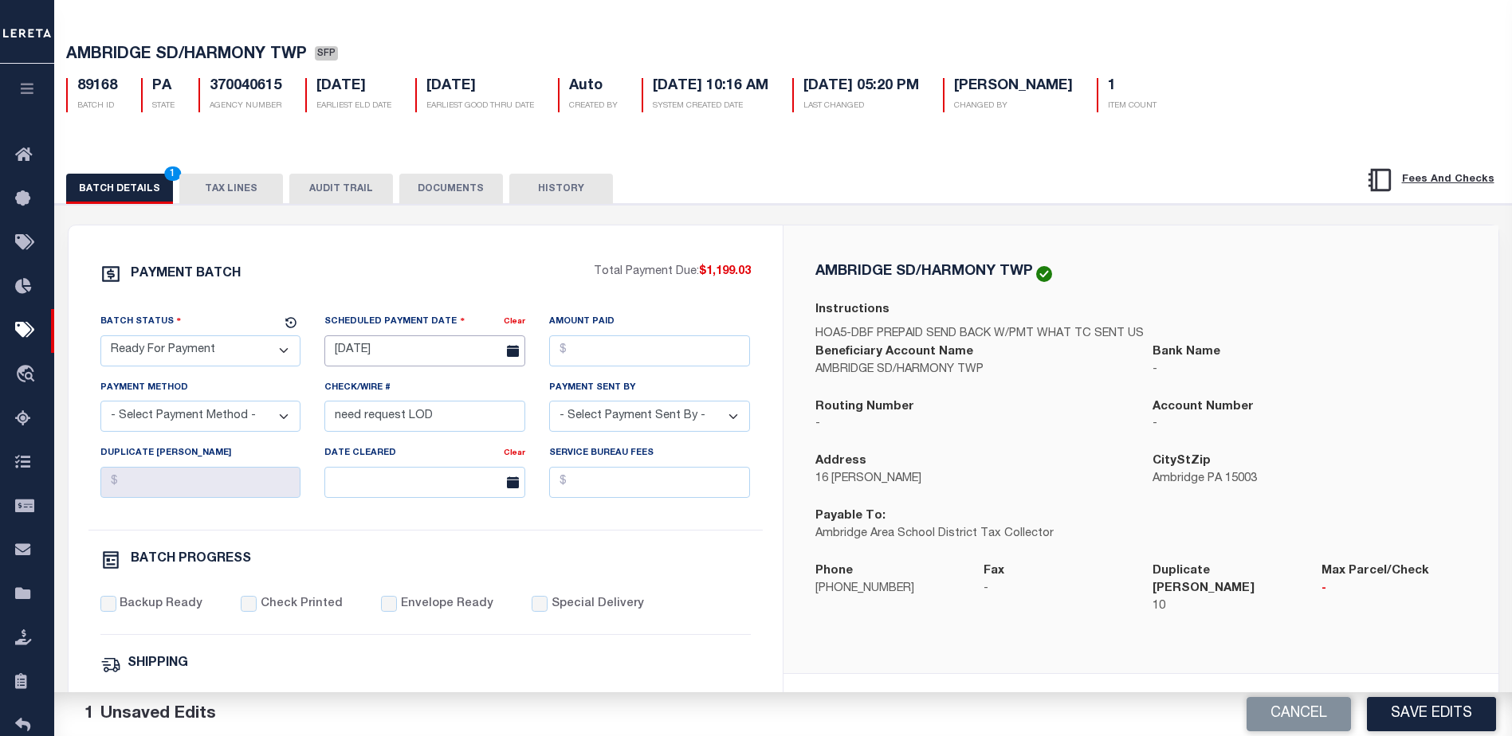
click at [400, 351] on input "09/25/2025" at bounding box center [424, 351] width 201 height 31
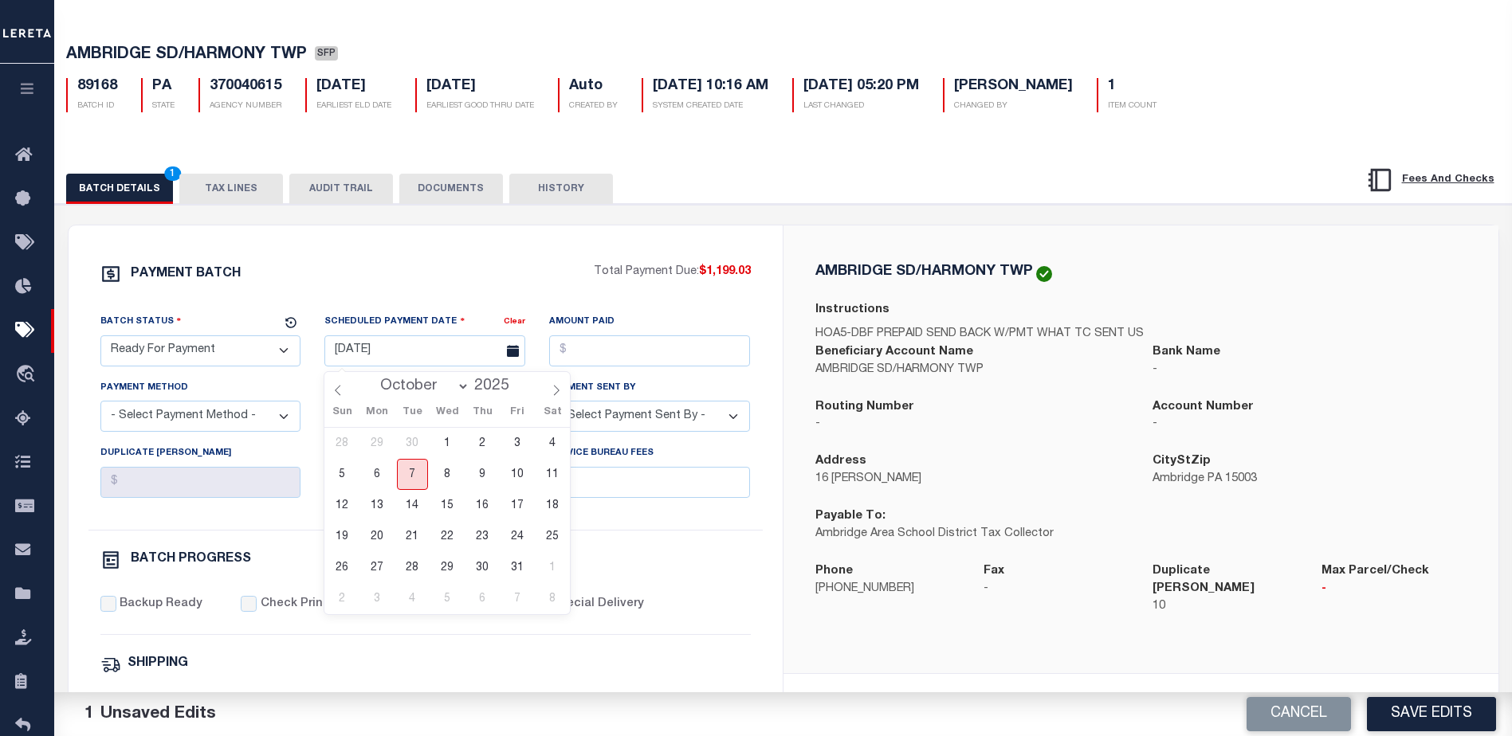
click at [413, 469] on span "7" at bounding box center [412, 474] width 31 height 31
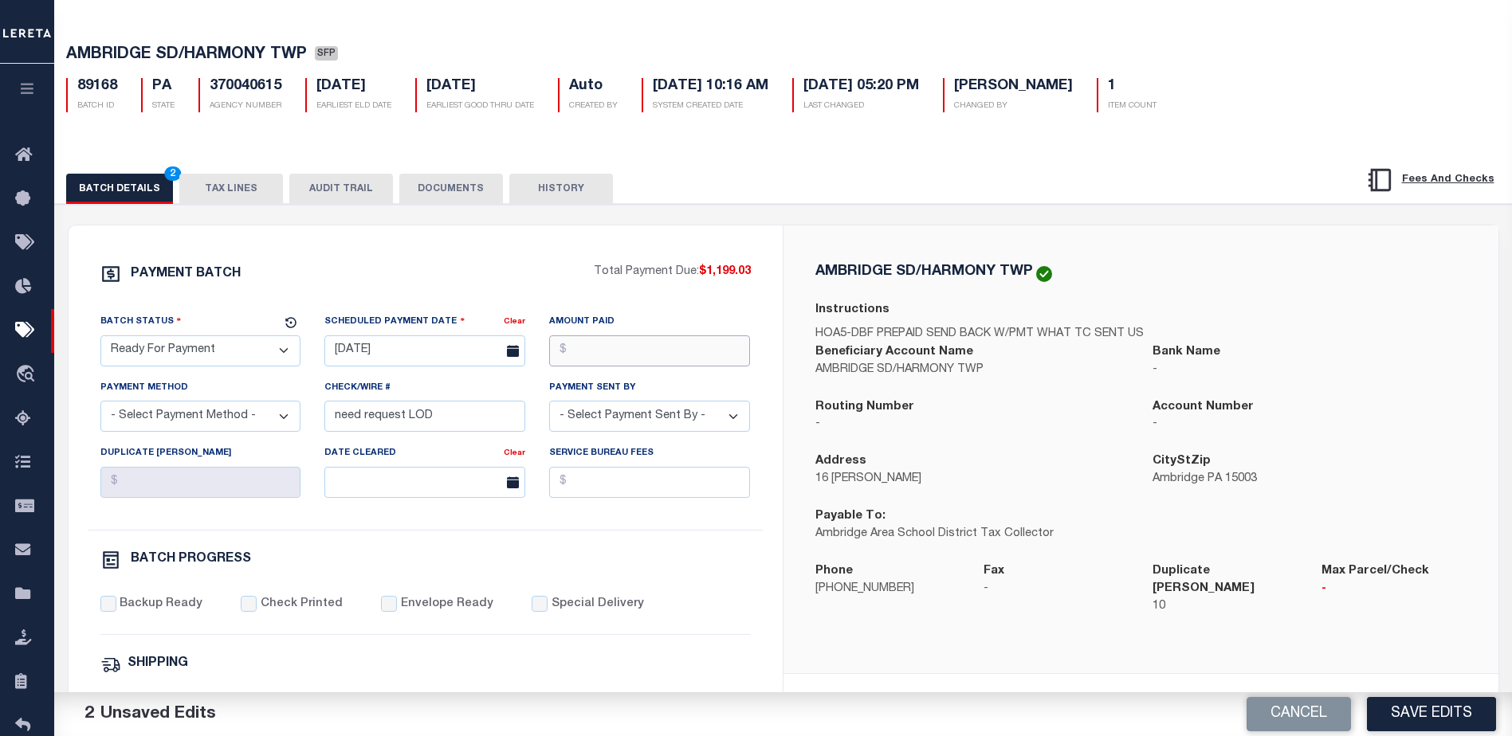
click at [588, 356] on input "Amount Paid" at bounding box center [649, 351] width 201 height 31
click at [183, 426] on select "- Select Payment Method - ACH Certified Check Check Direct Deposit Wire Transfer" at bounding box center [200, 416] width 201 height 31
click at [100, 406] on select "- Select Payment Method - ACH Certified Check Check Direct Deposit Wire Transfer" at bounding box center [200, 416] width 201 height 31
drag, startPoint x: 455, startPoint y: 410, endPoint x: 296, endPoint y: 409, distance: 159.4
click at [296, 409] on div "Batch Status - Select Status - Scheduled for Payment Ready For Payment Payment …" at bounding box center [425, 421] width 674 height 217
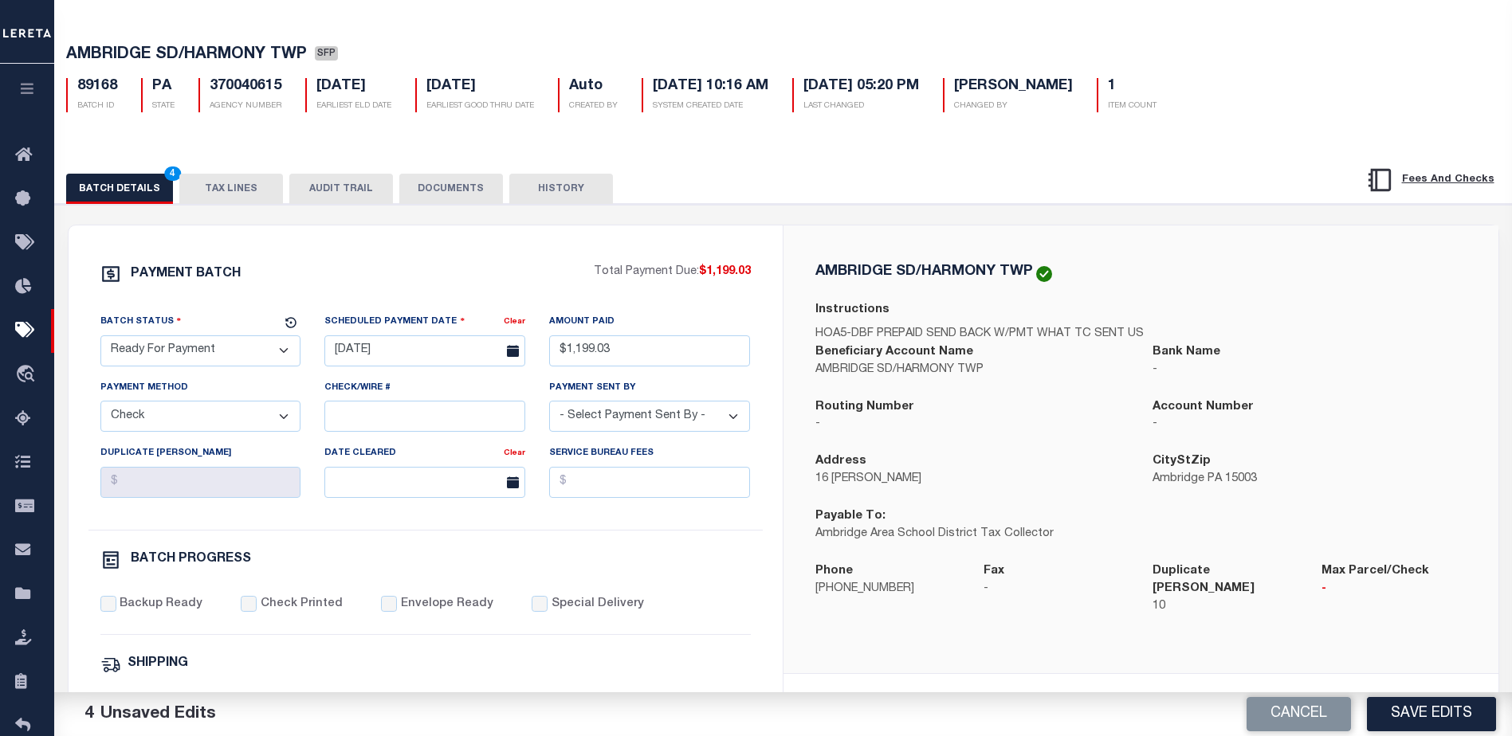
drag, startPoint x: 644, startPoint y: 409, endPoint x: 633, endPoint y: 423, distance: 18.2
click at [642, 411] on select "- Select Payment Sent By - Aakash Patel Abdul Muzain Adams, Pamela S Adhikary R…" at bounding box center [649, 416] width 201 height 31
click at [108, 606] on input "Backup Ready" at bounding box center [108, 604] width 16 height 16
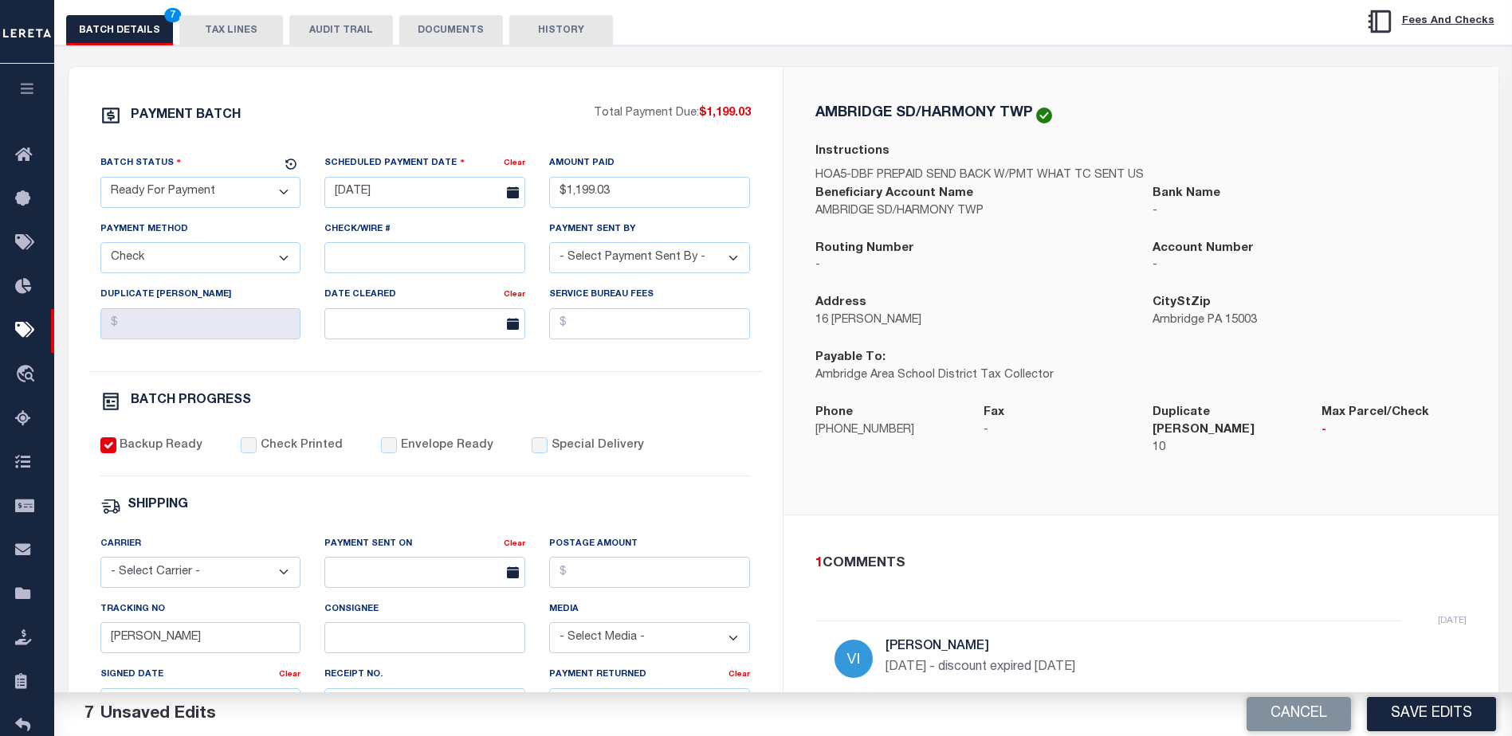
scroll to position [214, 0]
drag, startPoint x: 144, startPoint y: 646, endPoint x: 39, endPoint y: 618, distance: 108.8
click at [46, 626] on div "Home Pymt Processing & Tracking Details Profile Sign out" at bounding box center [756, 455] width 1512 height 1338
click at [237, 24] on button "TAX LINES" at bounding box center [231, 29] width 104 height 30
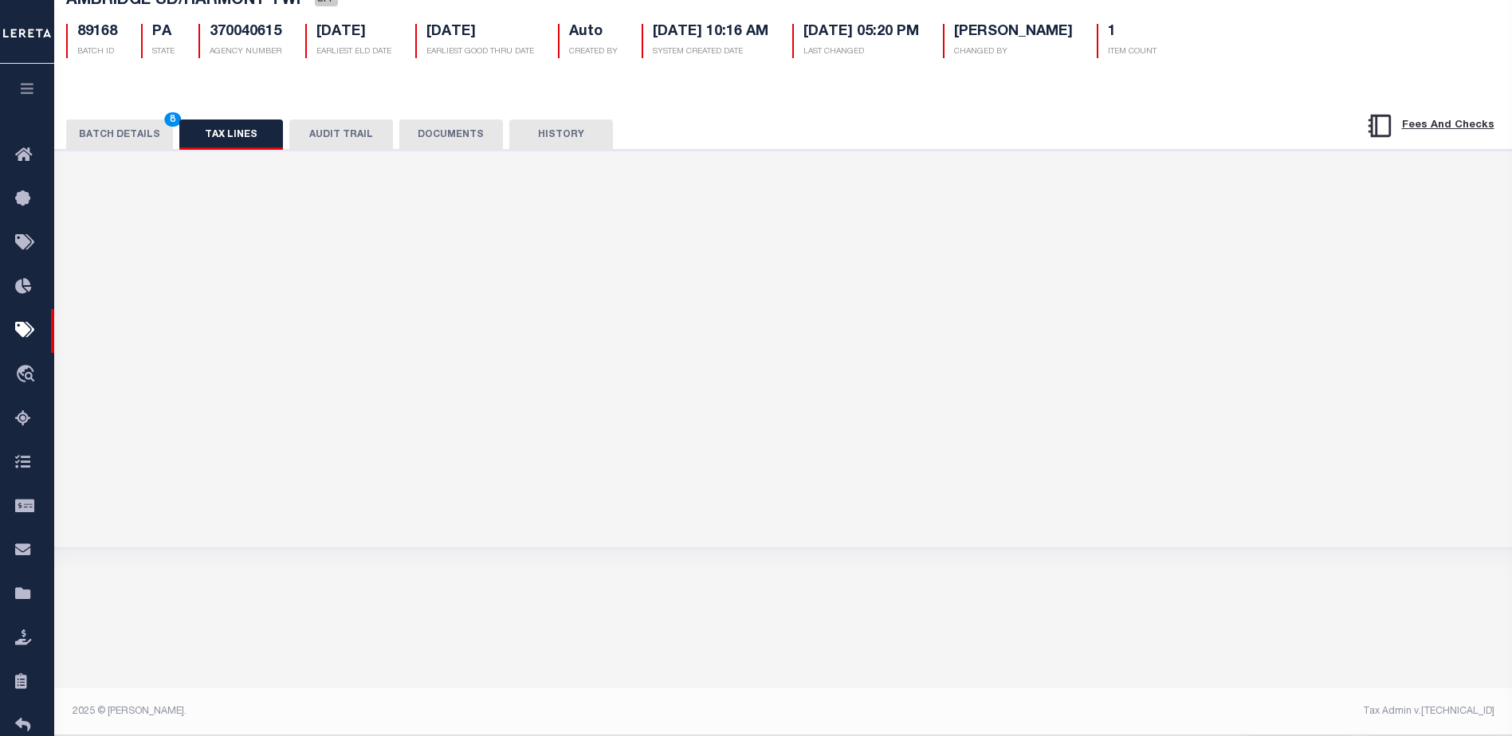
scroll to position [108, 0]
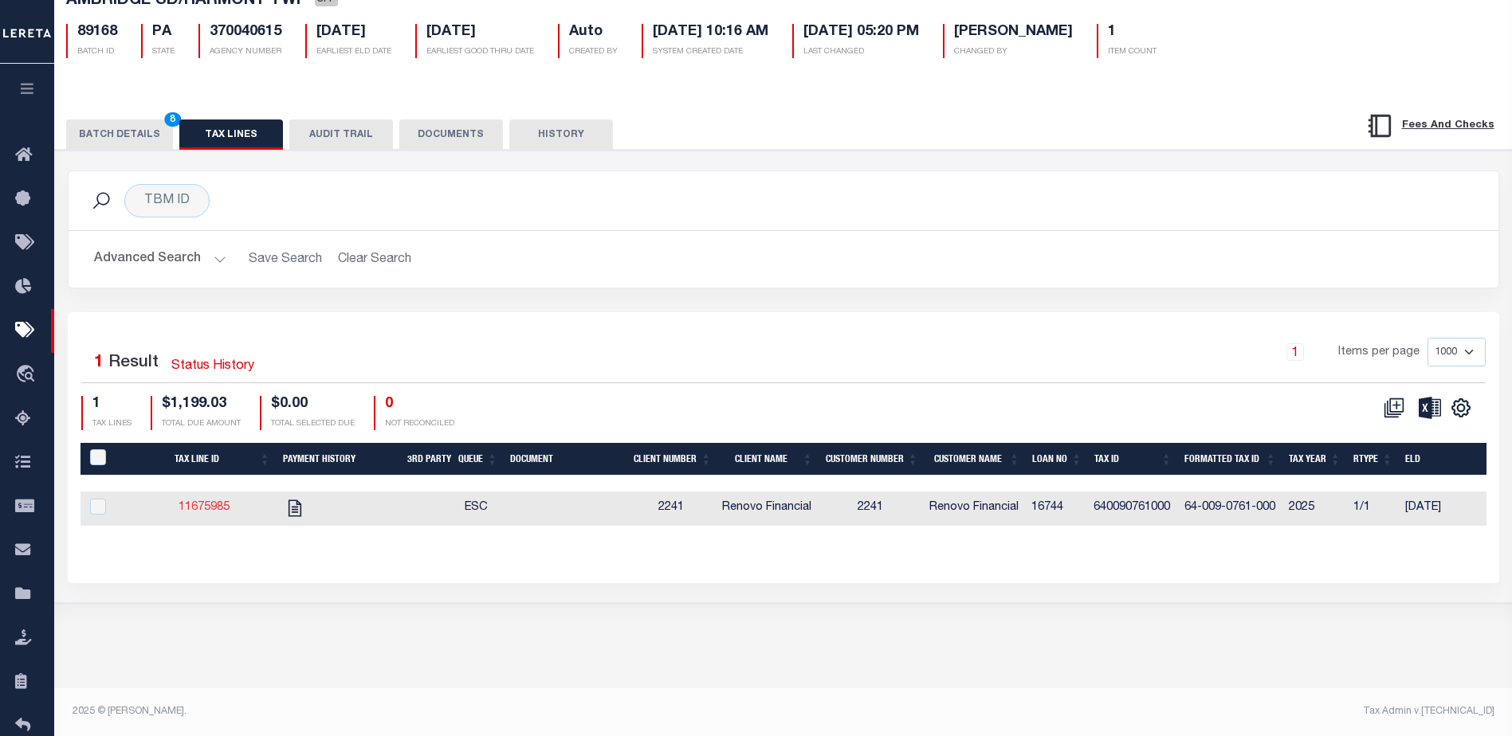
click at [220, 512] on link "11675985" at bounding box center [204, 507] width 51 height 11
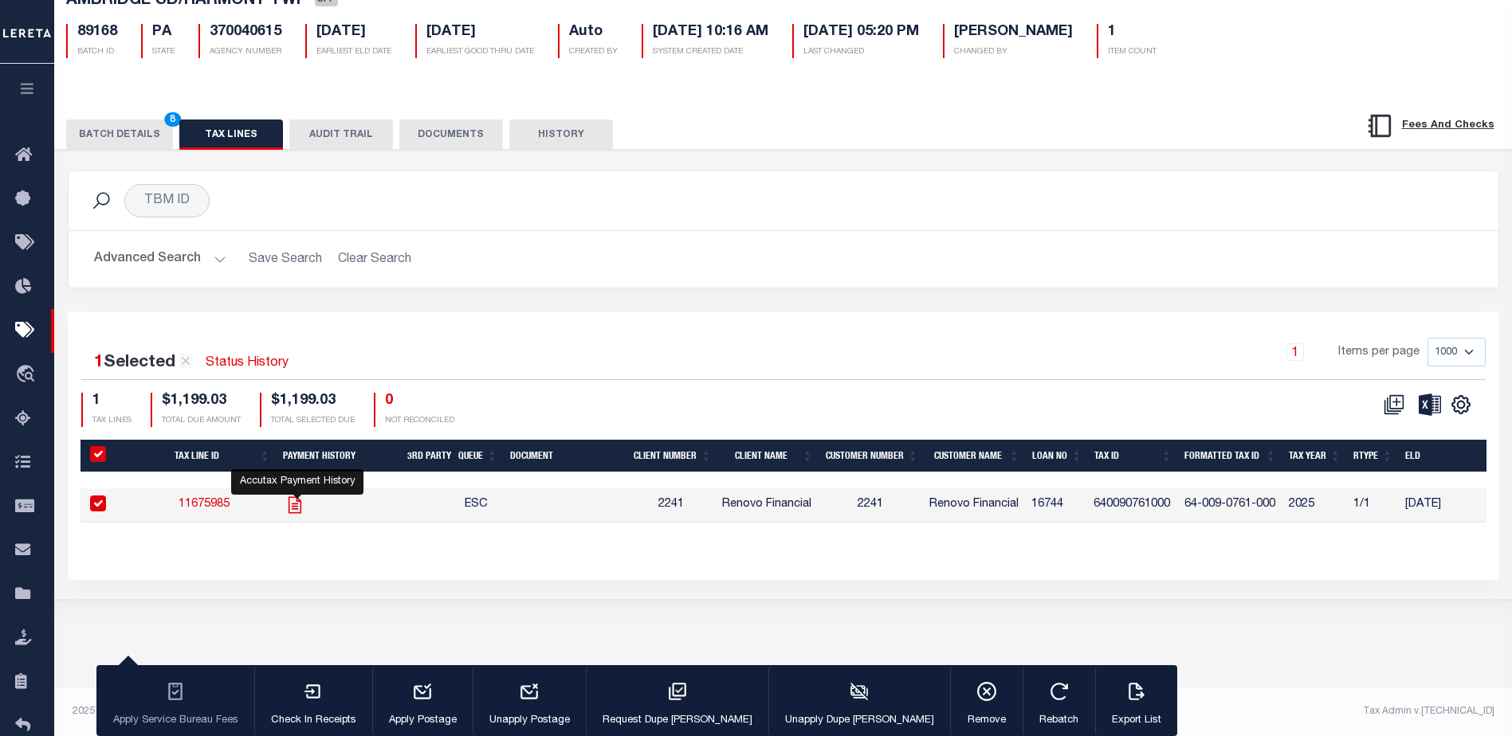
click at [301, 510] on icon "" at bounding box center [295, 505] width 21 height 21
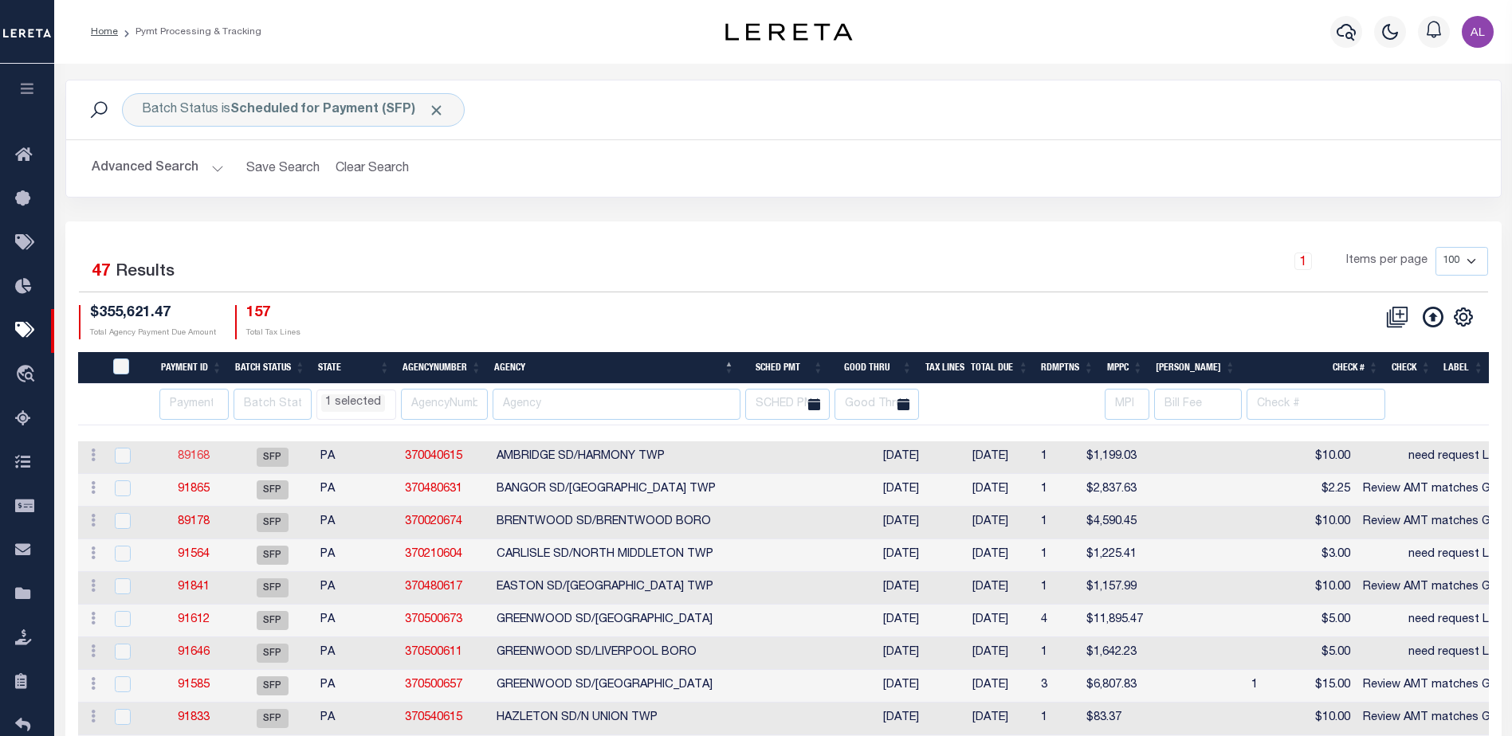
click at [198, 456] on link "89168" at bounding box center [194, 456] width 32 height 11
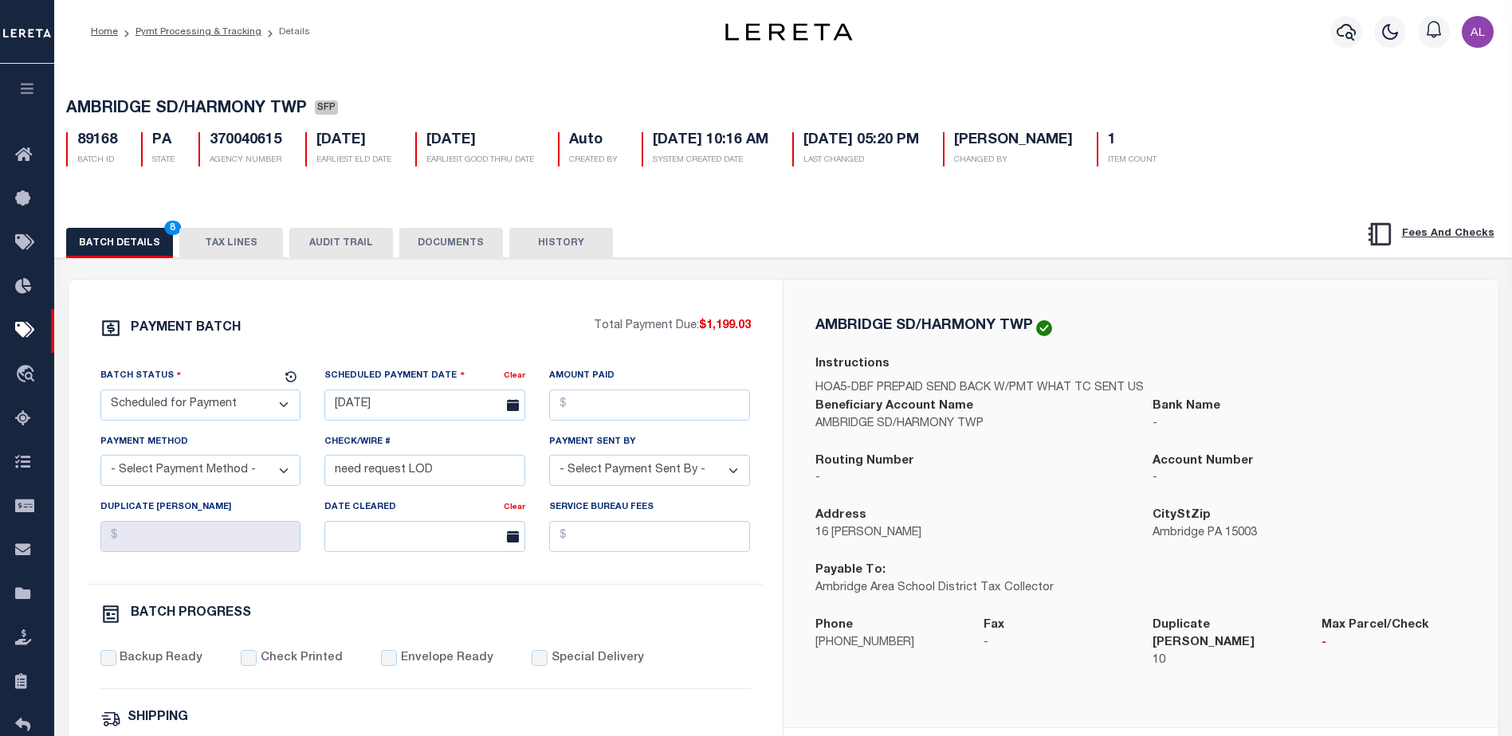
drag, startPoint x: 210, startPoint y: 405, endPoint x: 217, endPoint y: 391, distance: 16.0
click at [210, 405] on select "- Select Status - Scheduled for Payment Ready For Payment Payment Sent Cleared …" at bounding box center [200, 405] width 201 height 31
click at [100, 393] on select "- Select Status - Scheduled for Payment Ready For Payment Payment Sent Cleared …" at bounding box center [200, 405] width 201 height 31
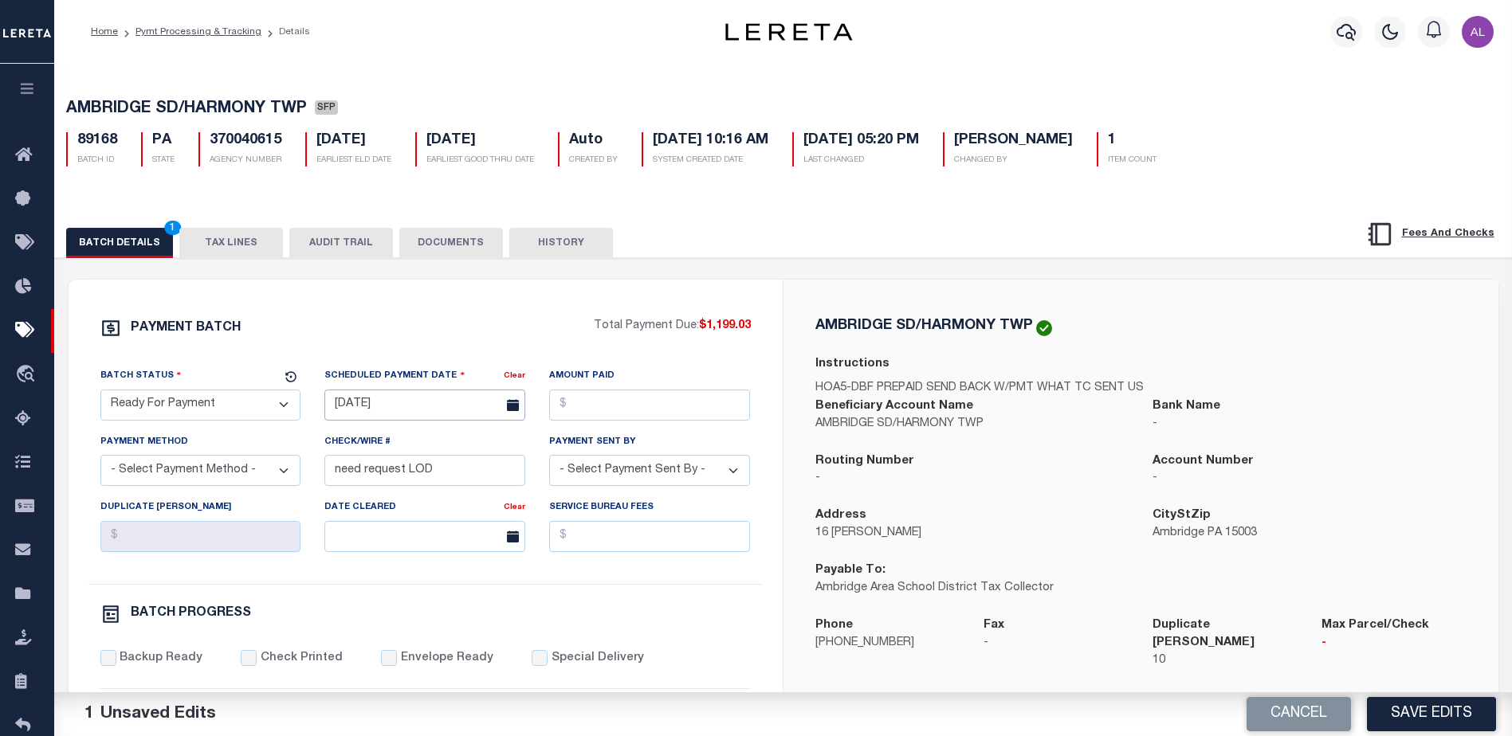
click at [435, 413] on input "09/25/2025" at bounding box center [424, 405] width 201 height 31
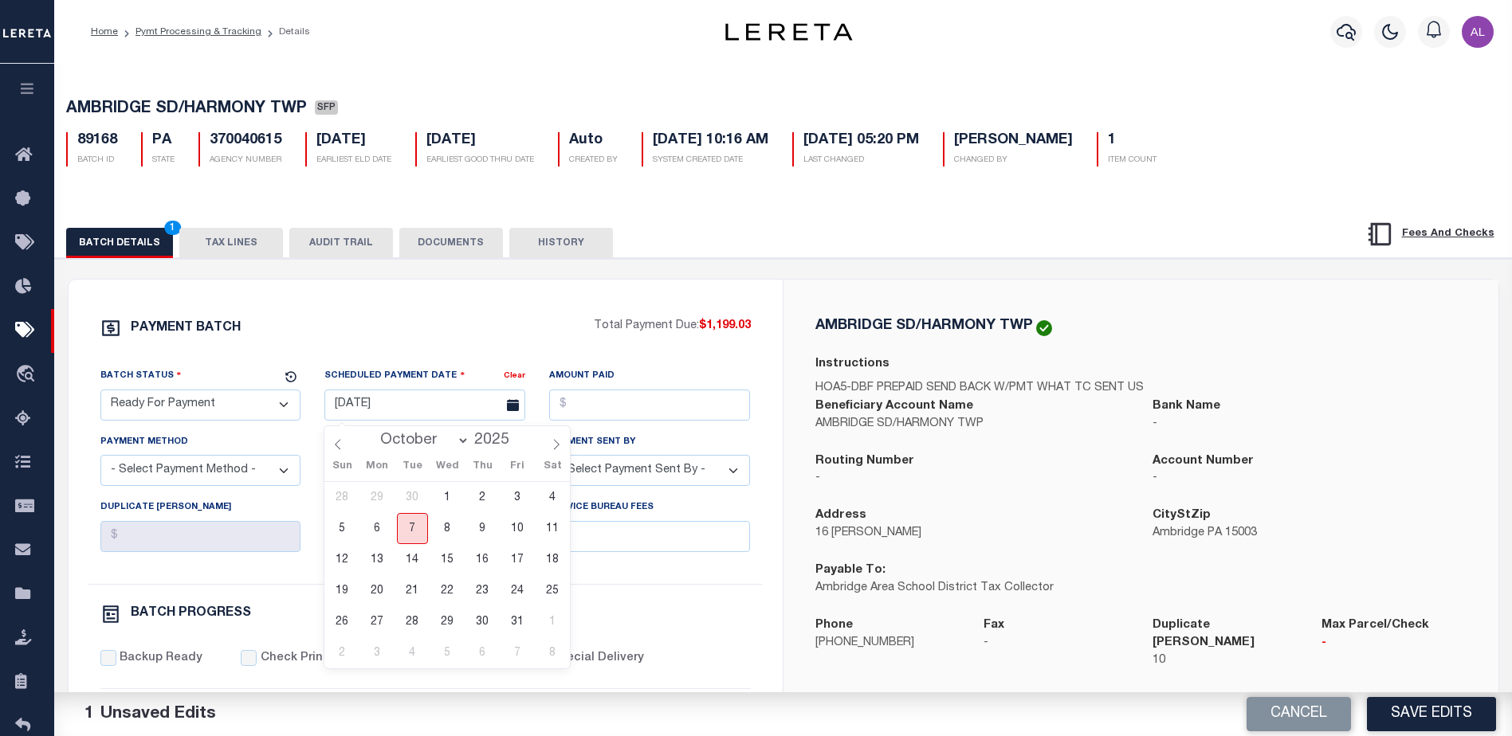
click at [418, 528] on span "7" at bounding box center [412, 528] width 31 height 31
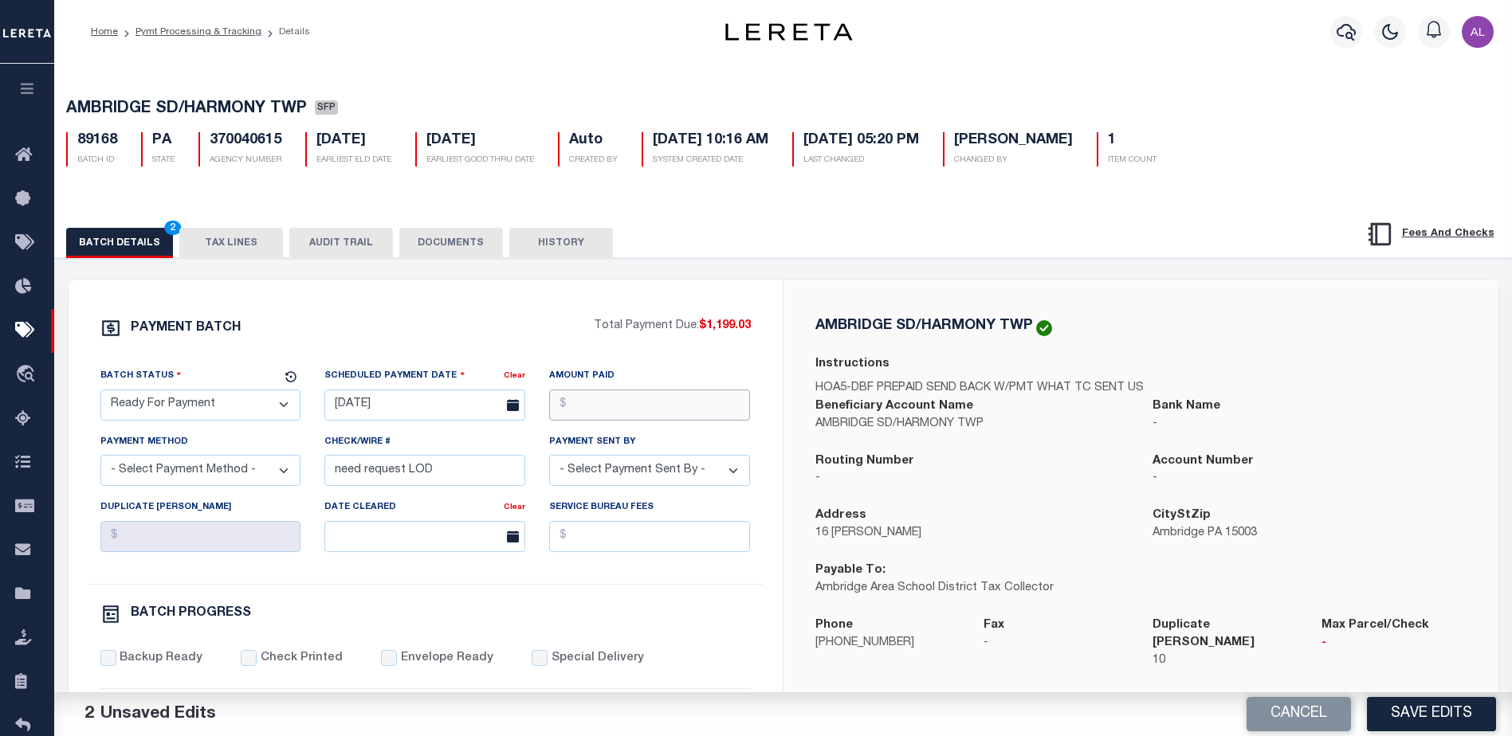
drag, startPoint x: 612, startPoint y: 415, endPoint x: 613, endPoint y: 394, distance: 21.5
click at [613, 395] on input "Amount Paid" at bounding box center [649, 405] width 201 height 31
drag, startPoint x: 216, startPoint y: 469, endPoint x: 197, endPoint y: 480, distance: 22.1
click at [210, 469] on select "- Select Payment Method - ACH Certified Check Check Direct Deposit Wire Transfer" at bounding box center [200, 470] width 201 height 31
click at [100, 460] on select "- Select Payment Method - ACH Certified Check Check Direct Deposit Wire Transfer" at bounding box center [200, 470] width 201 height 31
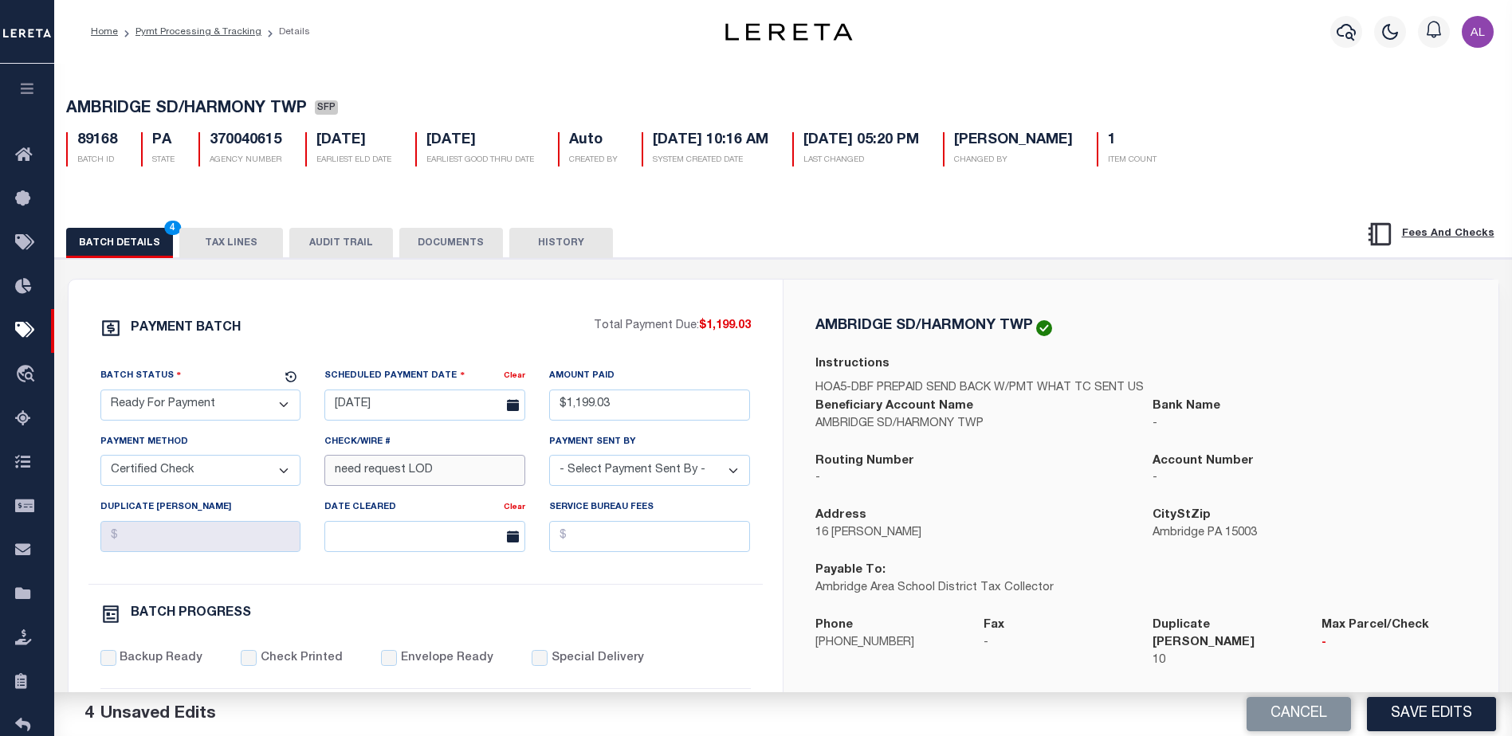
drag, startPoint x: 443, startPoint y: 465, endPoint x: 236, endPoint y: 454, distance: 207.5
click at [238, 457] on div "Batch Status - Select Status - Scheduled for Payment Ready For Payment Payment …" at bounding box center [425, 475] width 674 height 217
drag, startPoint x: 648, startPoint y: 477, endPoint x: 607, endPoint y: 469, distance: 42.1
click at [646, 473] on select "- Select Payment Sent By - Aakash Patel Abdul Muzain Adams, Pamela S Adhikary R…" at bounding box center [649, 470] width 201 height 31
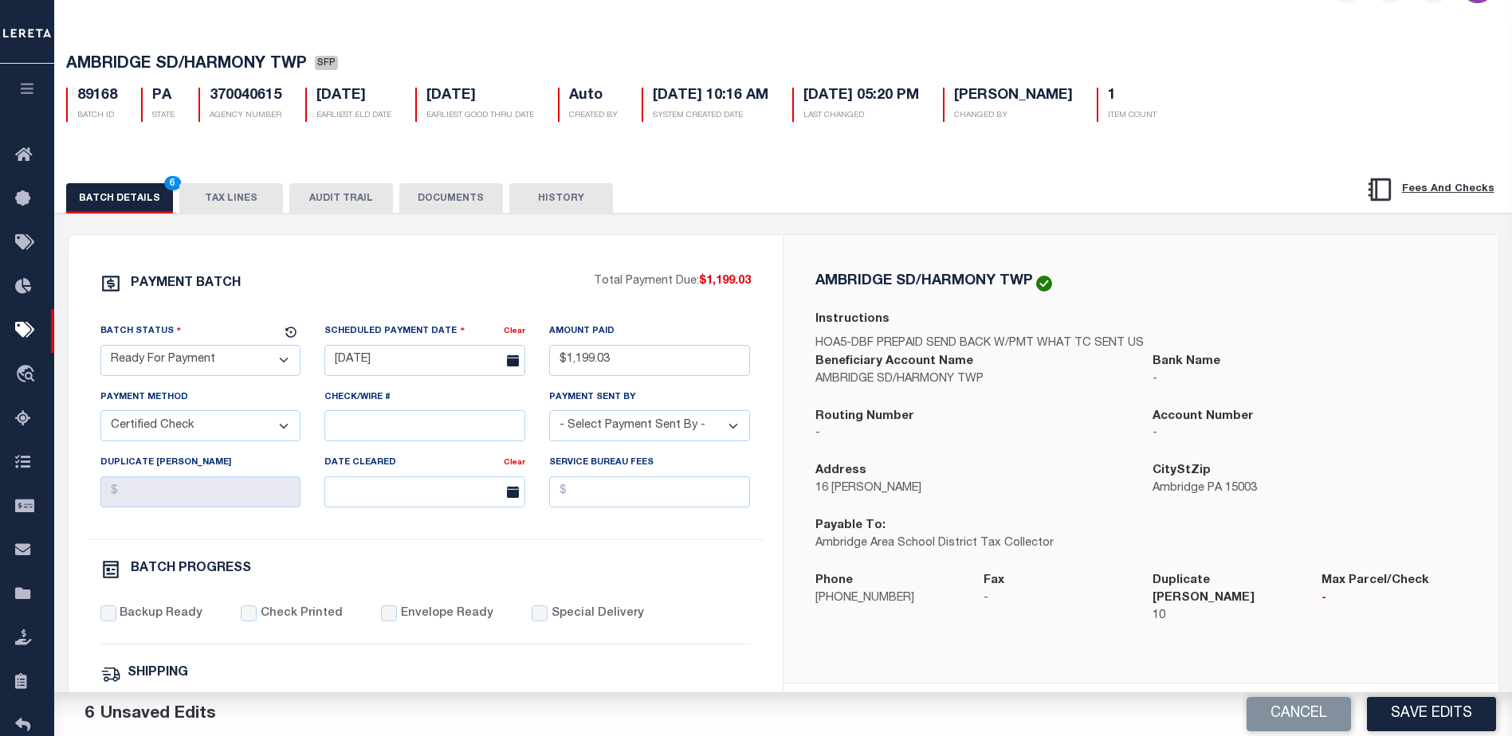
scroll to position [159, 0]
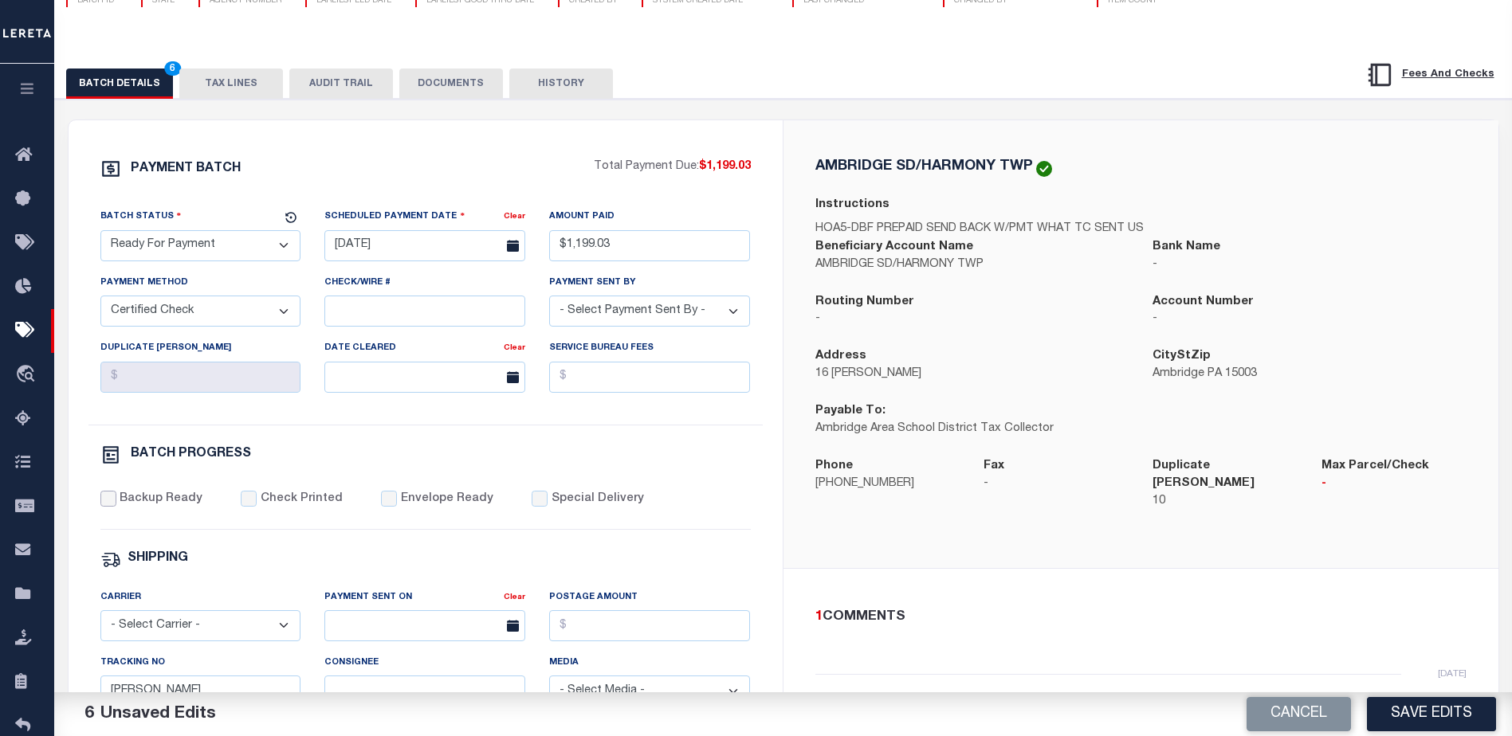
click at [102, 507] on input "Backup Ready" at bounding box center [108, 499] width 16 height 16
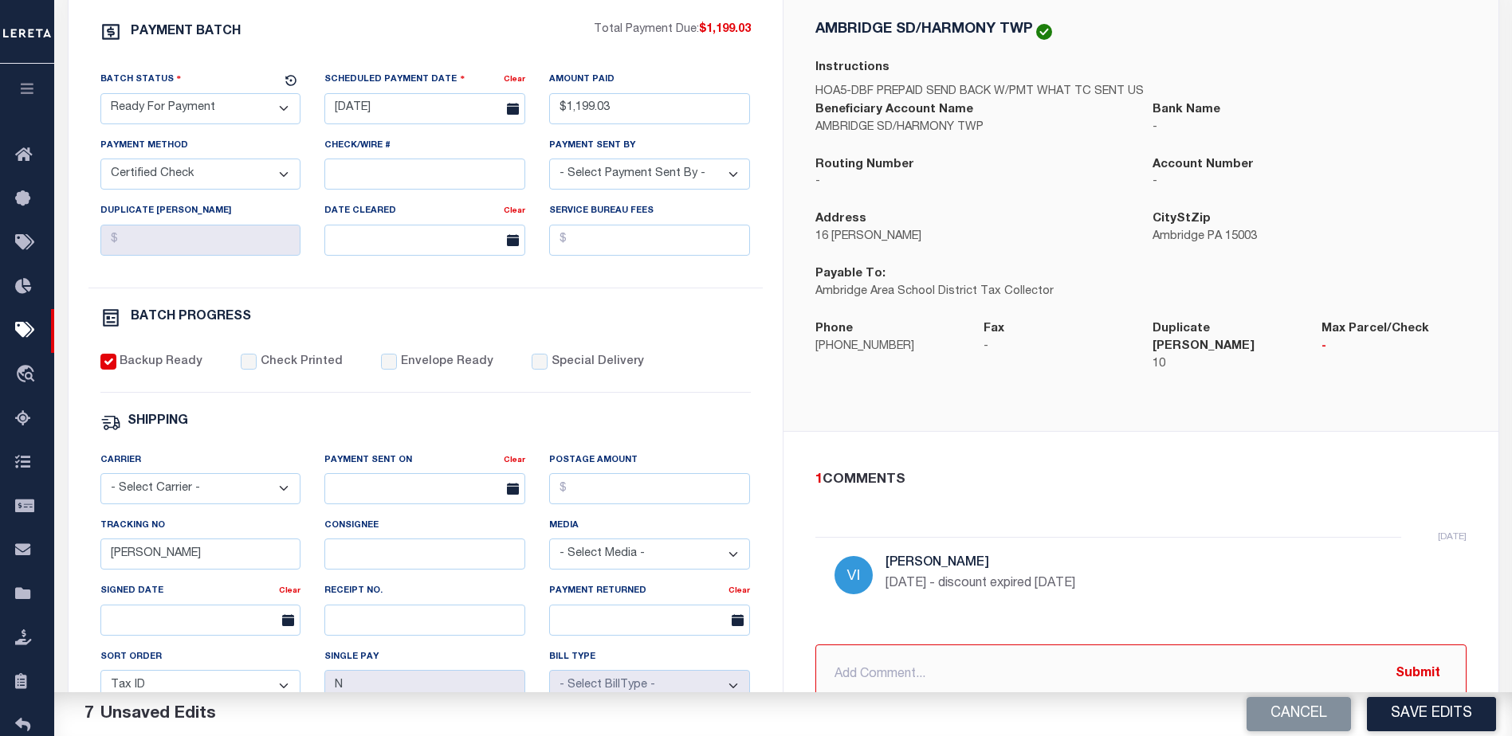
scroll to position [319, 0]
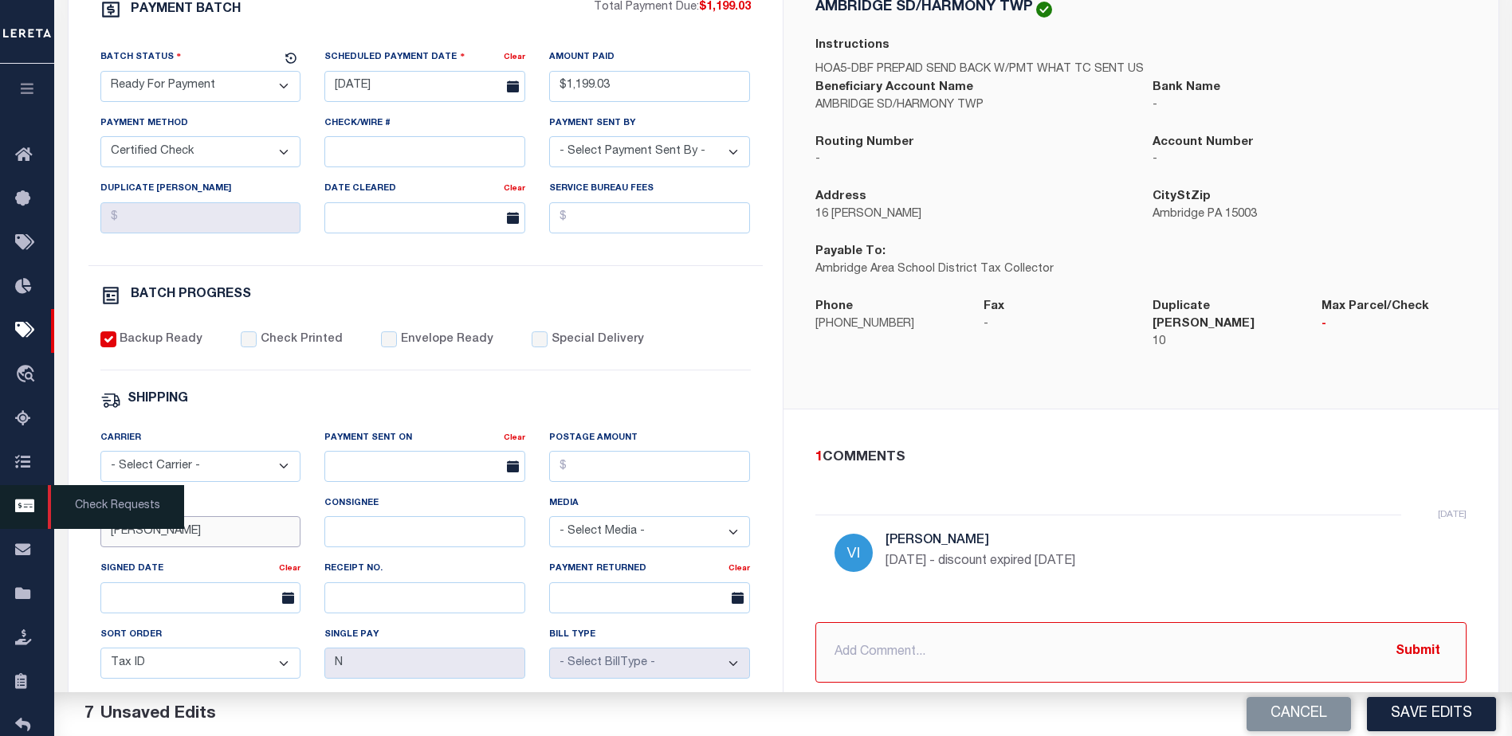
drag, startPoint x: 156, startPoint y: 530, endPoint x: 10, endPoint y: 527, distance: 146.7
click at [10, 527] on div "Home Pymt Processing & Tracking Details Profile Sign out" at bounding box center [756, 350] width 1512 height 1338
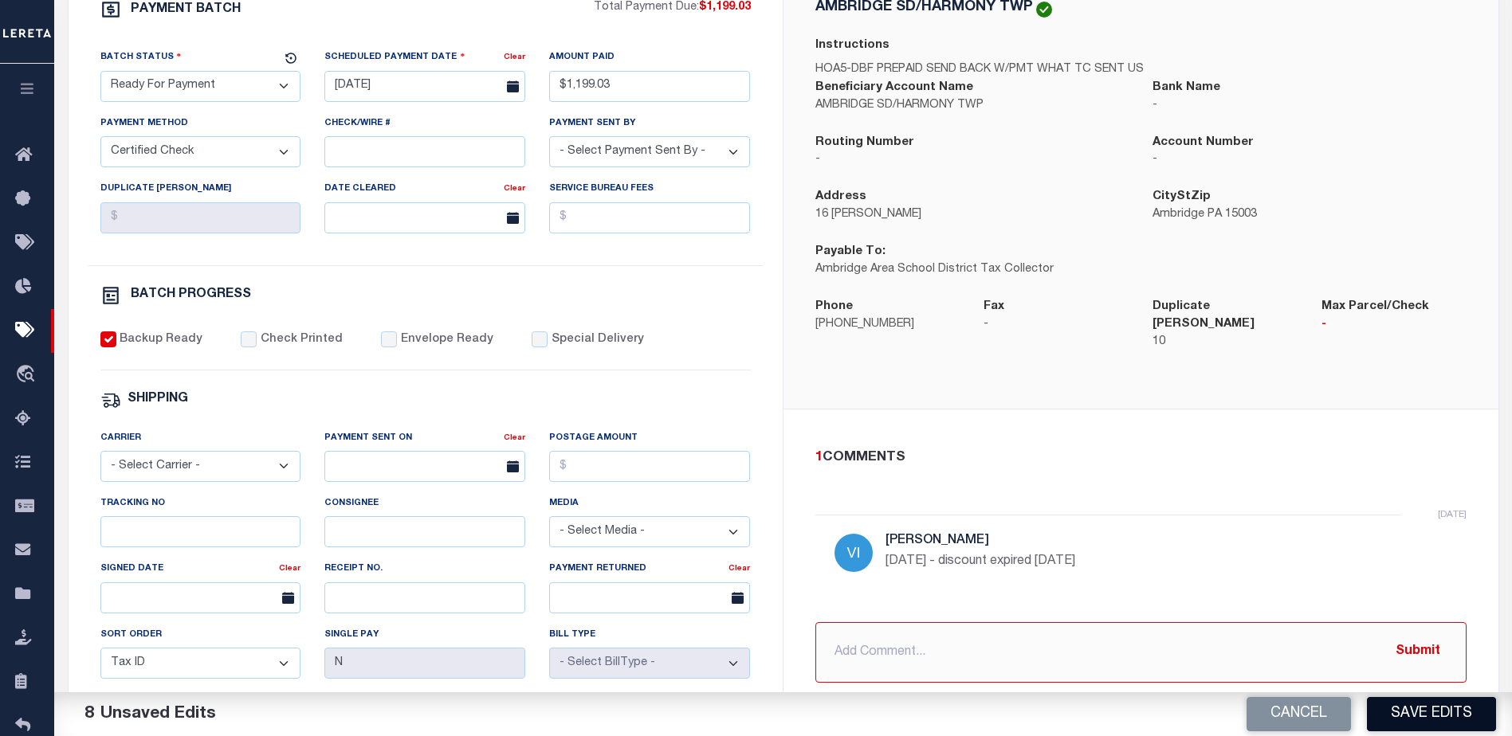
click at [1419, 708] on button "Save Edits" at bounding box center [1431, 714] width 129 height 34
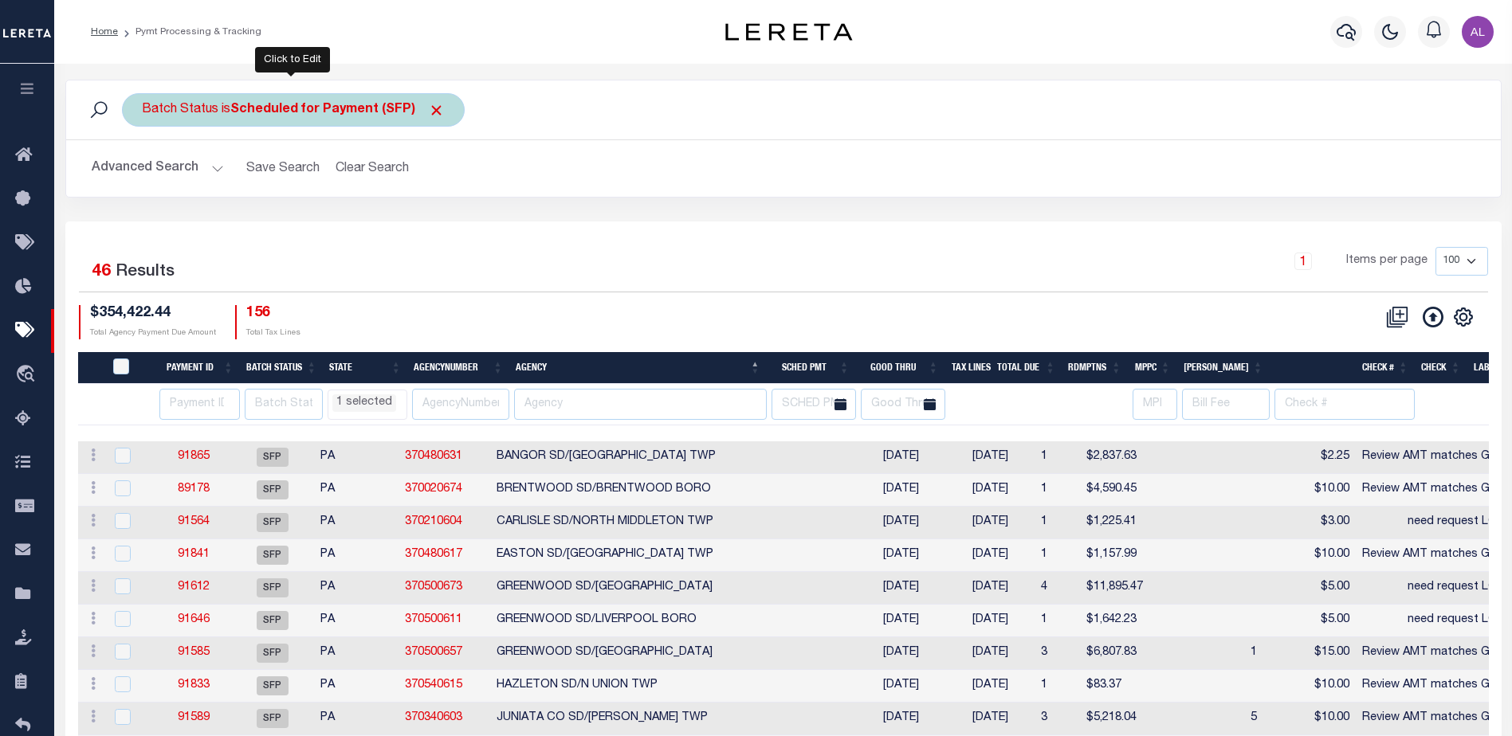
click at [363, 108] on b "Scheduled for Payment (SFP)" at bounding box center [337, 110] width 214 height 13
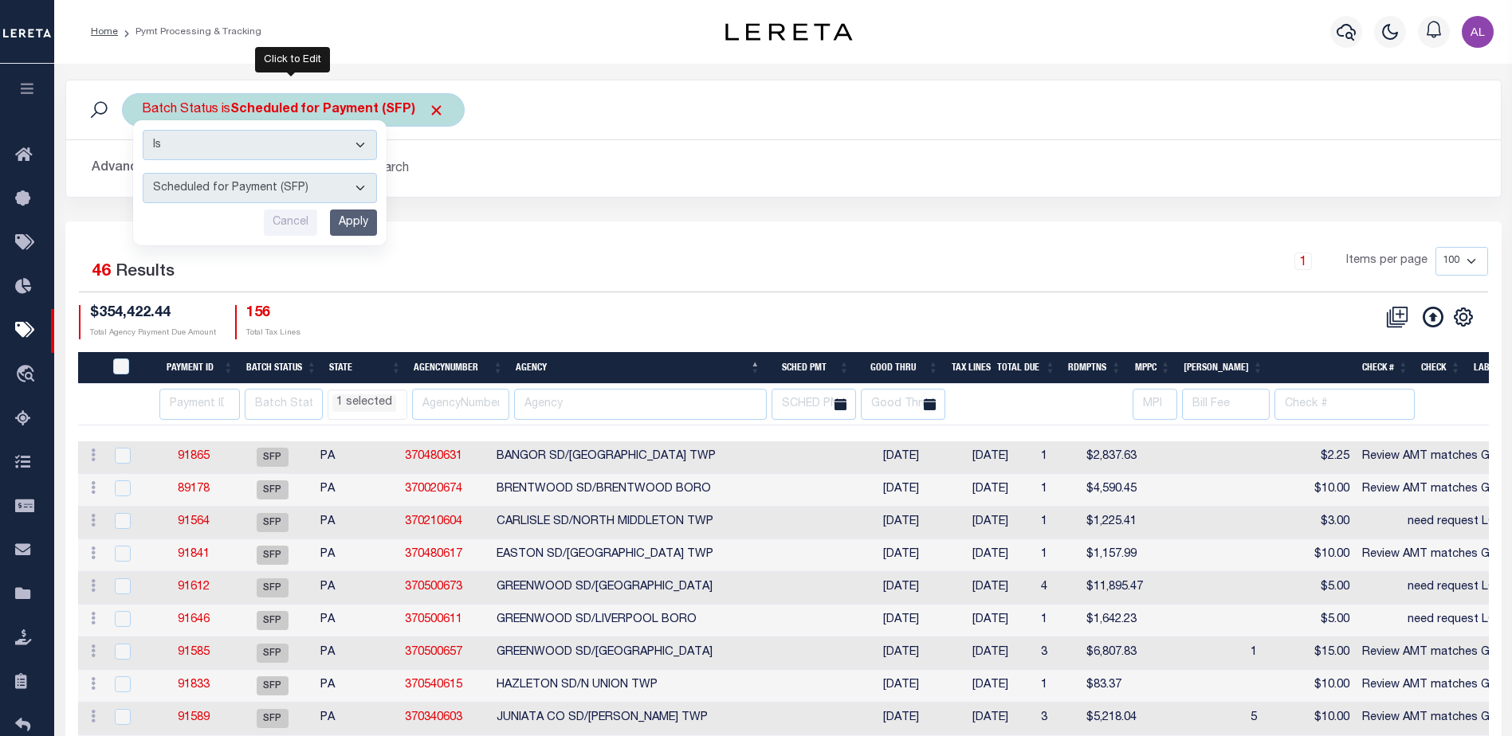
click at [261, 185] on select "Awaiting Funds (AWF) Cleared and Complete (CAC) New Check Needed (NCN) Payment …" at bounding box center [260, 188] width 234 height 30
click at [143, 173] on select "Awaiting Funds (AWF) Cleared and Complete (CAC) New Check Needed (NCN) Payment …" at bounding box center [260, 188] width 234 height 30
click at [366, 216] on input "Apply" at bounding box center [353, 223] width 47 height 26
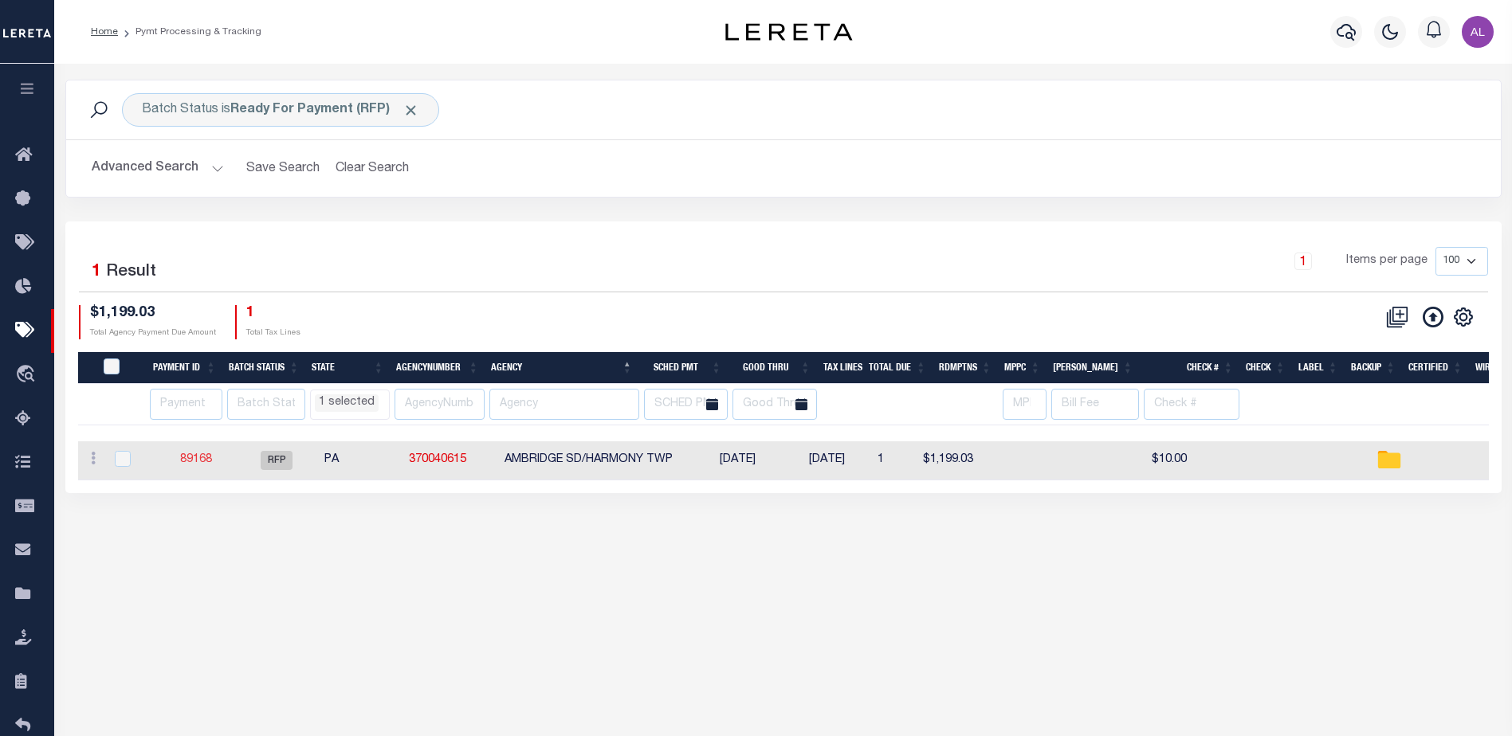
click at [198, 459] on link "89168" at bounding box center [196, 459] width 32 height 11
click at [372, 167] on button "Clear Search" at bounding box center [372, 168] width 87 height 31
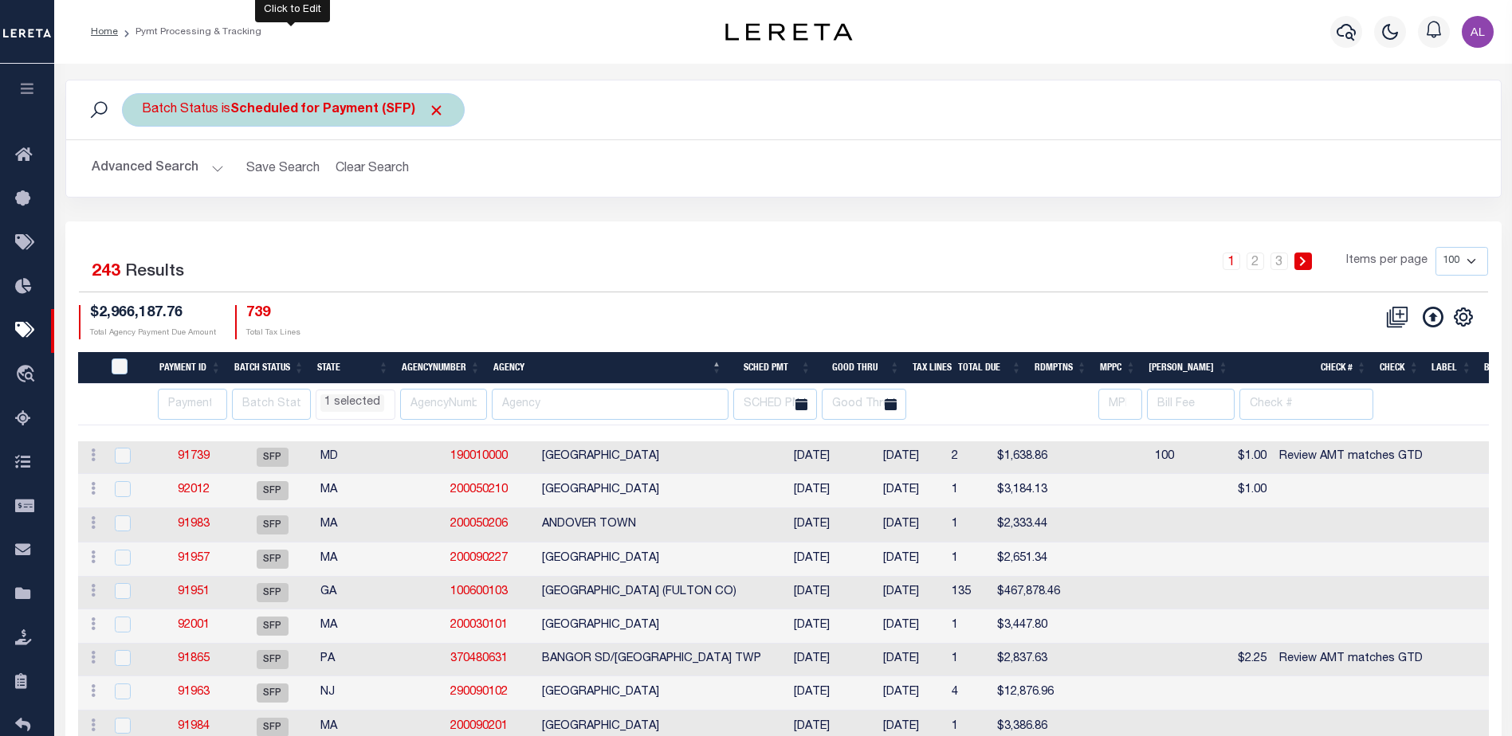
click at [332, 105] on b "Scheduled for Payment (SFP)" at bounding box center [337, 110] width 214 height 13
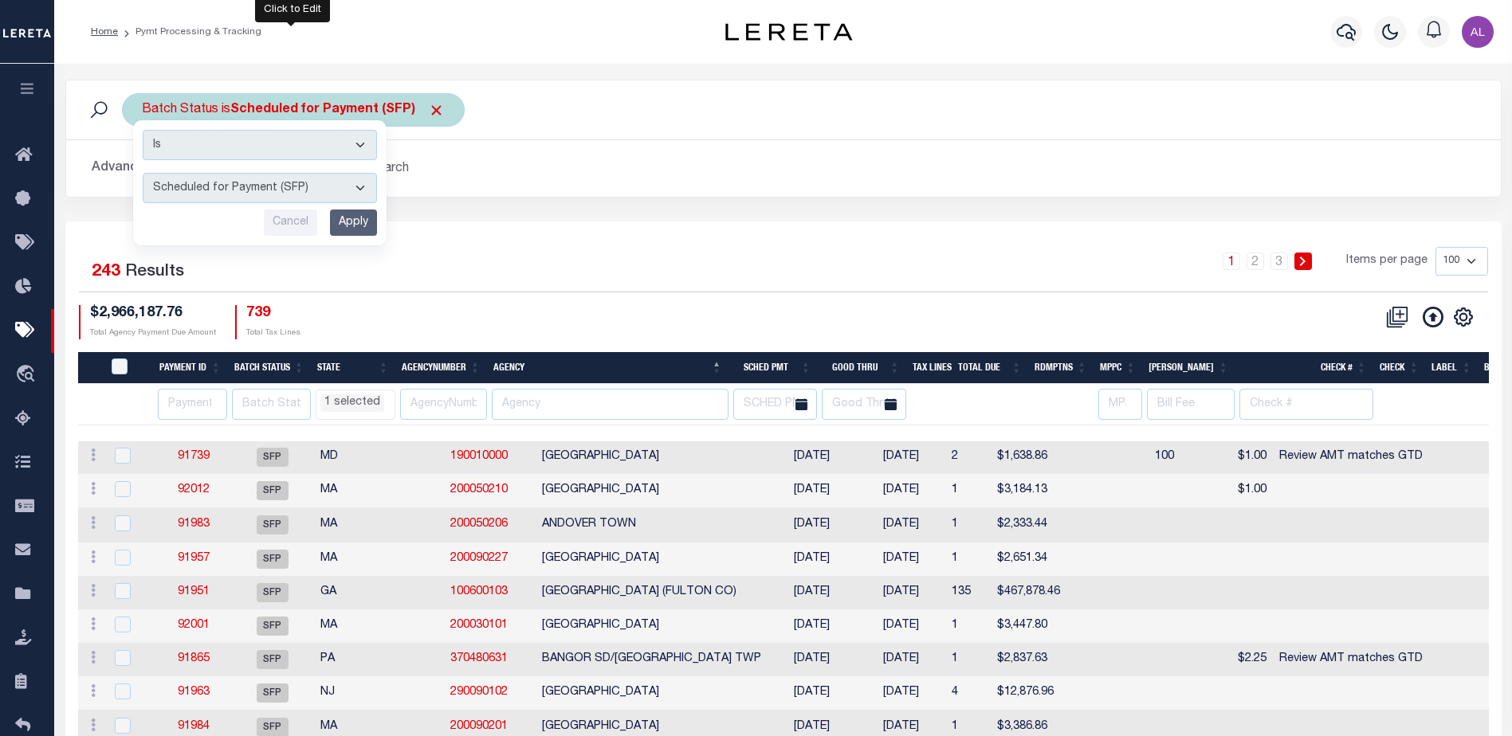
click at [292, 195] on select "Awaiting Funds (AWF) Cleared and Complete (CAC) New Check Needed (NCN) Payment …" at bounding box center [260, 188] width 234 height 30
click at [143, 173] on select "Awaiting Funds (AWF) Cleared and Complete (CAC) New Check Needed (NCN) Payment …" at bounding box center [260, 188] width 234 height 30
click at [347, 214] on input "Apply" at bounding box center [353, 223] width 47 height 26
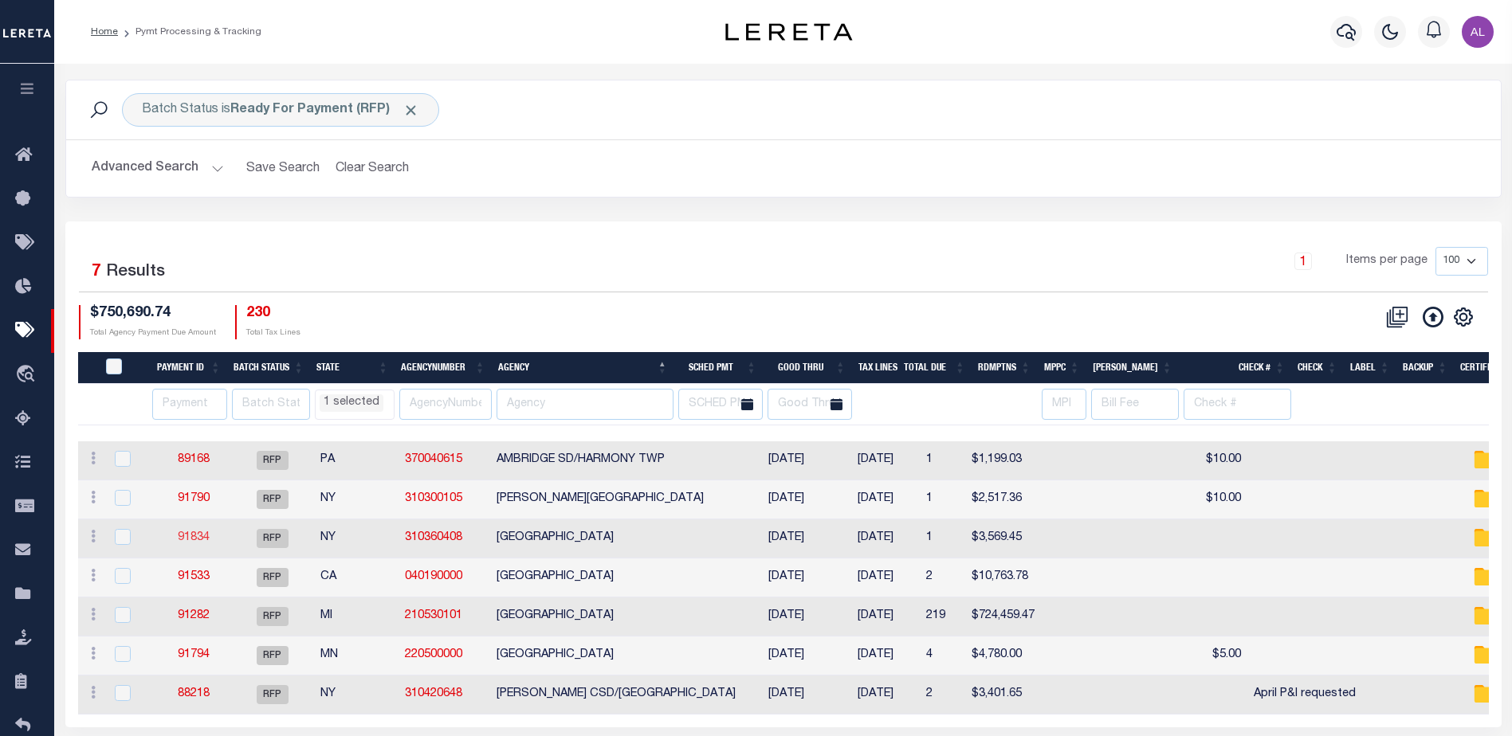
click at [186, 540] on link "91834" at bounding box center [194, 537] width 32 height 11
click at [194, 495] on link "91790" at bounding box center [194, 498] width 32 height 11
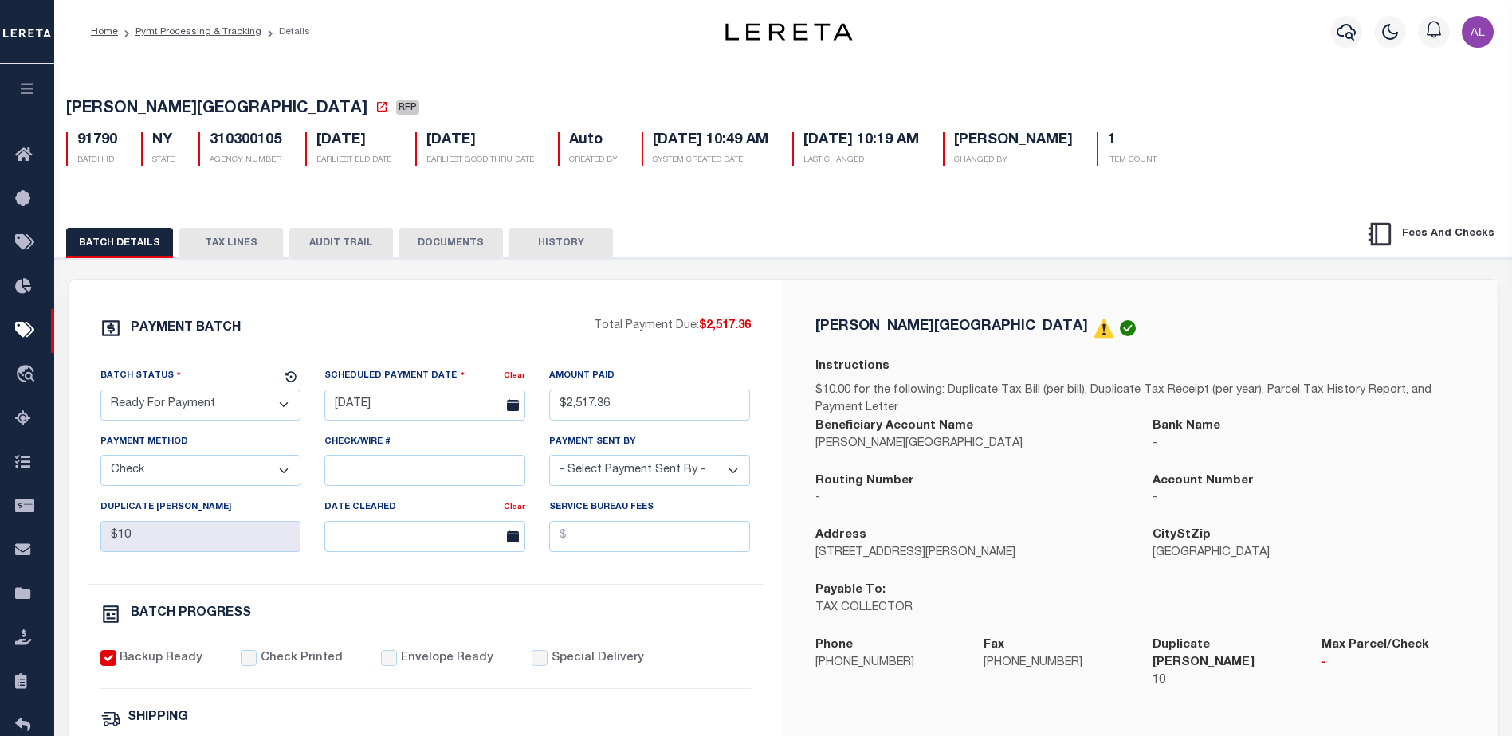
click at [217, 415] on select "- Select Status - Scheduled for Payment Ready For Payment Payment Sent Cleared …" at bounding box center [200, 405] width 201 height 31
click at [402, 468] on input "Check/Wire #" at bounding box center [424, 470] width 201 height 31
click at [198, 408] on select "- Select Status - Scheduled for Payment Ready For Payment Payment Sent Cleared …" at bounding box center [200, 405] width 201 height 31
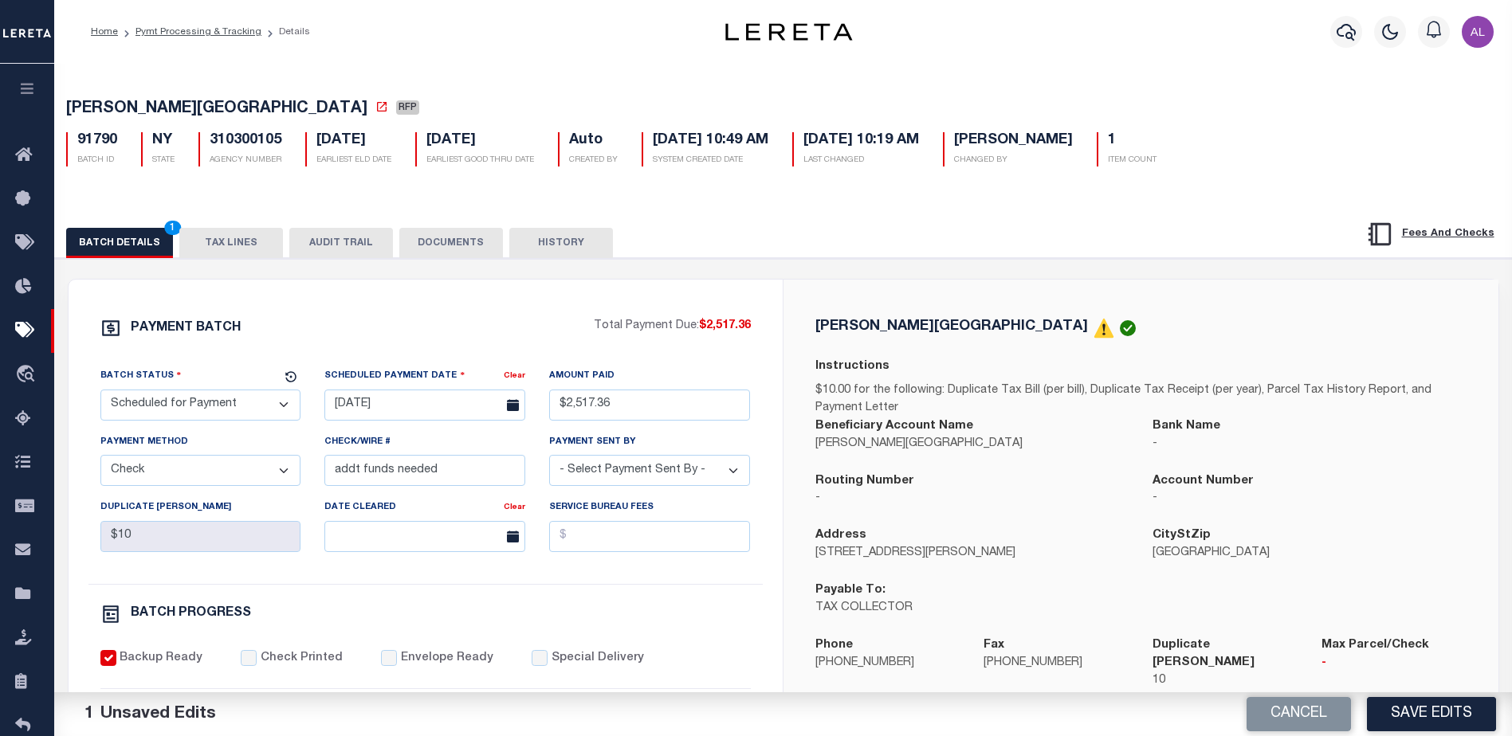
click at [100, 393] on select "- Select Status - Scheduled for Payment Ready For Payment Payment Sent Cleared …" at bounding box center [200, 405] width 201 height 31
click at [1415, 713] on button "Save Edits" at bounding box center [1431, 714] width 129 height 34
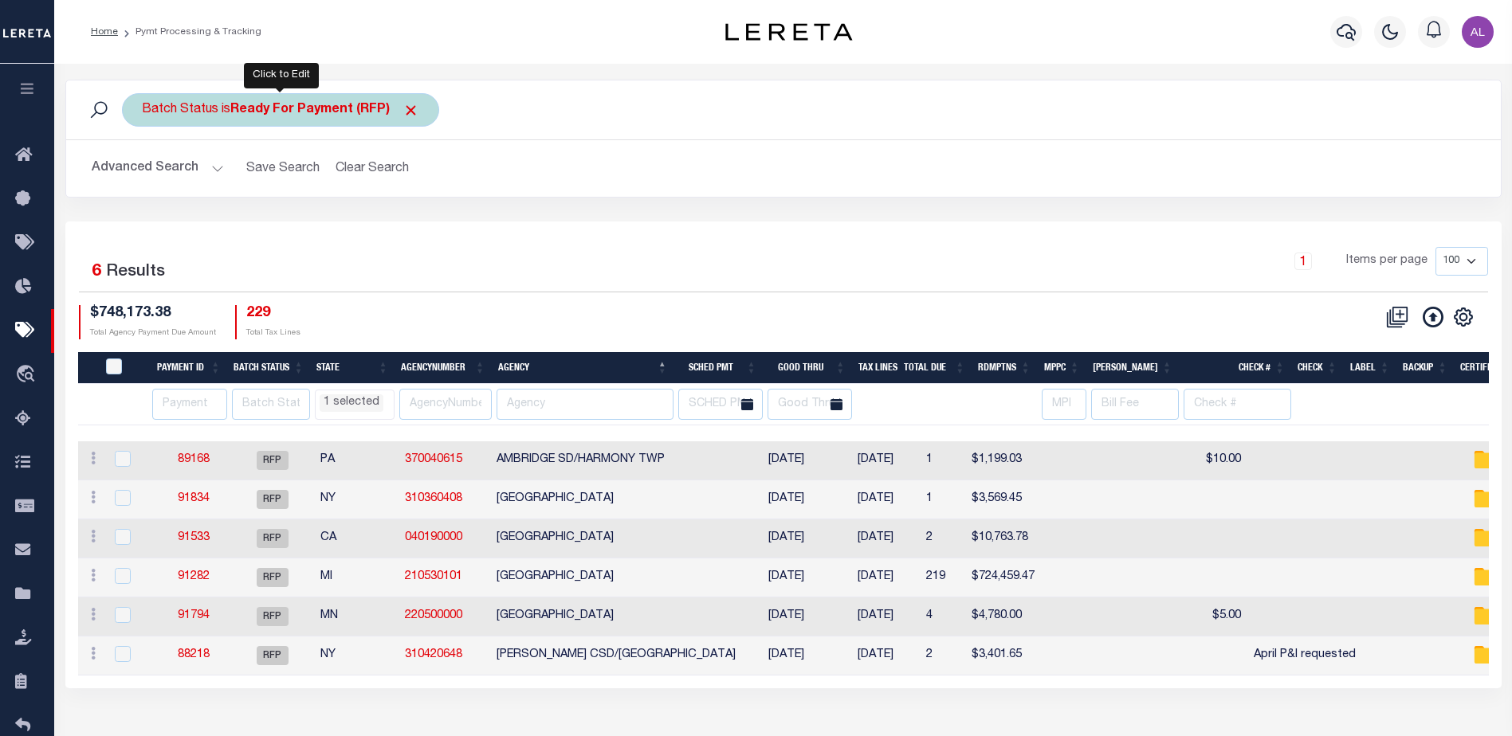
click at [313, 114] on b "Ready For Payment (RFP)" at bounding box center [324, 110] width 189 height 13
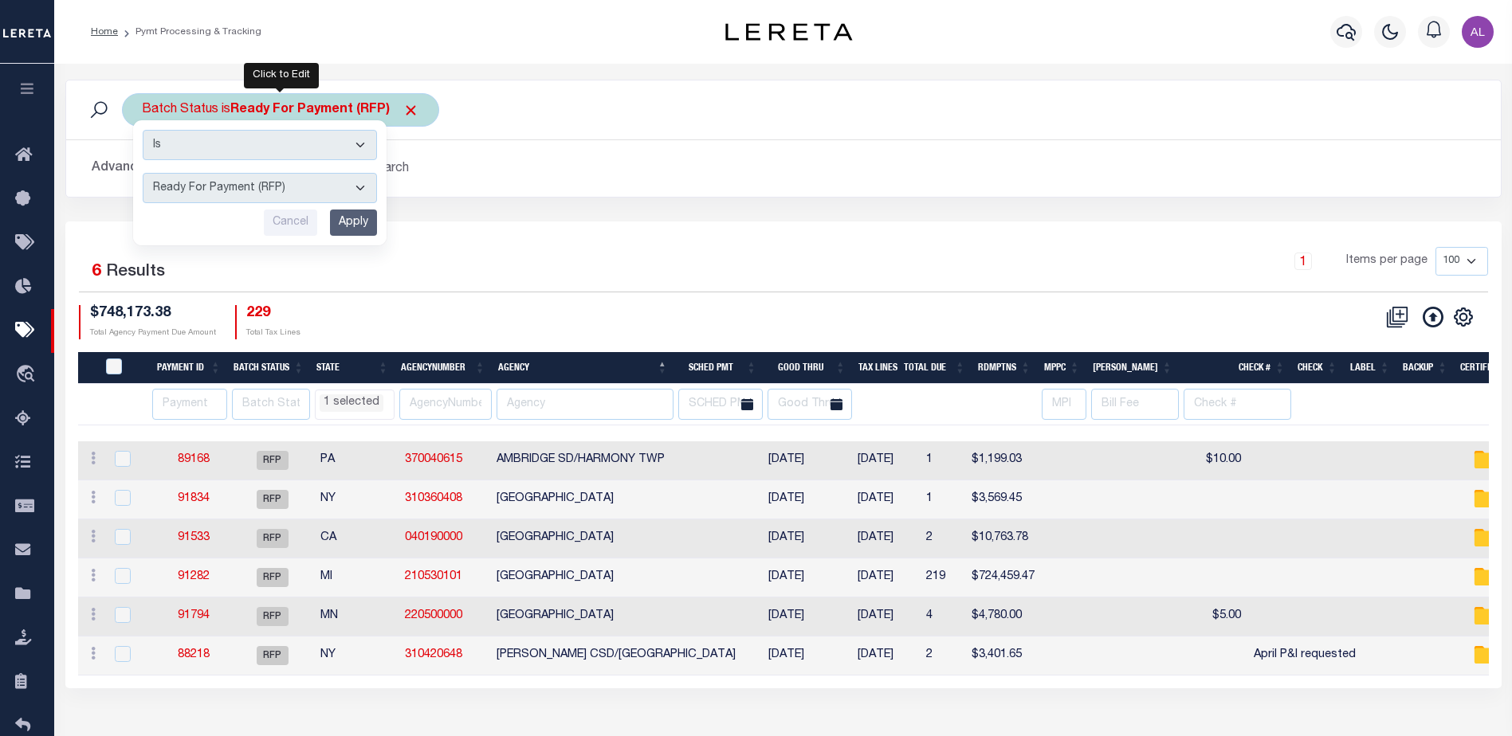
click at [246, 190] on select "Awaiting Funds (AWF) Cleared and Complete (CAC) New Check Needed (NCN) Payment …" at bounding box center [260, 188] width 234 height 30
click at [143, 173] on select "Awaiting Funds (AWF) Cleared and Complete (CAC) New Check Needed (NCN) Payment …" at bounding box center [260, 188] width 234 height 30
click at [336, 219] on input "Apply" at bounding box center [353, 223] width 47 height 26
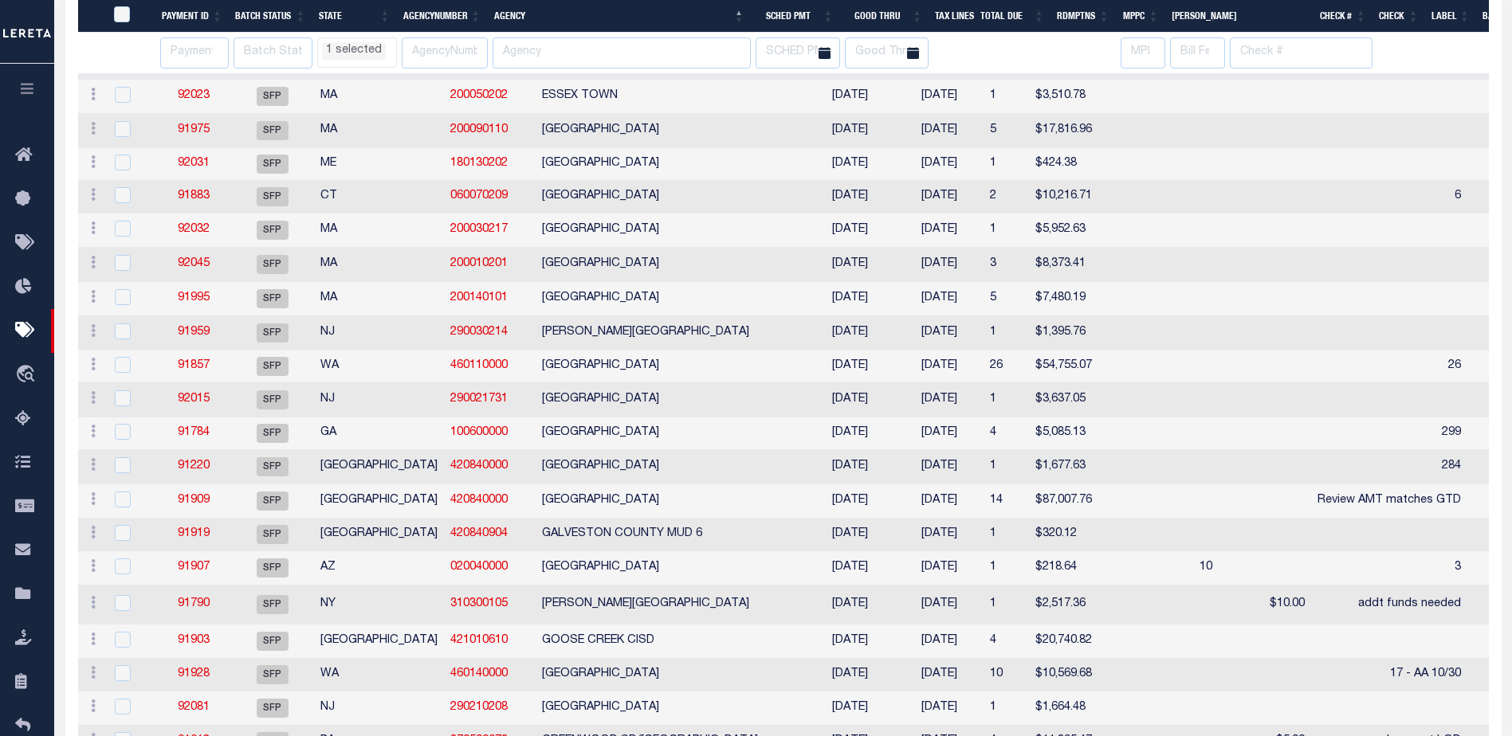
scroll to position [2869, 0]
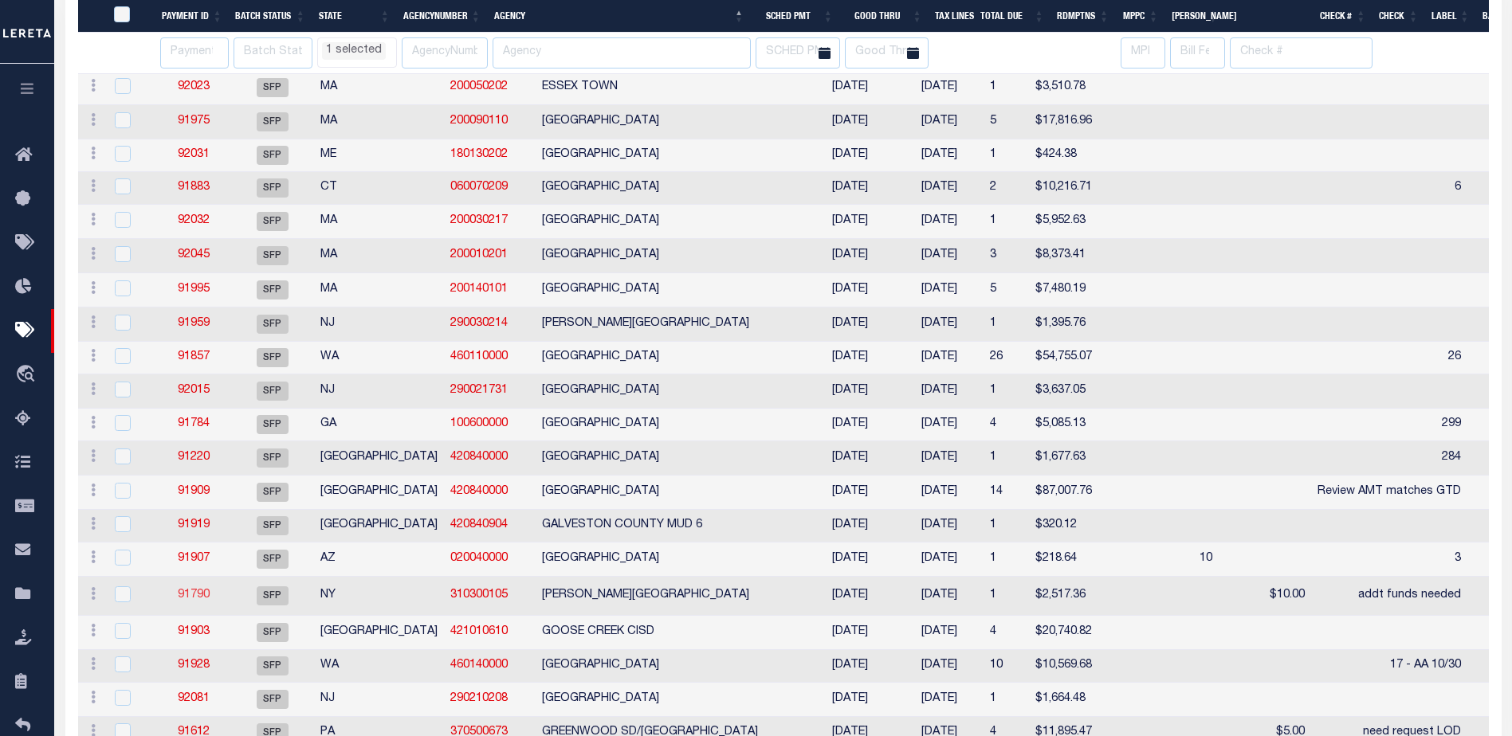
click at [200, 601] on link "91790" at bounding box center [194, 595] width 32 height 11
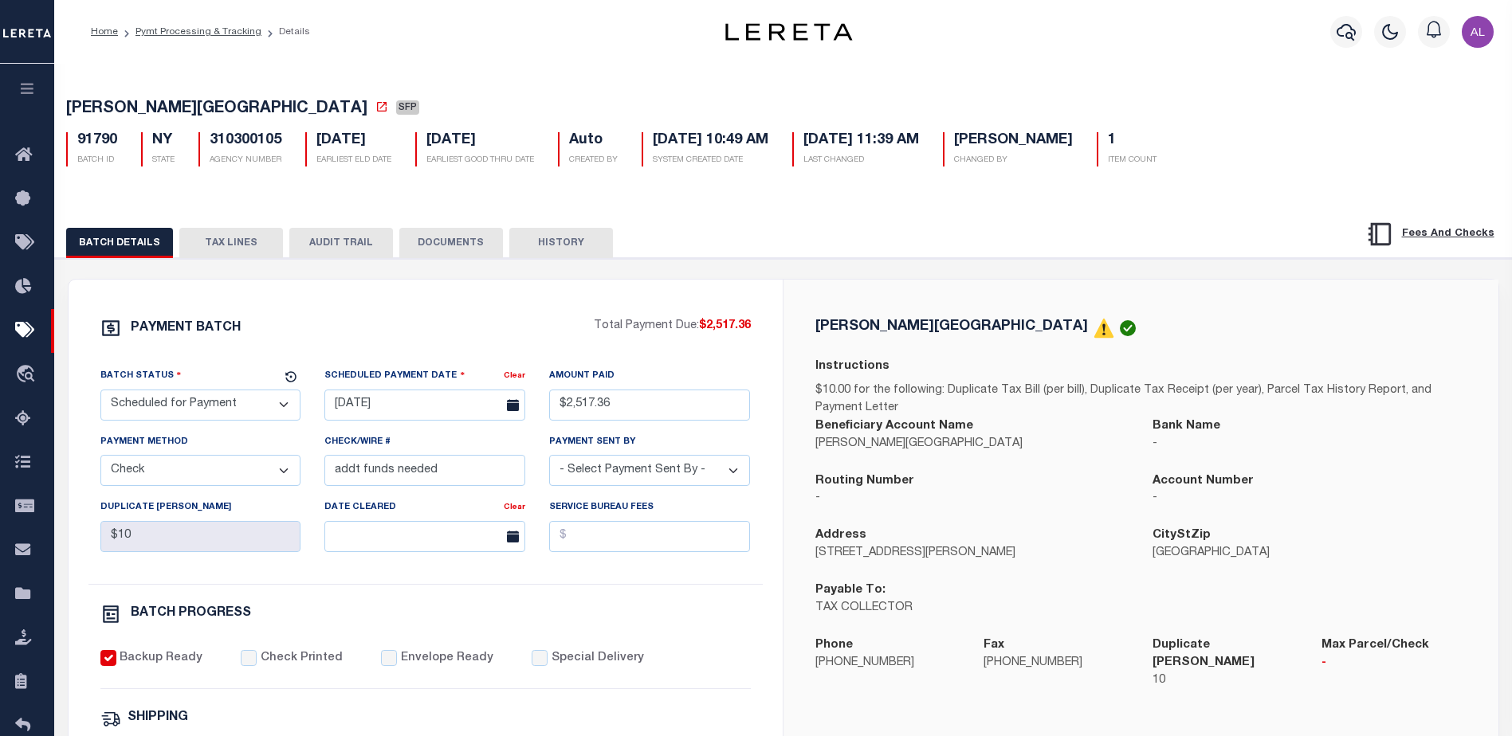
click at [229, 247] on button "TAX LINES" at bounding box center [231, 243] width 104 height 30
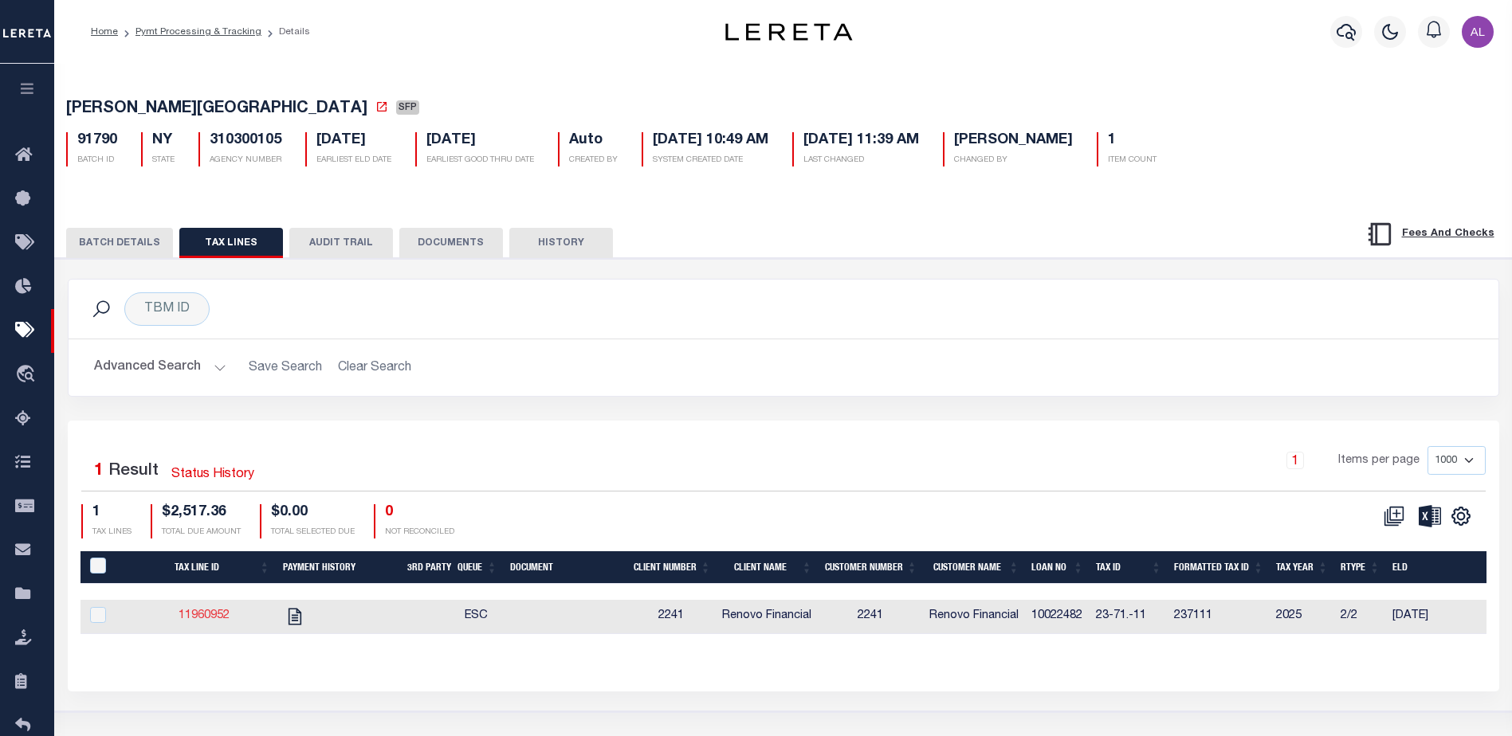
click at [209, 618] on link "11960952" at bounding box center [204, 615] width 51 height 11
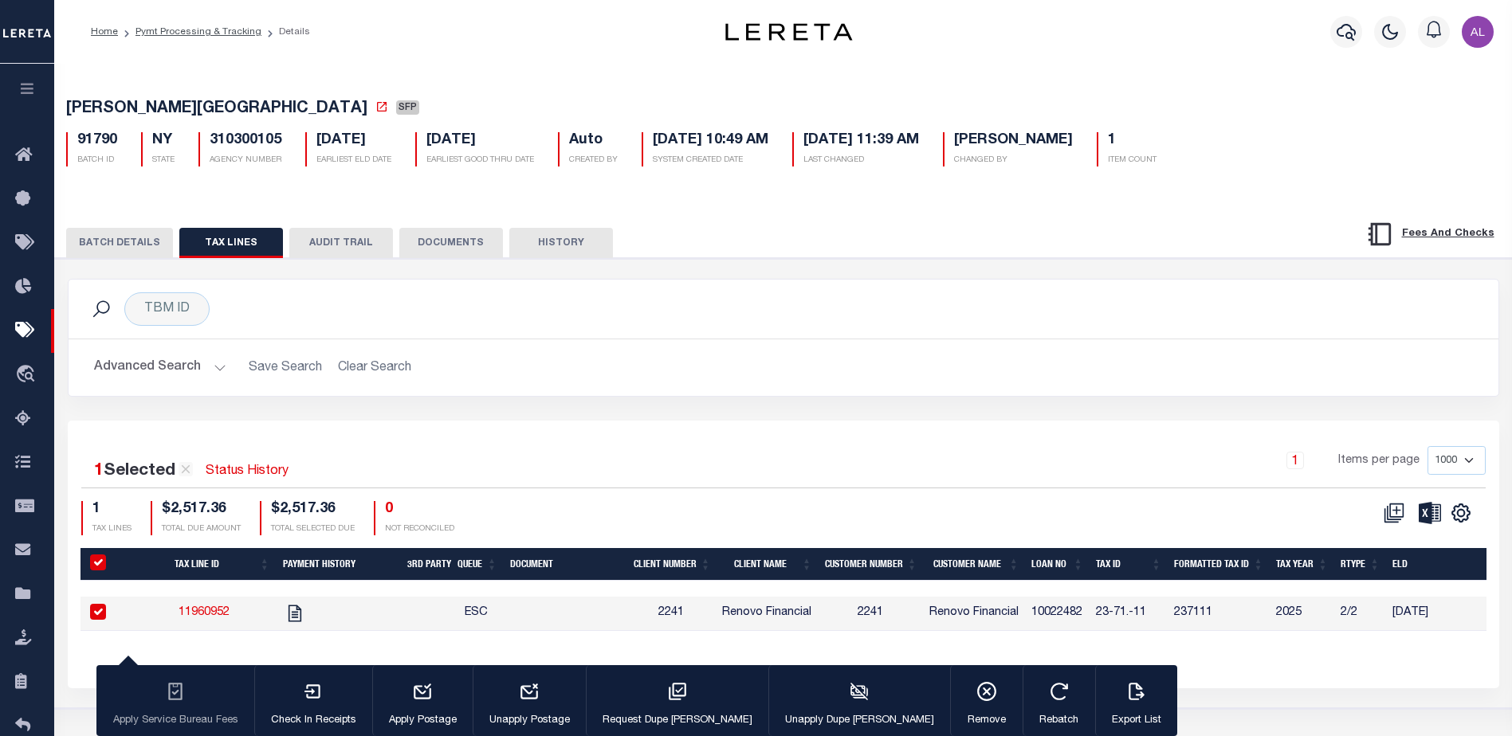
drag, startPoint x: 349, startPoint y: 241, endPoint x: 498, endPoint y: 307, distance: 163.1
click at [420, 296] on div "BATCH DETAILS TAX LINES AUDIT TRAIL DOCUMENTS HISTORY" at bounding box center [783, 453] width 1473 height 511
drag, startPoint x: 300, startPoint y: 620, endPoint x: 323, endPoint y: 599, distance: 31.0
click at [302, 618] on icon "" at bounding box center [295, 613] width 21 height 21
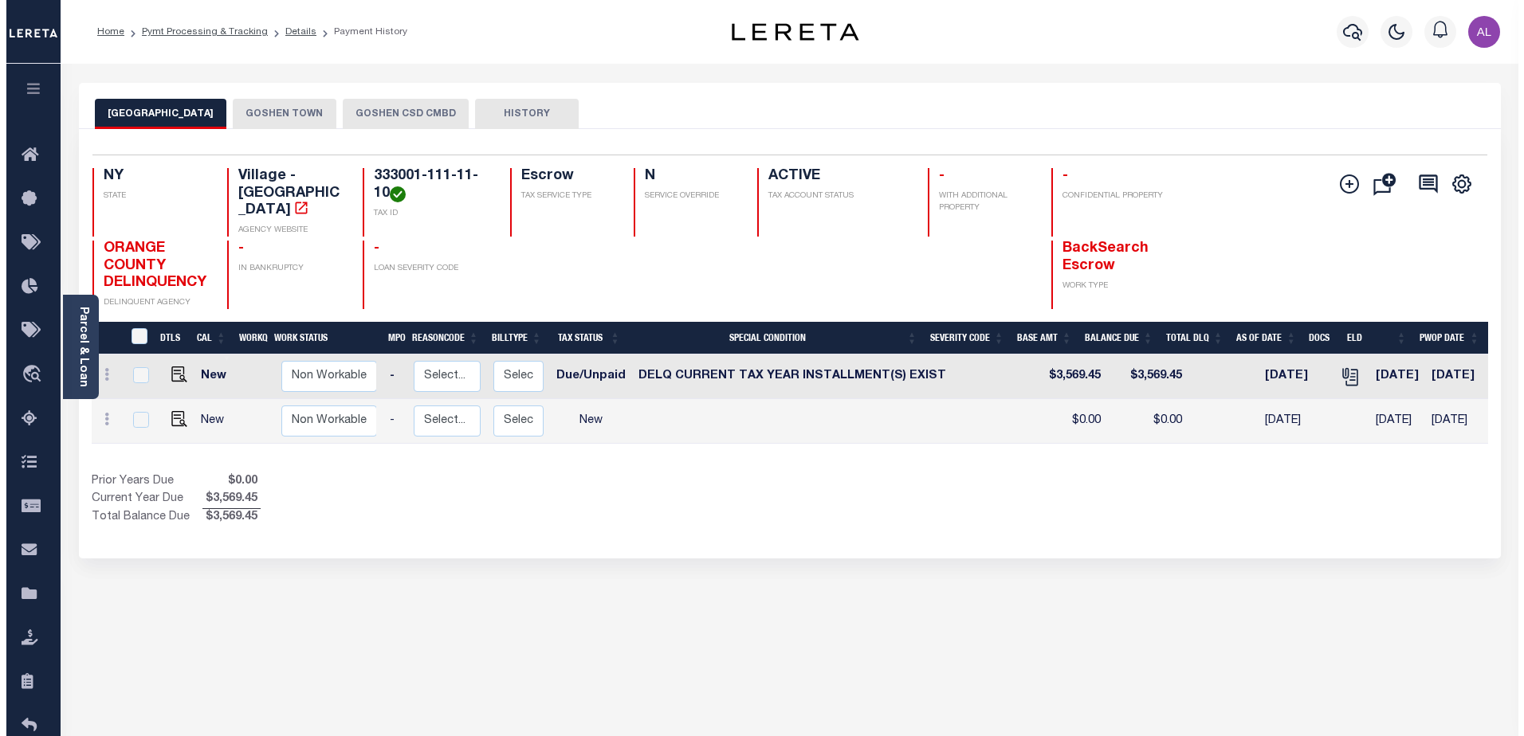
scroll to position [0, 372]
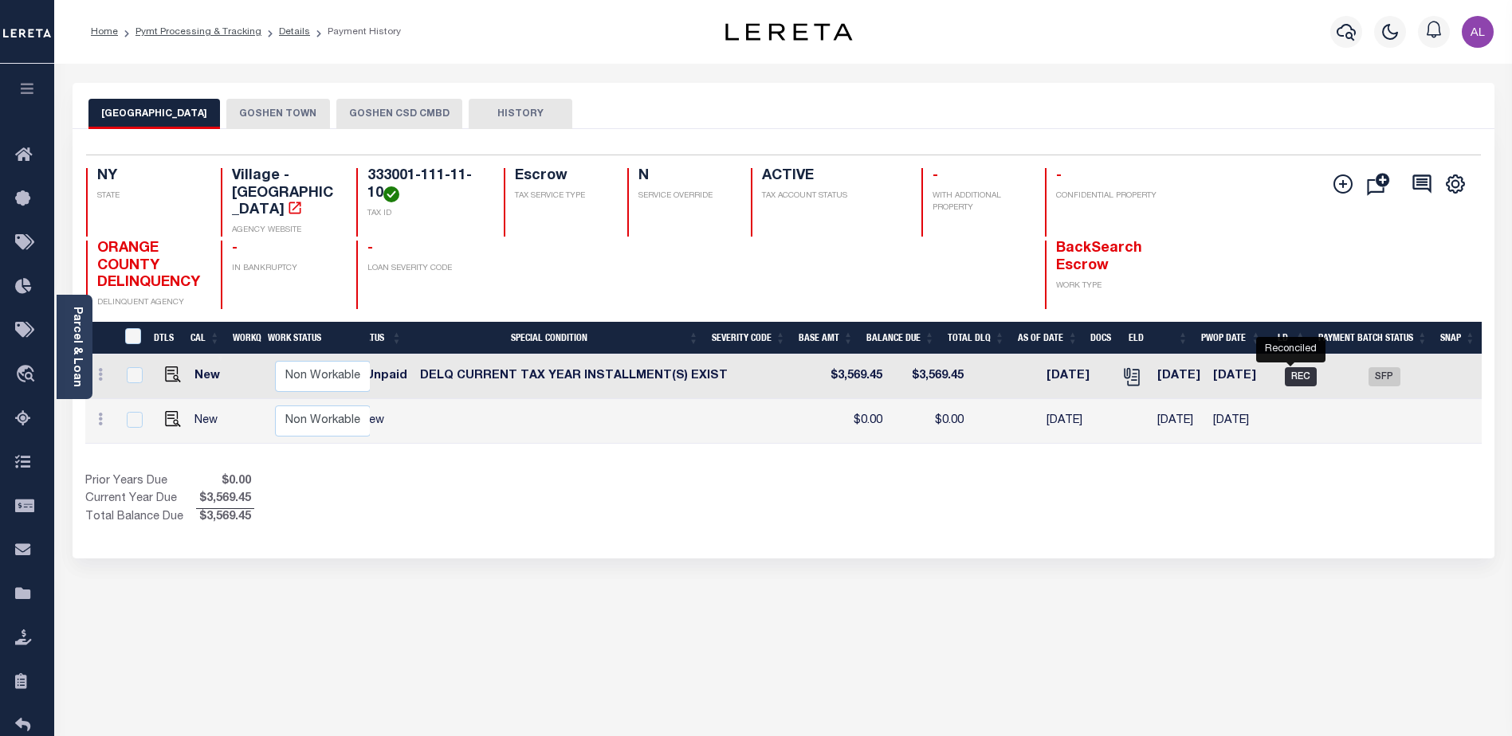
click at [1294, 379] on span "REC" at bounding box center [1301, 376] width 32 height 19
checkbox input "true"
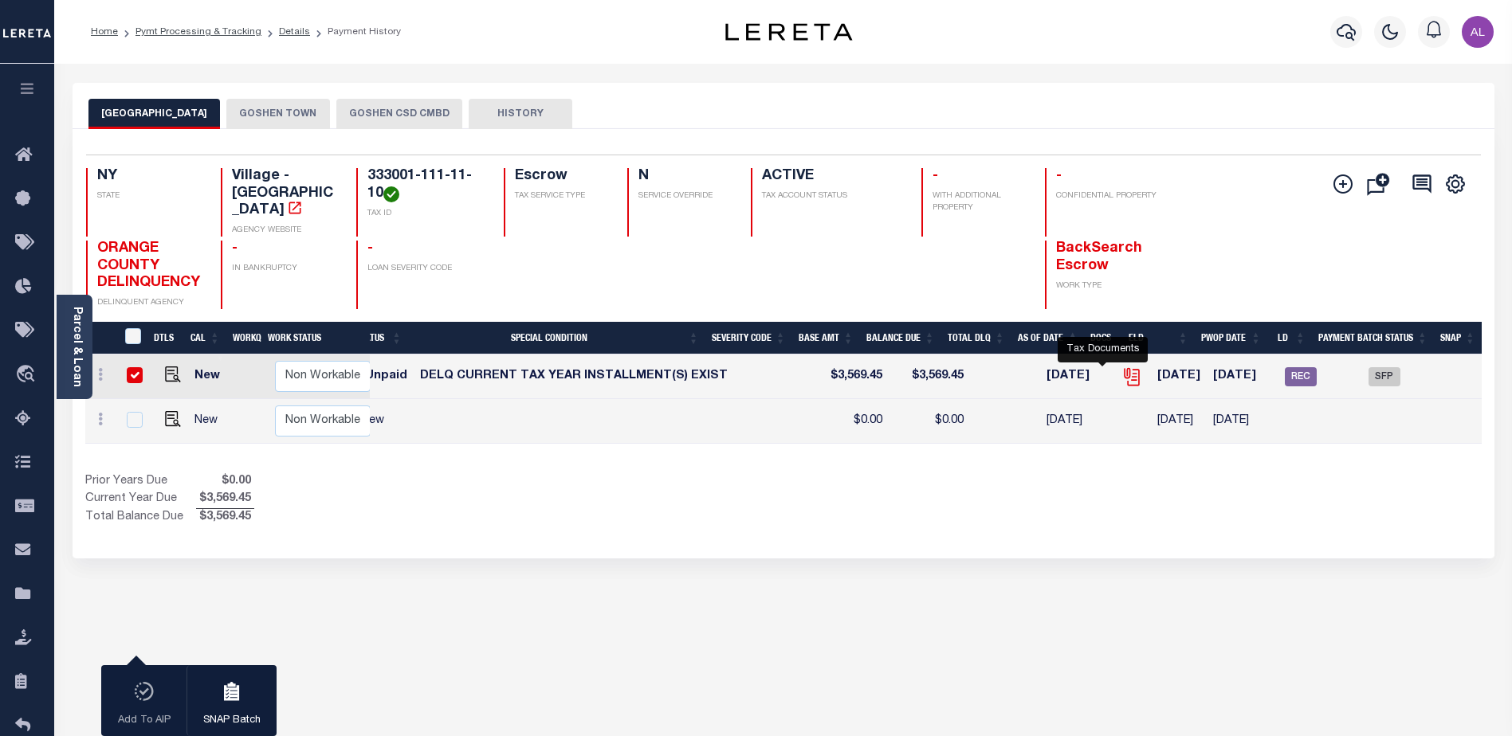
click at [1125, 380] on icon "" at bounding box center [1131, 373] width 13 height 13
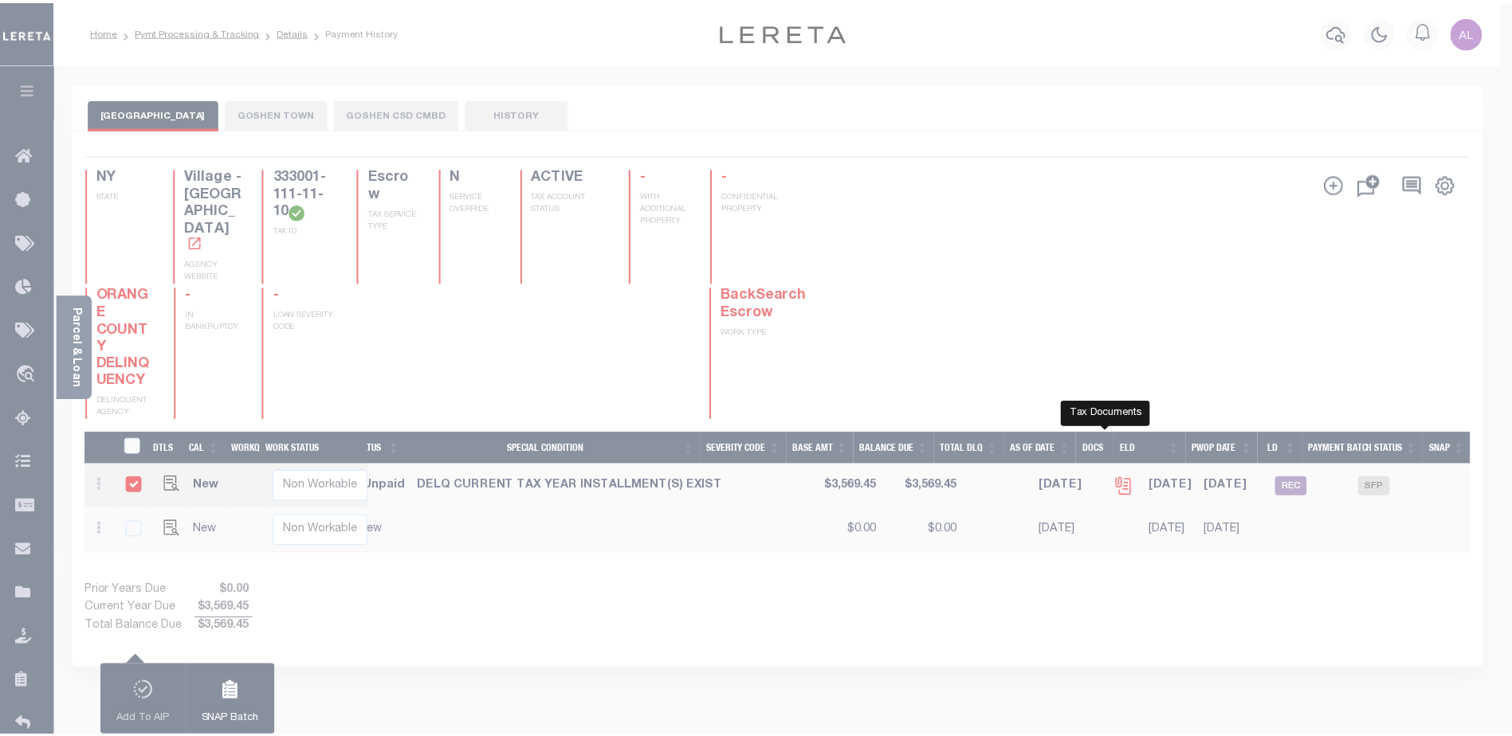
scroll to position [0, 361]
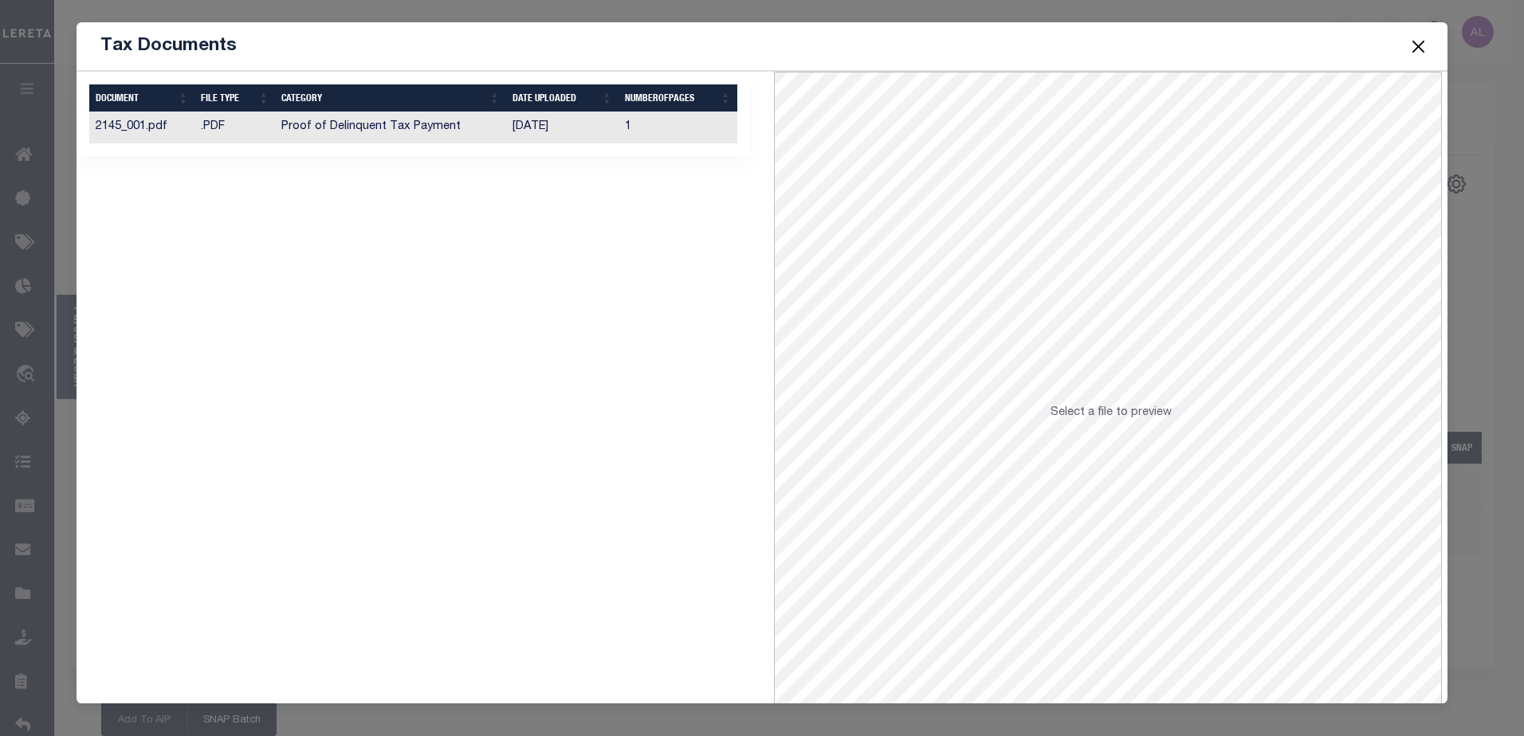
click at [251, 129] on td ".PDF" at bounding box center [234, 127] width 80 height 31
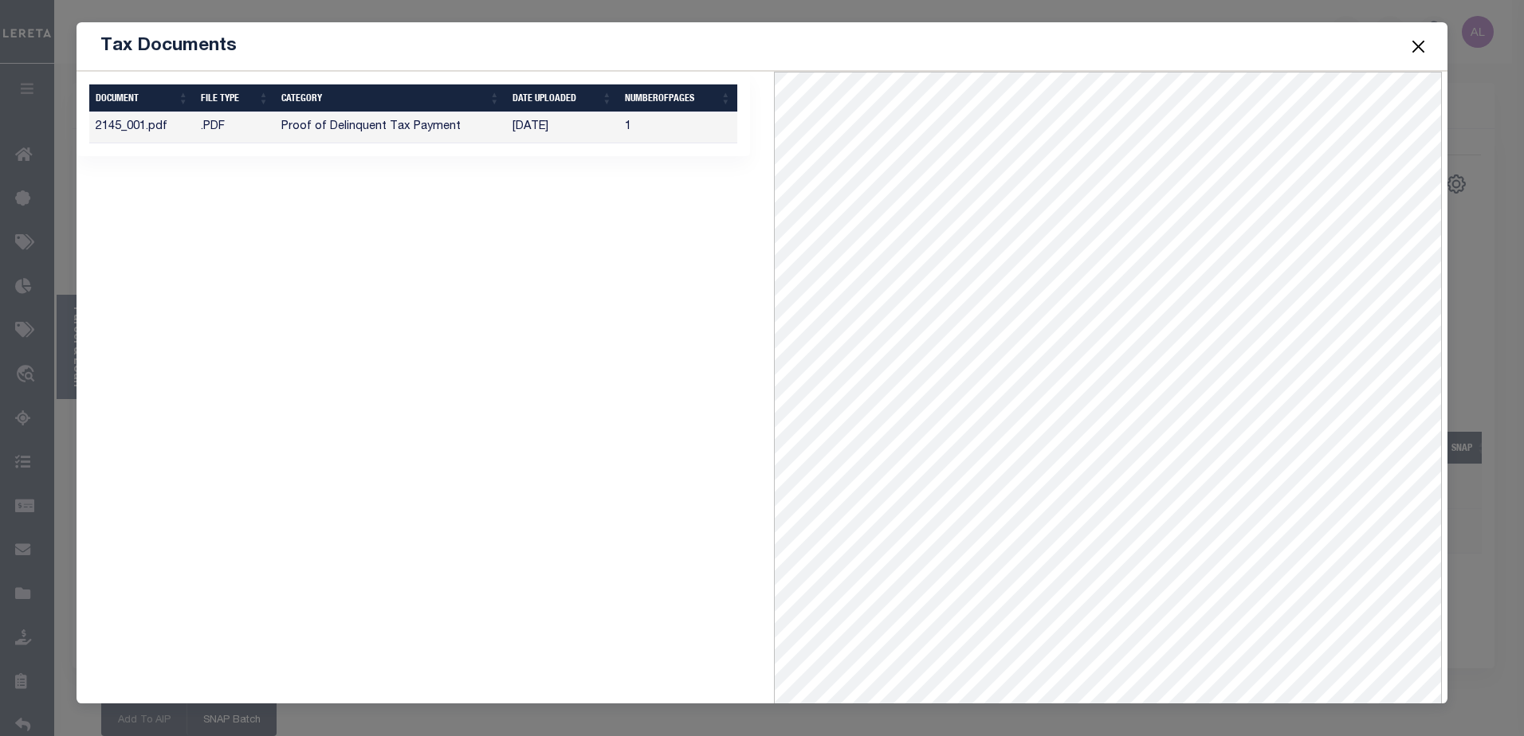
click at [1421, 39] on button "Close" at bounding box center [1417, 46] width 21 height 21
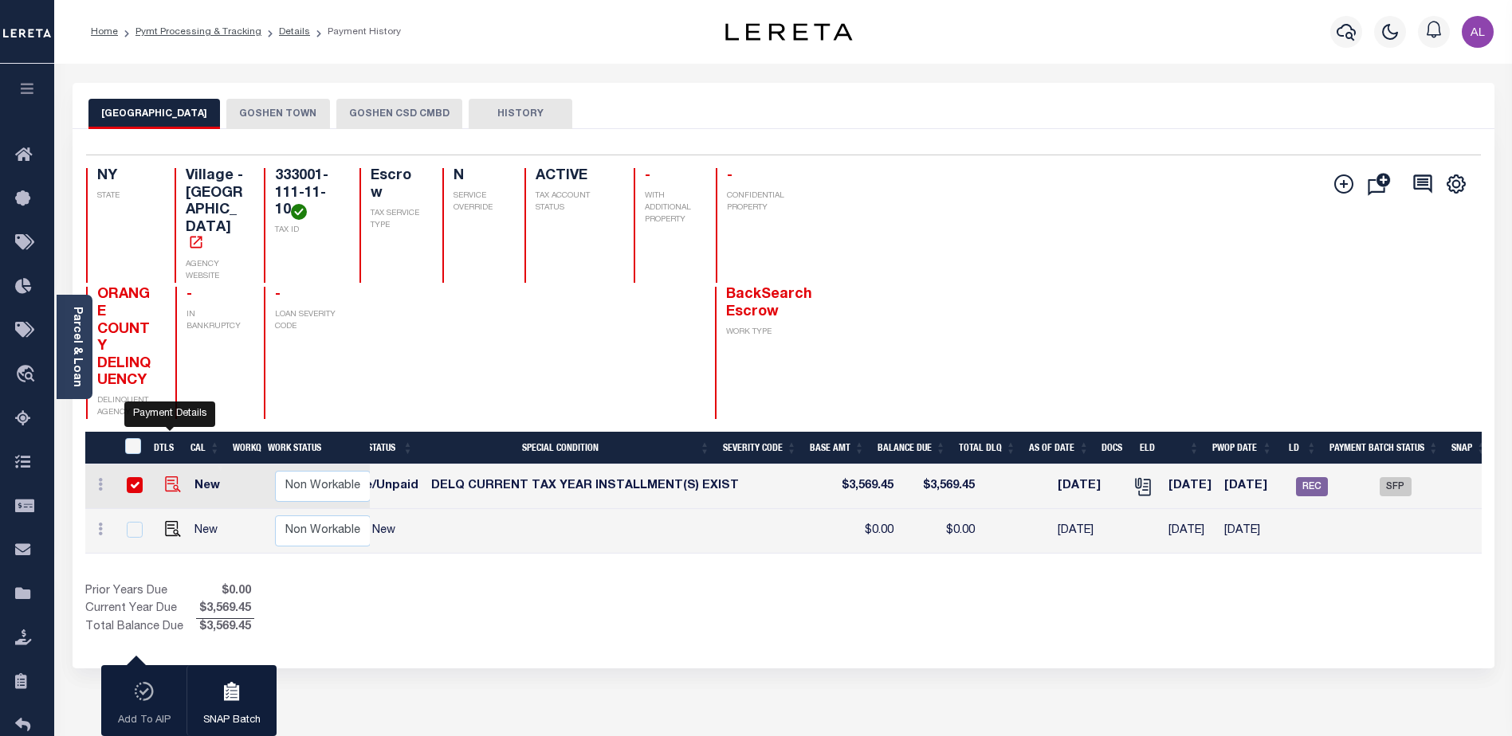
click at [167, 477] on img "" at bounding box center [173, 485] width 16 height 16
checkbox input "false"
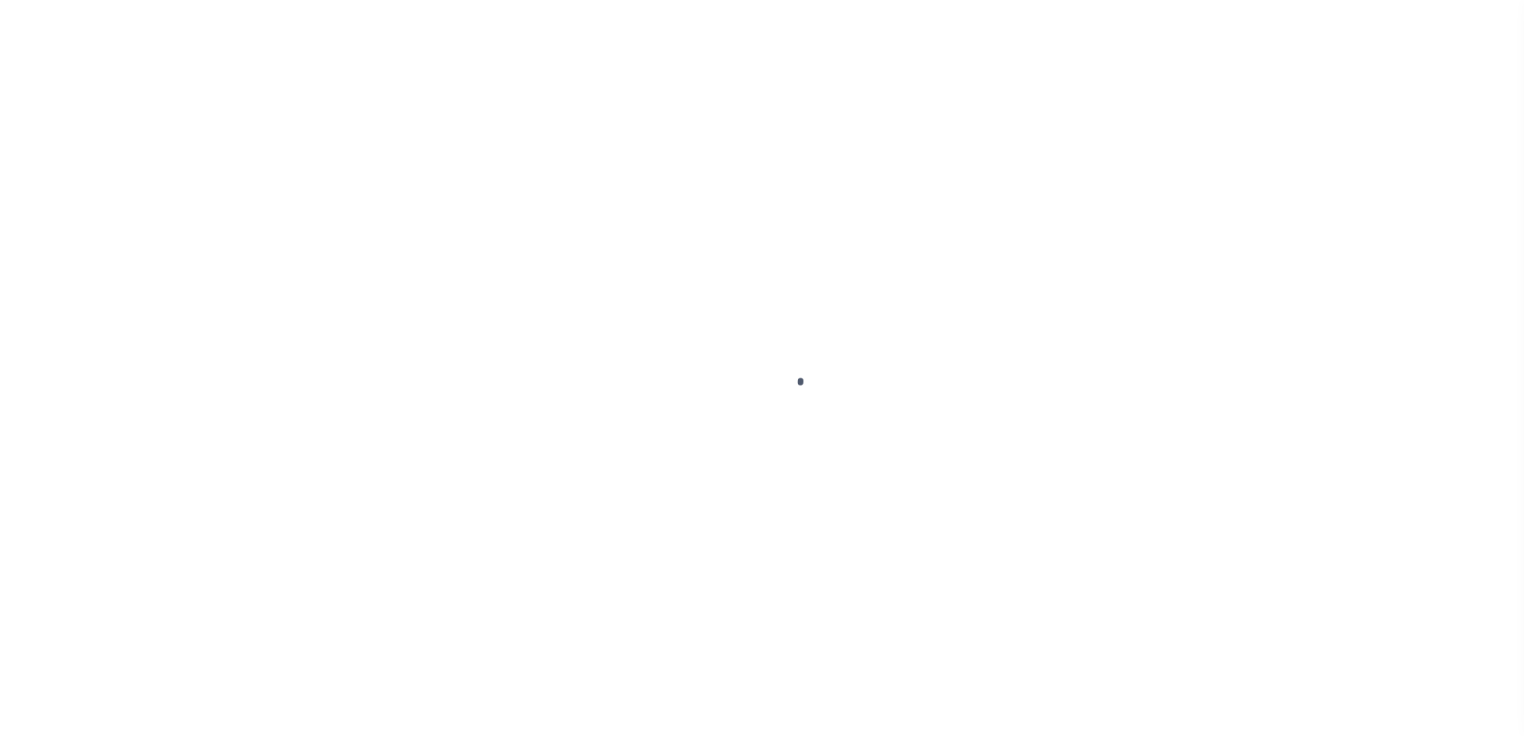
type input "$0.00"
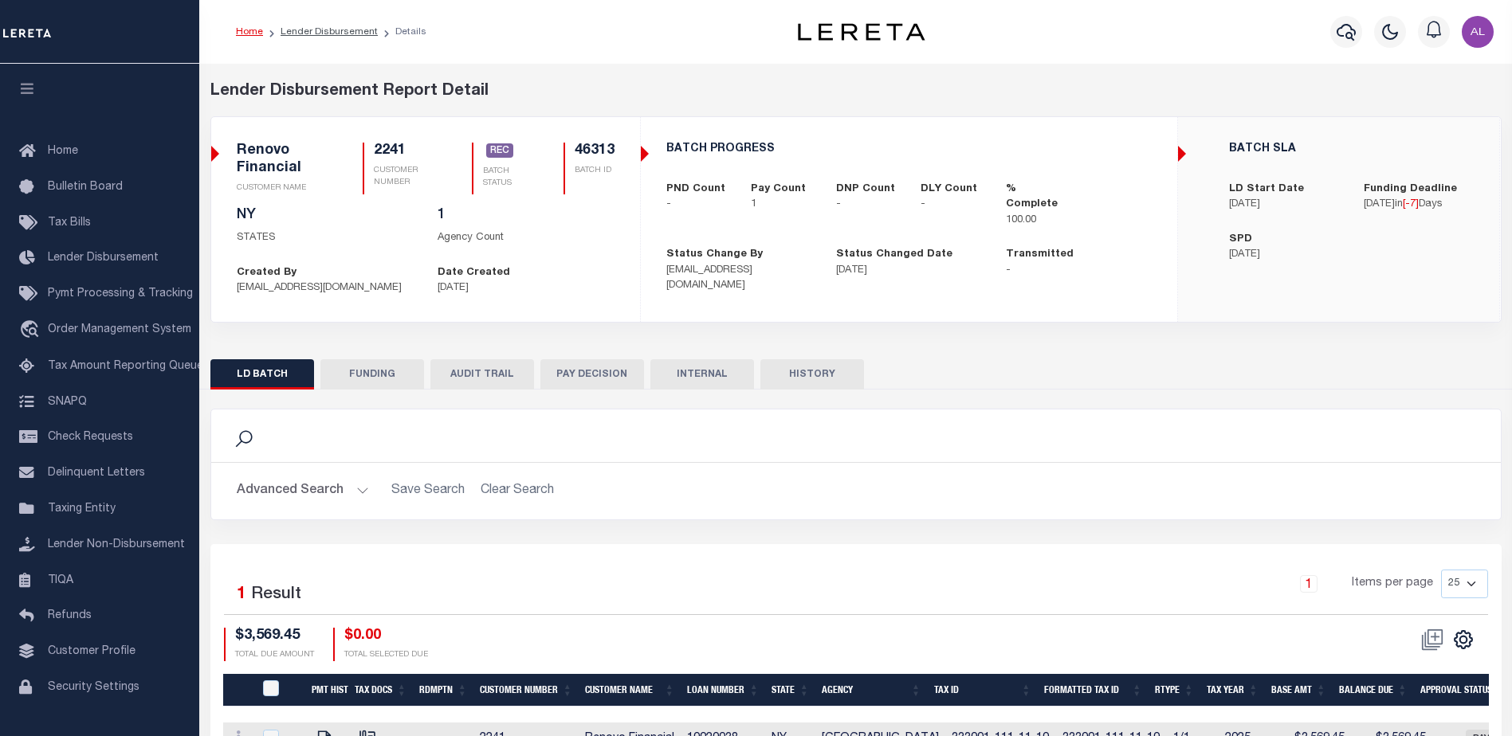
click at [387, 378] on button "FUNDING" at bounding box center [372, 374] width 104 height 30
type input "$3,569.45"
type input "$0"
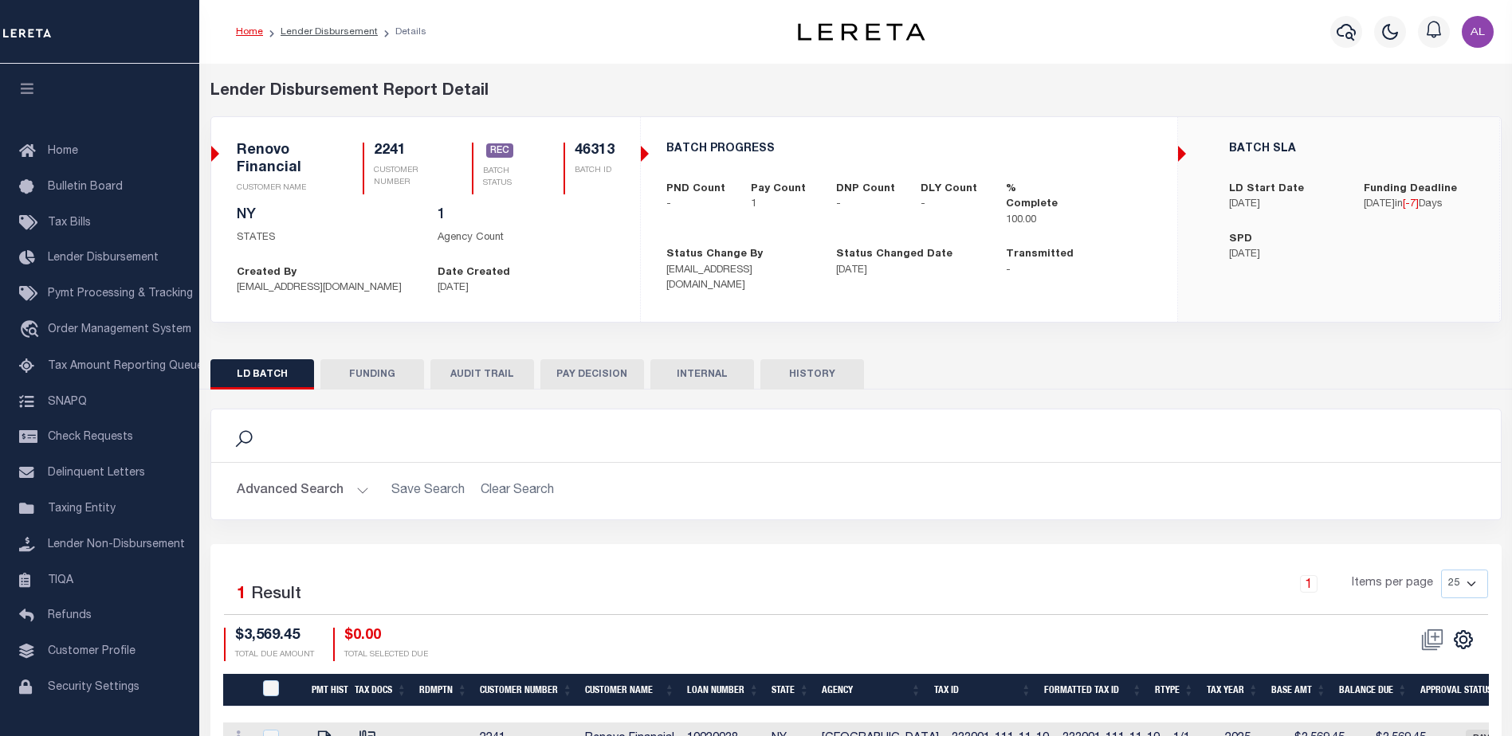
type input "09/25/2025"
type input "20250925MMQFMP2700373009251710FT03"
type input "09/30/2025"
select select "100"
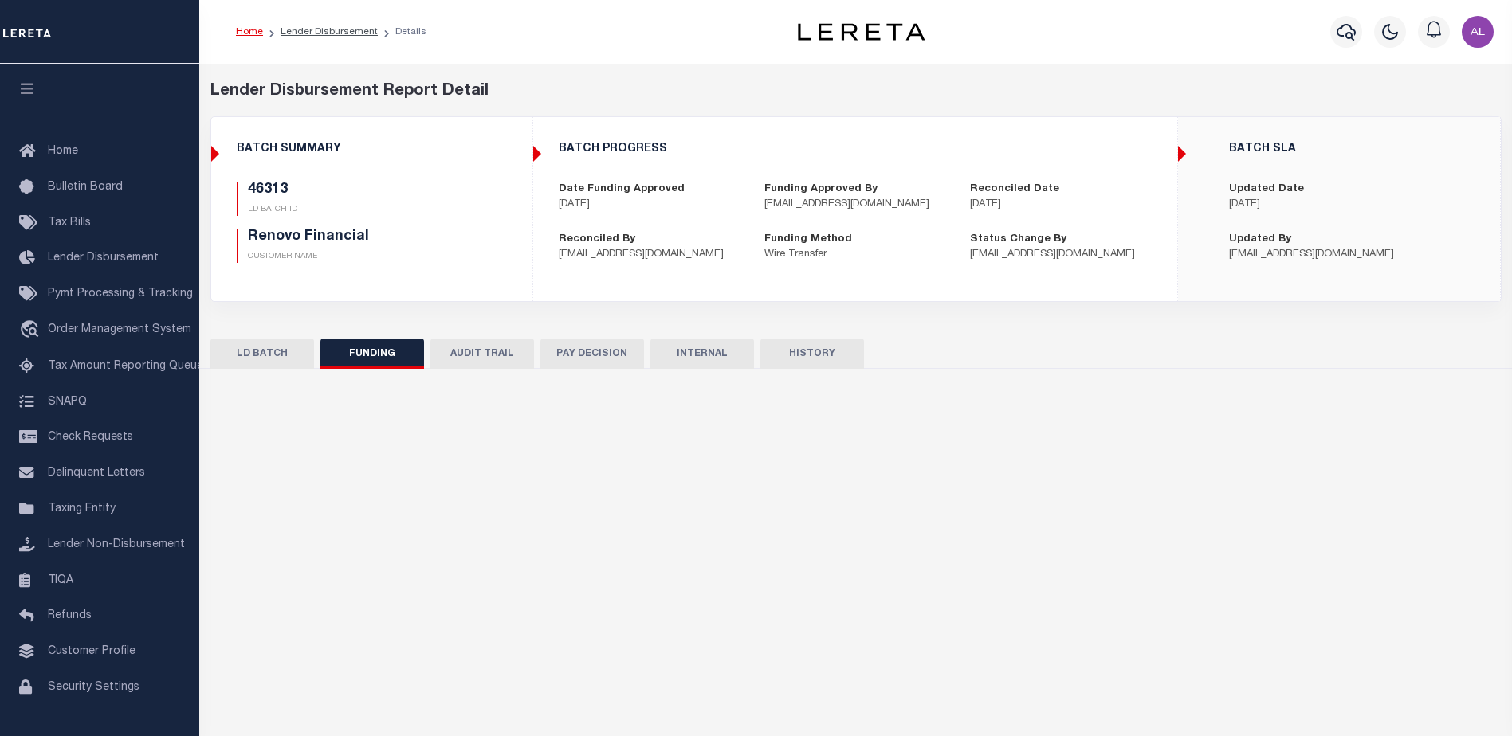
select select "100"
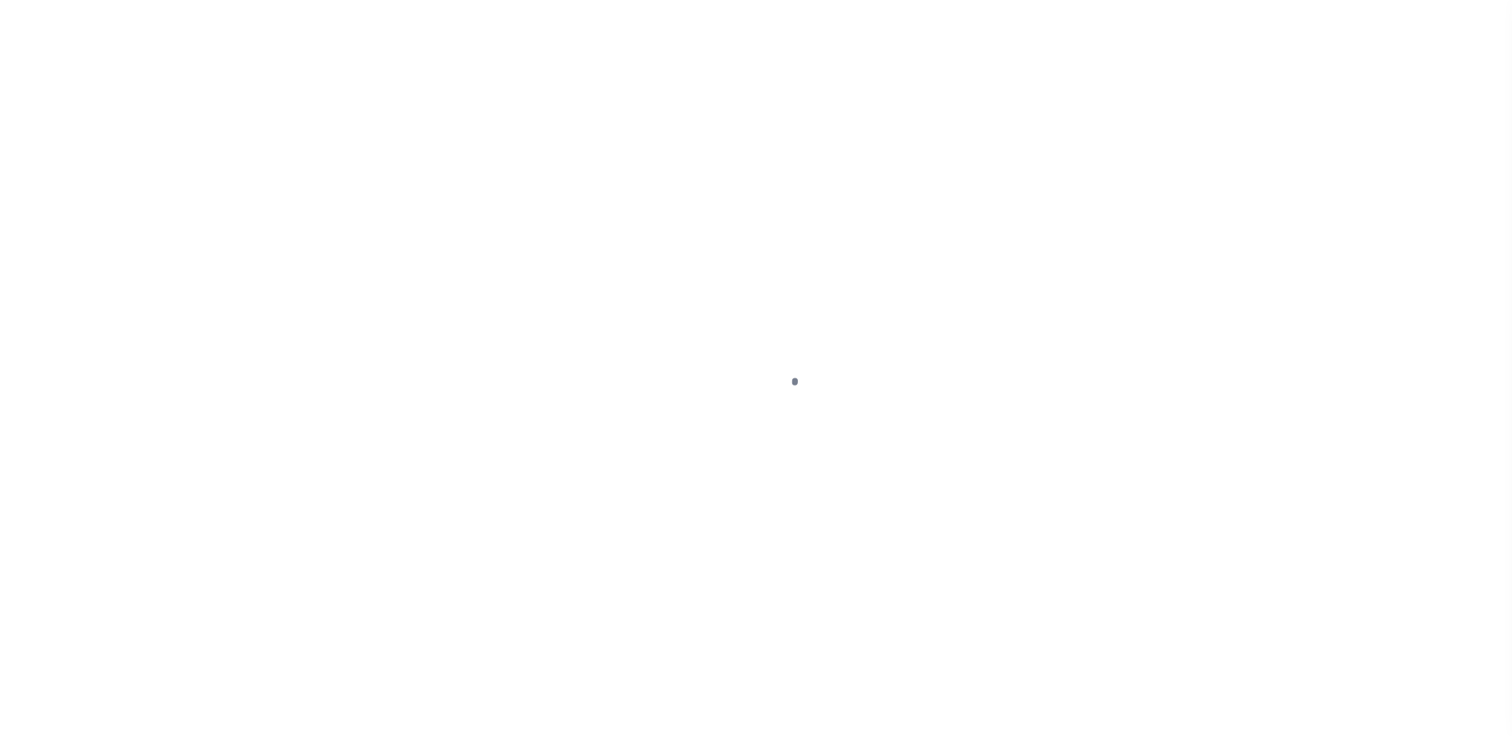
select select "DUE"
select select "17"
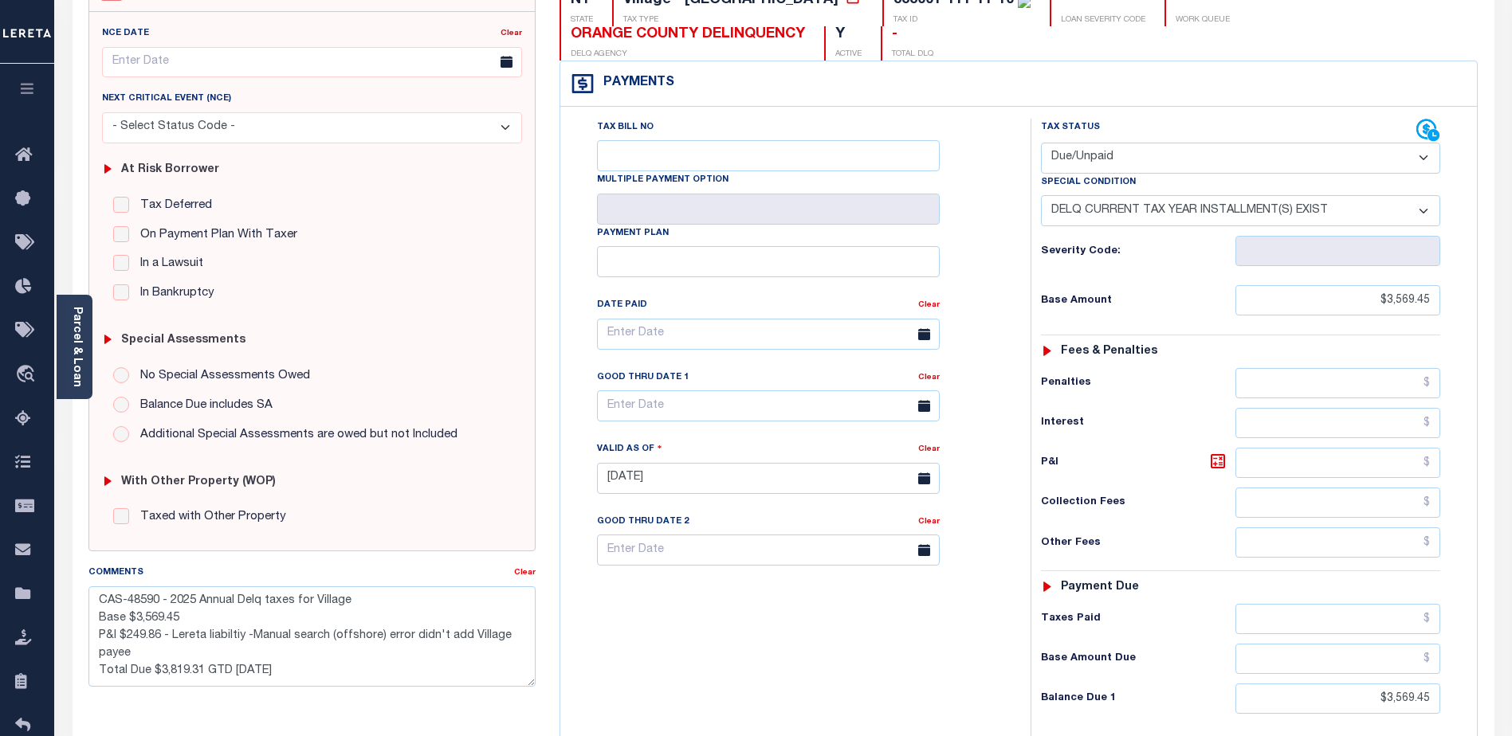
scroll to position [319, 0]
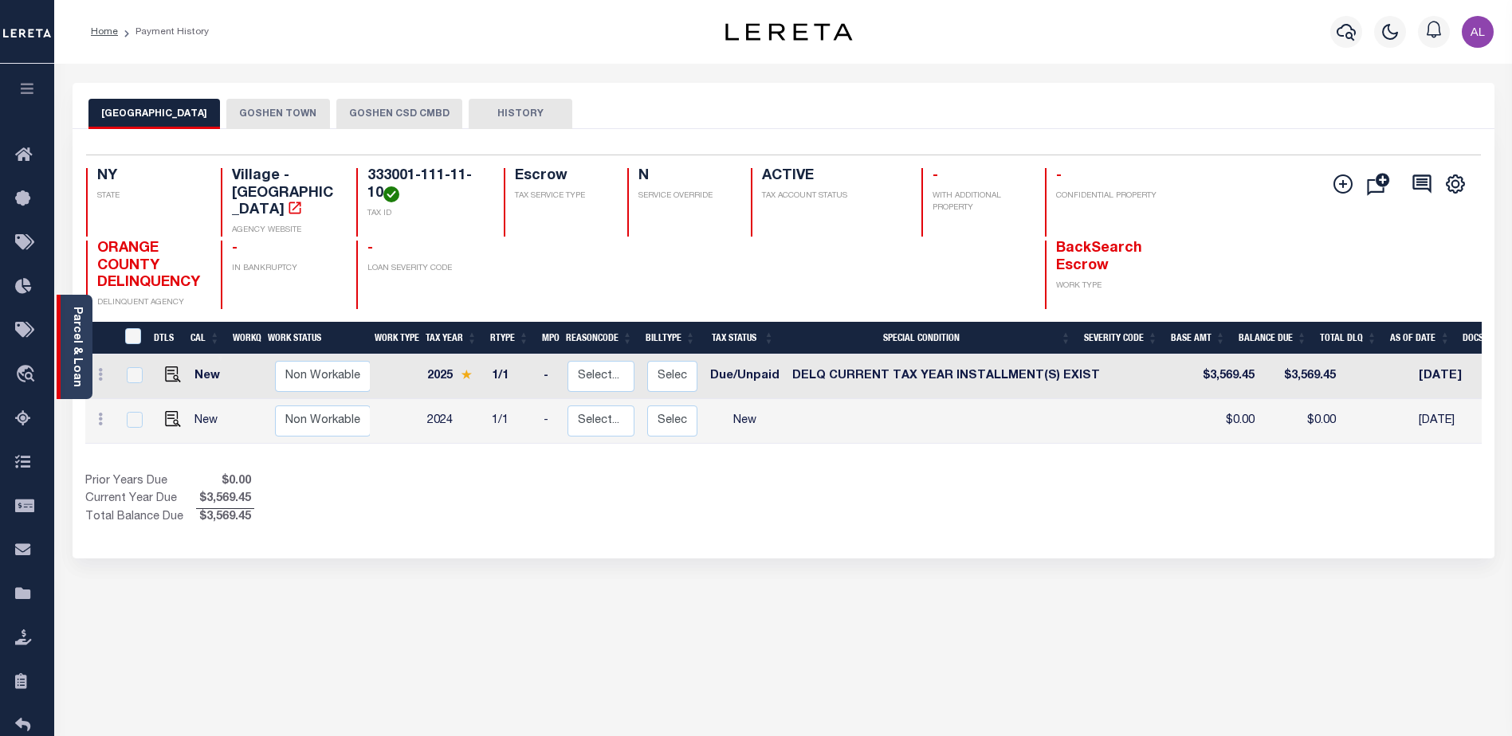
click at [74, 341] on link "Parcel & Loan" at bounding box center [76, 347] width 11 height 80
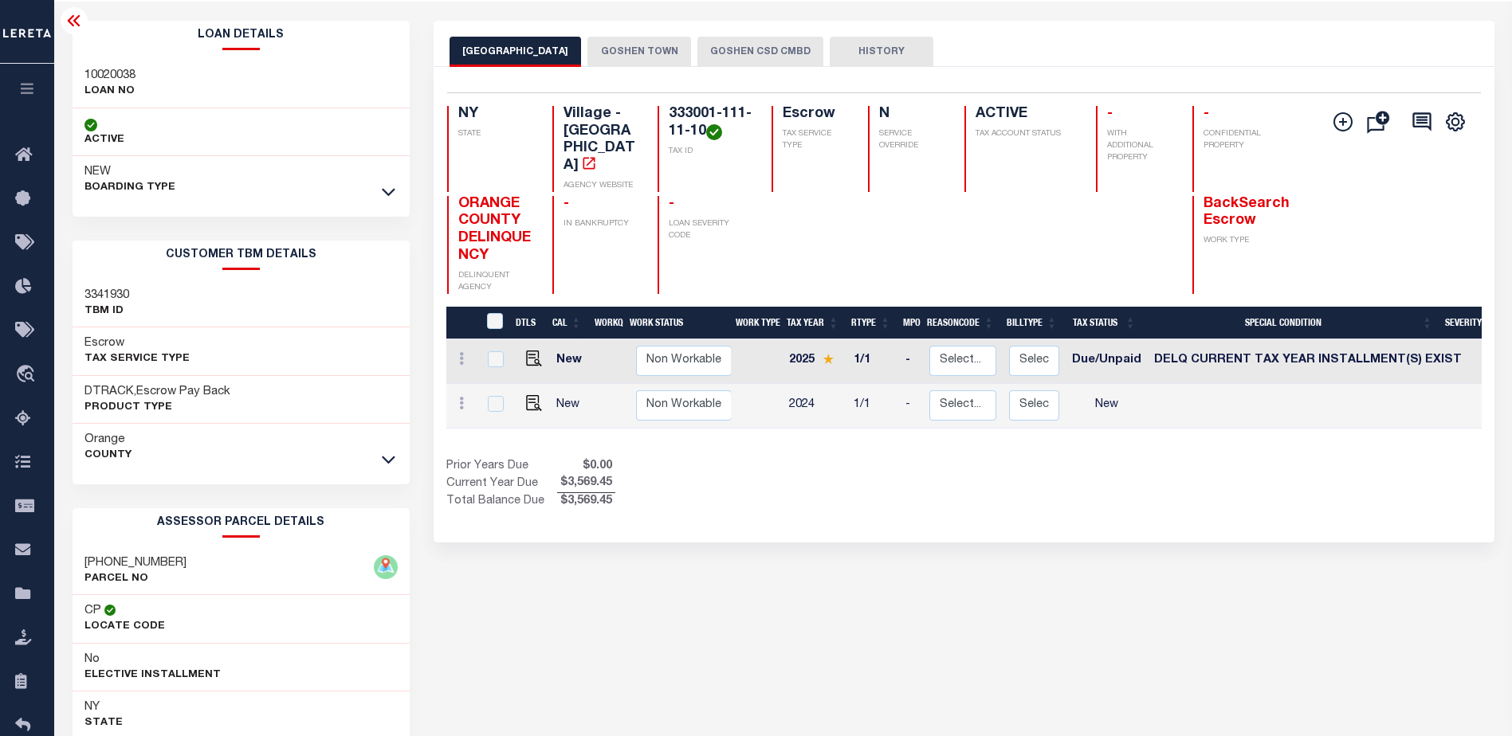
scroll to position [80, 0]
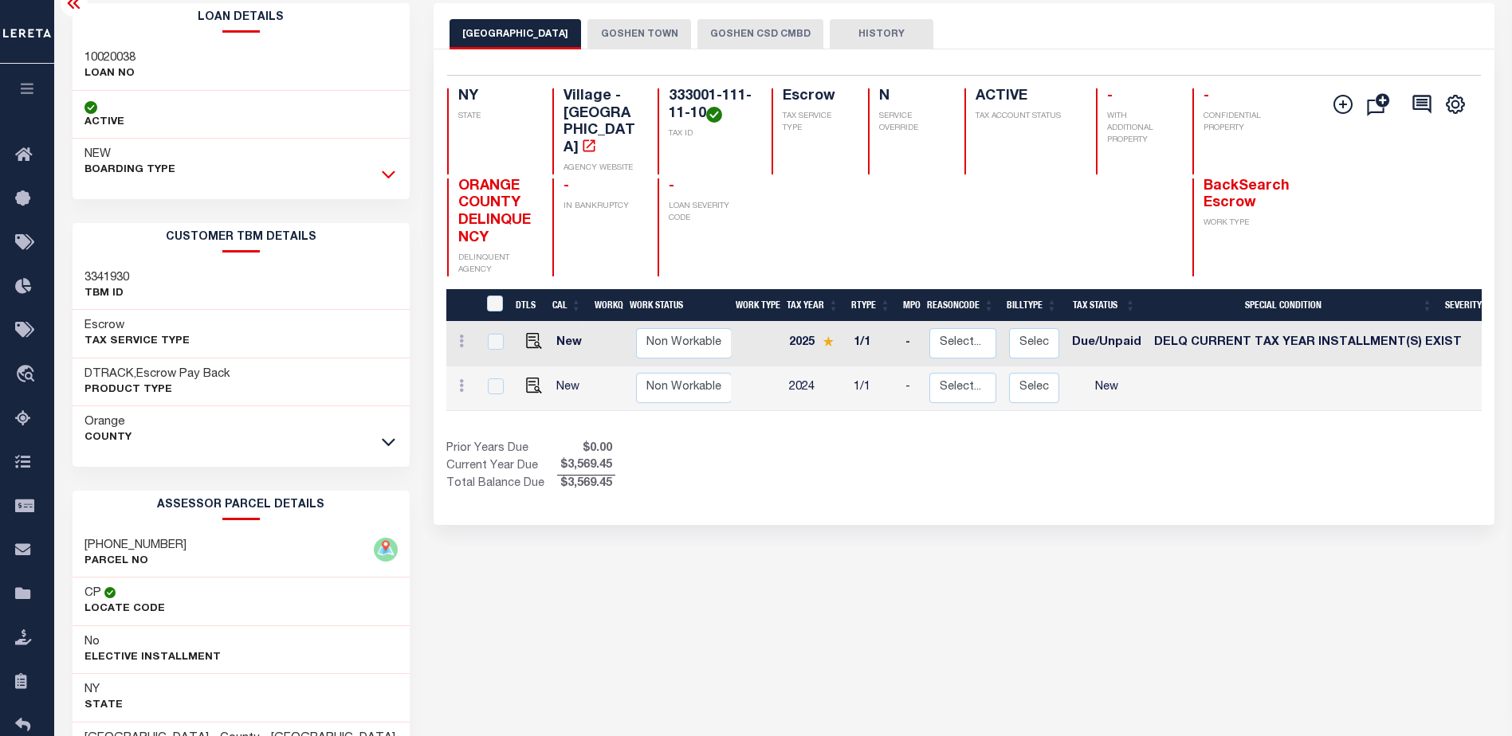
click at [383, 179] on icon at bounding box center [389, 174] width 14 height 17
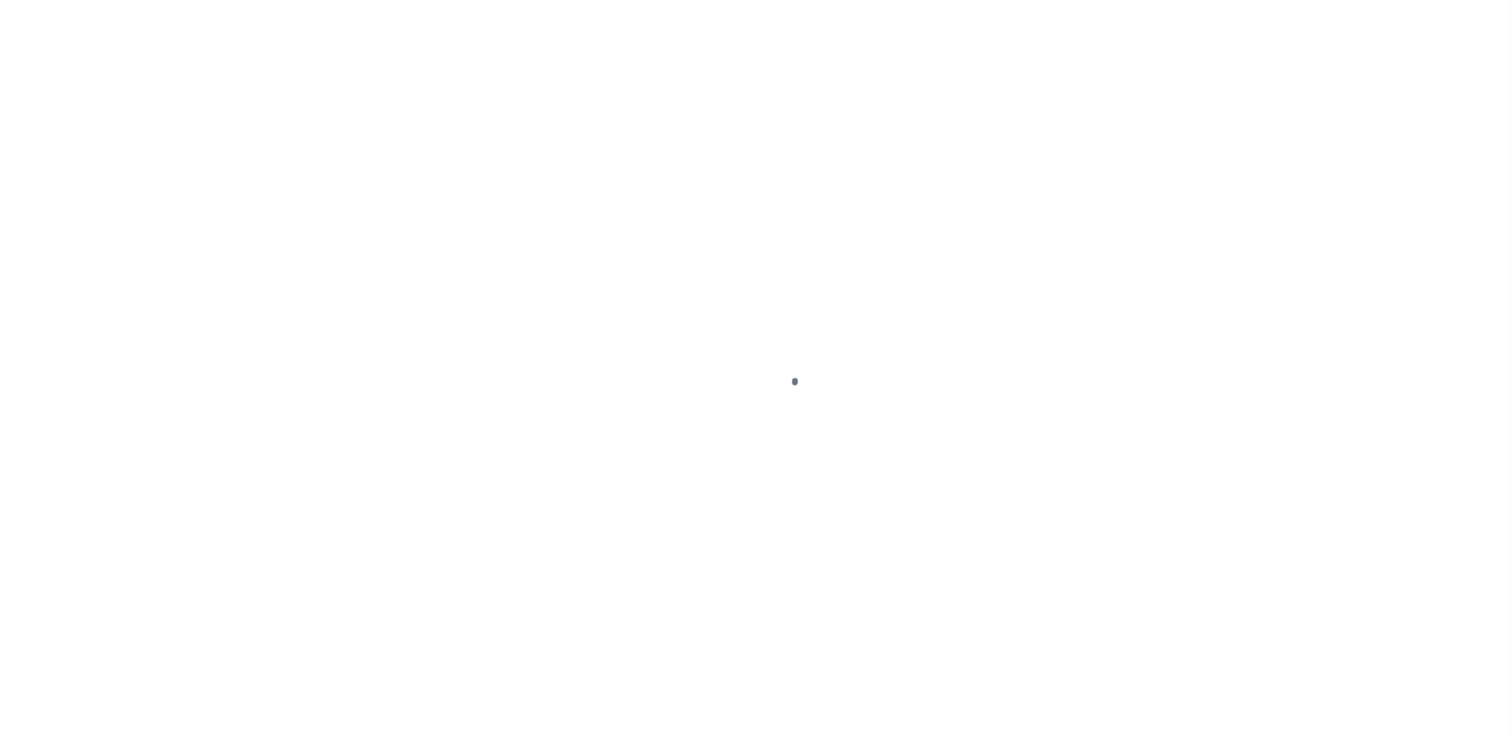
select select "DUE"
select select "17"
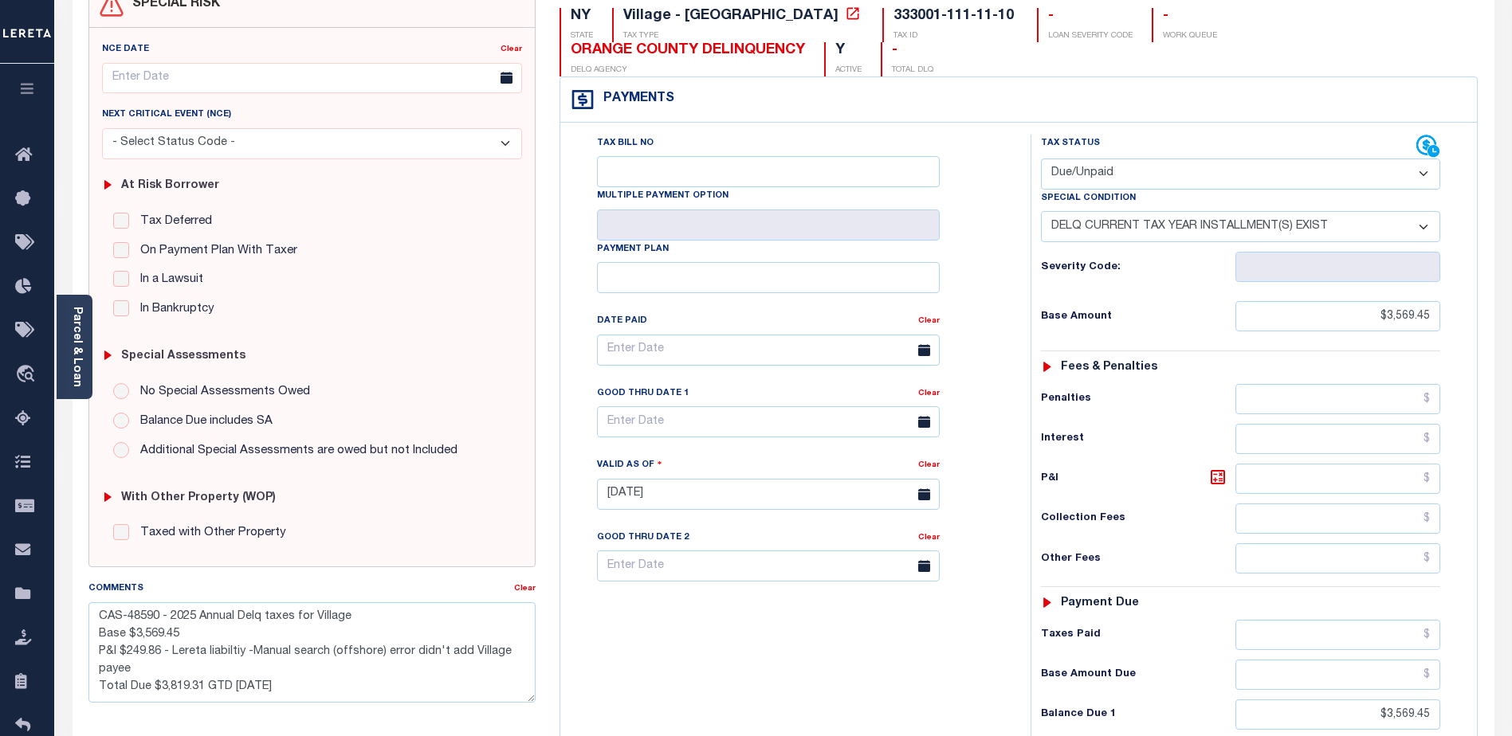
scroll to position [319, 0]
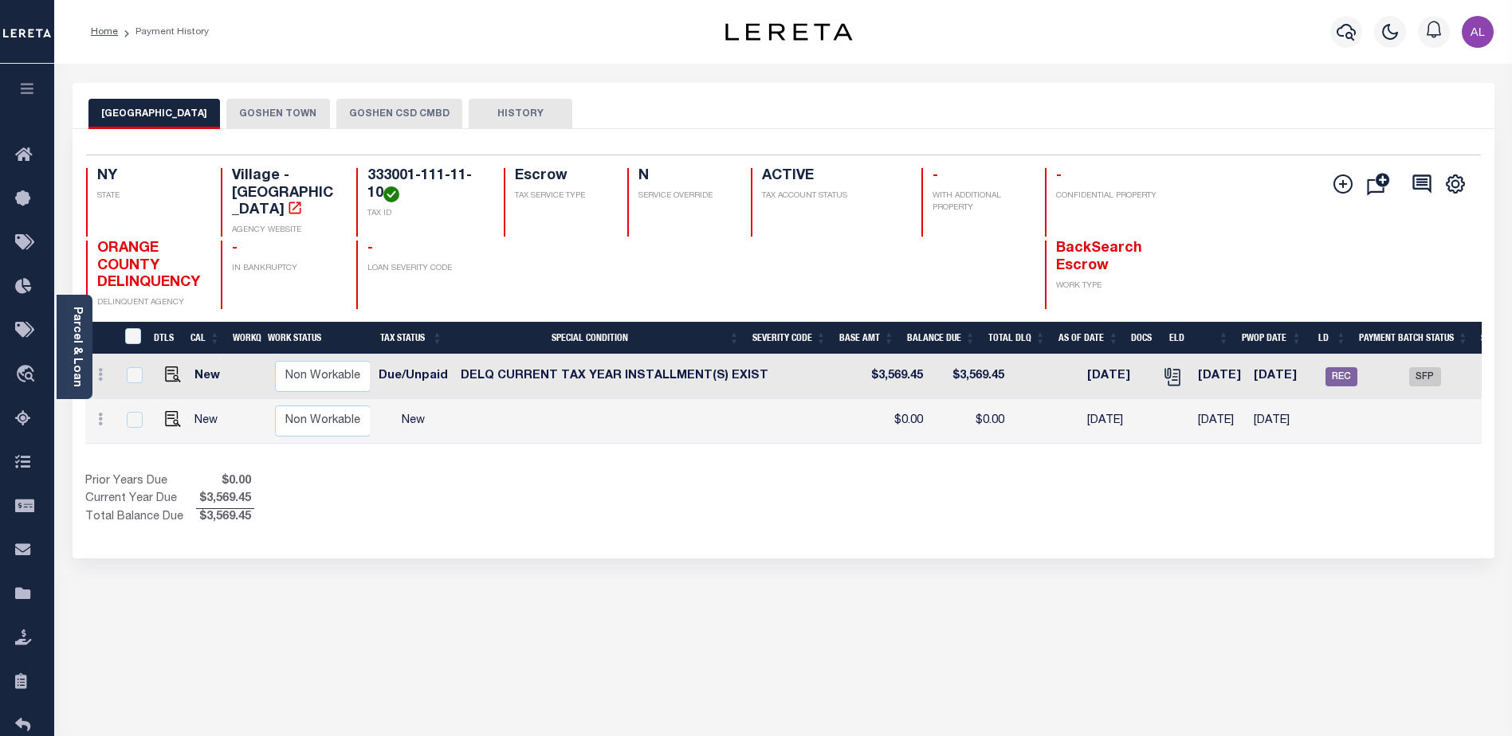
scroll to position [0, 358]
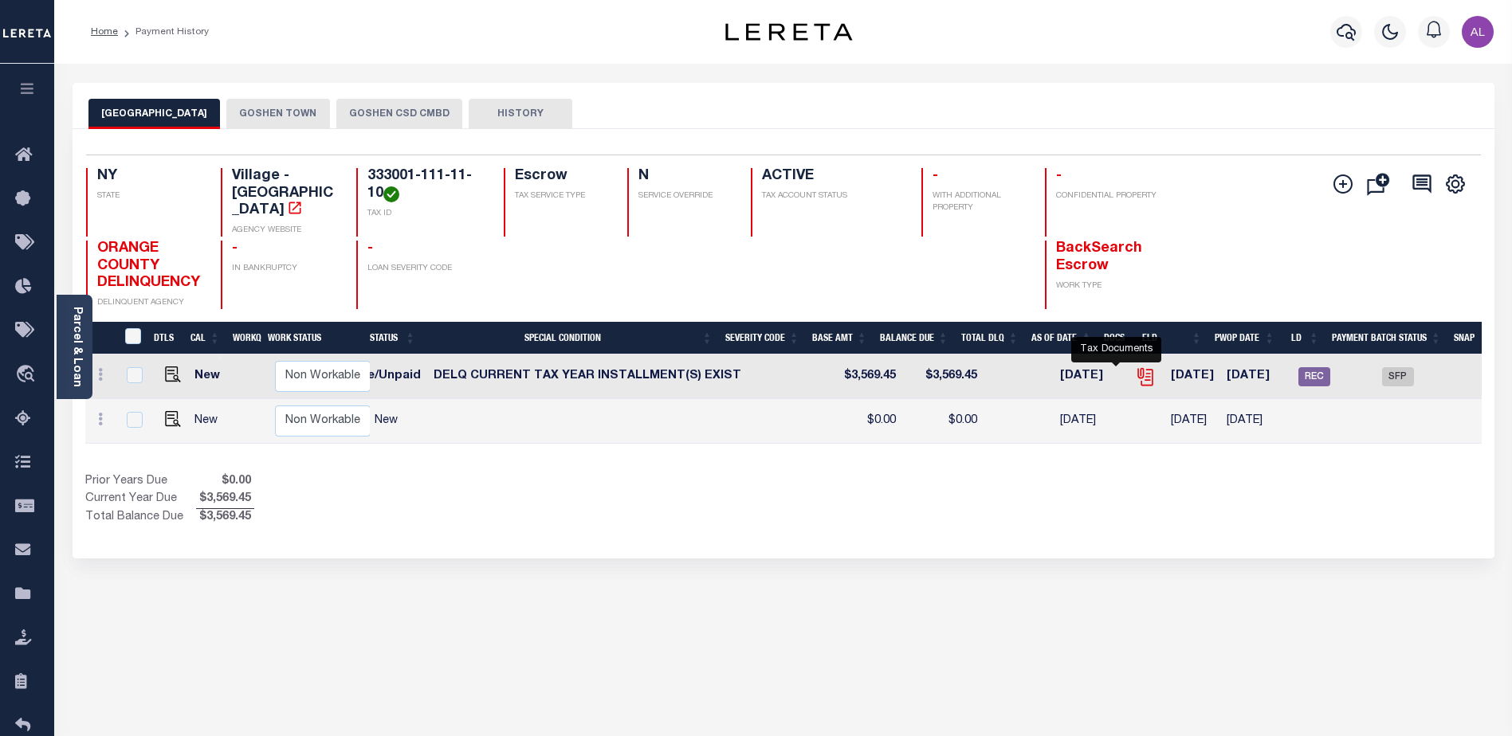
click at [1135, 387] on icon "" at bounding box center [1145, 377] width 21 height 21
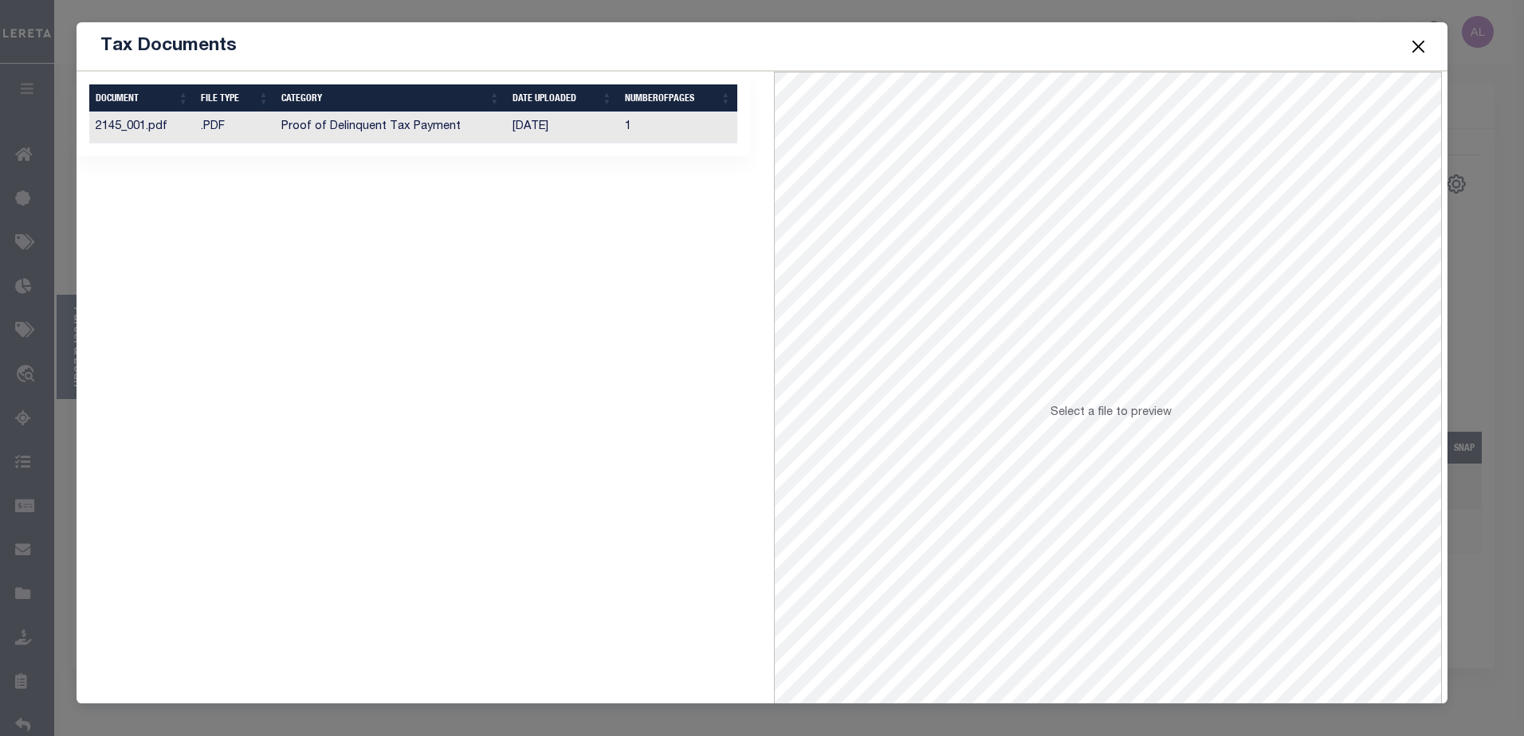
click at [250, 122] on td ".PDF" at bounding box center [234, 127] width 80 height 31
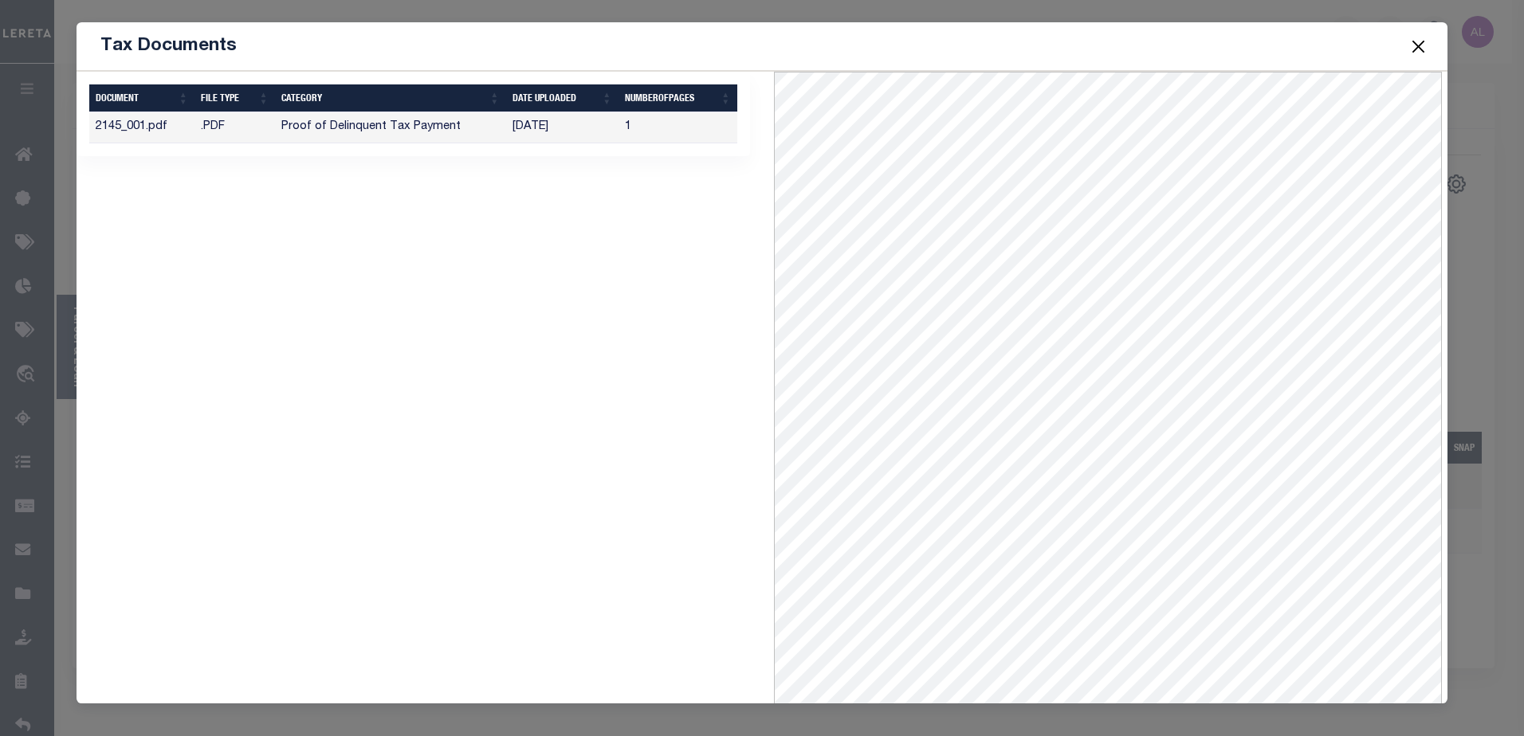
click at [1416, 41] on button "Close" at bounding box center [1417, 46] width 21 height 21
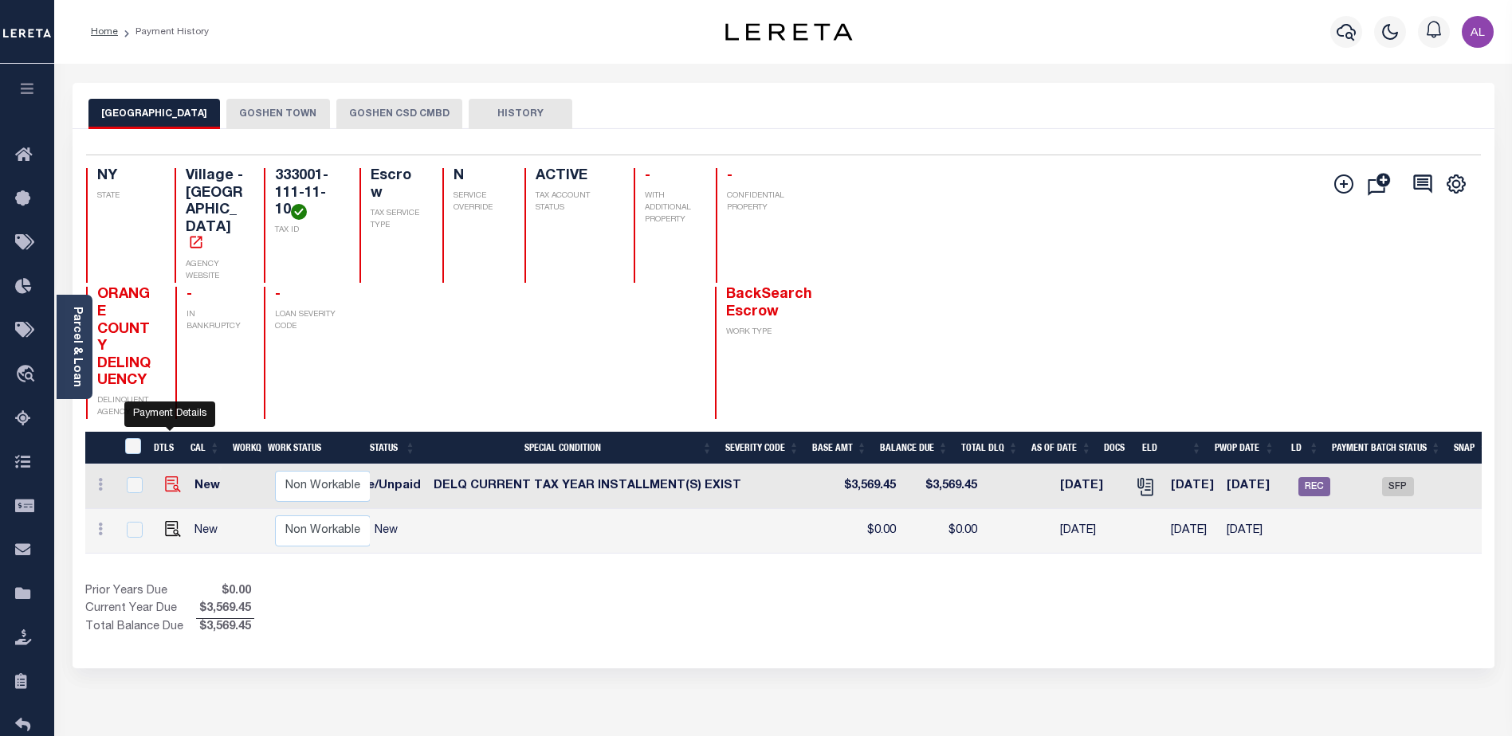
click at [165, 477] on img "" at bounding box center [173, 485] width 16 height 16
checkbox input "true"
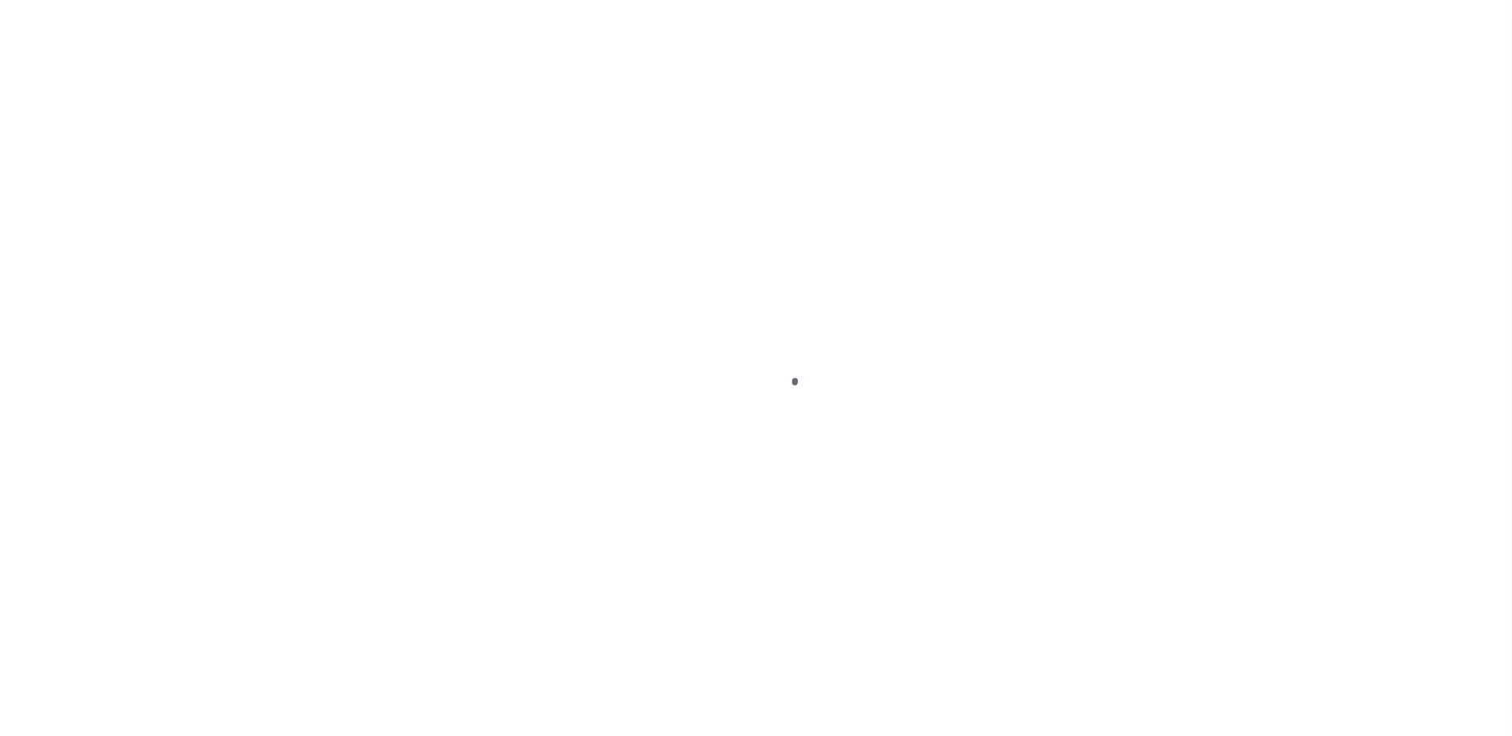
select select "DUE"
select select "17"
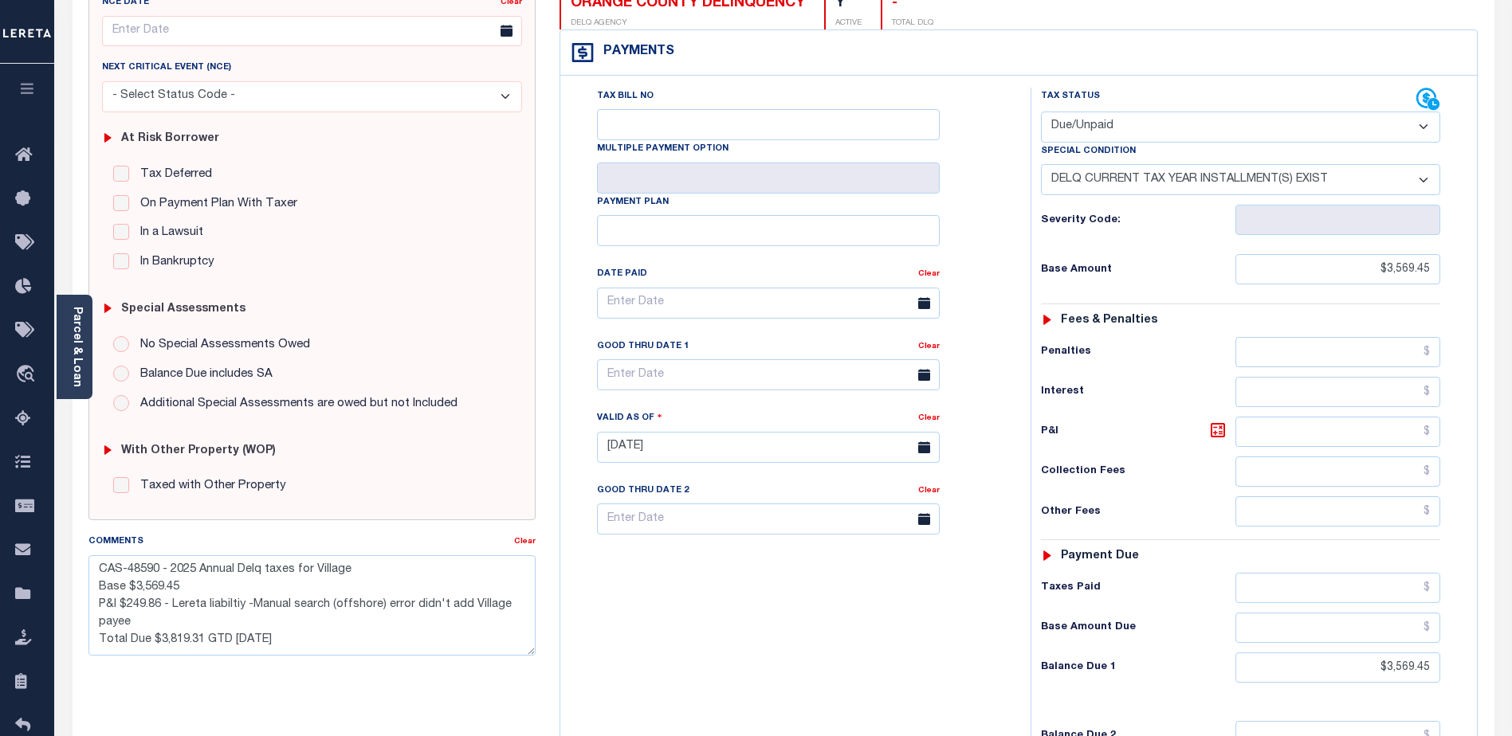
scroll to position [398, 0]
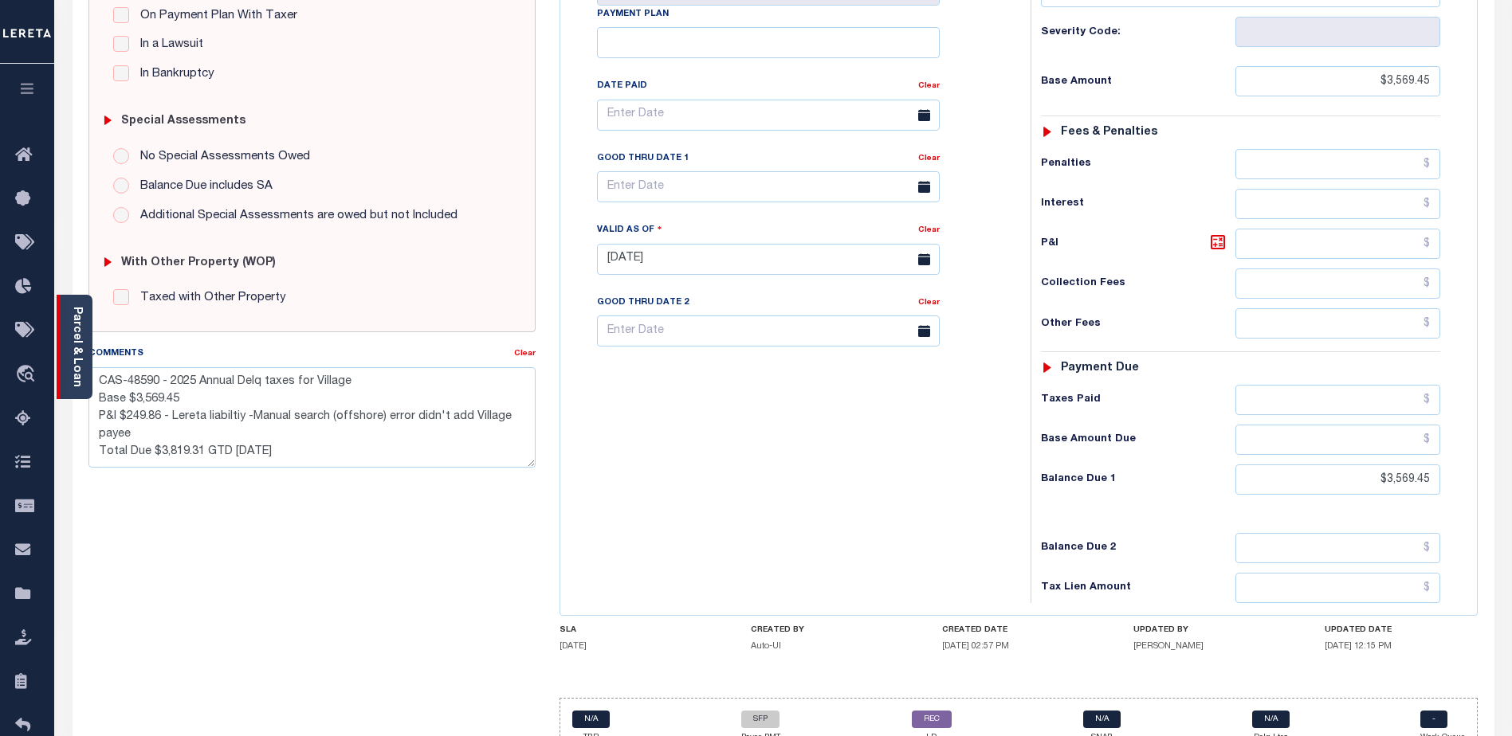
click at [76, 328] on link "Parcel & Loan" at bounding box center [76, 347] width 11 height 80
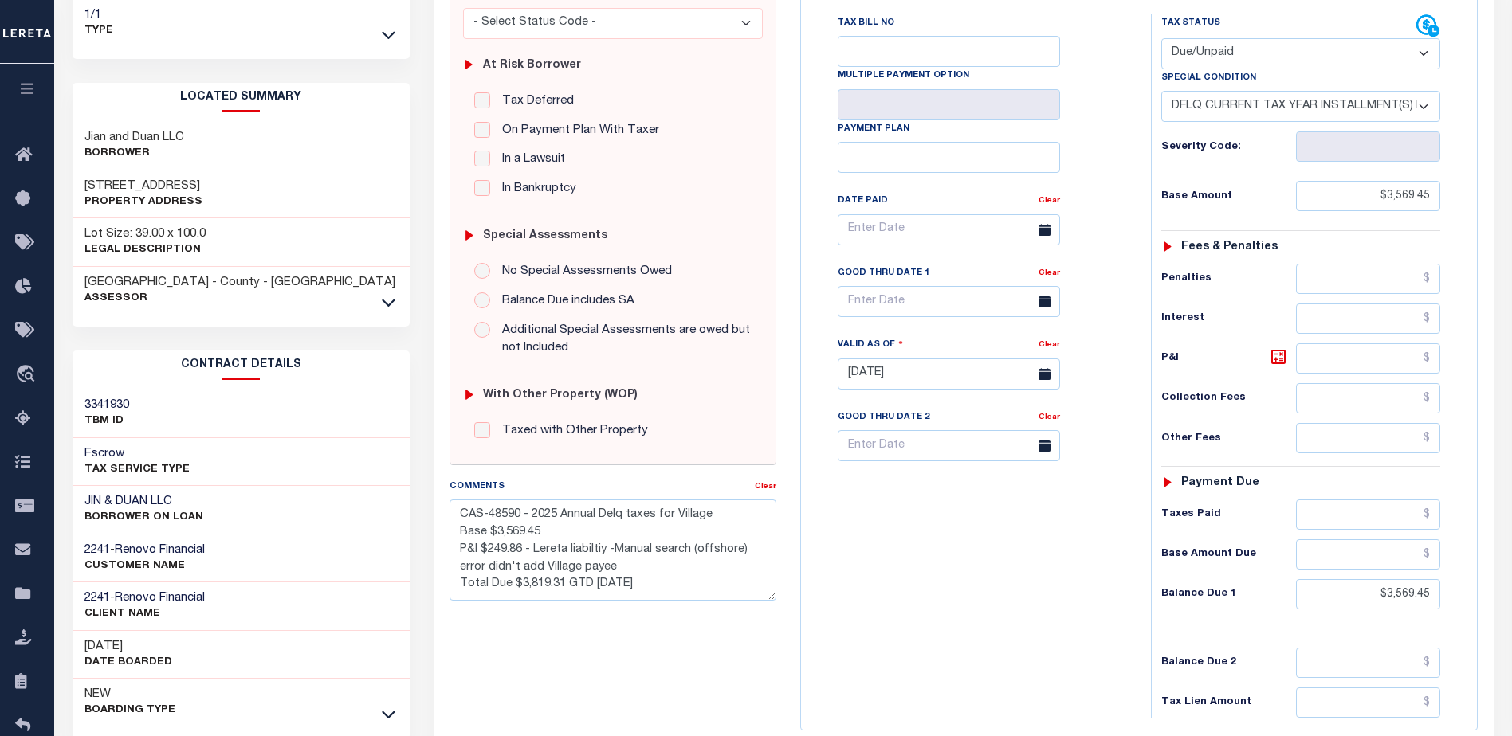
scroll to position [0, 0]
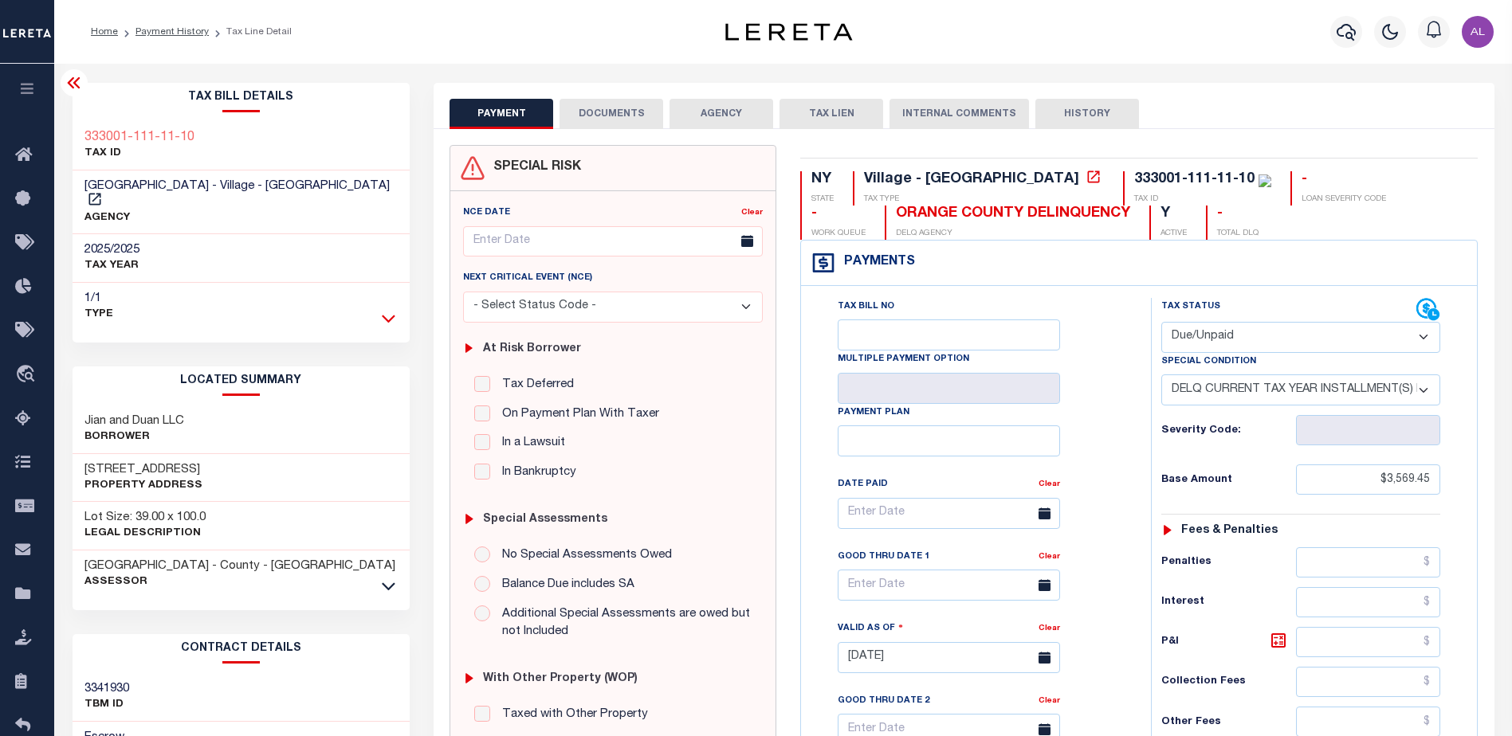
click at [393, 310] on icon at bounding box center [389, 318] width 14 height 17
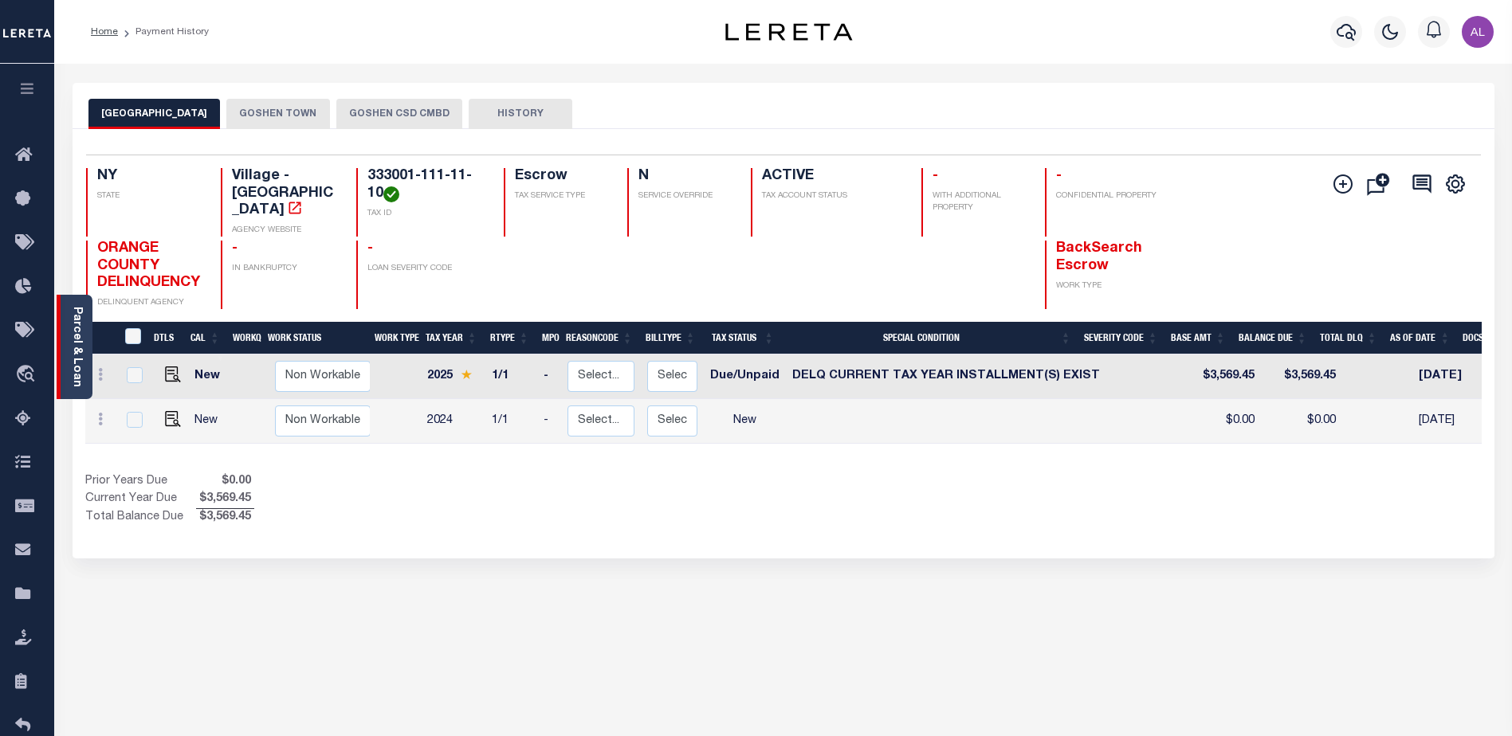
click at [69, 332] on div "Parcel & Loan" at bounding box center [75, 347] width 36 height 104
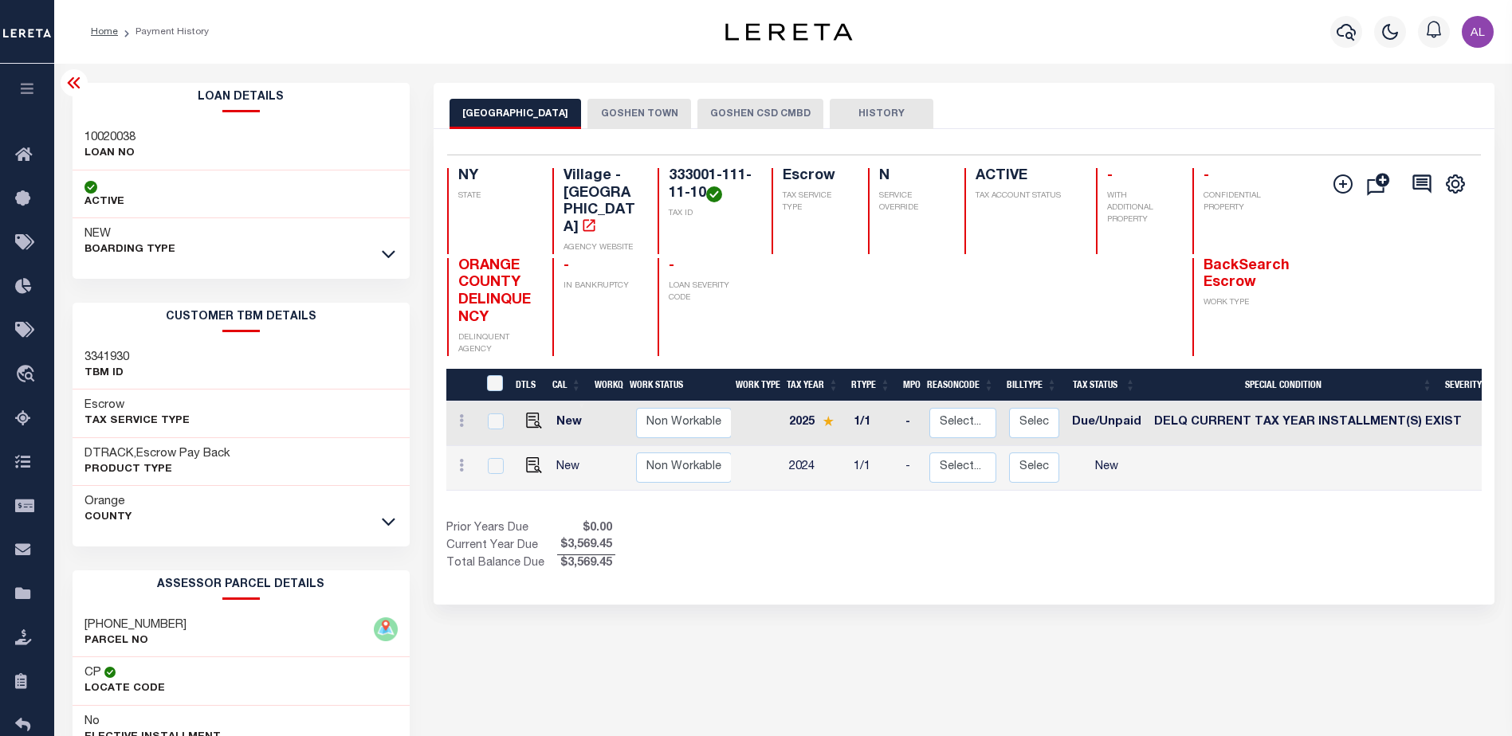
click at [396, 253] on div "Loan Details 10020038 LOAN NO" at bounding box center [242, 174] width 338 height 183
click at [388, 257] on icon at bounding box center [389, 253] width 14 height 17
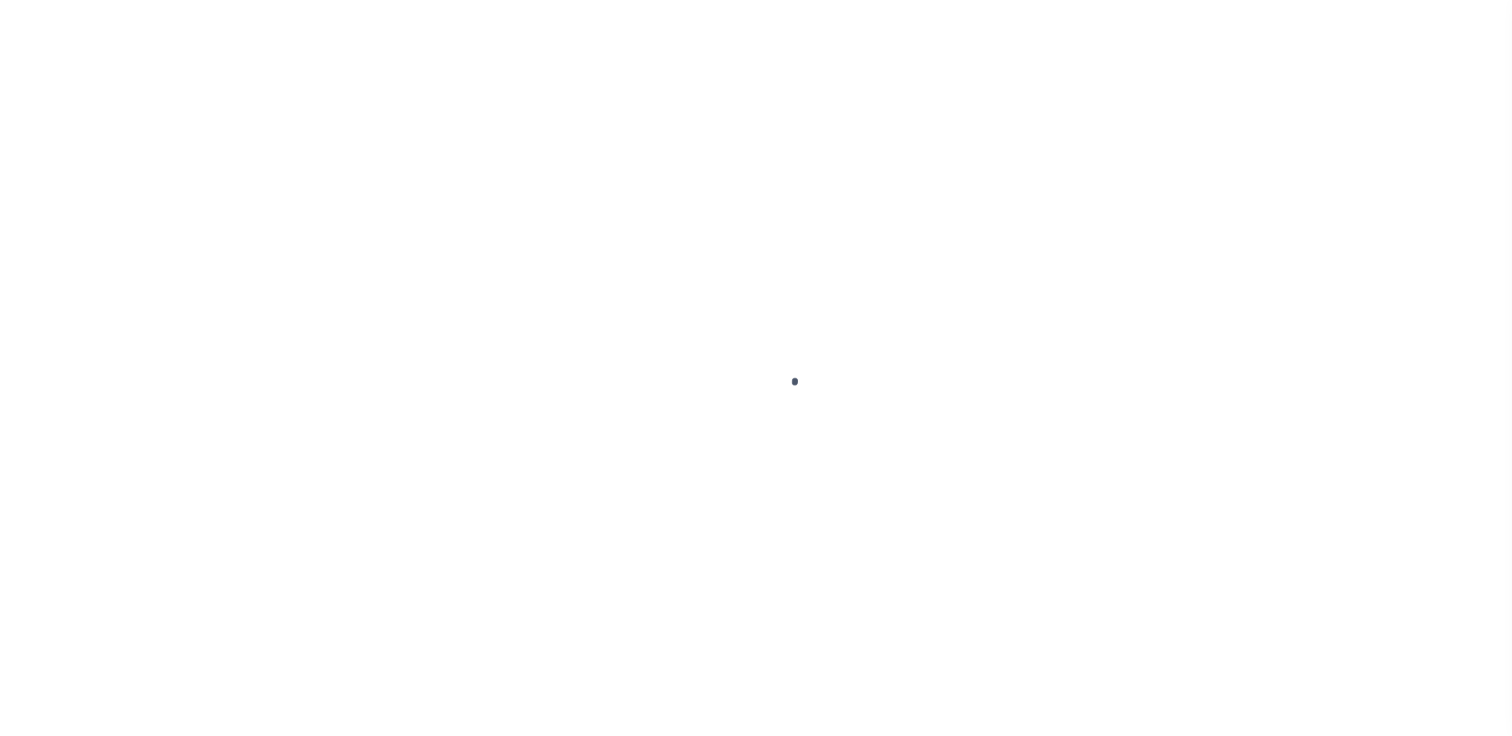
select select "DUE"
select select "17"
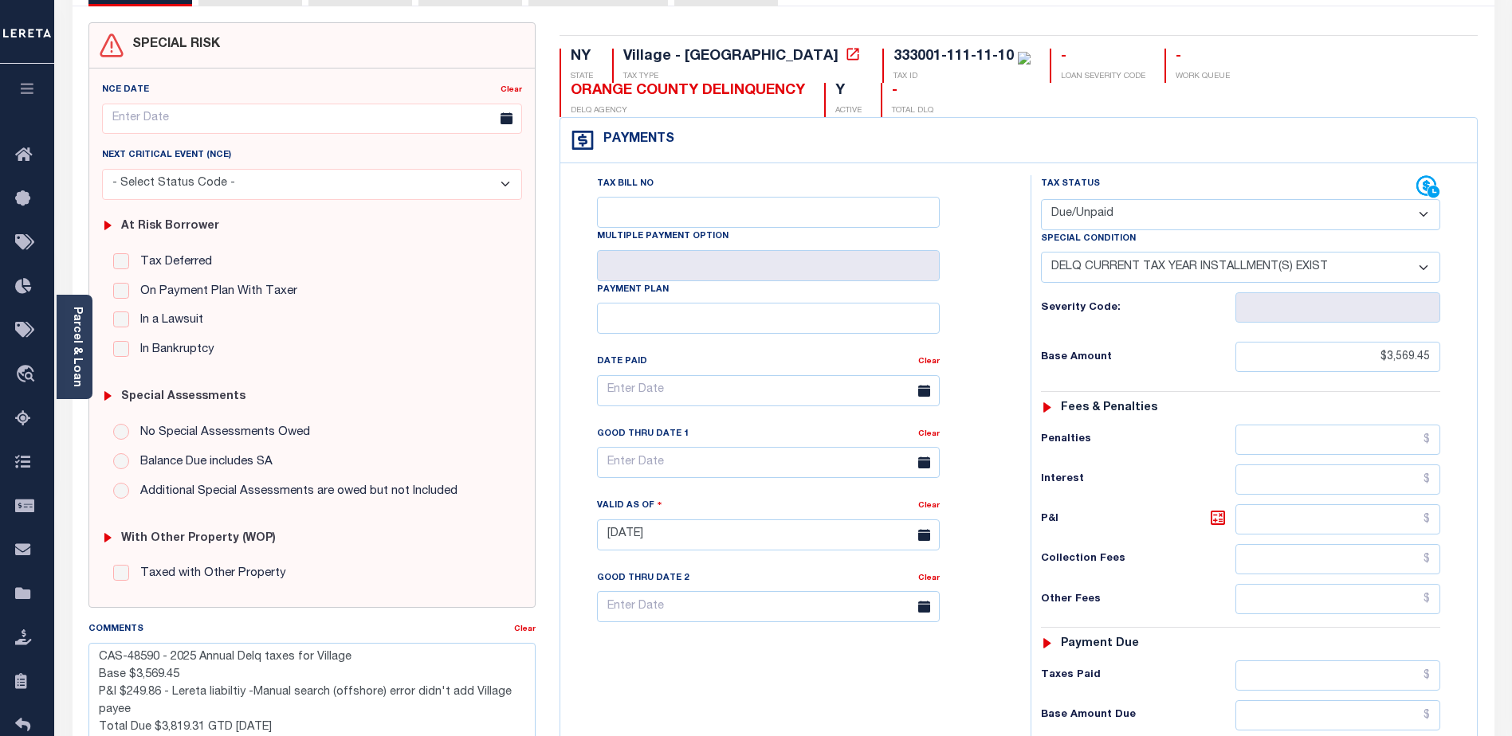
scroll to position [398, 0]
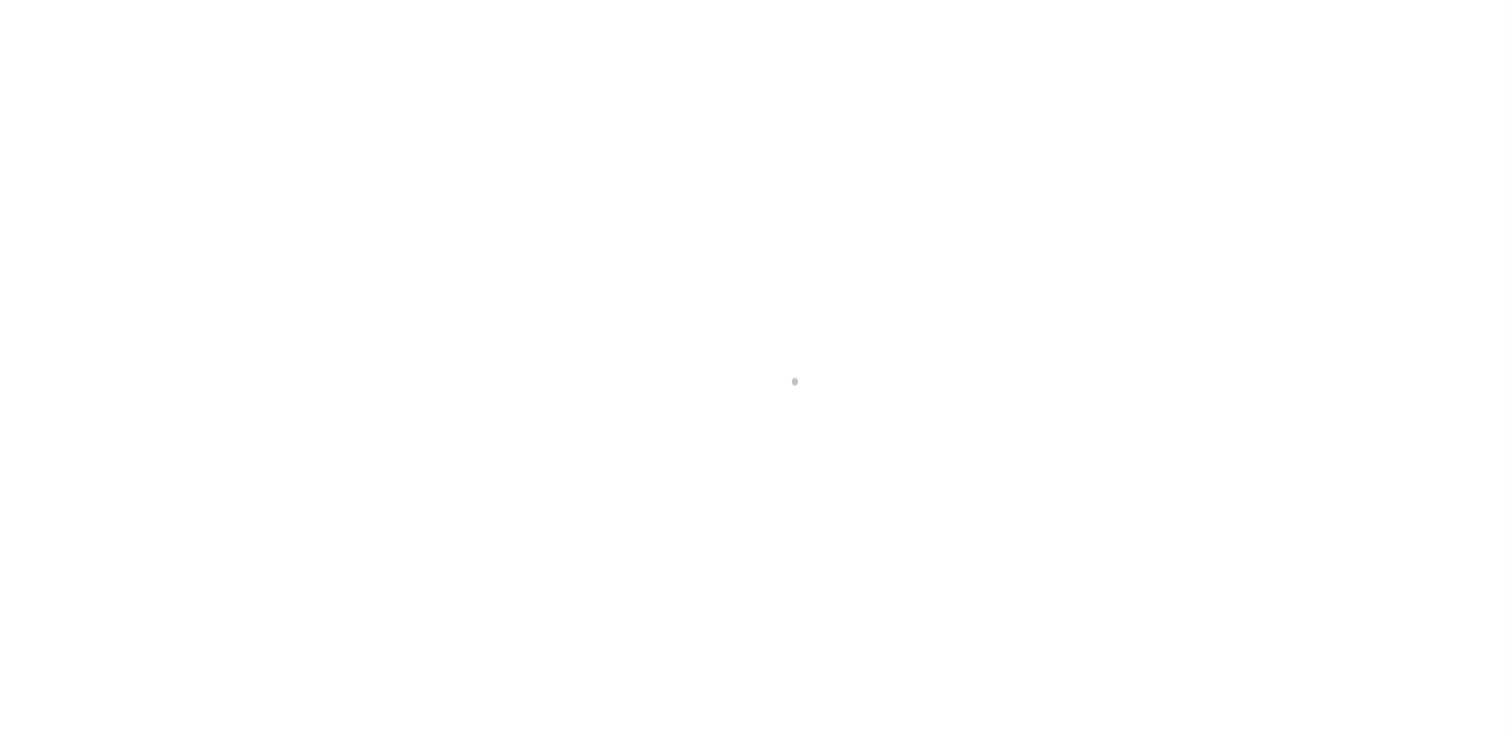
select select "DUE"
select select "17"
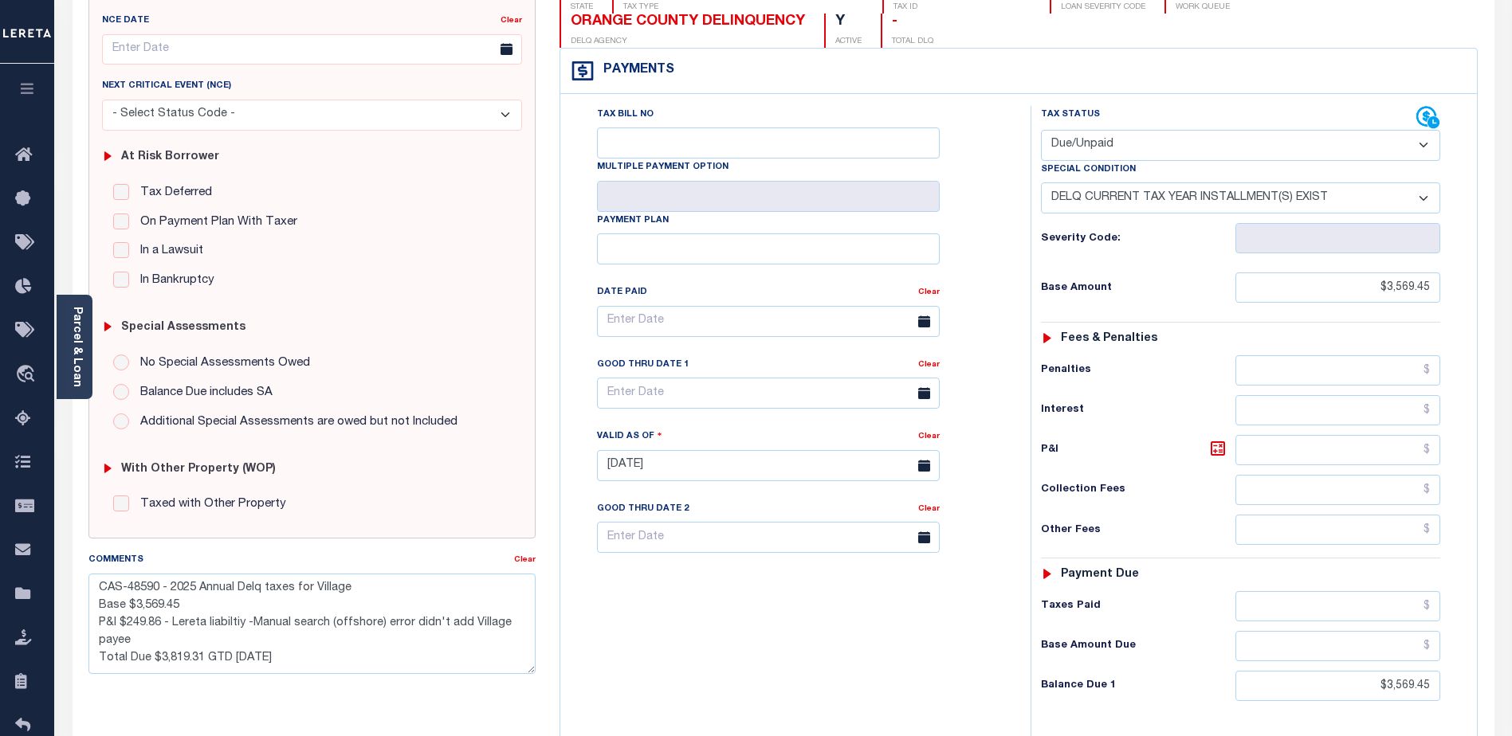
scroll to position [239, 0]
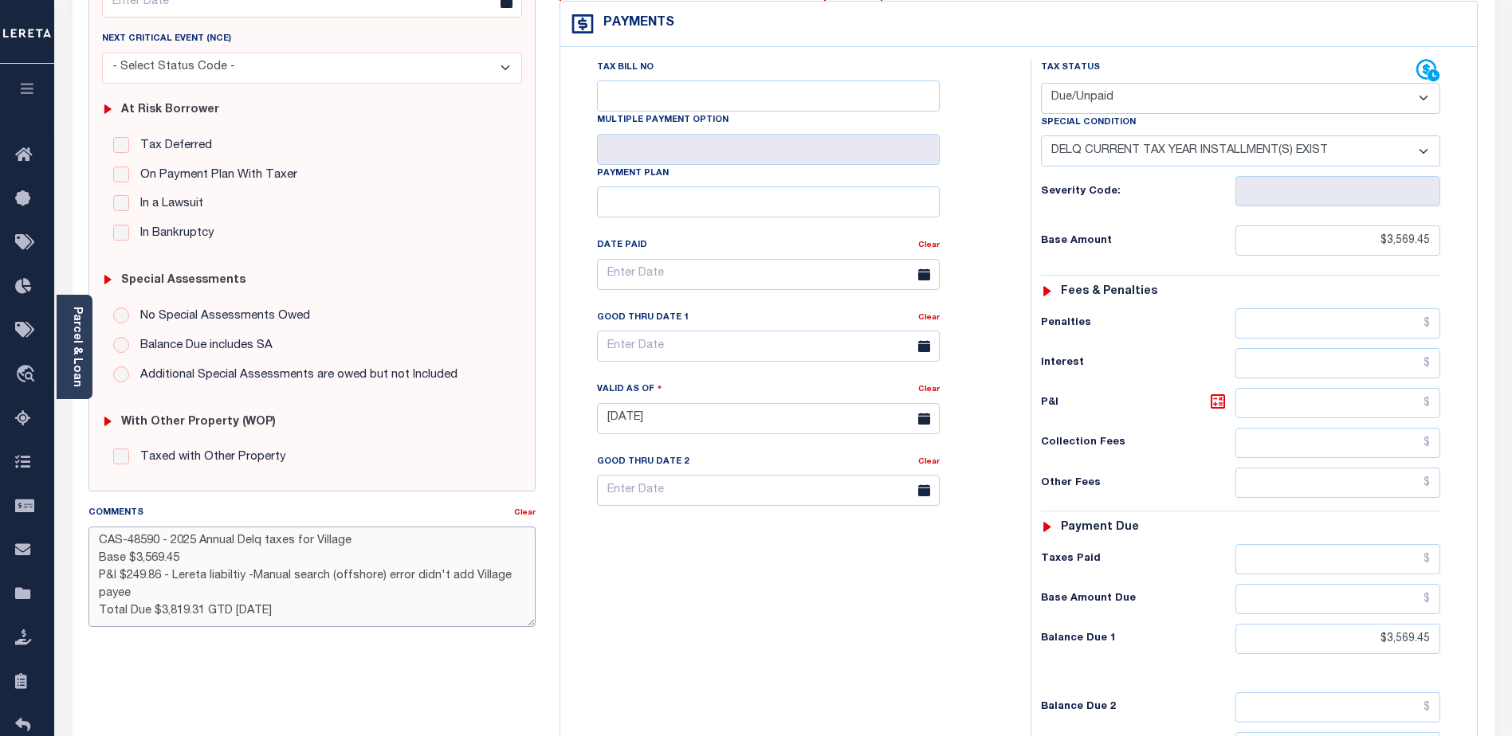
click at [163, 574] on textarea "CAS-48590 - 2025 Annual Delq taxes for Village Base $3,569.45 P&I $249.86 - Ler…" at bounding box center [311, 577] width 447 height 100
drag, startPoint x: 159, startPoint y: 574, endPoint x: 100, endPoint y: 574, distance: 59.0
click at [100, 574] on textarea "CAS-48590 - 2025 Annual Delq taxes for Village Base $3,569.45 P&I $249.86 - Ler…" at bounding box center [311, 577] width 447 height 100
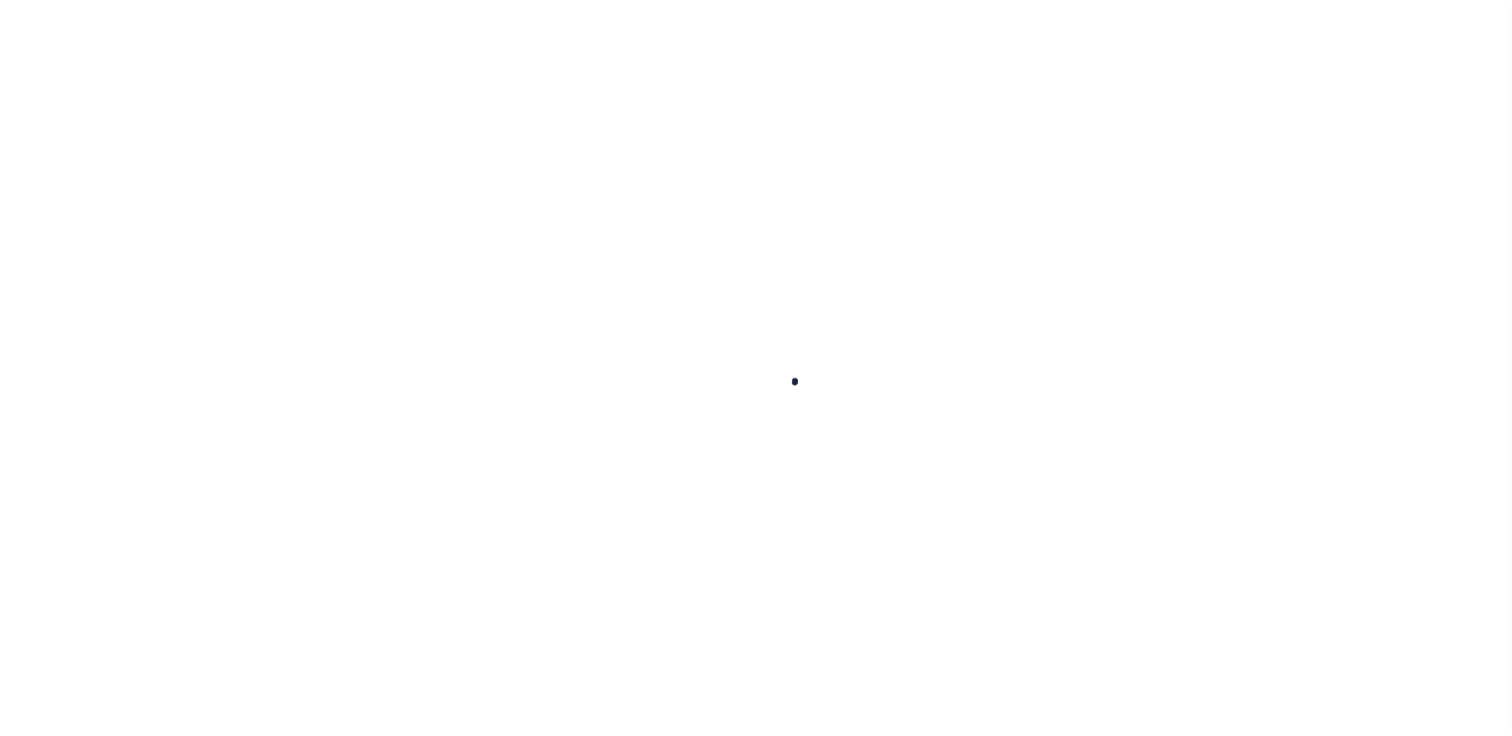
select select "DUE"
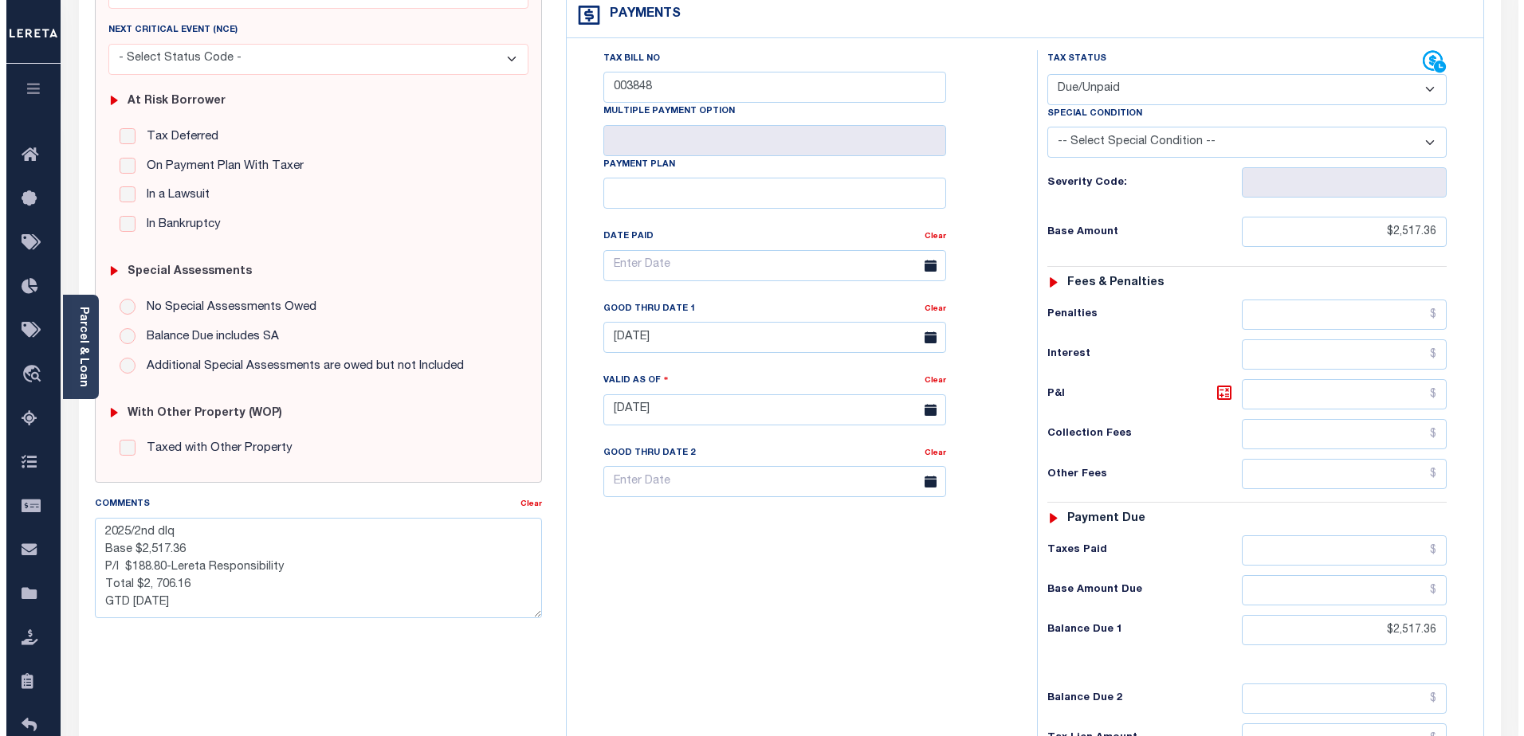
scroll to position [159, 0]
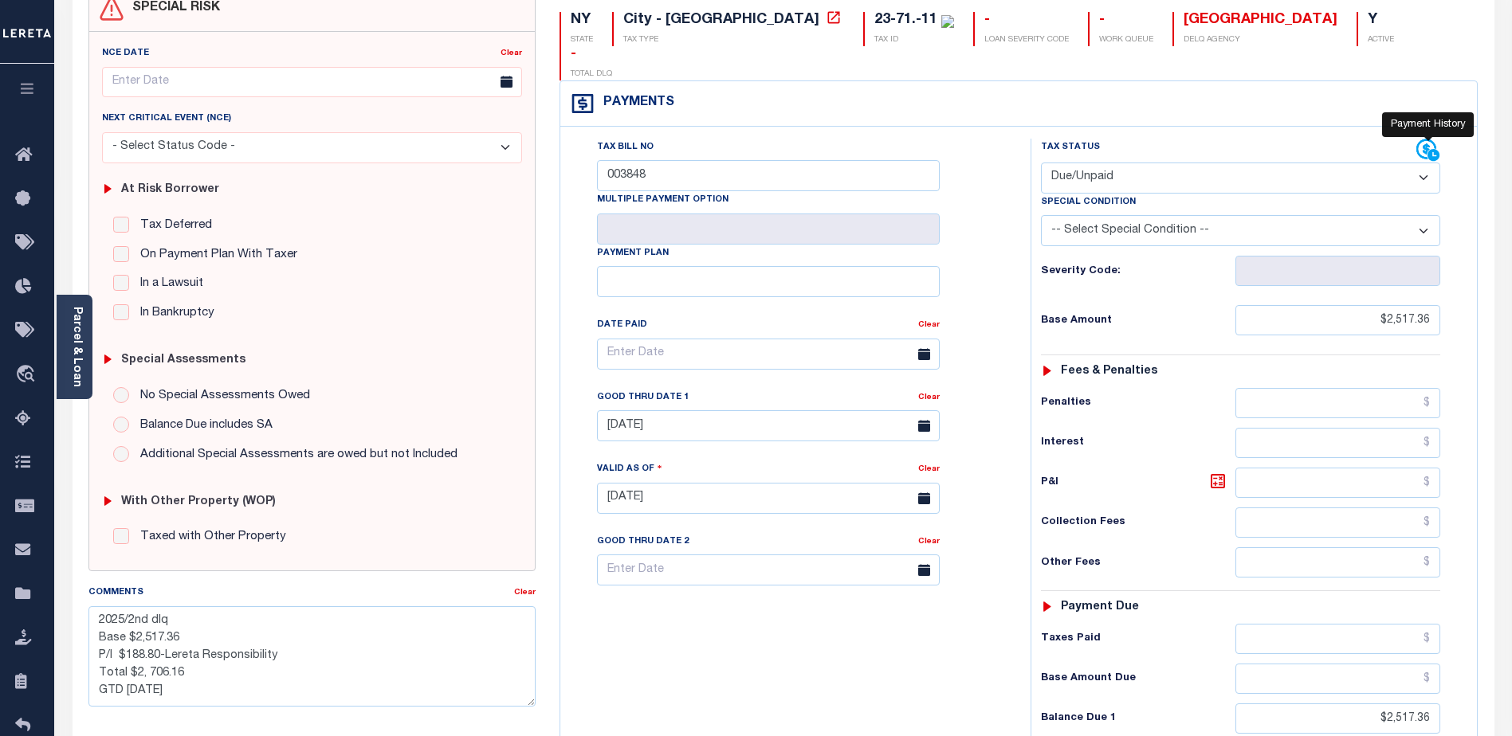
click at [1422, 139] on icon at bounding box center [1428, 151] width 24 height 24
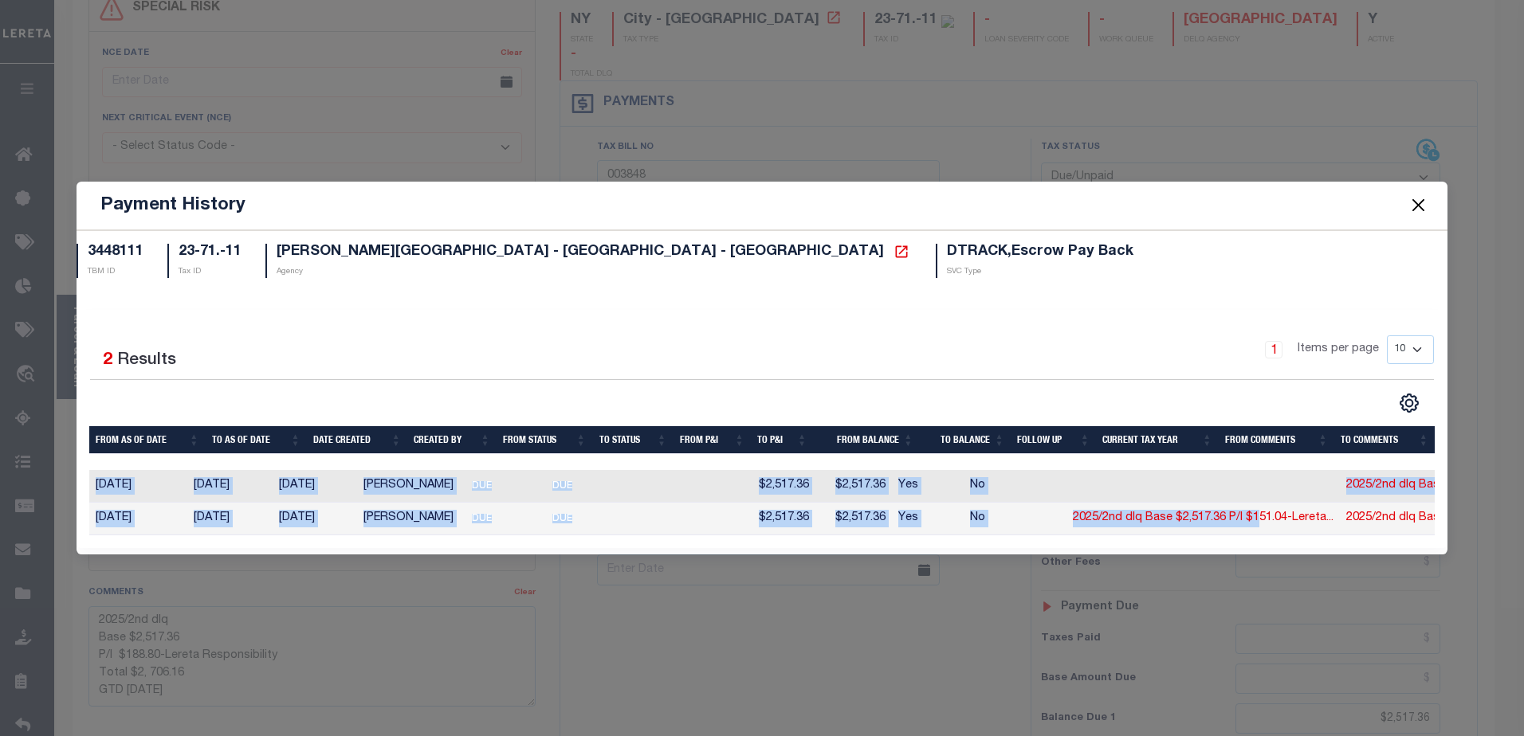
drag, startPoint x: 1037, startPoint y: 542, endPoint x: 1227, endPoint y: 530, distance: 190.9
click at [1227, 530] on div "Selected 2 Results 1 Items per page 10 25 50 100" at bounding box center [763, 429] width 1372 height 239
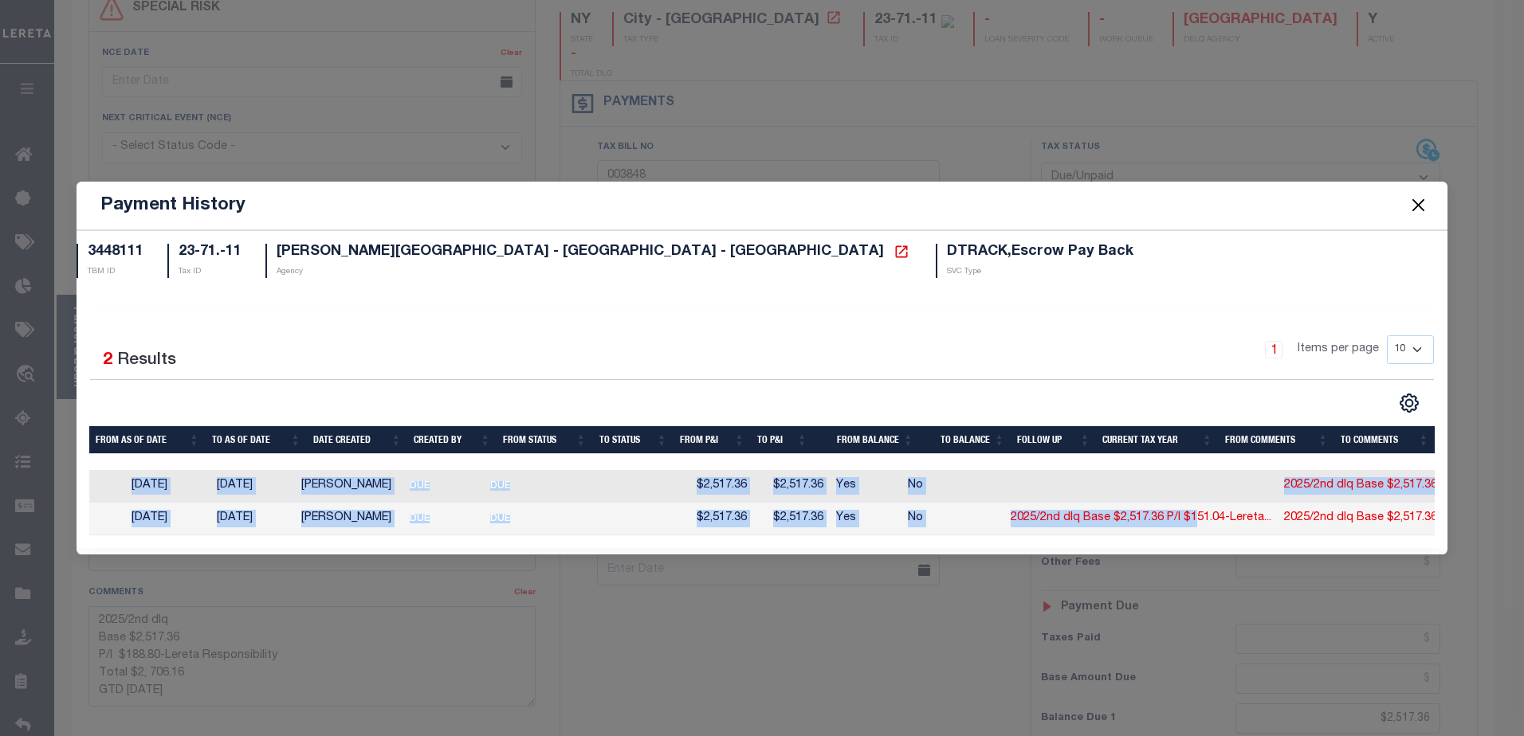
scroll to position [0, 53]
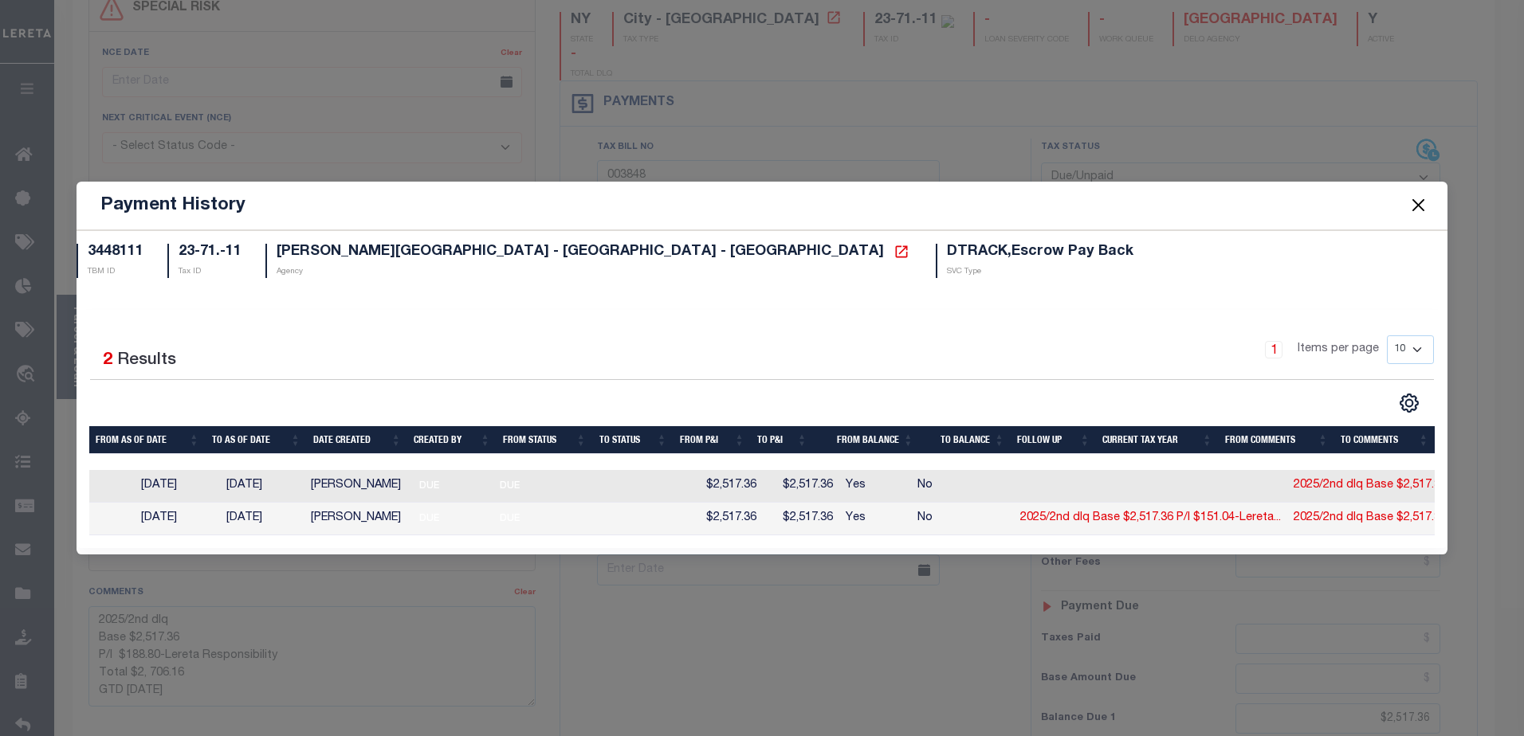
click at [1429, 198] on span at bounding box center [1417, 205] width 61 height 45
click at [1411, 205] on button "Close" at bounding box center [1417, 205] width 21 height 21
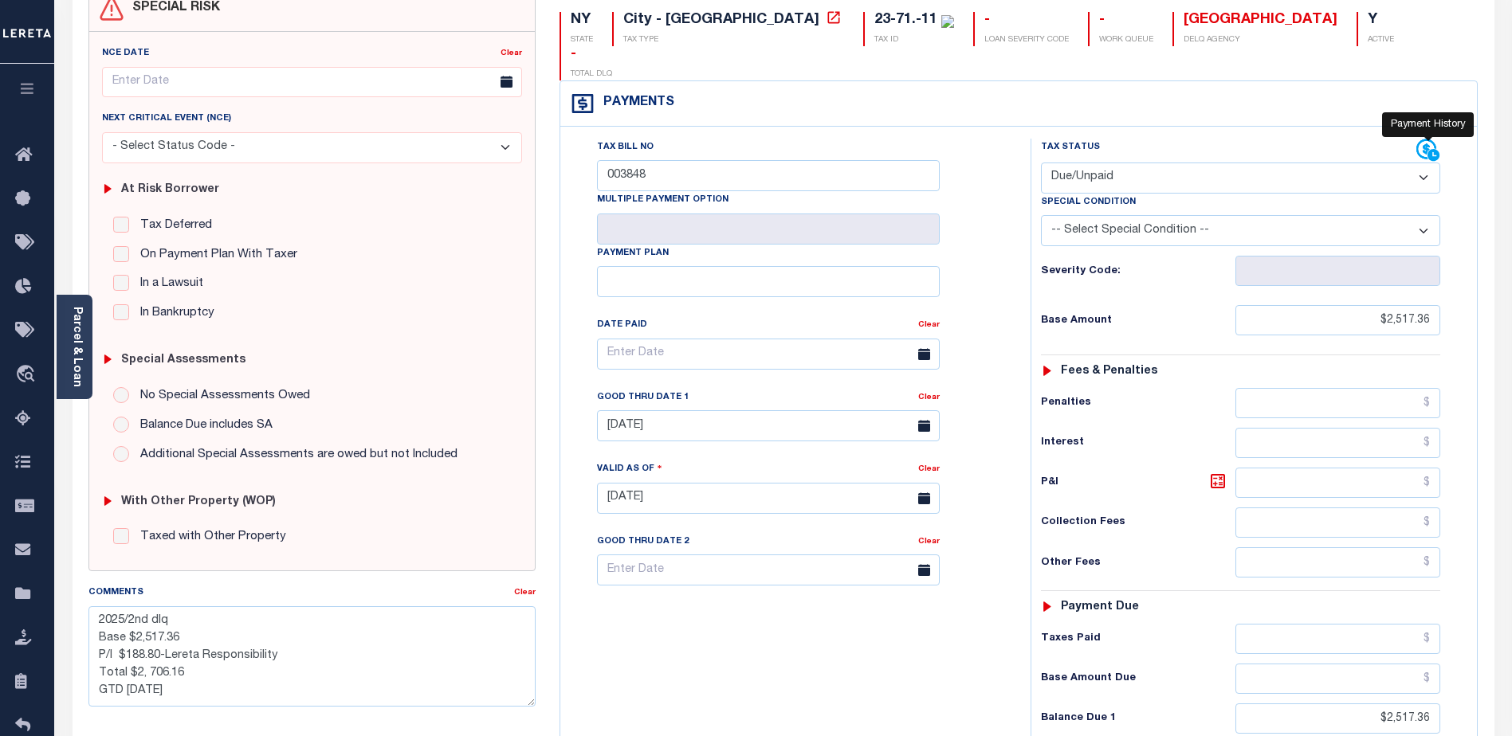
click at [1423, 139] on icon at bounding box center [1428, 151] width 24 height 24
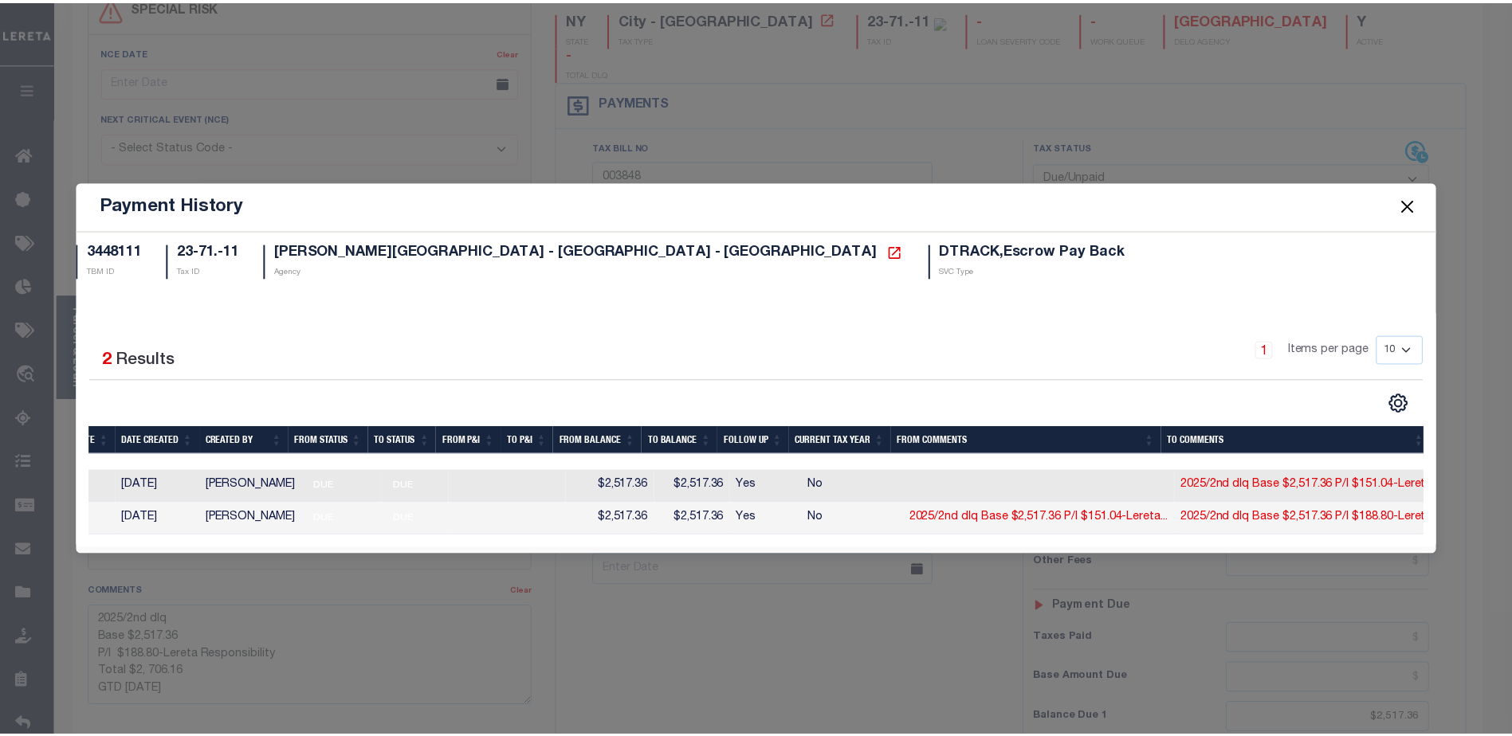
scroll to position [0, 163]
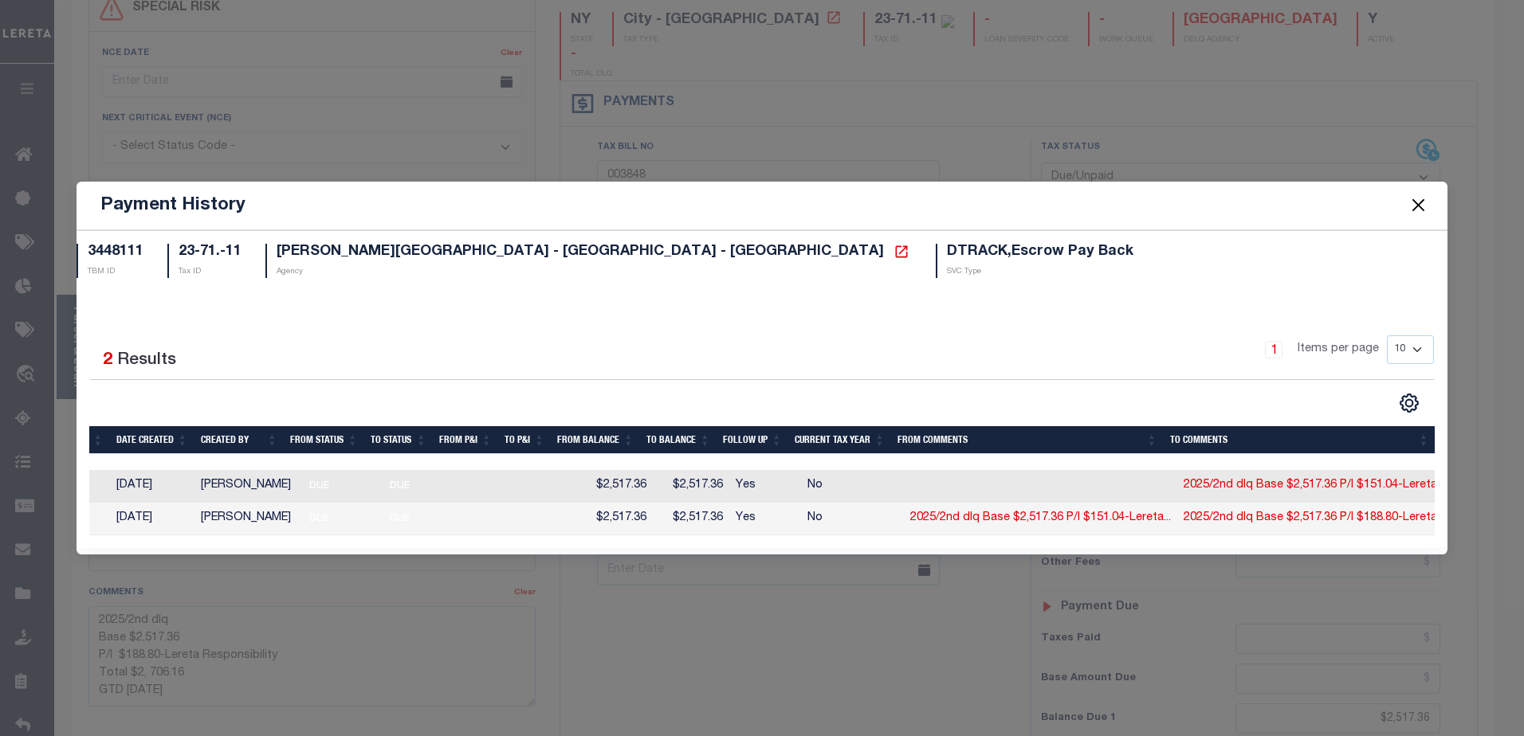
click at [1423, 200] on button "Close" at bounding box center [1417, 205] width 21 height 21
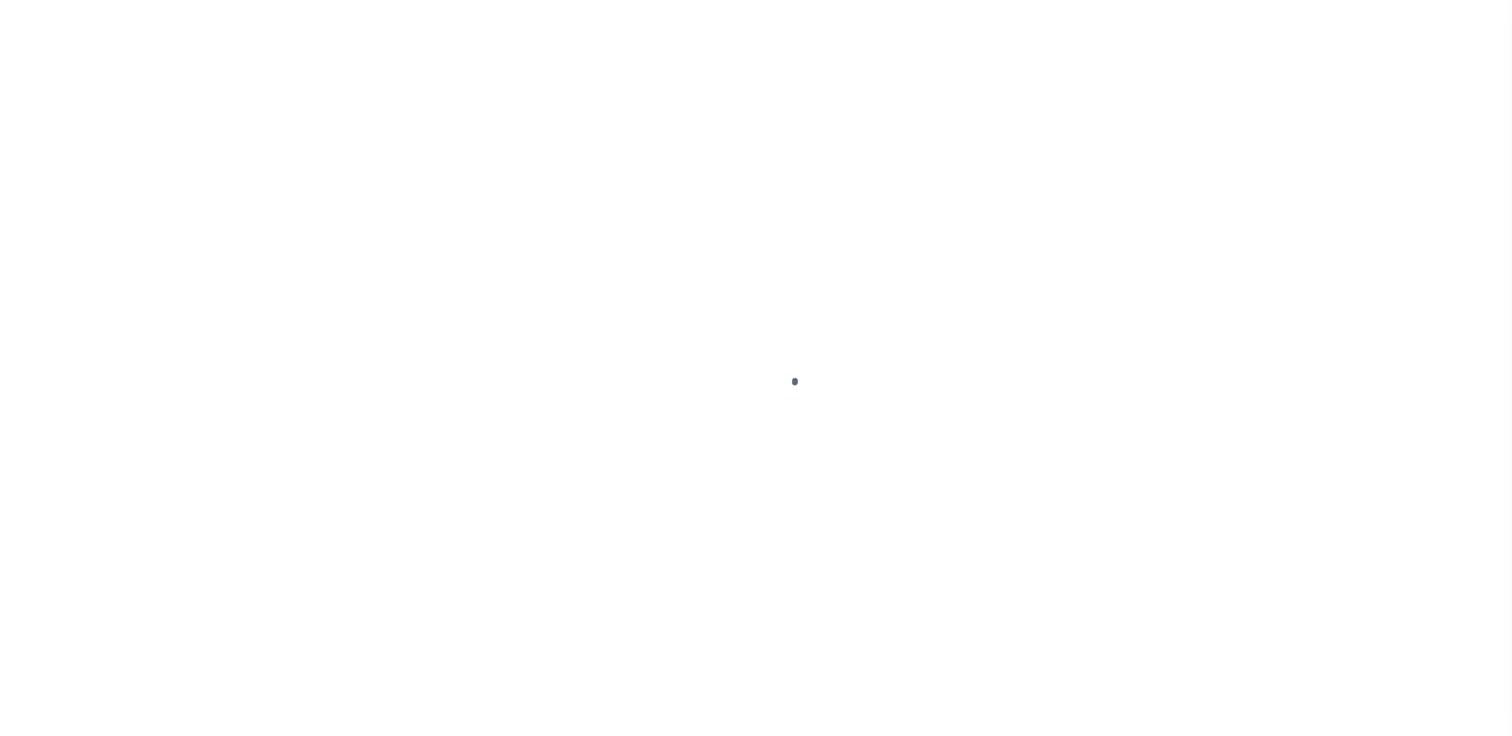
select select "DUE"
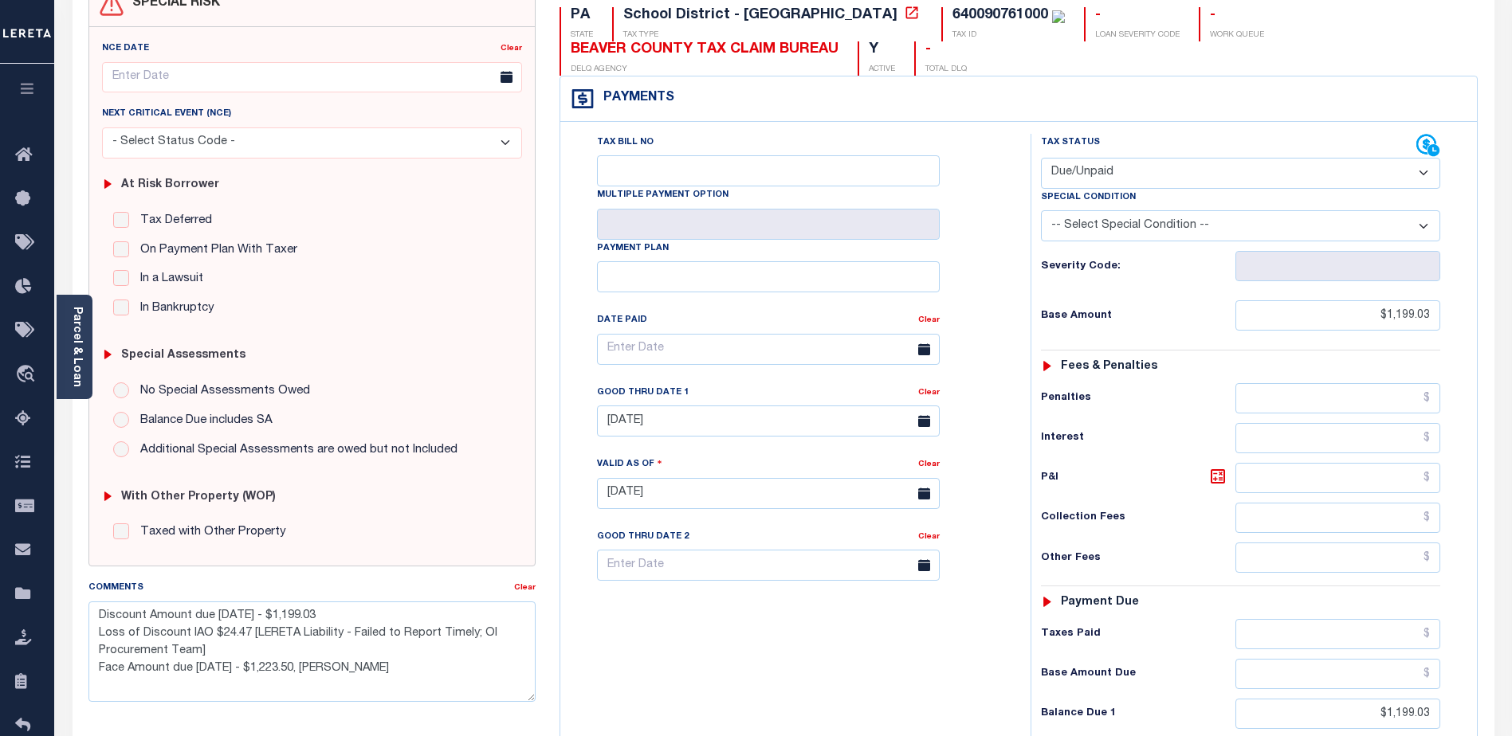
scroll to position [239, 0]
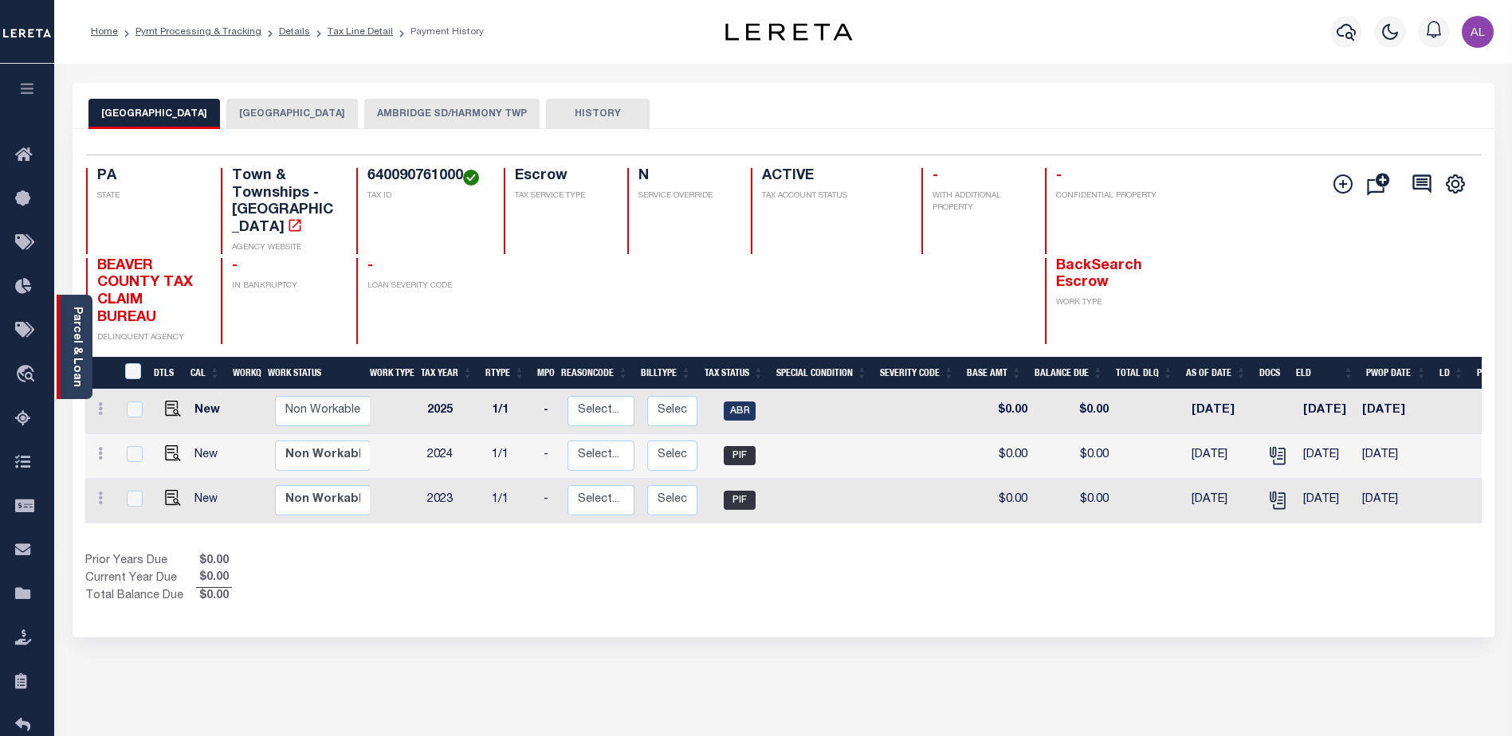
click at [80, 345] on link "Parcel & Loan" at bounding box center [76, 347] width 11 height 80
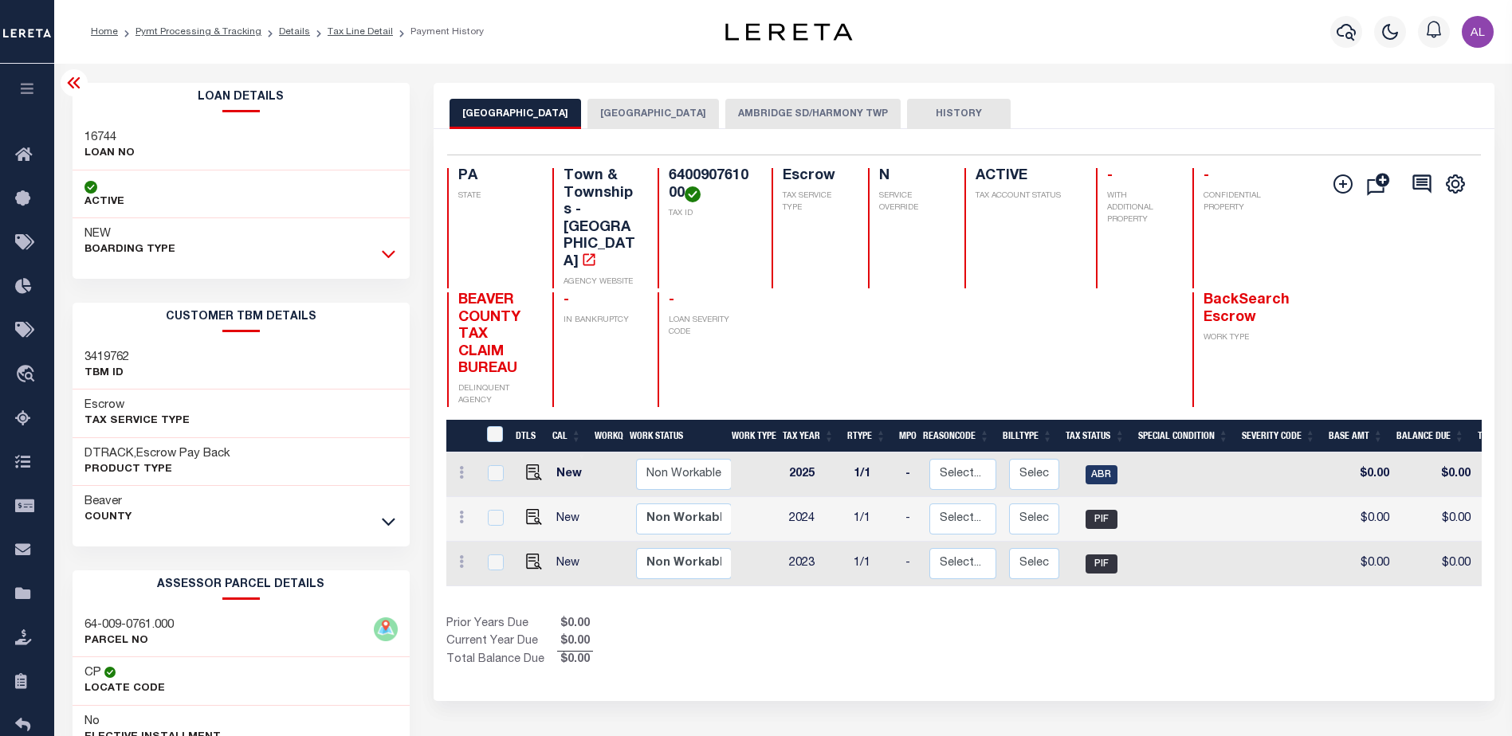
click at [388, 257] on icon at bounding box center [389, 255] width 14 height 8
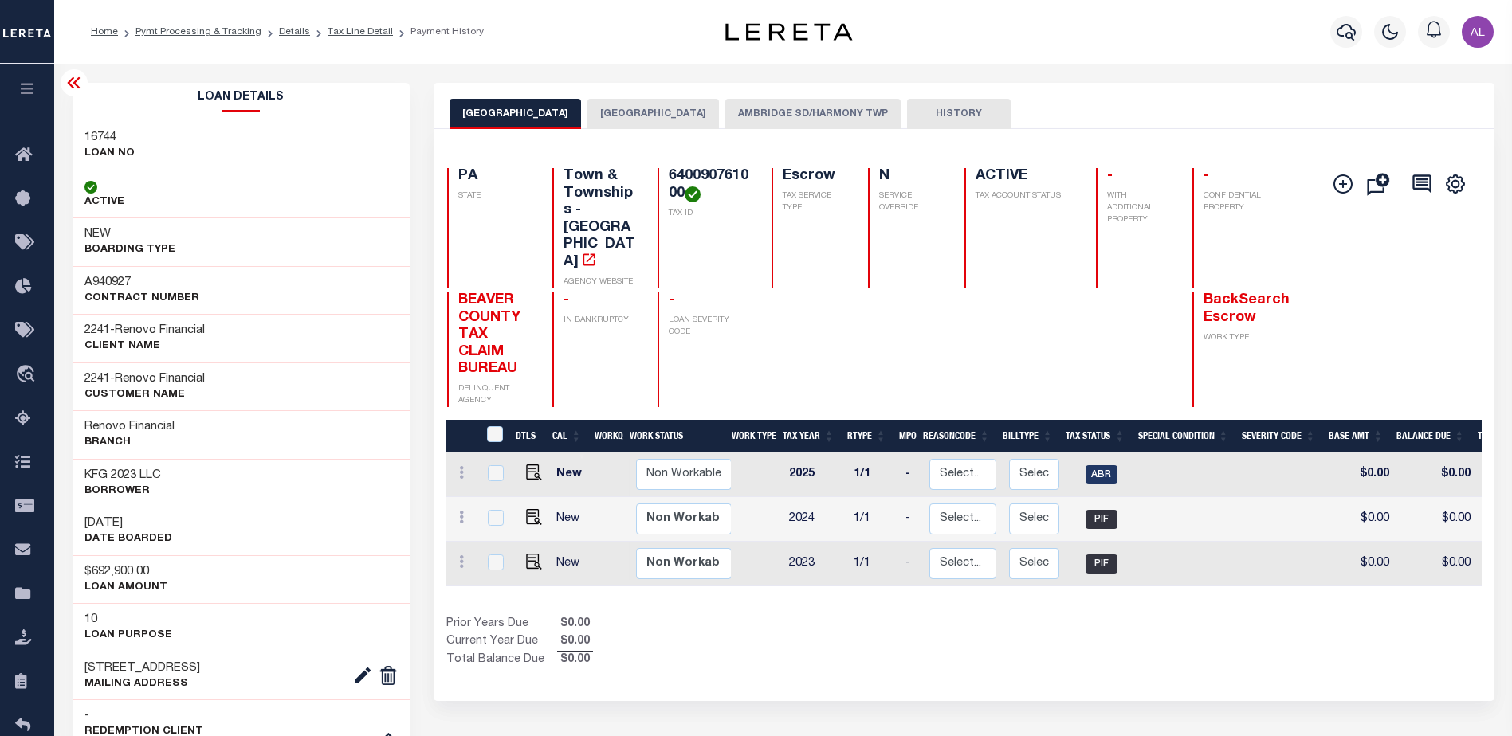
drag, startPoint x: 650, startPoint y: 114, endPoint x: 670, endPoint y: 110, distance: 20.3
click at [650, 114] on button "[GEOGRAPHIC_DATA]" at bounding box center [653, 114] width 132 height 30
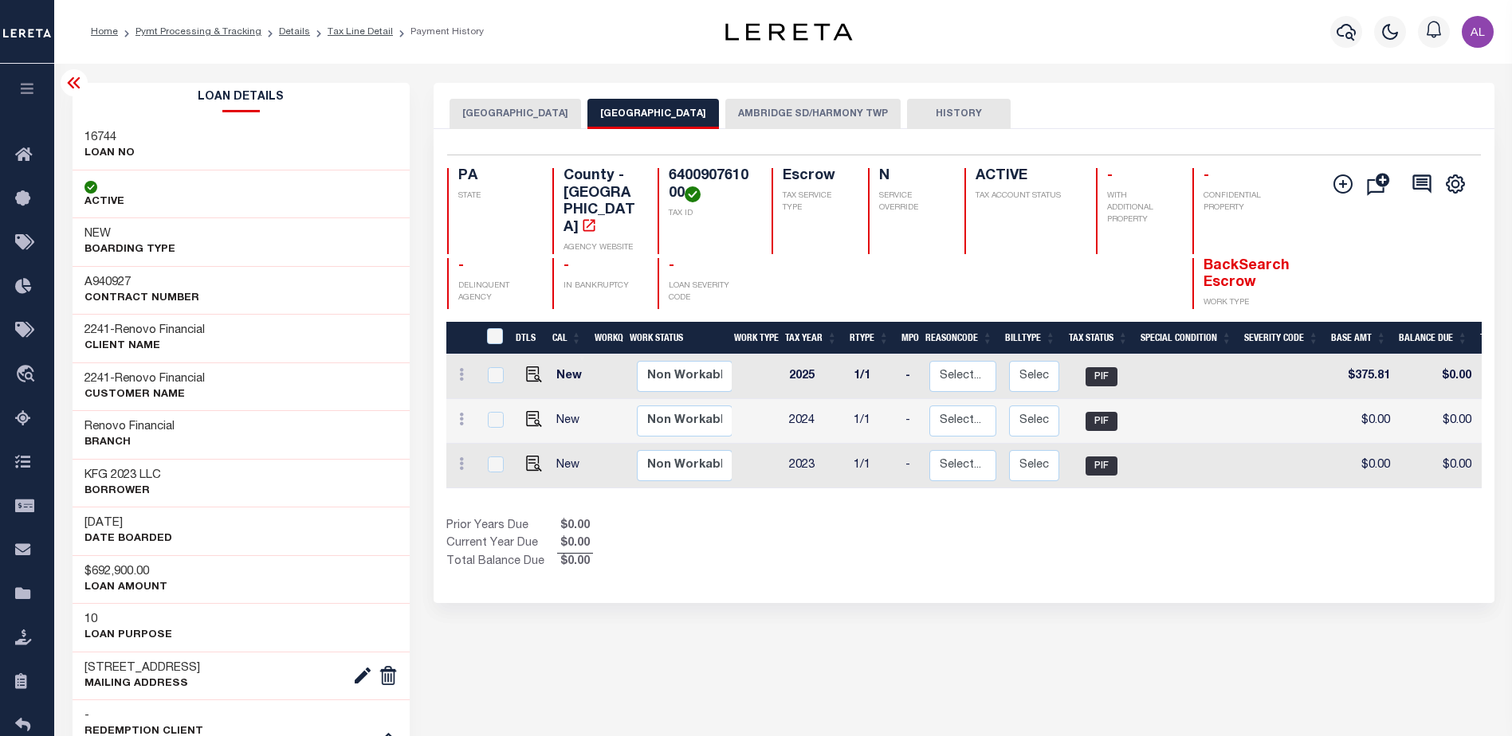
click at [768, 110] on button "AMBRIDGE SD/HARMONY TWP" at bounding box center [812, 114] width 175 height 30
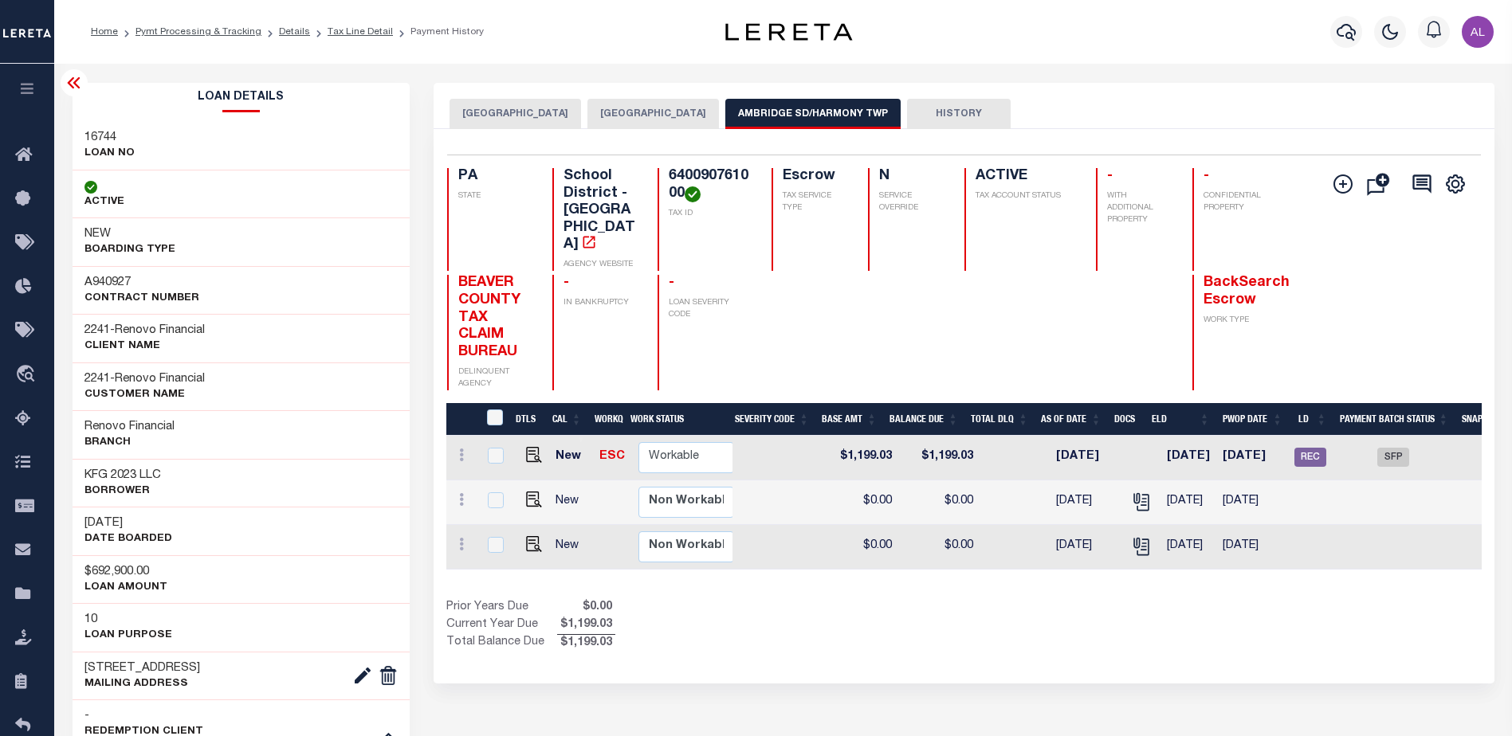
scroll to position [0, 540]
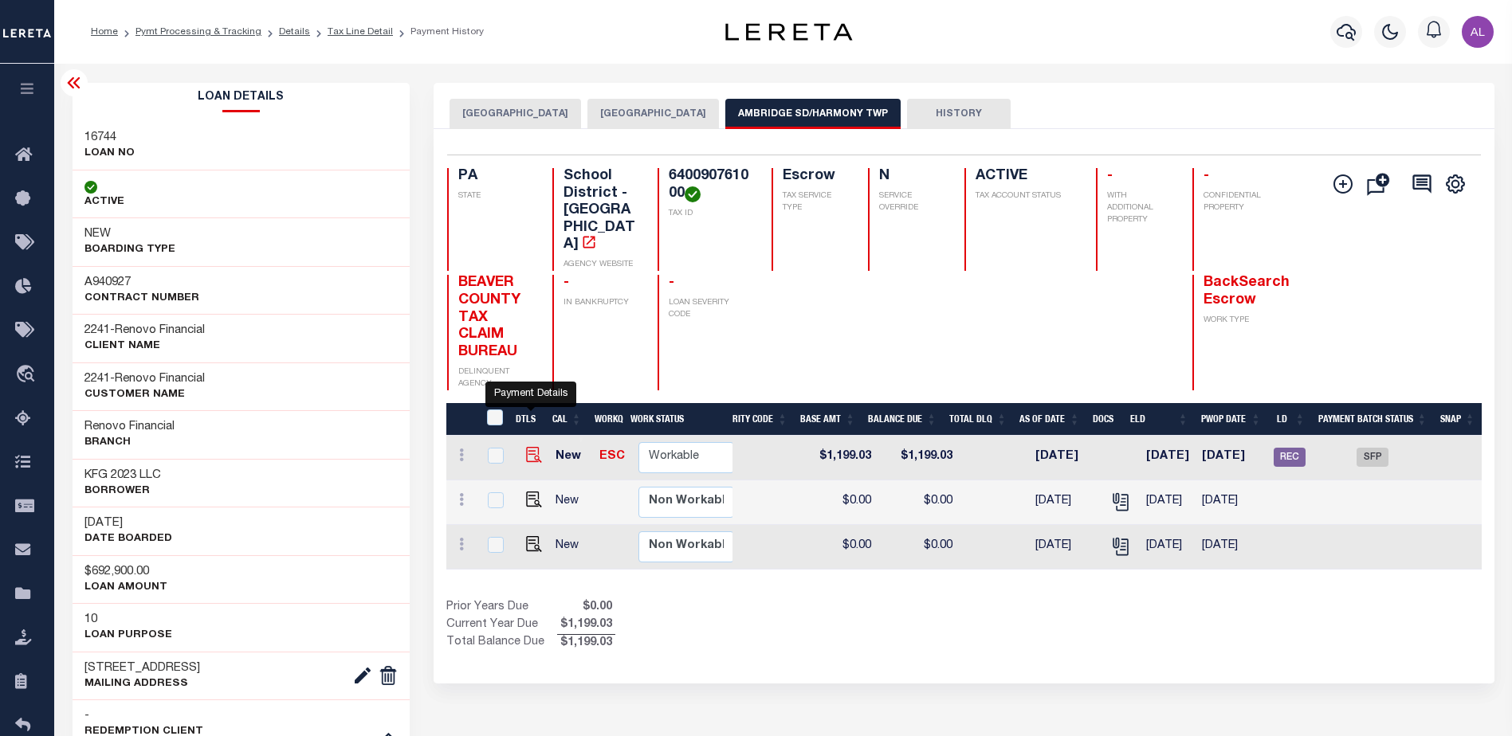
click at [533, 447] on img "" at bounding box center [534, 455] width 16 height 16
checkbox input "true"
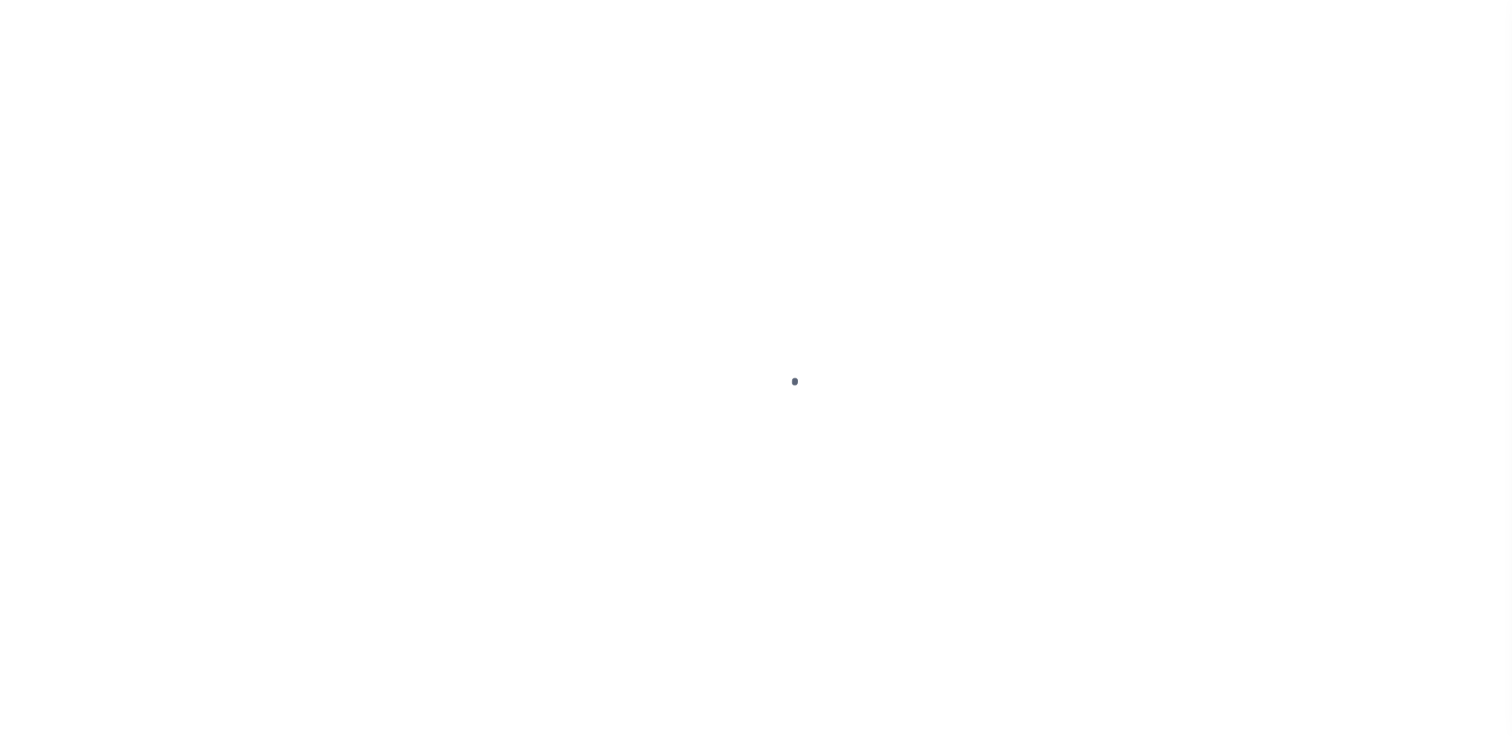
select select "DUE"
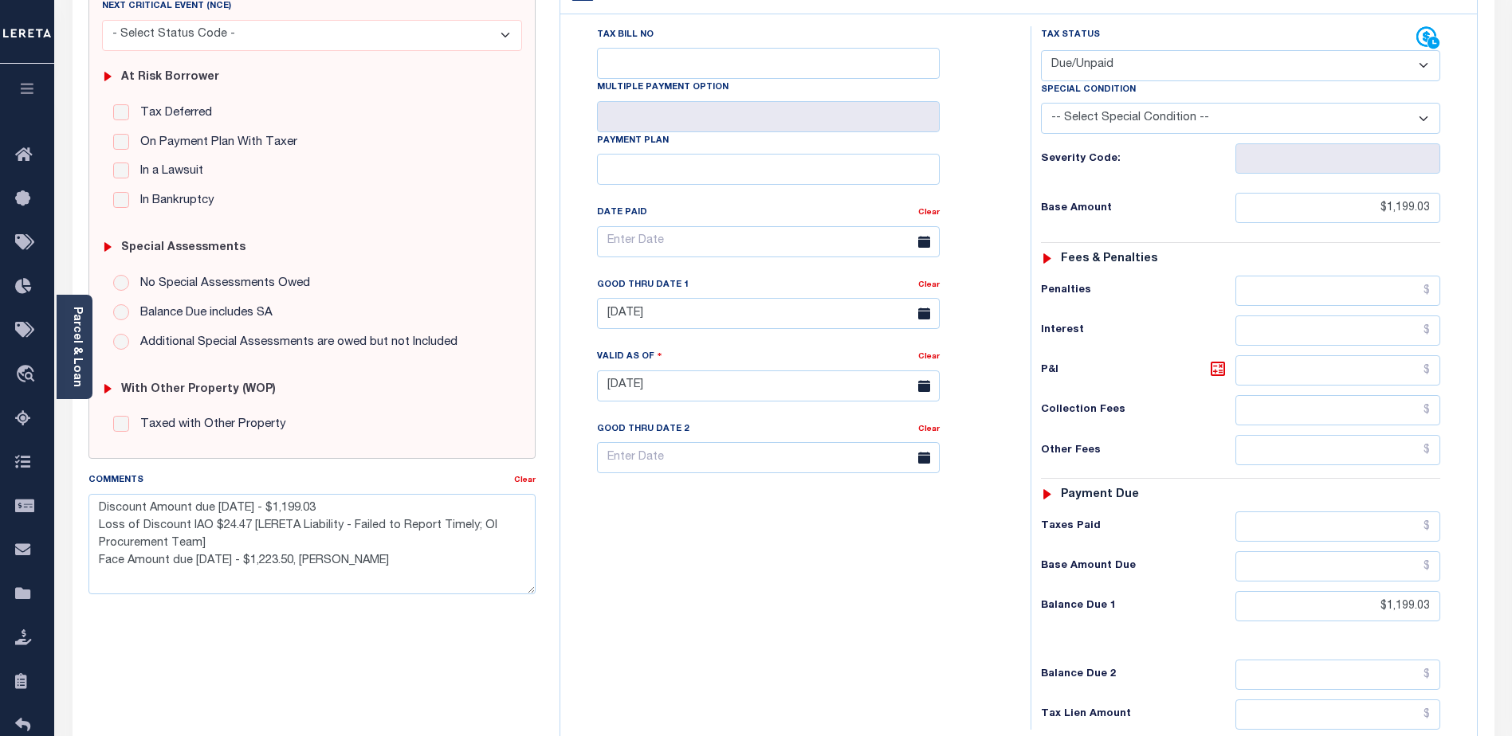
scroll to position [398, 0]
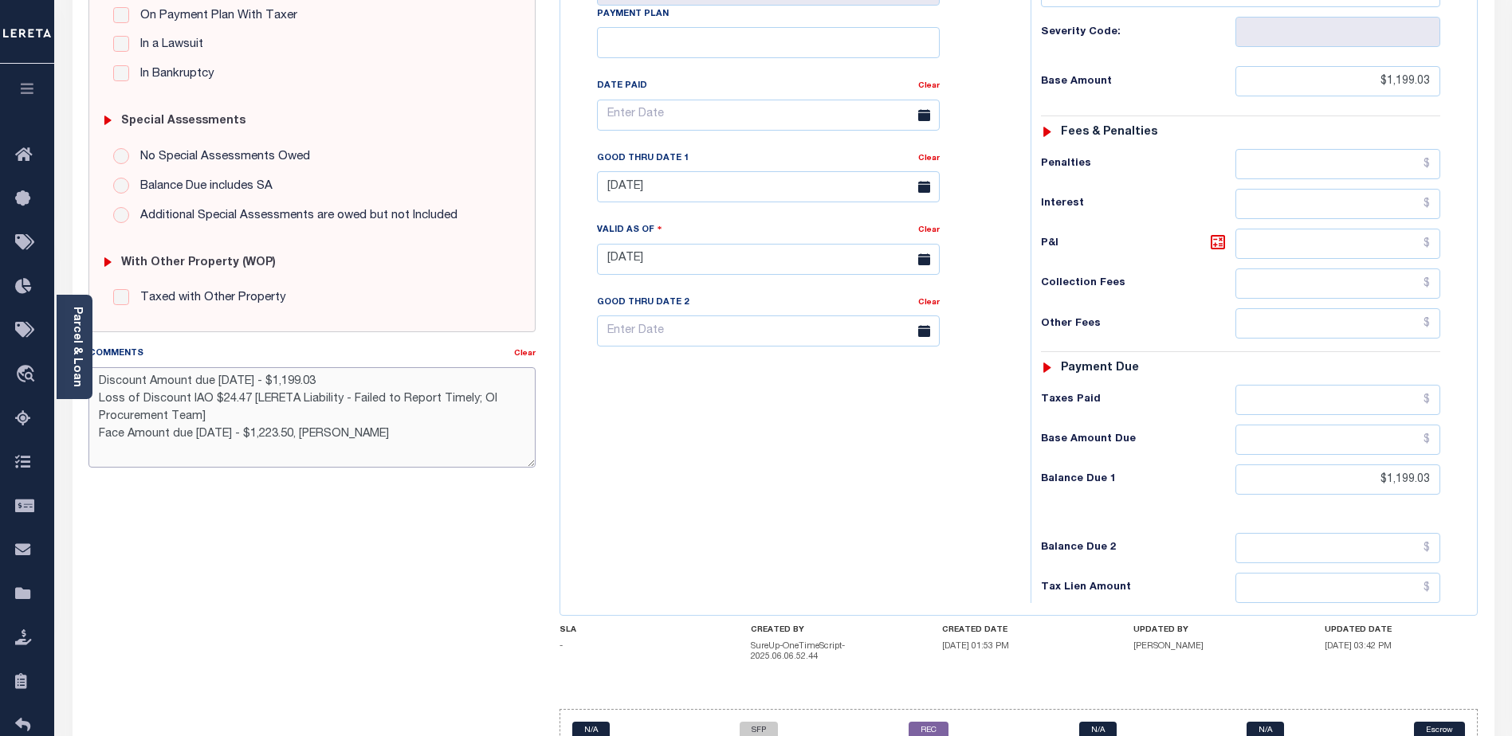
drag, startPoint x: 350, startPoint y: 400, endPoint x: 490, endPoint y: 400, distance: 140.3
click at [490, 400] on textarea "Discount Amount due [DATE] - $1,199.03 Loss of Discount IAO $24.47 [LERETA Liab…" at bounding box center [311, 417] width 447 height 100
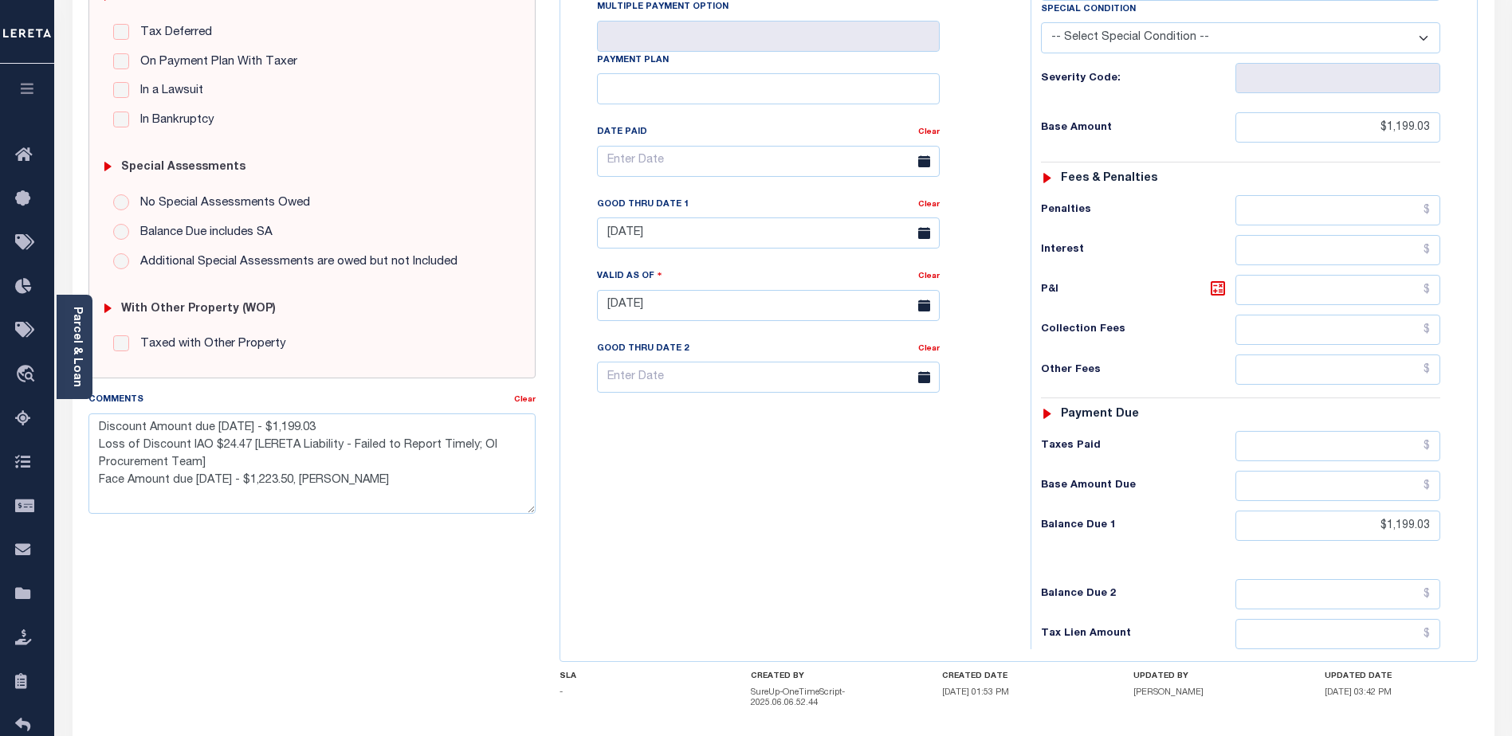
scroll to position [239, 0]
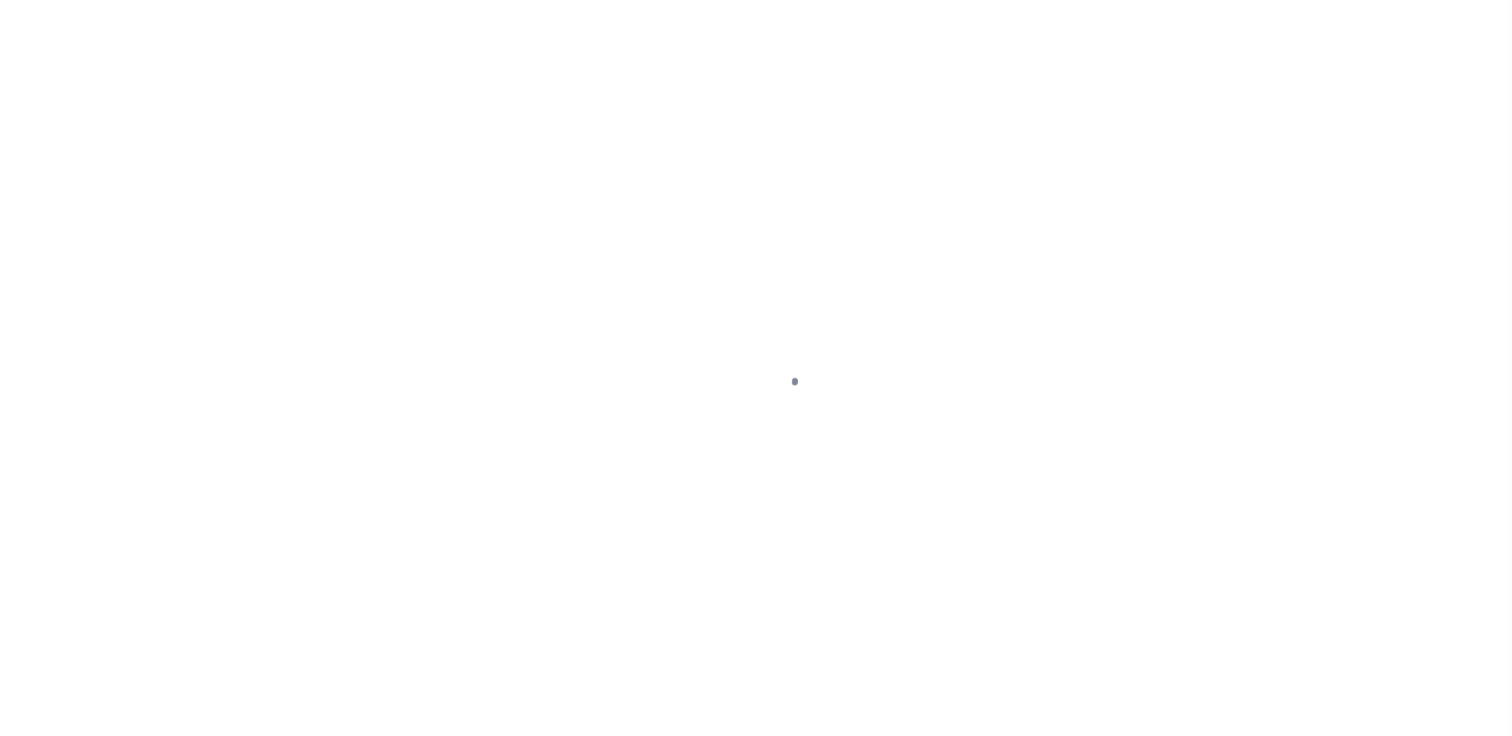
select select "DUE"
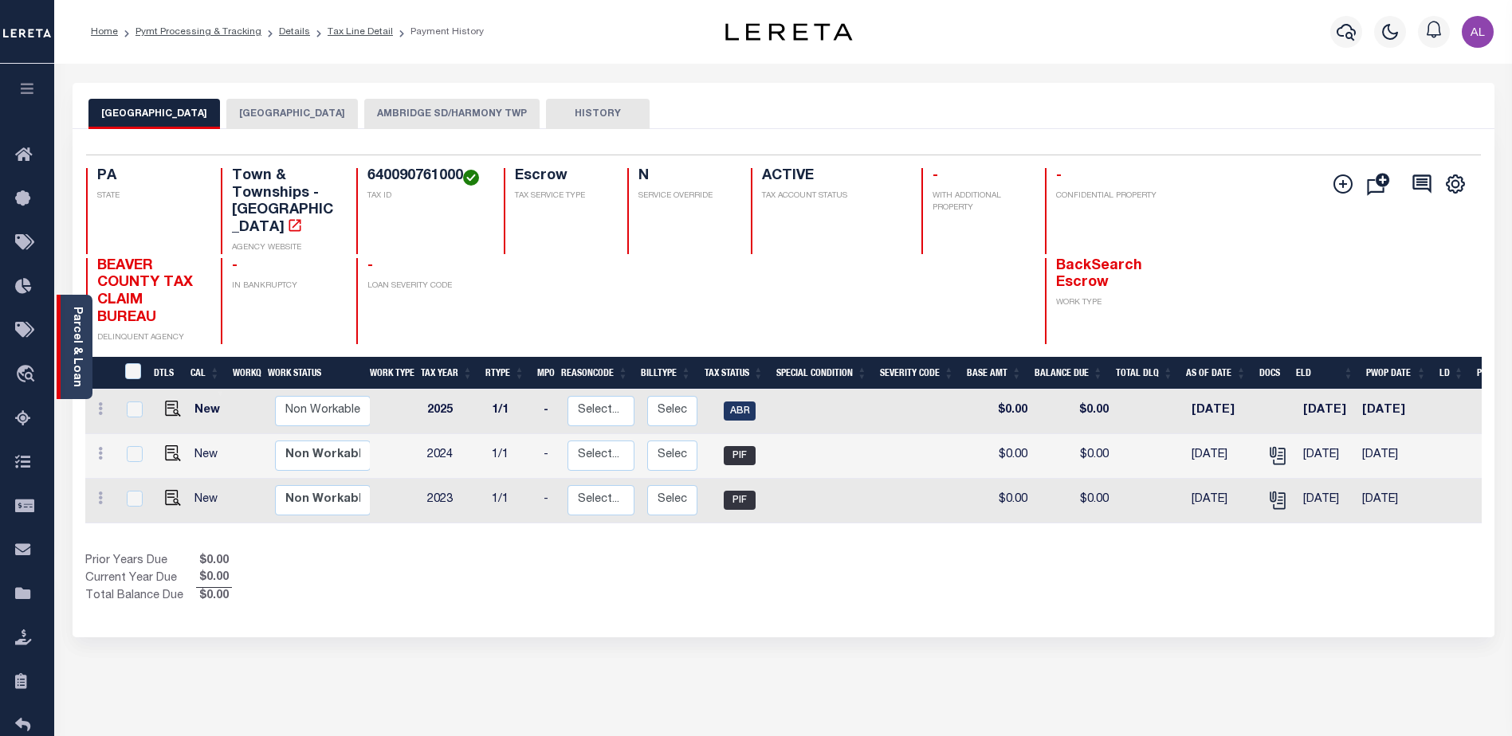
click at [73, 348] on link "Parcel & Loan" at bounding box center [76, 347] width 11 height 80
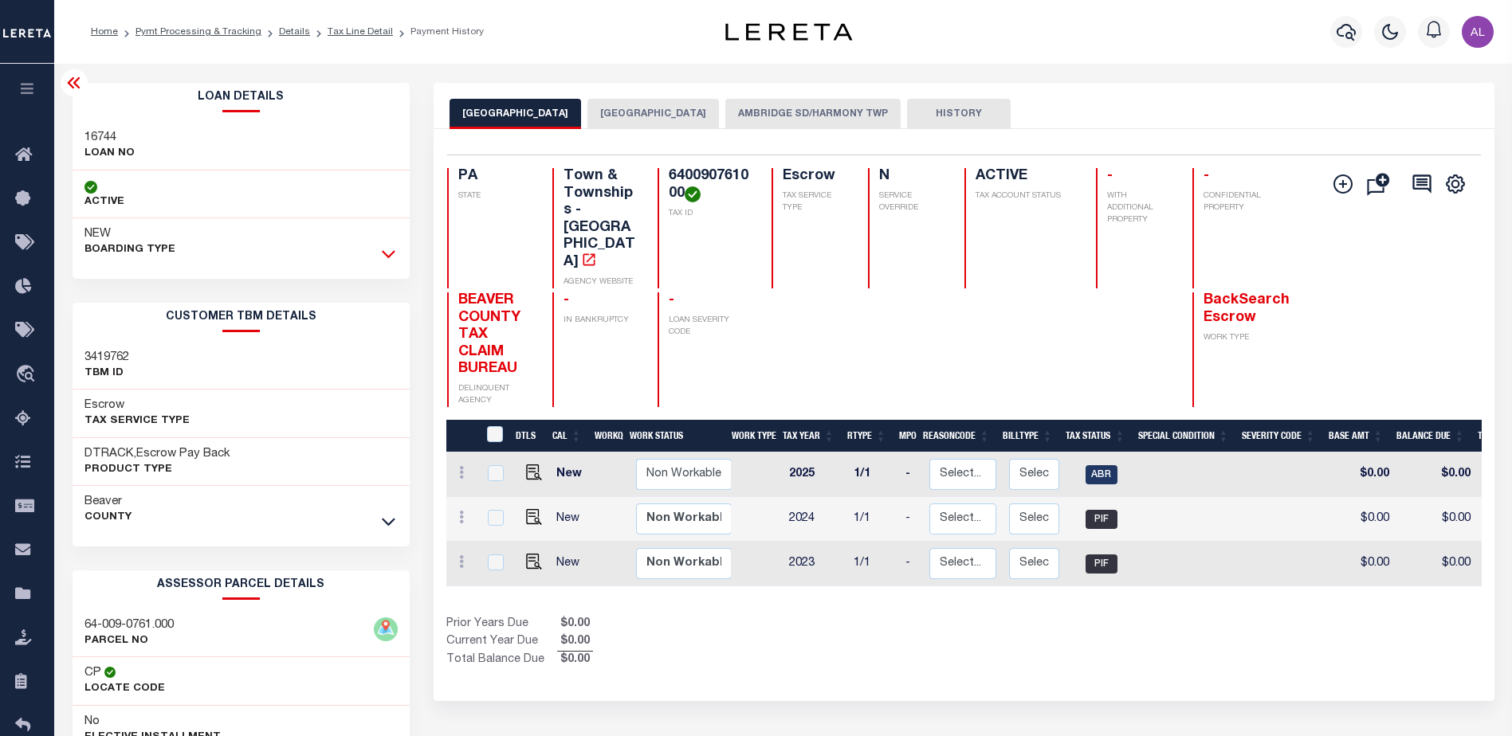
click at [385, 254] on icon at bounding box center [389, 255] width 14 height 8
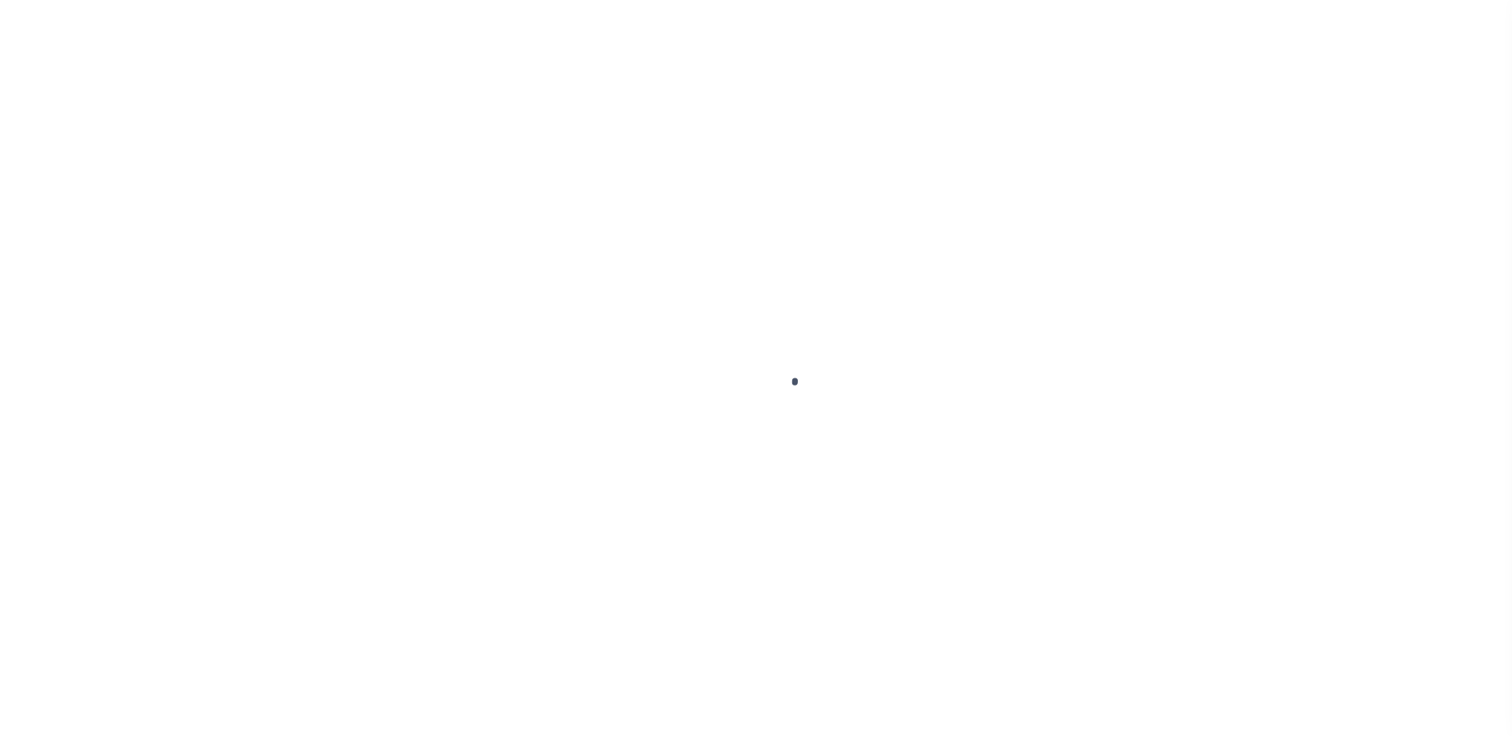
select select "DUE"
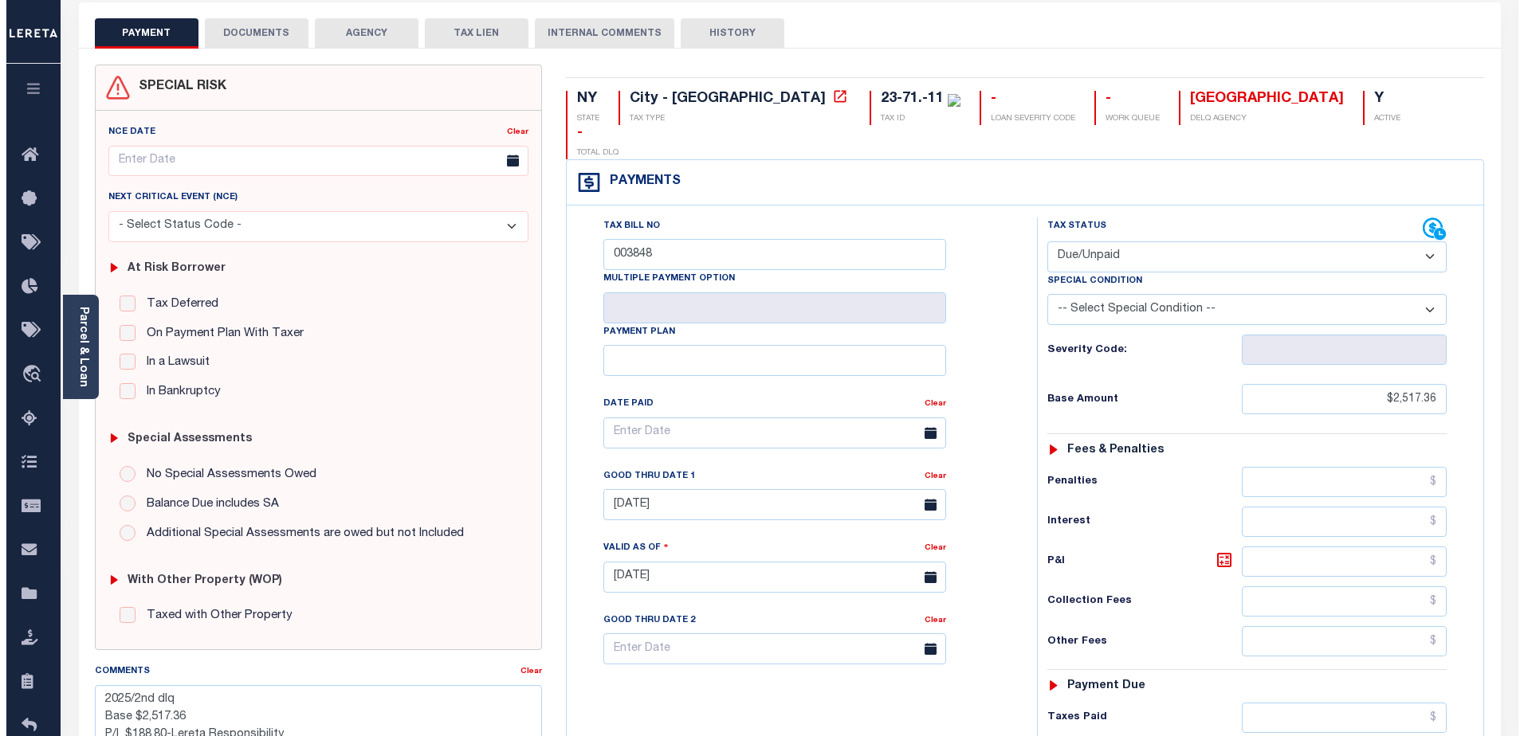
scroll to position [80, 0]
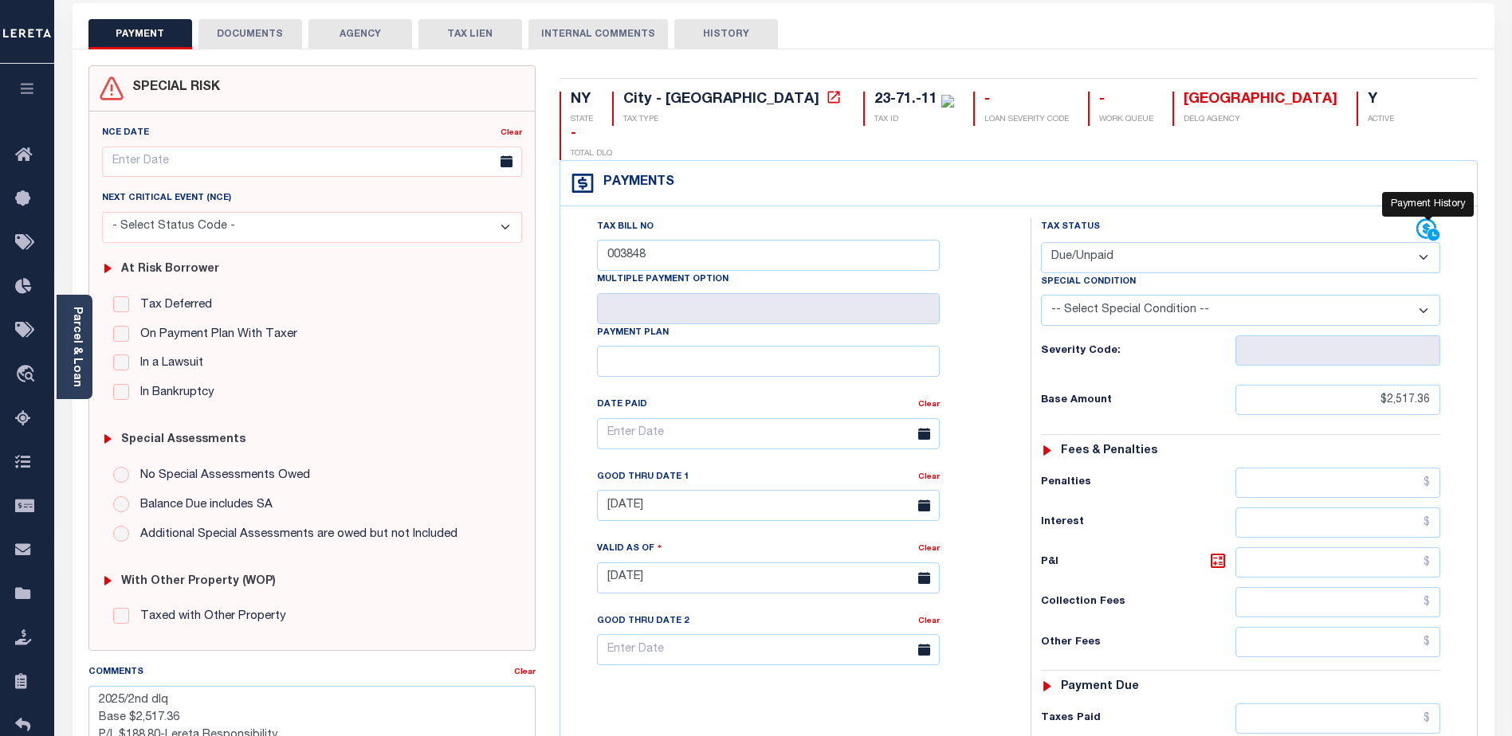
click at [1421, 218] on icon at bounding box center [1428, 230] width 24 height 24
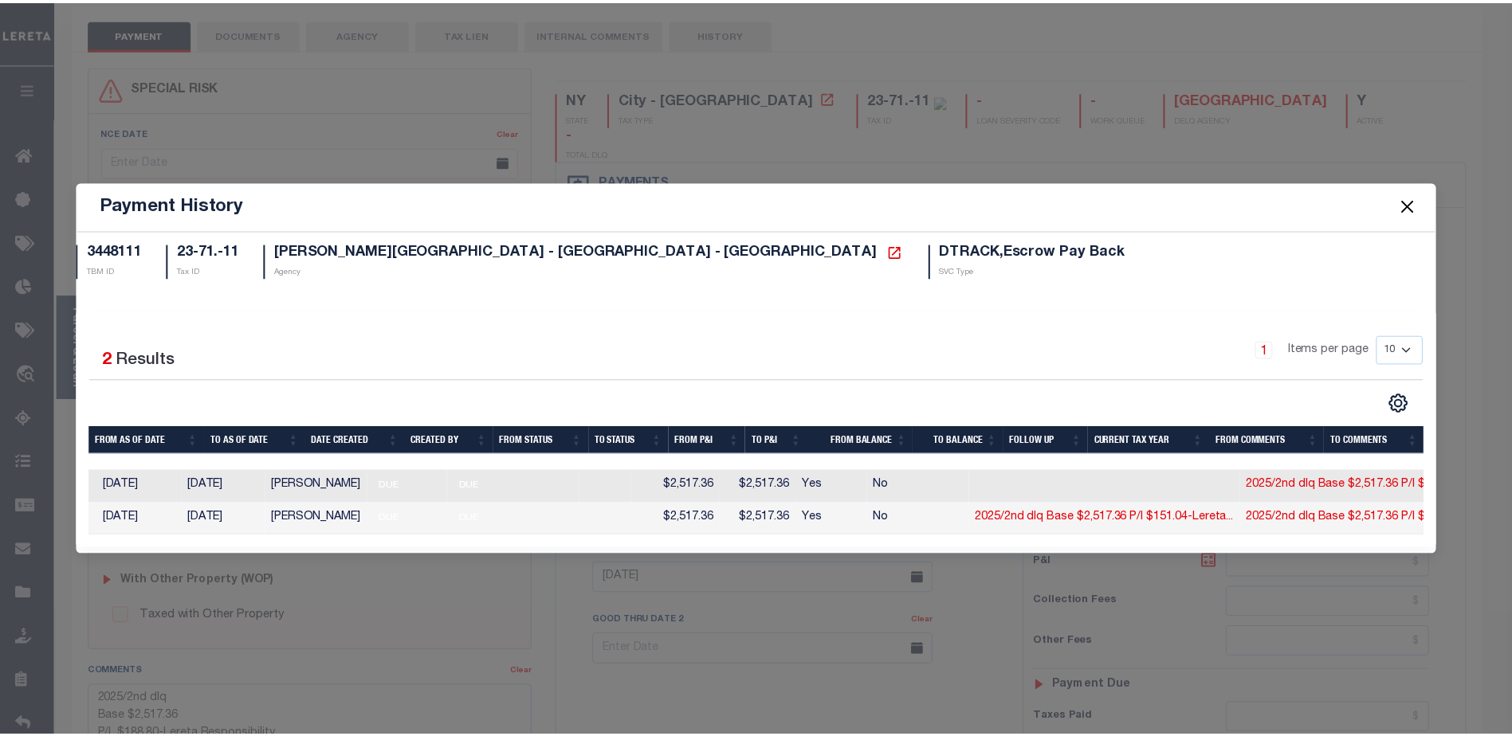
scroll to position [0, 132]
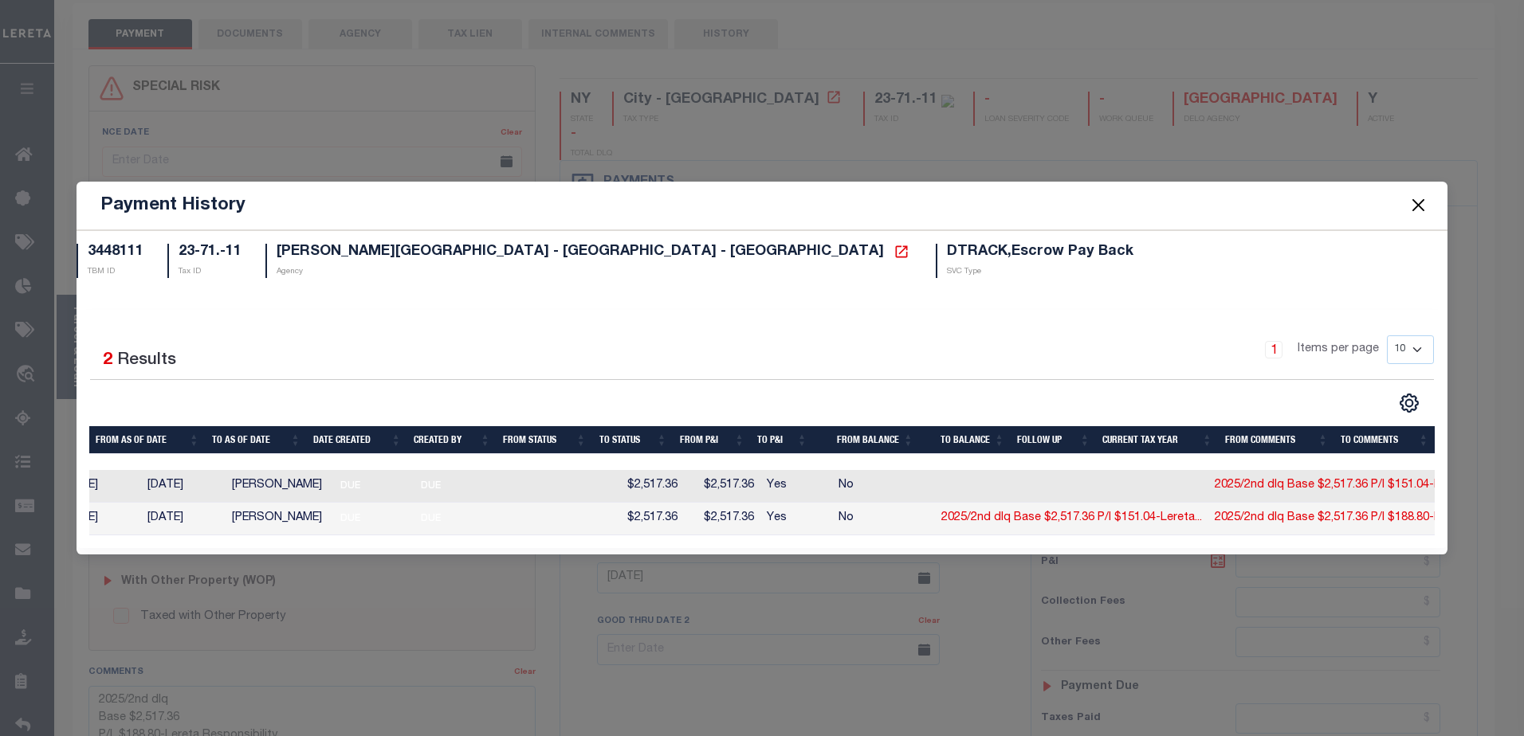
click at [1415, 196] on button "Close" at bounding box center [1417, 205] width 21 height 21
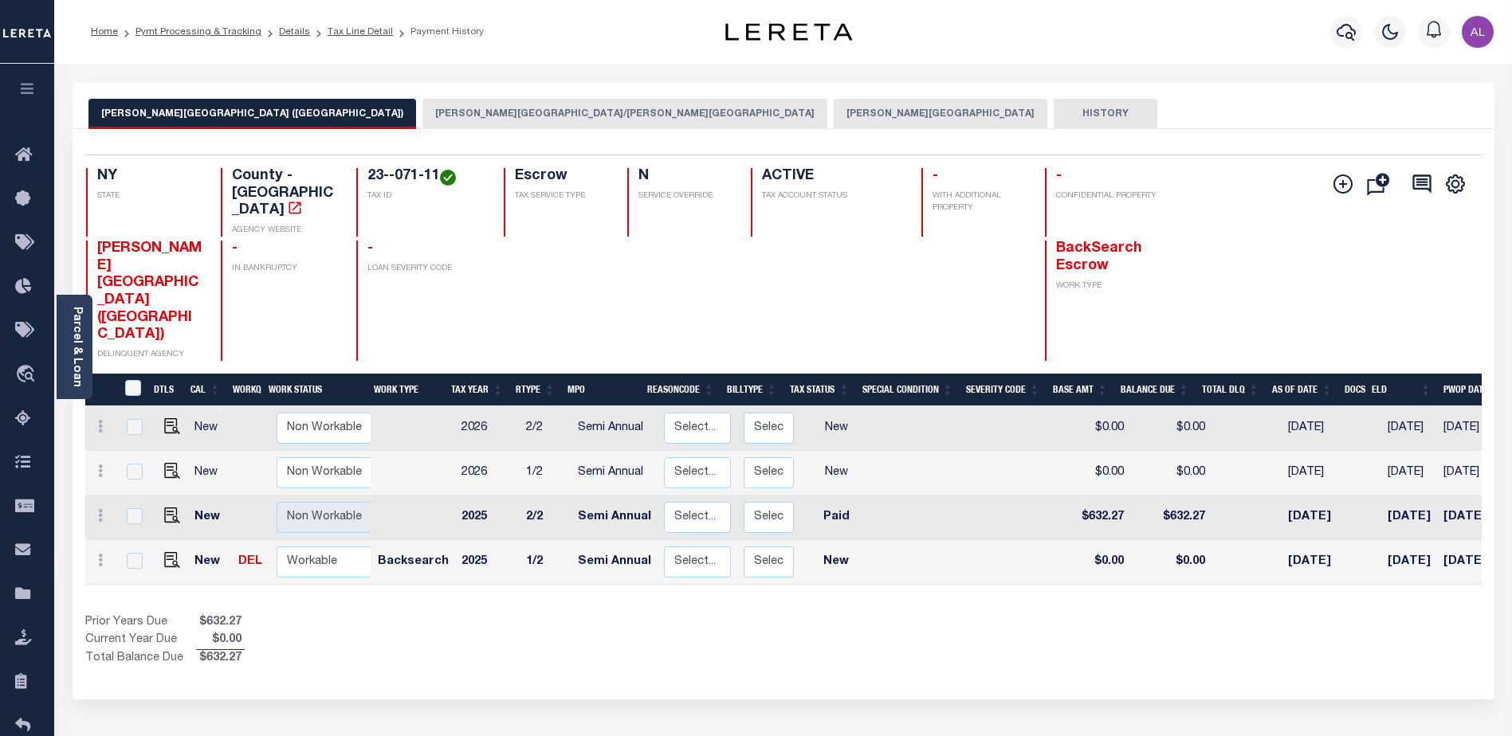
click at [834, 108] on button "[PERSON_NAME][GEOGRAPHIC_DATA]" at bounding box center [941, 114] width 214 height 30
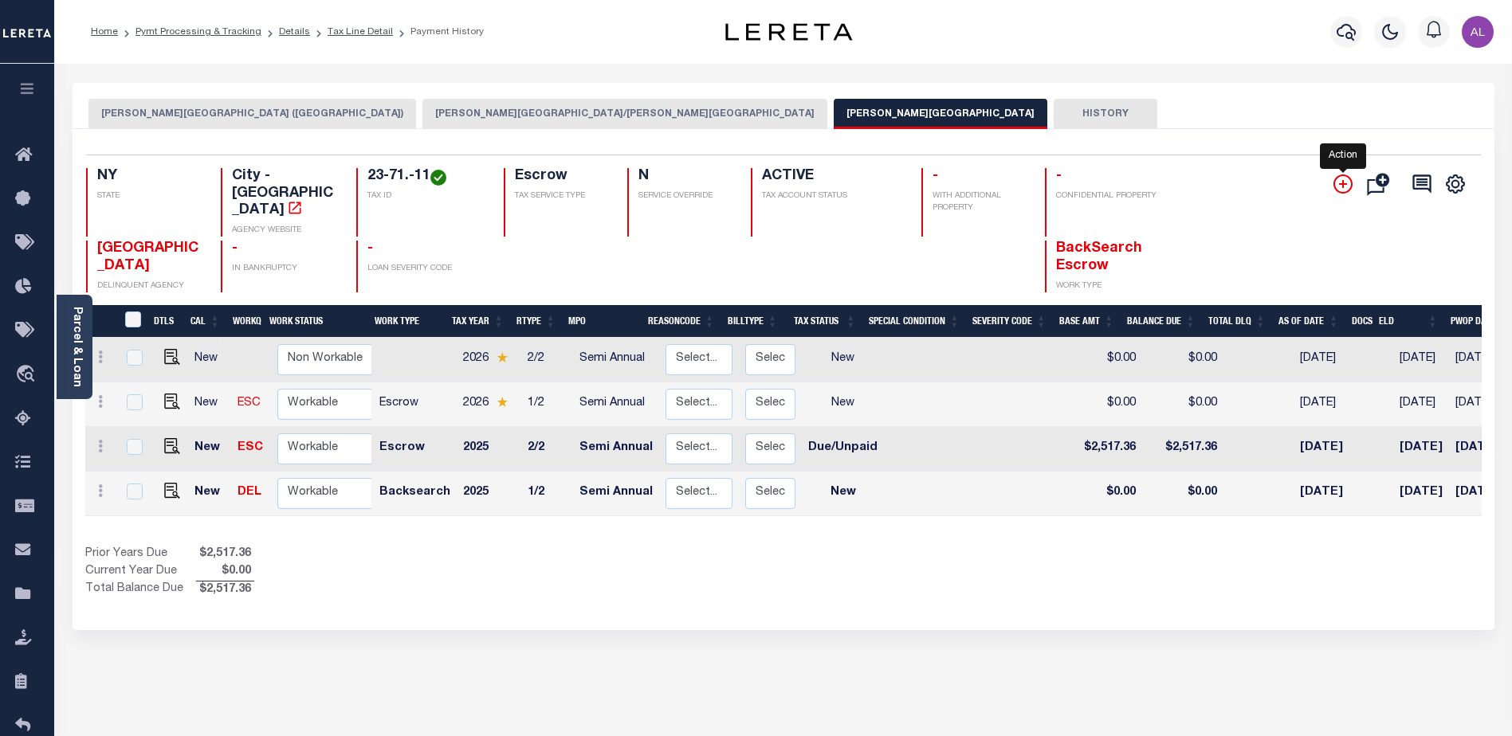
click at [1344, 185] on icon "" at bounding box center [1343, 184] width 8 height 8
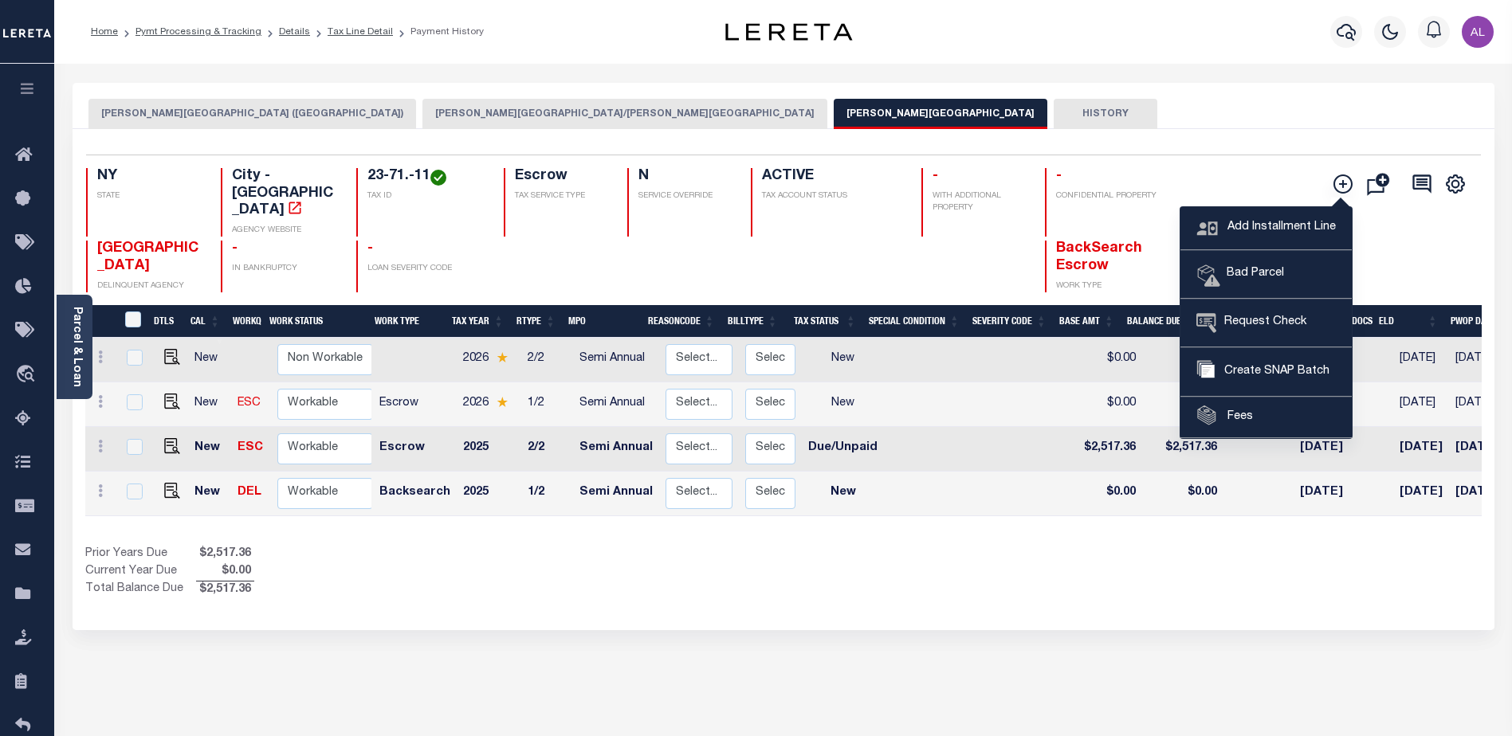
click at [1380, 234] on div "Add Installment Line Bad Parcel Request Check" at bounding box center [1394, 230] width 148 height 124
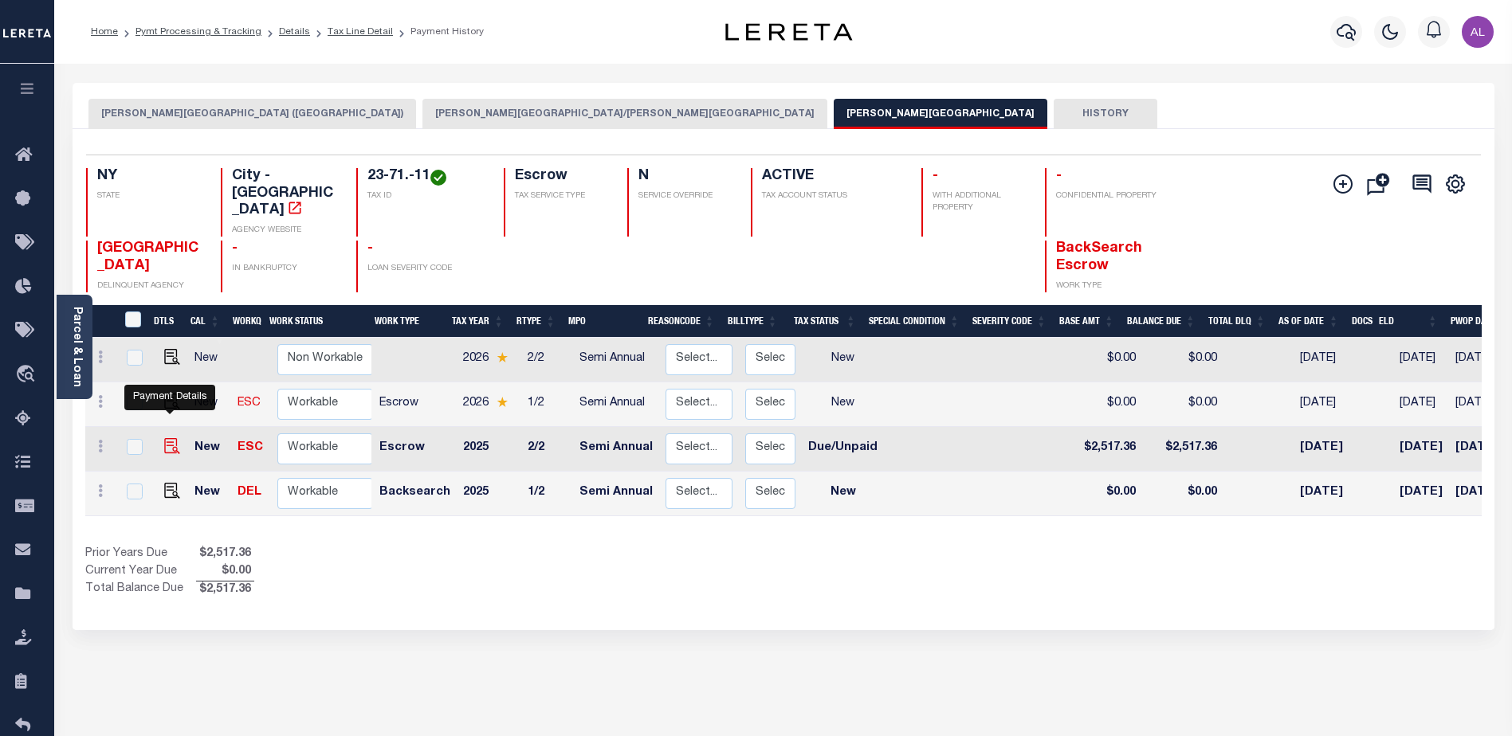
click at [168, 438] on img "" at bounding box center [172, 446] width 16 height 16
checkbox input "true"
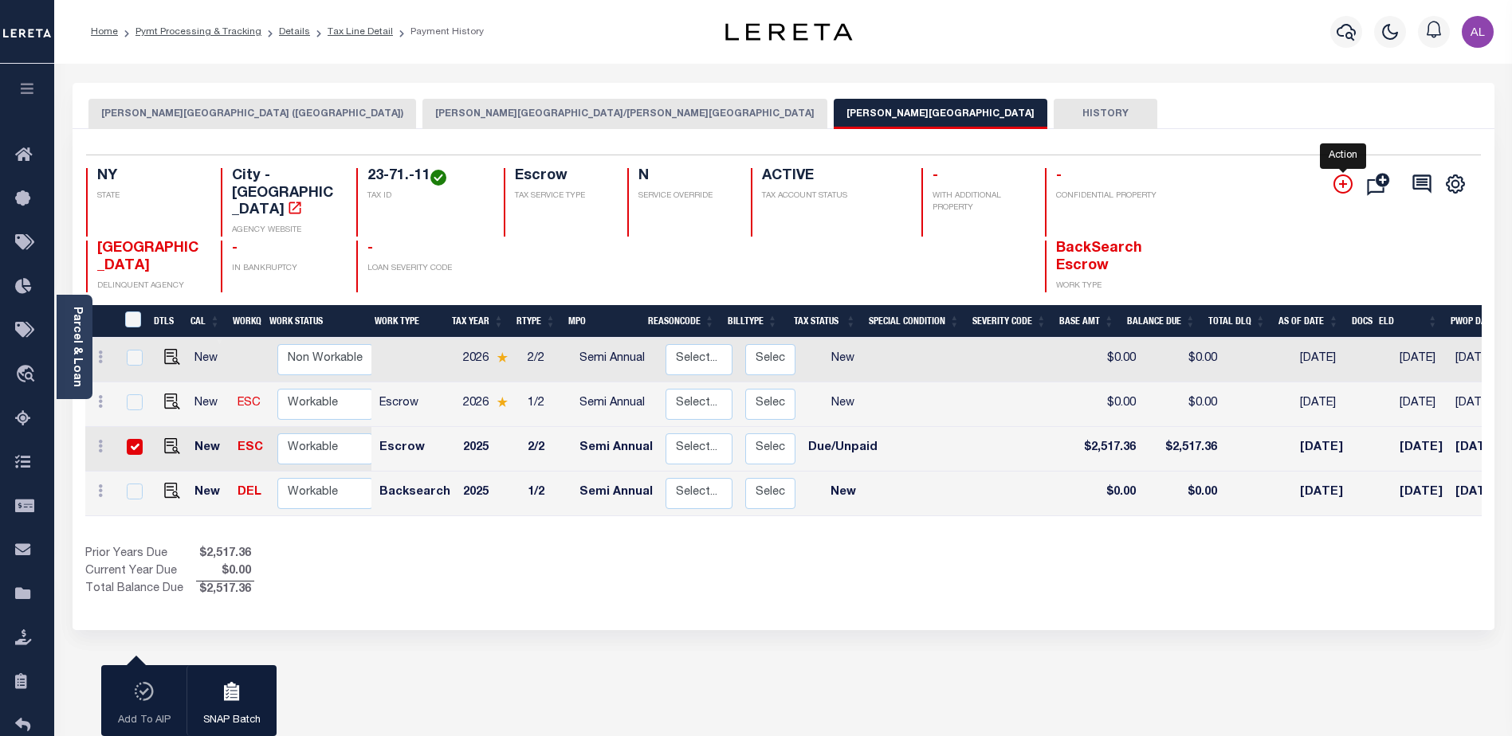
click at [1346, 183] on icon "" at bounding box center [1342, 184] width 19 height 19
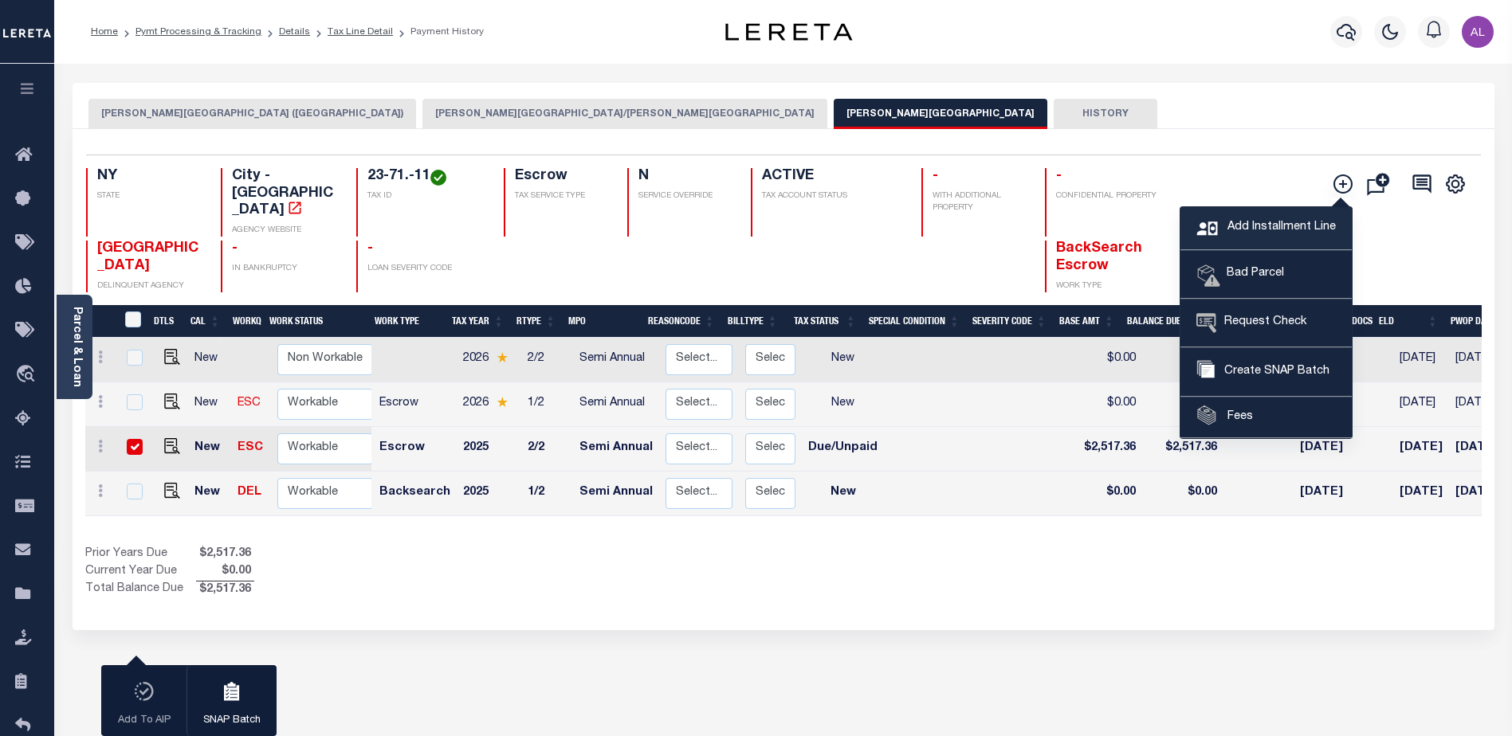
click at [1273, 223] on span "Add Installment Line" at bounding box center [1279, 228] width 112 height 18
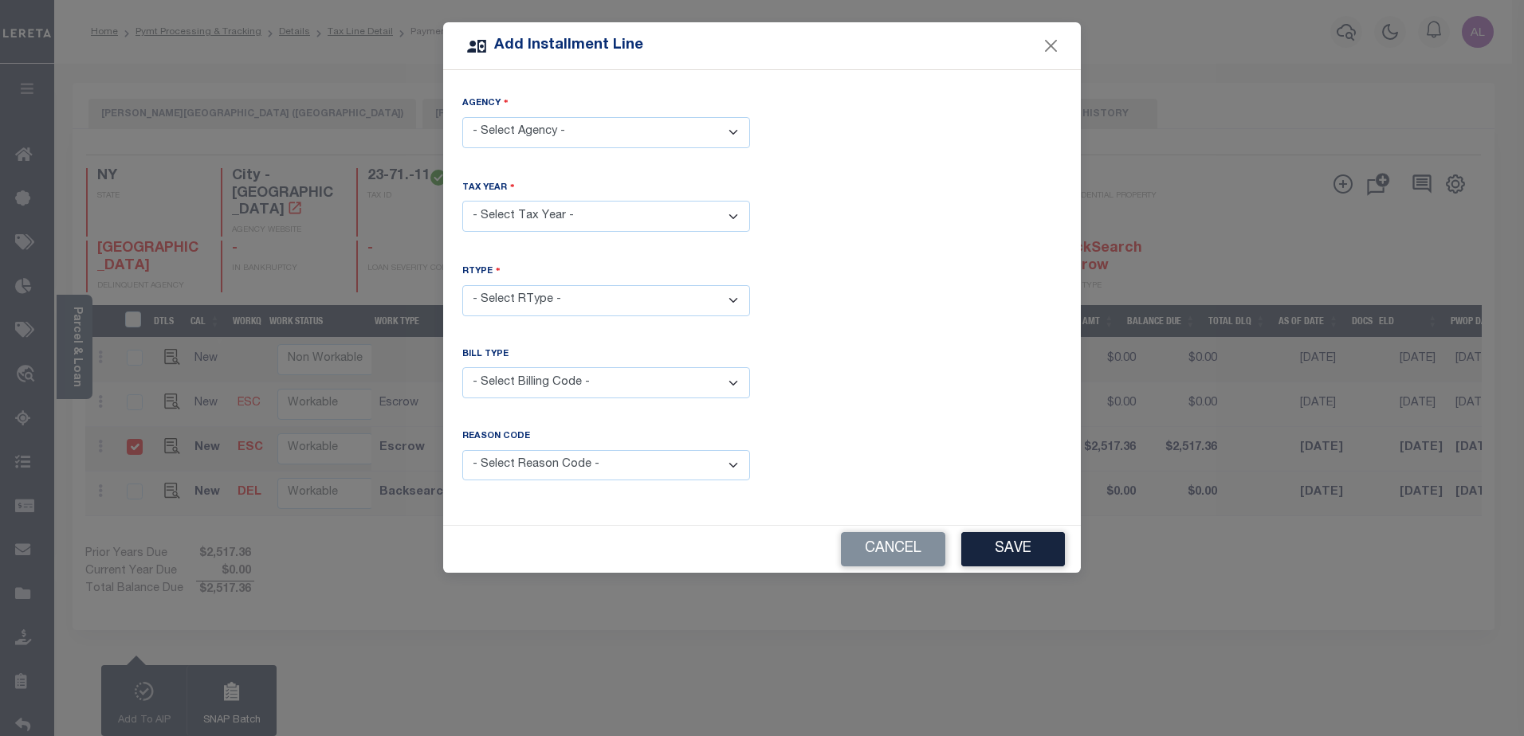
click at [555, 125] on select "- Select Agency - GLEN COVE CITY - City GLEN COVE CITY (NASSAU COUNTY) - County…" at bounding box center [606, 132] width 288 height 31
click at [462, 117] on select "- Select Agency - GLEN COVE CITY - City GLEN COVE CITY (NASSAU COUNTY) - County…" at bounding box center [606, 132] width 288 height 31
click at [544, 213] on select "- Select Year - 2005 2006 2007 2008 2009 2010 2011 2012 2013 2014 2015 2016 201…" at bounding box center [606, 216] width 288 height 31
click at [876, 533] on button "Cancel" at bounding box center [893, 549] width 104 height 34
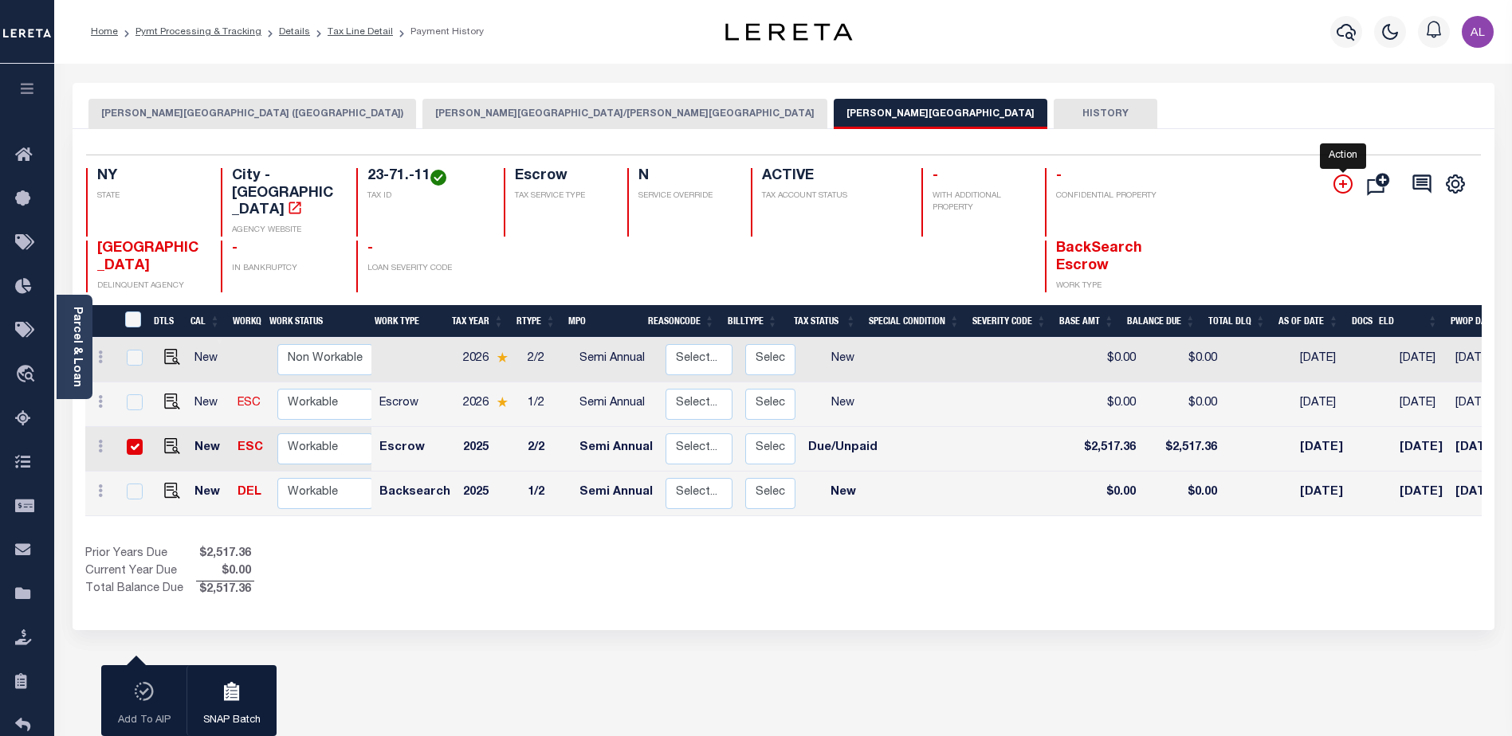
click at [1345, 185] on icon "" at bounding box center [1343, 184] width 8 height 8
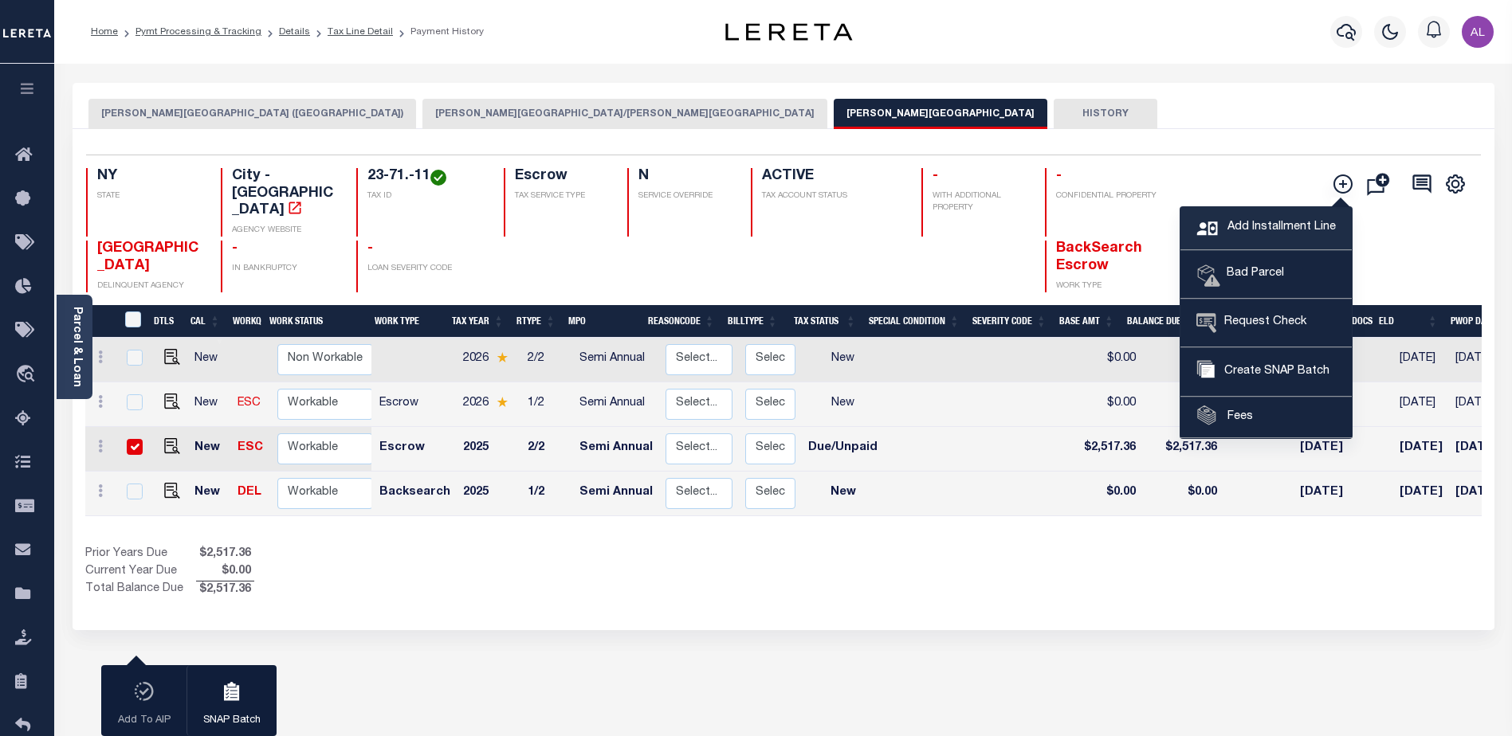
click at [1239, 219] on span "Add Installment Line" at bounding box center [1279, 228] width 112 height 18
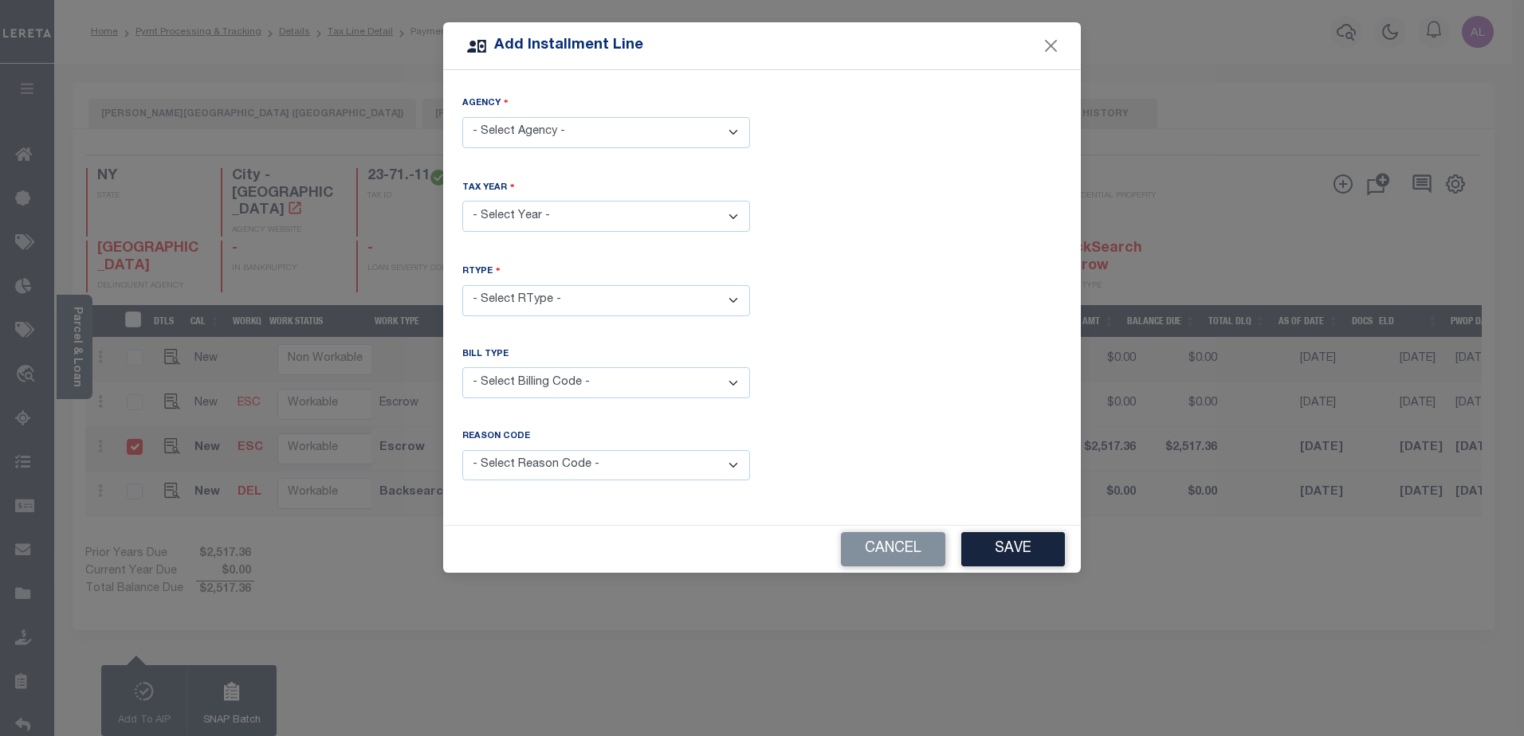
click at [531, 132] on select "- Select Agency - GLEN COVE CITY - City GLEN COVE CITY (NASSAU COUNTY) - County…" at bounding box center [606, 132] width 288 height 31
select select "3605904000"
click at [462, 117] on select "- Select Agency - GLEN COVE CITY - City GLEN COVE CITY (NASSAU COUNTY) - County…" at bounding box center [606, 132] width 288 height 31
click at [556, 217] on select "- Select Year - 2005 2006 2007 2008 2009 2010 2011 2012 2013 2014 2015 2016 201…" at bounding box center [606, 216] width 288 height 31
select select "2025"
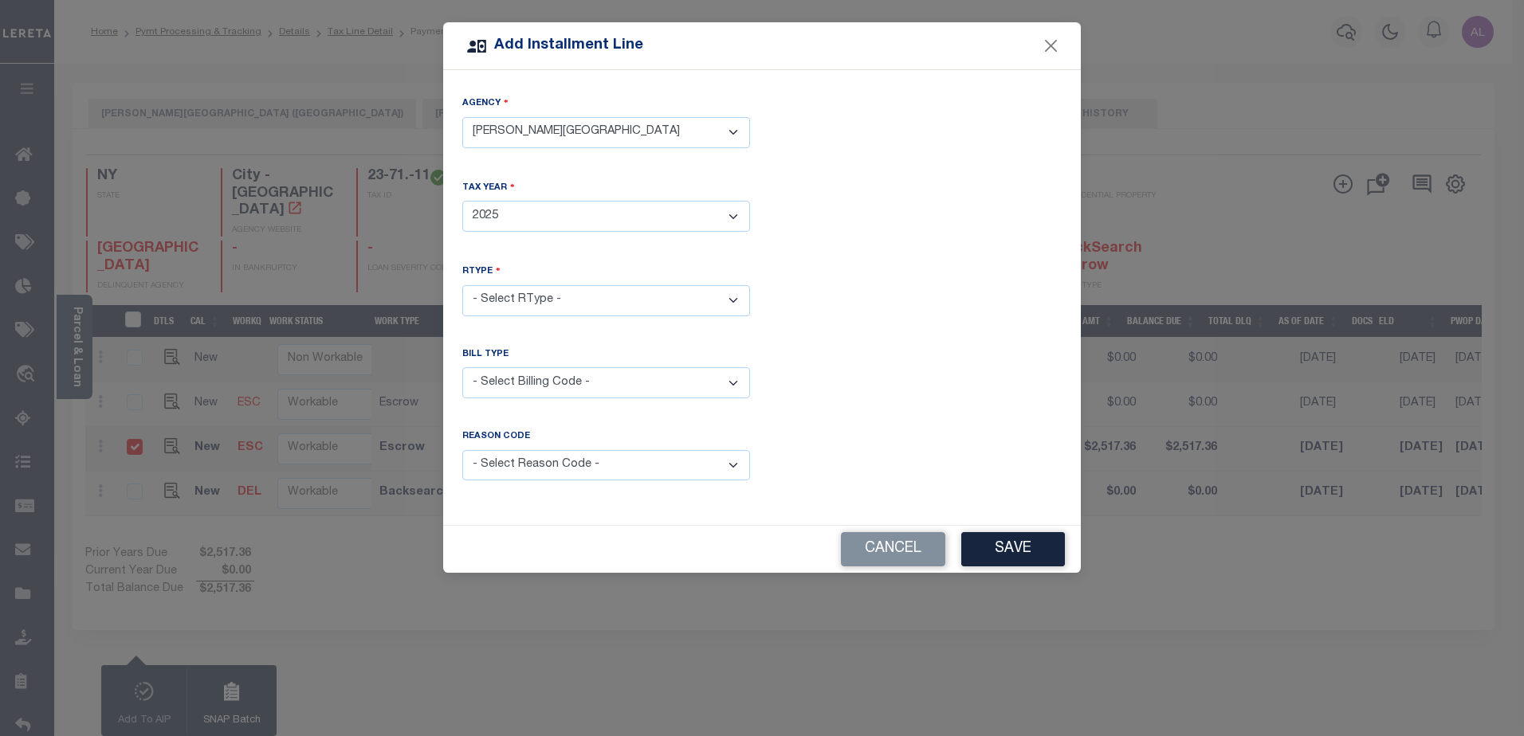
click at [462, 201] on select "- Select Year - 2005 2006 2007 2008 2009 2010 2011 2012 2013 2014 2015 2016 201…" at bounding box center [606, 216] width 288 height 31
click at [504, 294] on select "- Select RType - 1/2 2/2" at bounding box center [606, 300] width 288 height 31
select select "1"
click at [462, 285] on select "- Select RType - 1/2 2/2" at bounding box center [606, 300] width 288 height 31
click at [518, 386] on select "- Select Billing Code - Regular Delinquent Supplemental Corrected/Adjusted Bill…" at bounding box center [606, 382] width 288 height 31
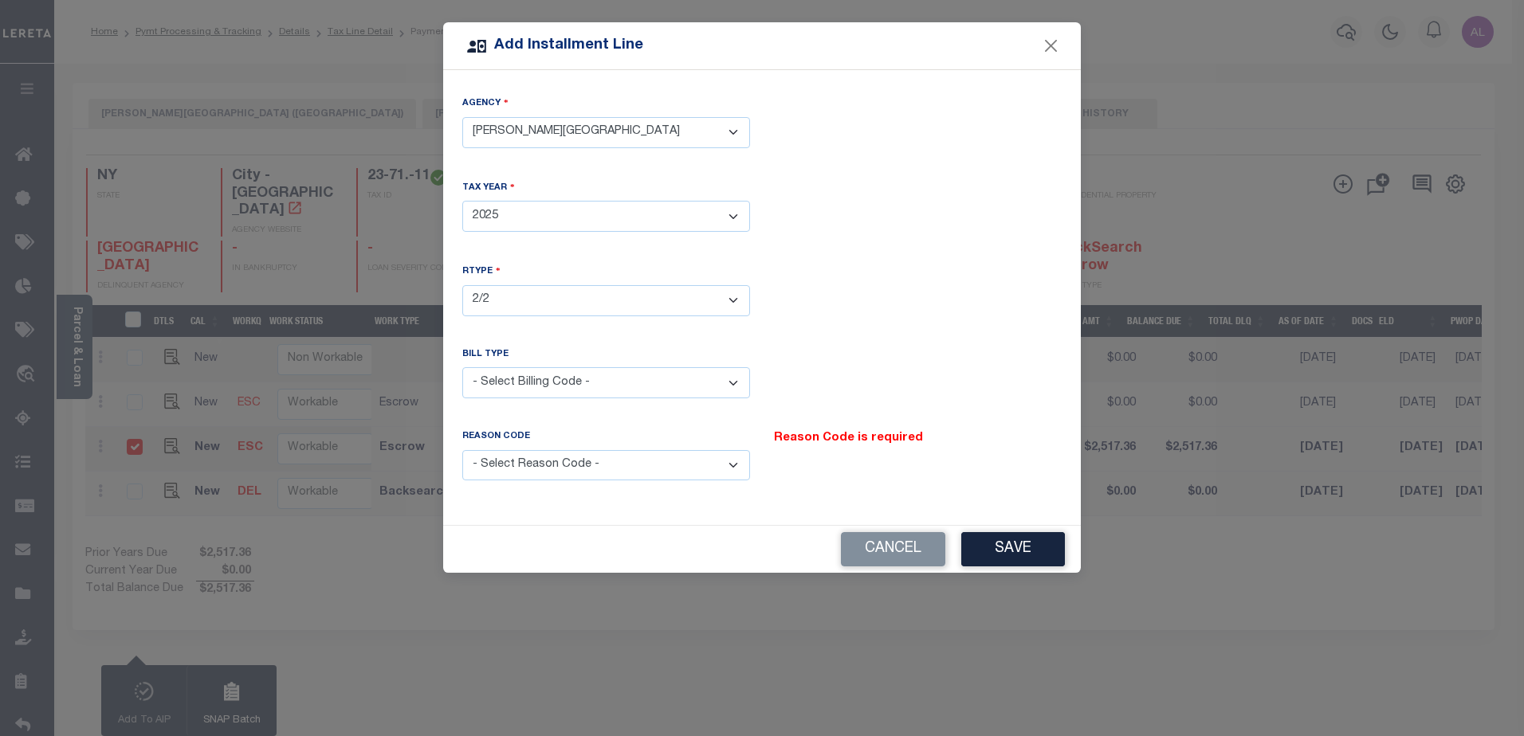
select select "1"
click at [462, 367] on select "- Select Billing Code - Regular Delinquent Supplemental Corrected/Adjusted Bill…" at bounding box center [606, 382] width 288 height 31
drag, startPoint x: 578, startPoint y: 658, endPoint x: 577, endPoint y: 647, distance: 10.4
click at [578, 654] on div "Add Installment Line Agency - Select Agency - GLEN COVE CITY - City GLEN COVE C…" at bounding box center [762, 368] width 1524 height 736
click at [596, 460] on select "- Select Reason Code - Payment Reversal Taxable Value Change Assessment Change …" at bounding box center [606, 465] width 288 height 31
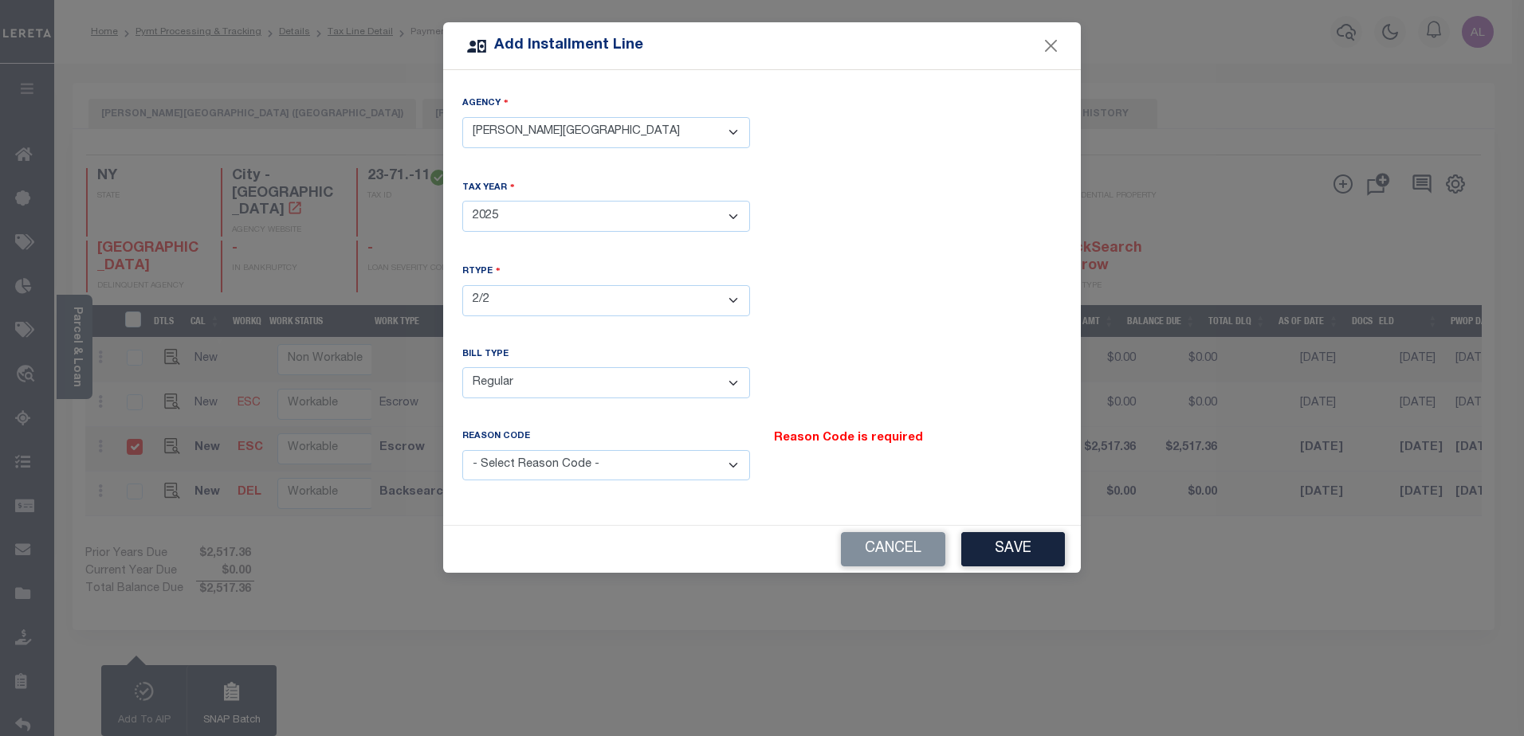
select select "11"
click at [462, 450] on select "- Select Reason Code - Payment Reversal Taxable Value Change Assessment Change …" at bounding box center [606, 465] width 288 height 31
click at [1008, 538] on button "Save" at bounding box center [1013, 549] width 104 height 34
click at [1009, 544] on div "Cancel" at bounding box center [762, 549] width 638 height 47
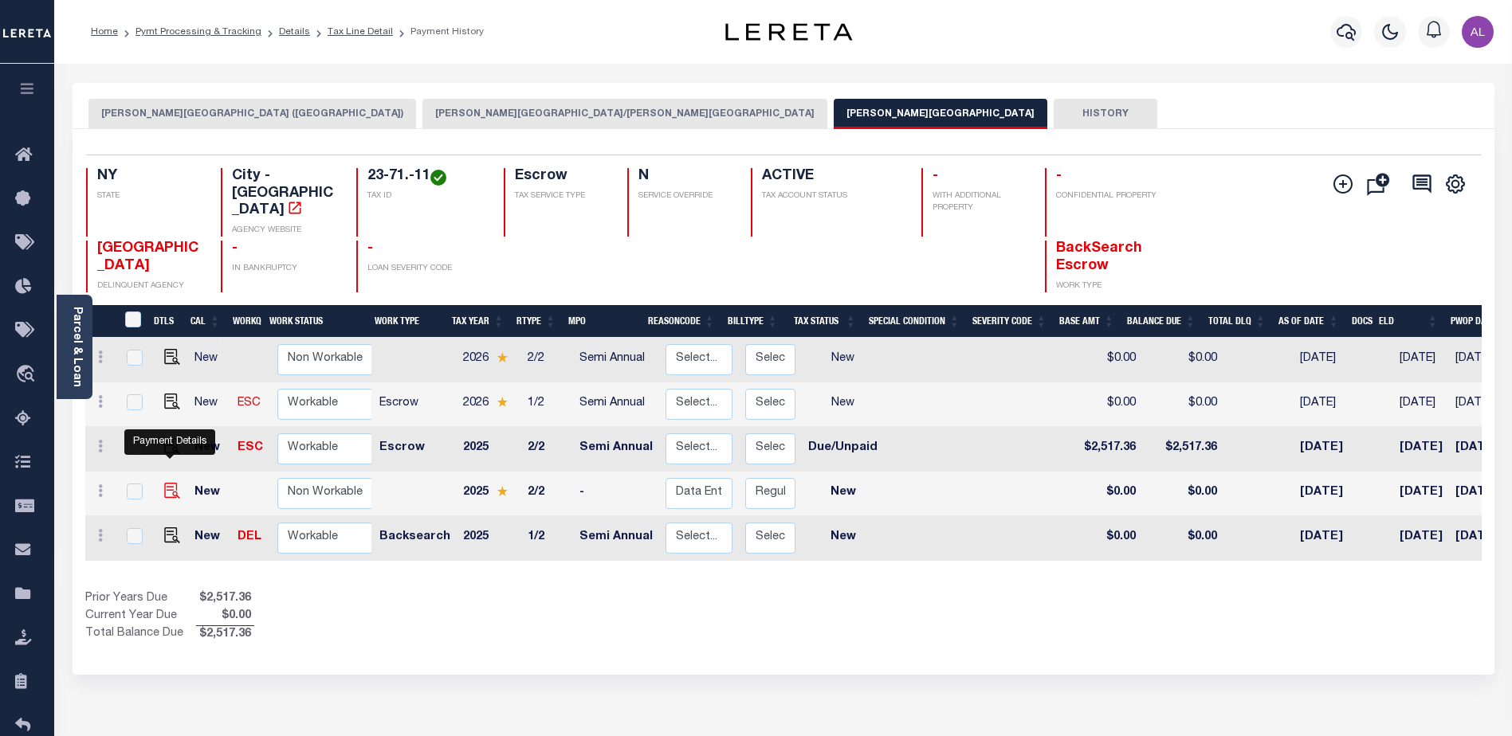
click at [167, 483] on img at bounding box center [172, 491] width 16 height 16
checkbox input "true"
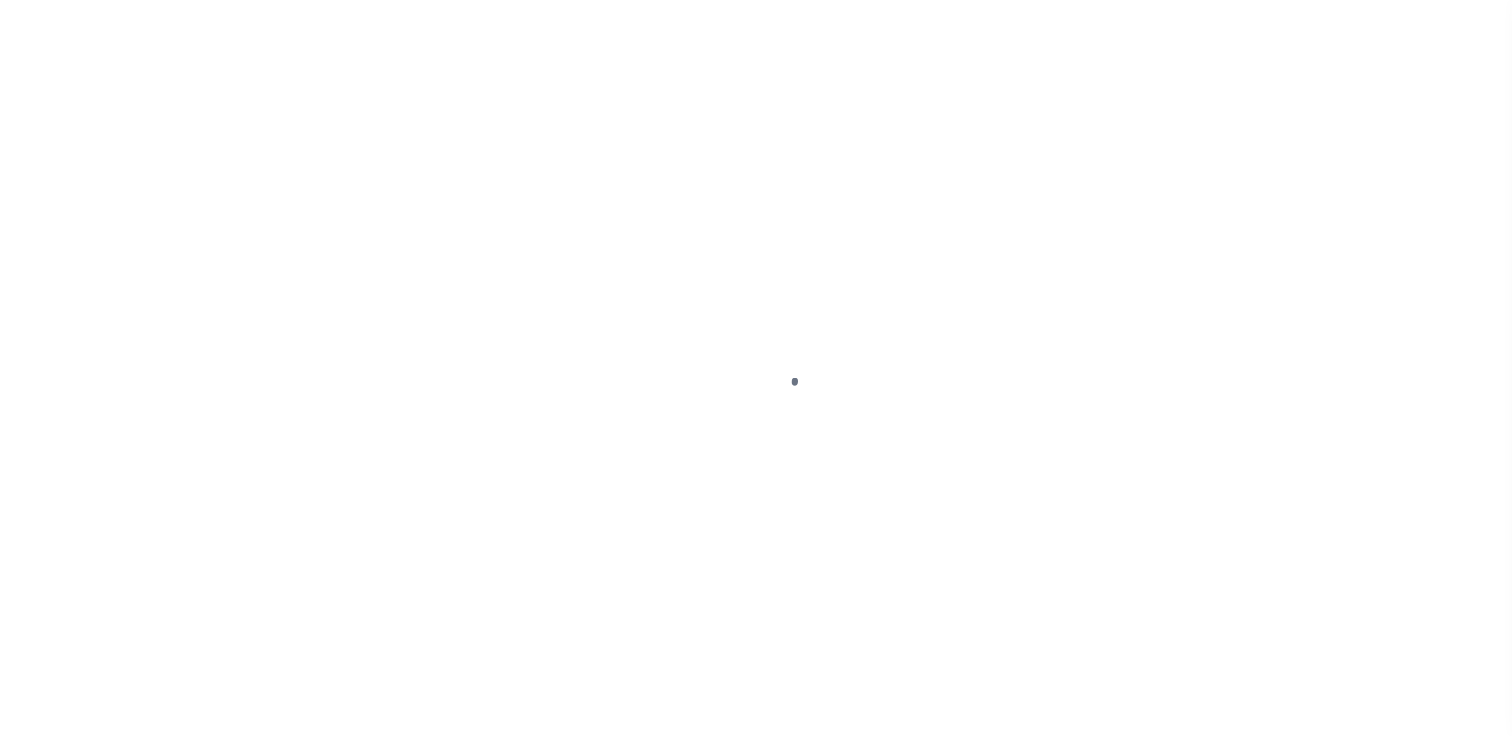
select select "DUE"
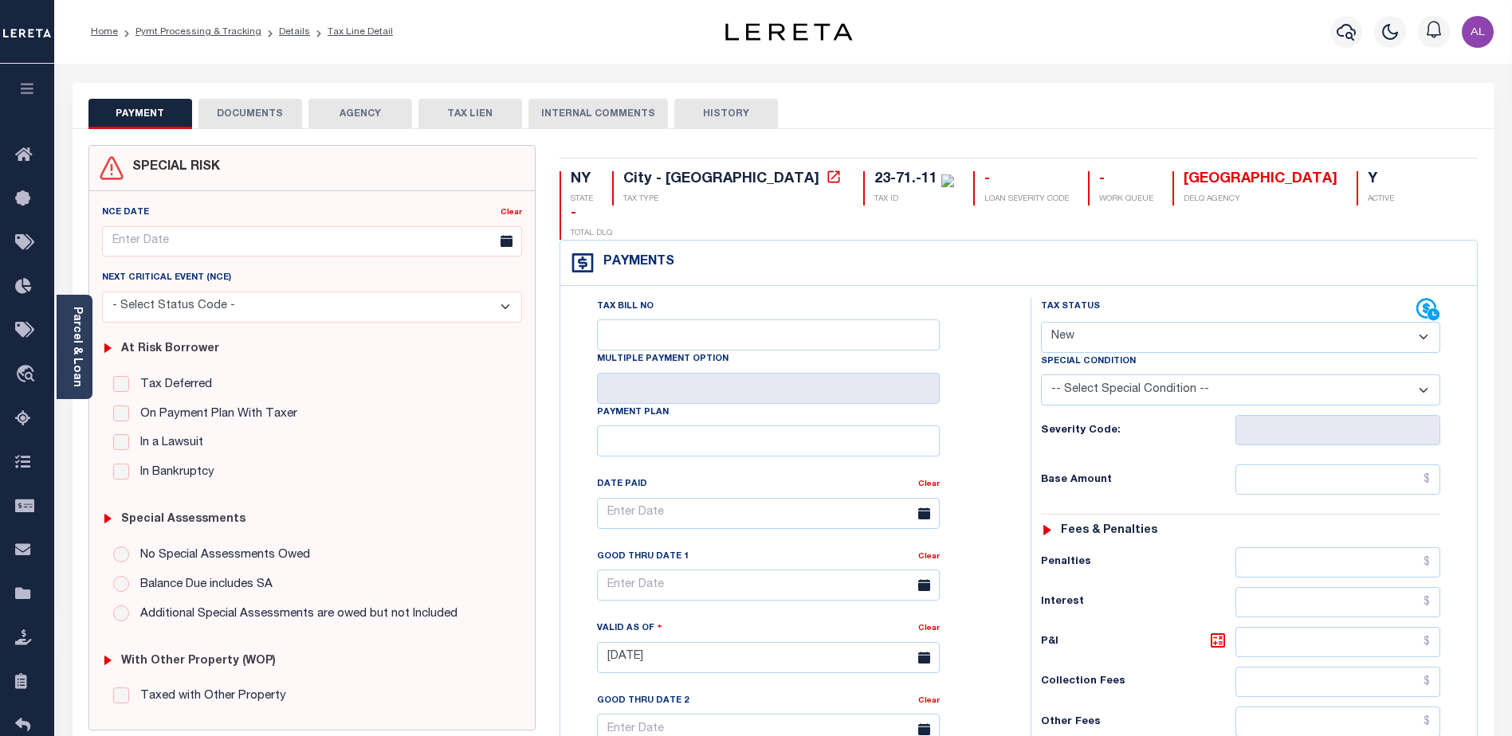
click at [1111, 322] on select "- Select Status Code - Open Due/Unpaid Paid Incomplete No Tax Due Internal Refu…" at bounding box center [1240, 337] width 399 height 31
select select "PYD"
click at [1041, 322] on select "- Select Status Code - Open Due/Unpaid Paid Incomplete No Tax Due Internal Refu…" at bounding box center [1240, 337] width 399 height 31
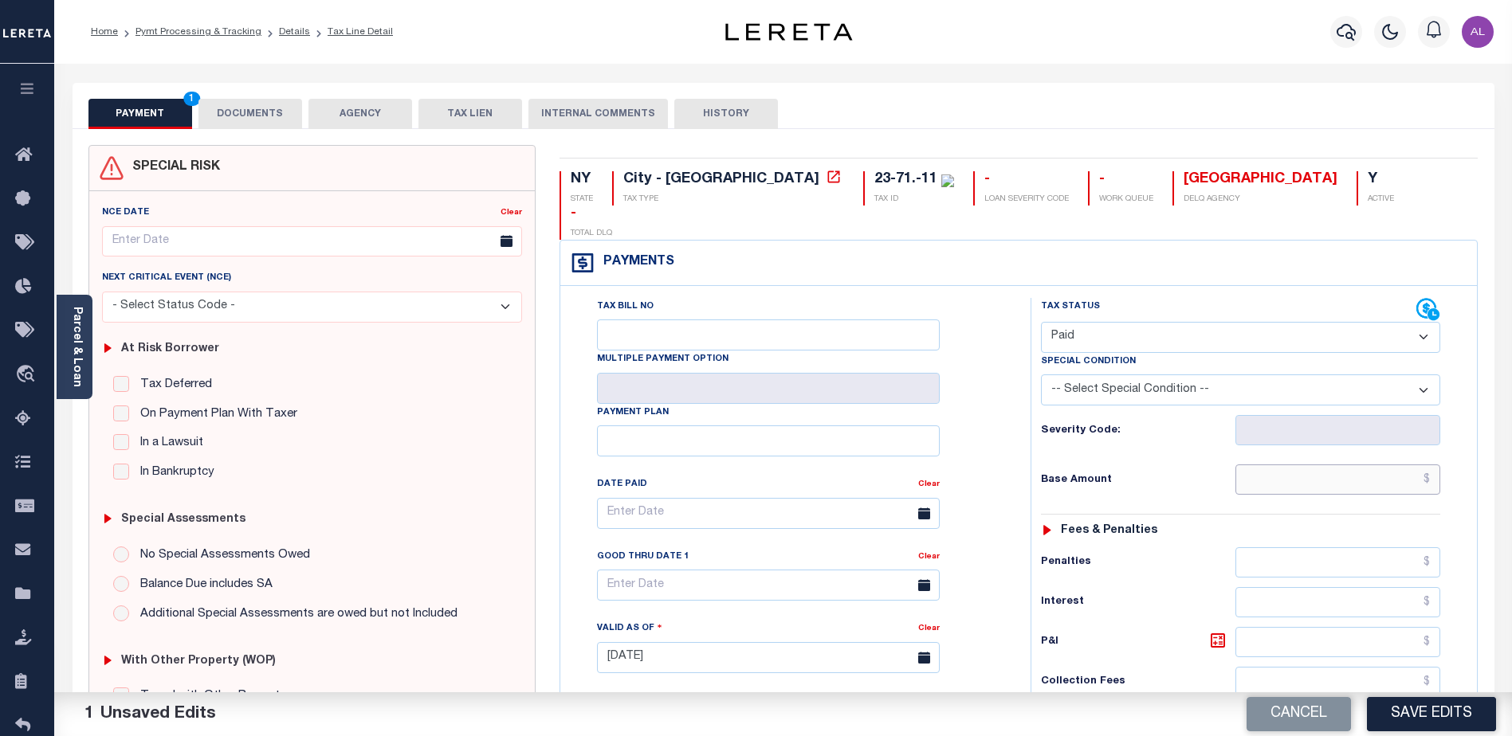
drag, startPoint x: 1330, startPoint y: 449, endPoint x: 1242, endPoint y: 415, distance: 94.6
click at [1329, 465] on input "text" at bounding box center [1337, 480] width 205 height 30
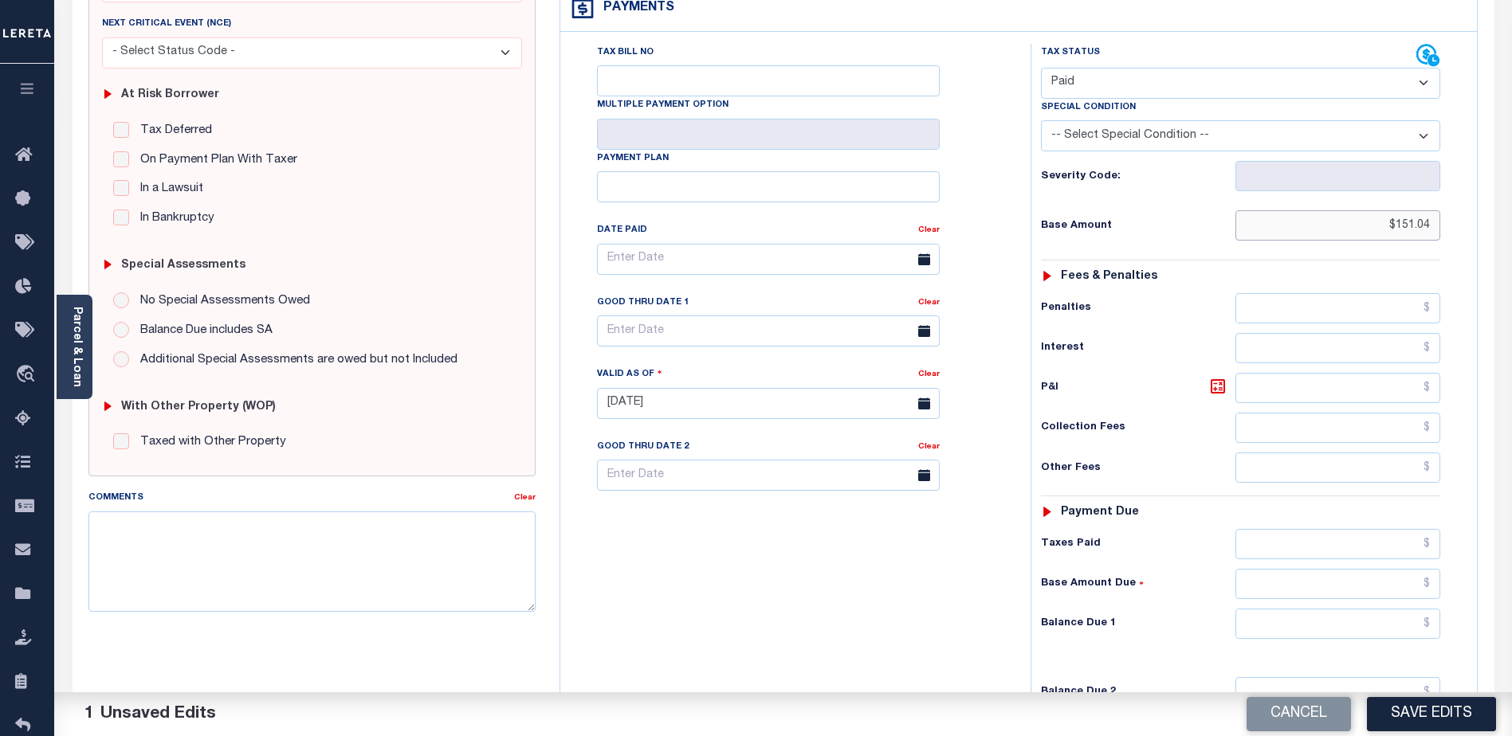
scroll to position [319, 0]
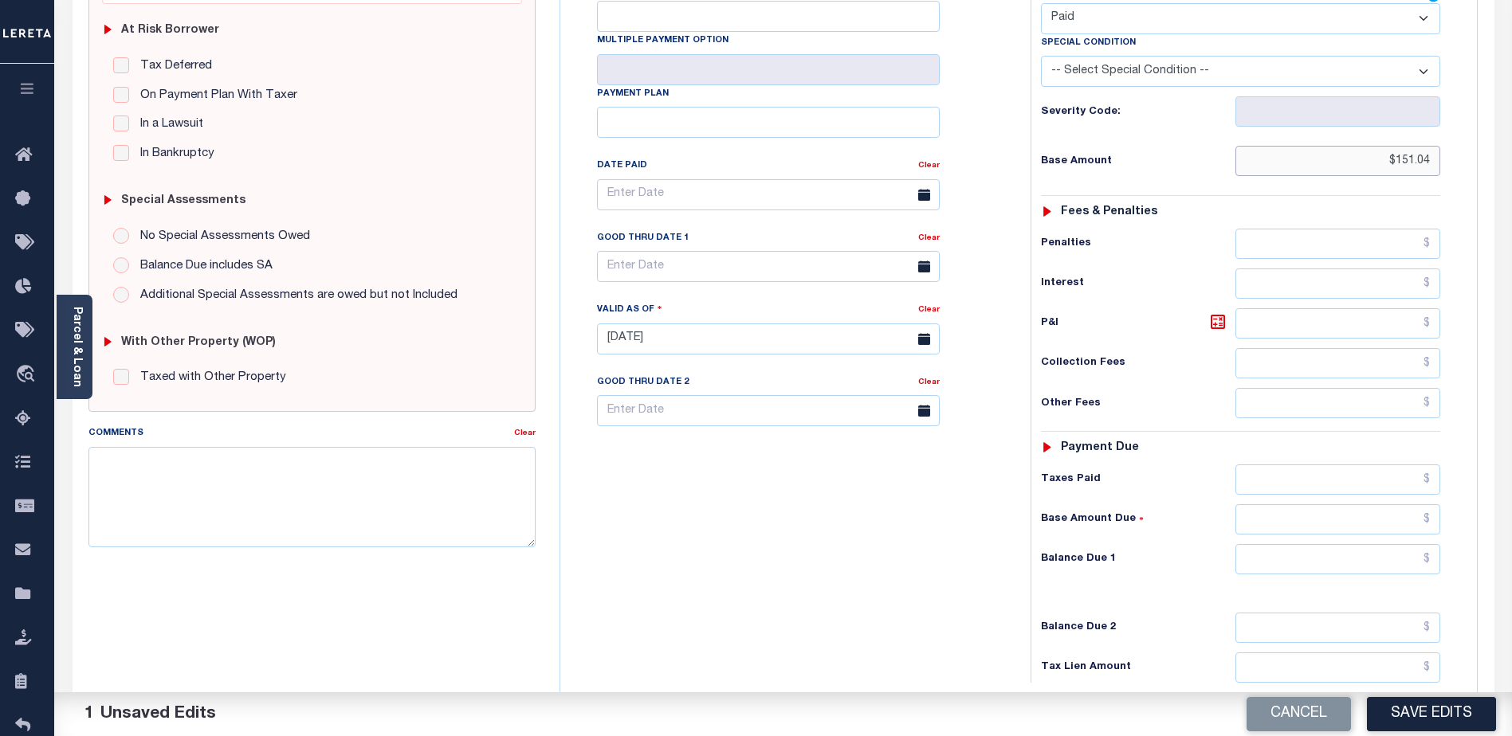
type input "$151.04"
click at [1347, 544] on input "text" at bounding box center [1337, 559] width 205 height 30
type input "$151.04"
click at [116, 469] on textarea "Comments" at bounding box center [311, 497] width 447 height 100
drag, startPoint x: 133, startPoint y: 452, endPoint x: 97, endPoint y: 461, distance: 37.1
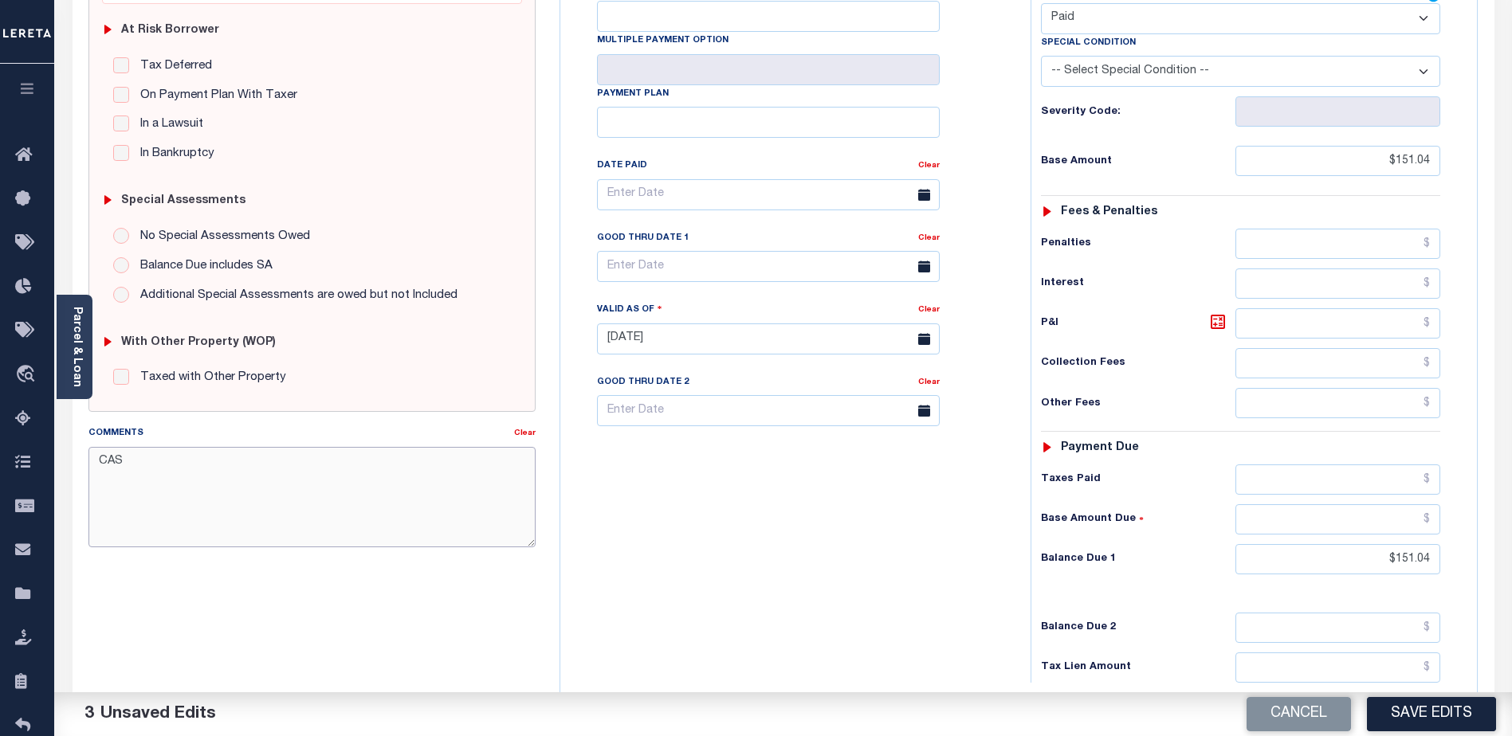
click at [97, 461] on textarea "CAS" at bounding box center [311, 497] width 447 height 100
drag, startPoint x: 365, startPoint y: 460, endPoint x: 349, endPoint y: 460, distance: 15.9
click at [349, 460] on textarea "Client is responsible for P&I $151.04 due it apperas this was for LDID 46171 wh…" at bounding box center [311, 497] width 447 height 100
drag, startPoint x: 437, startPoint y: 481, endPoint x: 438, endPoint y: 493, distance: 11.2
click at [437, 482] on textarea "Client is responsible for P&I $151.04 due it appears this was for LDID 46171 wh…" at bounding box center [311, 497] width 447 height 100
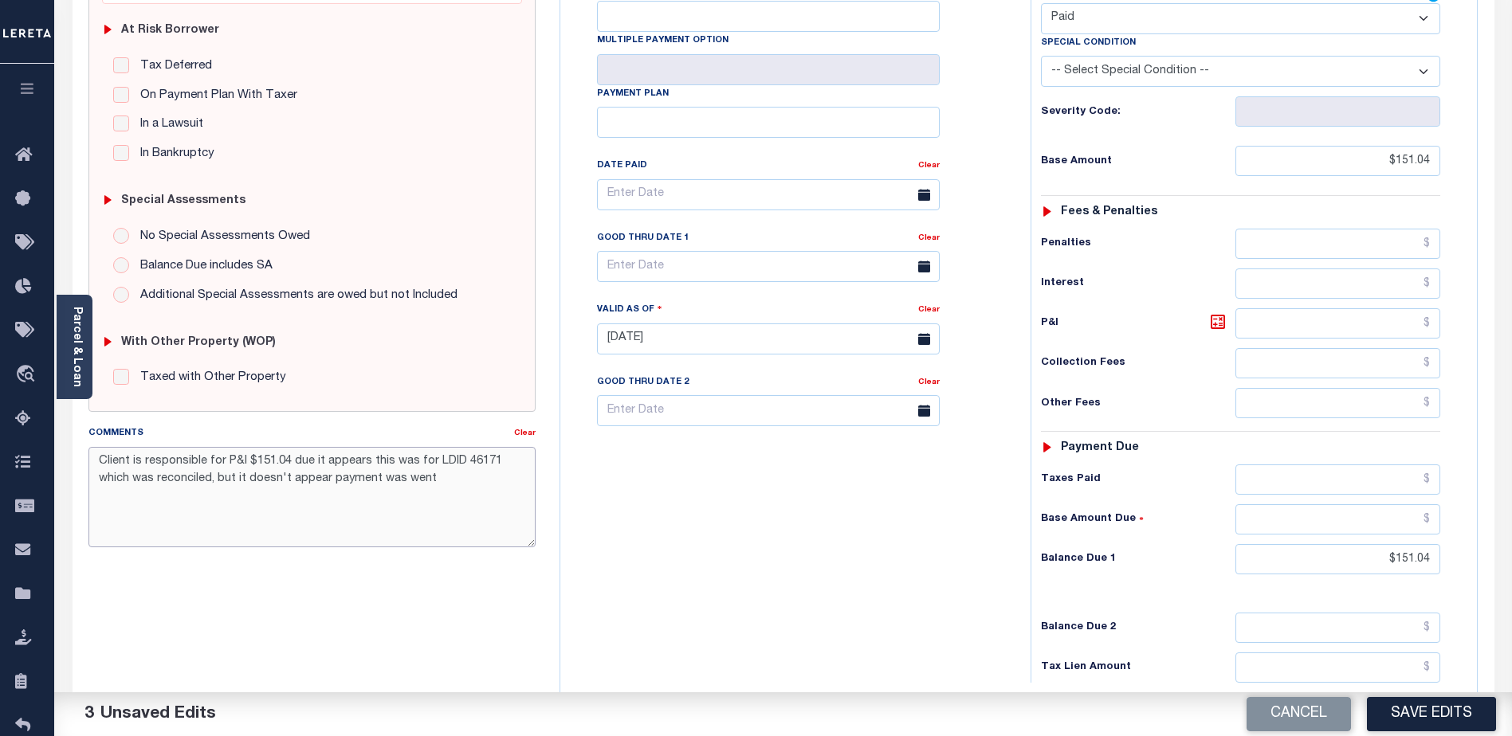
drag, startPoint x: 412, startPoint y: 481, endPoint x: 404, endPoint y: 479, distance: 8.1
click at [404, 479] on textarea "Client is responsible for P&I $151.04 due it appears this was for LDID 46171 wh…" at bounding box center [311, 497] width 447 height 100
click at [107, 499] on textarea "Client is responsible for P&I $151.04 due it appears this was for LDID 46171 wh…" at bounding box center [311, 497] width 447 height 100
click at [437, 481] on textarea "Client is responsible for P&I $151.04 due it appears this was for LDID 46171 wh…" at bounding box center [311, 497] width 447 height 100
click at [99, 512] on textarea "Client is responsible for P&I $151.04 due it appears this was for LDID 46171 wh…" at bounding box center [311, 497] width 447 height 100
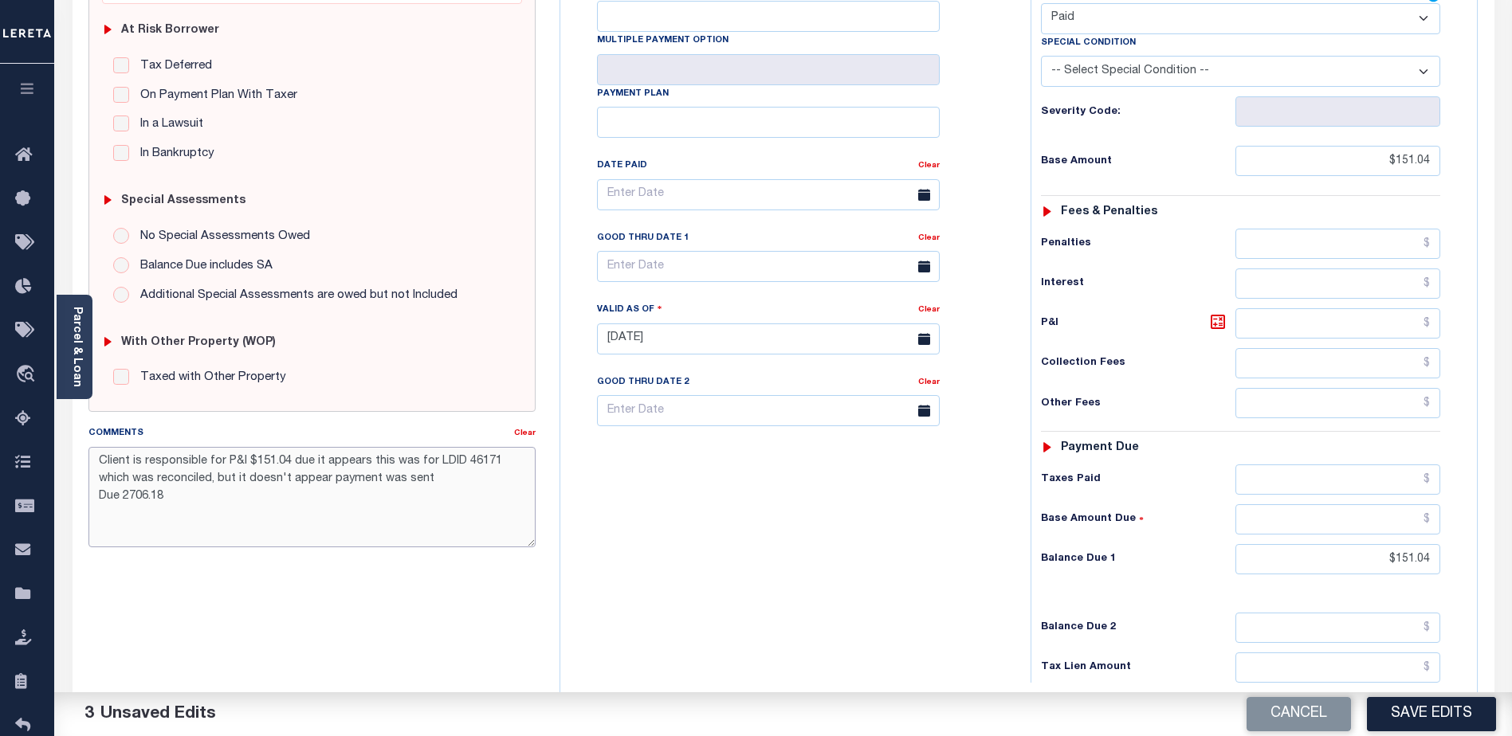
click at [175, 500] on textarea "Client is responsible for P&I $151.04 due it appears this was for LDID 46171 wh…" at bounding box center [311, 497] width 447 height 100
click at [320, 529] on textarea "Client is responsible for P&I $151.04 due it appears this was for LDID 46171 wh…" at bounding box center [311, 497] width 447 height 100
click at [168, 497] on textarea "Client is responsible for P&I $151.04 due it appears this was for LDID 46171 wh…" at bounding box center [311, 497] width 447 height 100
click at [437, 532] on textarea "Client is responsible for P&I $151.04 due it appears this was for LDID 46171 wh…" at bounding box center [311, 497] width 447 height 100
click at [167, 496] on textarea "Client is responsible for P&I $151.04 due it appears this was for LDID 46171 wh…" at bounding box center [311, 497] width 447 height 100
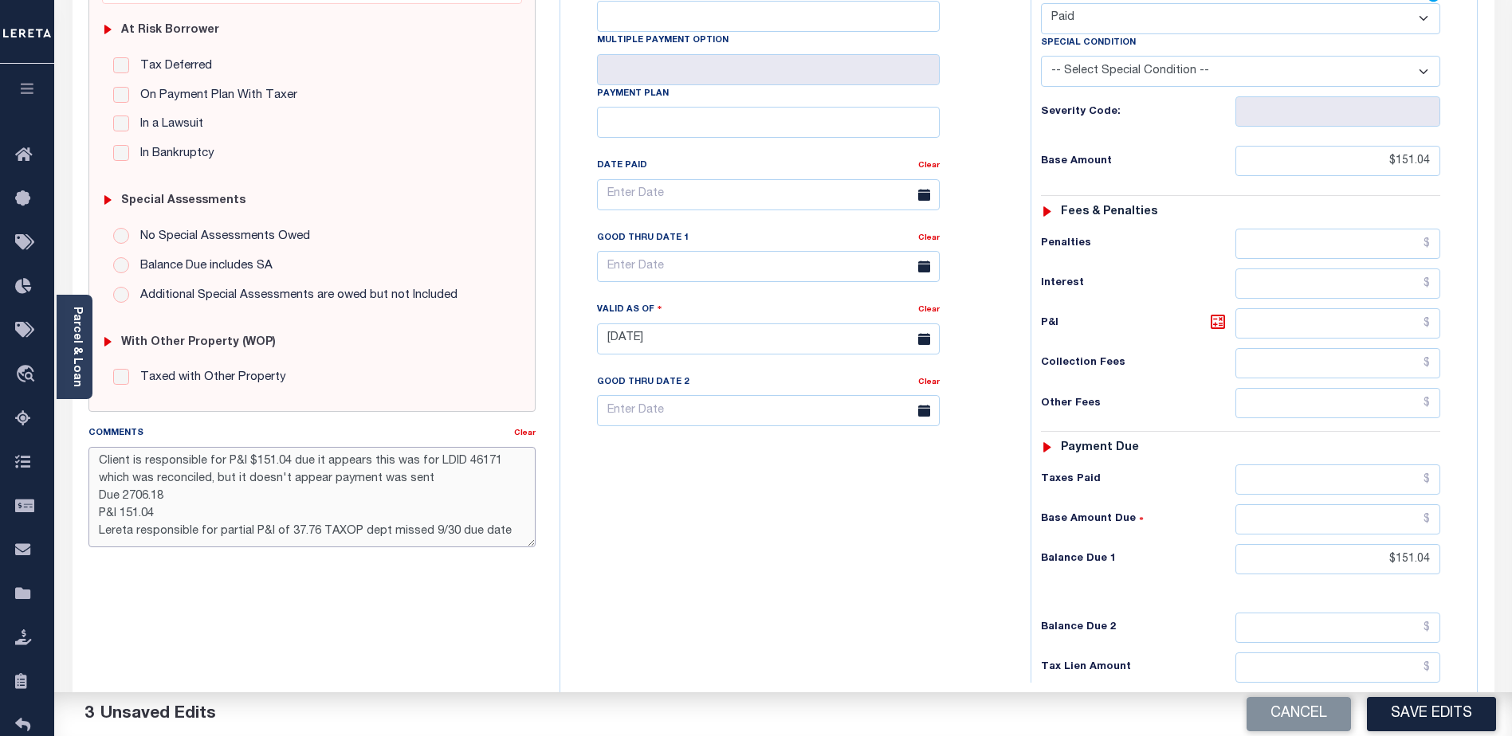
drag, startPoint x: 165, startPoint y: 500, endPoint x: 97, endPoint y: 503, distance: 67.8
click at [97, 503] on textarea "Client is responsible for P&I $151.04 due it appears this was for LDID 46171 wh…" at bounding box center [311, 497] width 447 height 100
click at [117, 494] on textarea "Client is responsible for P&I $151.04 due it appears this was for LDID 46171 wh…" at bounding box center [311, 497] width 447 height 100
click at [131, 501] on textarea "Client is responsible for P&I $151.04 due it appears this was for LDID 46171 wh…" at bounding box center [311, 497] width 447 height 100
click at [114, 496] on textarea "Client is responsible for P&I $151.04 due it appears this was for LDID 46171 wh…" at bounding box center [311, 497] width 447 height 100
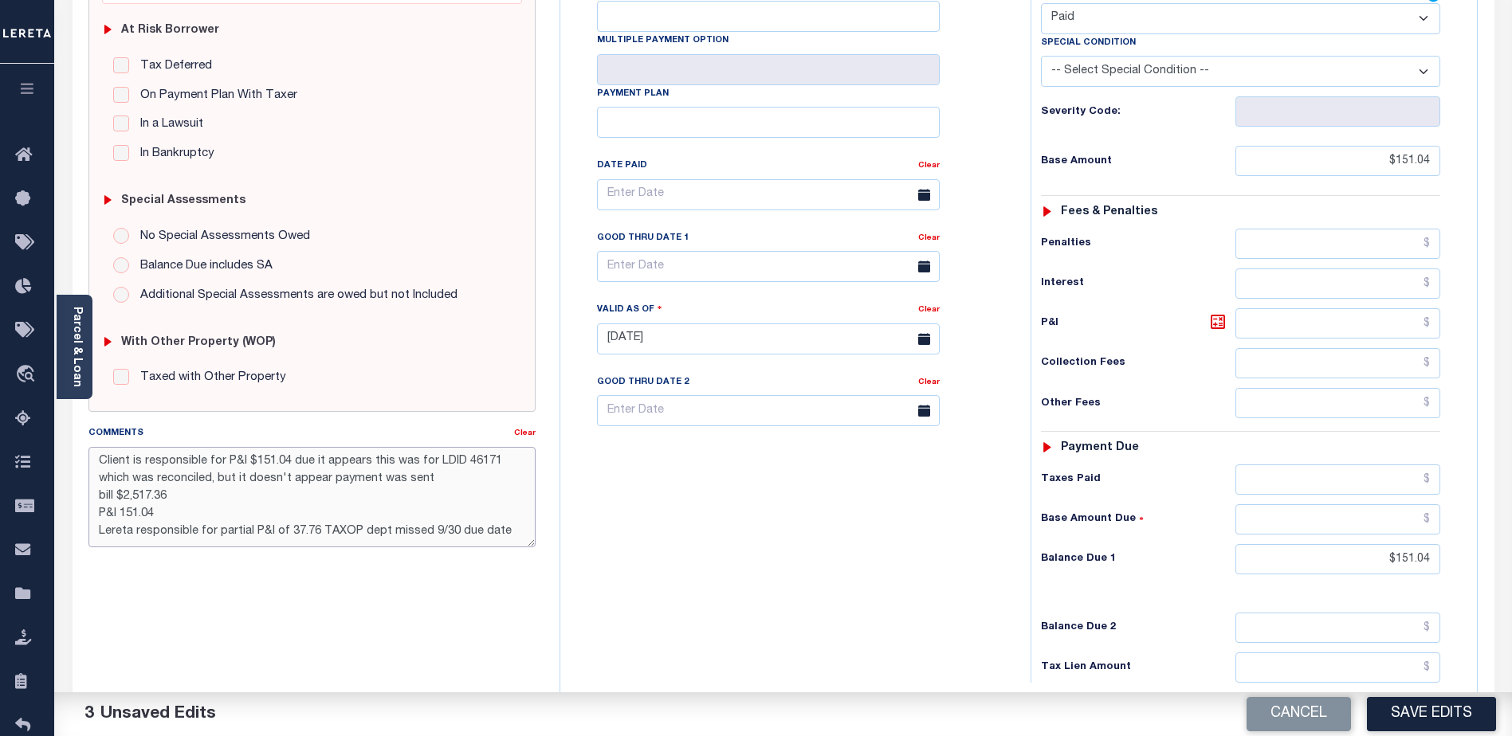
click at [112, 496] on textarea "Client is responsible for P&I $151.04 due it appears this was for LDID 46171 wh…" at bounding box center [311, 497] width 447 height 100
drag, startPoint x: 112, startPoint y: 496, endPoint x: 89, endPoint y: 495, distance: 22.3
click at [89, 495] on textarea "Client is responsible for P&I $151.04 due it appears this was for LDID 46171 wh…" at bounding box center [311, 497] width 447 height 100
drag, startPoint x: 130, startPoint y: 497, endPoint x: 84, endPoint y: 488, distance: 47.2
click at [84, 488] on div "Comments Clear Client is responsible for P&I $151.04 due it appears this was fo…" at bounding box center [312, 492] width 471 height 135
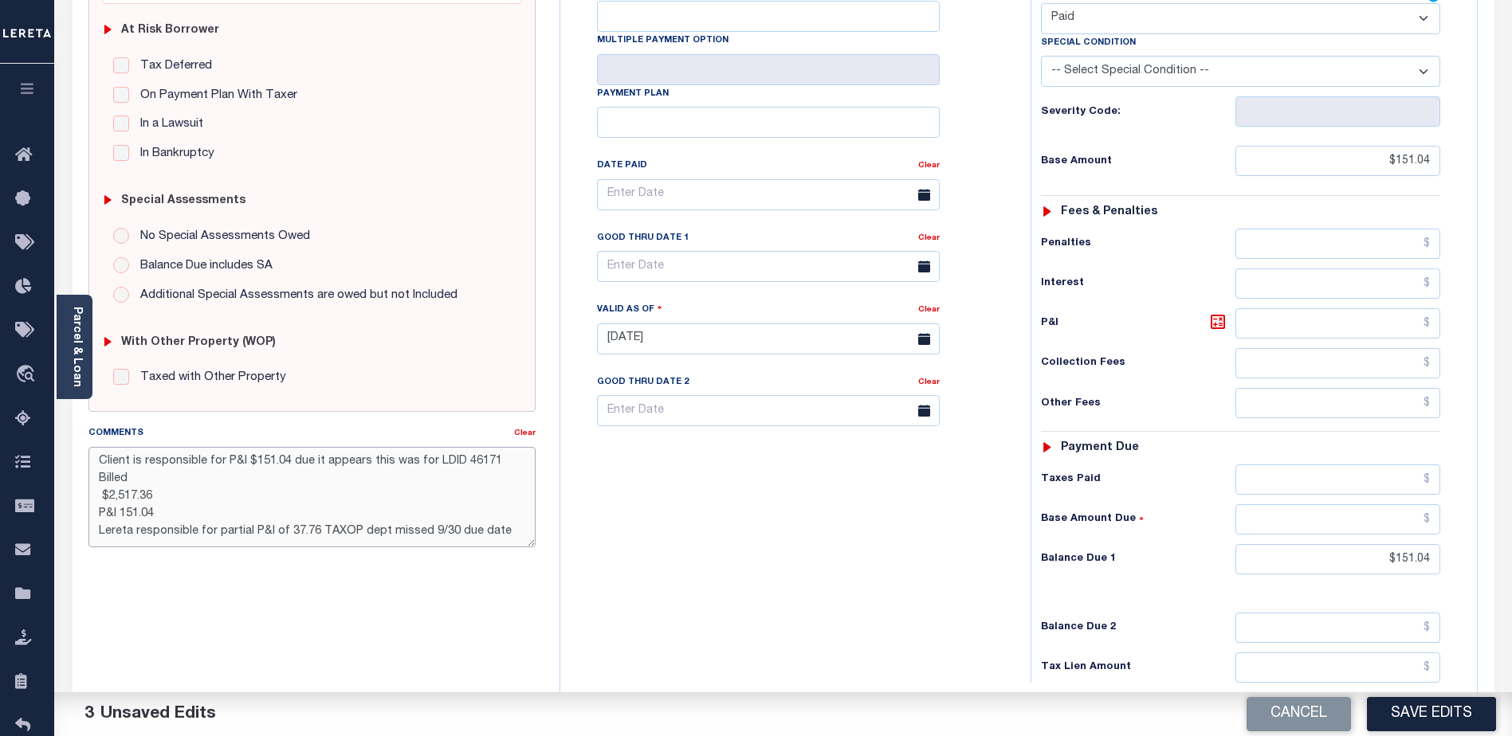
click at [497, 463] on textarea "Client is responsible for P&I $151.04 due it appears this was for LDID 46171 Bi…" at bounding box center [311, 497] width 447 height 100
click at [125, 479] on textarea "Client is responsible for P&I $151.04 due it appears this was for LDID 46171 Bi…" at bounding box center [311, 497] width 447 height 100
drag, startPoint x: 134, startPoint y: 477, endPoint x: 83, endPoint y: 479, distance: 51.1
click at [83, 479] on div "Comments Clear Client is responsible for P&I $151.04 due it appears this was fo…" at bounding box center [312, 492] width 471 height 135
click at [102, 493] on textarea "Client is responsible for P&I $151.04 due it appears this was for LDID 46171 $2…" at bounding box center [311, 497] width 447 height 100
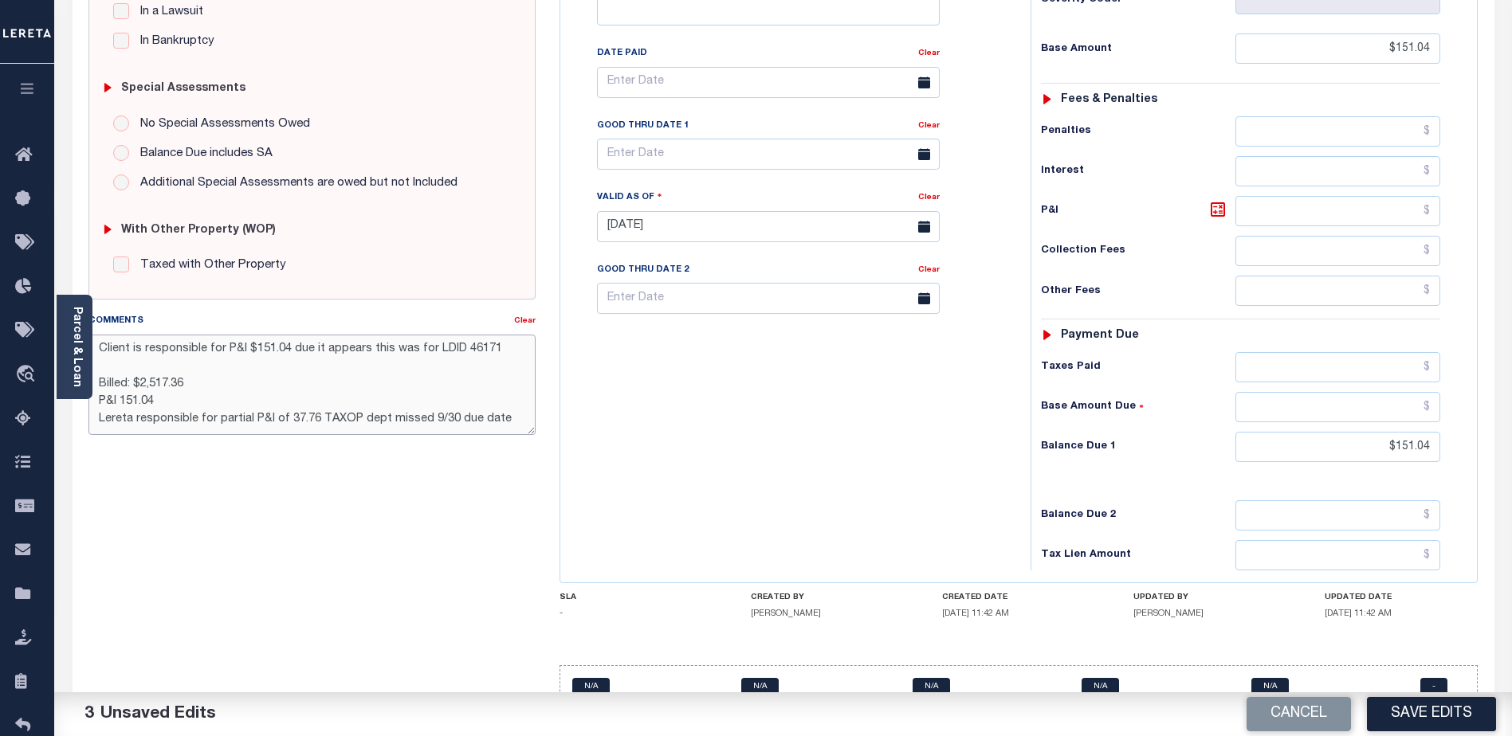
scroll to position [437, 0]
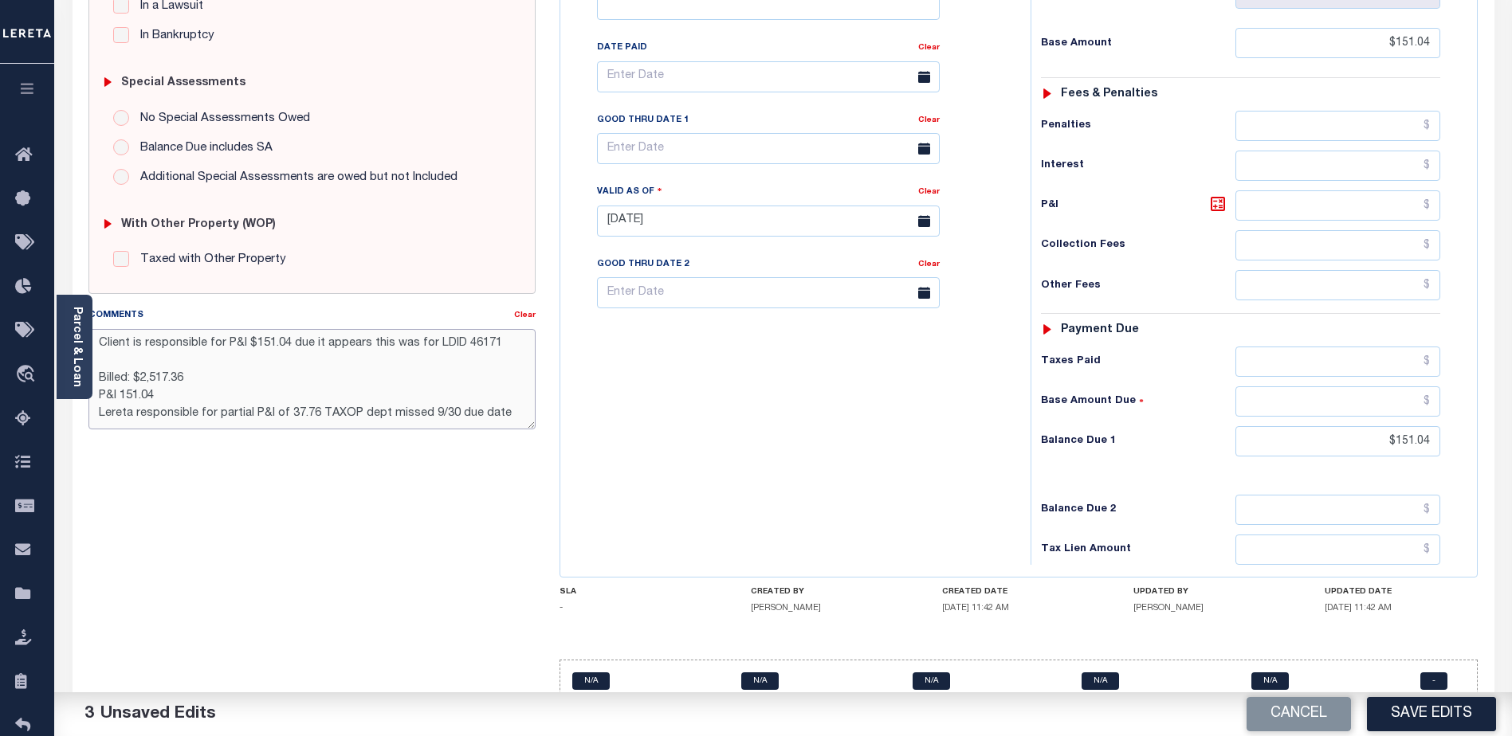
click at [502, 411] on textarea "Client is responsible for P&I $151.04 due it appears this was for LDID 46171 Bi…" at bounding box center [311, 379] width 447 height 100
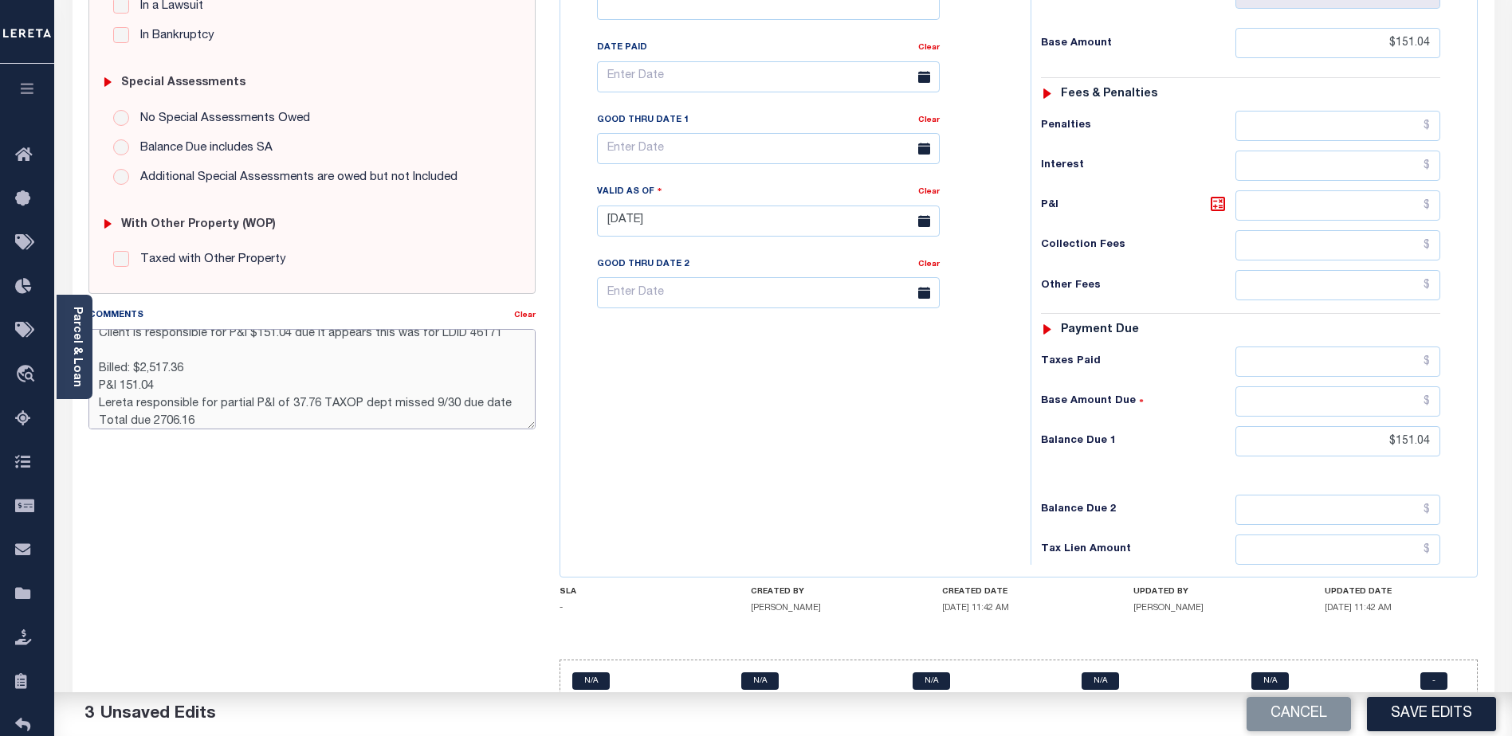
drag, startPoint x: 149, startPoint y: 418, endPoint x: 151, endPoint y: 402, distance: 16.8
click at [148, 418] on textarea "Client is responsible for P&I $151.04 due it appears this was for LDID 46171 Bi…" at bounding box center [311, 379] width 447 height 100
click at [146, 413] on textarea "Client is responsible for P&I $151.04 due it appears this was for LDID 46171 Bi…" at bounding box center [311, 379] width 447 height 100
click at [162, 415] on textarea "Client is responsible for P&I $151.04 due it appears this was for LDID 46171 Bi…" at bounding box center [311, 379] width 447 height 100
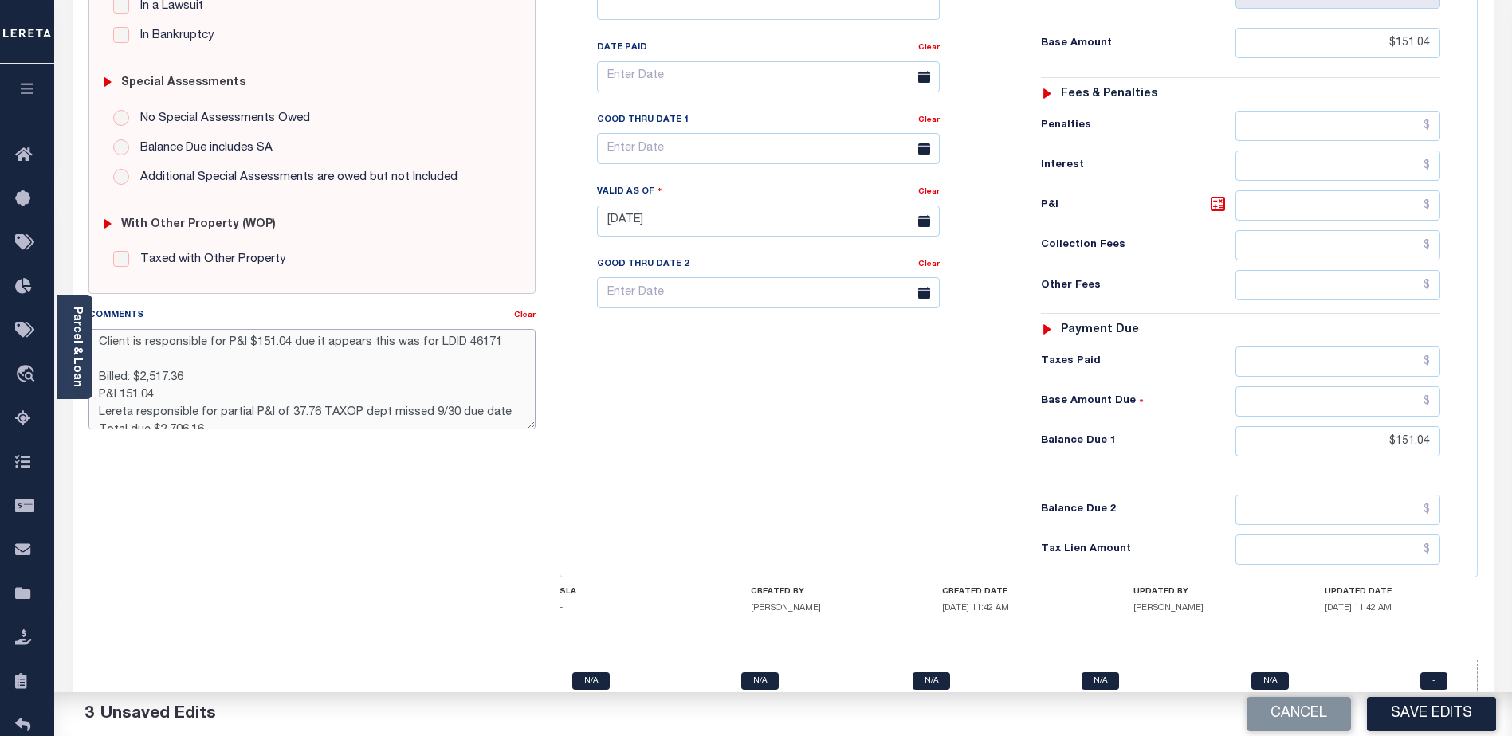
scroll to position [0, 0]
drag, startPoint x: 310, startPoint y: 346, endPoint x: 290, endPoint y: 344, distance: 20.1
click at [290, 344] on textarea "Client is responsible for P&I $151.04 due it appears this was for LDID 46171 Bi…" at bounding box center [311, 379] width 447 height 100
click at [485, 340] on textarea "Client is responsible for P&I $151.04; it appears this was for LDID 46171 Bille…" at bounding box center [311, 379] width 447 height 100
type textarea "Client is responsible for P&I $151.04; it appears this was for LDID 46171 which…"
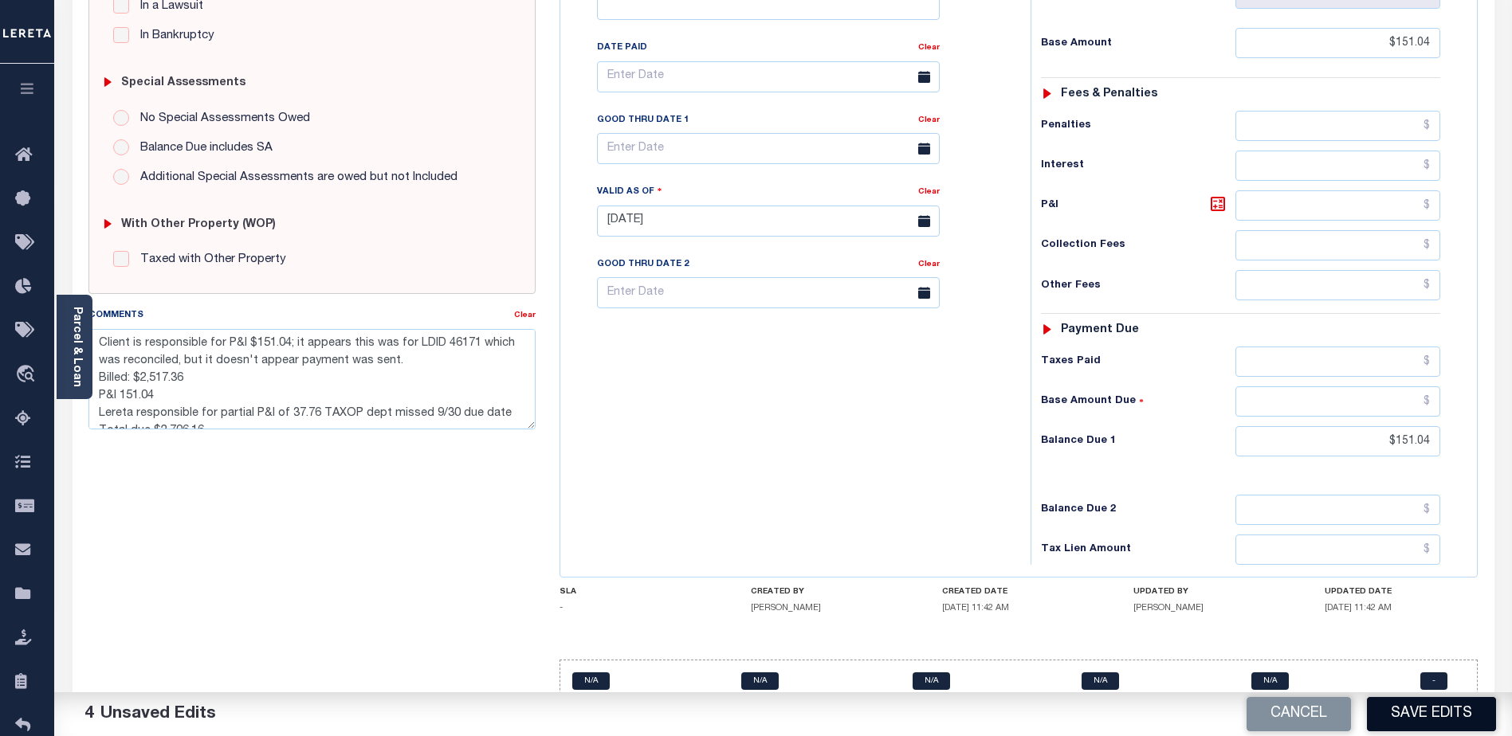
click at [1427, 715] on button "Save Edits" at bounding box center [1431, 714] width 129 height 34
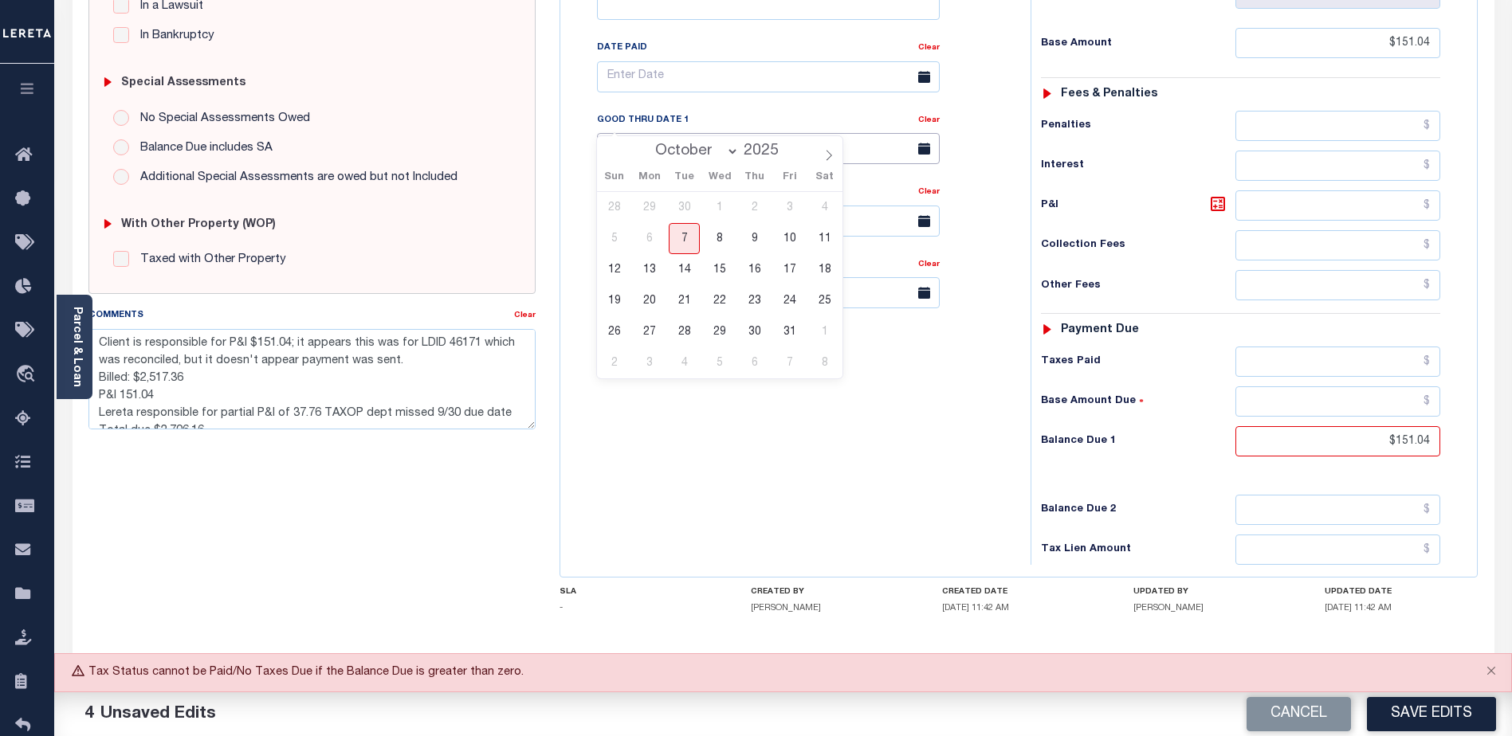
click at [764, 133] on input "text" at bounding box center [768, 148] width 343 height 31
click at [789, 333] on span "31" at bounding box center [789, 331] width 31 height 31
type input "10/31/2025"
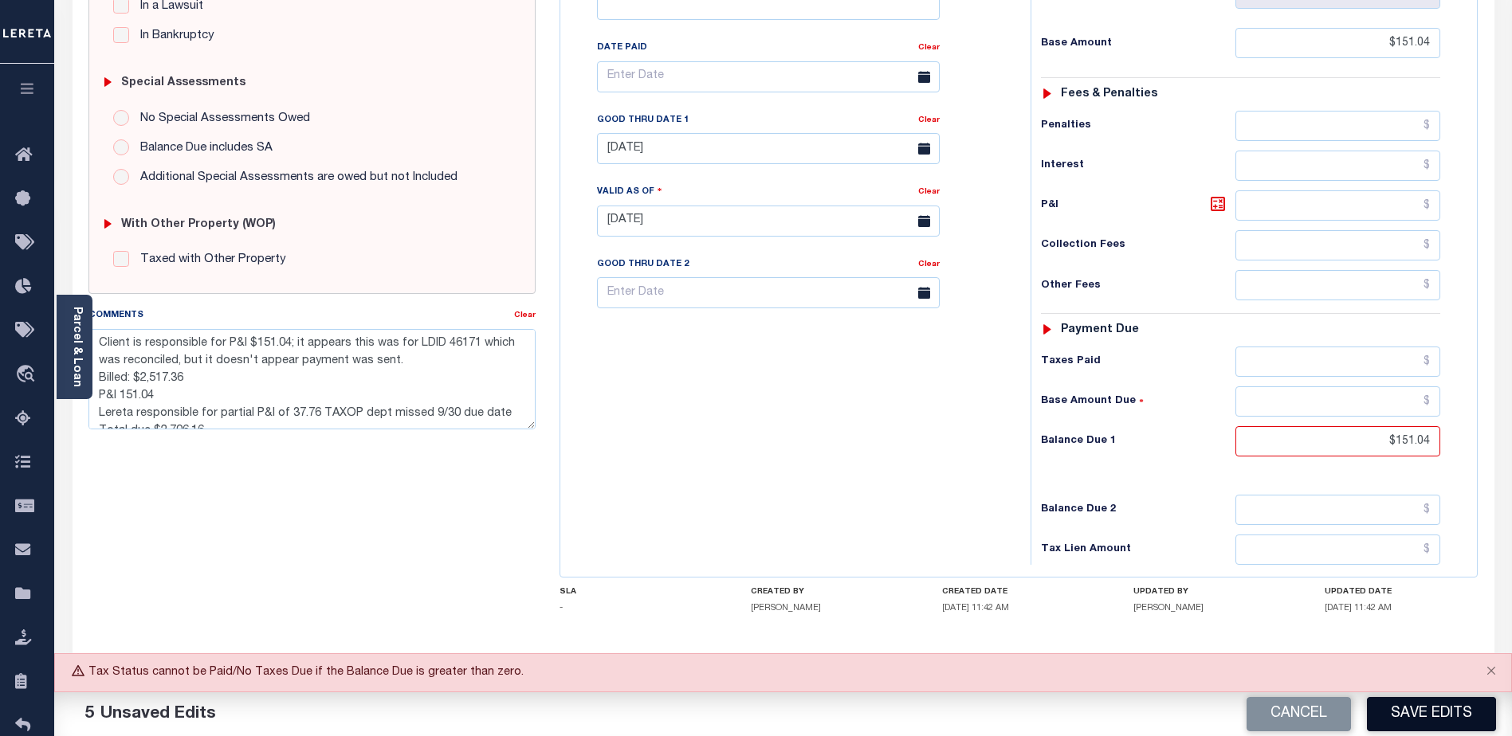
click at [1434, 710] on button "Save Edits" at bounding box center [1431, 714] width 129 height 34
click at [1401, 720] on div "Cancel Save Edits" at bounding box center [1147, 715] width 729 height 45
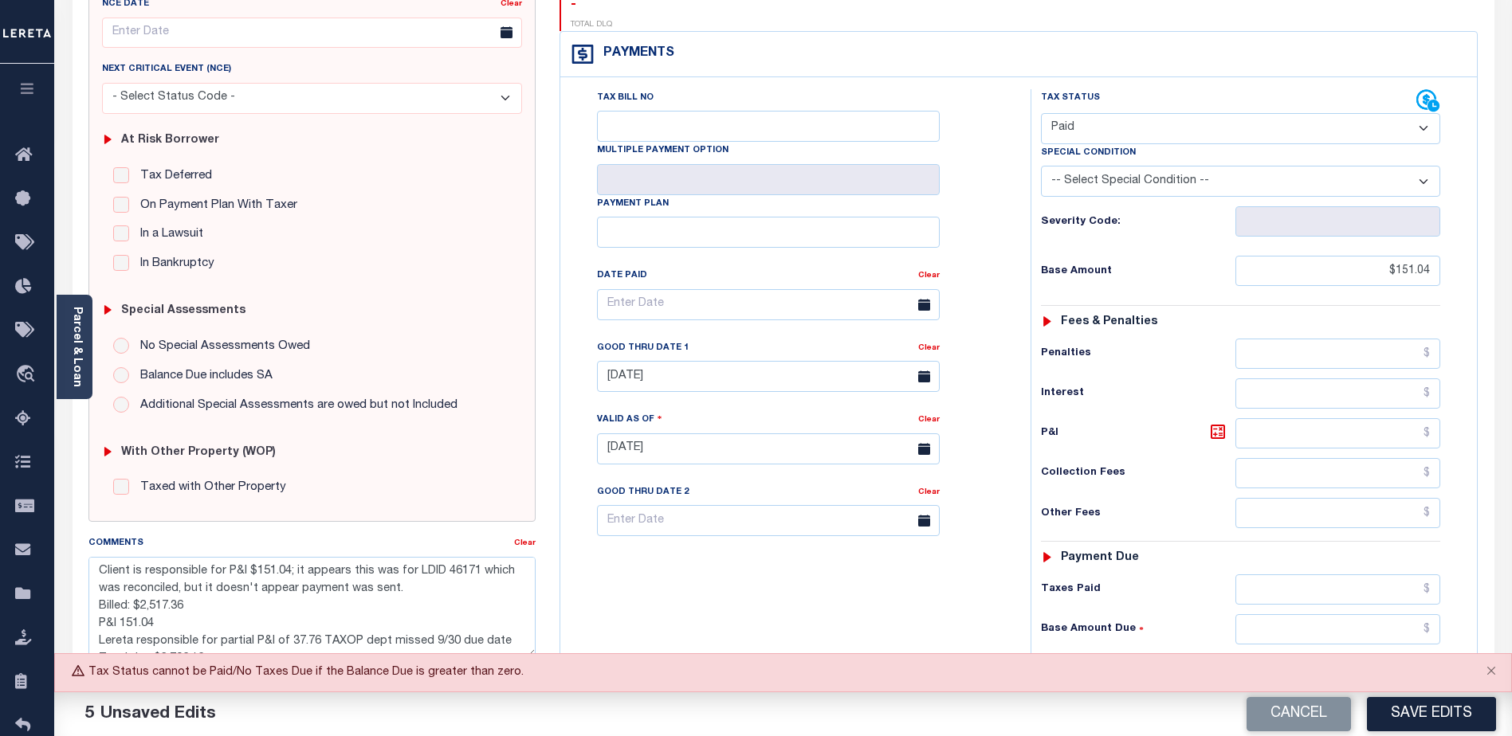
scroll to position [198, 0]
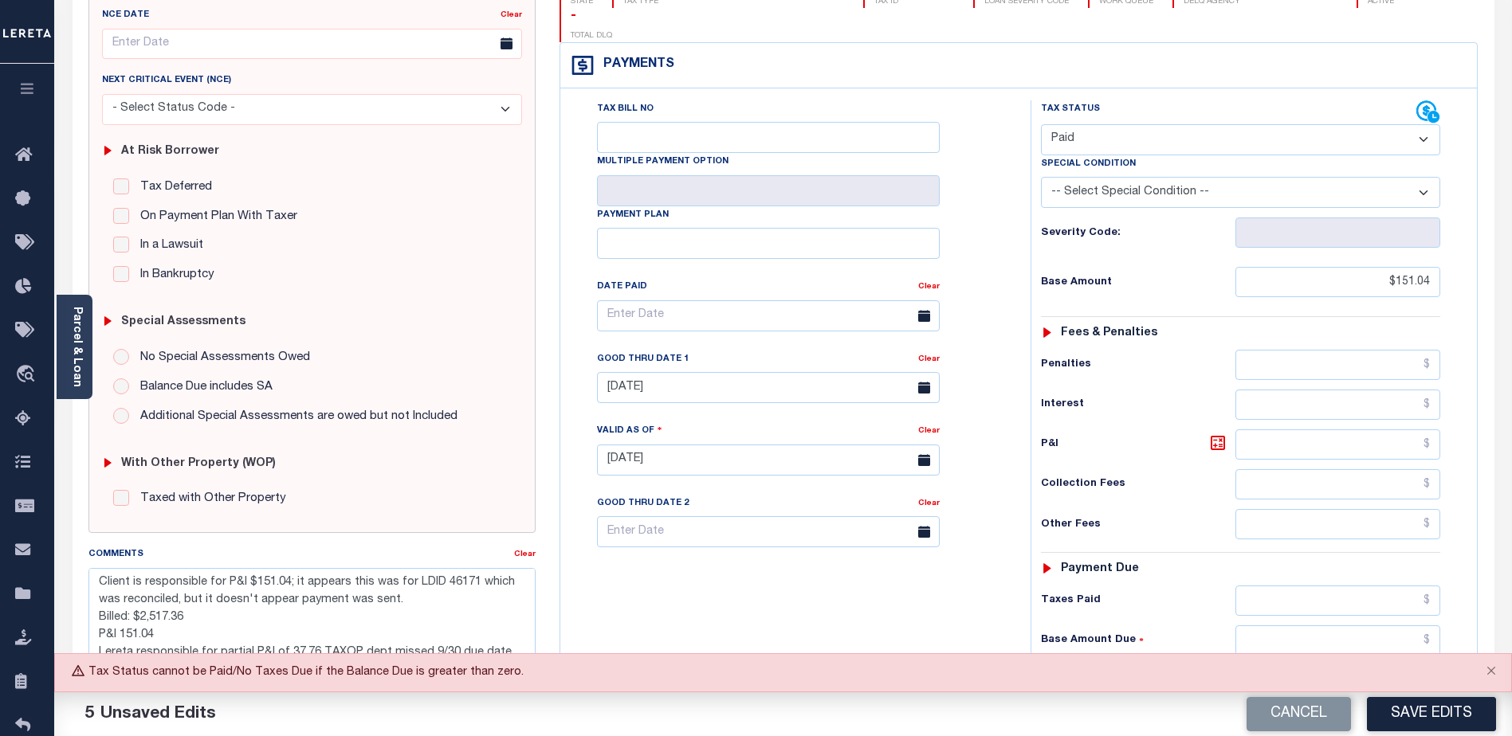
click at [1084, 124] on select "- Select Status Code - Open Due/Unpaid Paid Incomplete No Tax Due Internal Refu…" at bounding box center [1240, 139] width 399 height 31
select select "DUE"
click at [1041, 124] on select "- Select Status Code - Open Due/Unpaid Paid Incomplete No Tax Due Internal Refu…" at bounding box center [1240, 139] width 399 height 31
click at [1427, 708] on button "Save Edits" at bounding box center [1431, 714] width 129 height 34
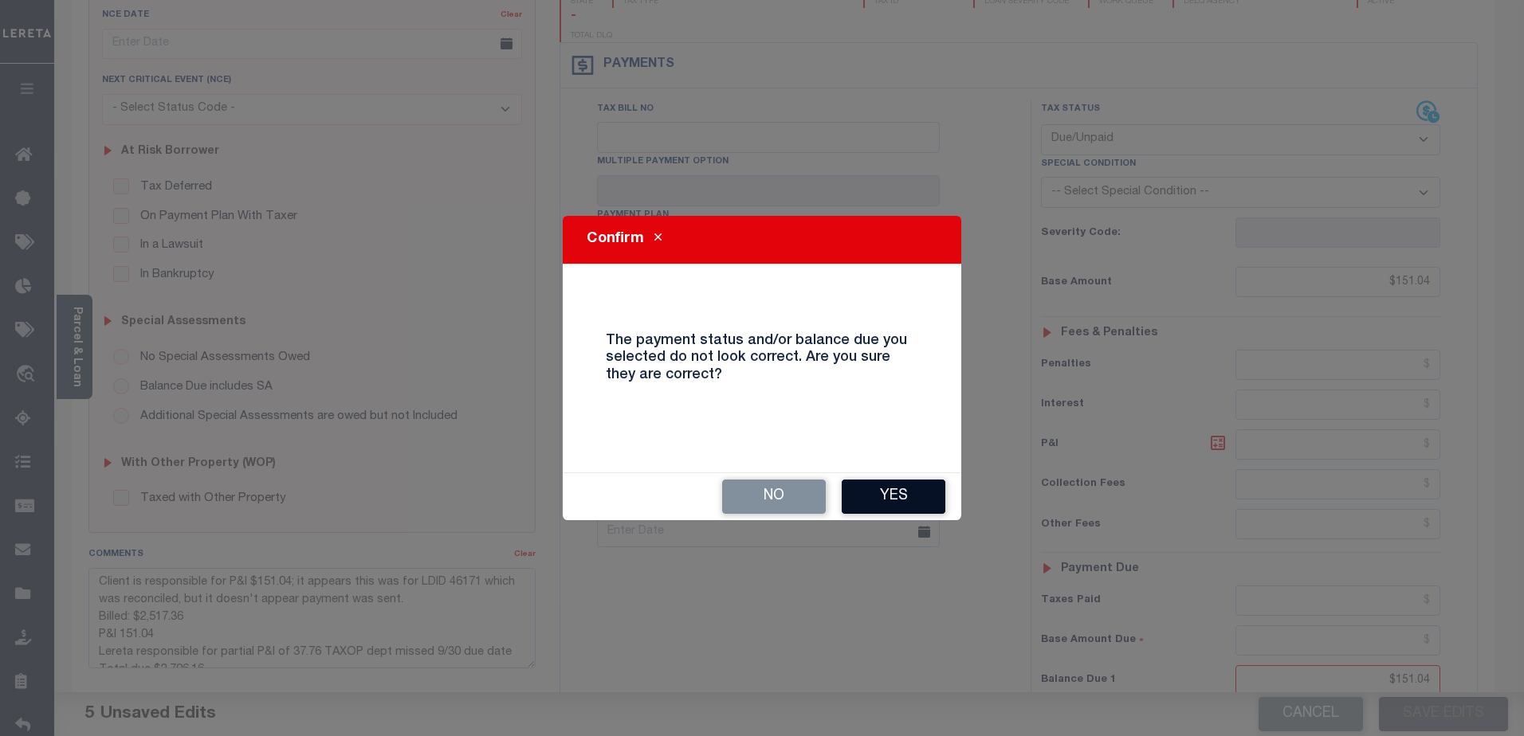
click at [870, 493] on button "Yes" at bounding box center [894, 497] width 104 height 34
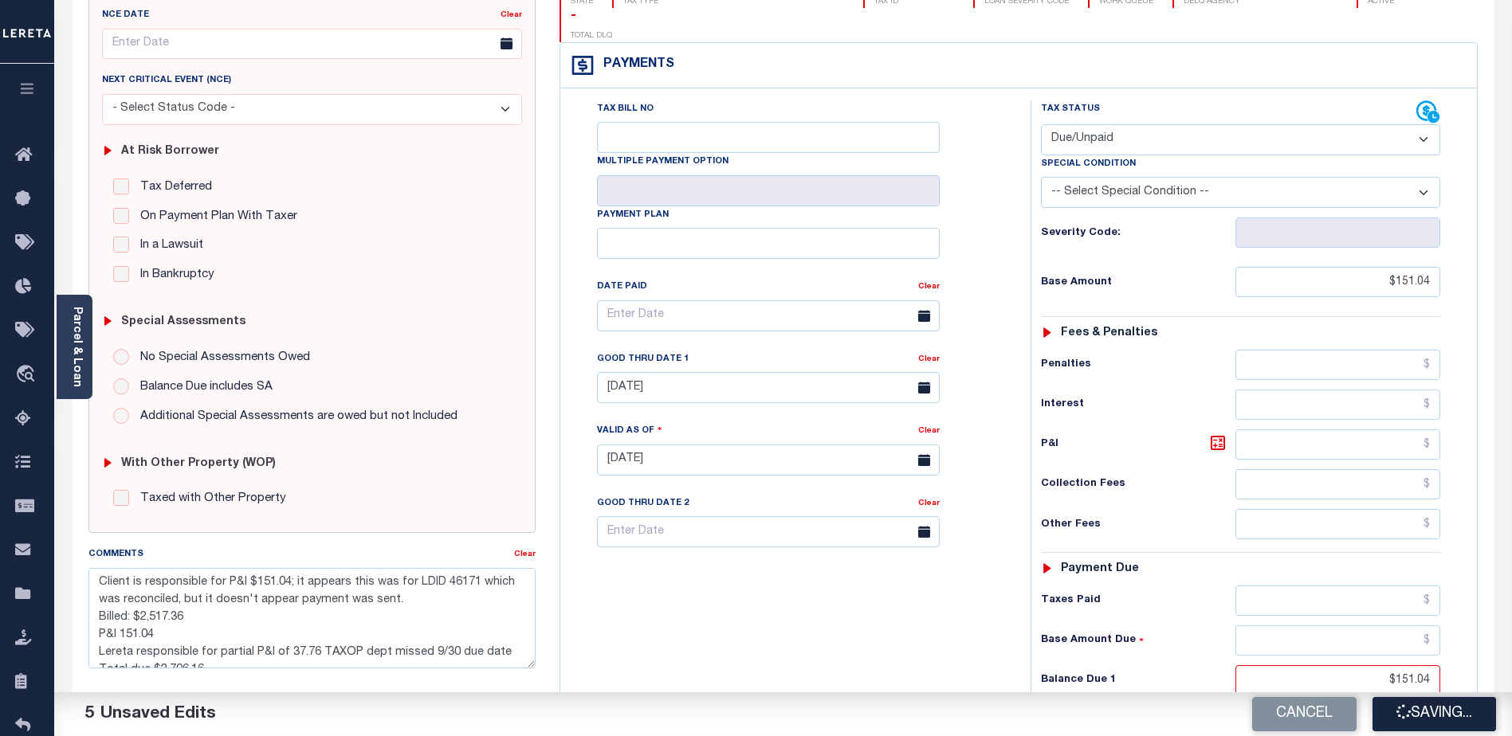
checkbox input "false"
type textarea "Client is responsible for P&I $151.04; it appears this was for LDID 46171 which…"
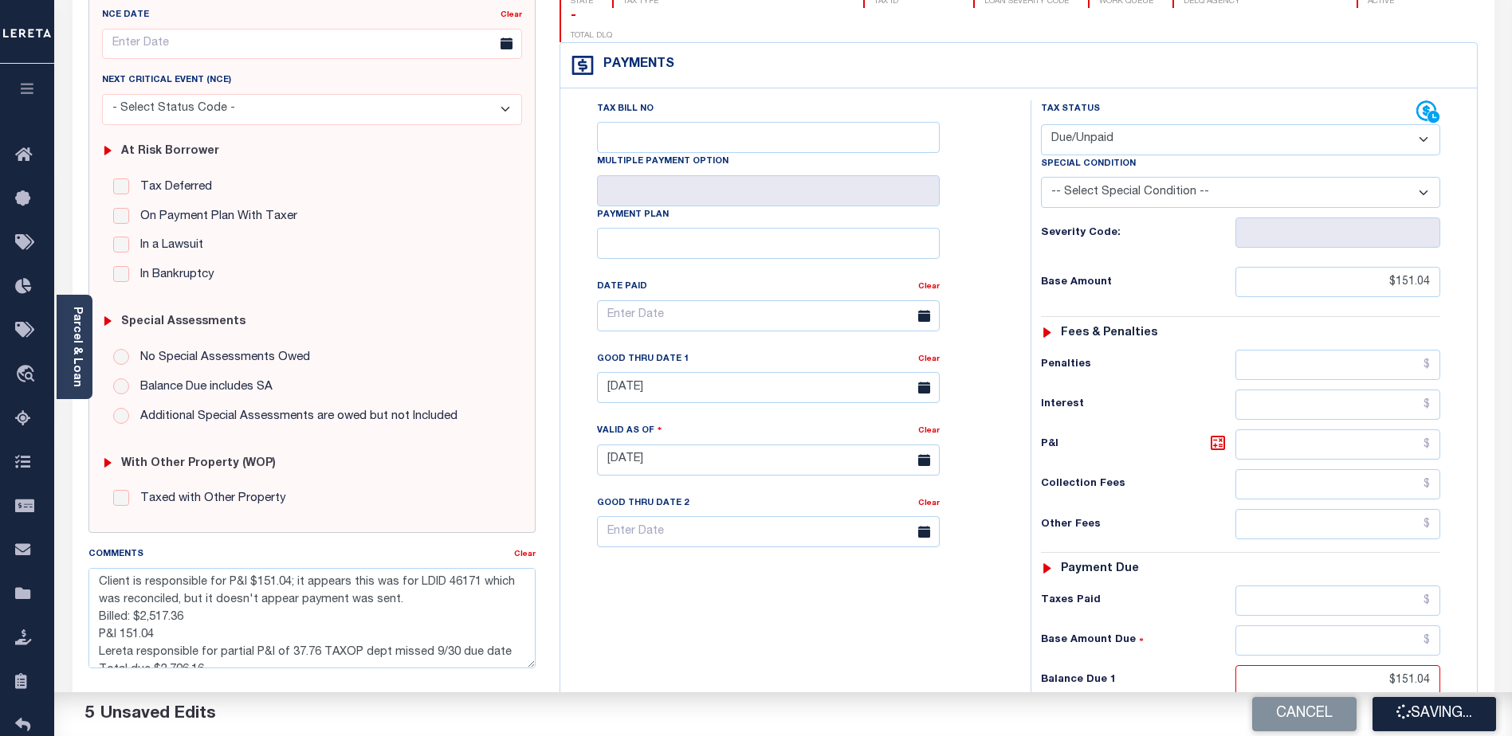
type input "$151.04"
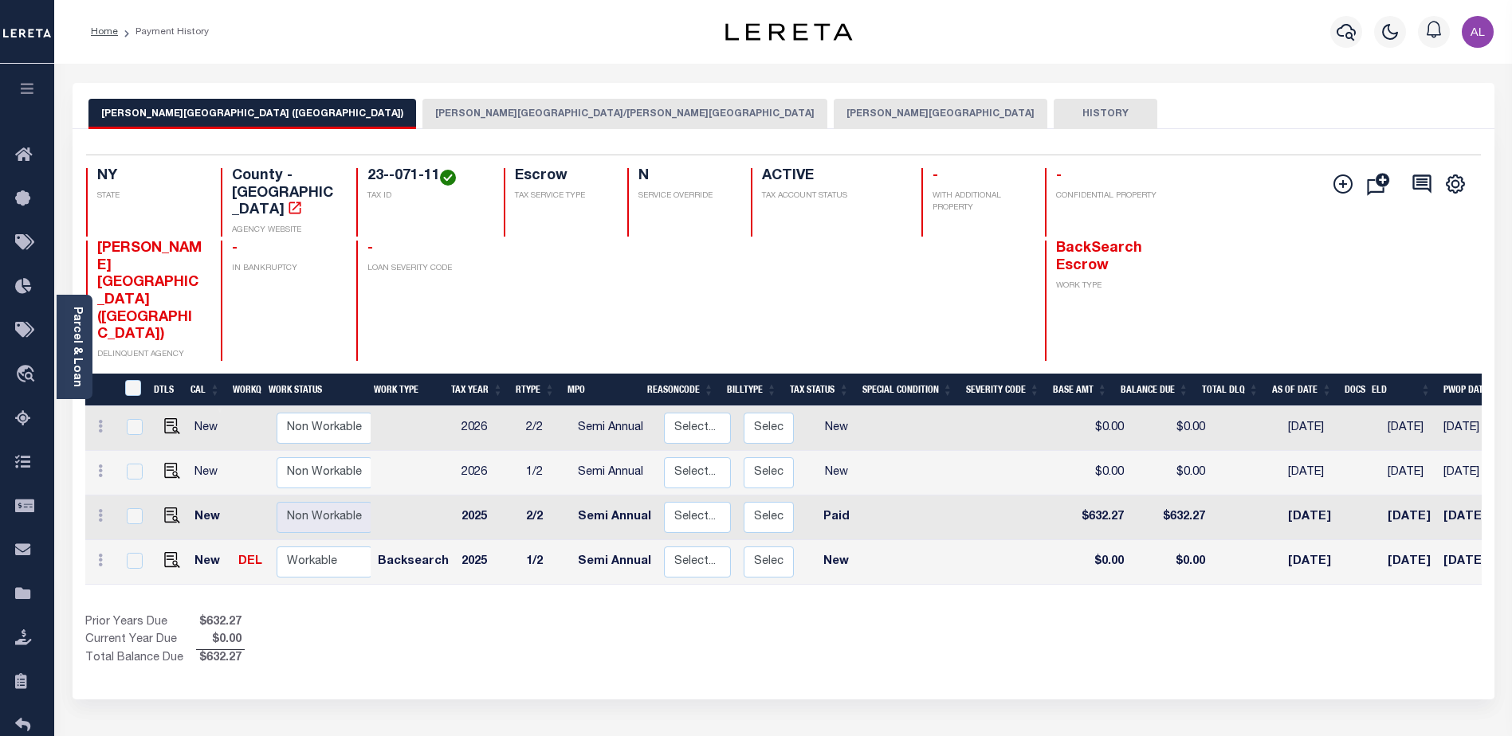
click at [834, 112] on button "[PERSON_NAME][GEOGRAPHIC_DATA]" at bounding box center [941, 114] width 214 height 30
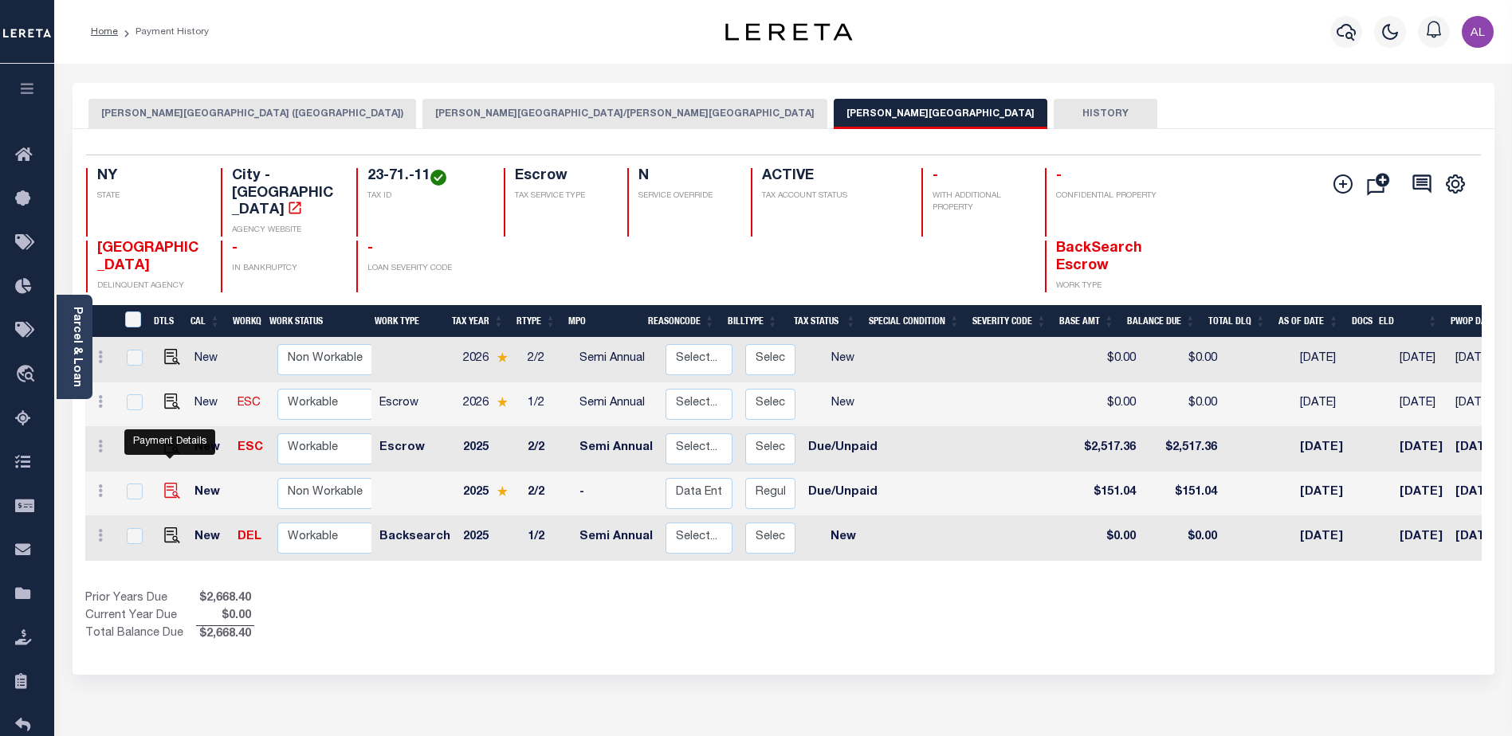
click at [167, 483] on img "" at bounding box center [172, 491] width 16 height 16
checkbox input "true"
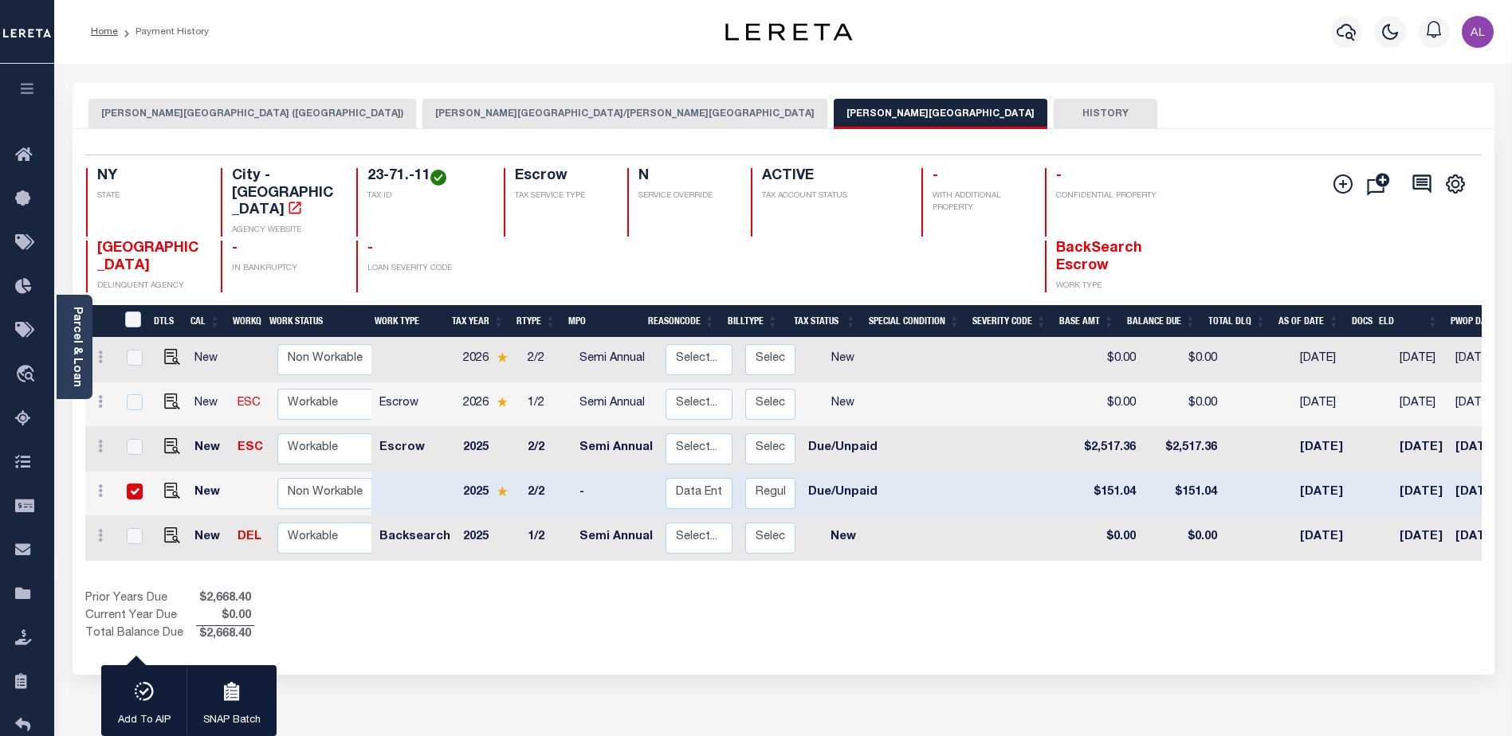
scroll to position [0, 230]
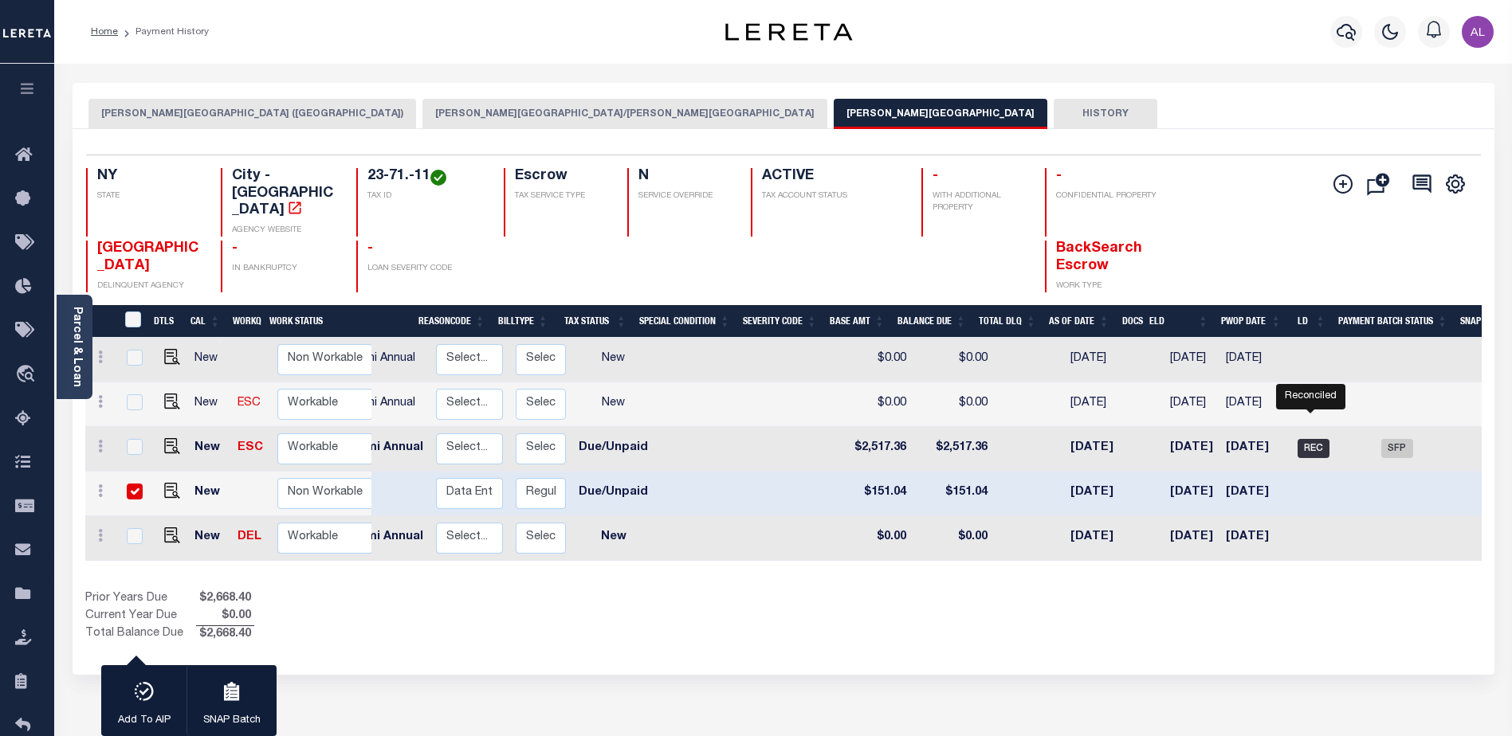
click at [1308, 439] on span "REC" at bounding box center [1313, 448] width 32 height 19
checkbox input "true"
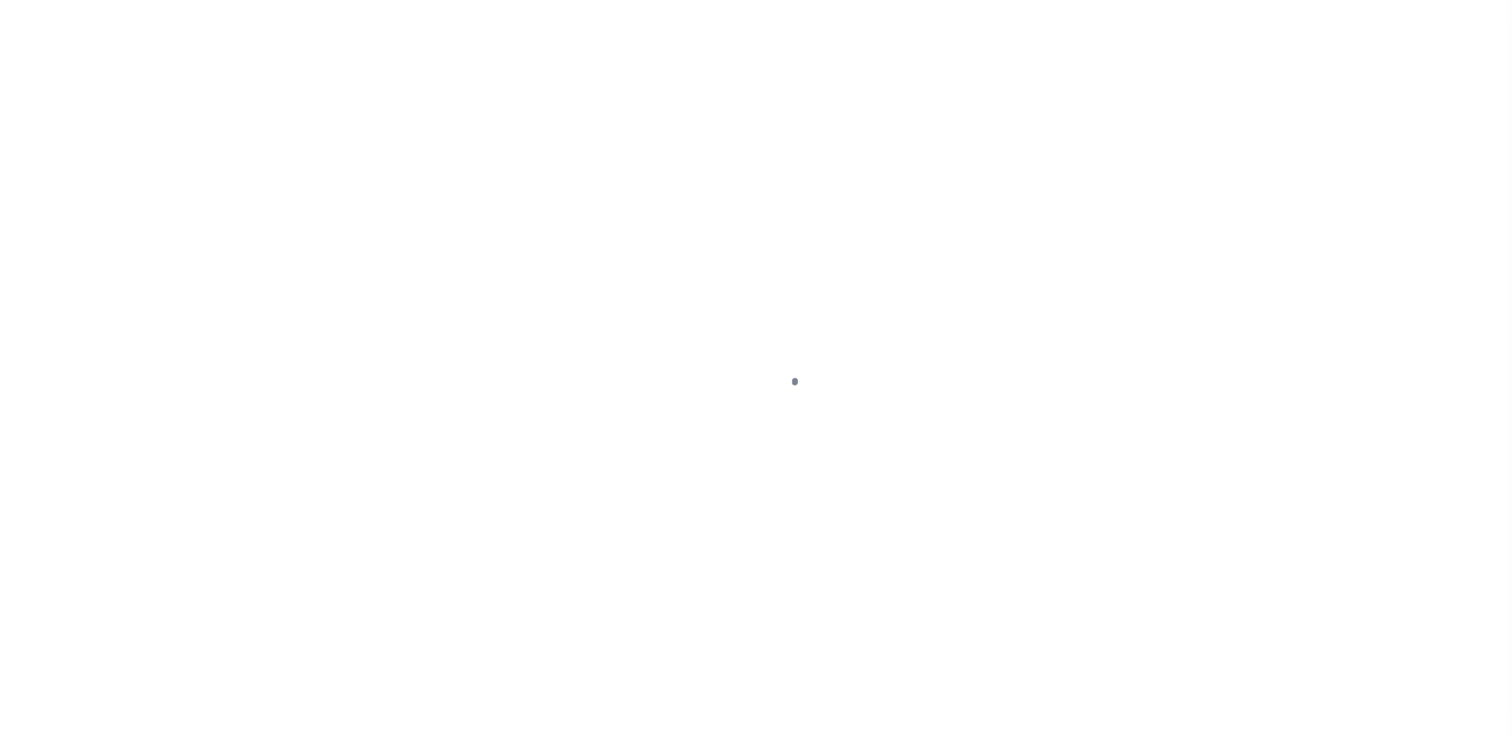
select select "DUE"
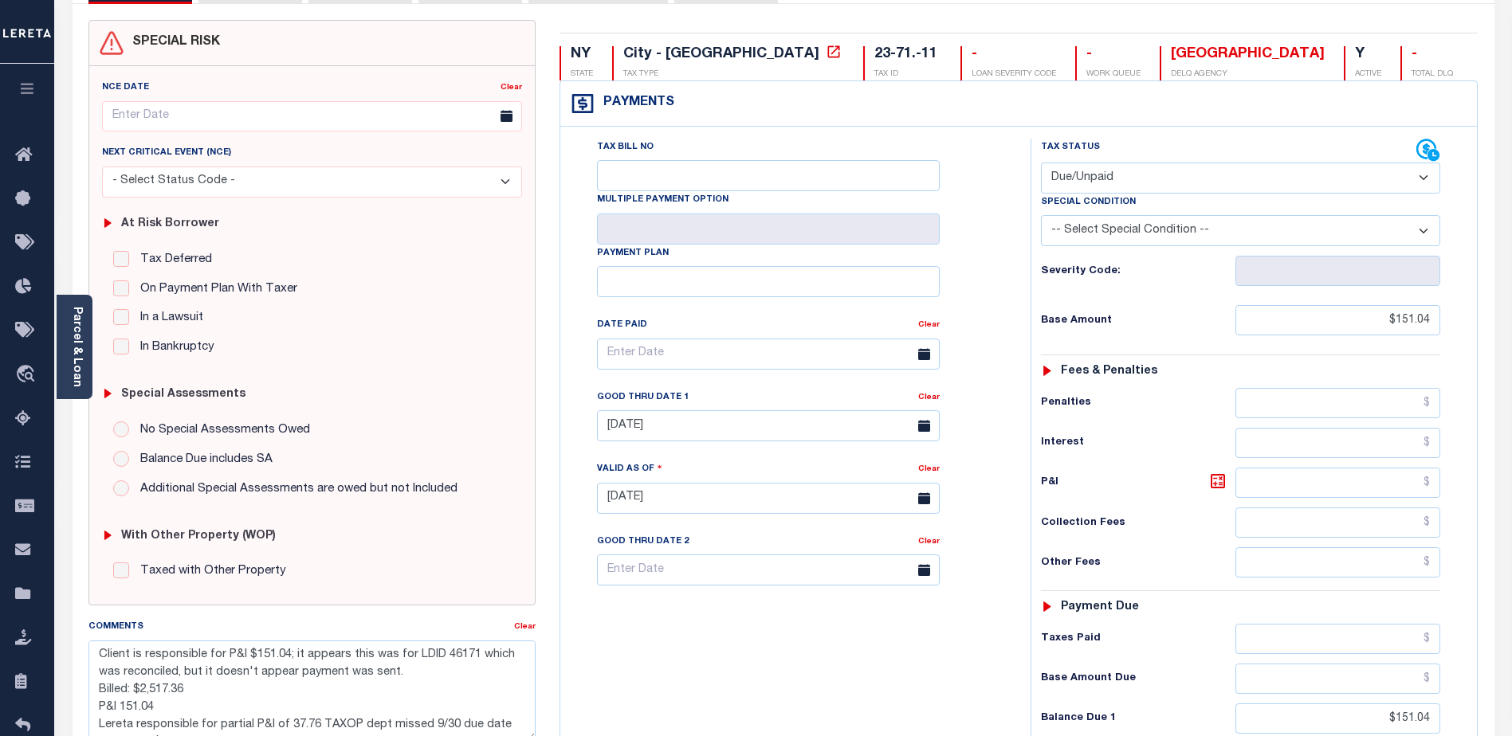
scroll to position [319, 0]
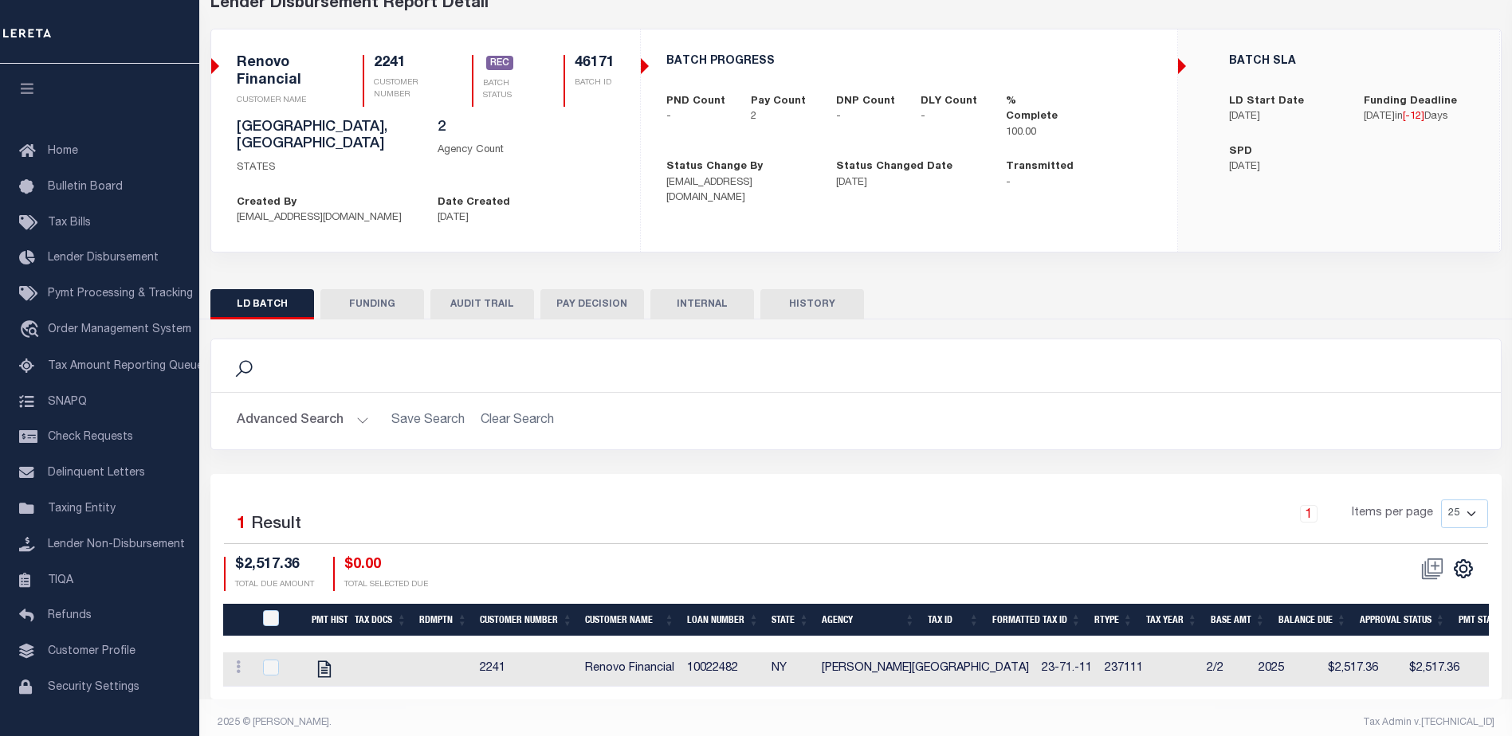
scroll to position [93, 0]
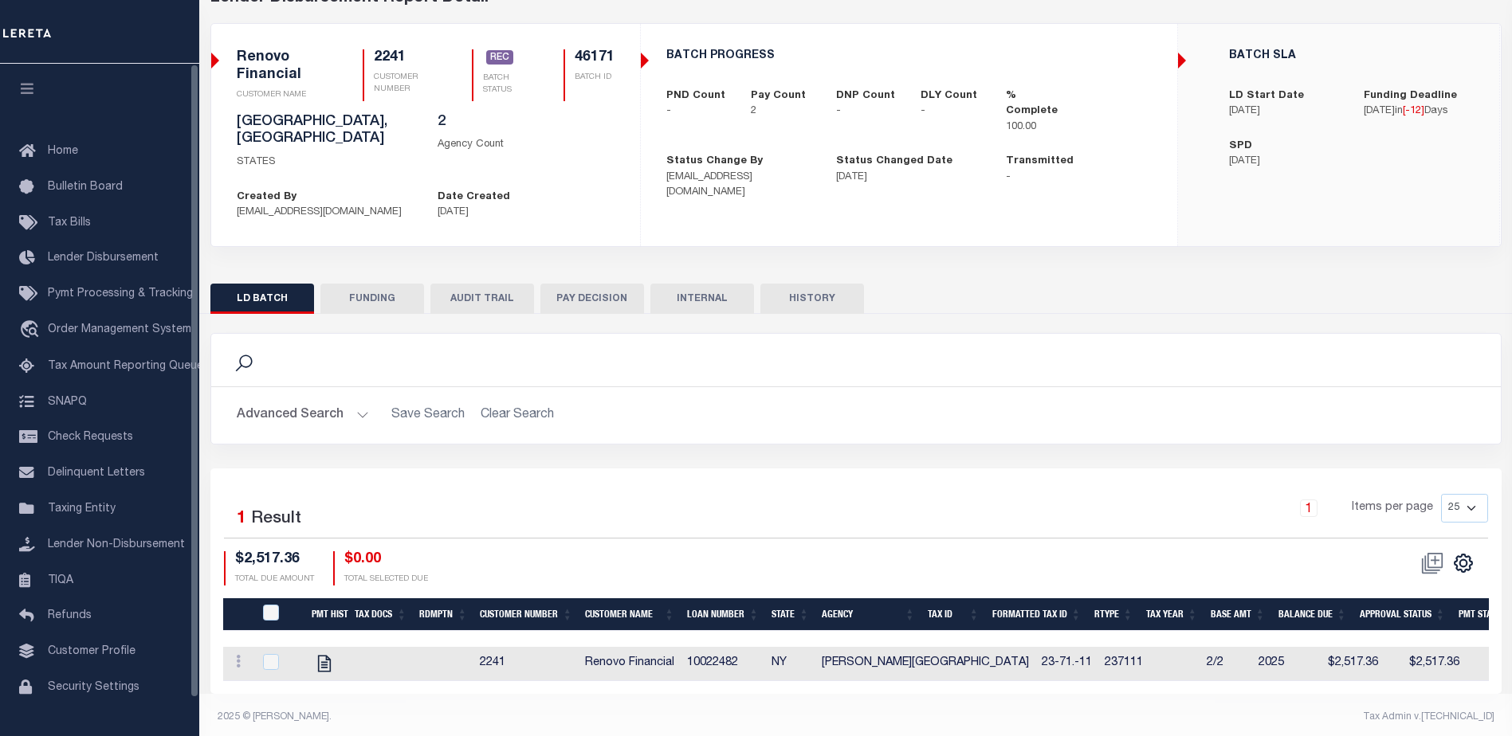
click at [359, 284] on button "FUNDING" at bounding box center [372, 299] width 104 height 30
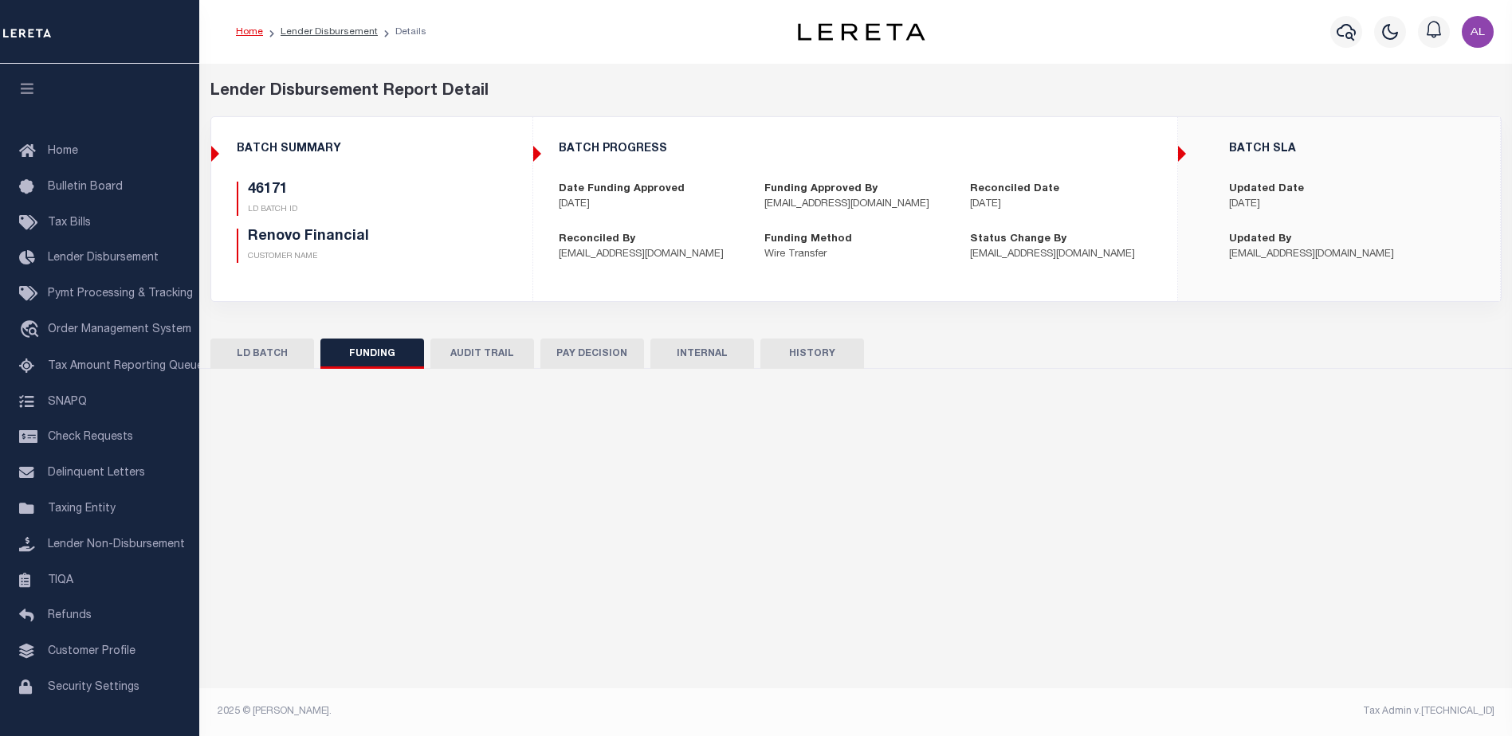
type input "$2,813.9"
type input "$0"
type input "09/23/2025"
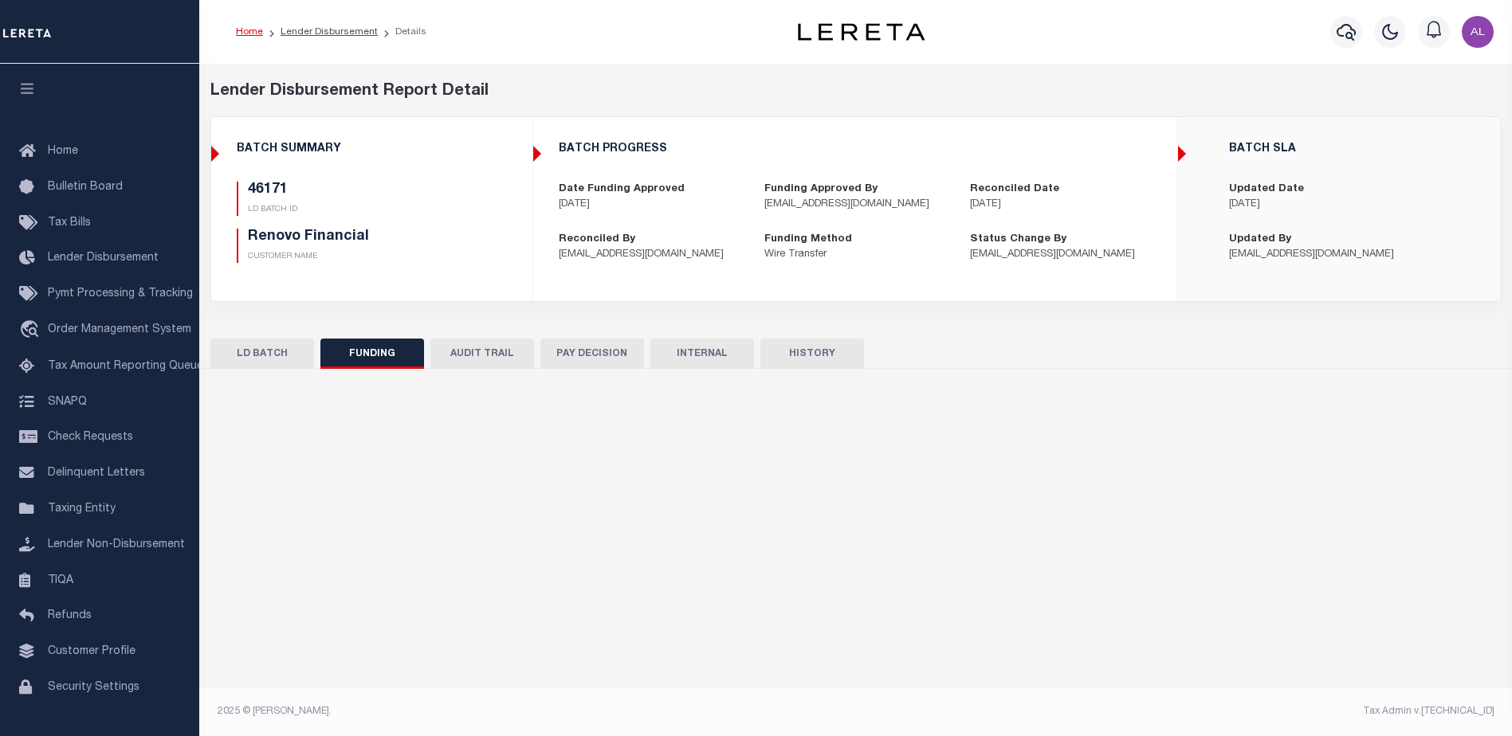
type input "20250923MMQFMP2700297109231642FT03"
type input "09/25/2025"
select select "100"
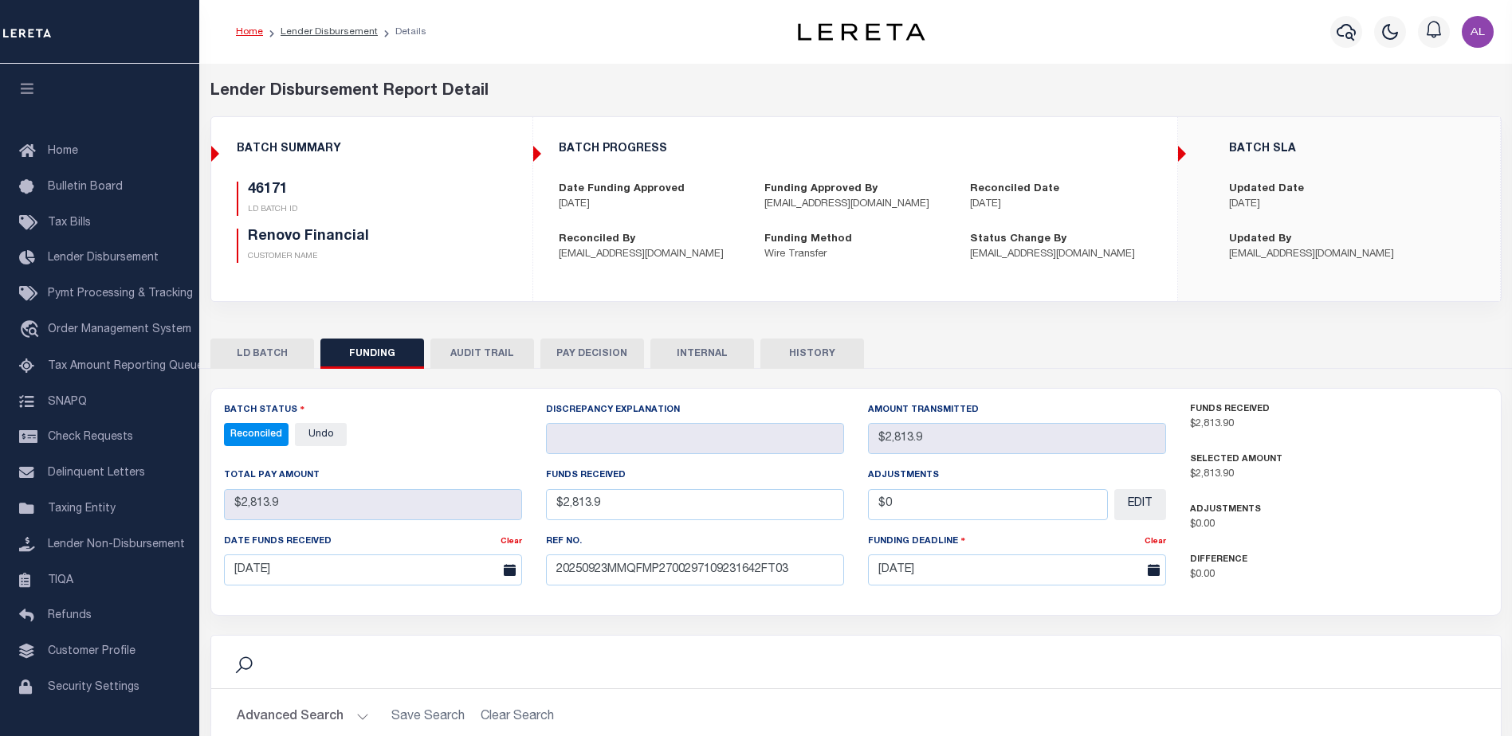
select select "100"
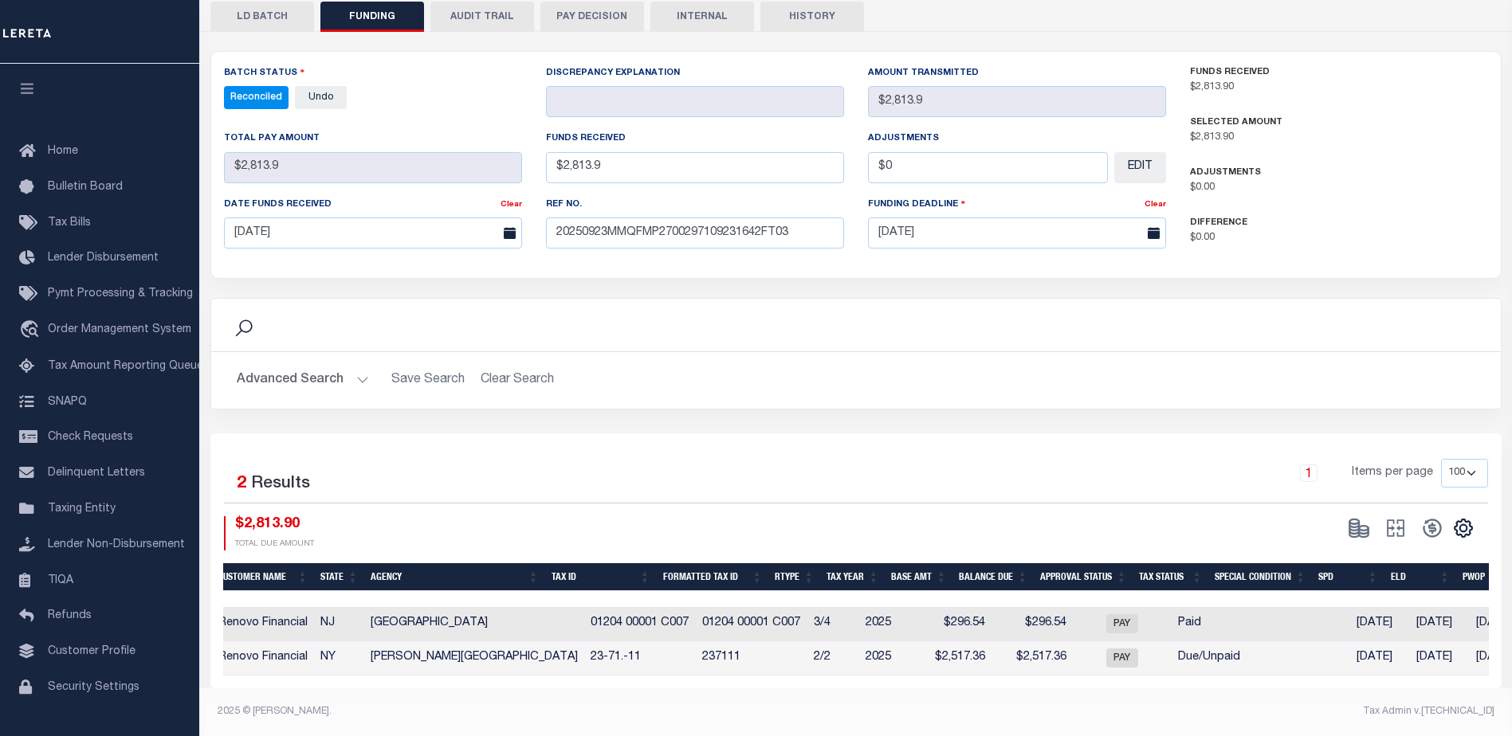
scroll to position [0, 464]
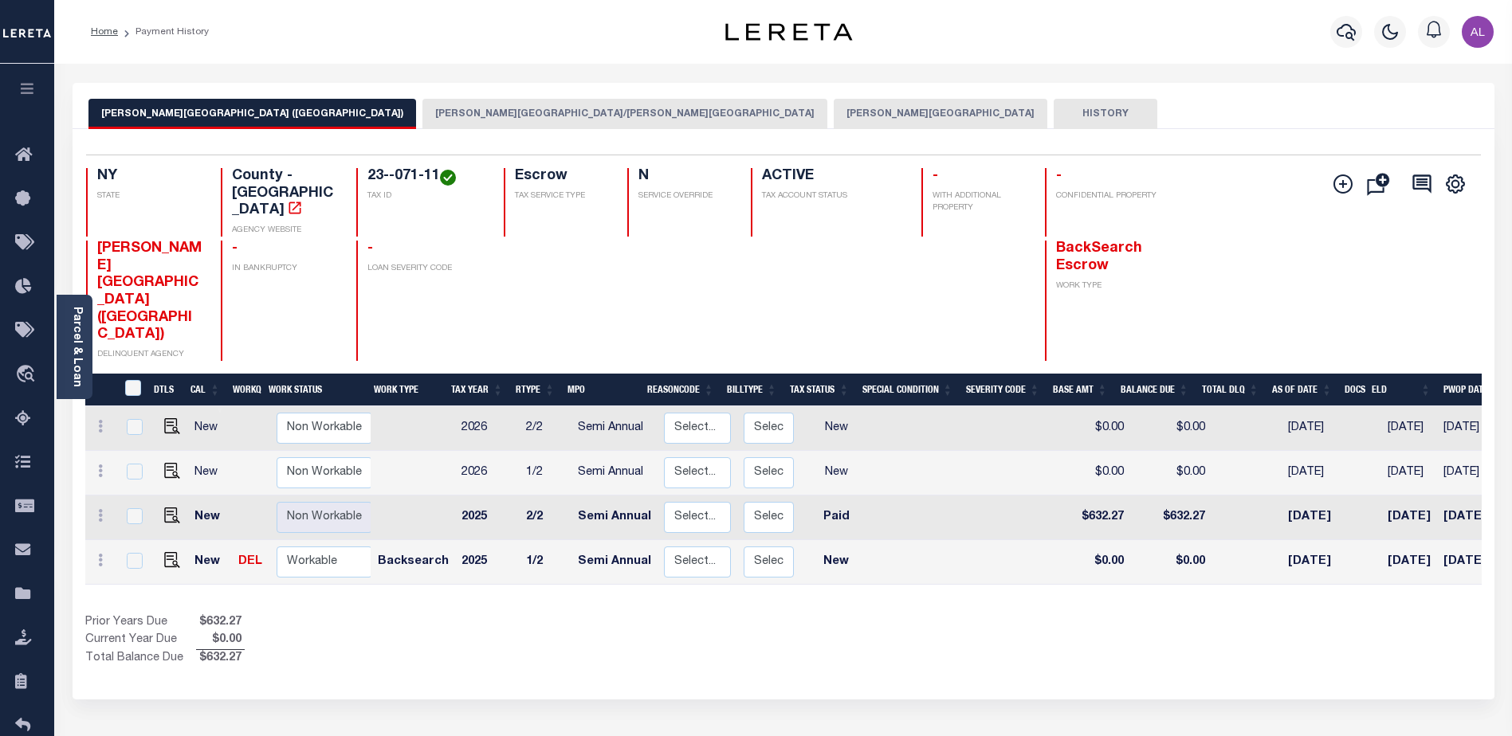
click at [834, 112] on button "[PERSON_NAME][GEOGRAPHIC_DATA]" at bounding box center [941, 114] width 214 height 30
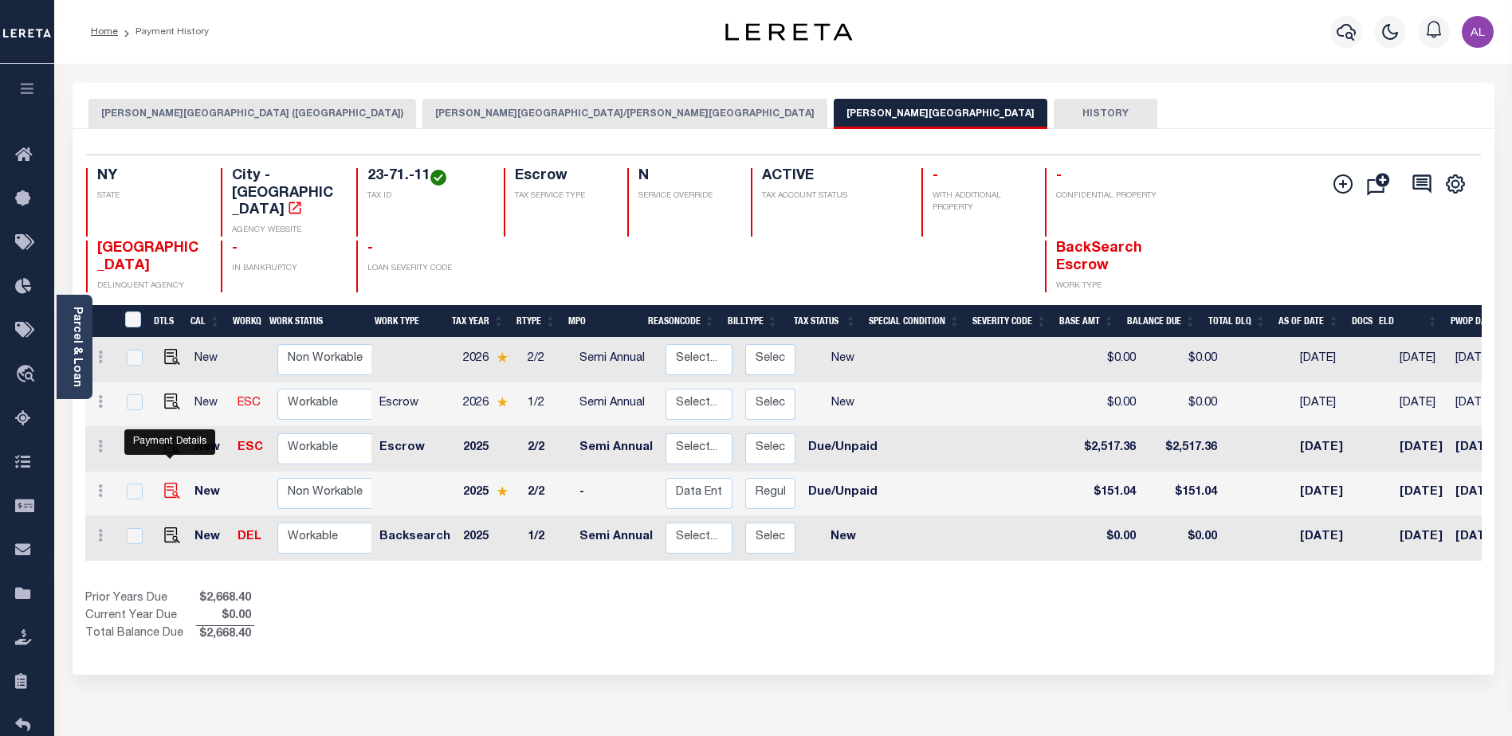
click at [166, 483] on img "" at bounding box center [172, 491] width 16 height 16
checkbox input "true"
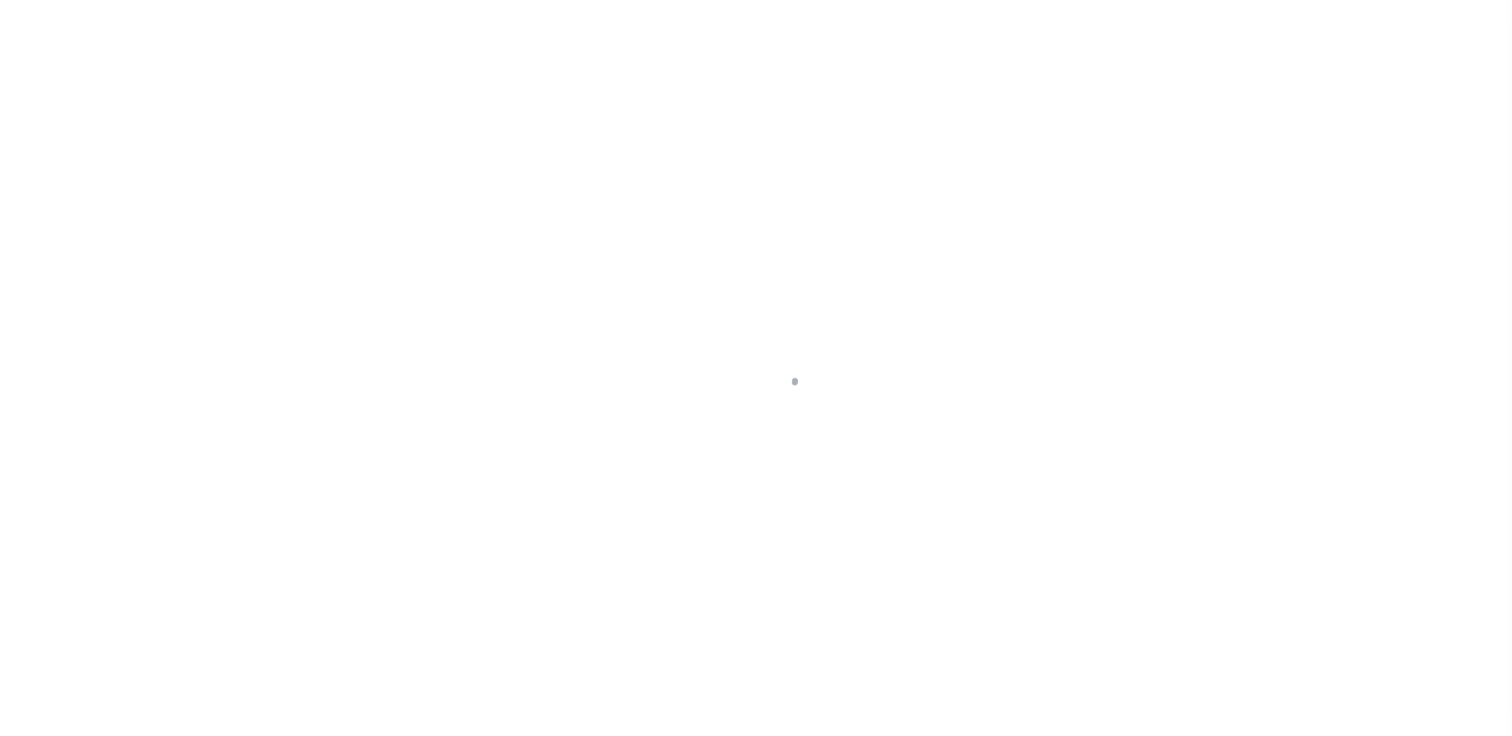
select select "DUE"
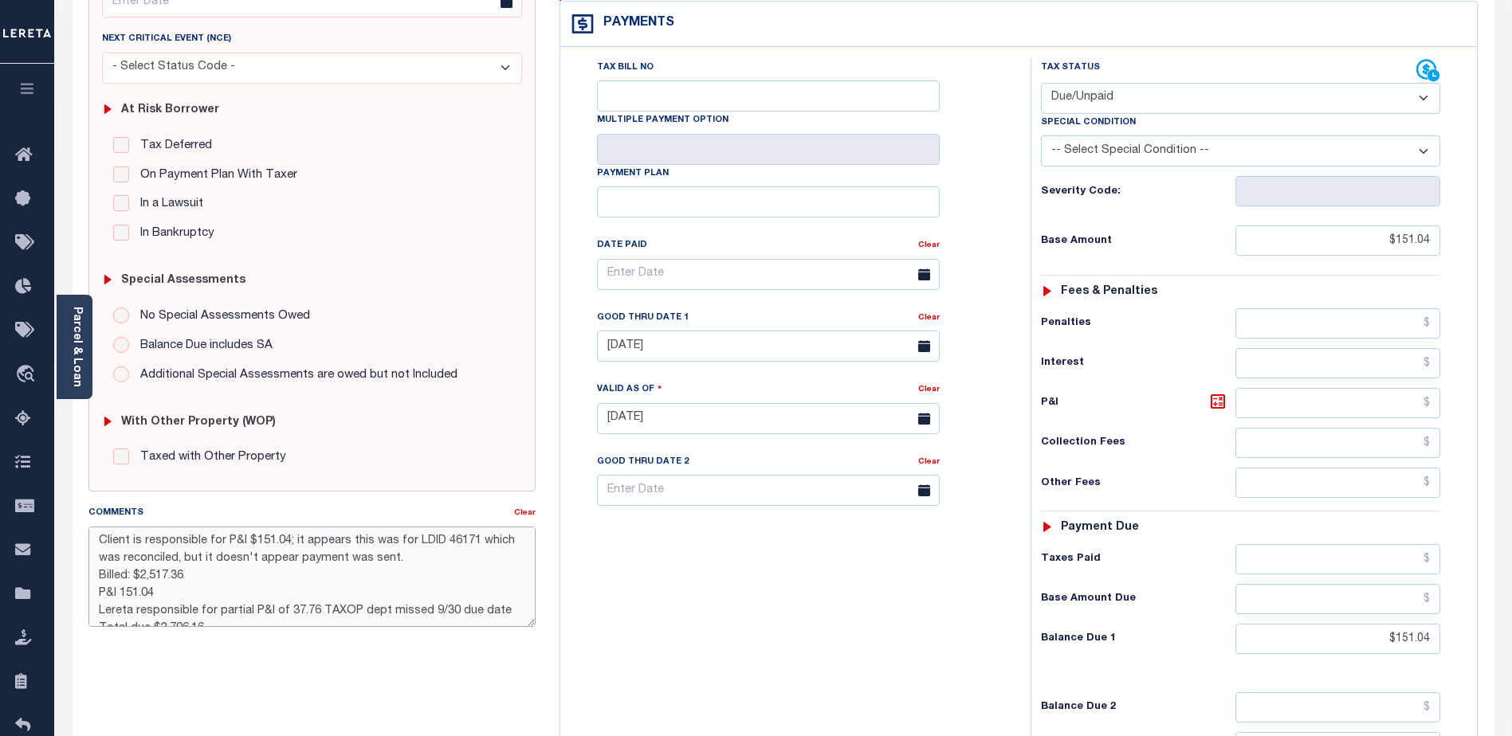
click at [293, 542] on textarea "Client is responsible for P&I $151.04; it appears this was for LDID 46171 which…" at bounding box center [311, 577] width 447 height 100
drag, startPoint x: 406, startPoint y: 563, endPoint x: 96, endPoint y: 552, distance: 310.3
click at [96, 552] on textarea "Client is responsible for P&I $151.04; it appears this was for LDID 46171 which…" at bounding box center [311, 577] width 447 height 100
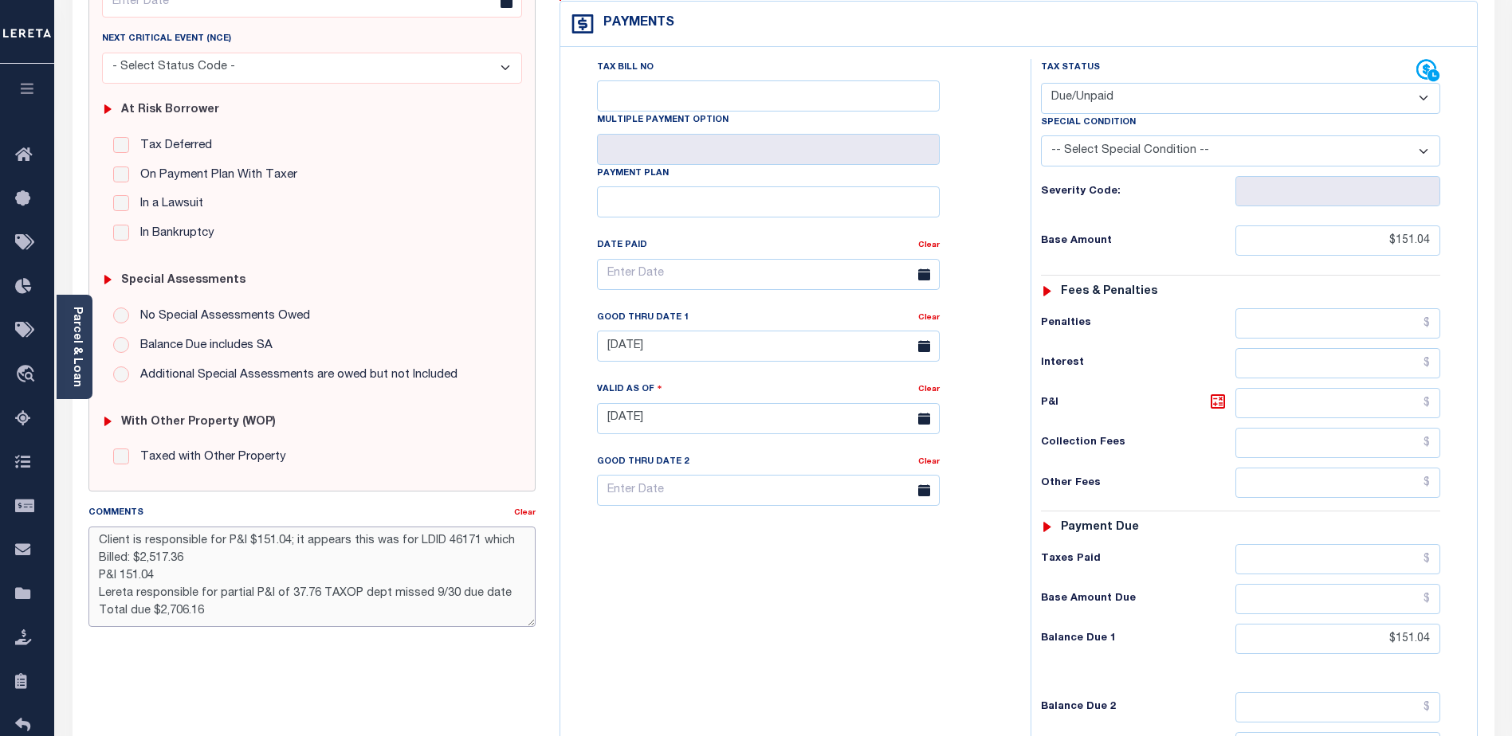
drag, startPoint x: 290, startPoint y: 541, endPoint x: 504, endPoint y: 531, distance: 214.6
click at [506, 536] on textarea "Client is responsible for P&I $151.04; it appears this was for LDID 46171 which…" at bounding box center [311, 577] width 447 height 100
type textarea "Client is responsible for P&I $151.04; Loan was added late (45 day rule) Billed…"
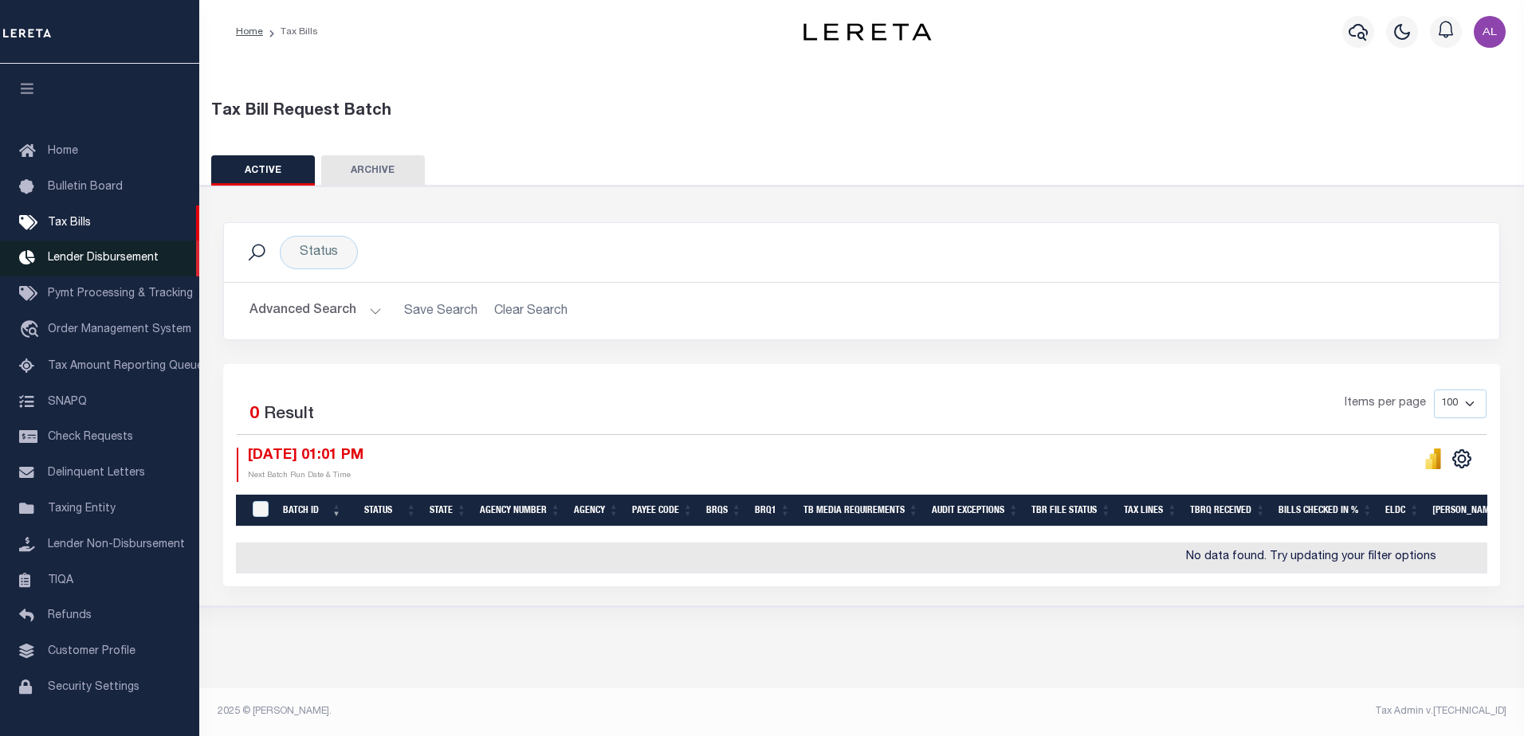
click at [89, 259] on span "Lender Disbursement" at bounding box center [103, 258] width 111 height 11
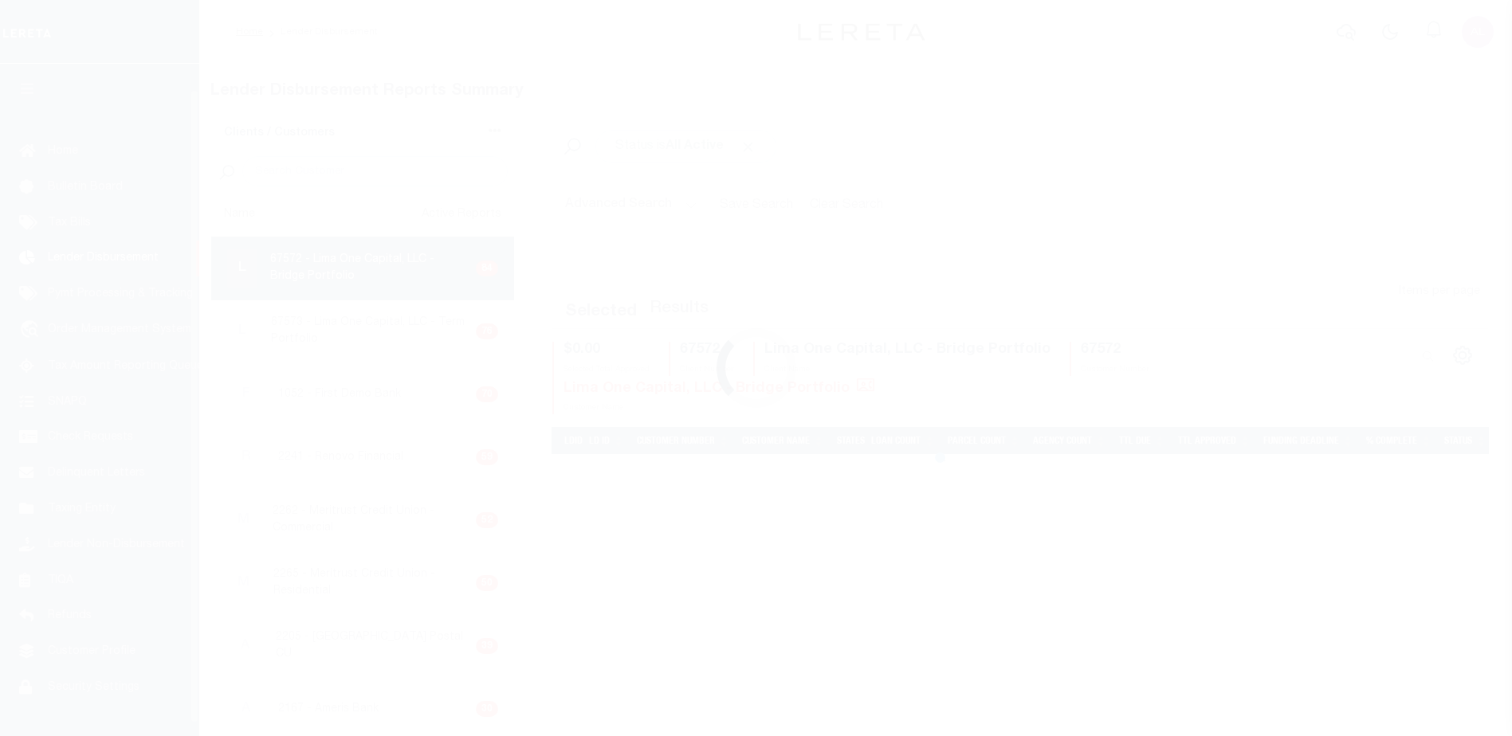
scroll to position [28, 0]
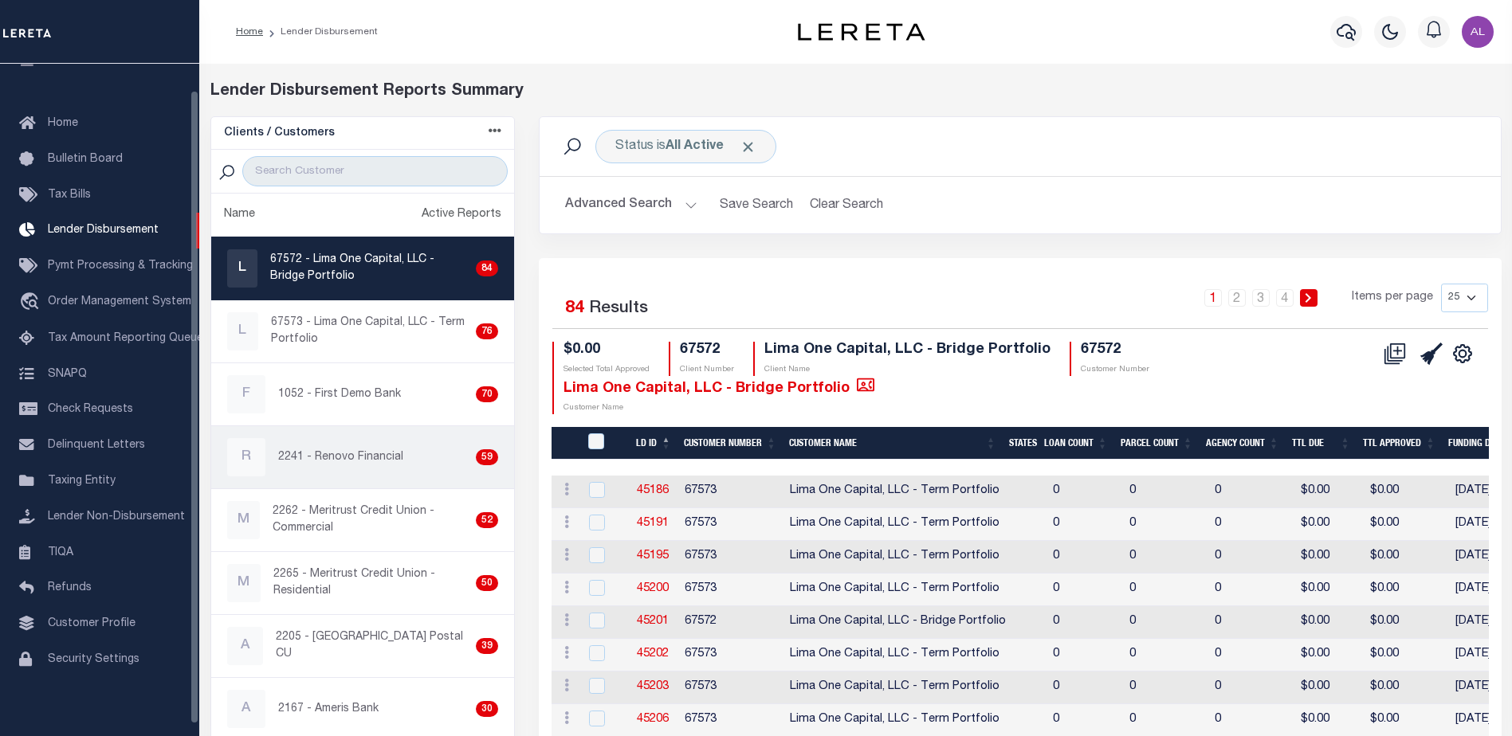
click at [340, 464] on p "2241 - Renovo Financial" at bounding box center [340, 457] width 125 height 17
checkbox input "true"
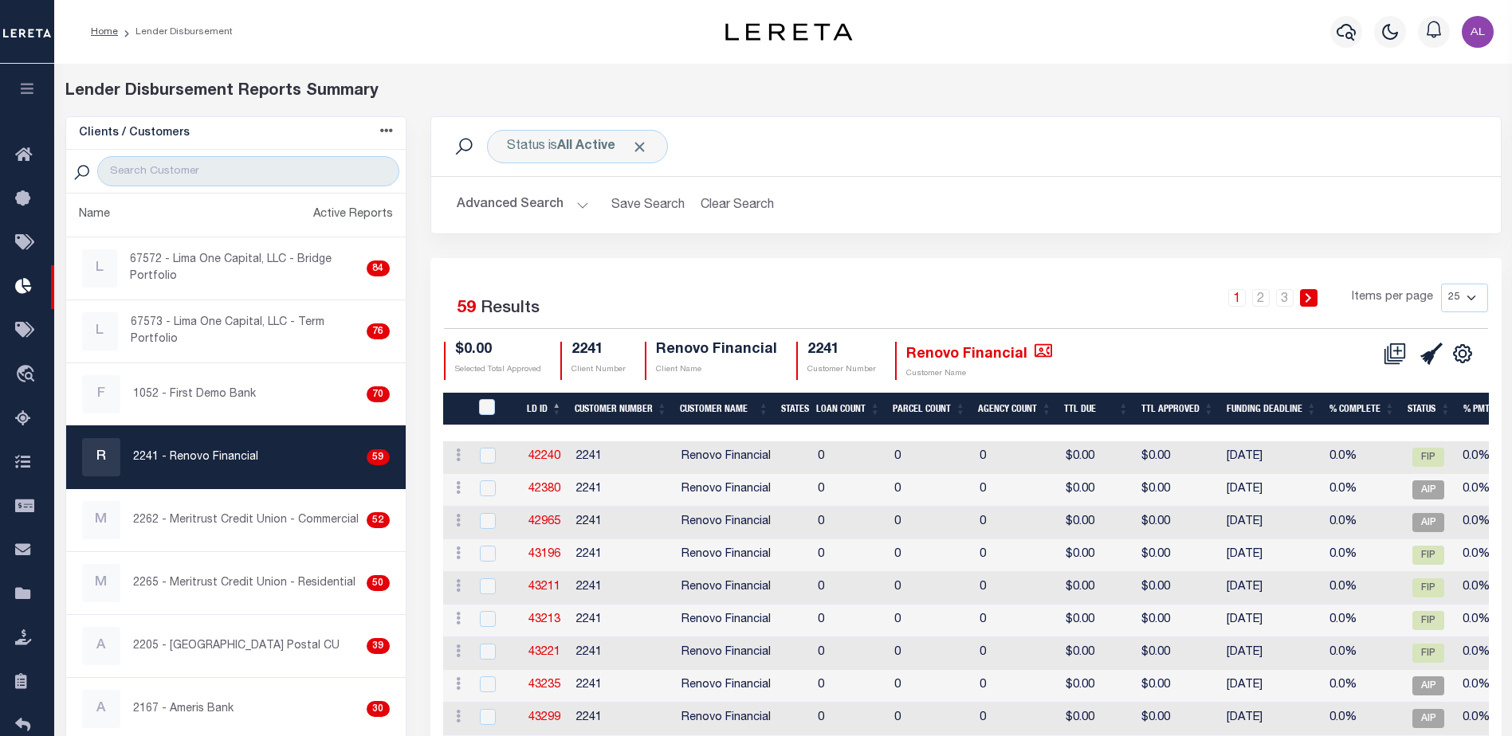
click at [1471, 296] on select "25 50 100 200" at bounding box center [1464, 298] width 47 height 29
select select "200"
click at [1441, 284] on select "25 50 100 200" at bounding box center [1464, 298] width 47 height 29
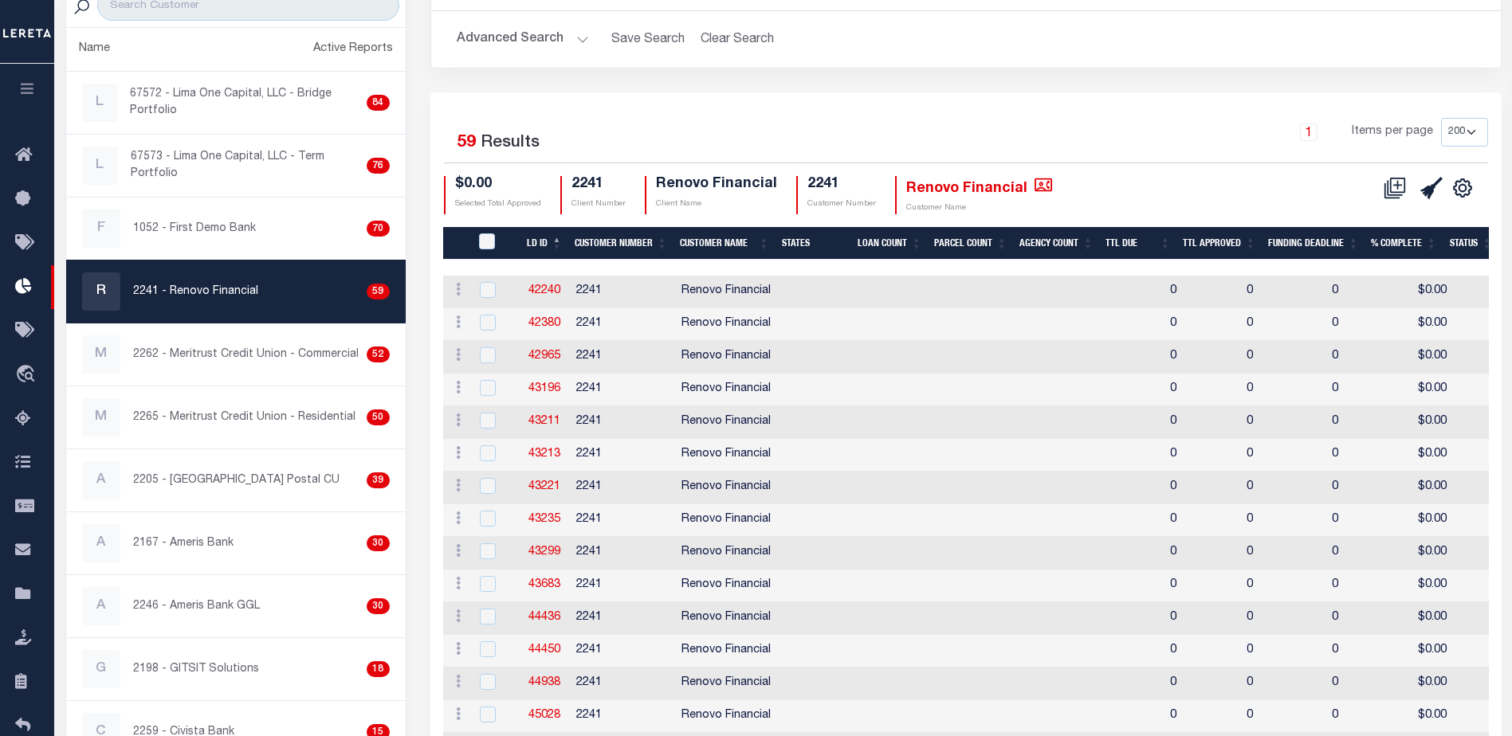
scroll to position [44, 0]
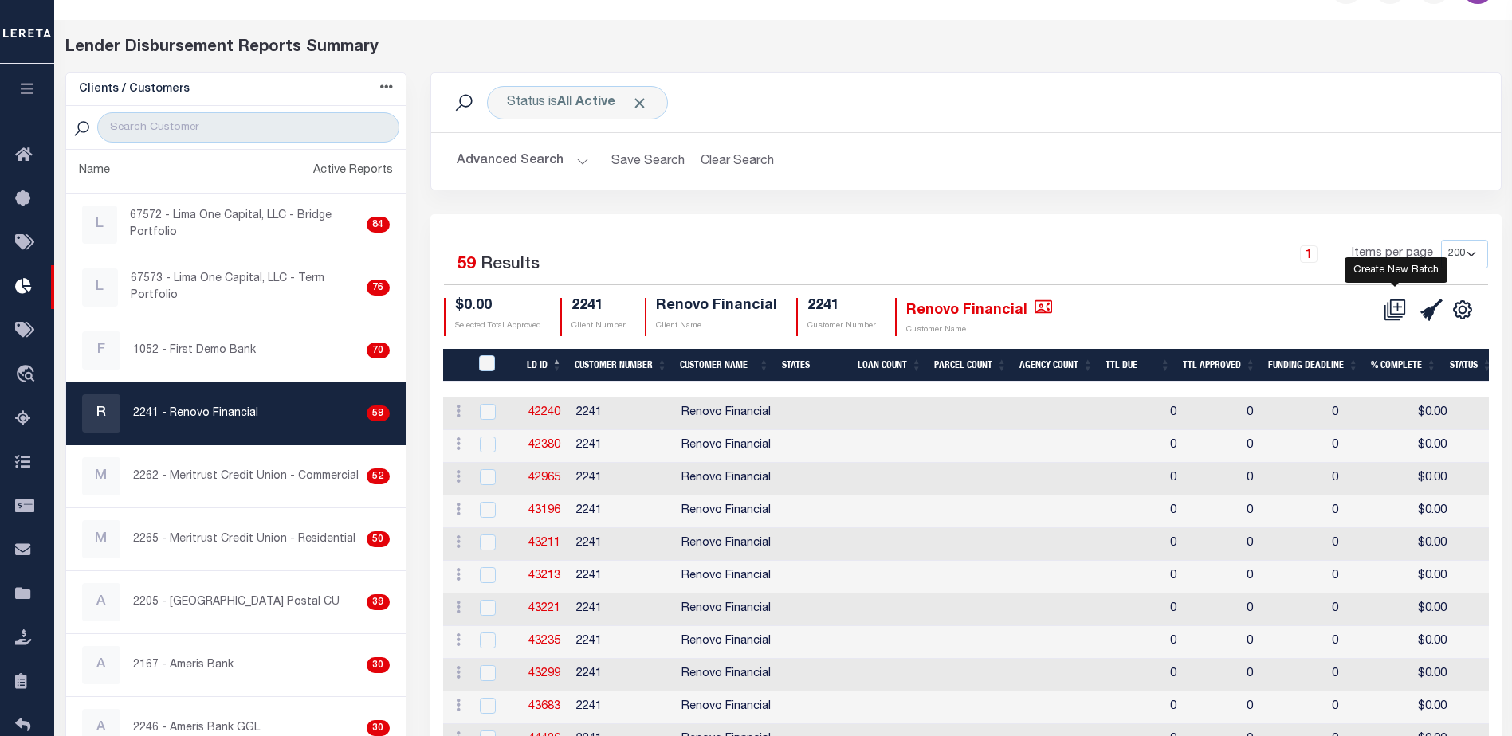
click at [1397, 309] on icon at bounding box center [1395, 310] width 22 height 22
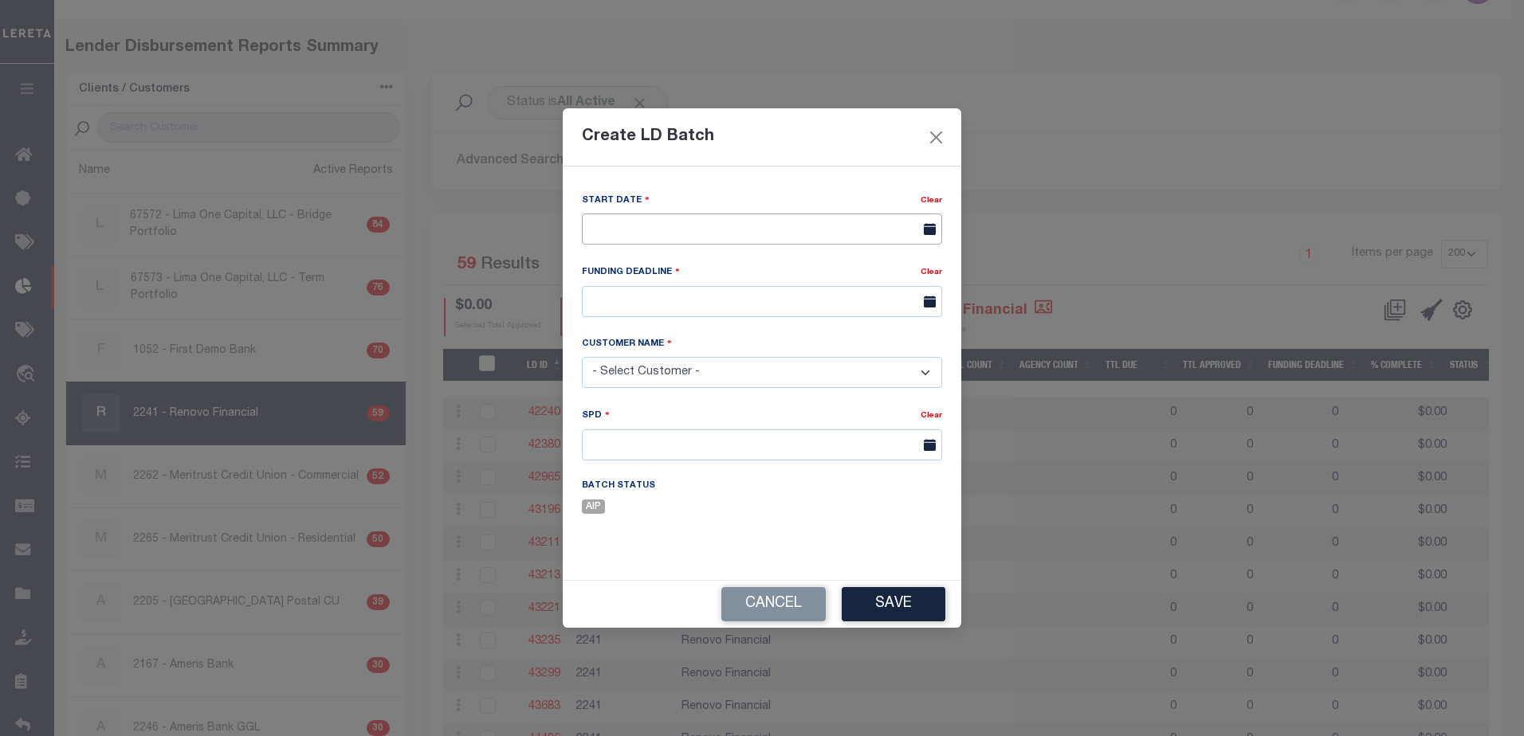
click at [670, 229] on input "text" at bounding box center [762, 229] width 360 height 31
drag, startPoint x: 669, startPoint y: 350, endPoint x: 635, endPoint y: 290, distance: 68.9
click at [669, 349] on span "7" at bounding box center [669, 349] width 31 height 31
type input "[DATE]"
click at [634, 295] on input "text" at bounding box center [762, 301] width 360 height 31
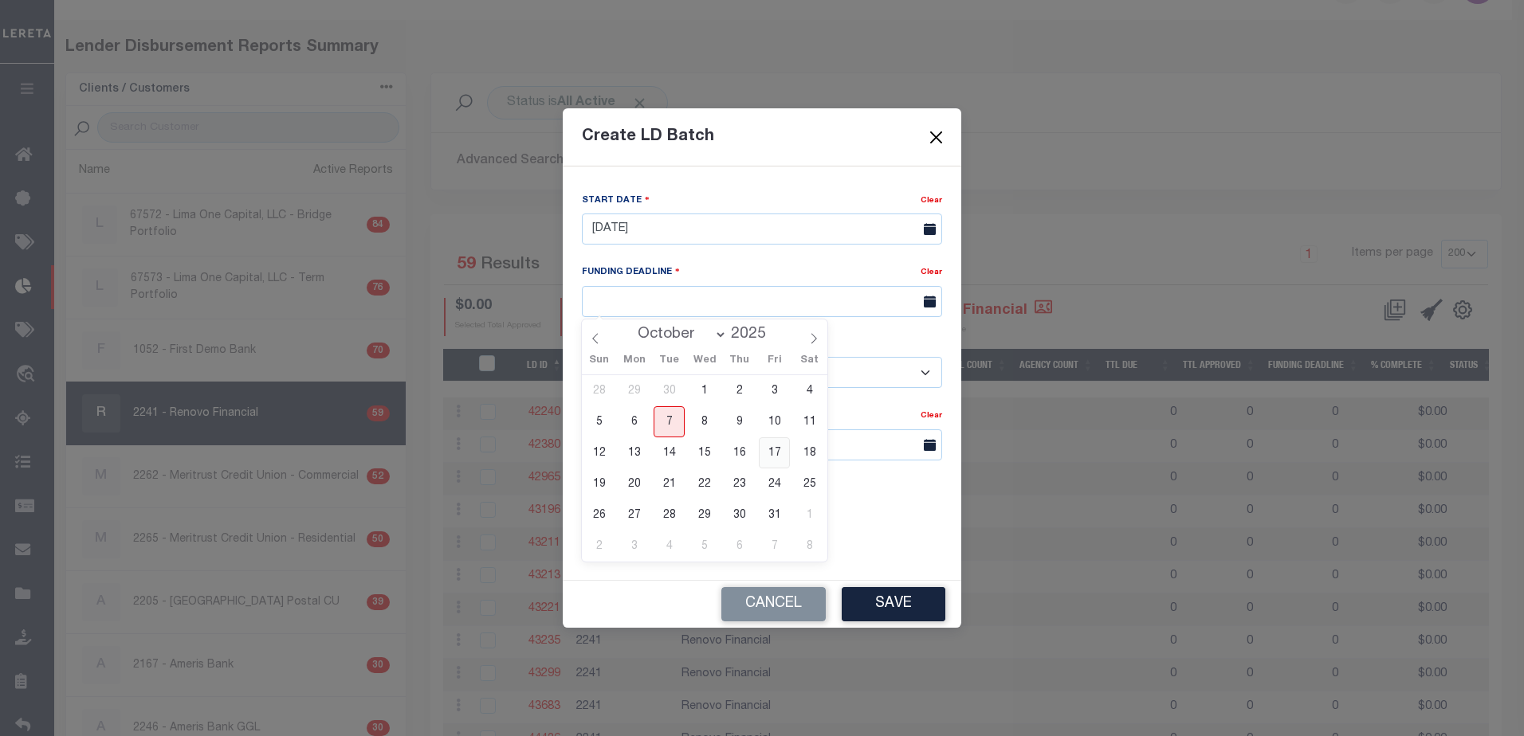
click at [777, 453] on span "17" at bounding box center [774, 453] width 31 height 31
type input "10/17/25"
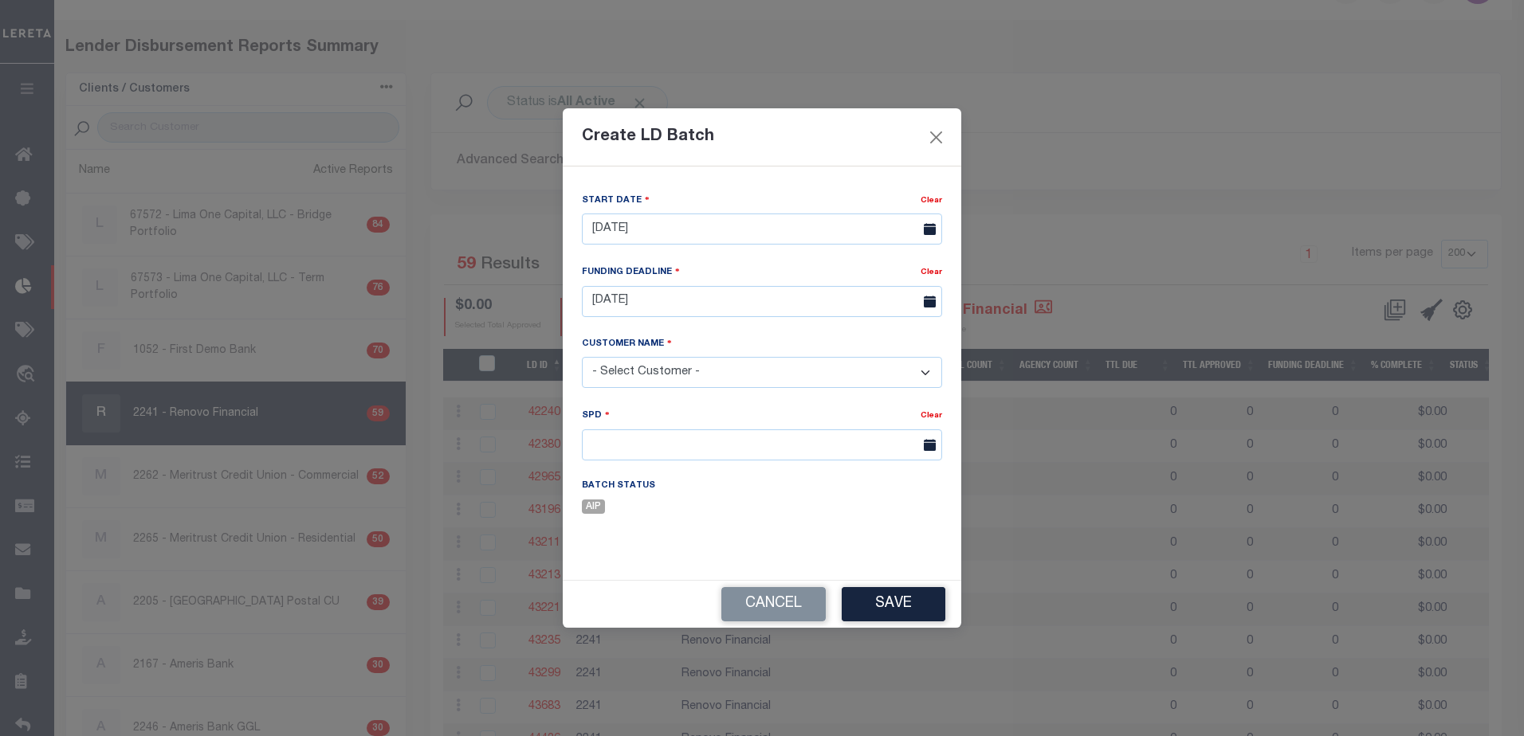
click at [616, 370] on select "- Select Customer - Accumatch - Refunds All In Credit Union Amarillo National B…" at bounding box center [762, 372] width 360 height 31
select select "2241"
click at [638, 370] on select "- Select Customer - Accumatch - Refunds All In Credit Union Amarillo National B…" at bounding box center [762, 372] width 360 height 31
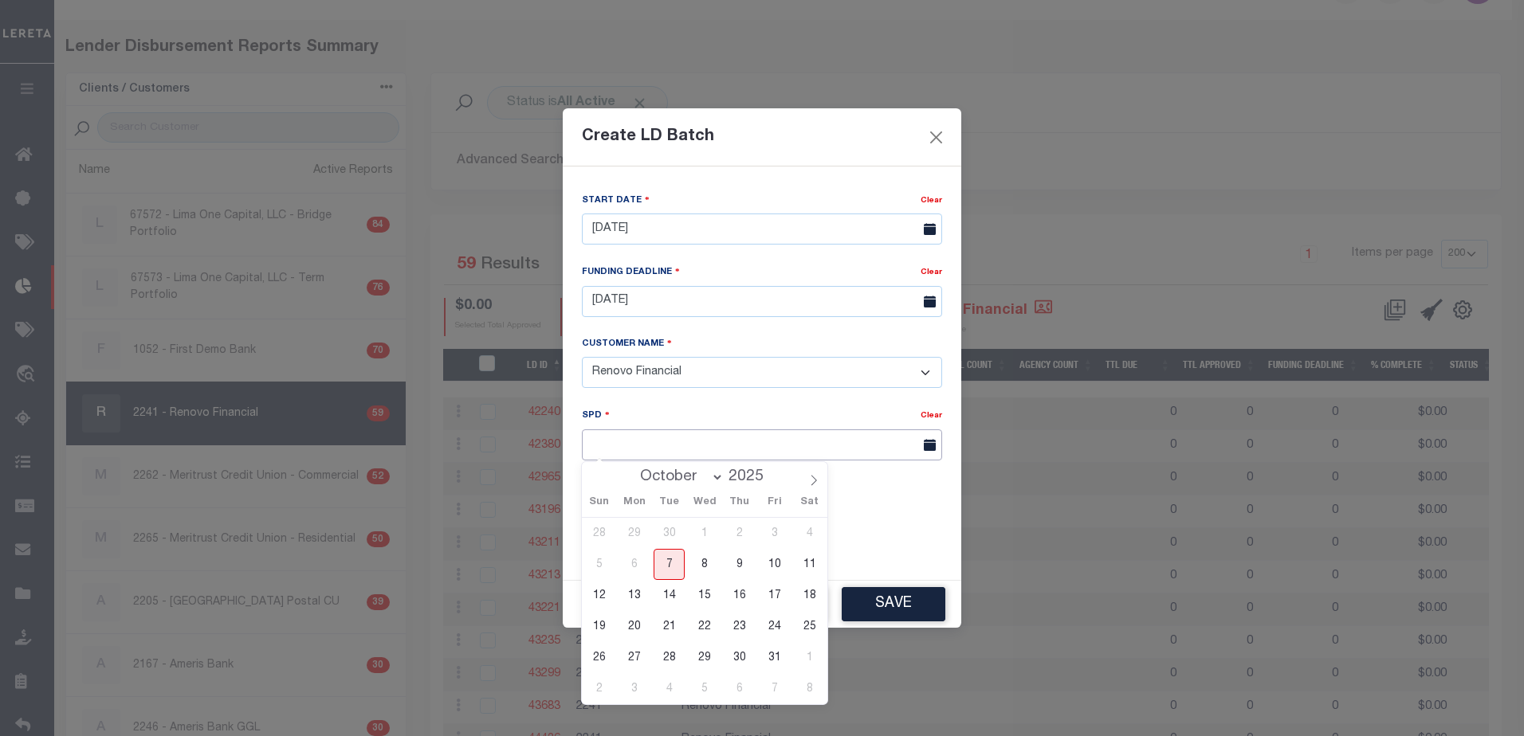
click at [610, 440] on input "text" at bounding box center [762, 445] width 360 height 31
click at [636, 654] on span "27" at bounding box center [633, 657] width 31 height 31
type input "10/27/2025"
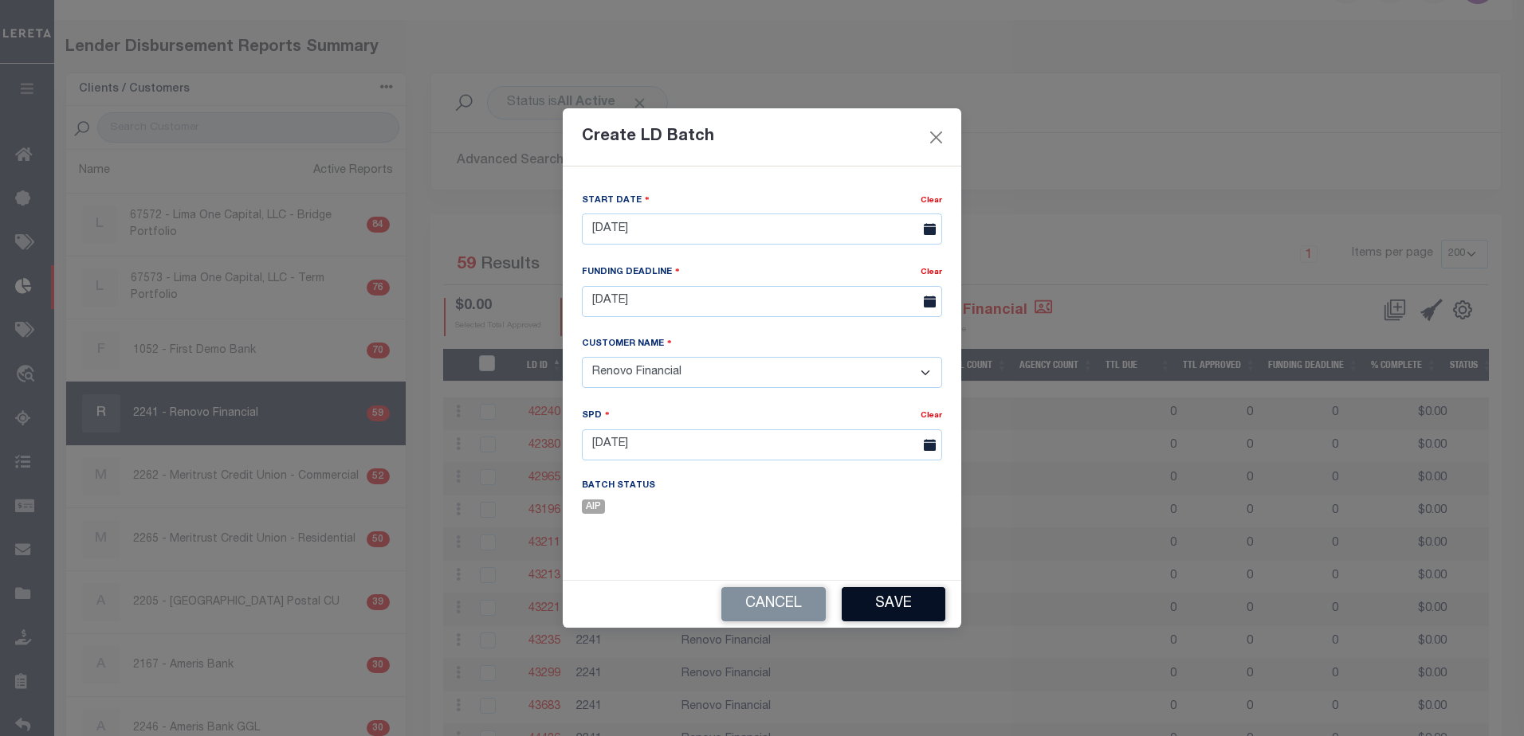
click at [896, 599] on button "Save" at bounding box center [894, 604] width 104 height 34
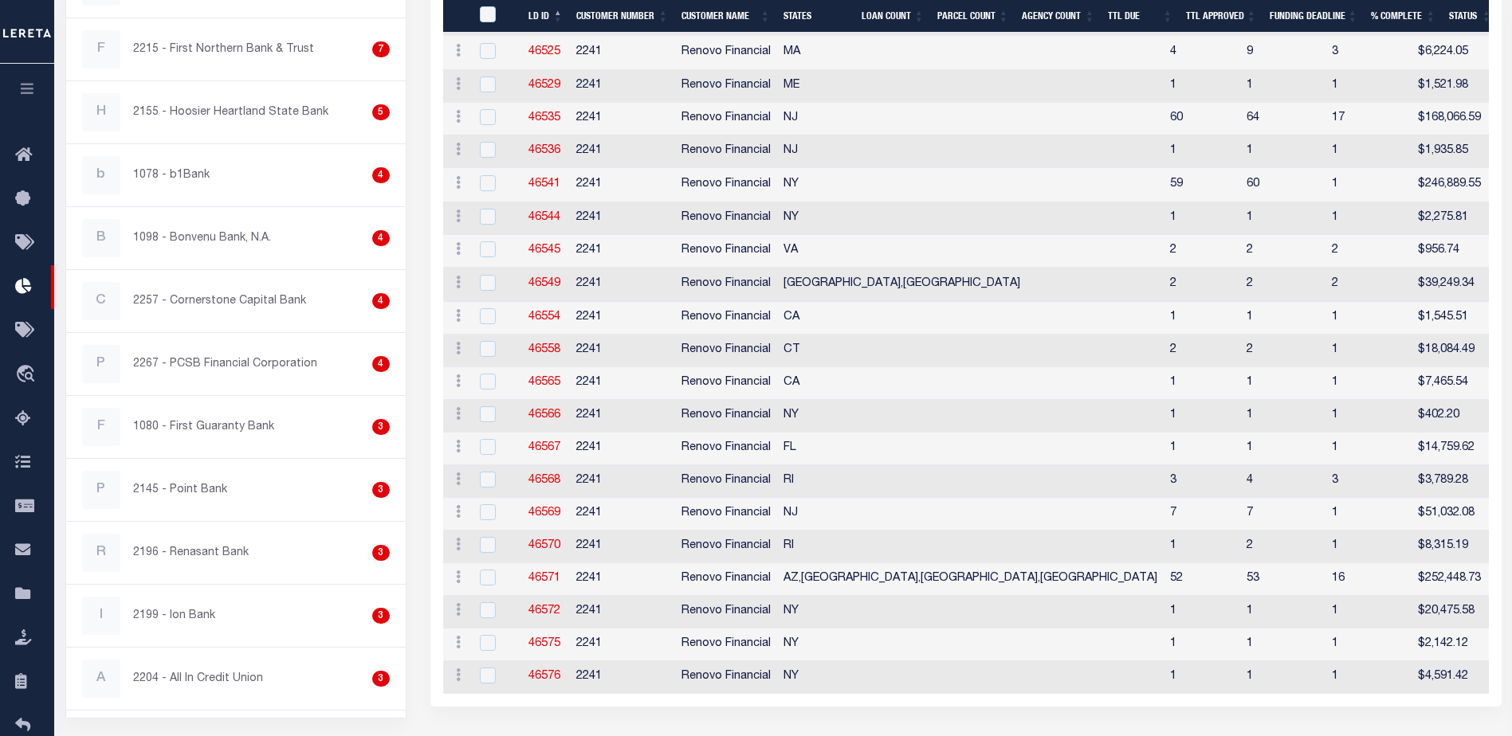
scroll to position [1718, 0]
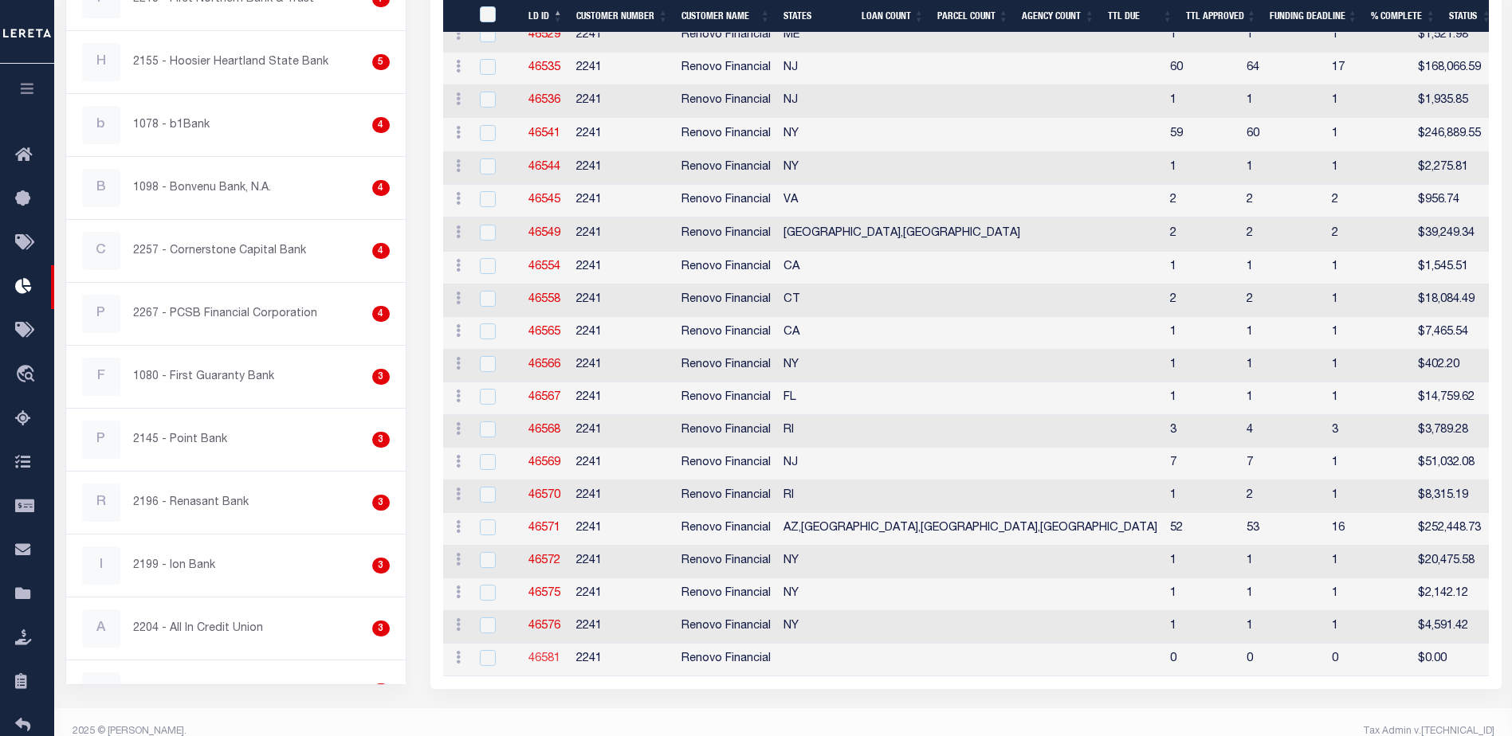
click at [548, 665] on link "46581" at bounding box center [544, 659] width 32 height 11
checkbox input "true"
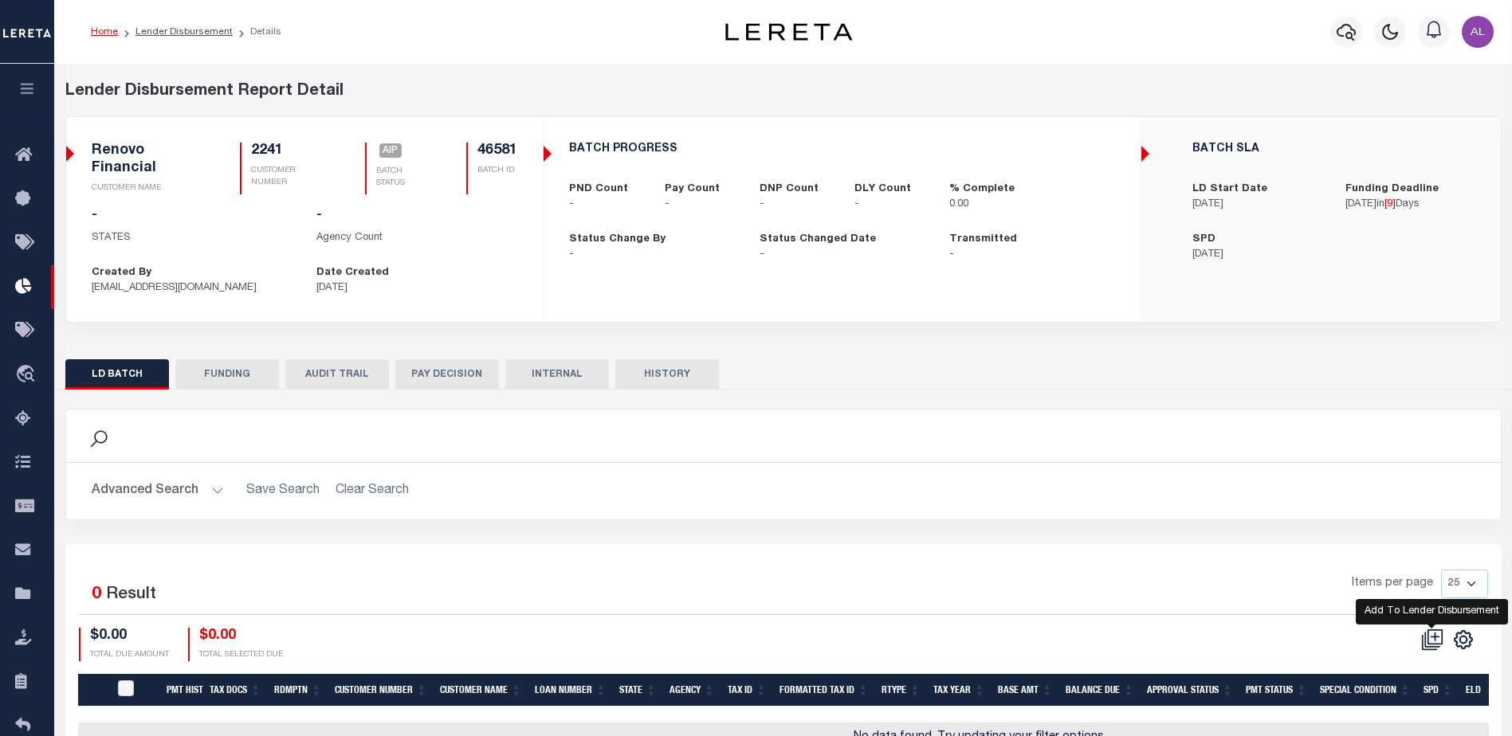
click at [1431, 637] on icon at bounding box center [1432, 640] width 22 height 22
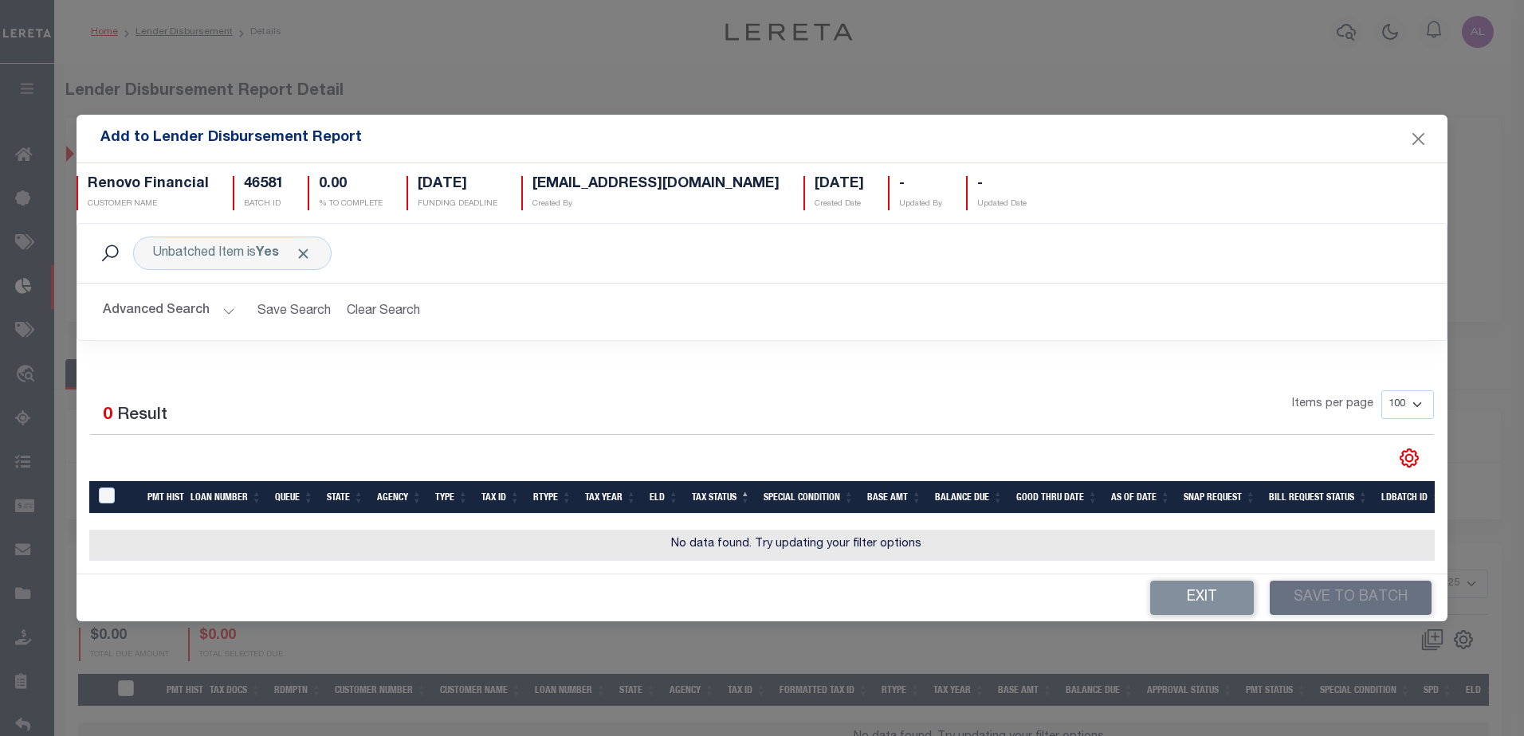
click at [227, 307] on button "Advanced Search" at bounding box center [169, 311] width 132 height 31
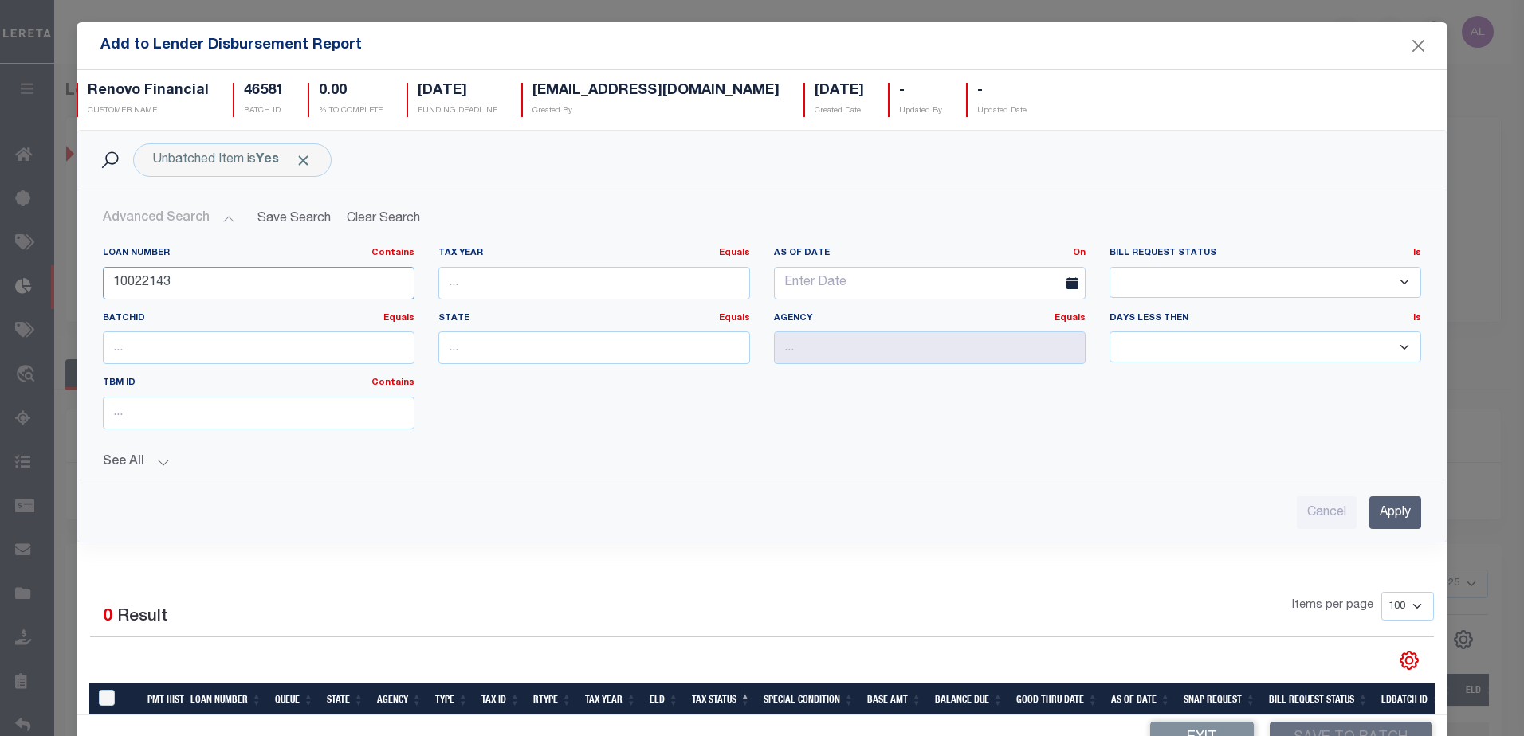
drag, startPoint x: 193, startPoint y: 281, endPoint x: 12, endPoint y: 267, distance: 181.5
click at [12, 267] on div "Add to Lender Disbursement Report Renovo Financial CUSTOMER NAME 46581 BATCH ID…" at bounding box center [762, 368] width 1524 height 736
type input "10022482"
click at [1388, 515] on input "Apply" at bounding box center [1395, 513] width 52 height 33
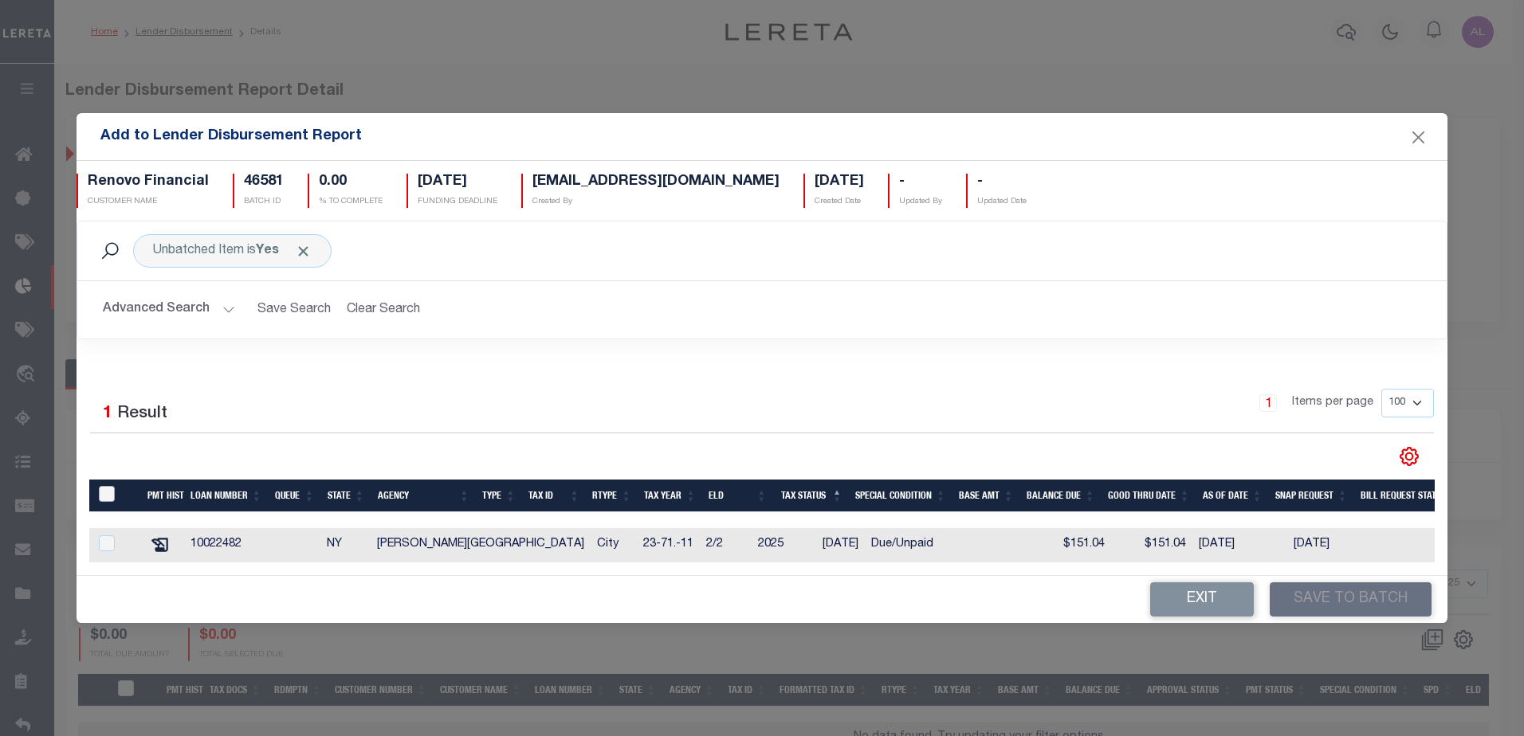
click at [108, 486] on input "TaxID" at bounding box center [107, 494] width 16 height 16
checkbox input "true"
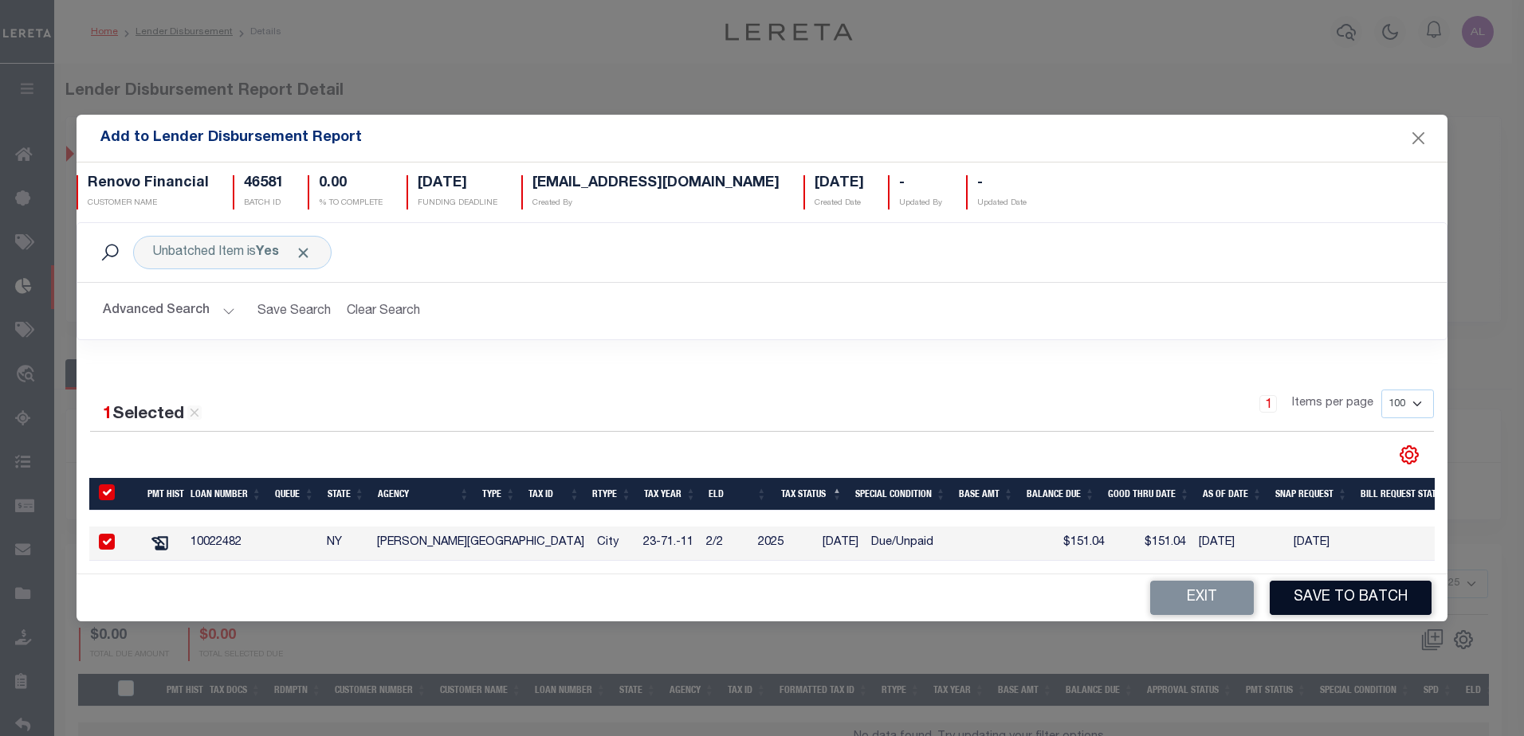
click at [1364, 607] on button "Save to Batch" at bounding box center [1351, 598] width 162 height 34
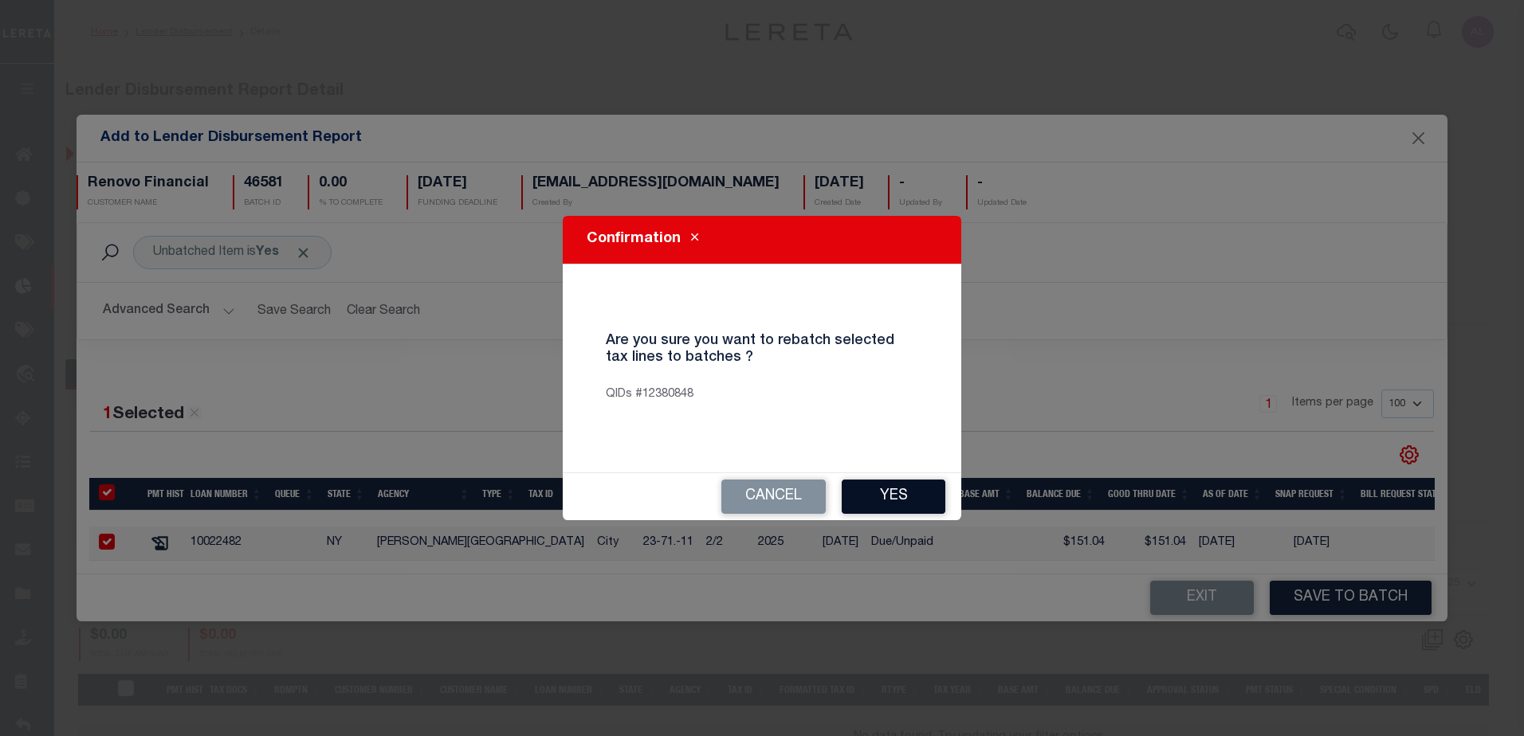
click at [877, 494] on button "Yes" at bounding box center [894, 497] width 104 height 34
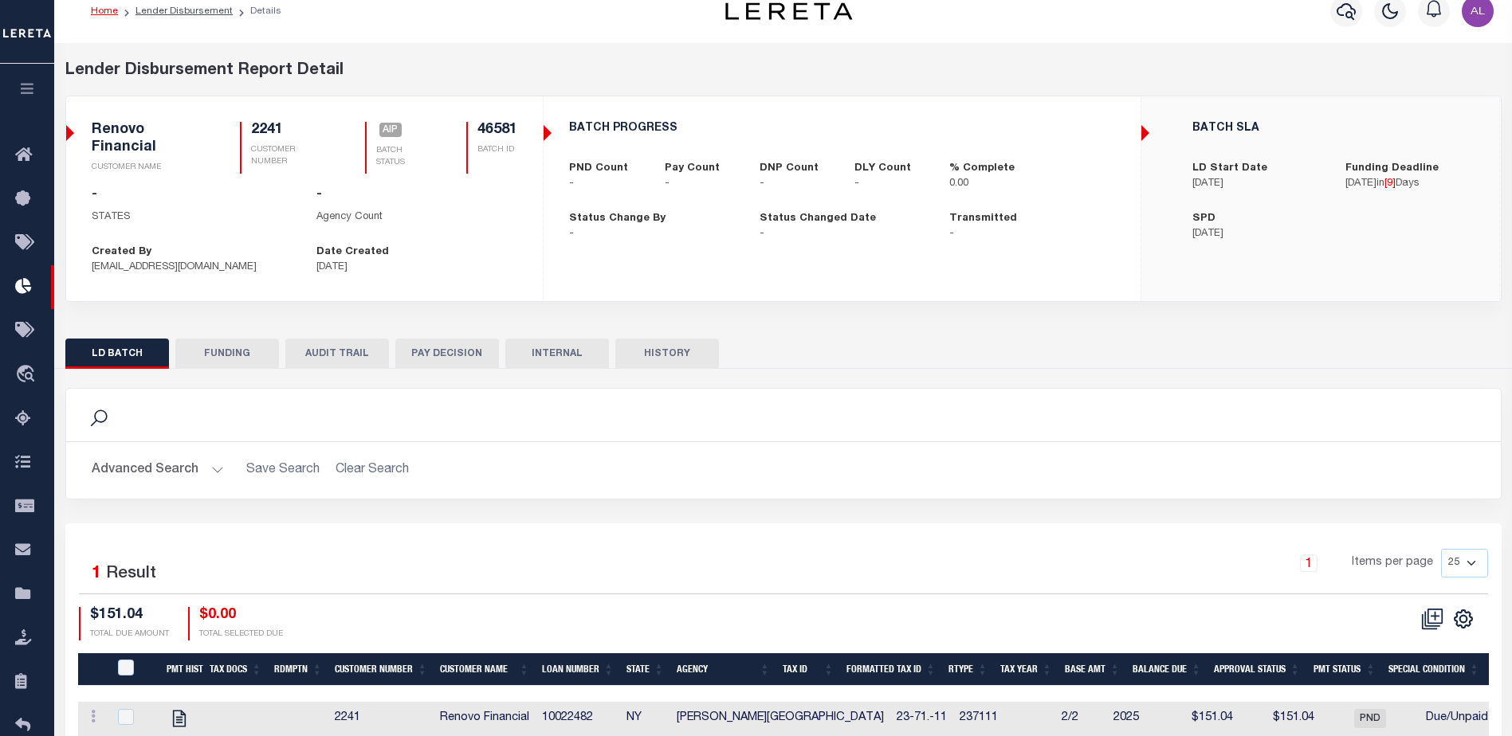
scroll to position [108, 0]
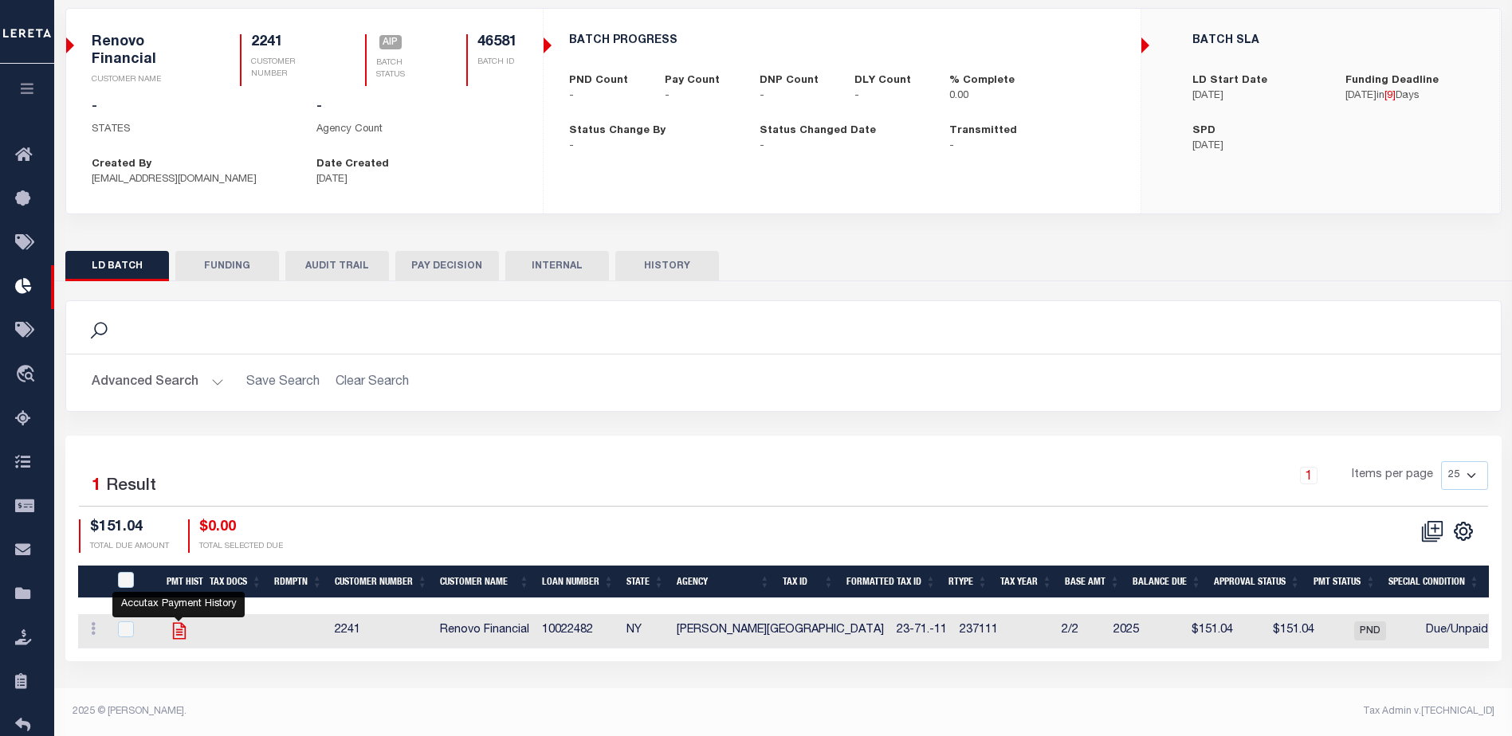
click at [179, 635] on icon at bounding box center [179, 631] width 21 height 21
checkbox input "true"
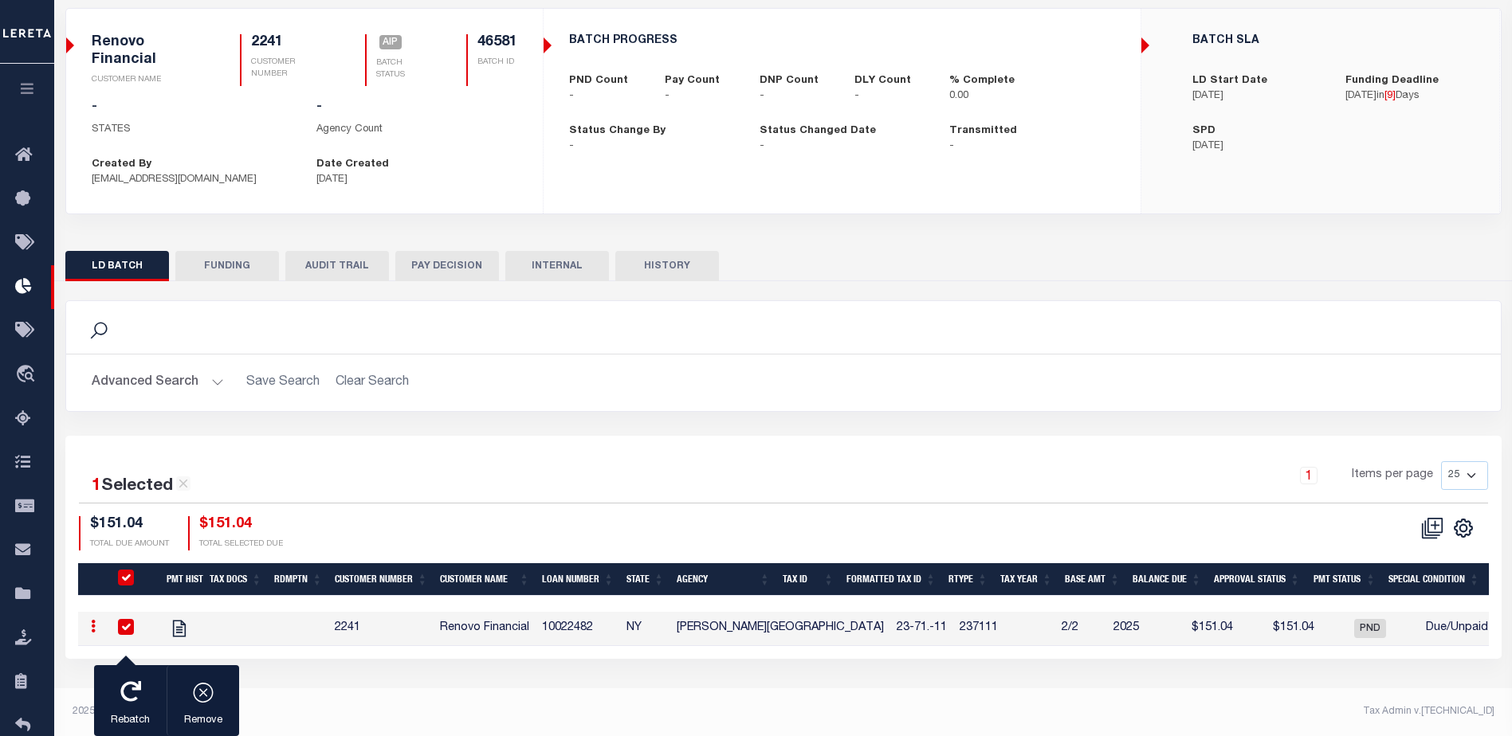
checkbox input "true"
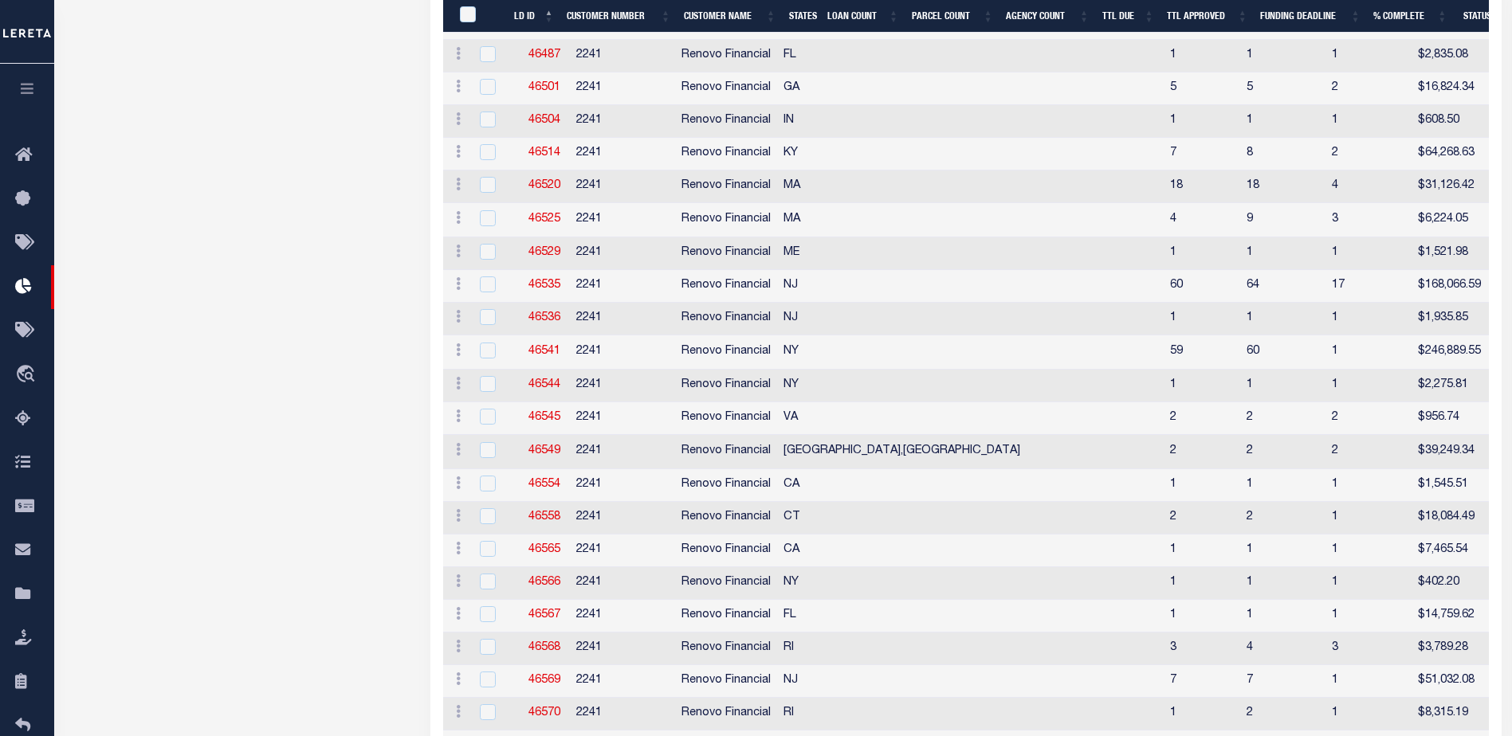
scroll to position [1434, 0]
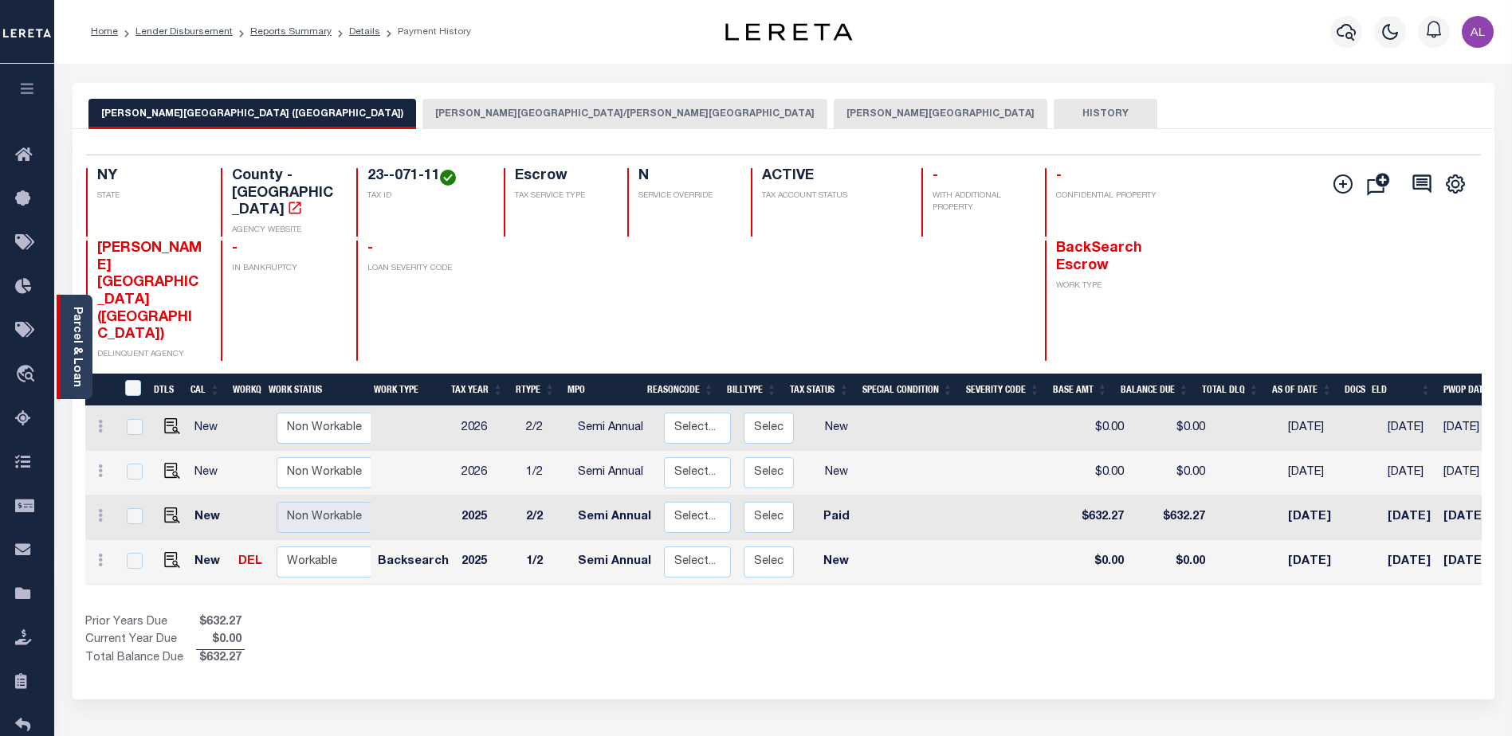
click at [79, 355] on link "Parcel & Loan" at bounding box center [76, 347] width 11 height 80
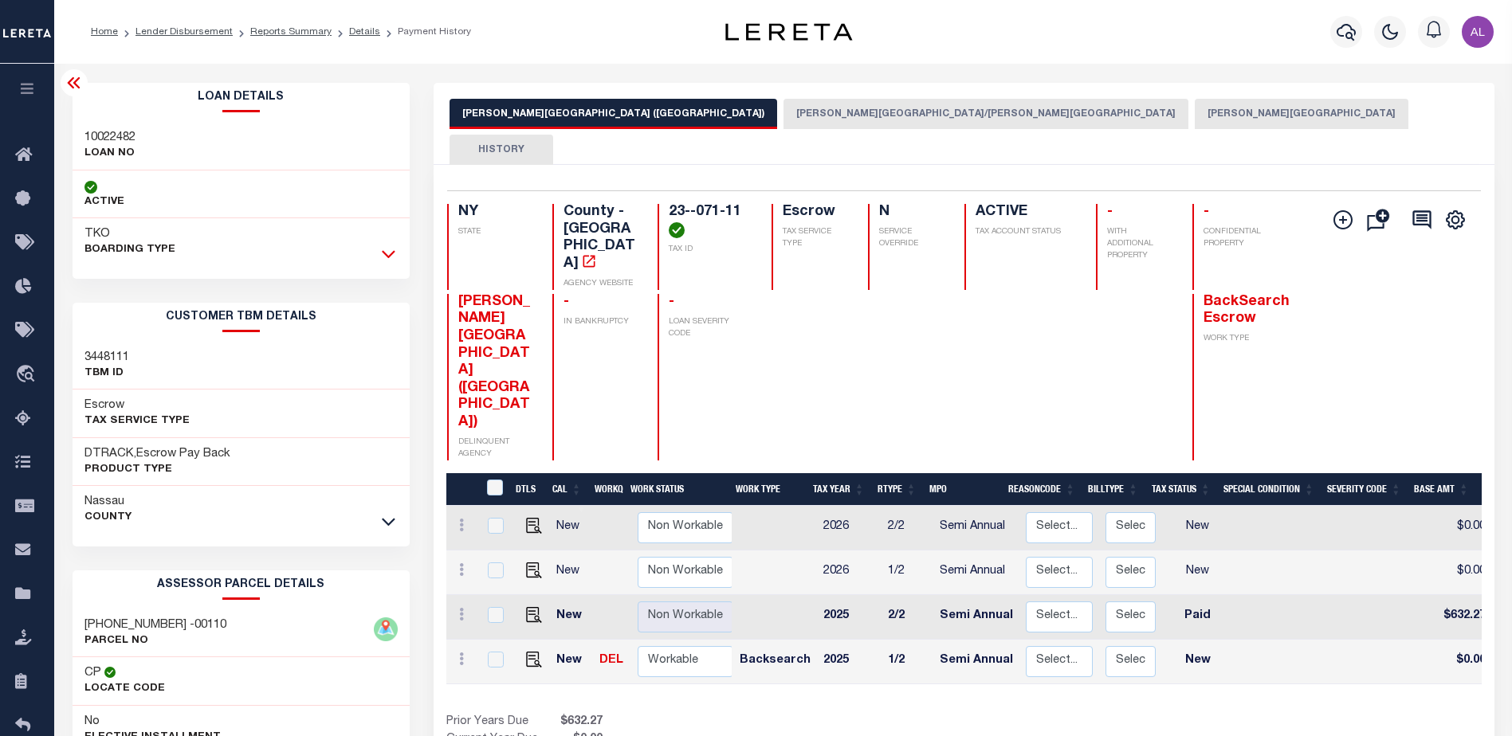
click at [387, 257] on icon at bounding box center [389, 255] width 14 height 8
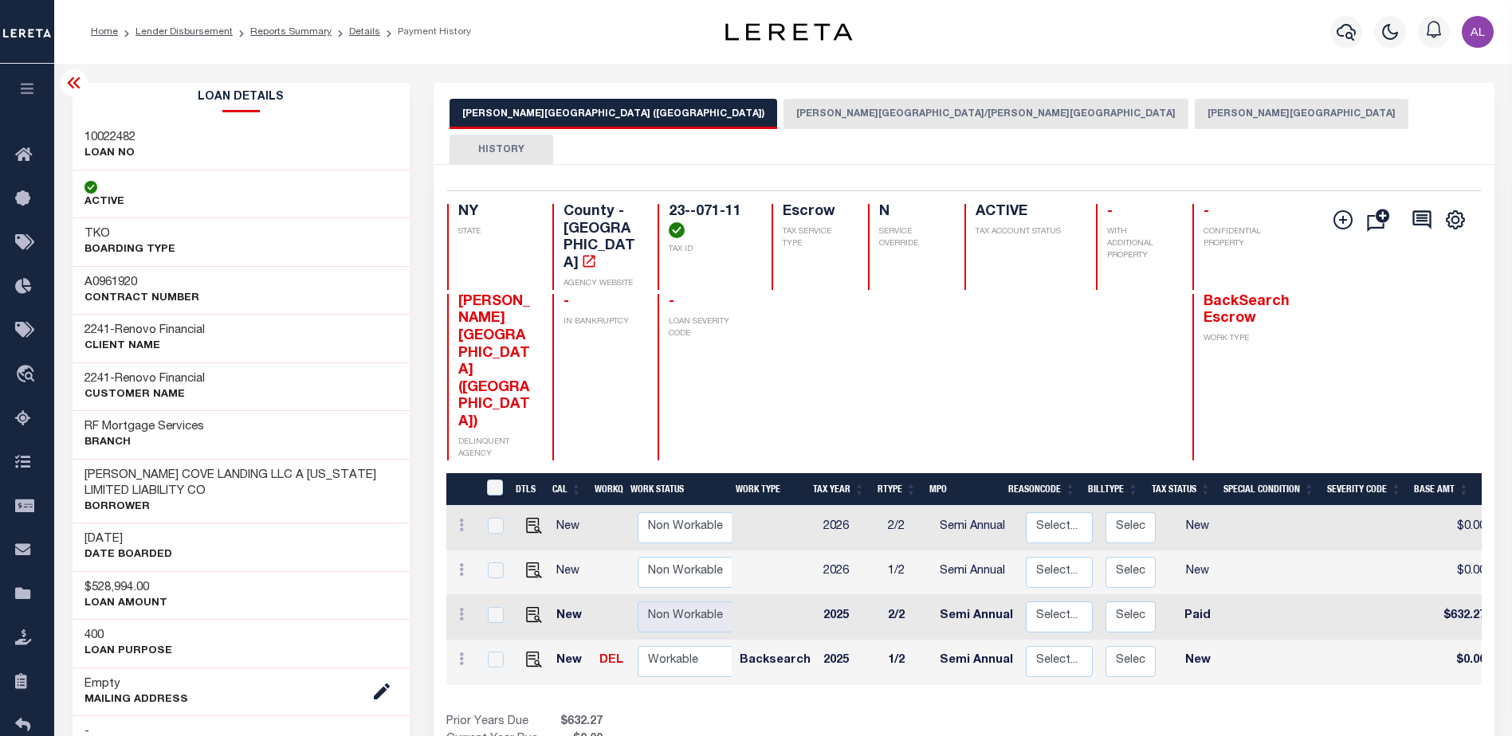
click at [1195, 114] on button "[PERSON_NAME][GEOGRAPHIC_DATA]" at bounding box center [1302, 114] width 214 height 30
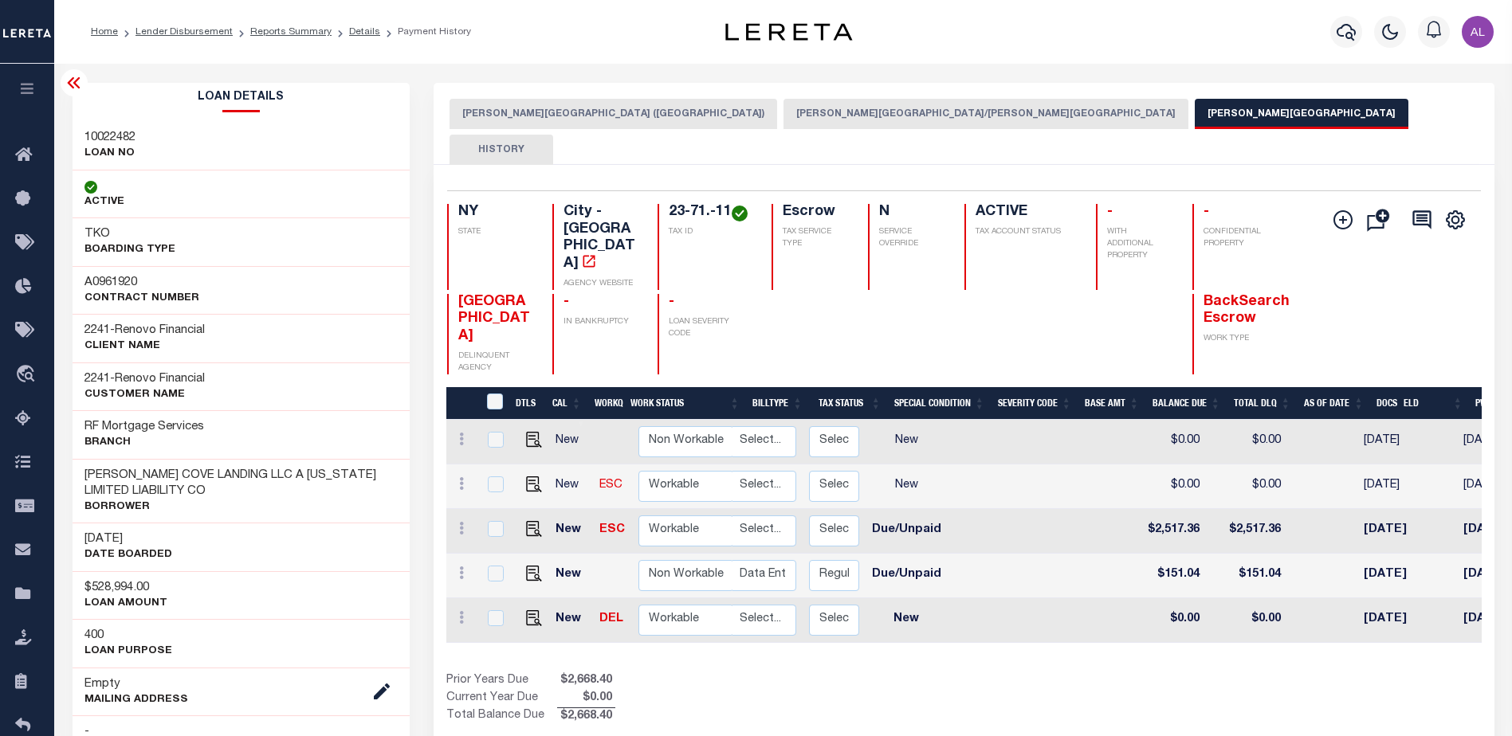
scroll to position [0, 298]
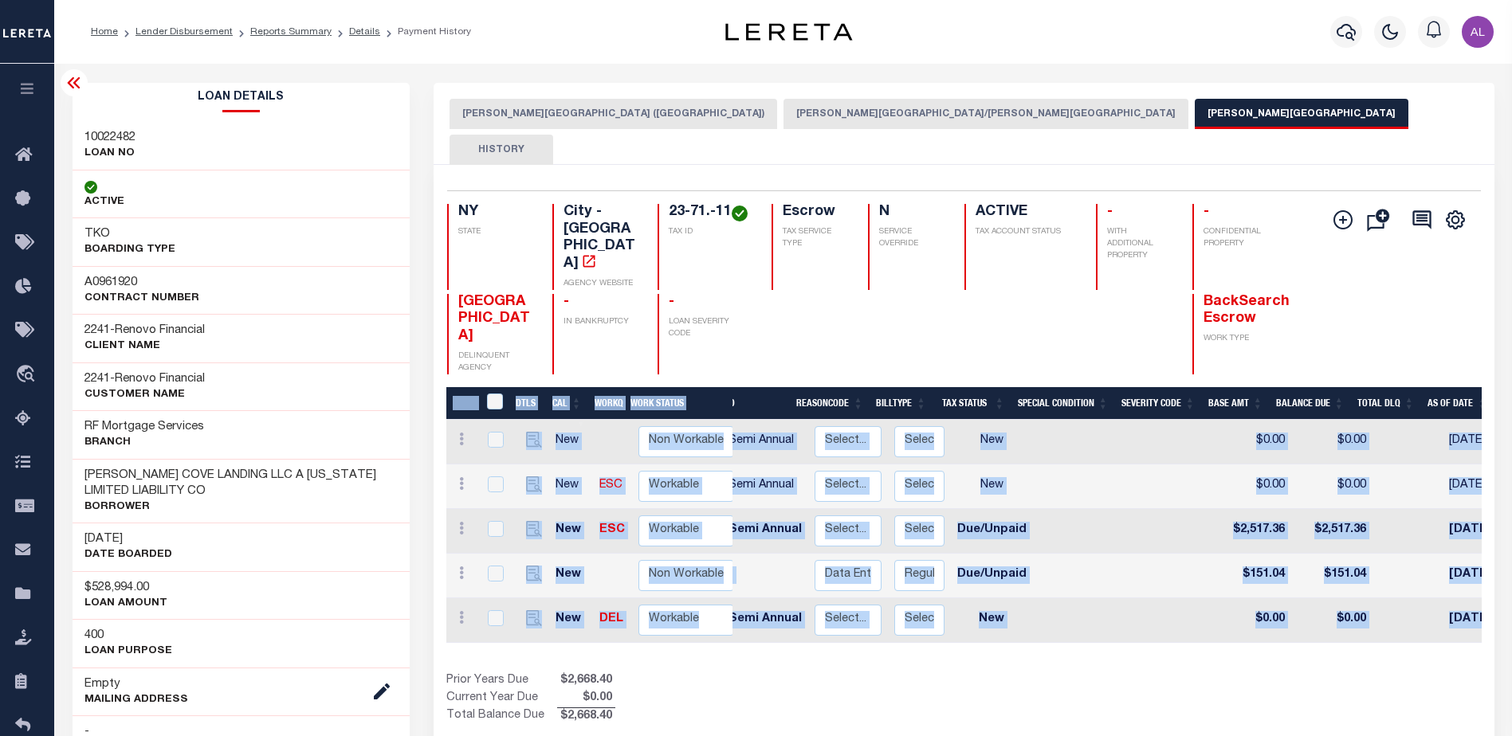
drag, startPoint x: 1220, startPoint y: 573, endPoint x: 1384, endPoint y: 564, distance: 164.4
click at [1384, 564] on div "DTLS CAL WorkQ Work Status Work Type Tax Year RType MPO ReasonCode BillType Tax…" at bounding box center [963, 556] width 1035 height 339
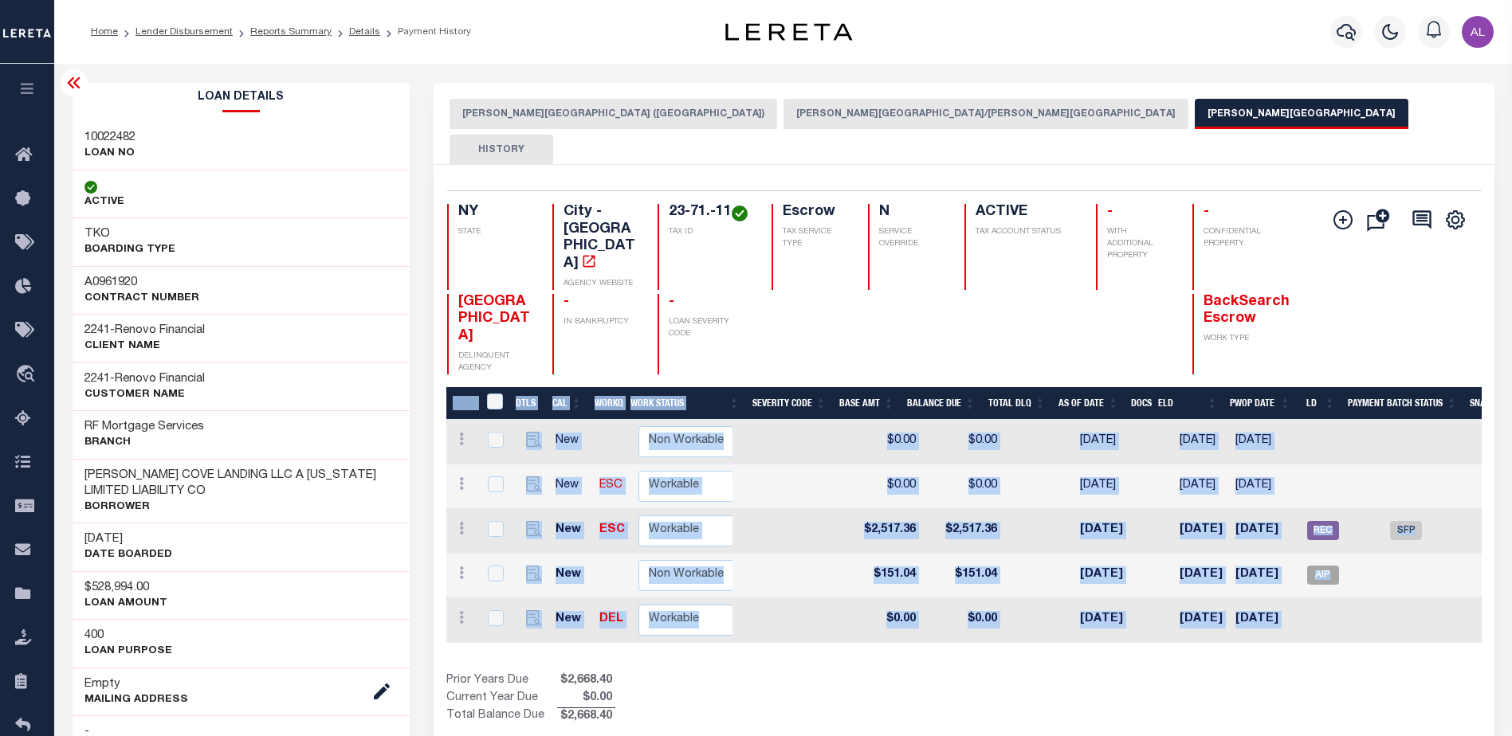
scroll to position [0, 611]
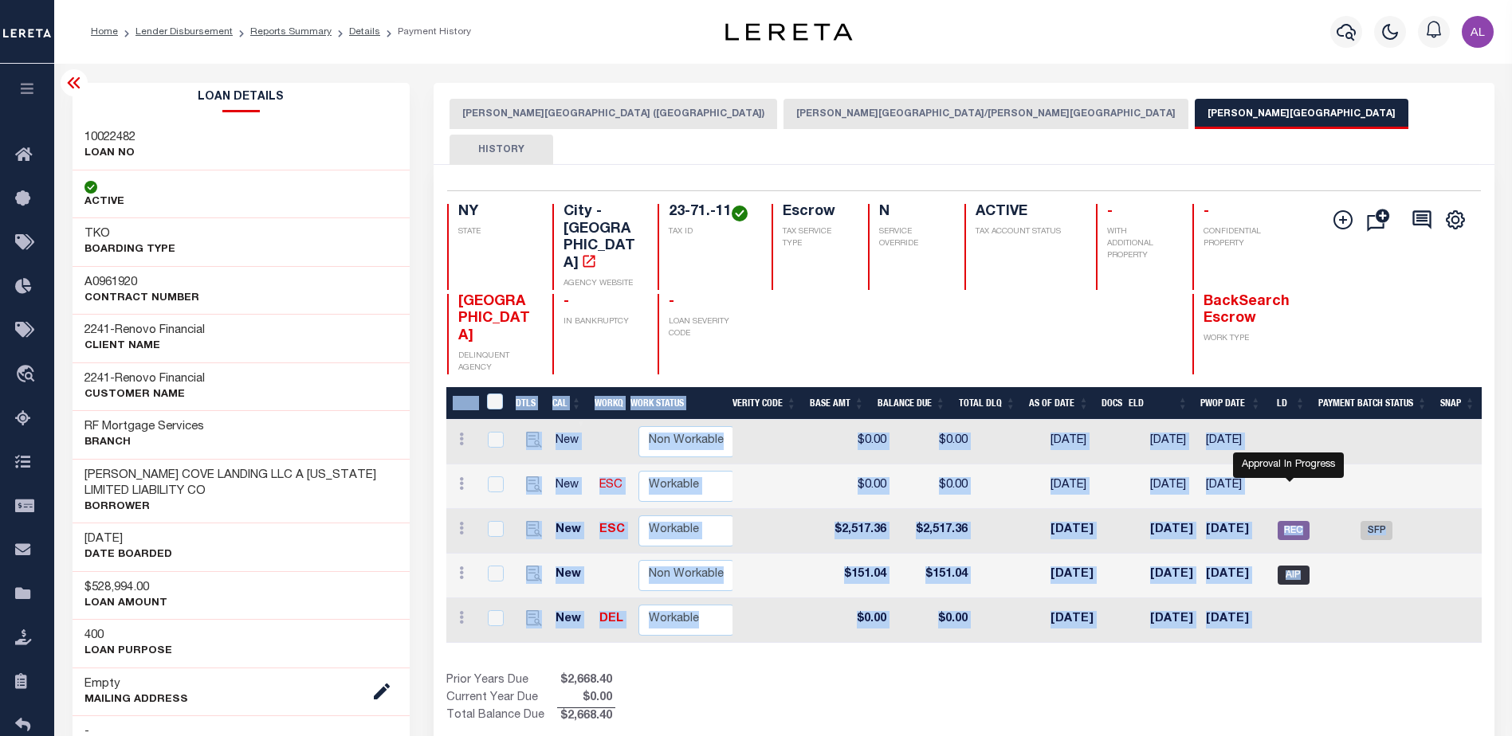
click at [1290, 566] on span "AIP" at bounding box center [1294, 575] width 32 height 19
checkbox input "true"
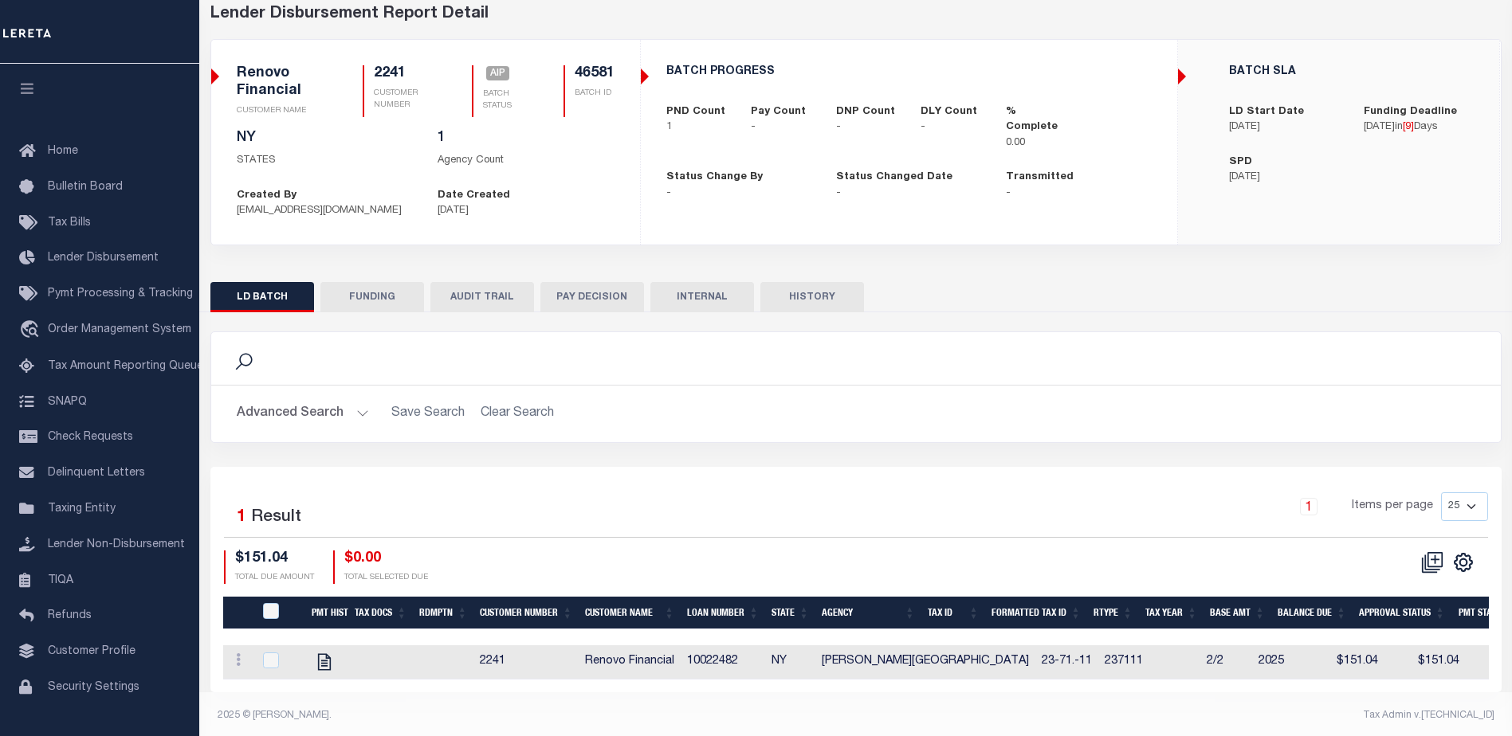
scroll to position [93, 0]
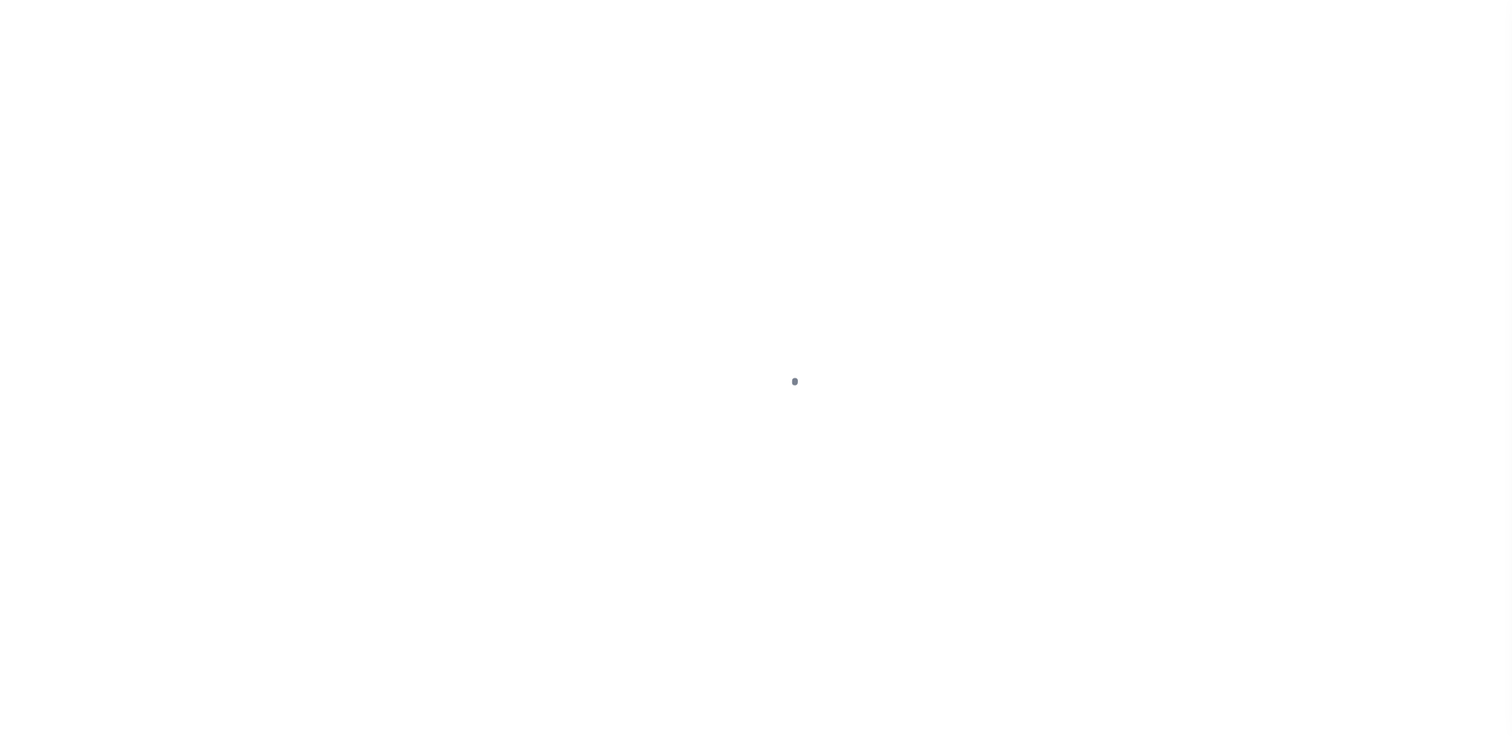
select select "SFP"
select select "CHK"
select select "[PERSON_NAME]"
select select "37"
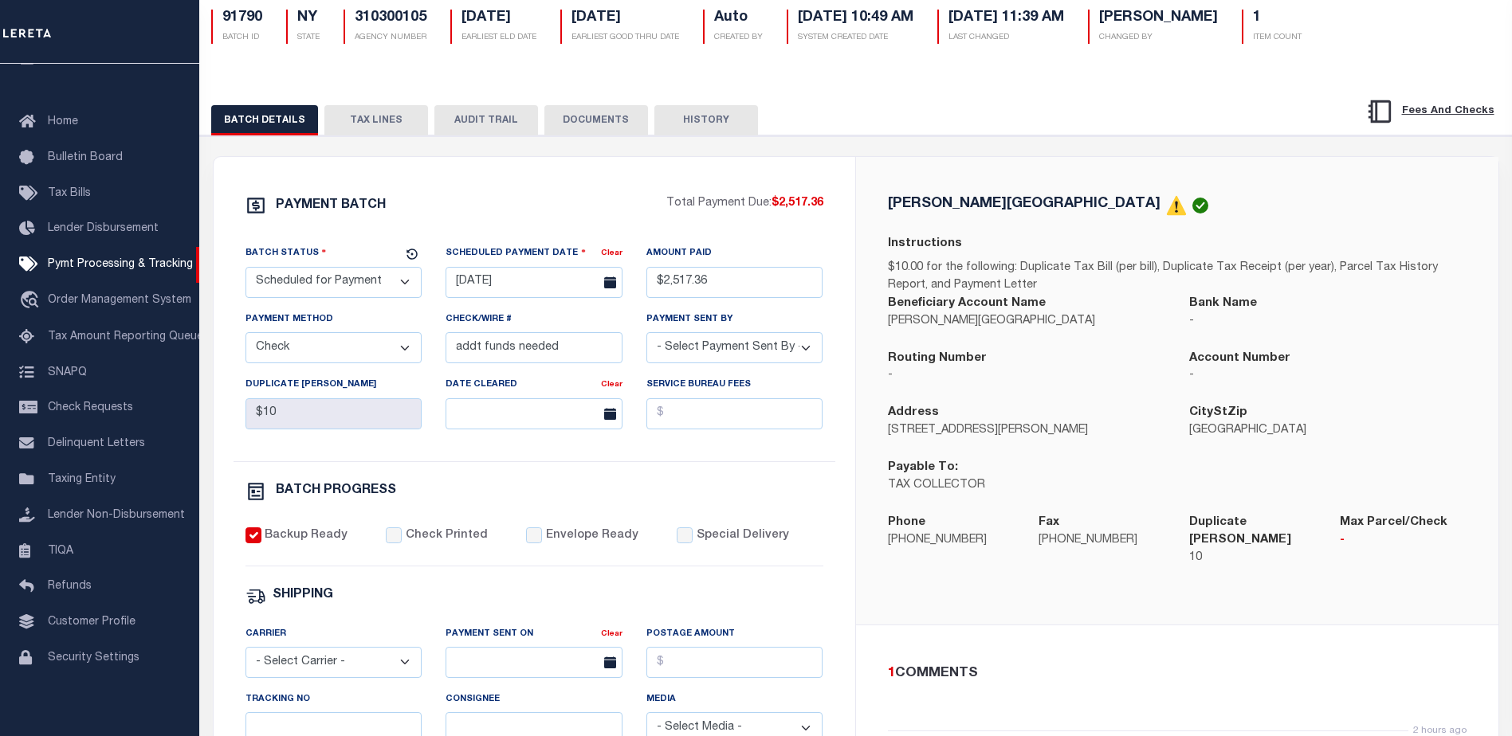
scroll to position [319, 0]
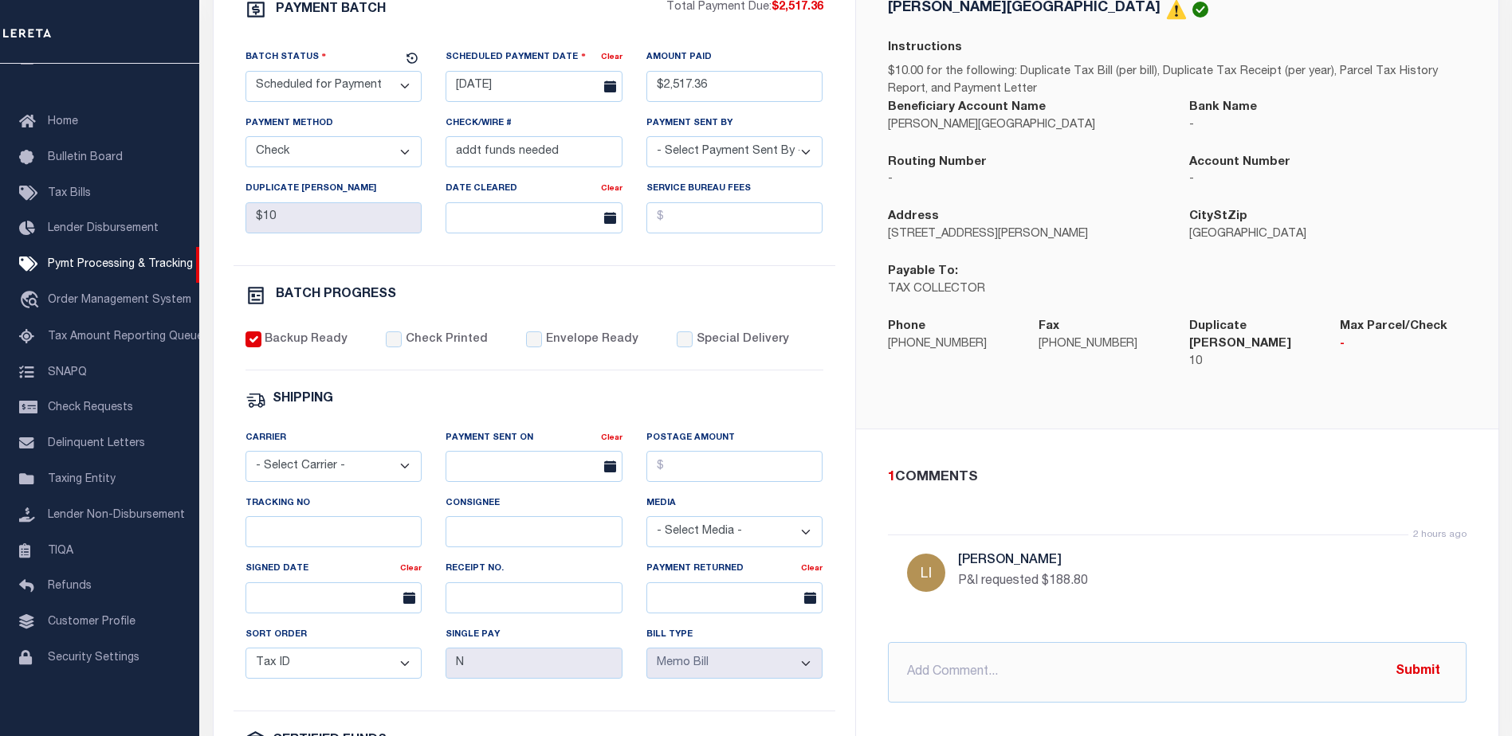
click at [1122, 572] on p "P&I requested $188.80" at bounding box center [1197, 581] width 478 height 19
click at [912, 651] on input "text" at bounding box center [1177, 672] width 579 height 61
click at [1031, 660] on input "Additional funds need $151.04" at bounding box center [1177, 672] width 579 height 61
type input "Additional funds needed $151.04"
click at [1419, 662] on button "Submit" at bounding box center [1417, 672] width 65 height 33
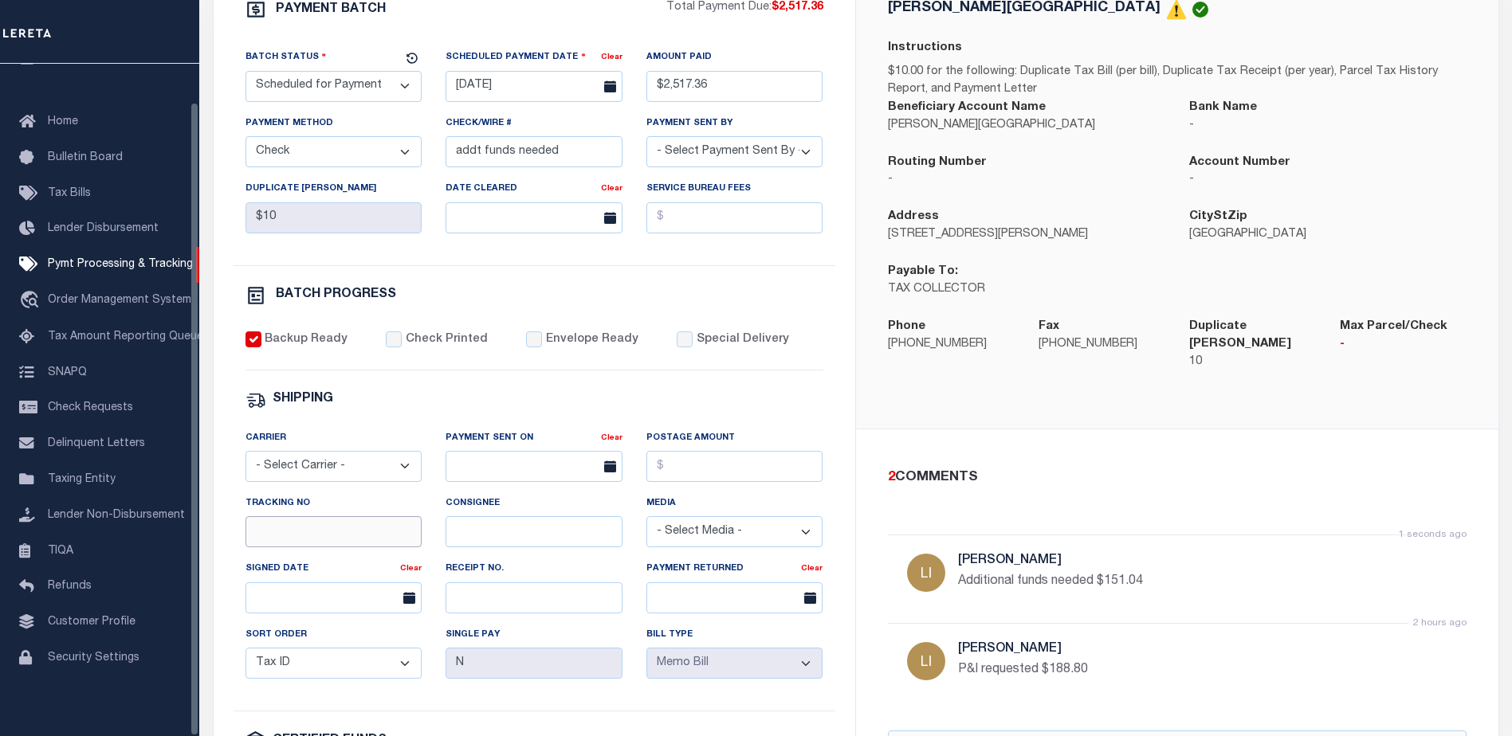
click at [286, 544] on input "Tracking No" at bounding box center [333, 531] width 177 height 31
drag, startPoint x: 265, startPoint y: 545, endPoint x: 242, endPoint y: 528, distance: 27.9
click at [246, 540] on input "[PERSON_NAME]" at bounding box center [333, 531] width 177 height 31
type input "[PERSON_NAME]"
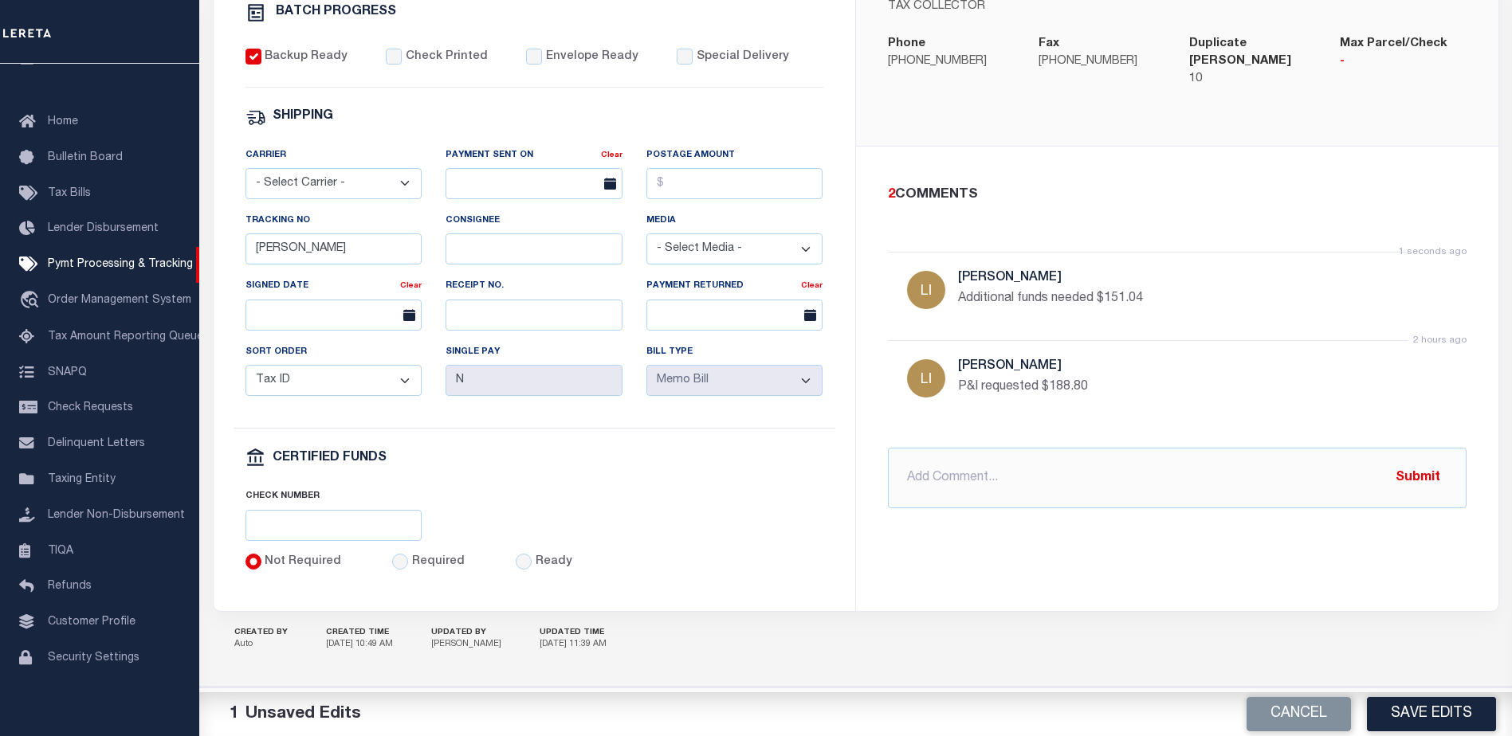
scroll to position [612, 0]
click at [1432, 710] on button "Save Edits" at bounding box center [1431, 714] width 129 height 34
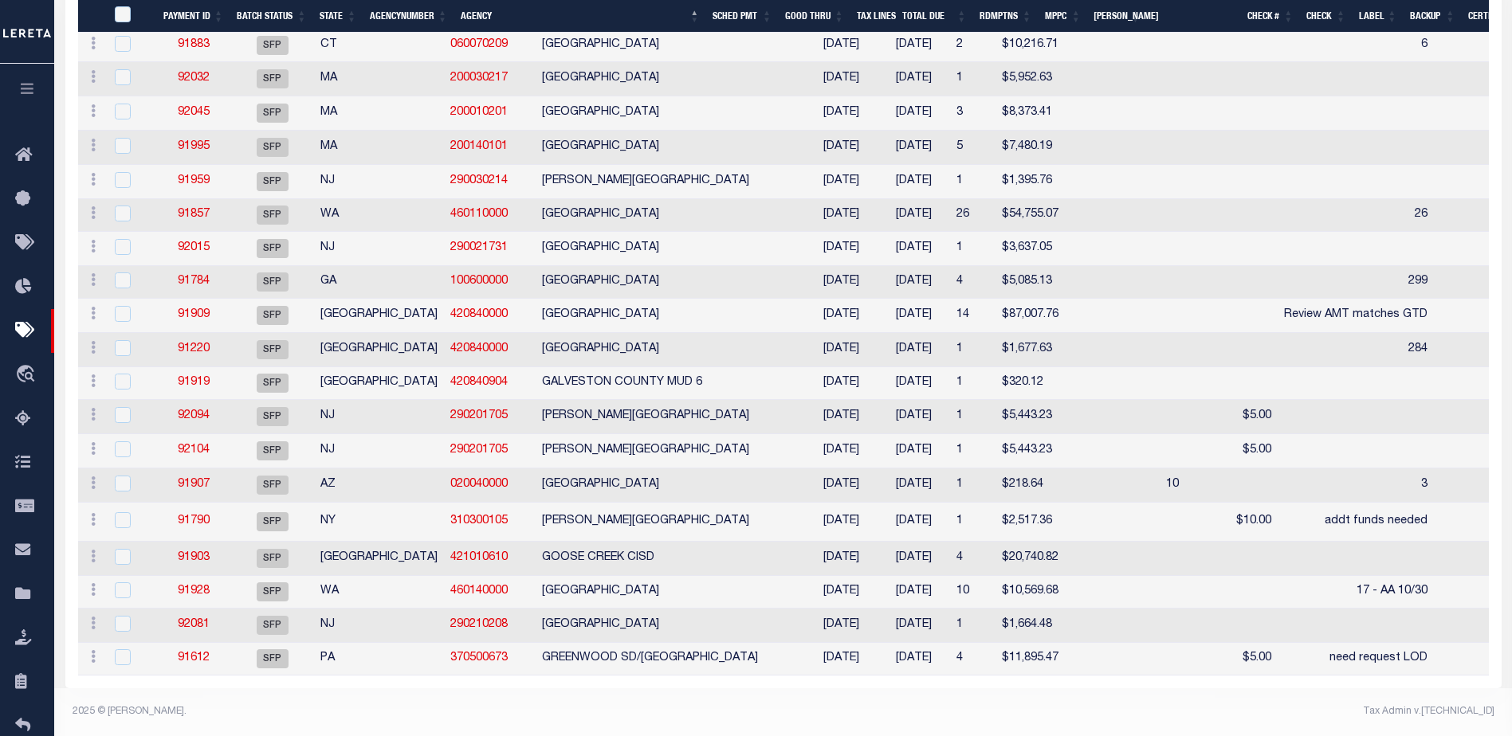
scroll to position [3108, 0]
click at [192, 527] on link "91790" at bounding box center [194, 521] width 32 height 11
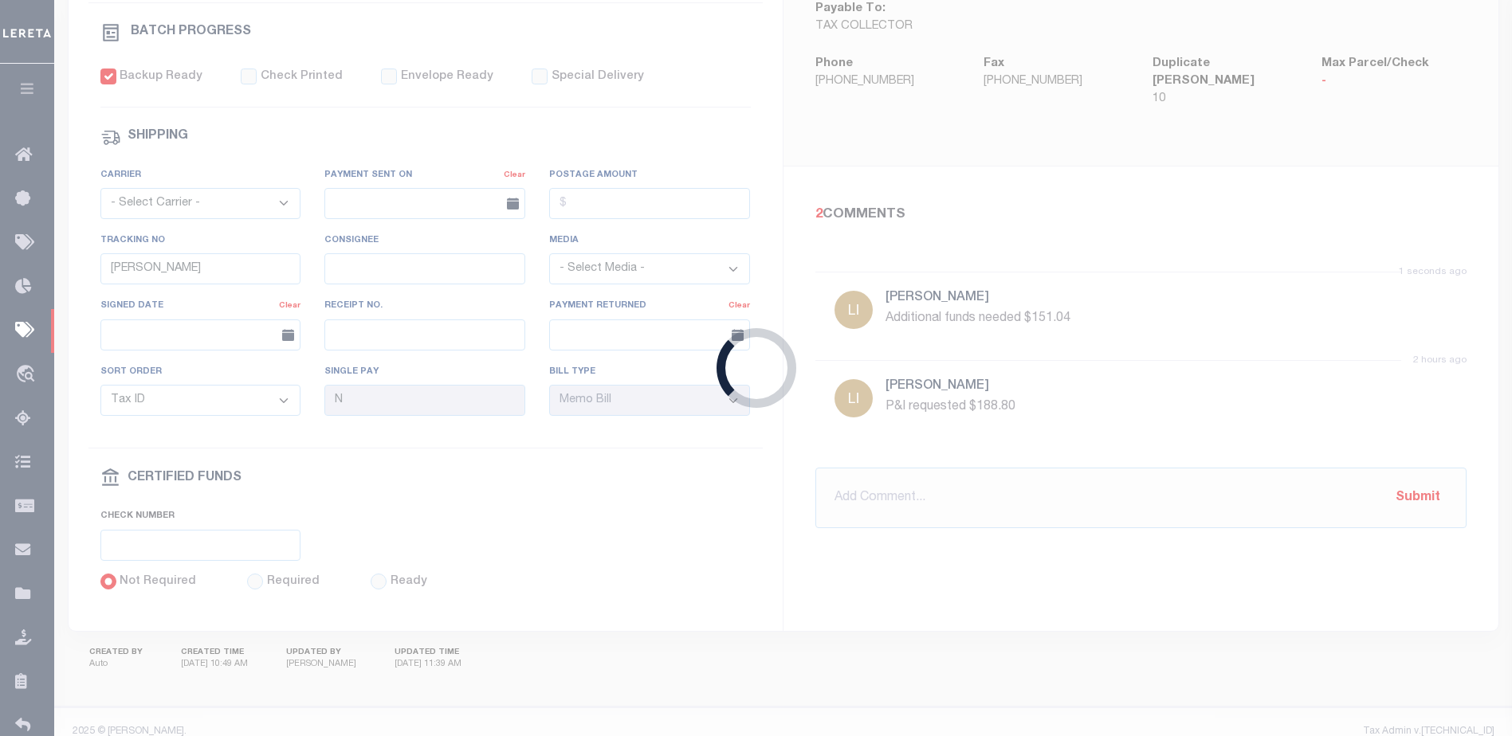
type input "$2,517.36"
type input "$10"
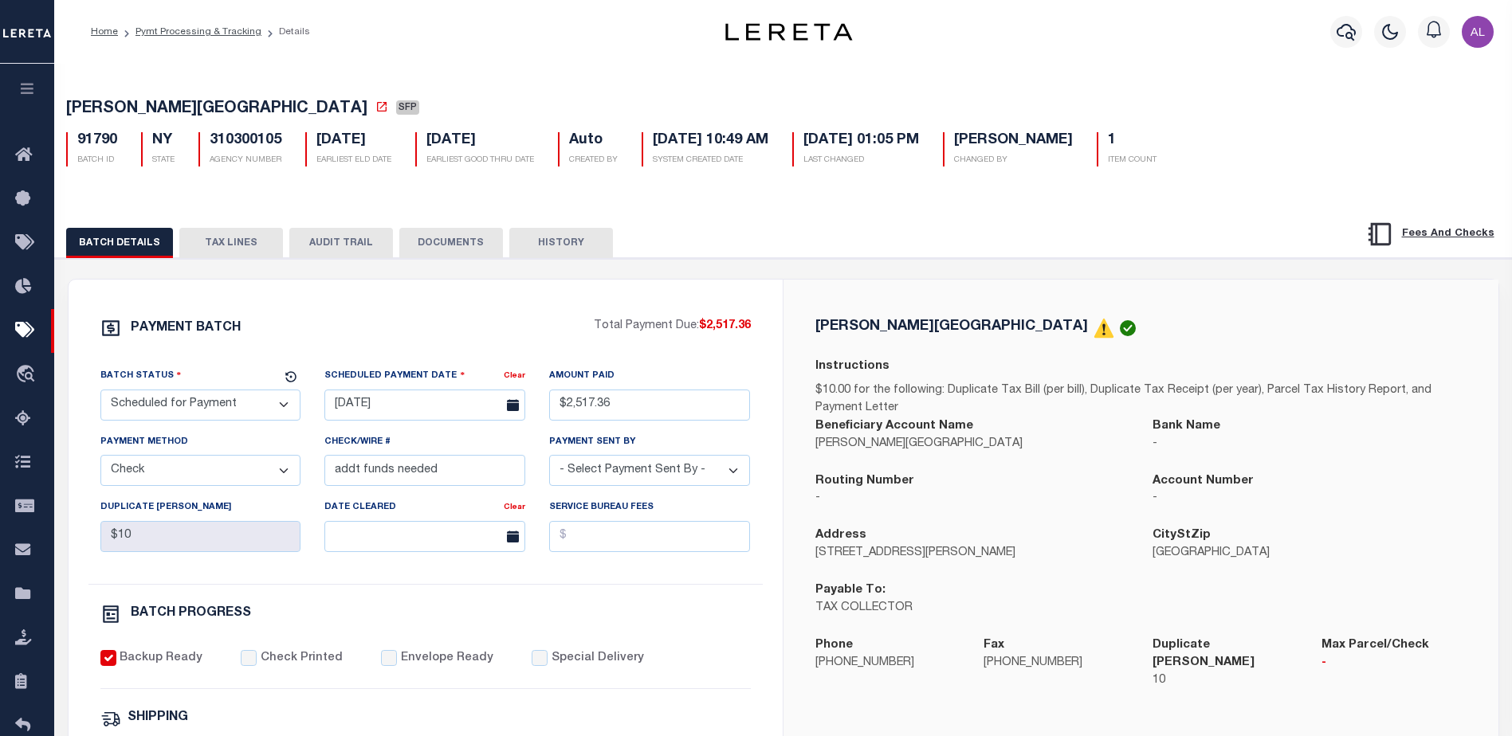
click at [233, 241] on button "TAX LINES" at bounding box center [231, 243] width 104 height 30
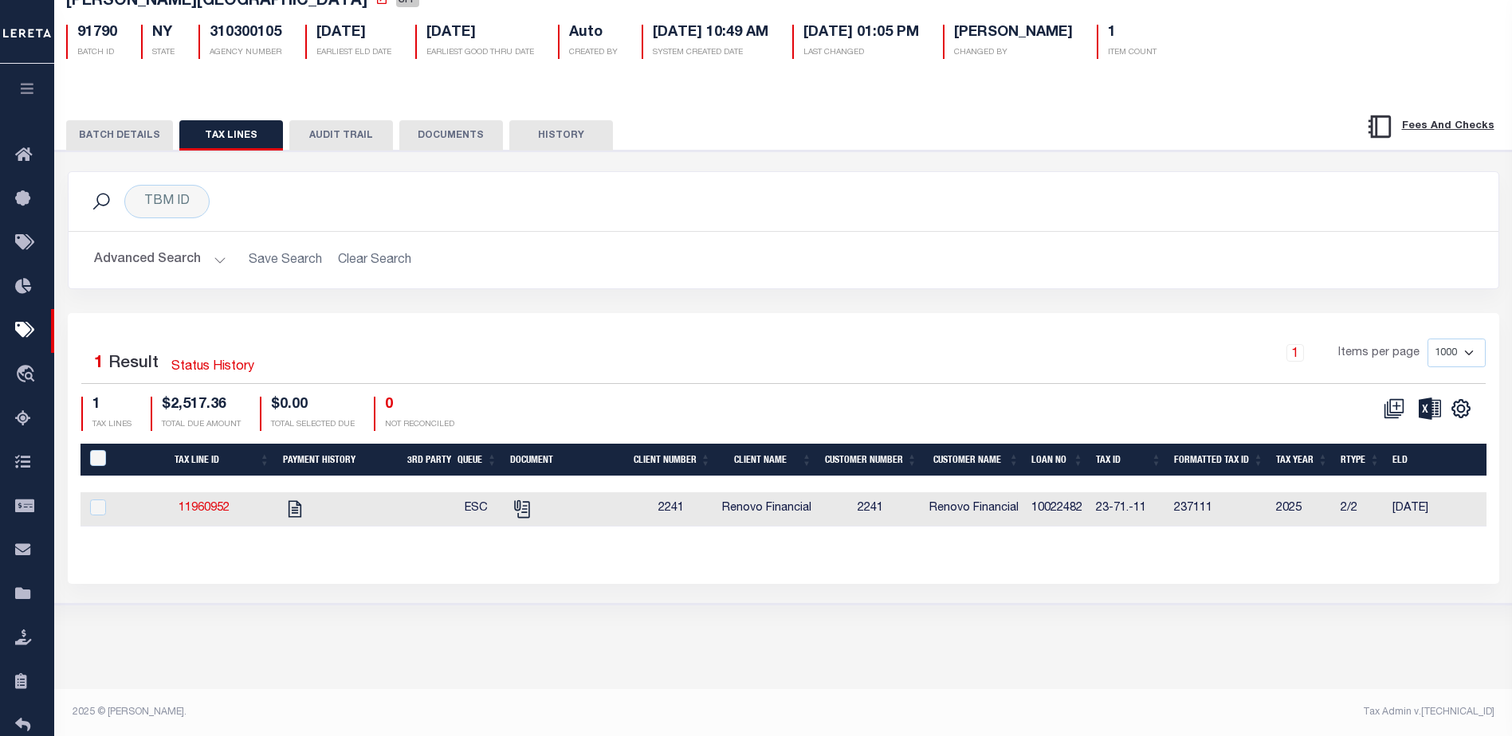
scroll to position [108, 0]
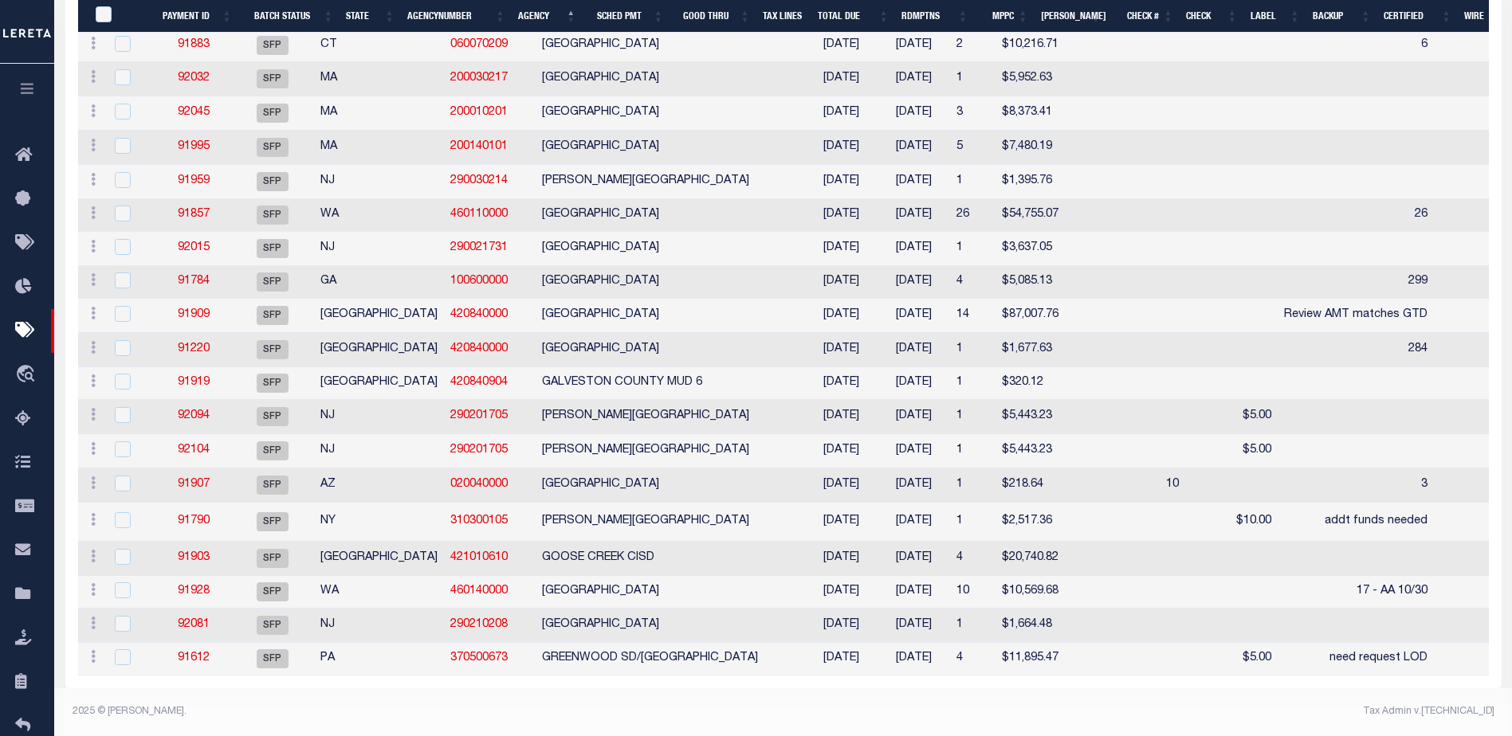
scroll to position [3109, 0]
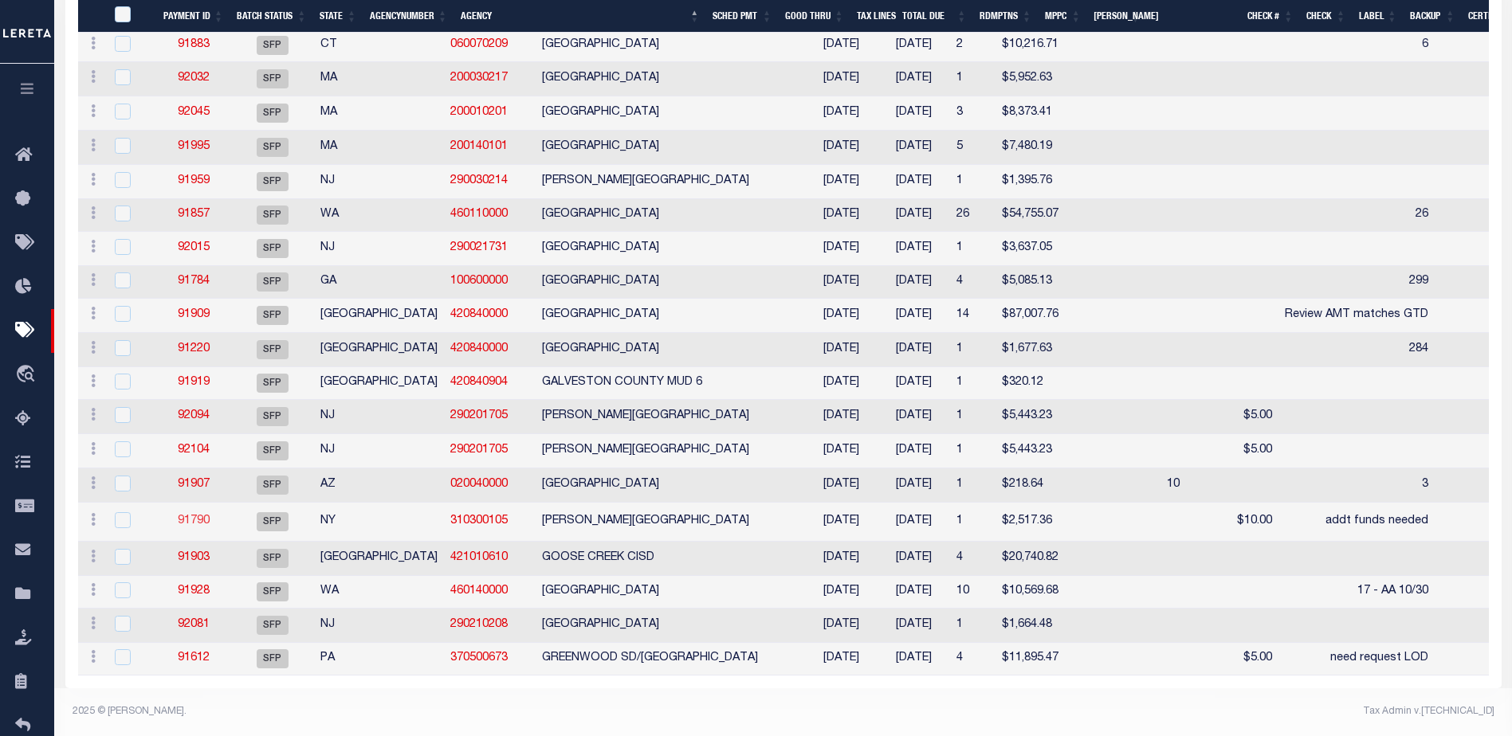
click at [192, 527] on link "91790" at bounding box center [194, 521] width 32 height 11
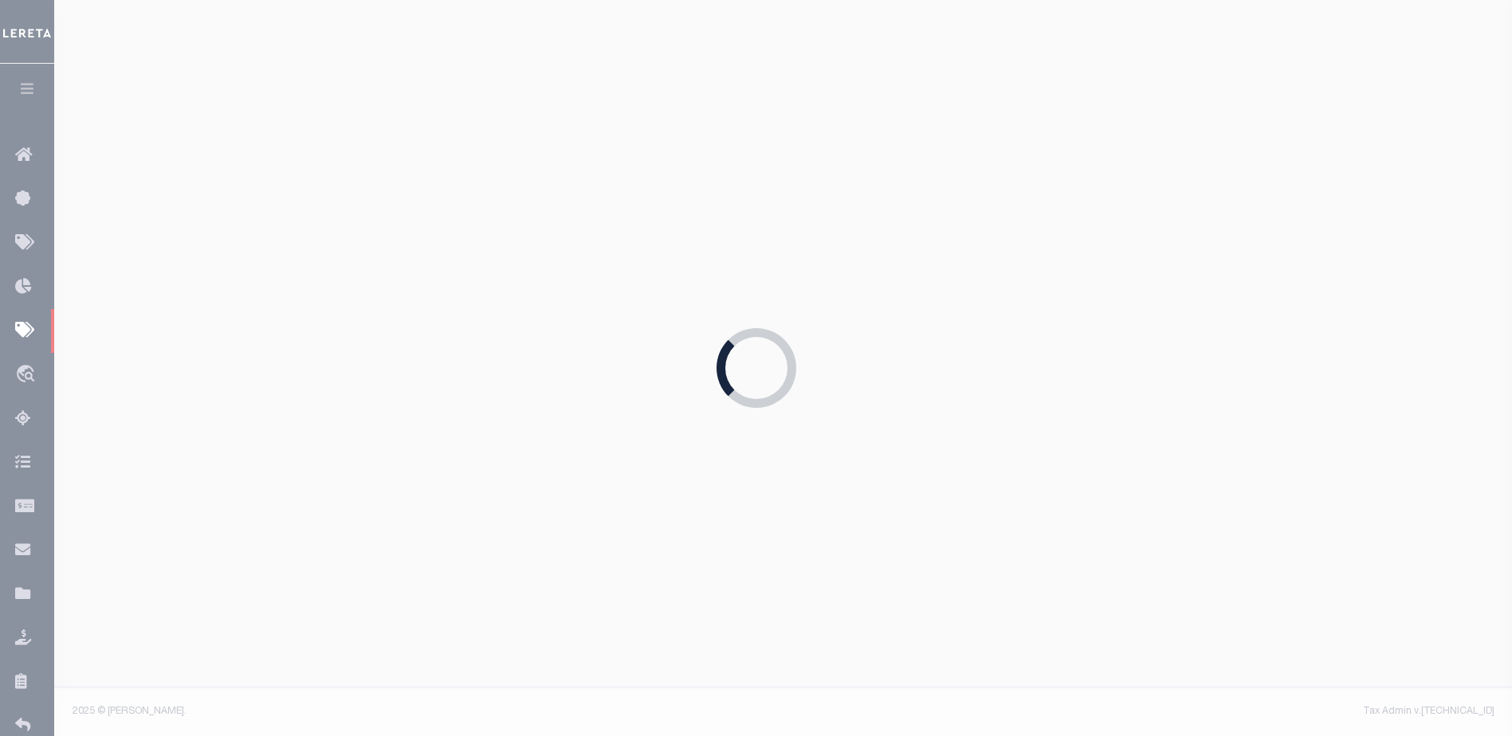
type input "$2,517.36"
type input "$10"
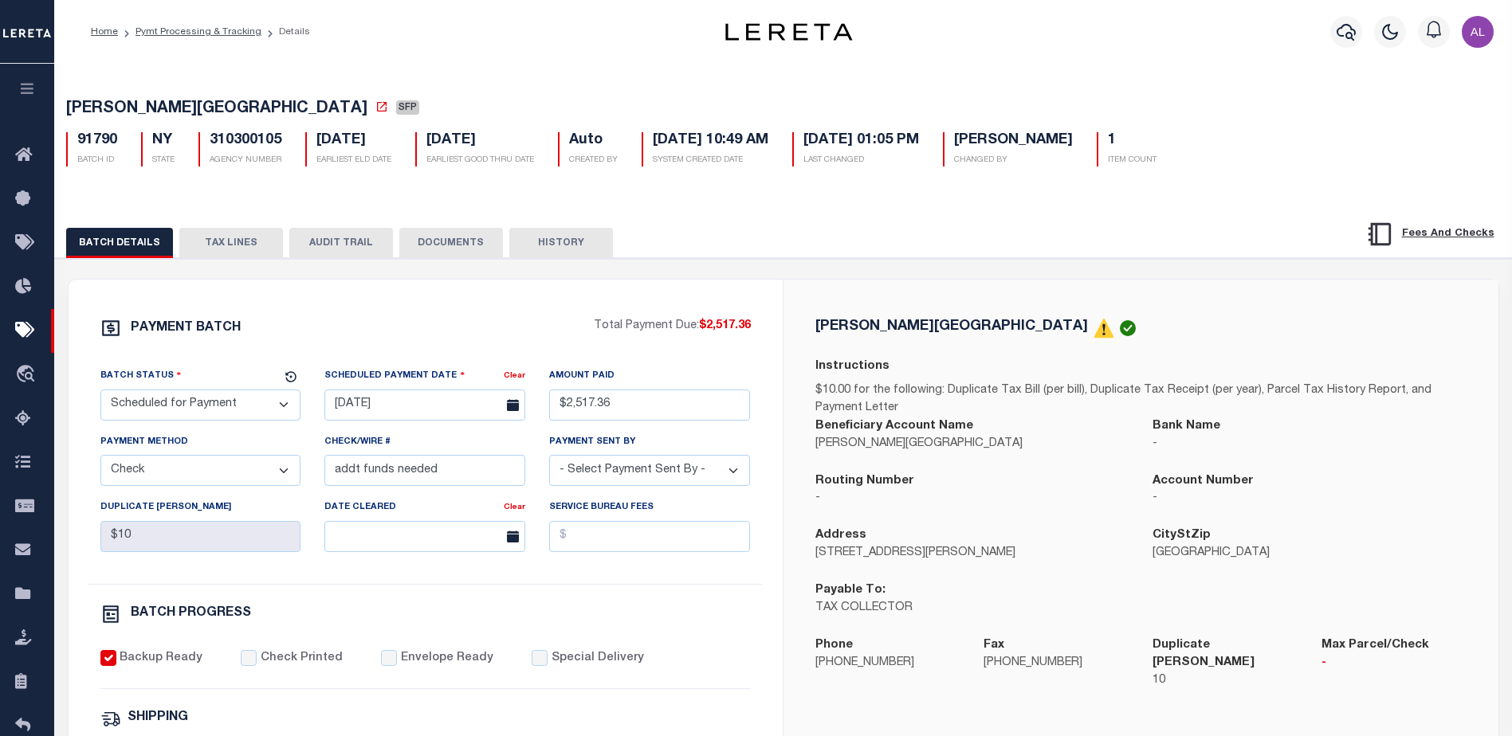
click at [226, 244] on button "TAX LINES" at bounding box center [231, 243] width 104 height 30
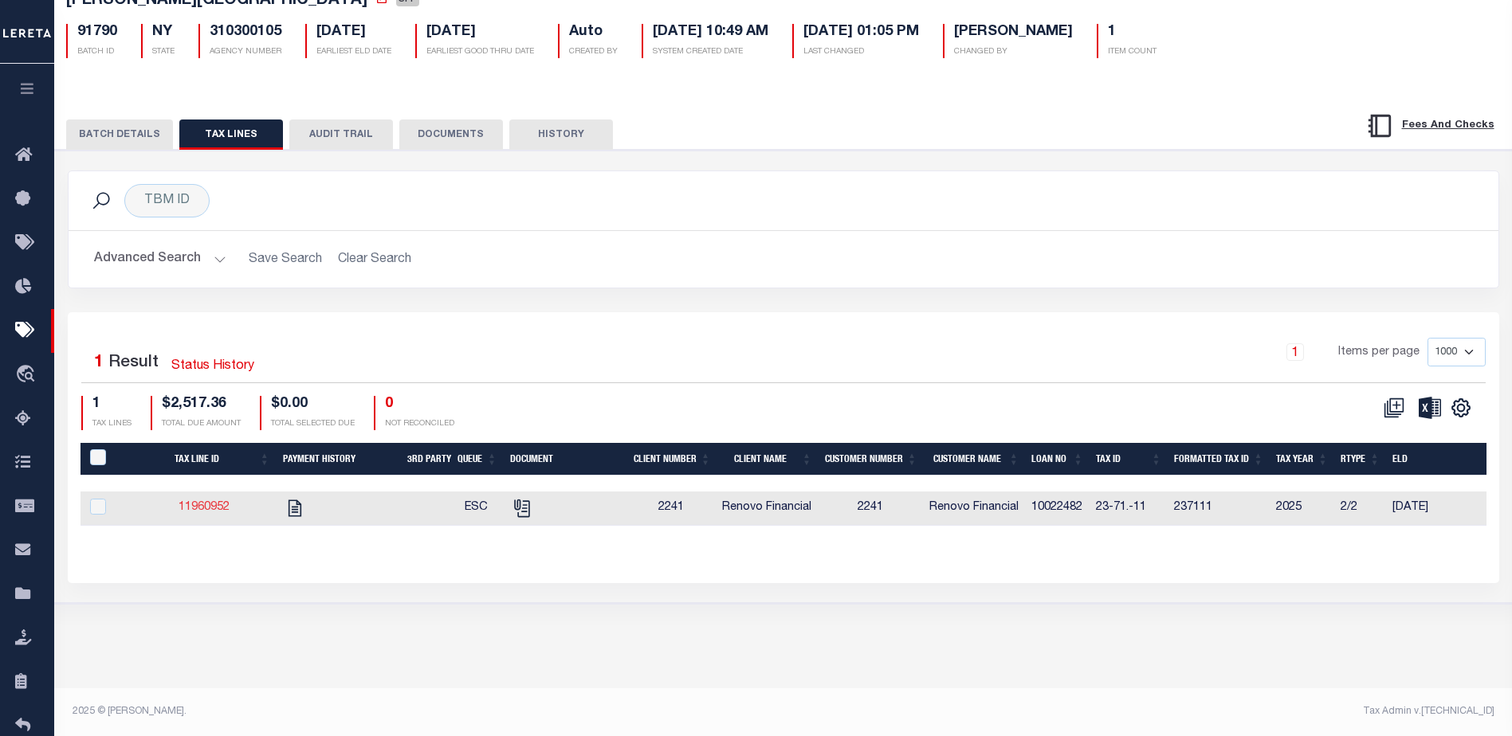
click at [207, 508] on link "11960952" at bounding box center [204, 507] width 51 height 11
checkbox input "true"
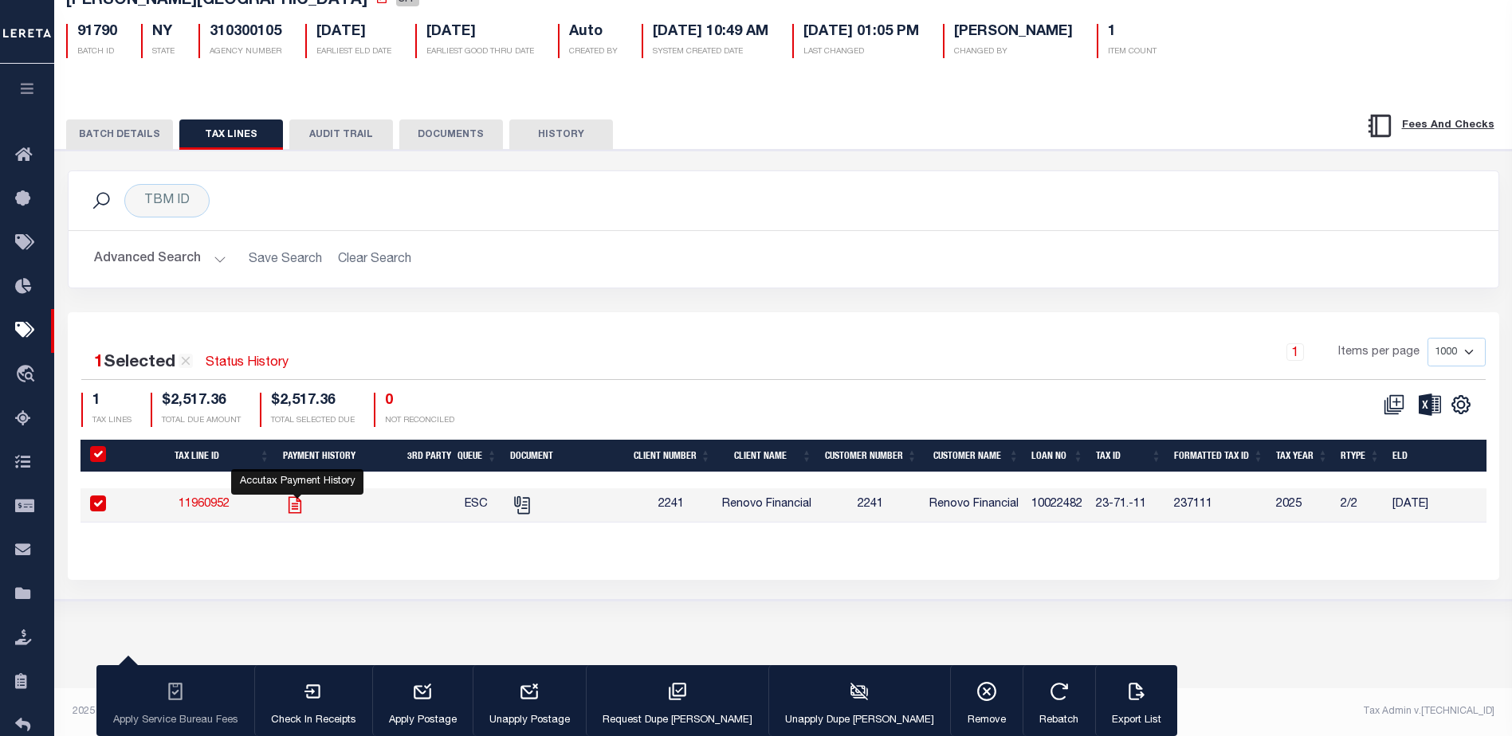
click at [298, 508] on icon "" at bounding box center [295, 505] width 21 height 21
checkbox input "false"
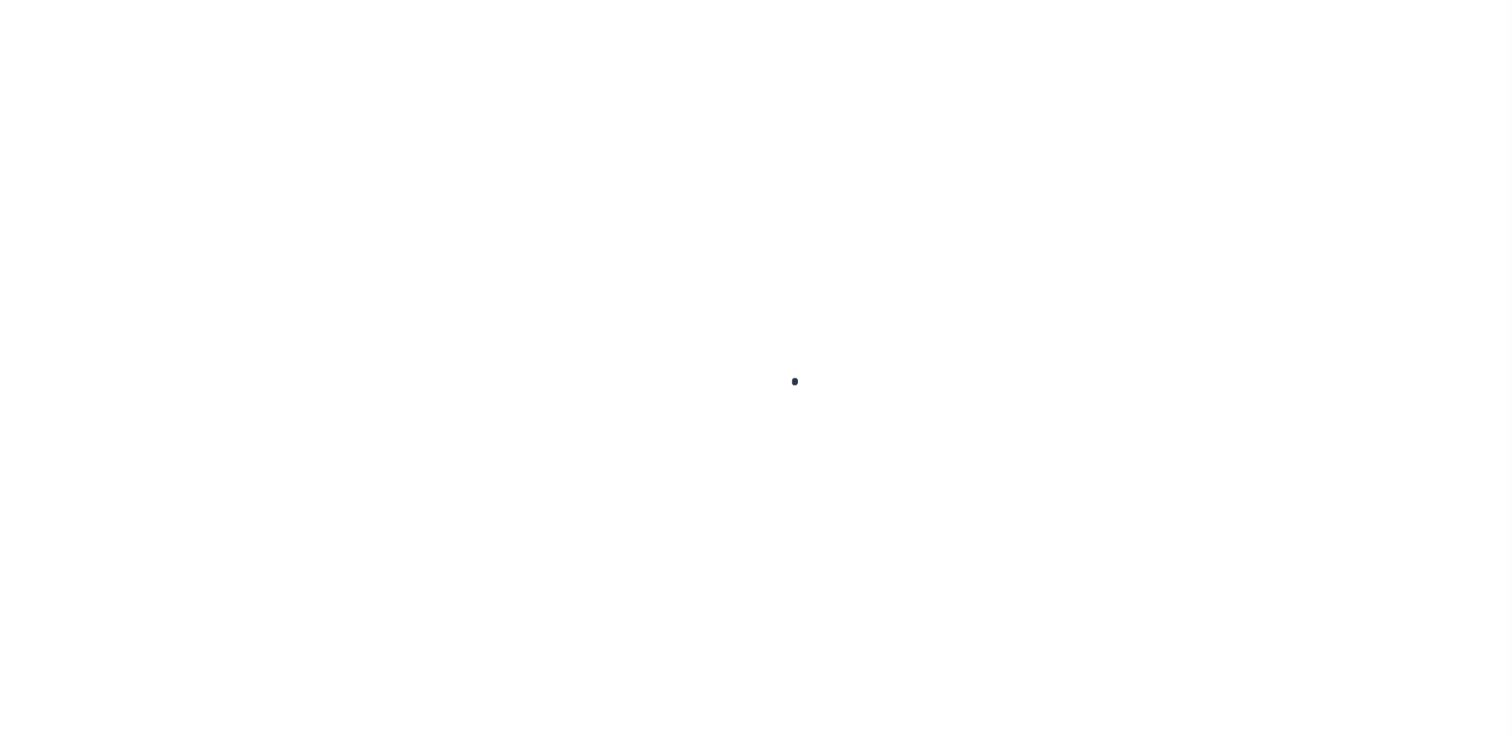
checkbox input "false"
type textarea "2025/2nd dlq Base $2,517.36 P/I $188.80-Lereta Responsibility Total $2, 706.16 …"
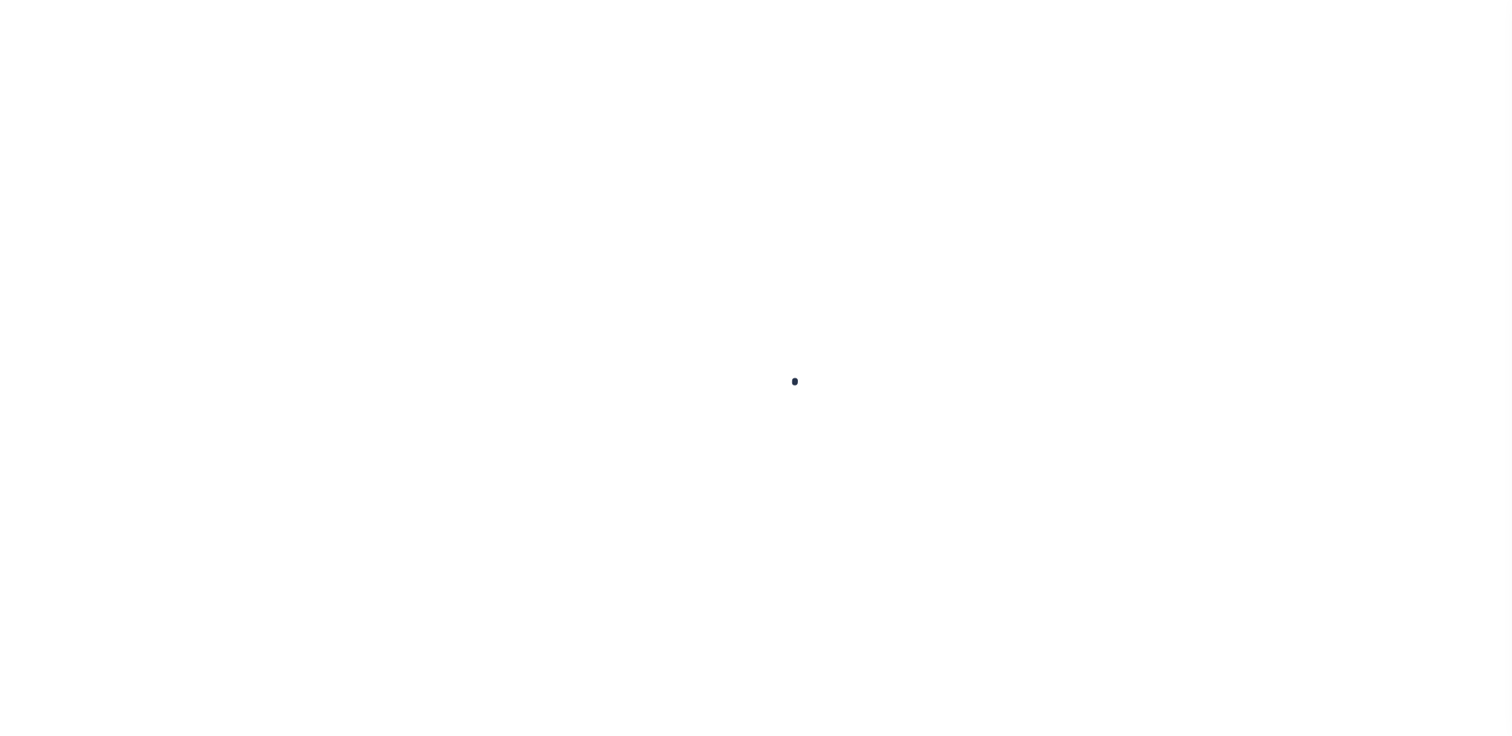
type input "003848"
type input "10/31/2025"
type input "[DATE]"
select select "DUE"
type input "$2,517.36"
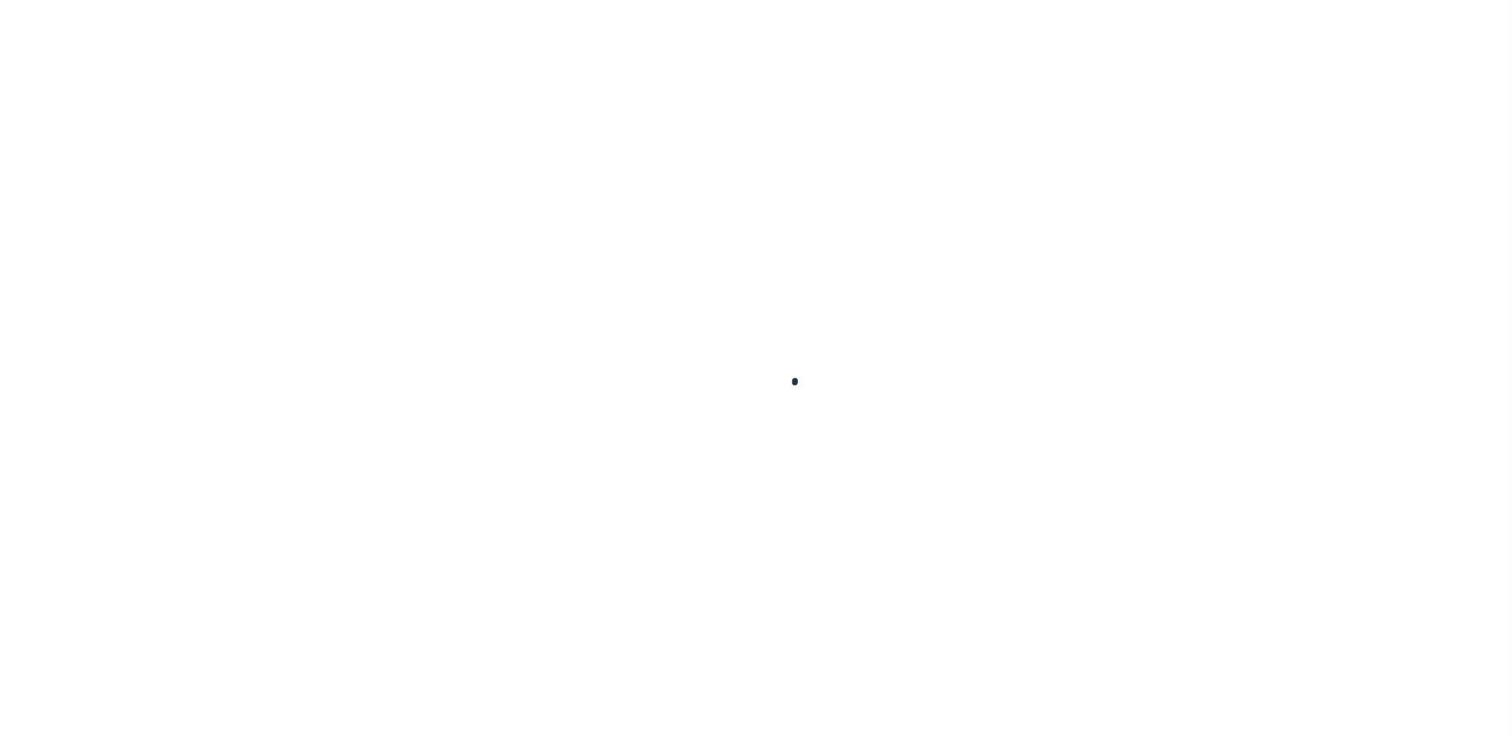
type input "$2,517.36"
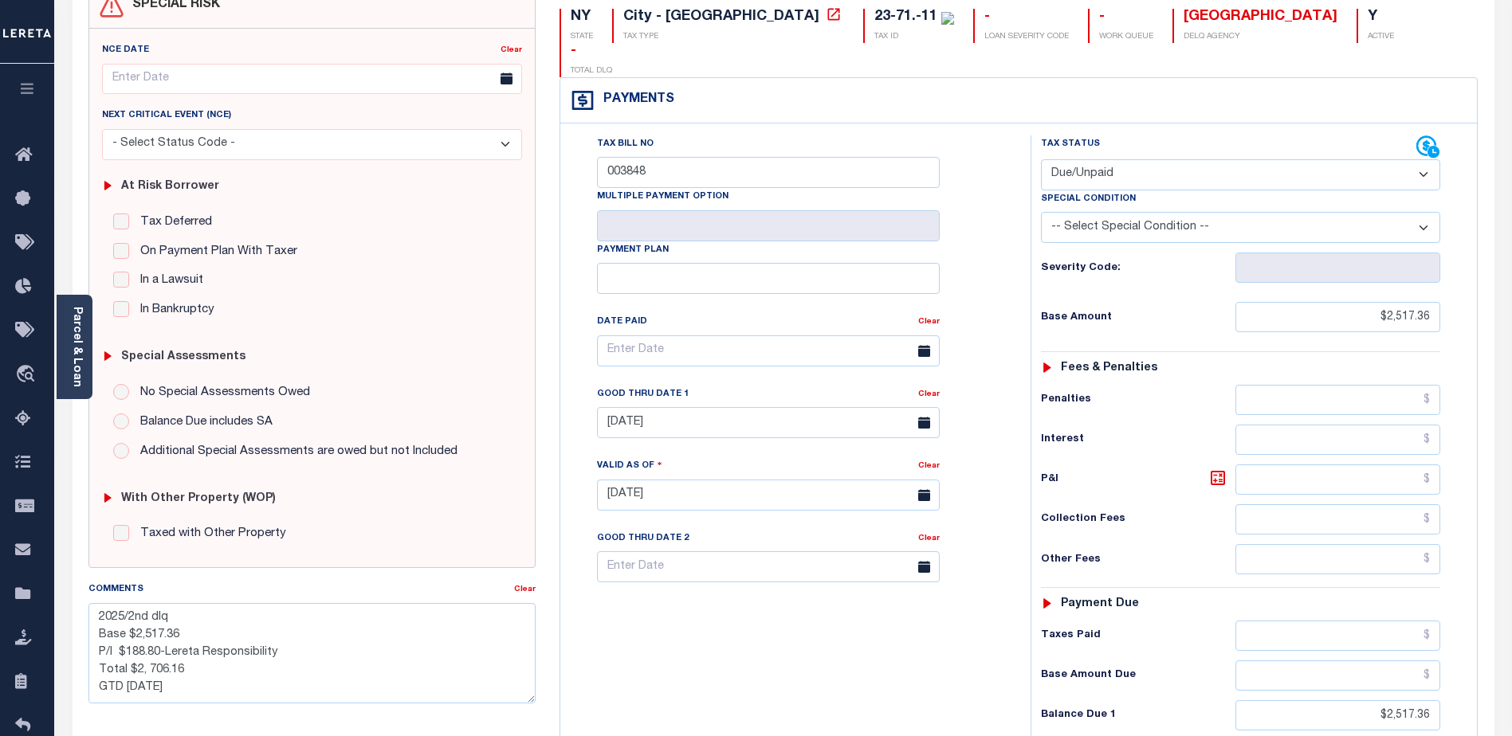
scroll to position [159, 0]
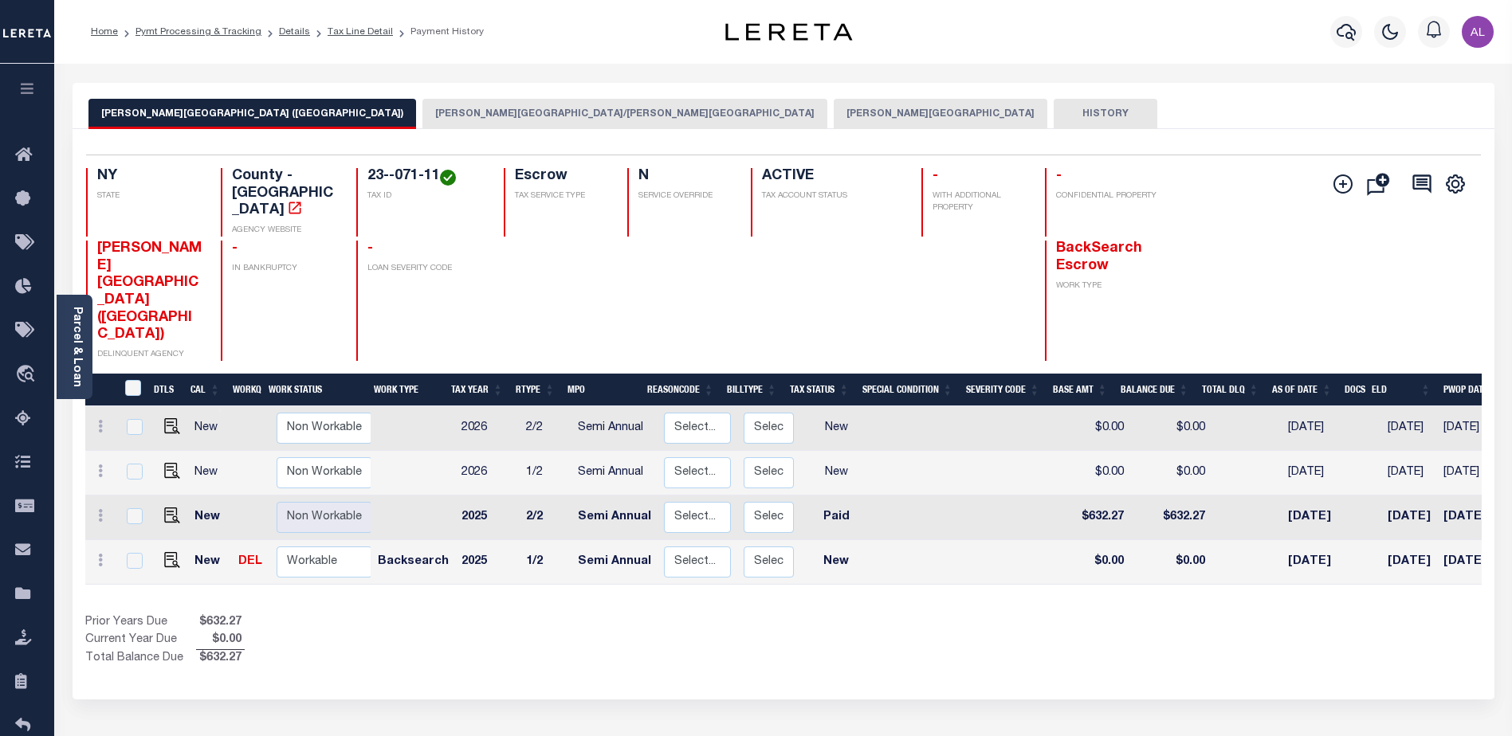
click at [834, 110] on button "[PERSON_NAME][GEOGRAPHIC_DATA]" at bounding box center [941, 114] width 214 height 30
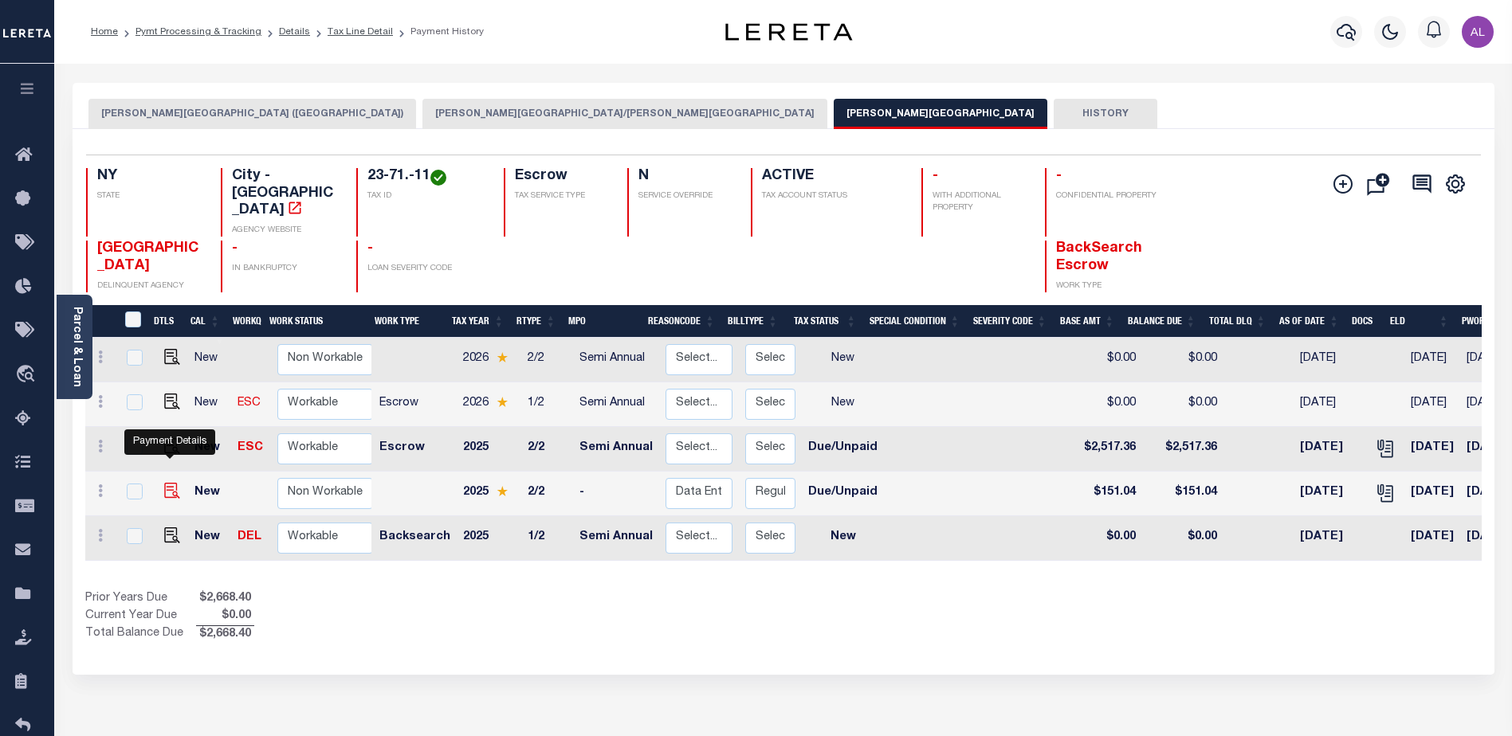
click at [169, 483] on img "" at bounding box center [172, 491] width 16 height 16
checkbox input "true"
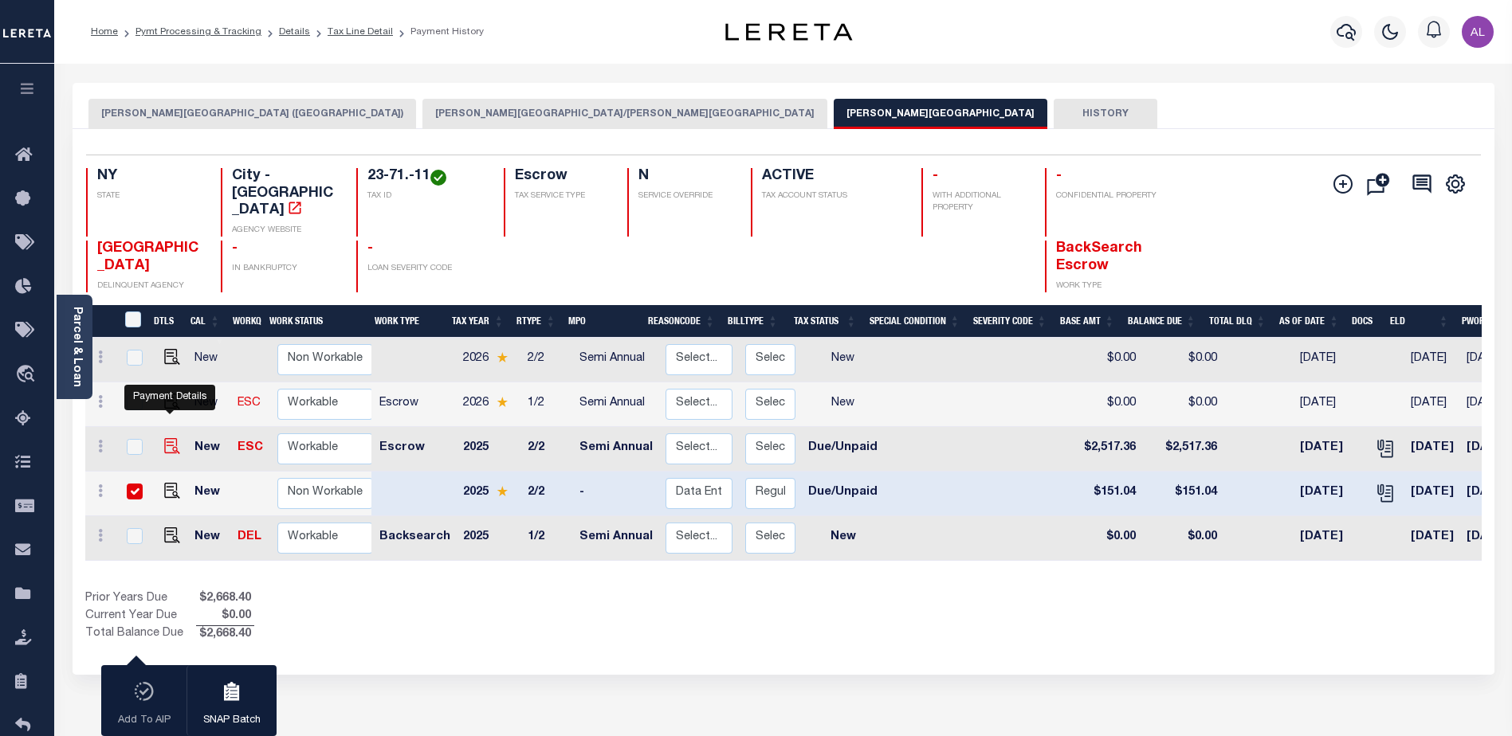
click at [171, 438] on img "" at bounding box center [172, 446] width 16 height 16
checkbox input "true"
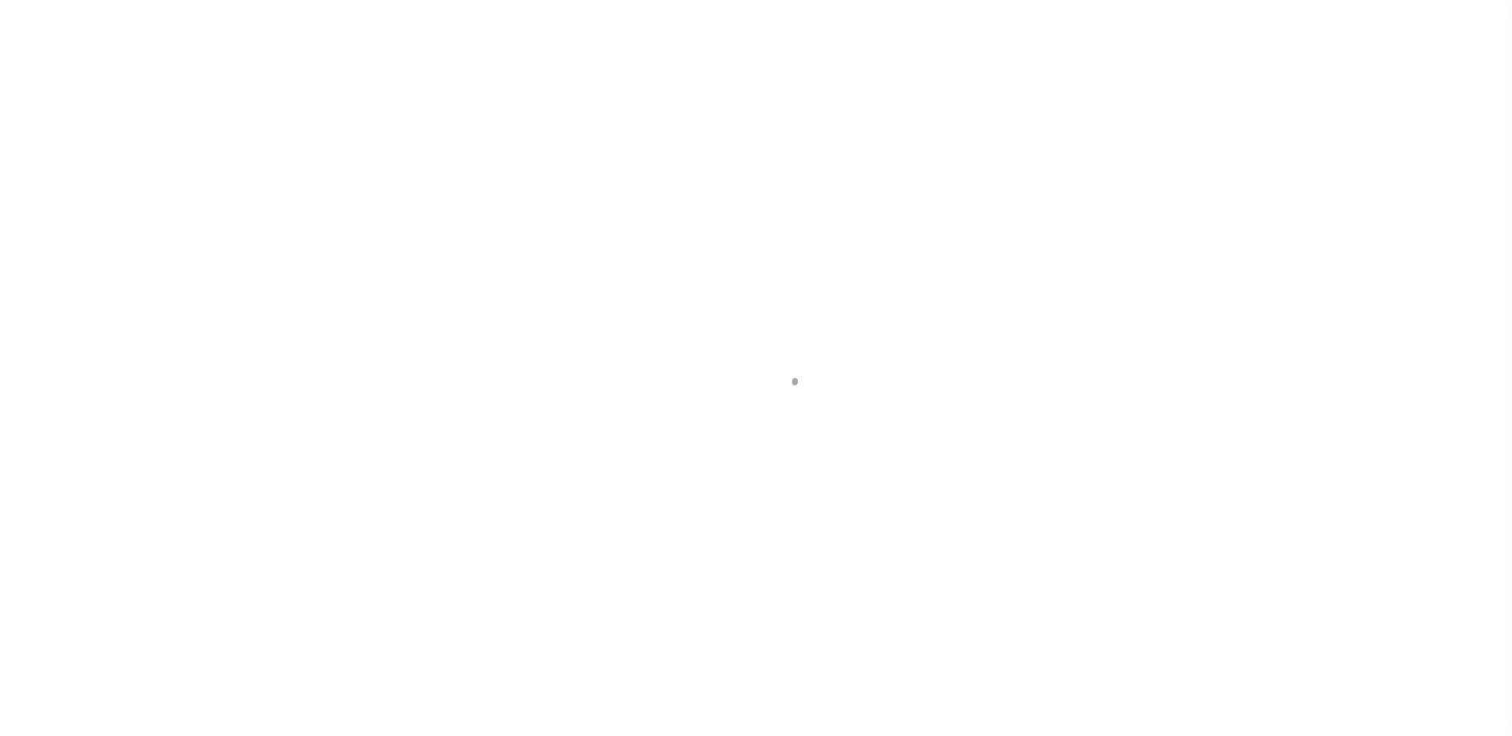
select select "DUE"
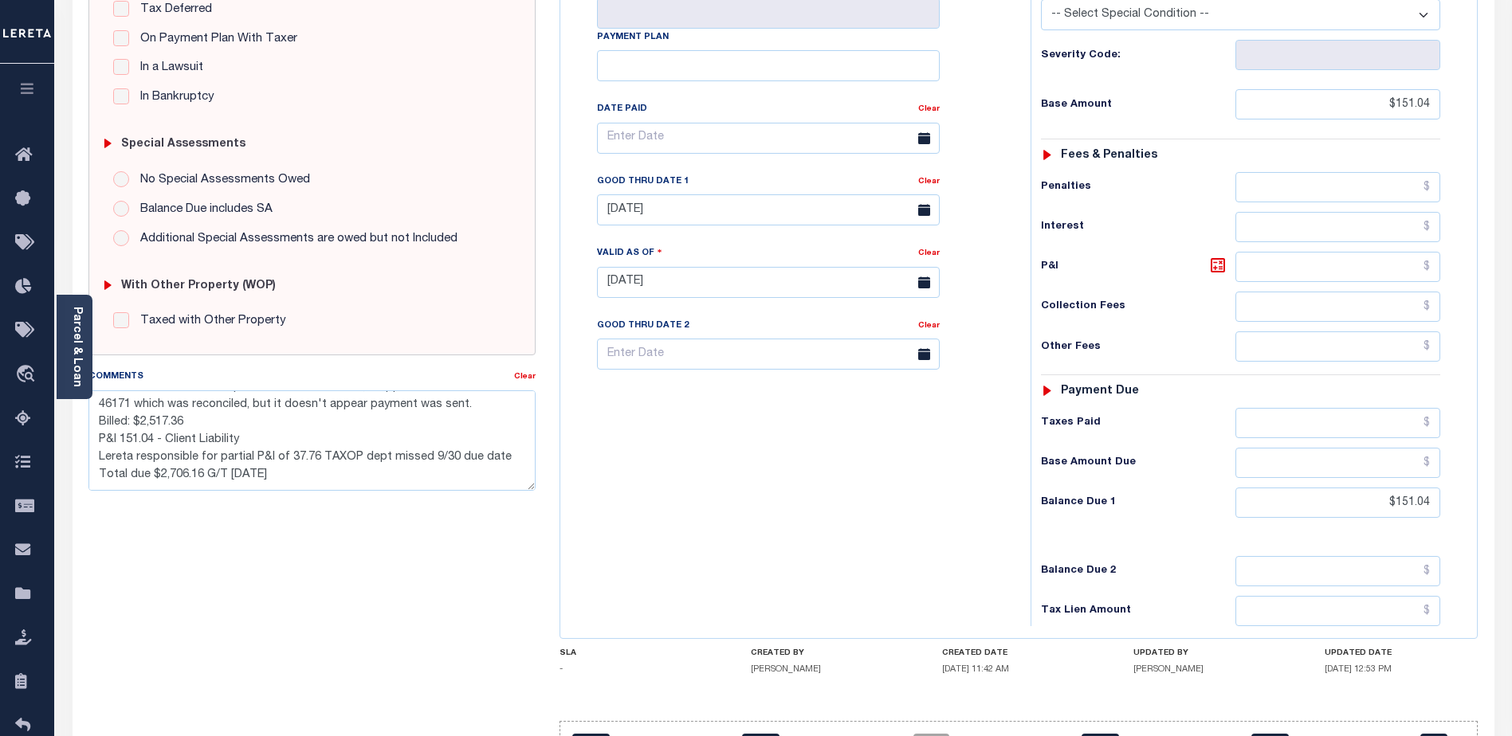
scroll to position [357, 0]
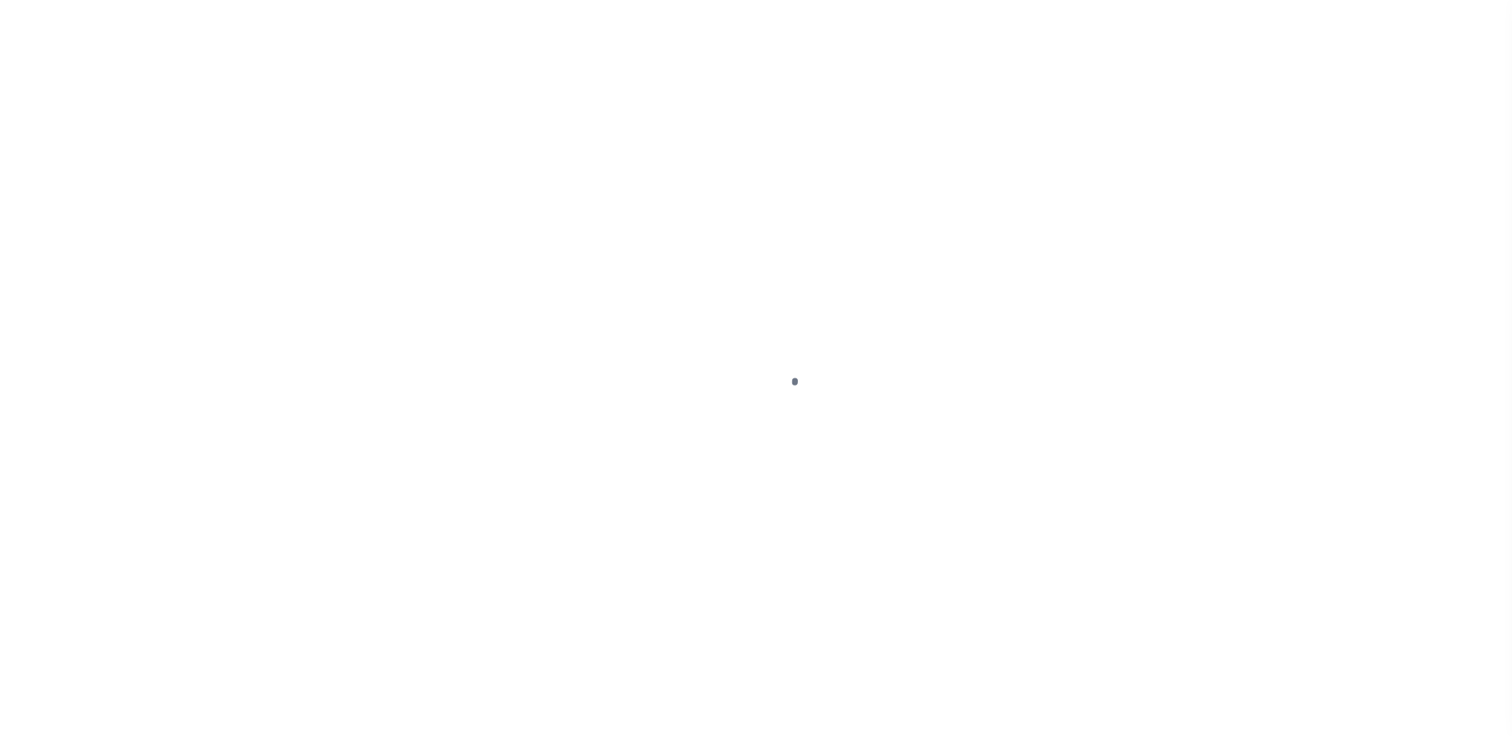
select select "DUE"
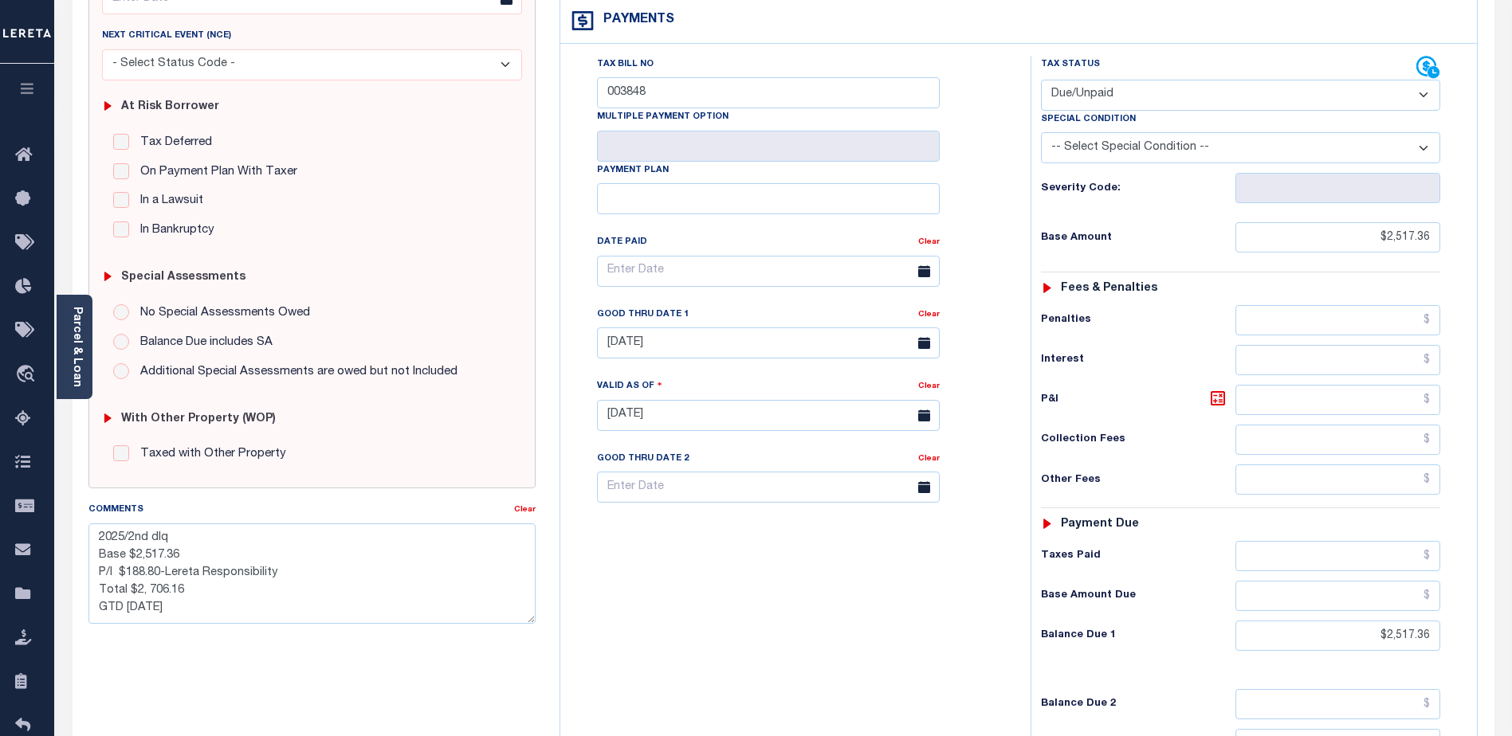
scroll to position [239, 0]
